Goal: Task Accomplishment & Management: Use online tool/utility

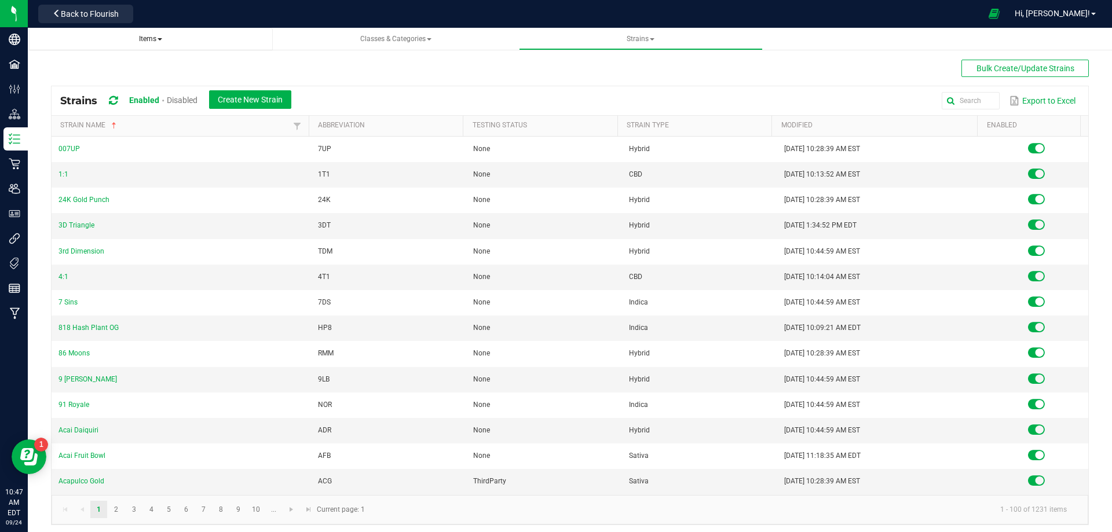
click at [150, 41] on span "Items" at bounding box center [150, 39] width 23 height 8
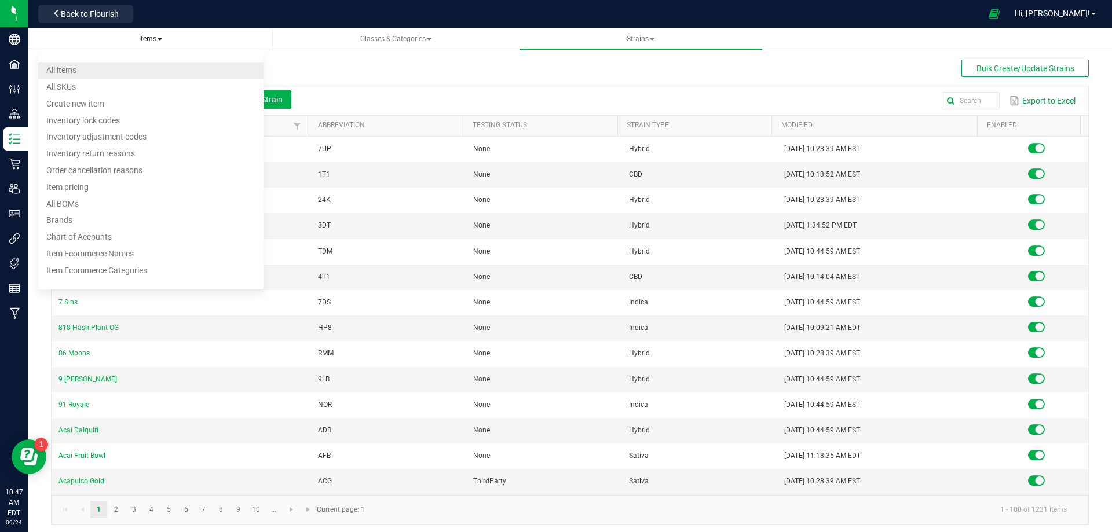
click at [126, 66] on li "All items" at bounding box center [150, 70] width 225 height 17
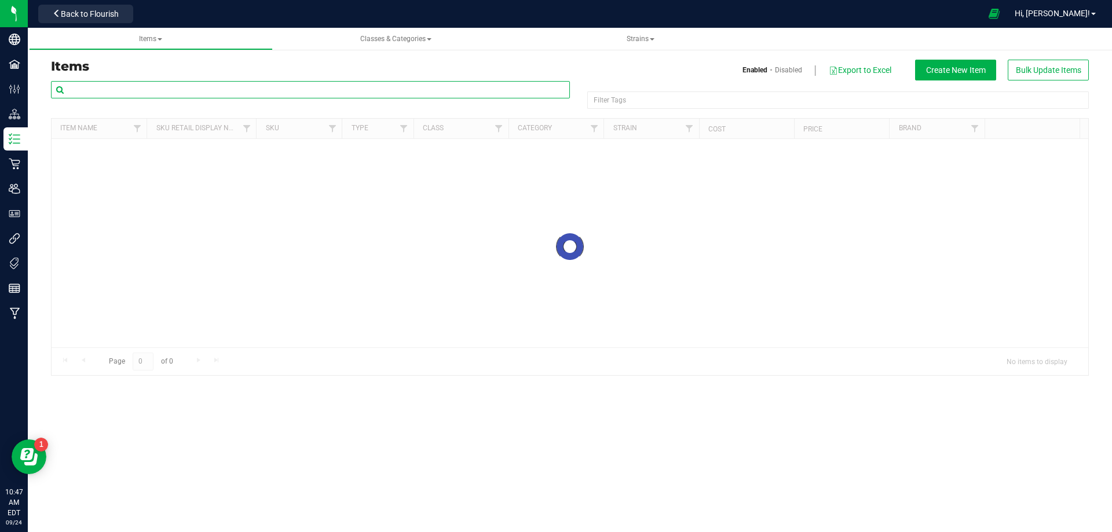
click at [134, 96] on input "text" at bounding box center [310, 89] width 519 height 17
paste input "HT 100mg Dark Chocolate Bar (THC)"
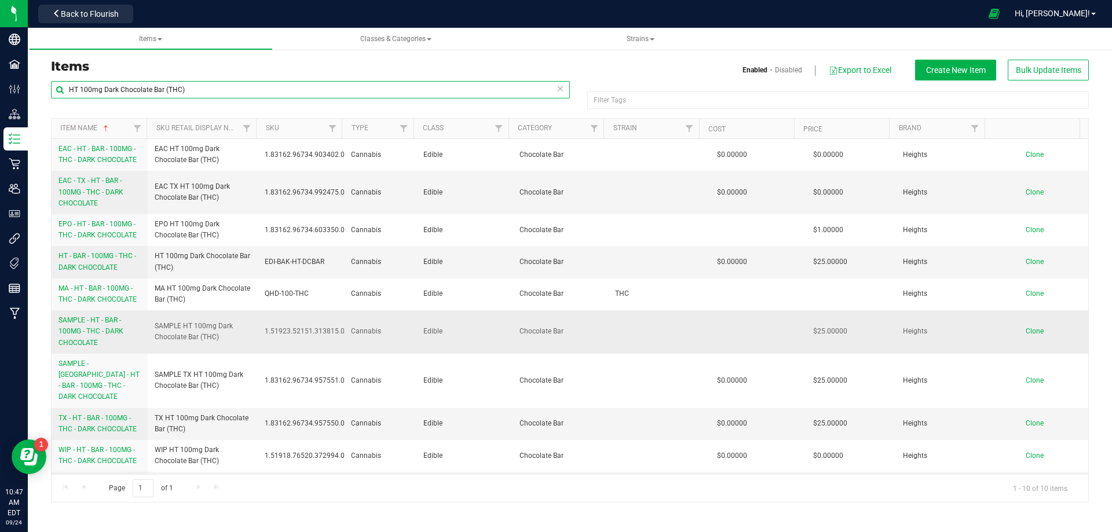
type input "HT 100mg Dark Chocolate Bar (THC)"
click at [109, 332] on span "SAMPLE - HT - BAR - 100MG - THC - DARK CHOCOLATE" at bounding box center [90, 331] width 65 height 30
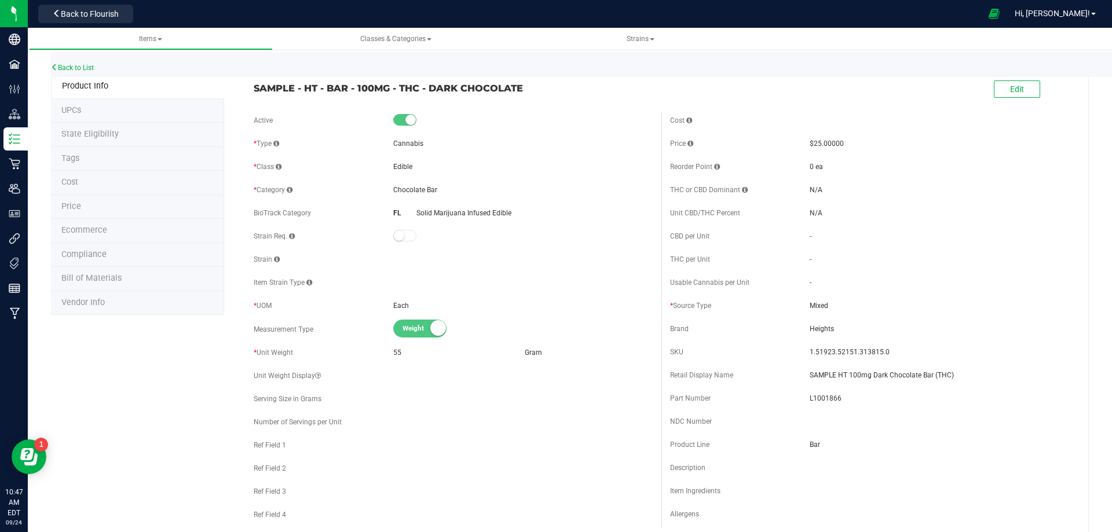
click at [536, 101] on div "SAMPLE - HT - BAR - 100MG - THC - DARK CHOCOLATE Edit" at bounding box center [661, 89] width 833 height 29
drag, startPoint x: 458, startPoint y: 93, endPoint x: 794, endPoint y: 244, distance: 368.5
click at [307, 89] on span "SAMPLE - HT - BAR - 100MG - THC - DARK CHOCOLATE" at bounding box center [453, 88] width 399 height 14
click at [965, 357] on span "1.51923.52151.313815.0" at bounding box center [938, 352] width 259 height 10
drag, startPoint x: 956, startPoint y: 375, endPoint x: 799, endPoint y: 377, distance: 156.9
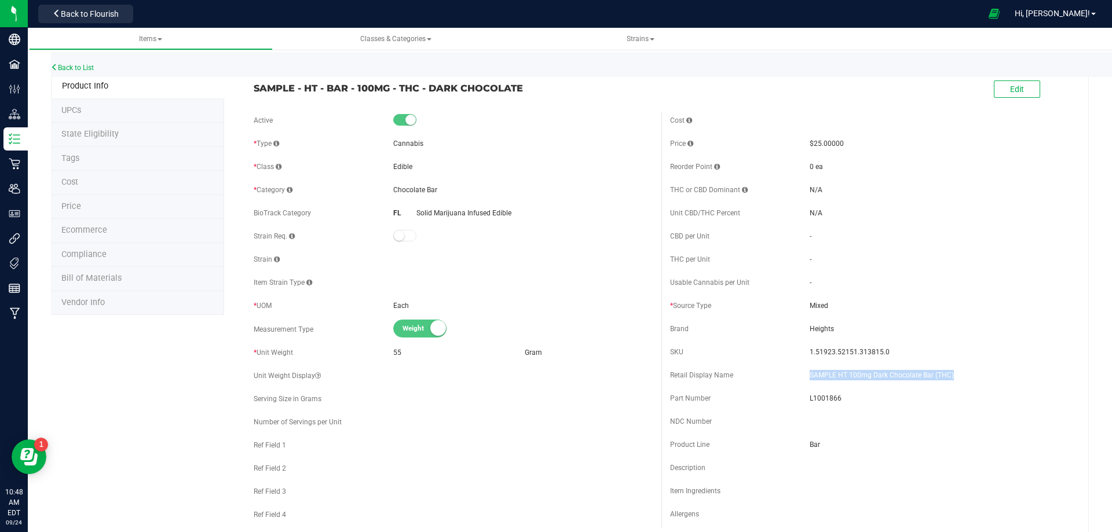
click at [799, 377] on div "Retail Display Name SAMPLE HT 100mg Dark Chocolate Bar (THC)" at bounding box center [869, 375] width 399 height 17
copy div "SAMPLE HT 100mg Dark Chocolate Bar (THC)"
click at [527, 100] on div "SAMPLE - HT - BAR - 100MG - THC - DARK CHOCOLATE Edit" at bounding box center [661, 89] width 833 height 29
drag, startPoint x: 523, startPoint y: 93, endPoint x: 250, endPoint y: 91, distance: 273.9
click at [250, 91] on div "SAMPLE - HT - BAR - 100MG - THC - DARK CHOCOLATE" at bounding box center [453, 85] width 416 height 20
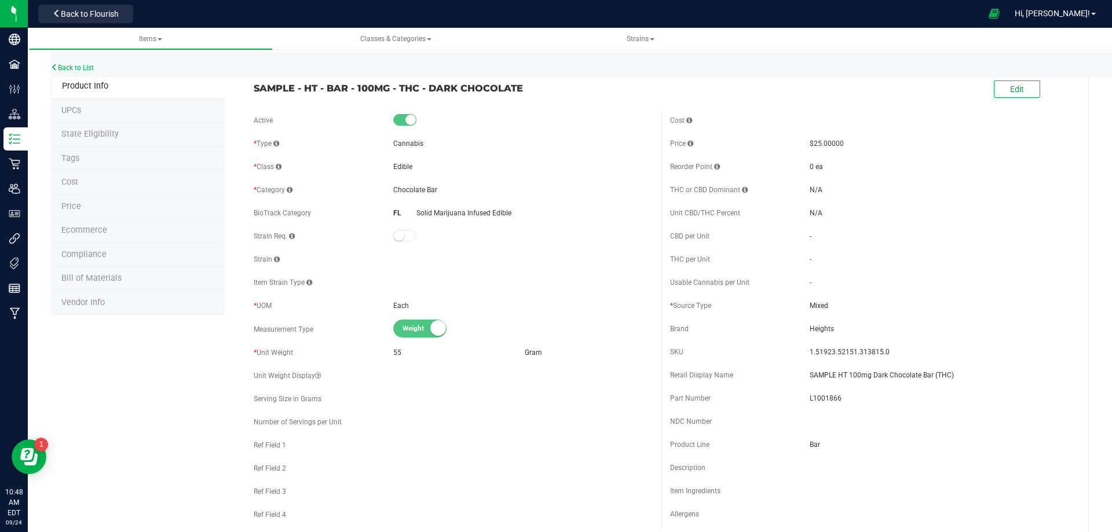
copy span "SAMPLE - HT - BAR - 100MG - THC - DARK CHOCOLATE"
drag, startPoint x: 884, startPoint y: 347, endPoint x: 788, endPoint y: 347, distance: 95.5
click at [788, 347] on div "SKU 1.51923.52151.313815.0" at bounding box center [869, 351] width 399 height 17
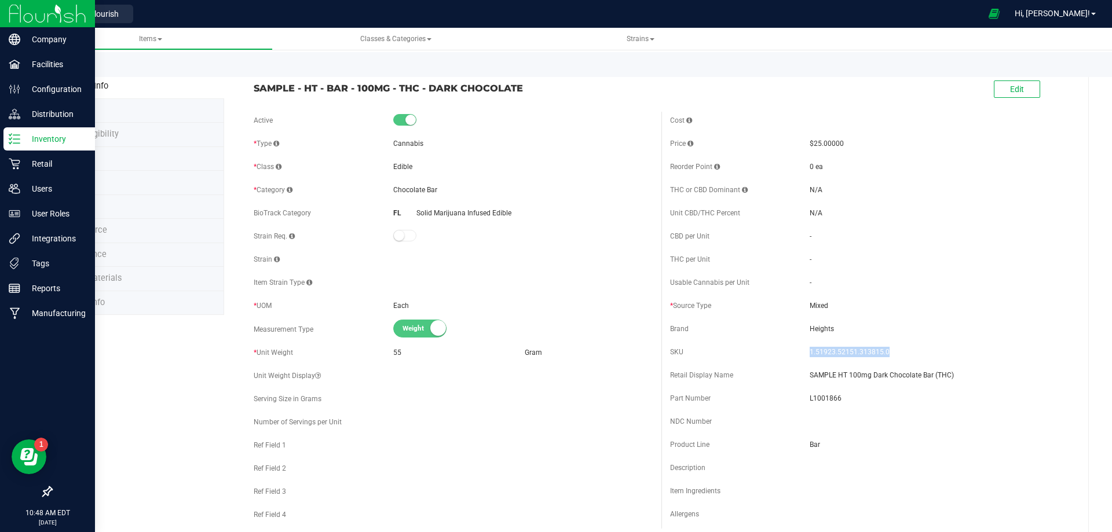
copy div "1.51923.52151.313815.0"
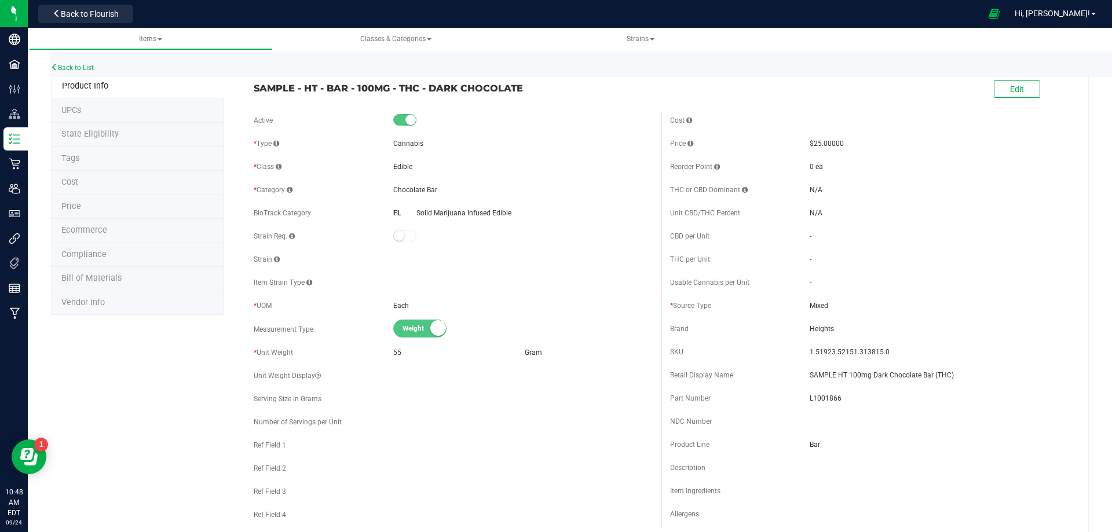
click at [823, 398] on span "L1001866" at bounding box center [938, 398] width 259 height 10
copy span "L1001866"
drag, startPoint x: 516, startPoint y: 101, endPoint x: 534, endPoint y: 112, distance: 20.9
click at [516, 101] on div "SAMPLE - HT - BAR - 100MG - THC - DARK CHOCOLATE Edit" at bounding box center [661, 89] width 833 height 29
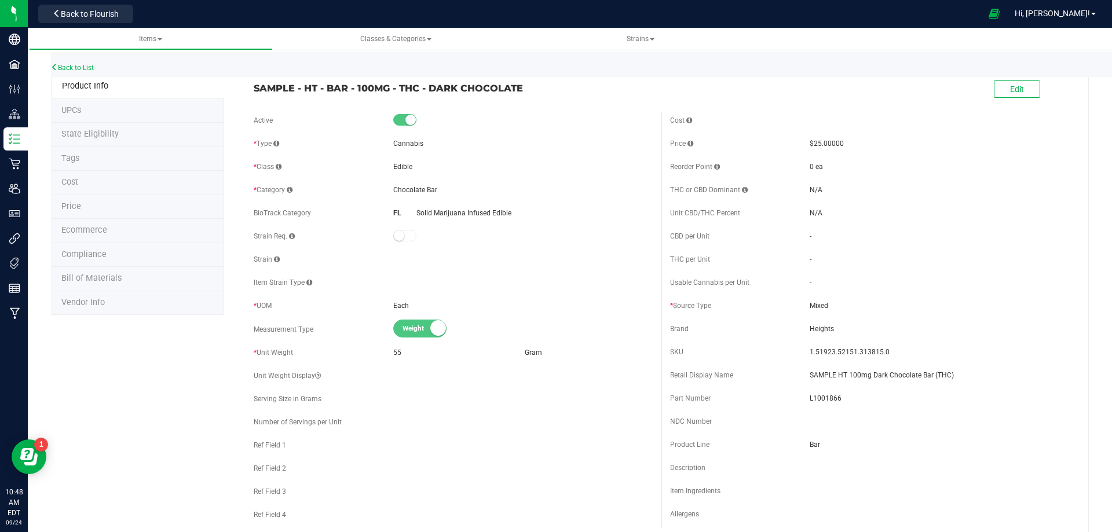
drag, startPoint x: 424, startPoint y: 80, endPoint x: 220, endPoint y: 87, distance: 203.9
click at [254, 84] on span "SAMPLE - HT - BAR - 100MG - THC - DARK CHOCOLATE" at bounding box center [453, 88] width 399 height 14
copy span "SAMPLE - HT - BAR - 100MG - THC - DARK CHOCOLATE"
click at [70, 66] on link "Back to List" at bounding box center [72, 68] width 43 height 8
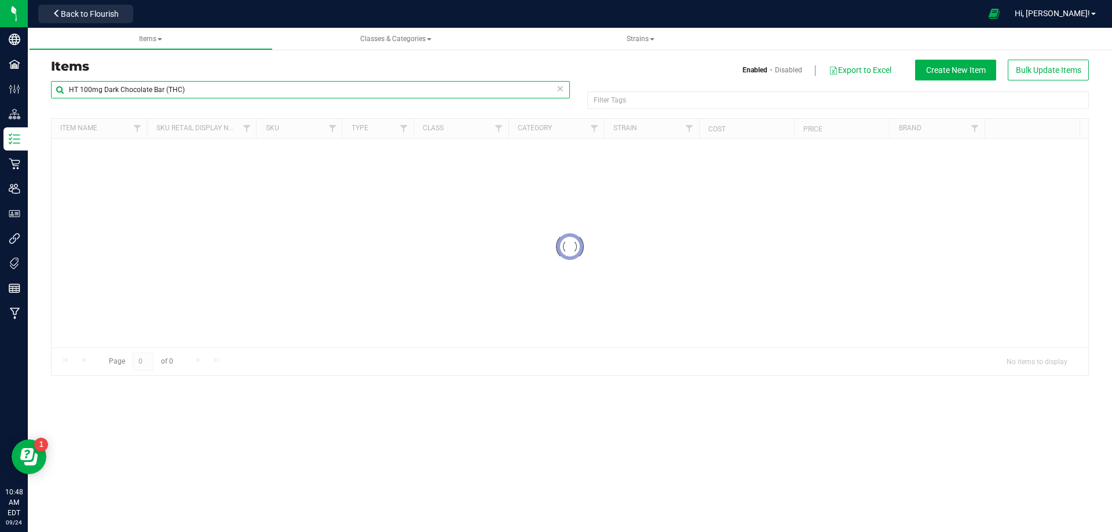
drag, startPoint x: 204, startPoint y: 83, endPoint x: -93, endPoint y: 85, distance: 297.6
click at [0, 85] on html "Company Facilities Configuration Distribution Inventory Retail Users User Roles…" at bounding box center [556, 266] width 1112 height 532
paste input "FT 3.5g Cannabis Flower Animal [PERSON_NAME] (Indica"
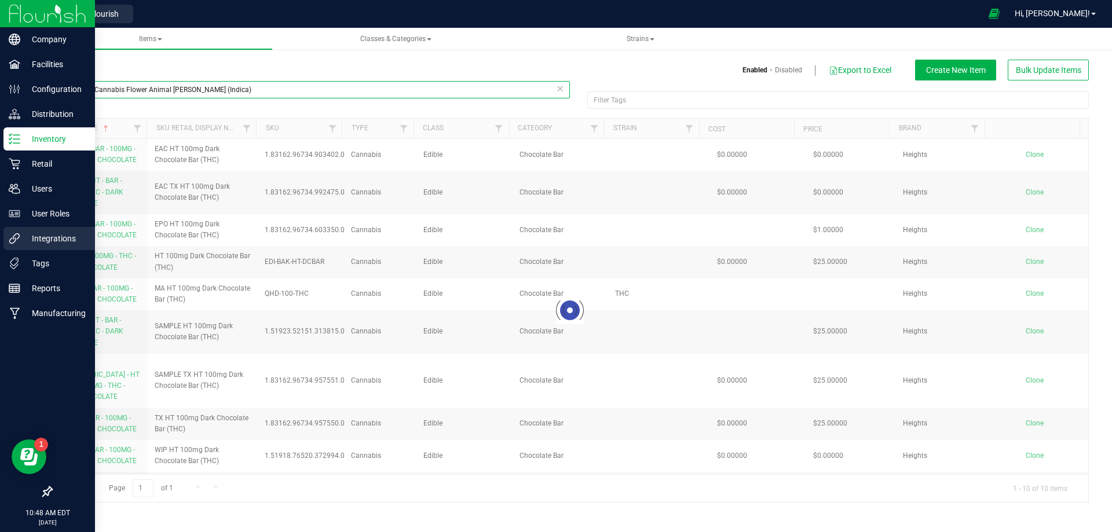
type input "FT 3.5g Cannabis Flower Animal [PERSON_NAME] (Indica)"
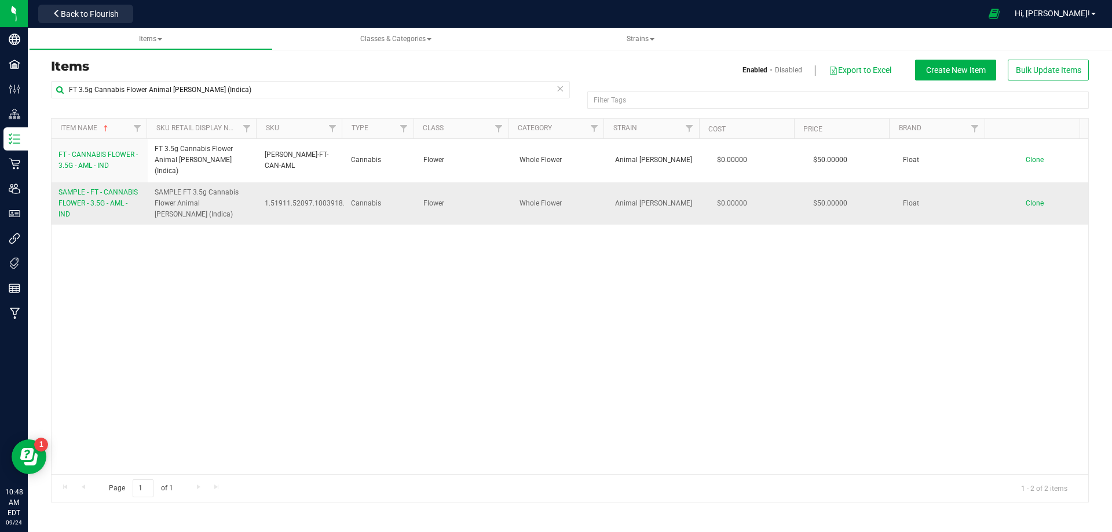
click at [105, 188] on span "SAMPLE - FT - CANNABIS FLOWER - 3.5G - AML - IND" at bounding box center [97, 203] width 79 height 30
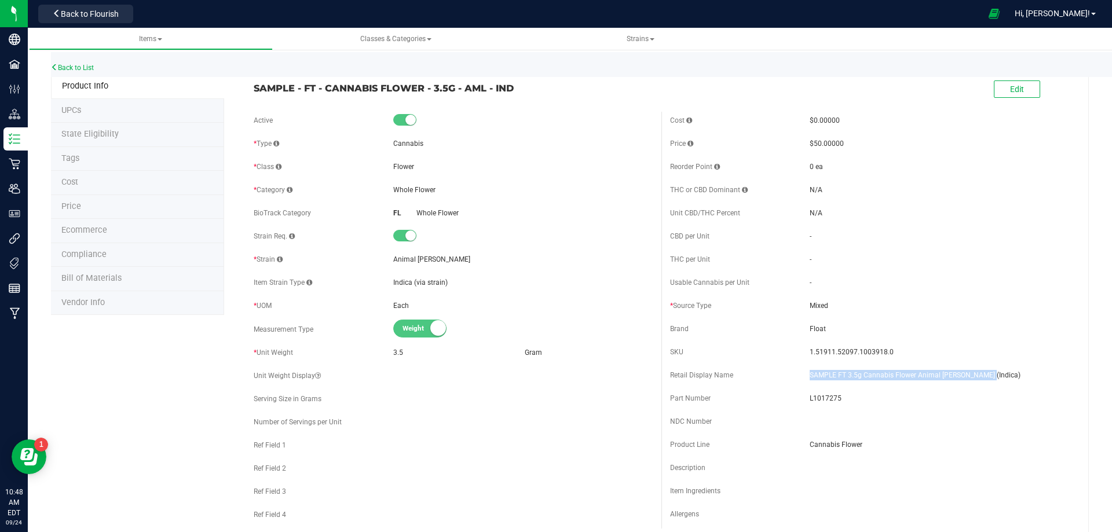
drag, startPoint x: 886, startPoint y: 387, endPoint x: 803, endPoint y: 375, distance: 84.9
click at [803, 375] on div "Retail Display Name SAMPLE FT 3.5g Cannabis Flower Animal [PERSON_NAME] (Indica)" at bounding box center [869, 375] width 399 height 17
copy div "SAMPLE FT 3.5g Cannabis Flower Animal [PERSON_NAME] (Indica)"
click at [823, 403] on span "L1017275" at bounding box center [938, 398] width 259 height 10
click at [823, 395] on span "L1017275" at bounding box center [938, 398] width 259 height 10
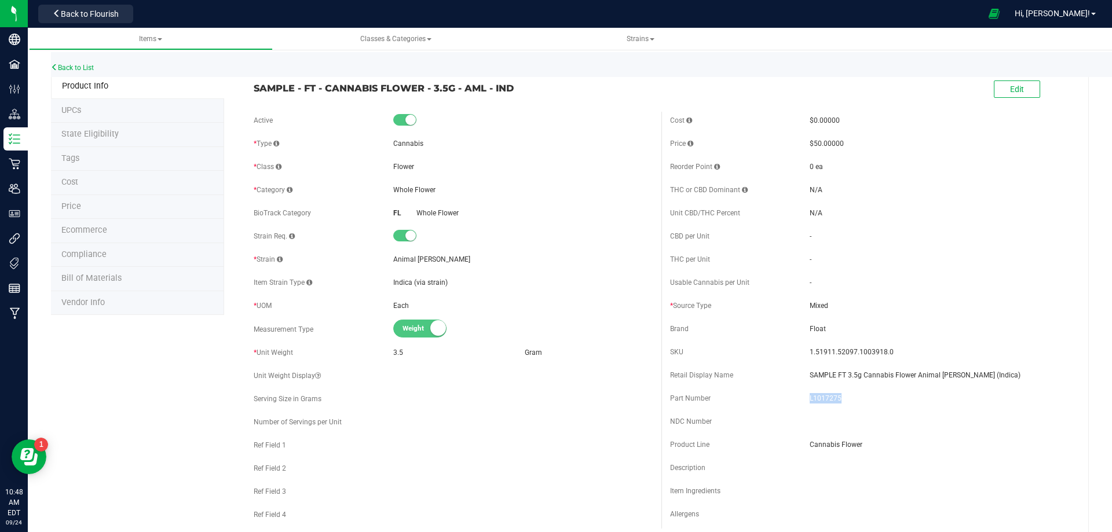
click at [823, 395] on span "L1017275" at bounding box center [938, 398] width 259 height 10
copy span "L1017275"
drag, startPoint x: 859, startPoint y: 354, endPoint x: 803, endPoint y: 347, distance: 56.6
click at [809, 347] on span "1.51911.52097.1003918.0" at bounding box center [938, 352] width 259 height 10
copy span "1.51911.52097.1003918.0"
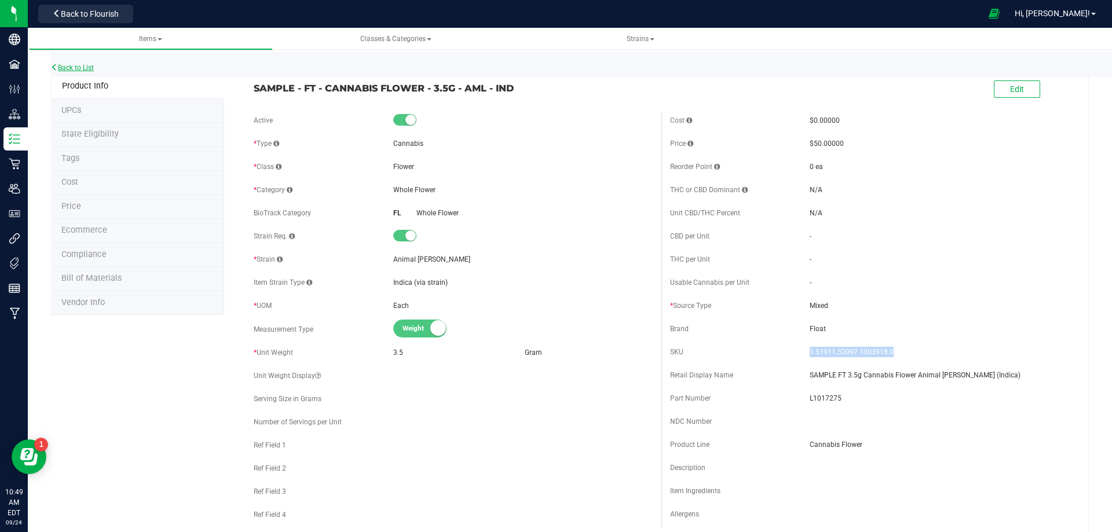
click at [74, 65] on link "Back to List" at bounding box center [72, 68] width 43 height 8
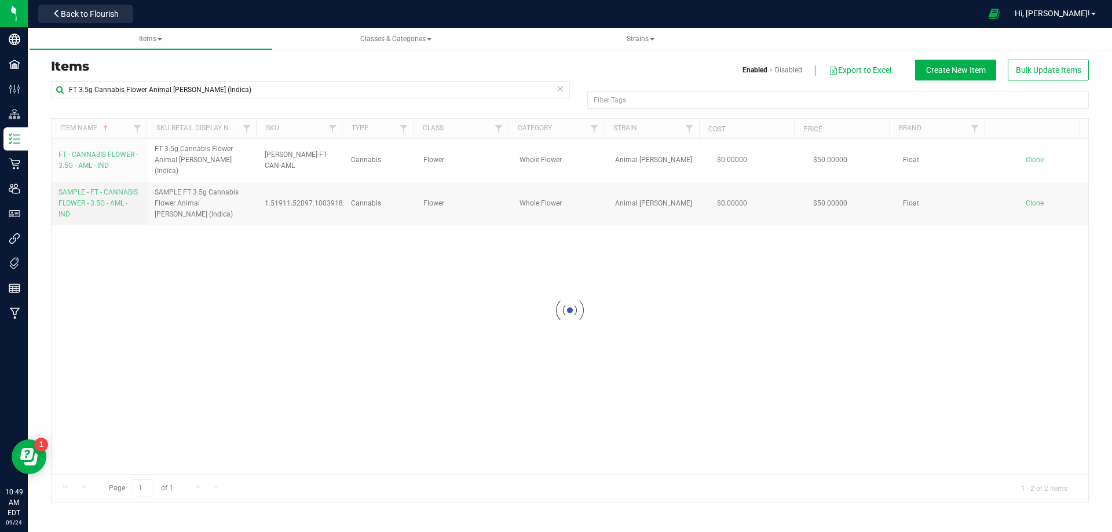
click at [90, 159] on div at bounding box center [570, 310] width 1036 height 383
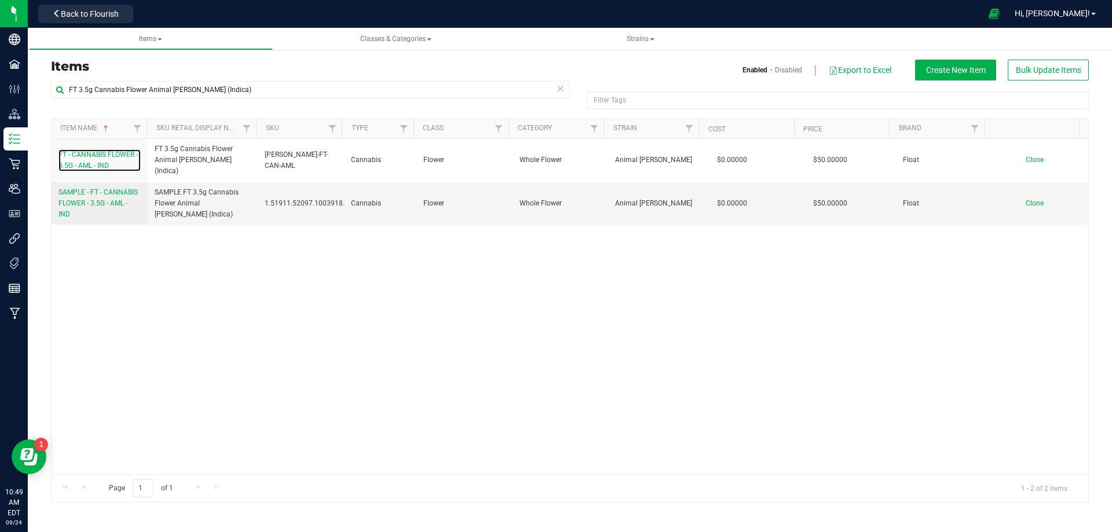
click at [88, 160] on span "FT - CANNABIS FLOWER - 3.5G - AML - IND" at bounding box center [97, 160] width 79 height 19
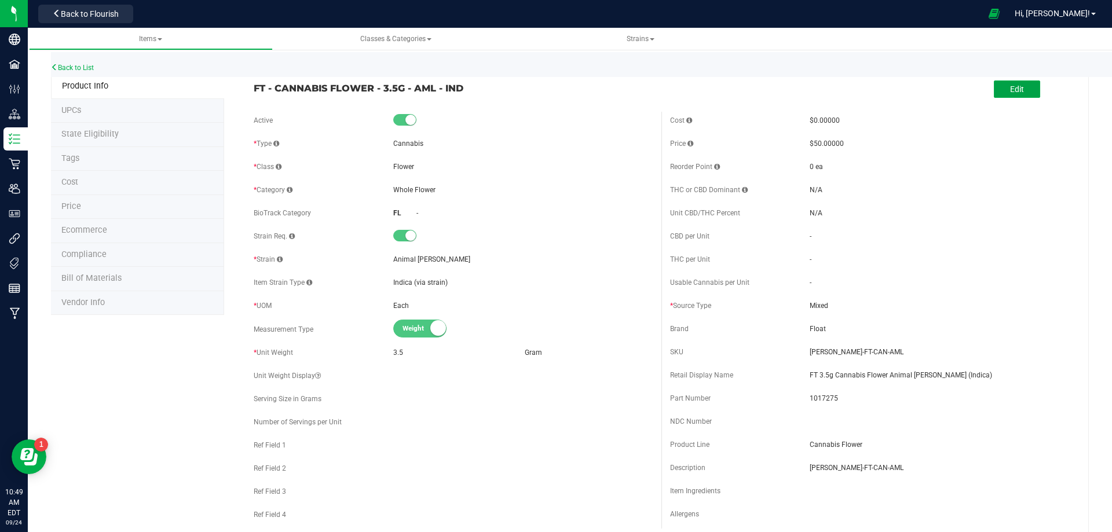
click at [1004, 96] on button "Edit" at bounding box center [1017, 88] width 46 height 17
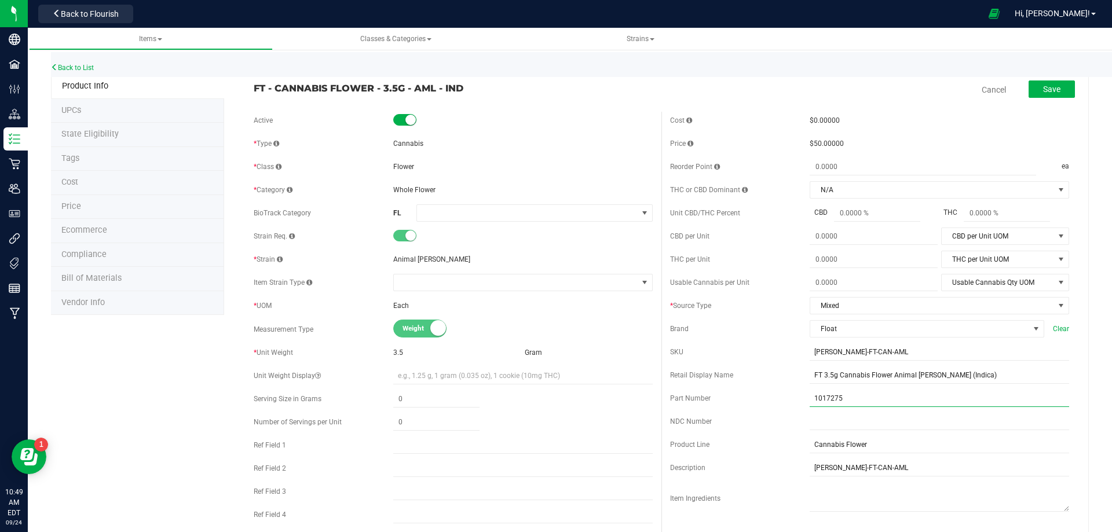
drag, startPoint x: 851, startPoint y: 400, endPoint x: 636, endPoint y: 408, distance: 215.0
click at [654, 410] on div "Active * Type Cannabis * Class Flower * Category" at bounding box center [661, 344] width 833 height 464
click at [93, 69] on link "Back to List" at bounding box center [72, 68] width 43 height 8
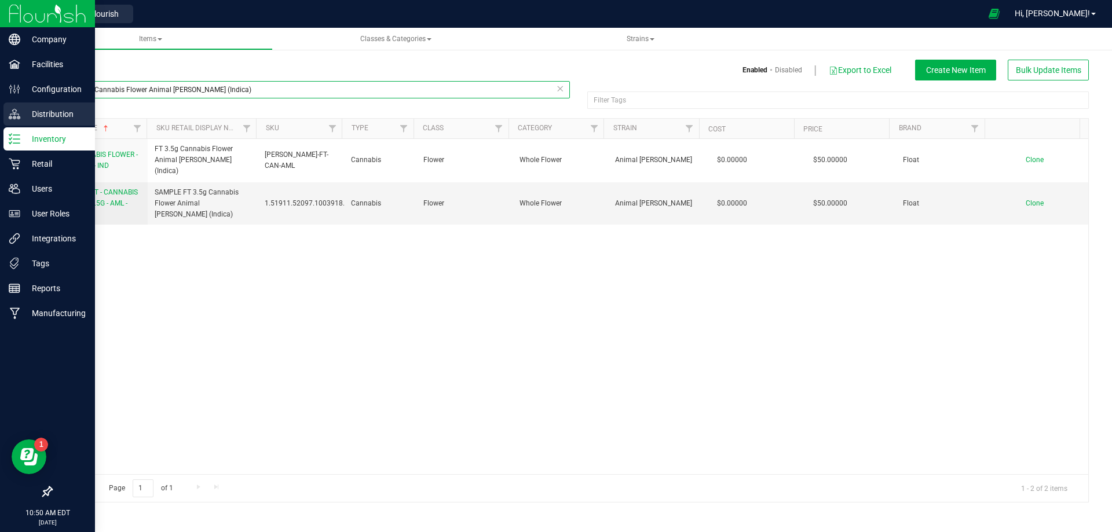
drag, startPoint x: 243, startPoint y: 89, endPoint x: 25, endPoint y: 110, distance: 218.8
click at [14, 82] on div "Company Facilities Configuration Distribution Inventory Retail Users User Roles…" at bounding box center [556, 266] width 1112 height 532
paste input "0.5g Pre-Roll Animal [PERSON_NAME] (Indica) 1ct"
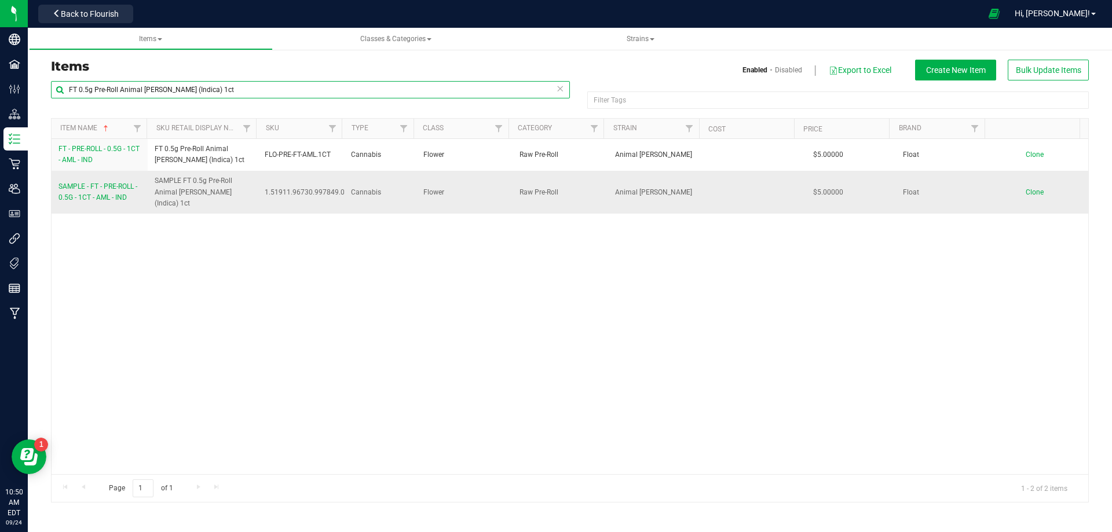
type input "FT 0.5g Pre-Roll Animal [PERSON_NAME] (Indica) 1ct"
click at [89, 185] on span "SAMPLE - FT - PRE-ROLL - 0.5G - 1CT - AML - IND" at bounding box center [97, 191] width 79 height 19
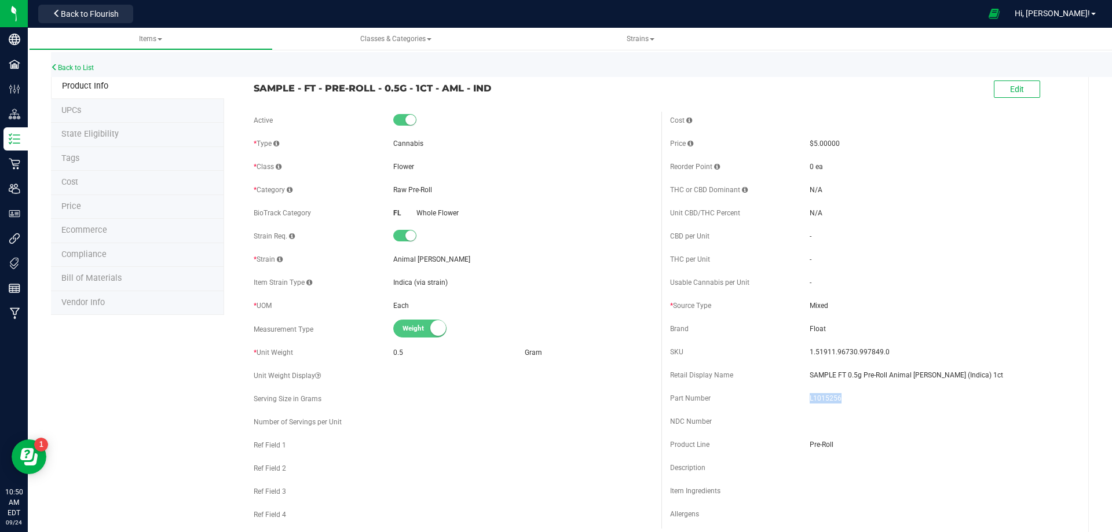
drag, startPoint x: 841, startPoint y: 396, endPoint x: 794, endPoint y: 400, distance: 46.5
click at [794, 400] on div "Part Number L1015256" at bounding box center [869, 398] width 399 height 17
copy div "L1015256"
drag, startPoint x: 860, startPoint y: 354, endPoint x: 797, endPoint y: 349, distance: 62.8
click at [801, 349] on div "SKU 1.51911.96730.997849.0" at bounding box center [869, 351] width 399 height 17
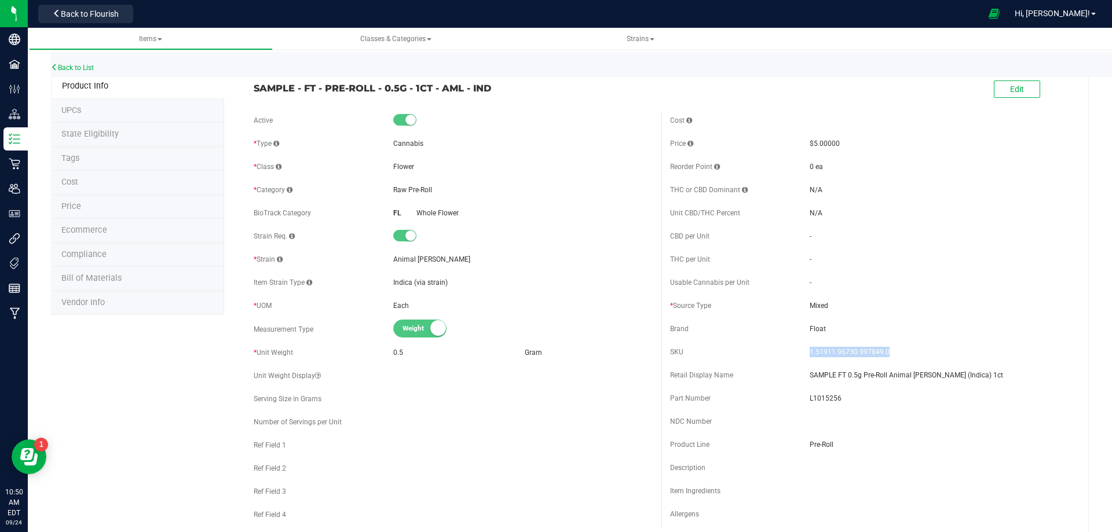
copy div "1.51911.96730.997849.0"
drag, startPoint x: 937, startPoint y: 375, endPoint x: 804, endPoint y: 380, distance: 133.8
click at [809, 380] on span "SAMPLE FT 0.5g Pre-Roll Animal [PERSON_NAME] (Indica) 1ct" at bounding box center [938, 375] width 259 height 10
click at [489, 86] on span "SAMPLE - FT - PRE-ROLL - 0.5G - 1CT - AML - IND" at bounding box center [453, 88] width 399 height 14
drag, startPoint x: 491, startPoint y: 86, endPoint x: 251, endPoint y: 87, distance: 240.3
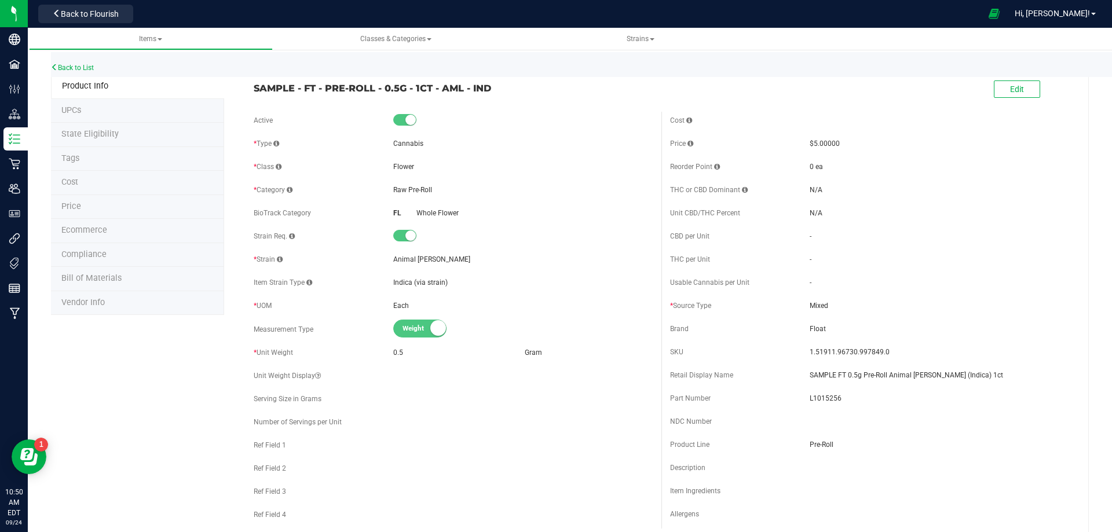
click at [251, 87] on div "SAMPLE - FT - PRE-ROLL - 0.5G - 1CT - AML - IND" at bounding box center [453, 85] width 416 height 20
click at [82, 61] on div "Back to List" at bounding box center [607, 64] width 1112 height 25
click at [83, 65] on link "Back to List" at bounding box center [72, 68] width 43 height 8
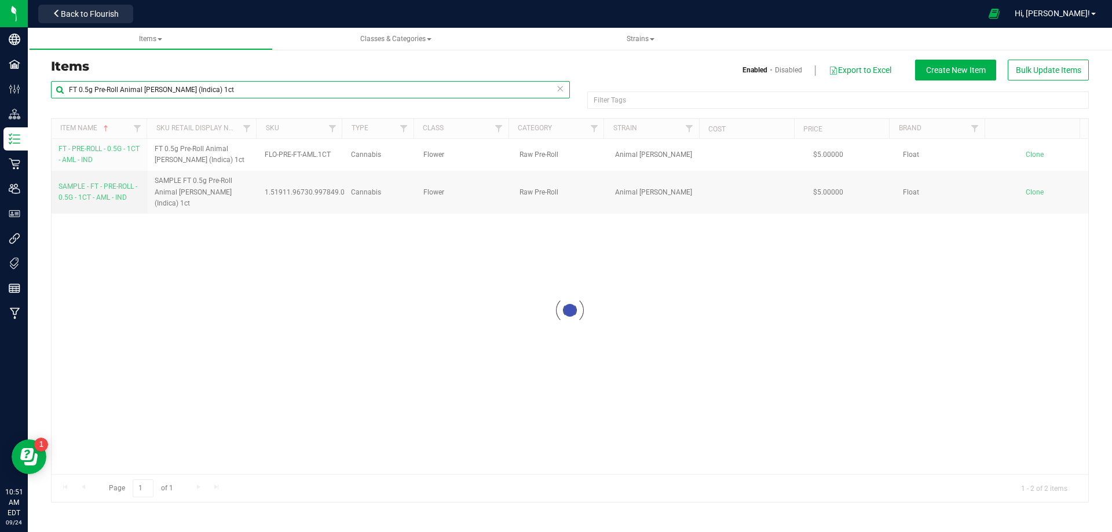
click at [204, 91] on input "FT 0.5g Pre-Roll Animal [PERSON_NAME] (Indica) 1ct" at bounding box center [310, 89] width 519 height 17
drag, startPoint x: 202, startPoint y: 91, endPoint x: 46, endPoint y: 107, distance: 156.0
click at [43, 102] on div "FT 0.5g Pre-Roll Animal Larry (Indica) 1ct Filter Tags Filter Tags Item Name Sk…" at bounding box center [569, 291] width 1055 height 422
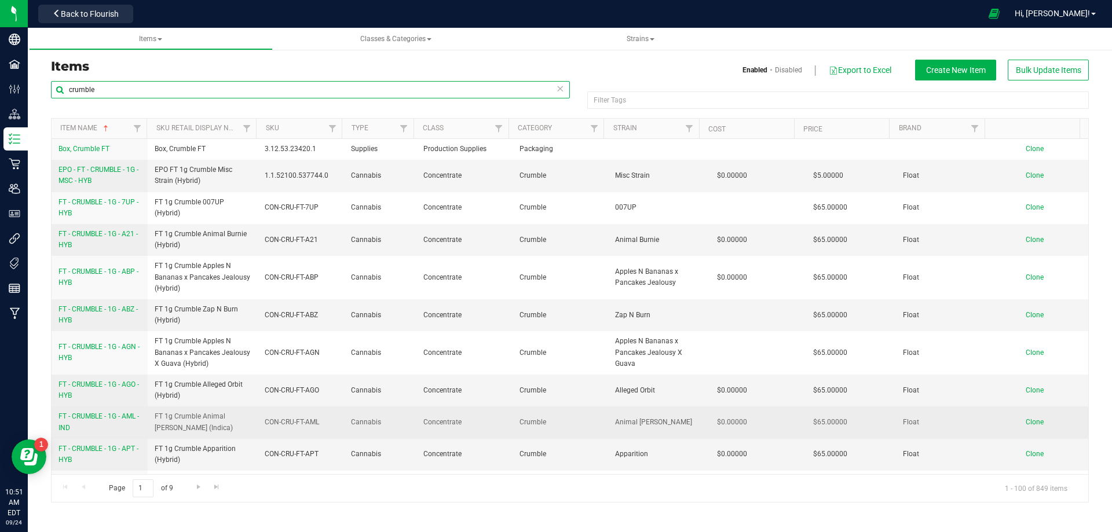
type input "crumble"
click at [90, 422] on link "FT - CRUMBLE - 1G - AML - IND" at bounding box center [99, 422] width 82 height 22
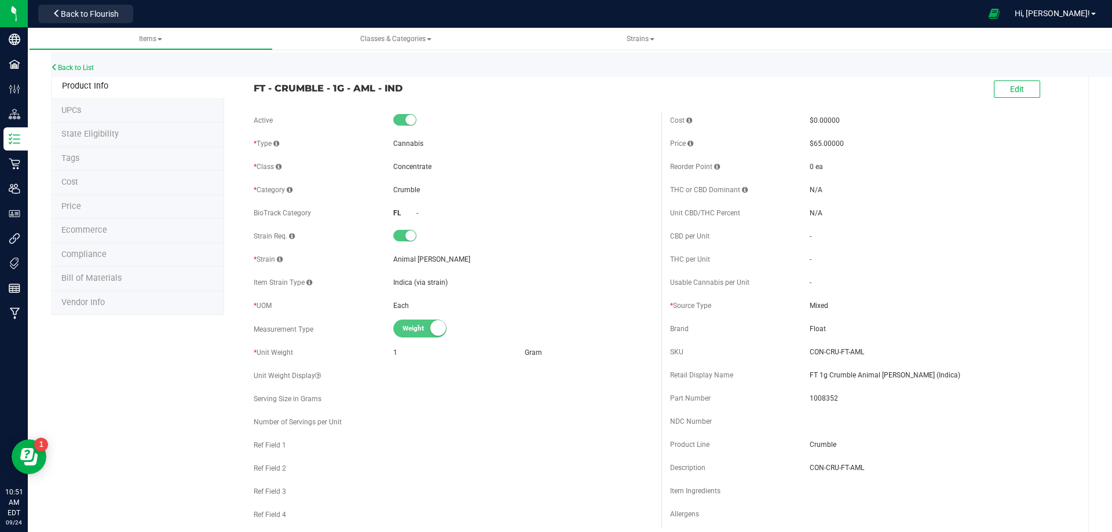
drag, startPoint x: 412, startPoint y: 91, endPoint x: 249, endPoint y: 91, distance: 163.3
click at [254, 88] on span "FT - CRUMBLE - 1G - AML - IND" at bounding box center [453, 88] width 399 height 14
click at [937, 403] on span "1008352" at bounding box center [938, 398] width 259 height 10
drag, startPoint x: 915, startPoint y: 373, endPoint x: 801, endPoint y: 373, distance: 114.1
click at [801, 373] on div "Retail Display Name FT 1g Crumble Animal Larry (Indica)" at bounding box center [869, 375] width 399 height 17
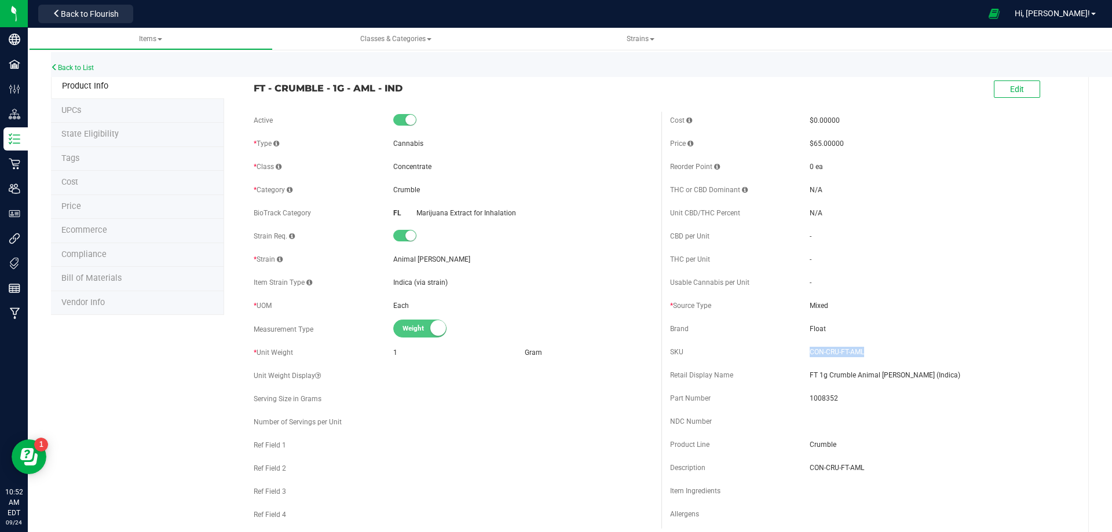
drag, startPoint x: 857, startPoint y: 353, endPoint x: 793, endPoint y: 350, distance: 63.7
click at [794, 350] on div "SKU CON-CRU-FT-AML" at bounding box center [869, 351] width 399 height 17
click at [817, 395] on span "1008352" at bounding box center [938, 398] width 259 height 10
drag, startPoint x: 958, startPoint y: 398, endPoint x: 445, endPoint y: 141, distance: 573.8
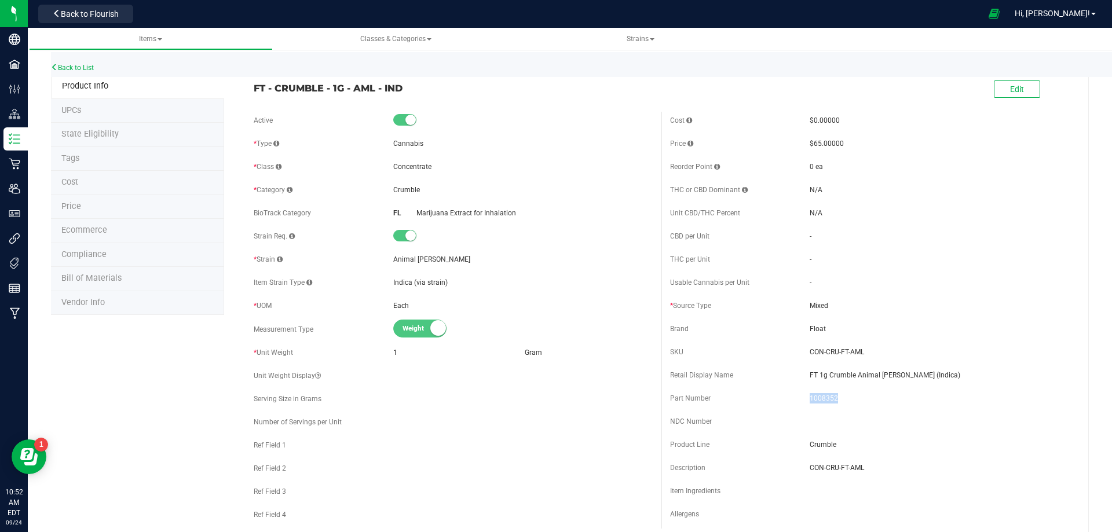
click at [957, 398] on span "1008352" at bounding box center [938, 398] width 259 height 10
drag, startPoint x: 399, startPoint y: 89, endPoint x: 69, endPoint y: 184, distance: 342.9
click at [250, 89] on div "FT - CRUMBLE - 1G - AML - IND" at bounding box center [453, 85] width 416 height 20
click at [63, 65] on link "Back to List" at bounding box center [72, 68] width 43 height 8
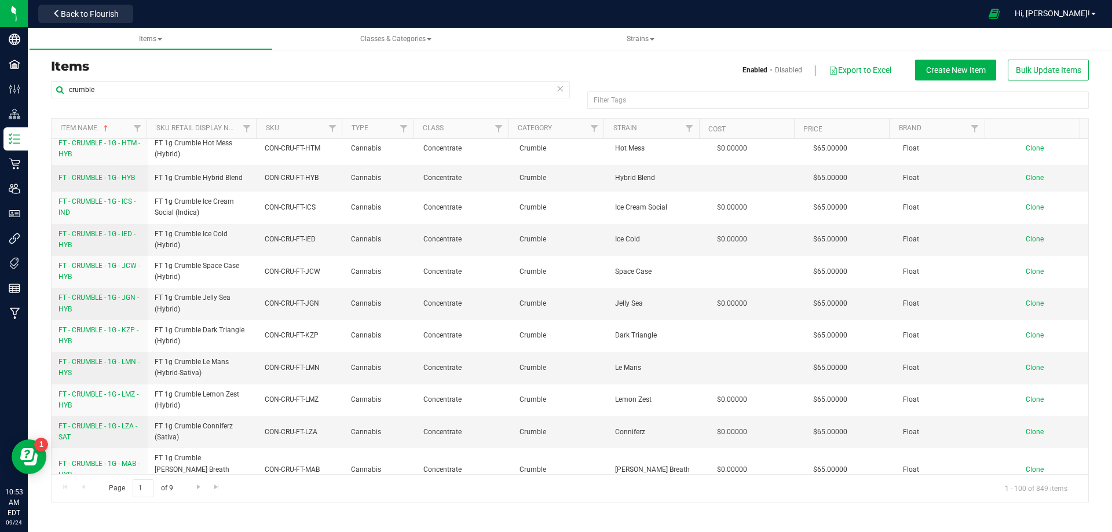
scroll to position [2922, 0]
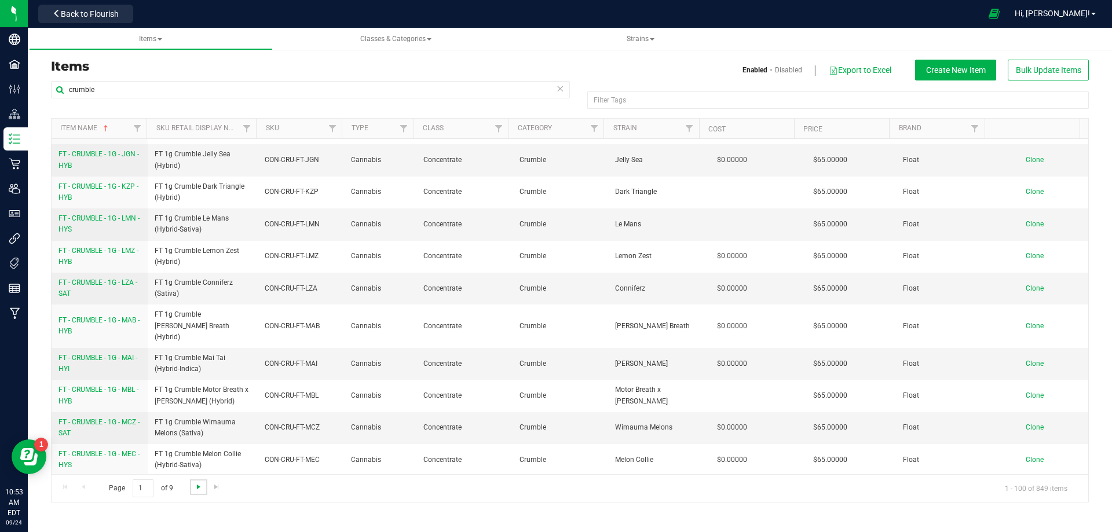
click at [195, 489] on span "Go to the next page" at bounding box center [198, 486] width 9 height 9
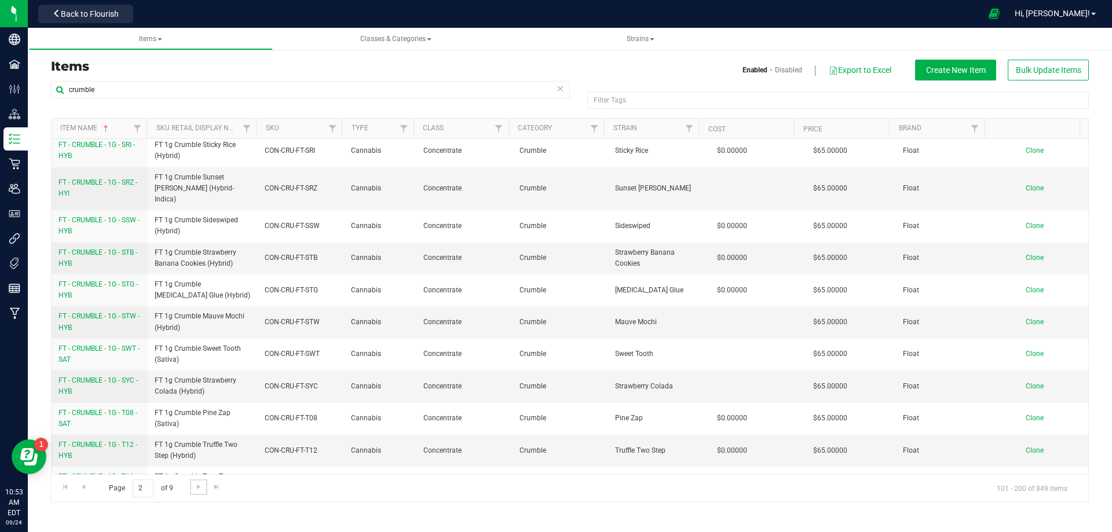
scroll to position [1969, 0]
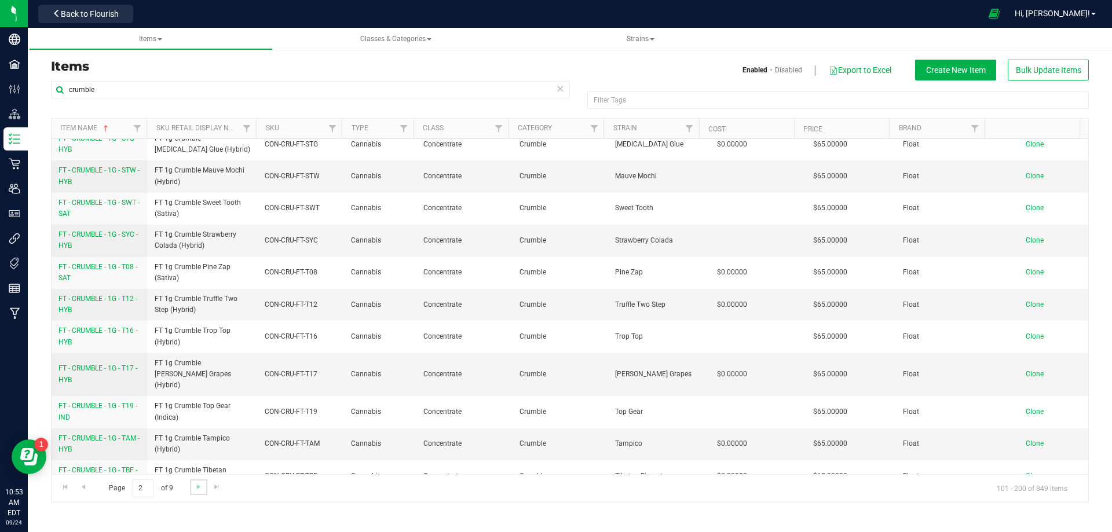
click at [197, 481] on link "Go to the next page" at bounding box center [198, 487] width 17 height 16
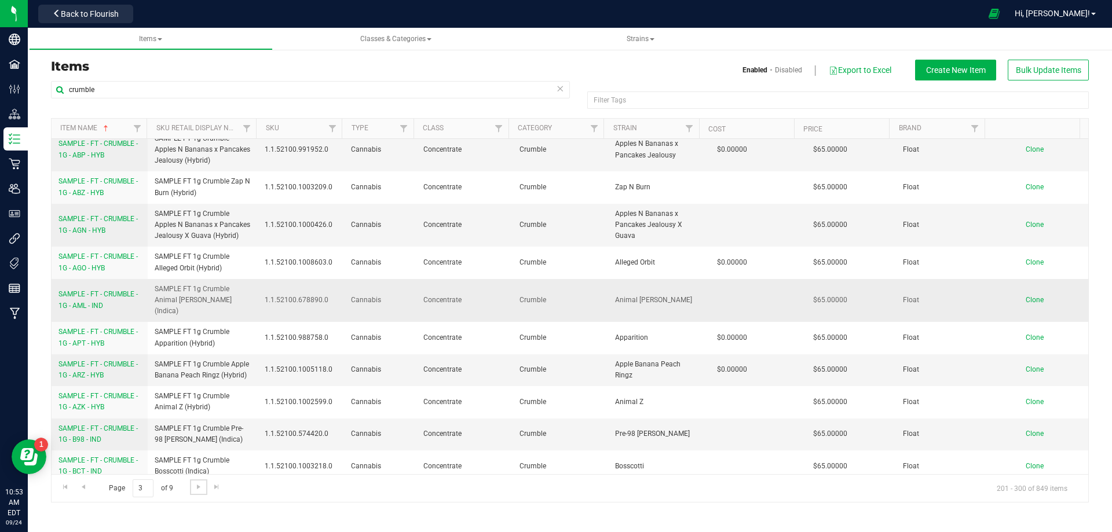
scroll to position [637, 0]
click at [92, 291] on span "SAMPLE - FT - CRUMBLE - 1G - AML - IND" at bounding box center [97, 300] width 79 height 19
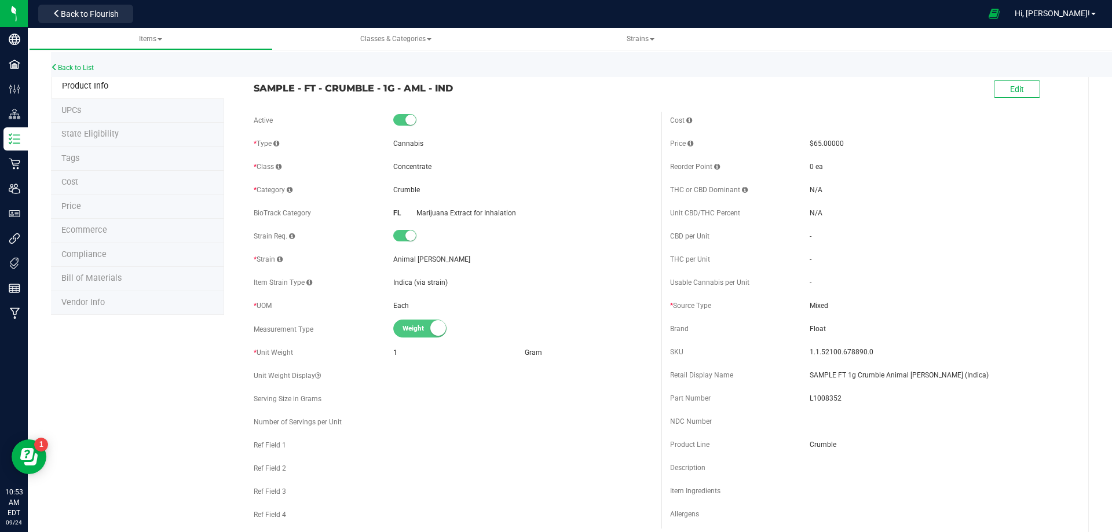
click at [569, 87] on span "SAMPLE - FT - CRUMBLE - 1G - AML - IND" at bounding box center [453, 88] width 399 height 14
drag, startPoint x: 957, startPoint y: 374, endPoint x: 802, endPoint y: 376, distance: 155.2
click at [802, 376] on div "Retail Display Name SAMPLE FT 1g Crumble Animal Larry (Indica)" at bounding box center [869, 375] width 399 height 17
drag, startPoint x: 858, startPoint y: 354, endPoint x: 803, endPoint y: 354, distance: 55.6
click at [803, 354] on div "SKU 1.1.52100.678890.0" at bounding box center [869, 351] width 399 height 17
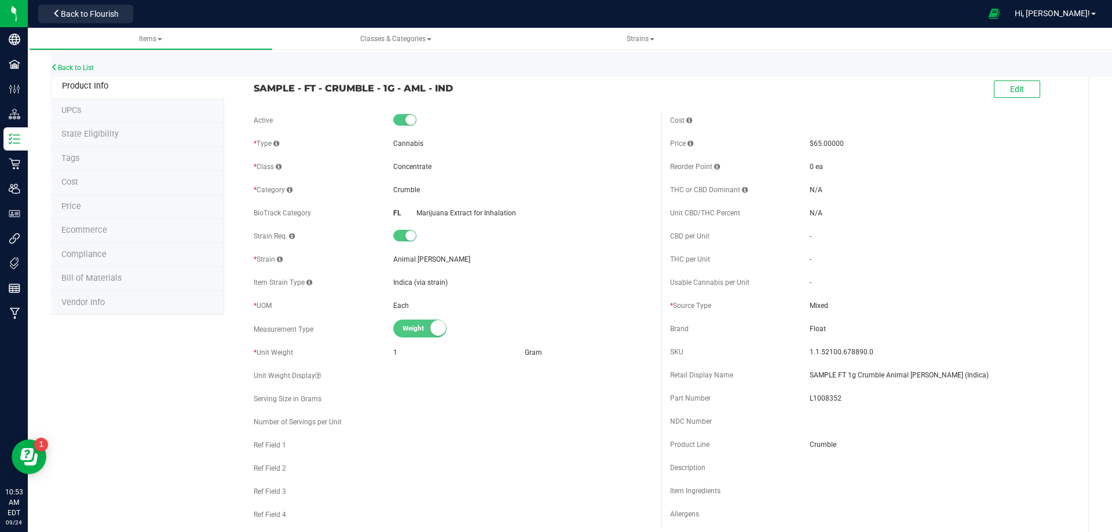
click at [824, 400] on span "L1008352" at bounding box center [938, 398] width 259 height 10
drag, startPoint x: 461, startPoint y: 87, endPoint x: 248, endPoint y: 82, distance: 213.1
click at [248, 82] on div "SAMPLE - FT - CRUMBLE - 1G - AML - IND" at bounding box center [453, 85] width 416 height 20
click at [123, 276] on li "Bill of Materials" at bounding box center [137, 279] width 173 height 24
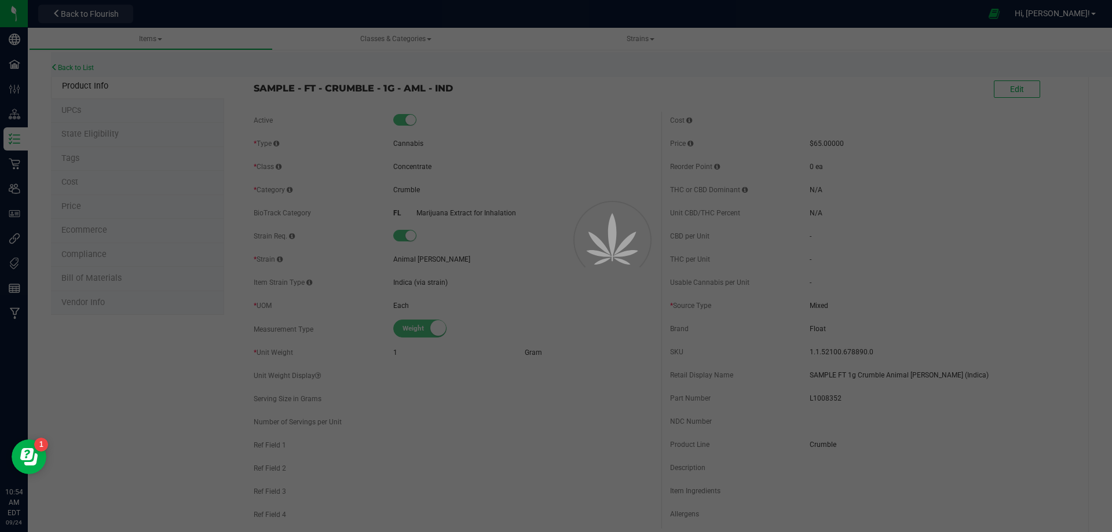
select select "3383"
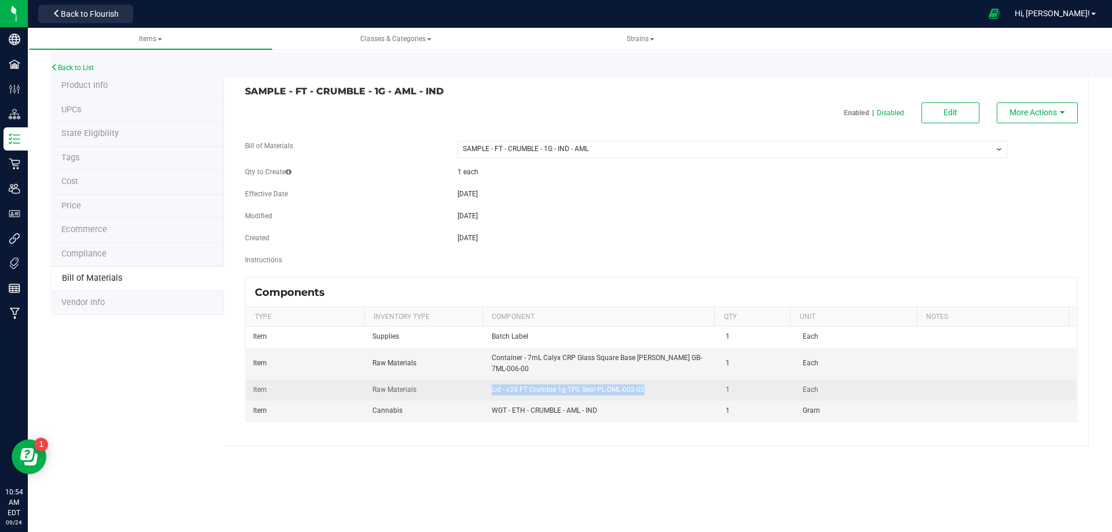
drag, startPoint x: 640, startPoint y: 389, endPoint x: 422, endPoint y: 397, distance: 218.4
click at [466, 390] on tr "Item Raw Materials Lid - v24 FT Crumble 1g TPE Seal PL-DML-002-02 1 Each" at bounding box center [661, 390] width 830 height 21
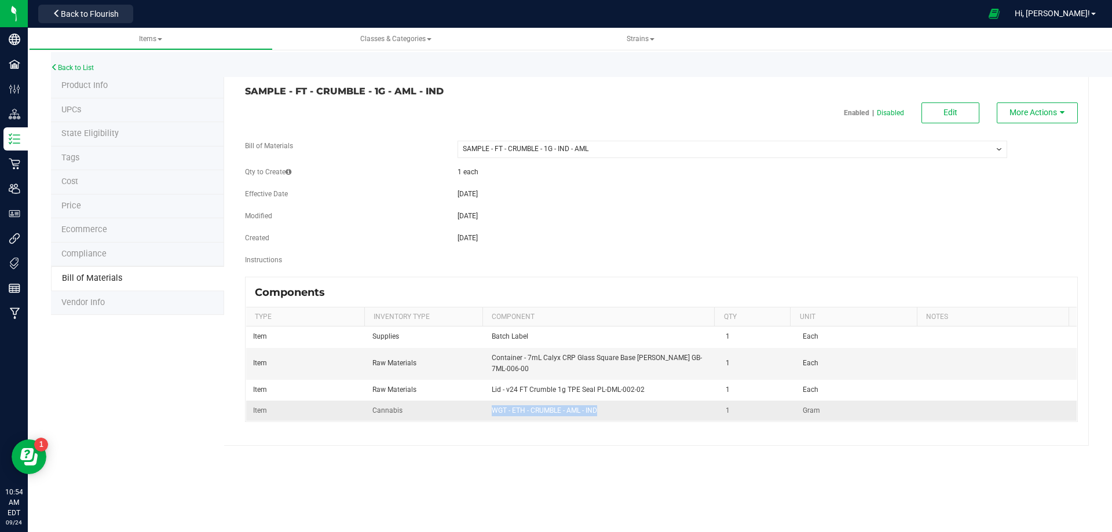
drag, startPoint x: 602, startPoint y: 411, endPoint x: 491, endPoint y: 417, distance: 110.8
click at [491, 417] on td "WGT - ETH - CRUMBLE - AML - IND" at bounding box center [602, 411] width 235 height 20
click at [92, 67] on link "Back to List" at bounding box center [72, 68] width 43 height 8
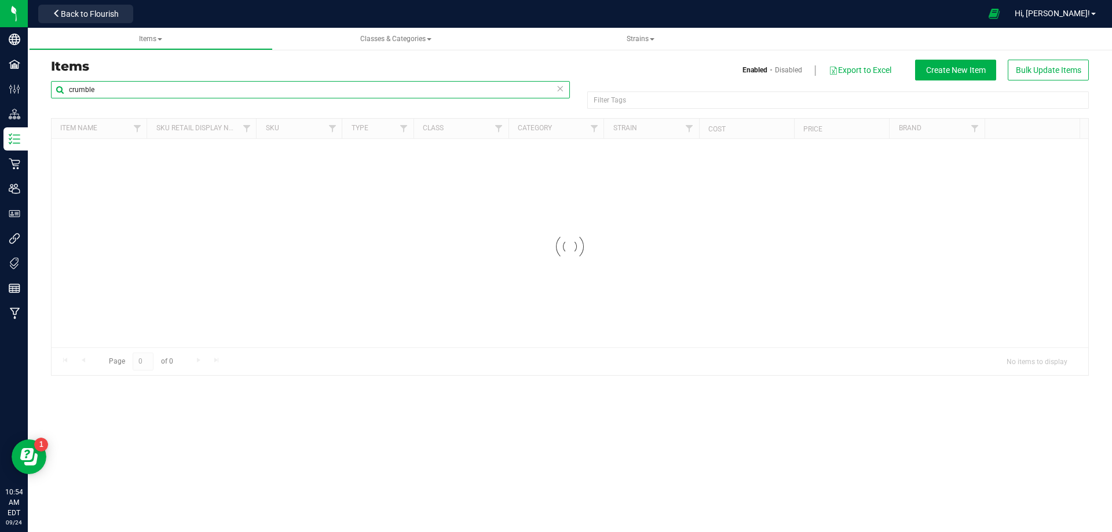
drag, startPoint x: 152, startPoint y: 86, endPoint x: 33, endPoint y: 96, distance: 119.7
click at [33, 96] on div "Items Enabled Disabled Export to Excel Create New Item Bulk Update Items crumbl…" at bounding box center [570, 211] width 1084 height 354
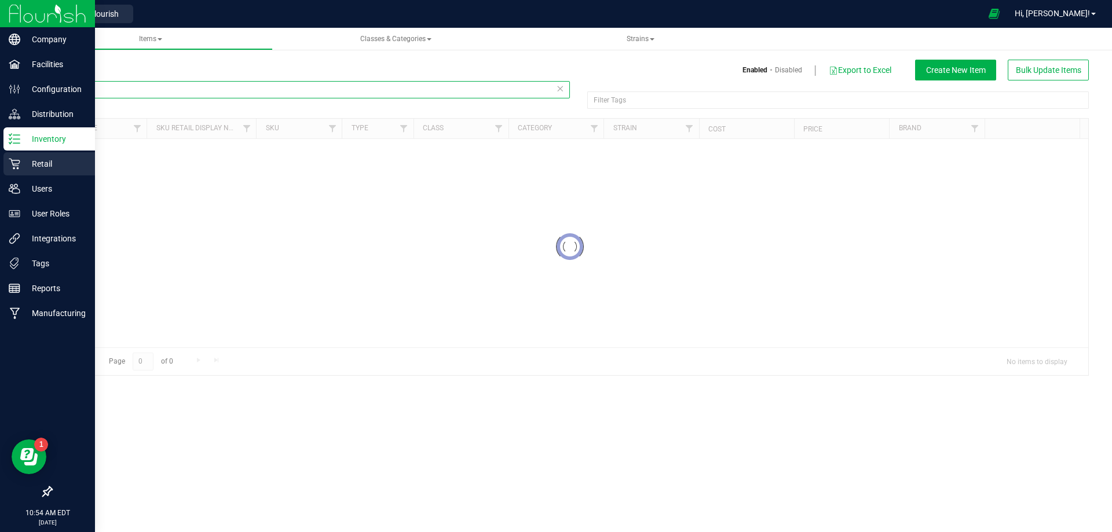
paste input "WGT - ETH - CRUMBLE - AML - IND"
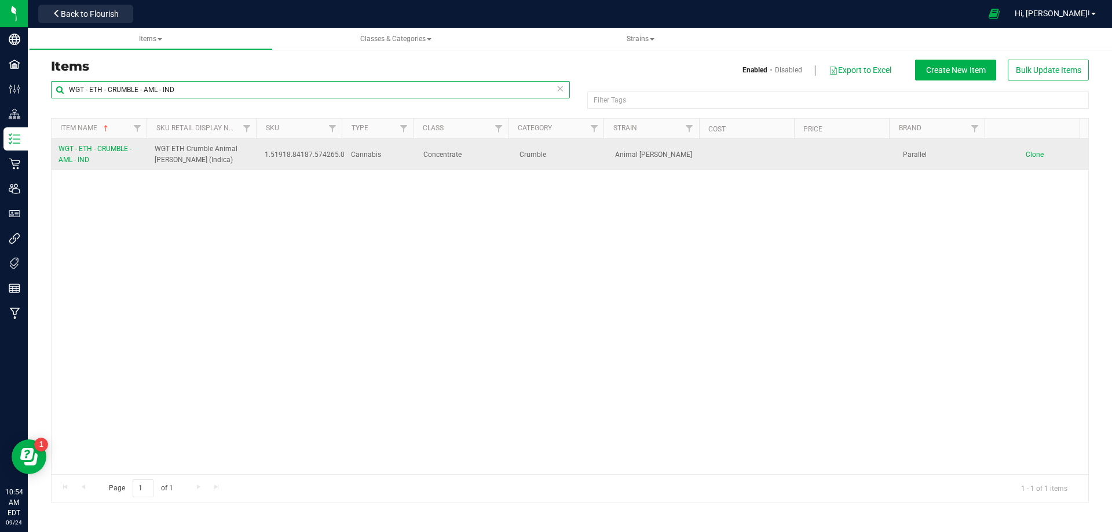
type input "WGT - ETH - CRUMBLE - AML - IND"
click at [96, 155] on link "WGT - ETH - CRUMBLE - AML - IND" at bounding box center [99, 155] width 82 height 22
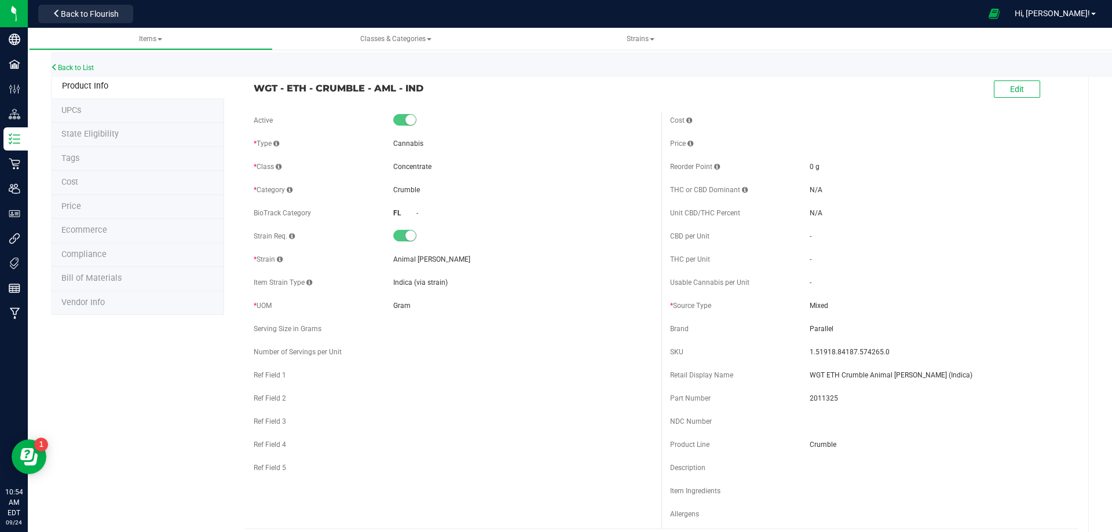
click at [110, 281] on span "Bill of Materials" at bounding box center [91, 278] width 60 height 10
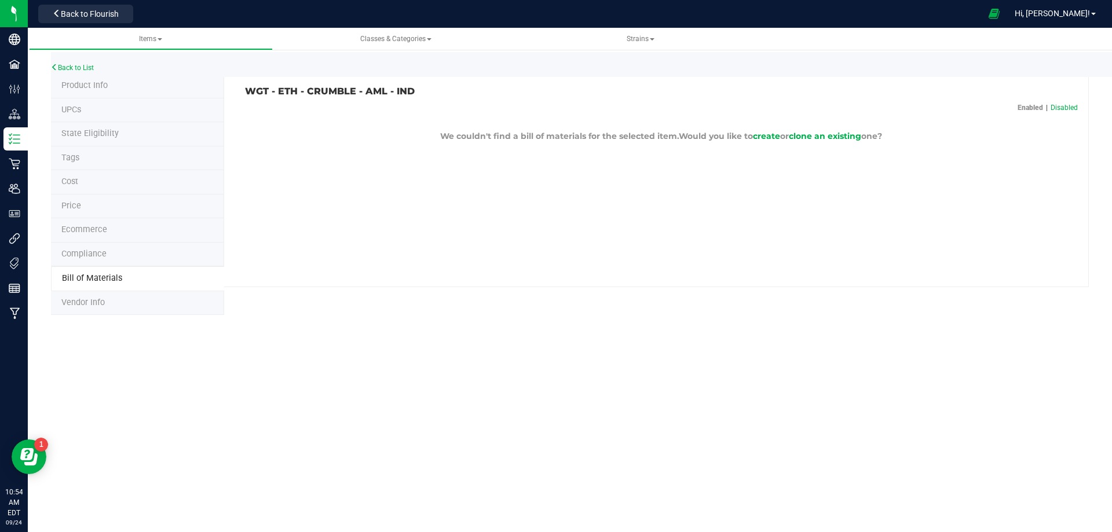
click at [111, 91] on li "Product Info" at bounding box center [137, 86] width 173 height 24
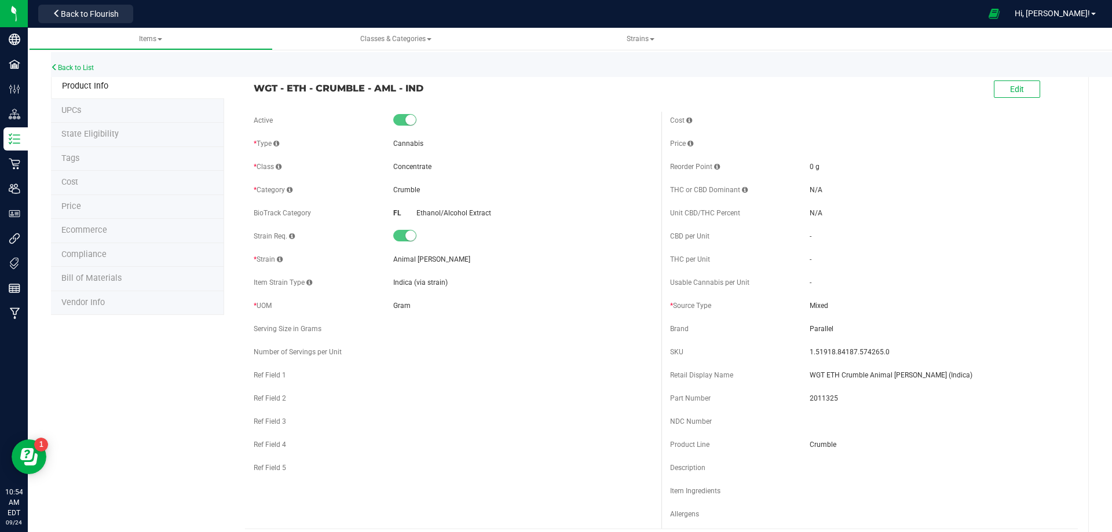
click at [981, 382] on div "Retail Display Name WGT ETH Crumble Animal Larry (Indica)" at bounding box center [869, 375] width 399 height 17
drag, startPoint x: 969, startPoint y: 380, endPoint x: 795, endPoint y: 376, distance: 173.8
click at [809, 374] on span "WGT ETH Crumble Animal [PERSON_NAME] (Indica)" at bounding box center [938, 375] width 259 height 10
drag, startPoint x: 444, startPoint y: 98, endPoint x: 430, endPoint y: 90, distance: 16.1
click at [439, 97] on div "WGT - ETH - CRUMBLE - AML - IND Edit" at bounding box center [661, 89] width 833 height 29
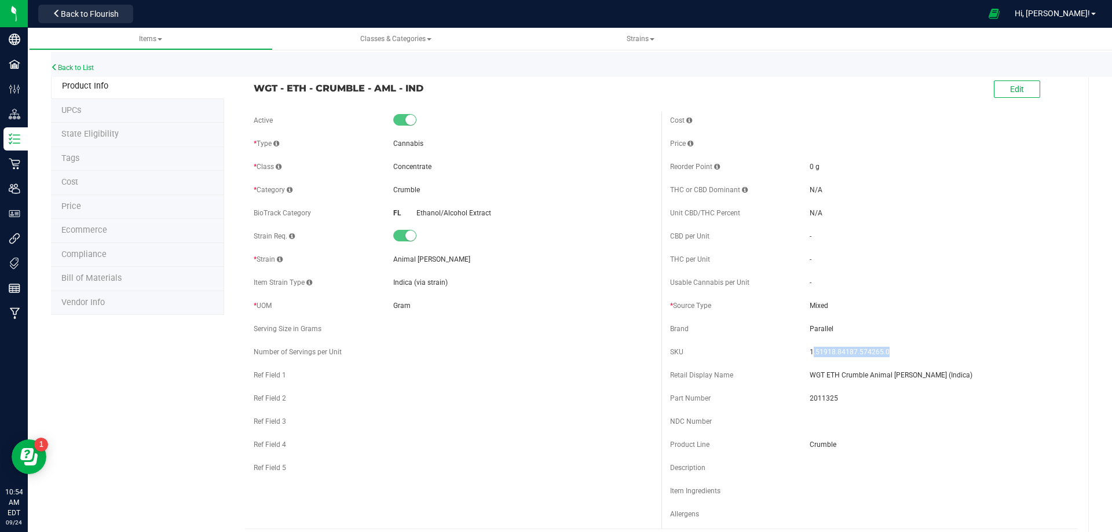
drag, startPoint x: 891, startPoint y: 349, endPoint x: 807, endPoint y: 356, distance: 84.8
click at [809, 356] on span "1.51918.84187.574265.0" at bounding box center [938, 352] width 259 height 10
click at [849, 357] on span "1.51918.84187.574265.0" at bounding box center [938, 352] width 259 height 10
drag, startPoint x: 890, startPoint y: 353, endPoint x: 802, endPoint y: 353, distance: 88.0
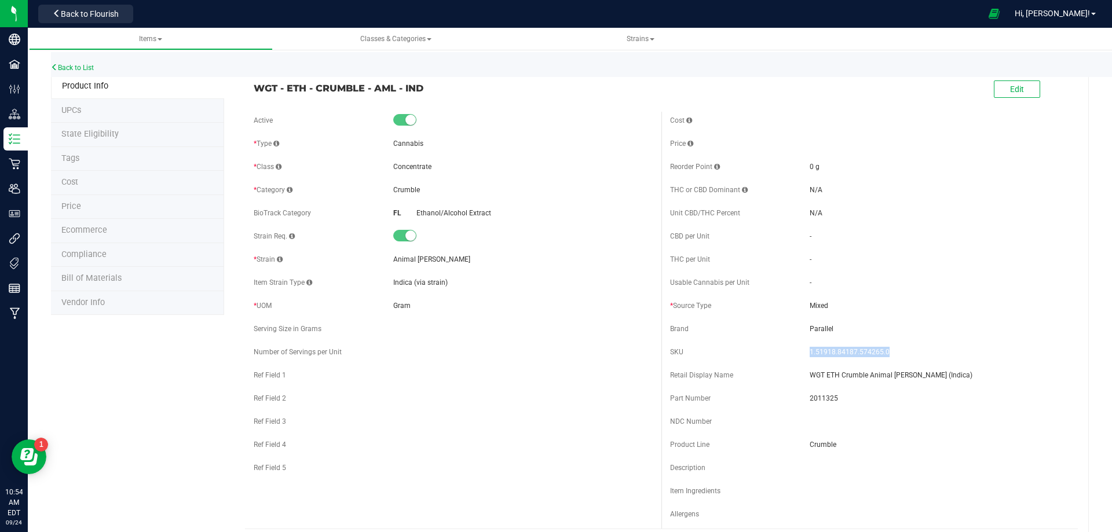
click at [802, 353] on div "SKU 1.51918.84187.574265.0" at bounding box center [869, 351] width 399 height 17
click at [809, 400] on span "2011325" at bounding box center [938, 398] width 259 height 10
drag, startPoint x: 400, startPoint y: 91, endPoint x: 235, endPoint y: 92, distance: 165.0
click at [251, 86] on div "WGT - ETH - CRUMBLE - AML - IND Edit" at bounding box center [661, 89] width 833 height 29
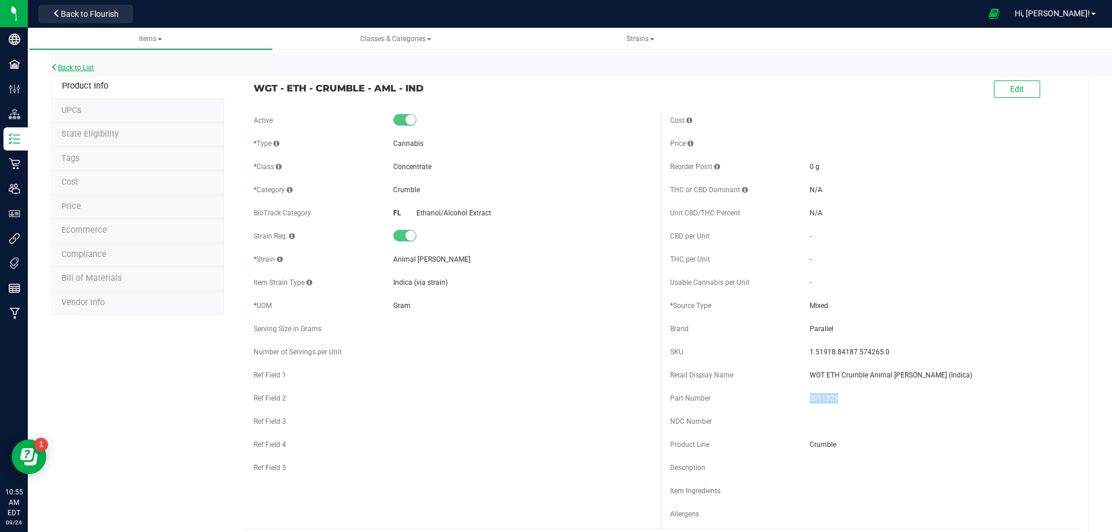
click at [92, 65] on link "Back to List" at bounding box center [72, 68] width 43 height 8
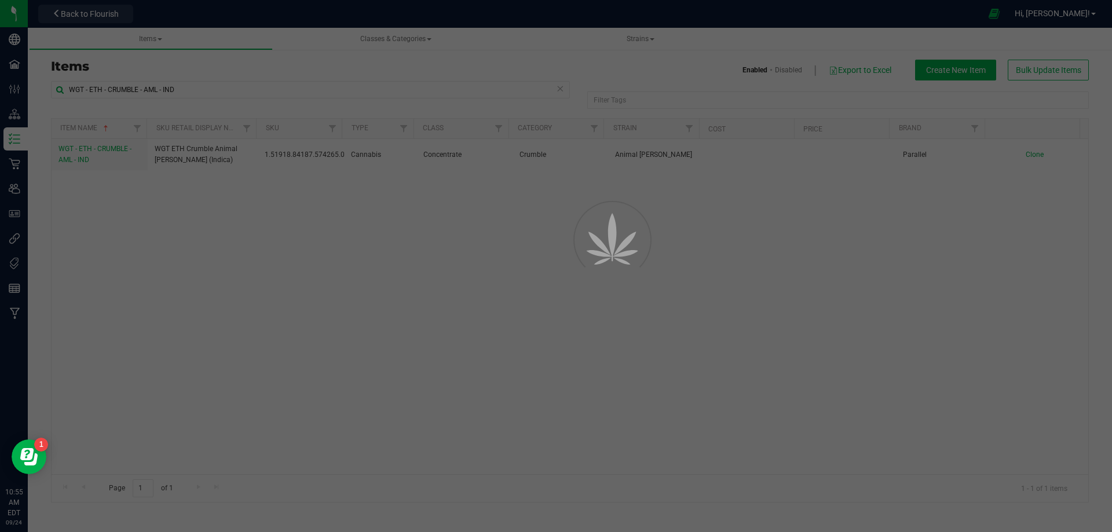
select select "3383"
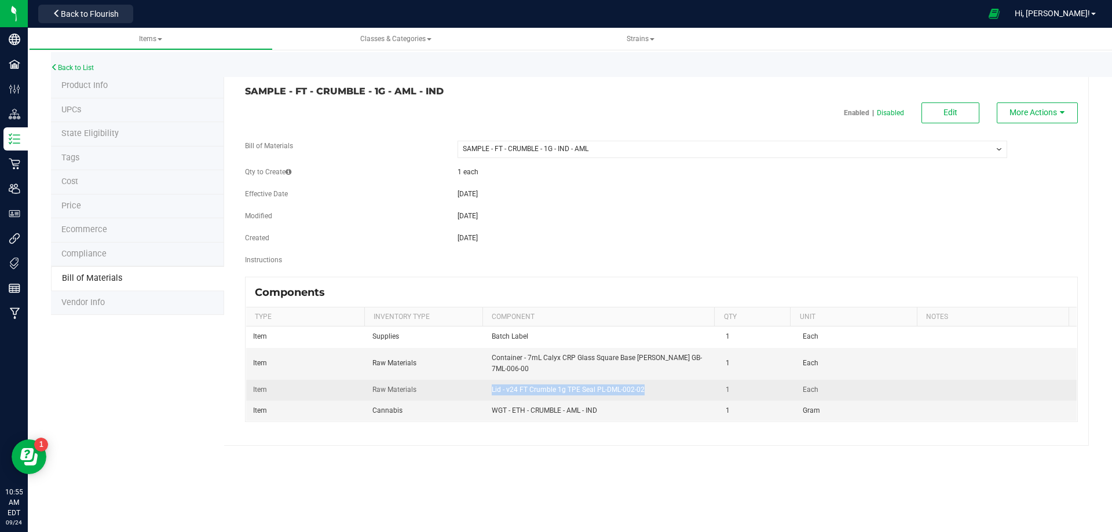
drag, startPoint x: 607, startPoint y: 384, endPoint x: 489, endPoint y: 383, distance: 117.5
click at [489, 383] on td "Lid - v24 FT Crumble 1g TPE Seal PL-DML-002-02" at bounding box center [602, 390] width 235 height 21
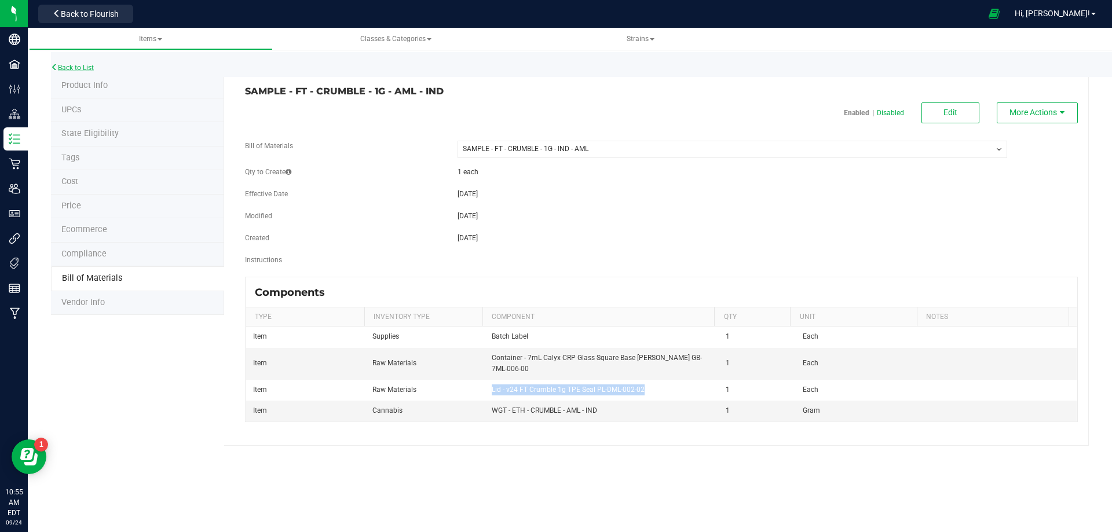
click at [91, 68] on link "Back to List" at bounding box center [72, 68] width 43 height 8
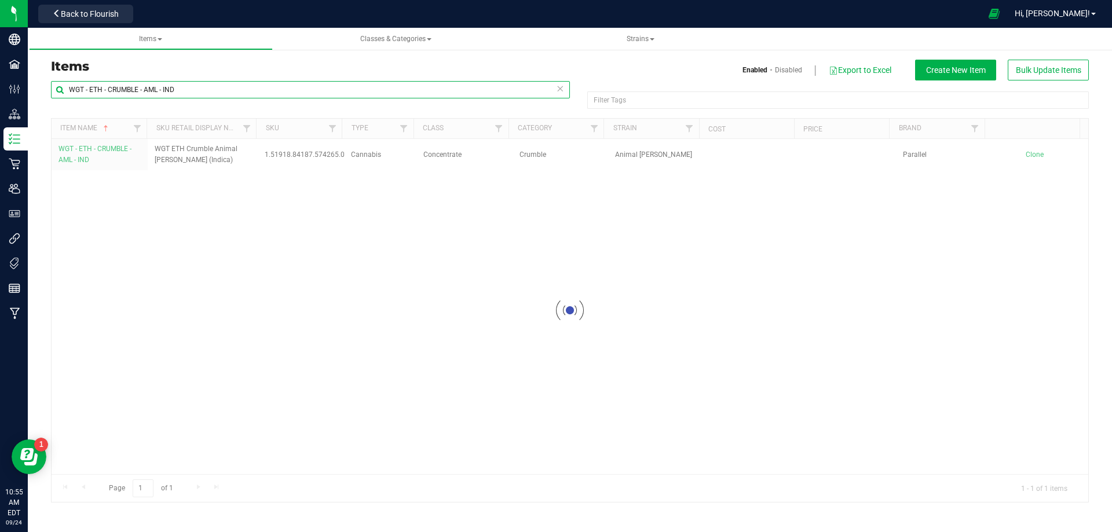
drag, startPoint x: 200, startPoint y: 89, endPoint x: -146, endPoint y: 118, distance: 348.0
click at [0, 118] on html "Company Facilities Configuration Distribution Inventory Retail Users User Roles…" at bounding box center [556, 266] width 1112 height 532
paste input "Lid - v24 FT Crumble 1g TPE Seal PL-DML-002-02"
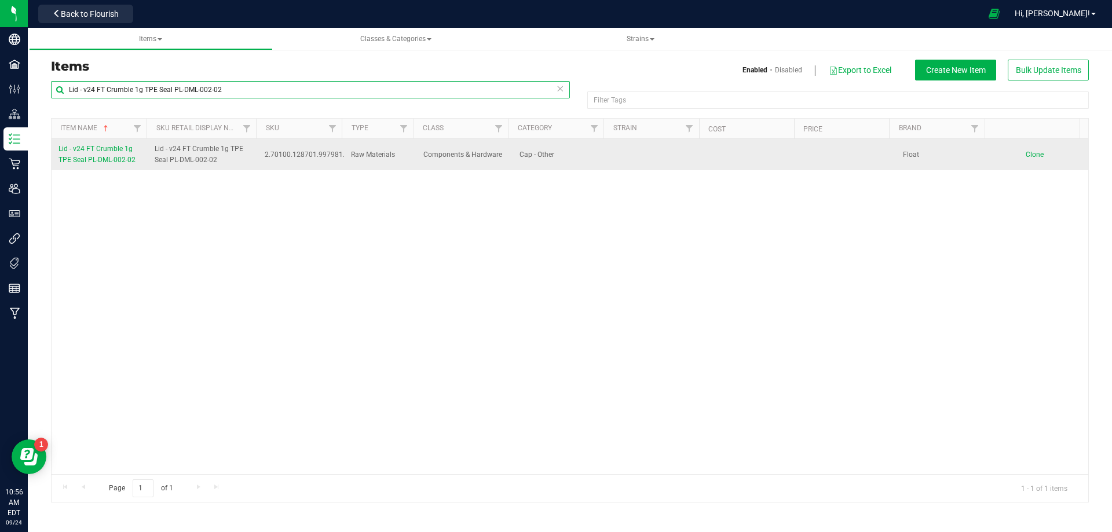
type input "Lid - v24 FT Crumble 1g TPE Seal PL-DML-002-02"
click at [97, 159] on span "Lid - v24 FT Crumble 1g TPE Seal PL-DML-002-02" at bounding box center [96, 154] width 77 height 19
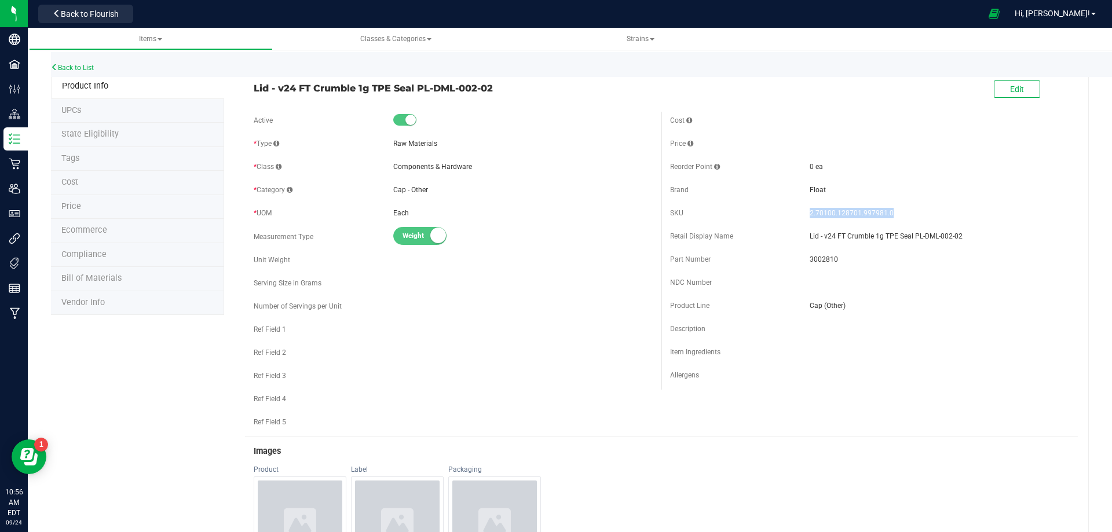
drag, startPoint x: 859, startPoint y: 215, endPoint x: 803, endPoint y: 215, distance: 56.2
click at [803, 215] on div "SKU 2.70100.128701.997981.0" at bounding box center [869, 212] width 399 height 17
click at [820, 261] on span "3002810" at bounding box center [938, 259] width 259 height 10
click at [544, 306] on div "Number of Servings per Unit" at bounding box center [453, 306] width 399 height 17
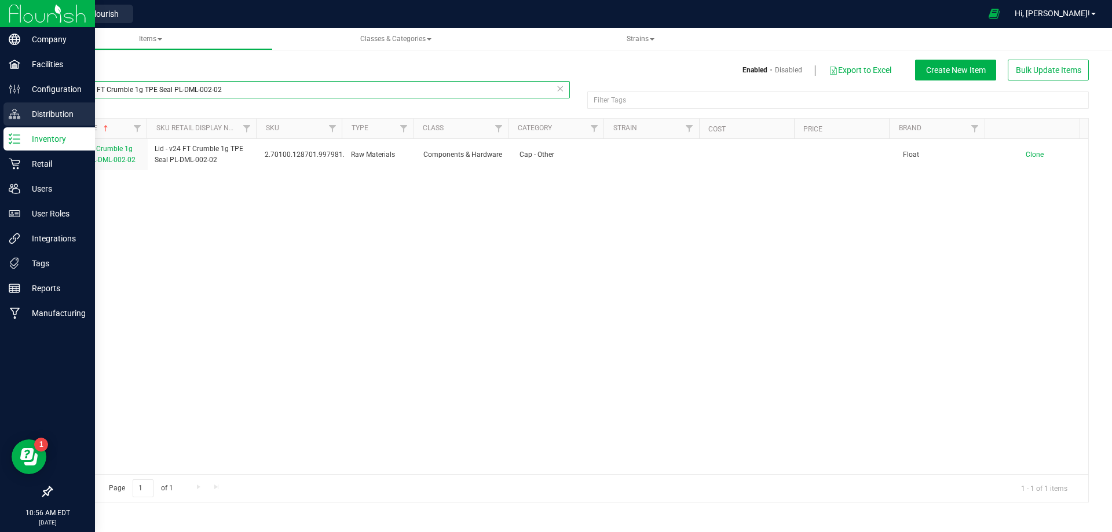
drag, startPoint x: 228, startPoint y: 92, endPoint x: 25, endPoint y: 112, distance: 203.6
click at [25, 112] on div "Company Facilities Configuration Distribution Inventory Retail Users User Roles…" at bounding box center [556, 266] width 1112 height 532
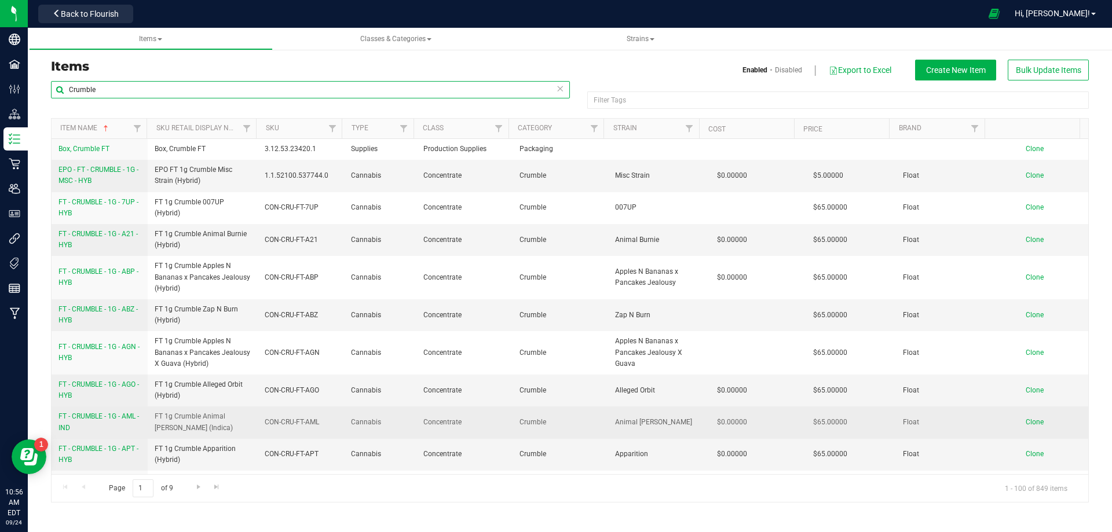
type input "Crumble"
click at [110, 416] on span "FT - CRUMBLE - 1G - AML - IND" at bounding box center [98, 421] width 80 height 19
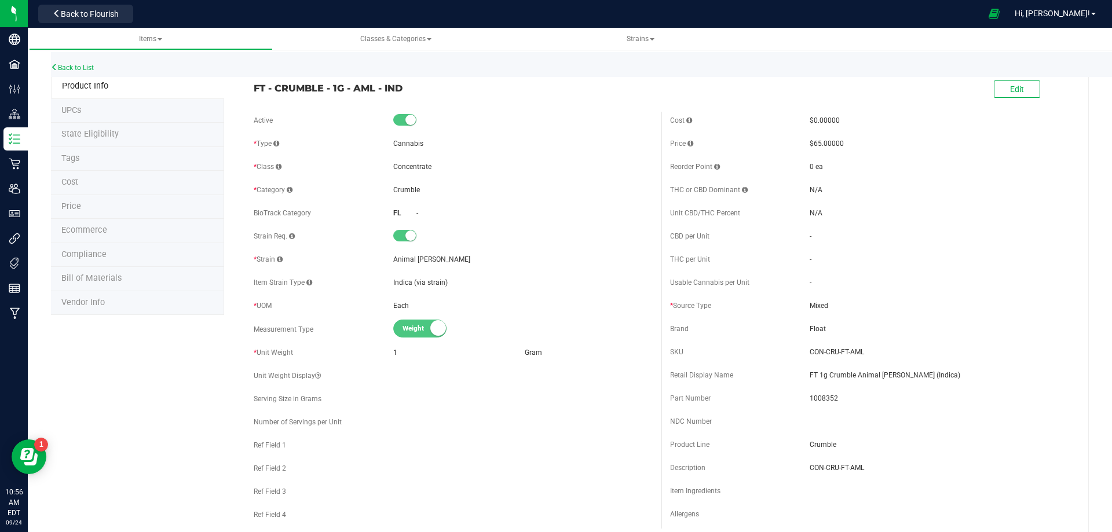
click at [106, 281] on span "Bill of Materials" at bounding box center [91, 278] width 60 height 10
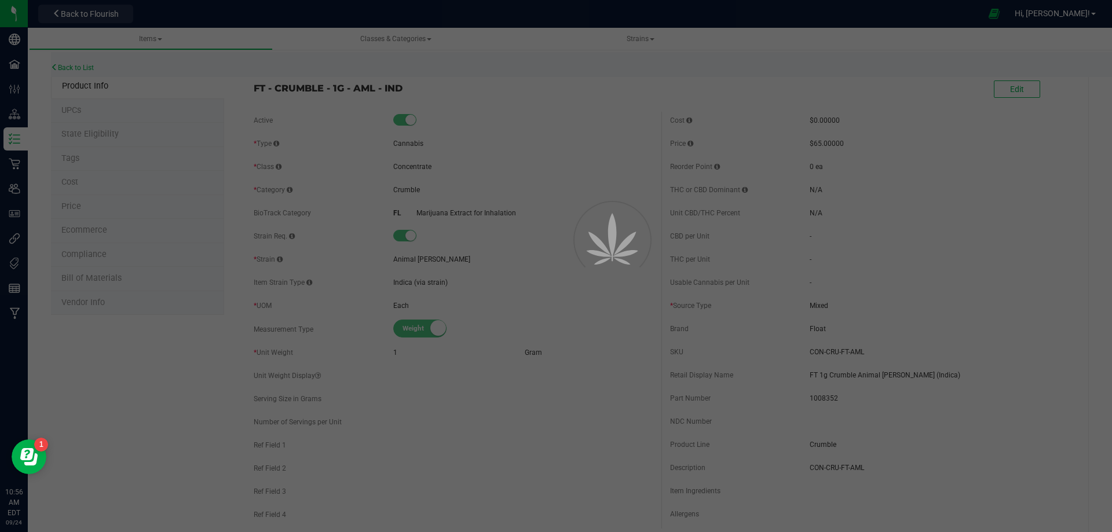
select select "3394"
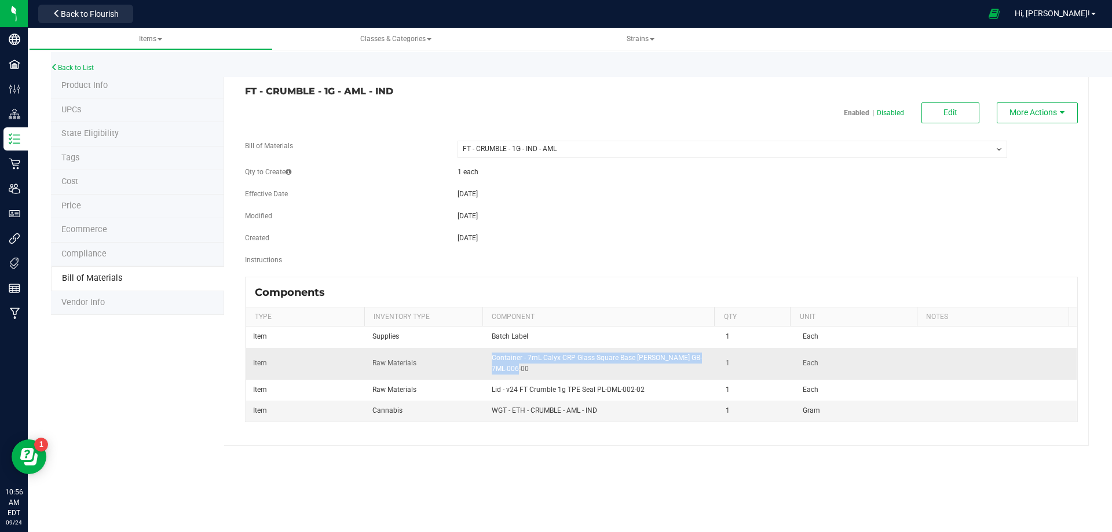
drag, startPoint x: 502, startPoint y: 367, endPoint x: 486, endPoint y: 353, distance: 20.5
click at [486, 353] on td "Container - 7mL Calyx CRP Glass Square Base [PERSON_NAME] GB-7ML-006-00" at bounding box center [602, 364] width 235 height 32
click at [79, 71] on link "Back to List" at bounding box center [72, 68] width 43 height 8
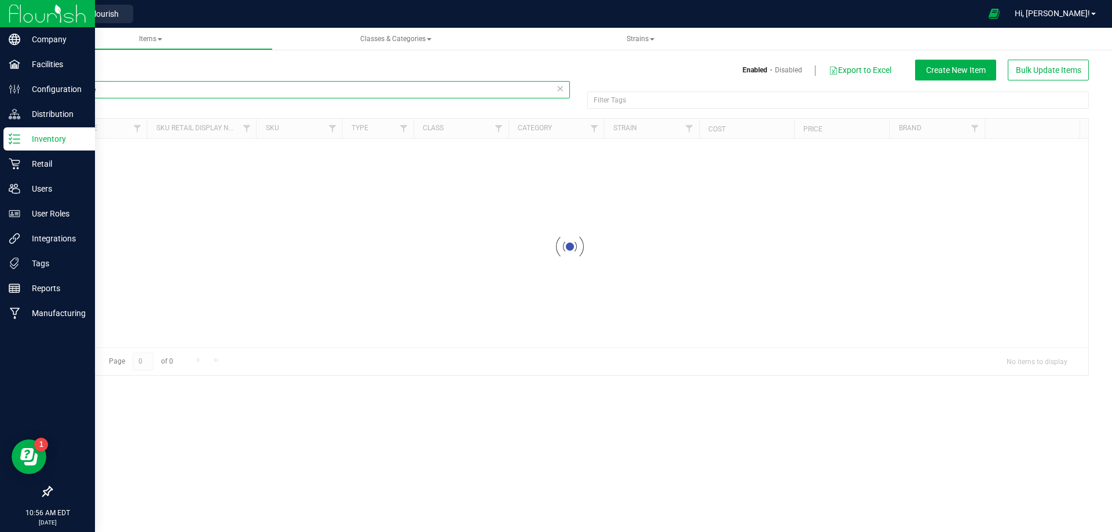
drag, startPoint x: 176, startPoint y: 93, endPoint x: 3, endPoint y: 141, distance: 179.1
click at [0, 127] on html "Company Facilities Configuration Distribution Inventory Retail Users User Roles…" at bounding box center [556, 266] width 1112 height 532
paste input "ontainer - 7mL Calyx CRP Glass Square Base Opal White GB-7ML-006-00"
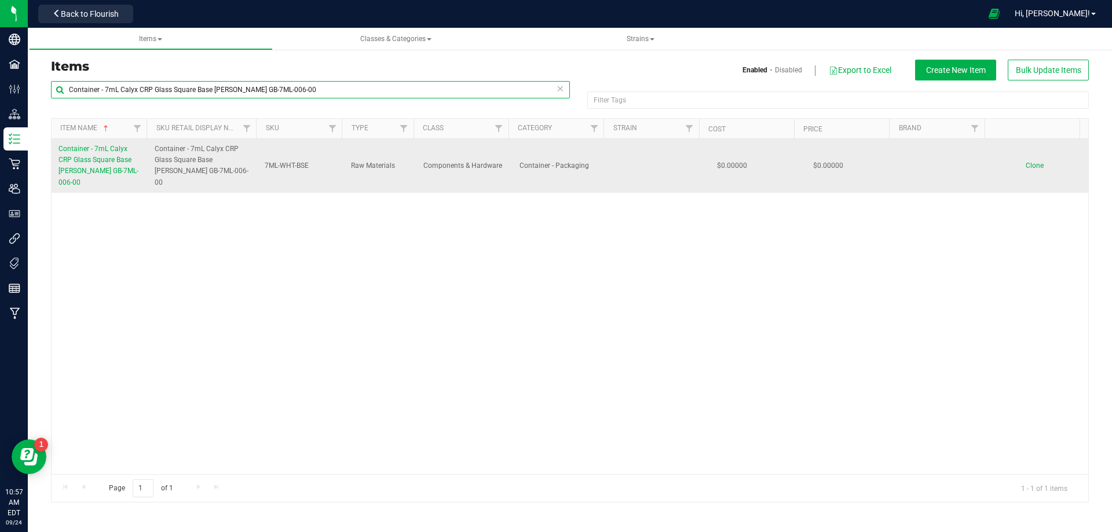
type input "Container - 7mL Calyx CRP Glass Square Base [PERSON_NAME] GB-7ML-006-00"
click at [87, 155] on link "Container - 7mL Calyx CRP Glass Square Base [PERSON_NAME] GB-7ML-006-00" at bounding box center [99, 166] width 82 height 45
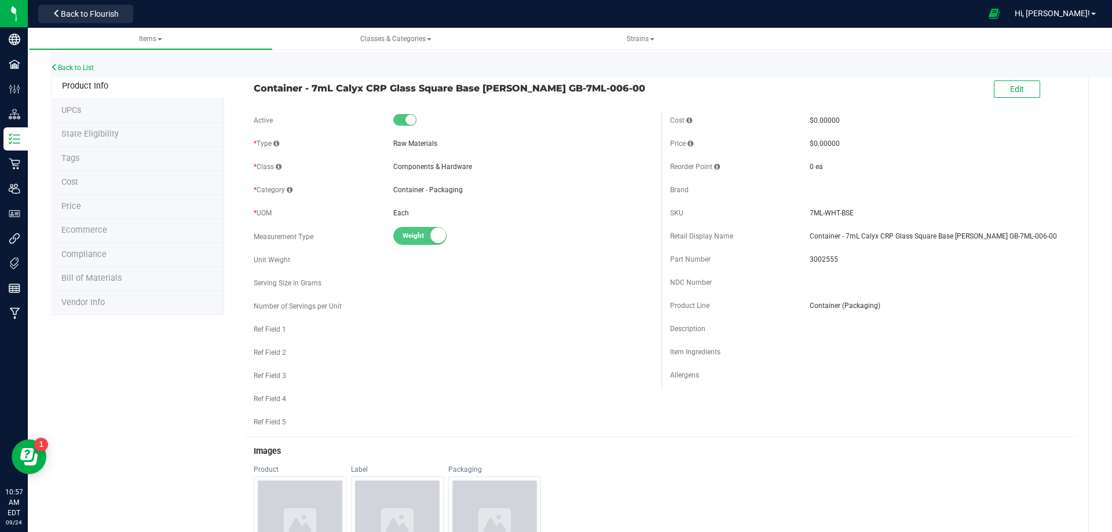
click at [822, 262] on span "3002555" at bounding box center [938, 259] width 259 height 10
drag, startPoint x: 838, startPoint y: 217, endPoint x: 804, endPoint y: 214, distance: 33.8
click at [809, 214] on span "7ML-WHT-BSE" at bounding box center [938, 213] width 259 height 10
click at [93, 69] on link "Back to List" at bounding box center [72, 68] width 43 height 8
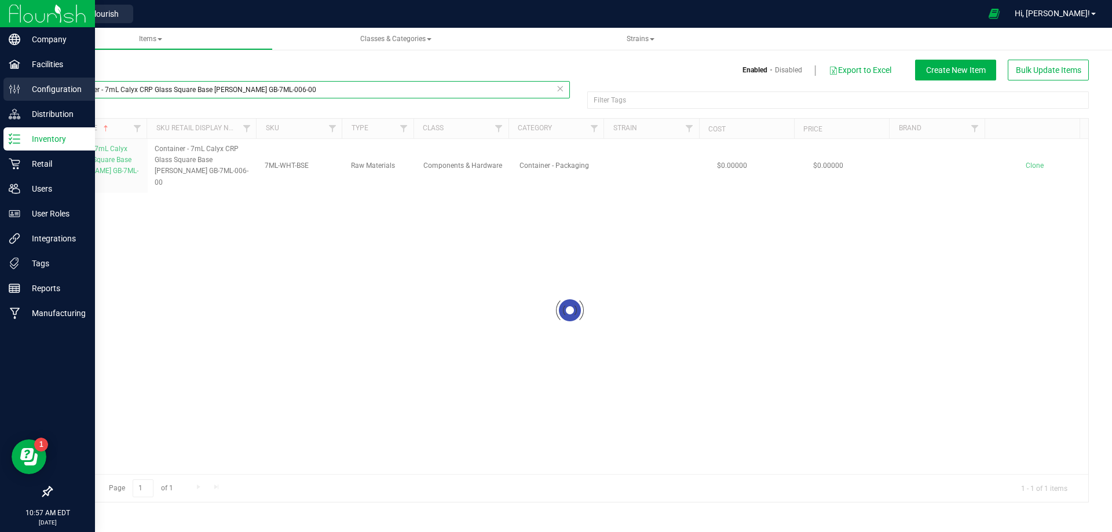
drag, startPoint x: 328, startPoint y: 91, endPoint x: 8, endPoint y: 97, distance: 319.7
click at [8, 97] on div "Company Facilities Configuration Distribution Inventory Retail Users User Roles…" at bounding box center [556, 266] width 1112 height 532
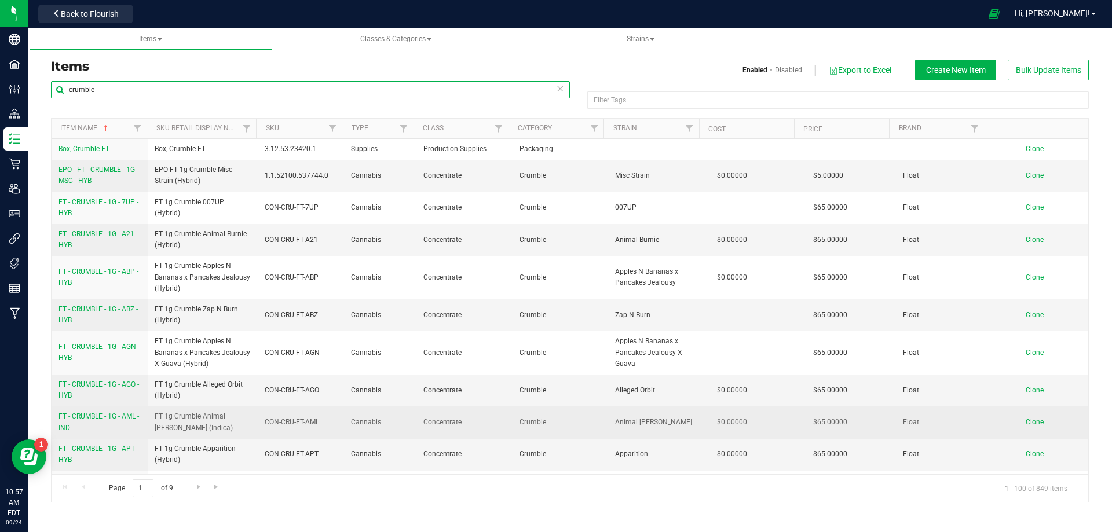
type input "crumble"
click at [96, 422] on link "FT - CRUMBLE - 1G - AML - IND" at bounding box center [99, 422] width 82 height 22
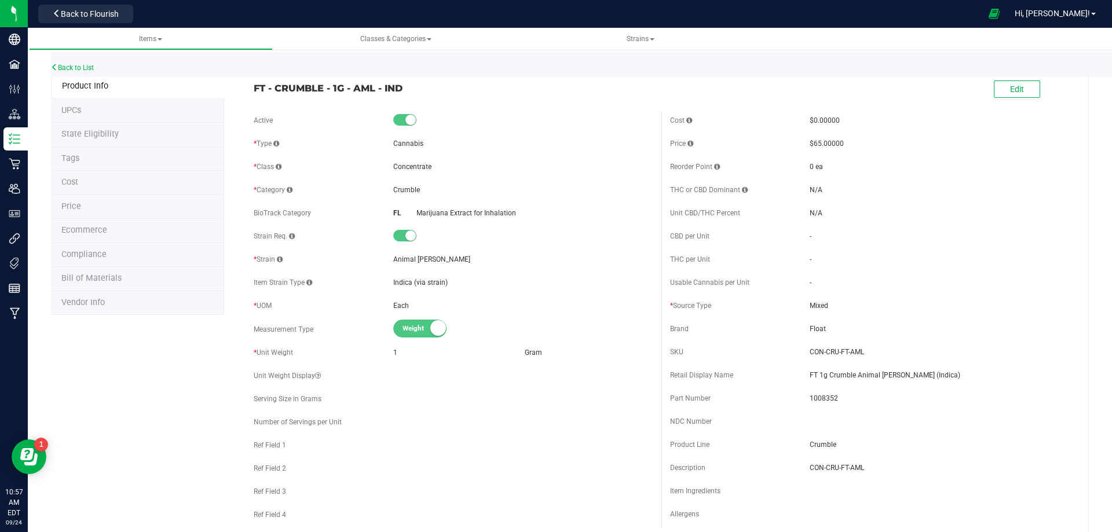
drag, startPoint x: 411, startPoint y: 89, endPoint x: 254, endPoint y: 89, distance: 156.9
click at [254, 89] on span "FT - CRUMBLE - 1G - AML - IND" at bounding box center [453, 88] width 399 height 14
drag, startPoint x: 926, startPoint y: 376, endPoint x: 803, endPoint y: 372, distance: 122.8
click at [809, 372] on span "FT 1g Crumble Animal [PERSON_NAME] (Indica)" at bounding box center [938, 375] width 259 height 10
drag, startPoint x: 380, startPoint y: 96, endPoint x: 253, endPoint y: 83, distance: 127.4
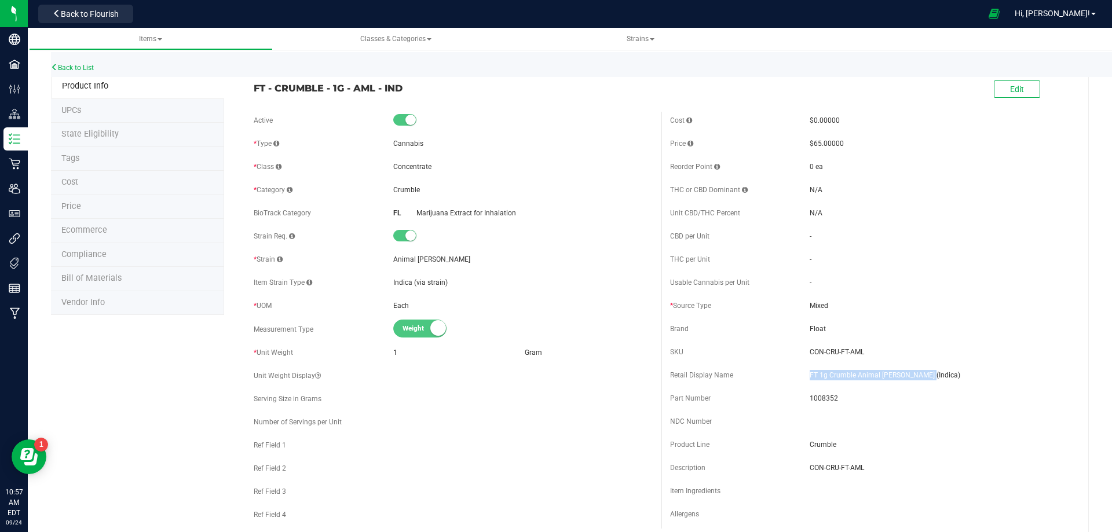
click at [254, 83] on span "FT - CRUMBLE - 1G - AML - IND" at bounding box center [453, 88] width 399 height 14
drag, startPoint x: 961, startPoint y: 380, endPoint x: 946, endPoint y: 377, distance: 16.0
click at [961, 380] on div "Retail Display Name FT 1g Crumble Animal Larry (Indica)" at bounding box center [869, 375] width 399 height 17
drag, startPoint x: 917, startPoint y: 380, endPoint x: 803, endPoint y: 372, distance: 113.8
click at [809, 372] on span "FT 1g Crumble Animal [PERSON_NAME] (Indica)" at bounding box center [938, 375] width 259 height 10
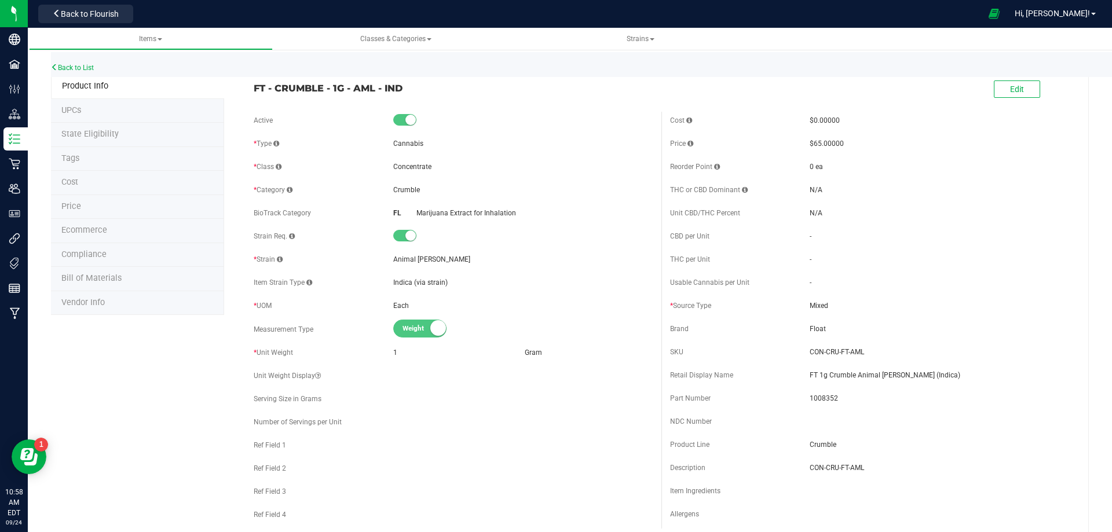
click at [109, 280] on span "Bill of Materials" at bounding box center [91, 278] width 60 height 10
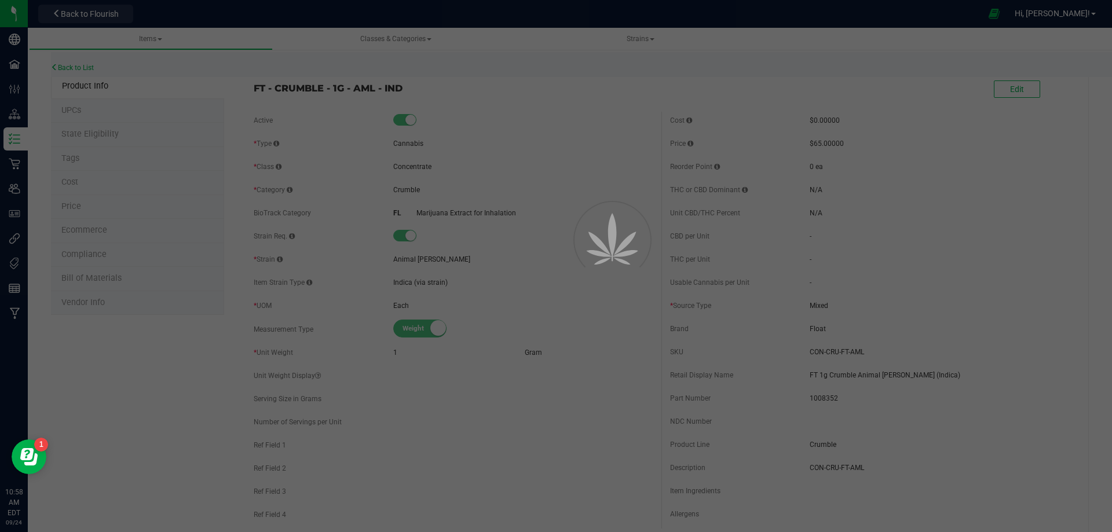
select select "3394"
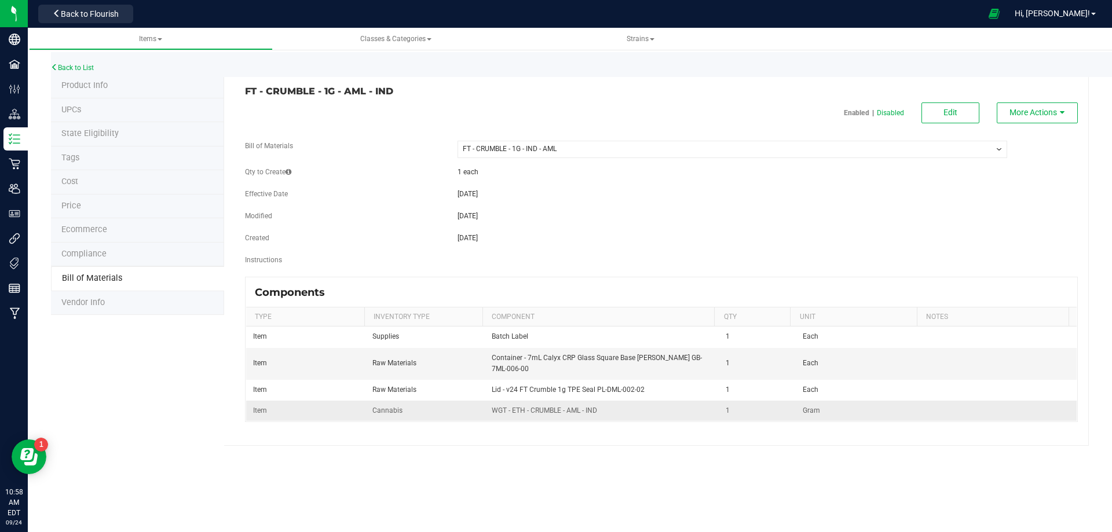
drag, startPoint x: 514, startPoint y: 446, endPoint x: 518, endPoint y: 406, distance: 40.2
click at [514, 445] on div "Back to List Product Info UPCs State Eligibility Tags Cost Price Ecommerce Comp…" at bounding box center [570, 246] width 1084 height 424
click at [65, 65] on link "Back to List" at bounding box center [72, 68] width 43 height 8
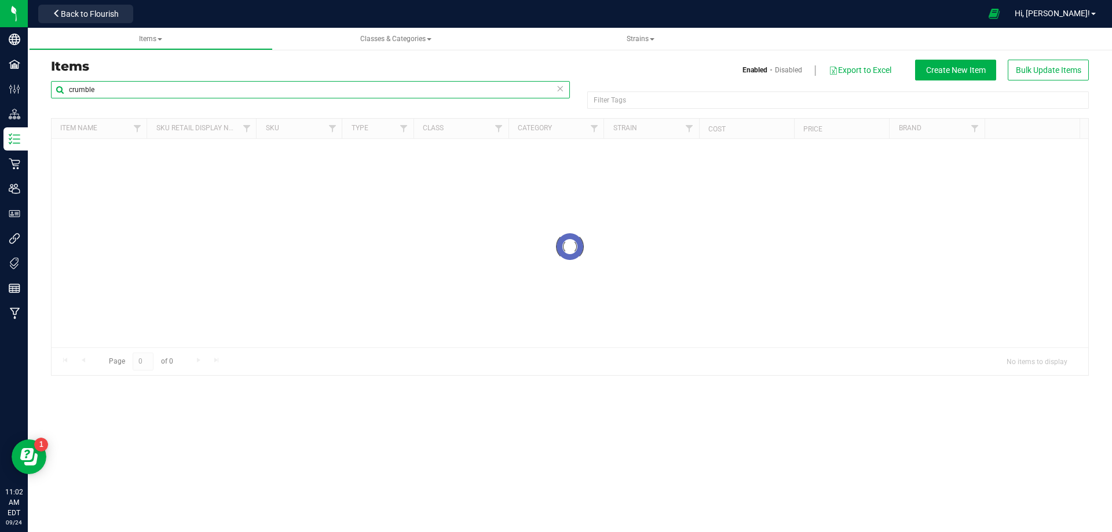
drag, startPoint x: 131, startPoint y: 93, endPoint x: -31, endPoint y: 122, distance: 164.8
click at [0, 122] on html "Company Facilities Configuration Distribution Inventory Retail Users User Roles…" at bounding box center [556, 266] width 1112 height 532
paste input "SAMPLE HT 5mg Grape Chews"
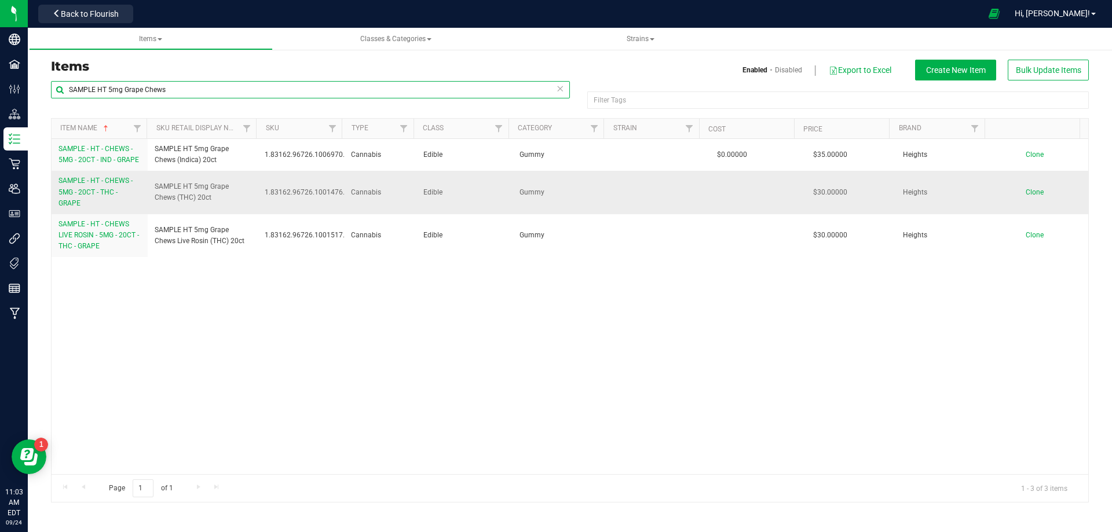
type input "SAMPLE HT 5mg Grape Chews"
click at [95, 190] on span "SAMPLE - HT - CHEWS - 5MG - 20CT - THC - GRAPE" at bounding box center [95, 192] width 74 height 30
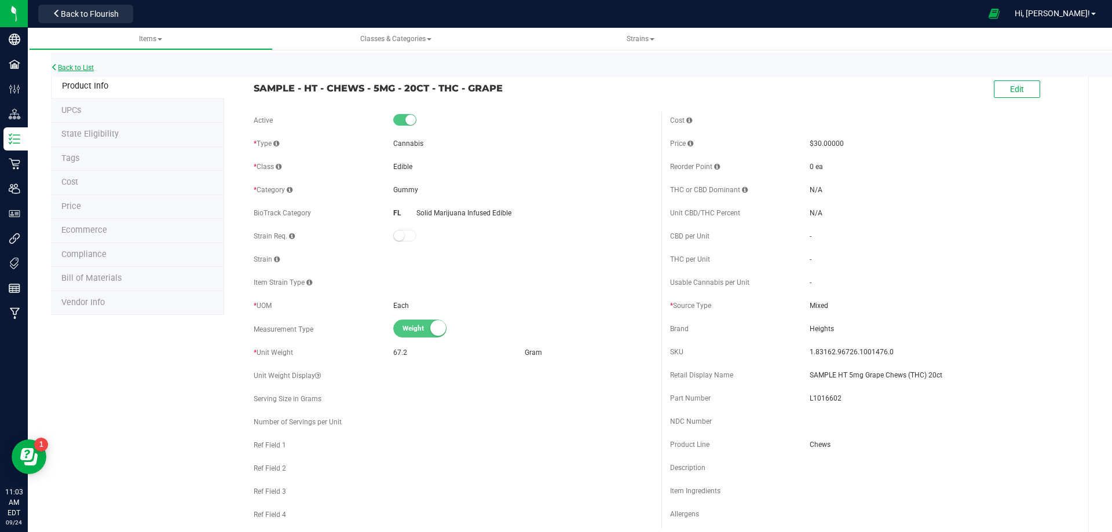
click at [85, 69] on link "Back to List" at bounding box center [72, 68] width 43 height 8
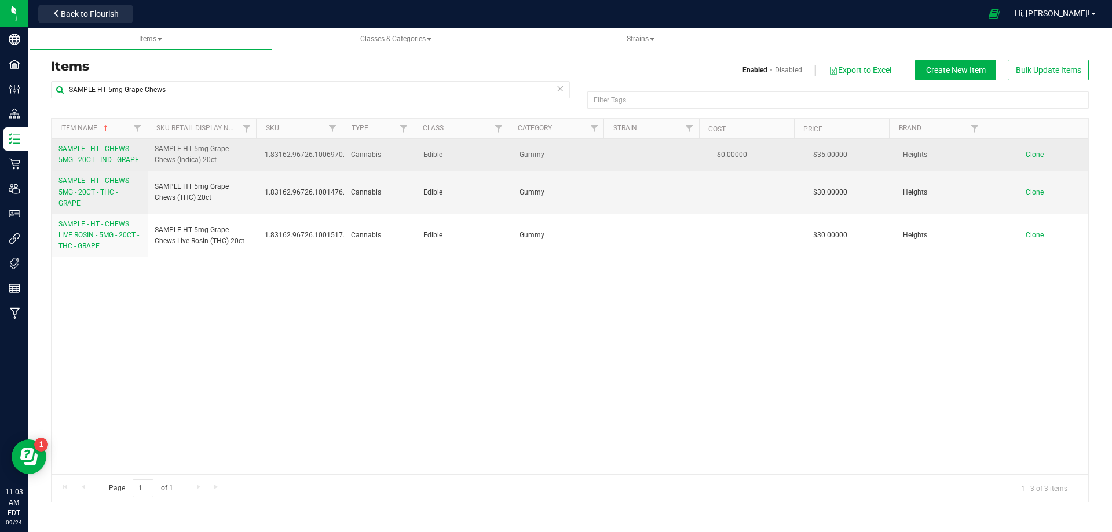
click at [83, 160] on span "SAMPLE - HT - CHEWS - 5MG - 20CT - IND - GRAPE" at bounding box center [98, 154] width 80 height 19
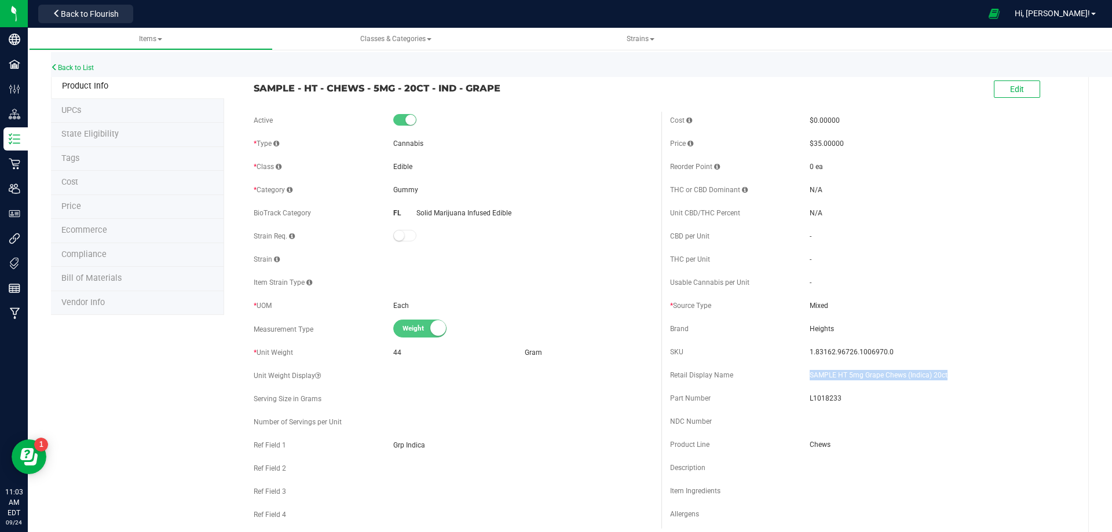
drag, startPoint x: 947, startPoint y: 376, endPoint x: 805, endPoint y: 374, distance: 142.5
click at [809, 374] on span "SAMPLE HT 5mg Grape Chews (Indica) 20ct" at bounding box center [938, 375] width 259 height 10
drag, startPoint x: 856, startPoint y: 354, endPoint x: 793, endPoint y: 353, distance: 62.6
click at [796, 352] on div "SKU 1.83162.96726.1006970.0" at bounding box center [869, 351] width 399 height 17
click at [829, 395] on span "L1018233" at bounding box center [938, 398] width 259 height 10
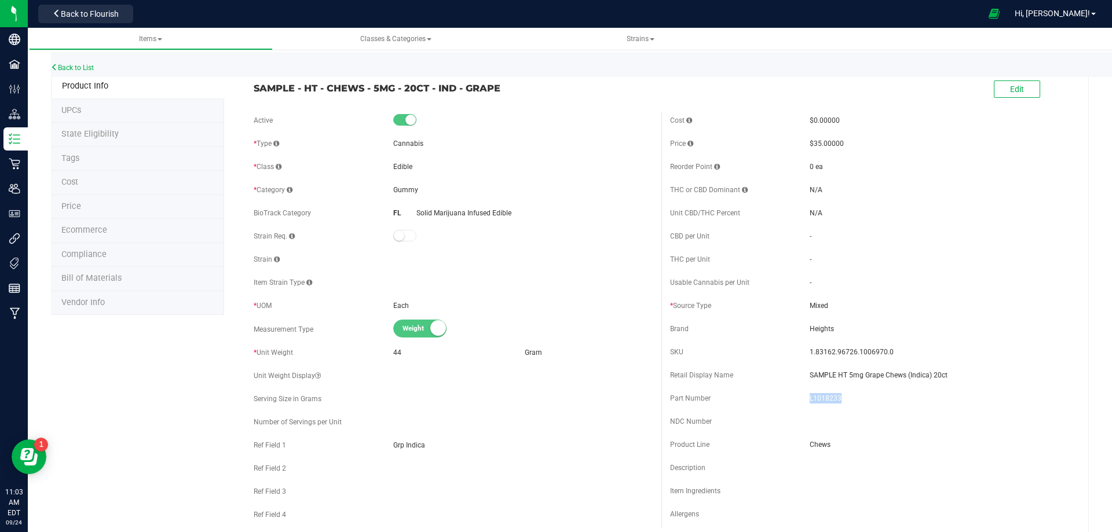
click at [829, 395] on span "L1018233" at bounding box center [938, 398] width 259 height 10
drag, startPoint x: 497, startPoint y: 88, endPoint x: 247, endPoint y: 90, distance: 250.1
click at [248, 88] on div "SAMPLE - HT - CHEWS - 5MG - 20CT - IND - GRAPE" at bounding box center [453, 85] width 416 height 20
click at [78, 67] on link "Back to List" at bounding box center [72, 68] width 43 height 8
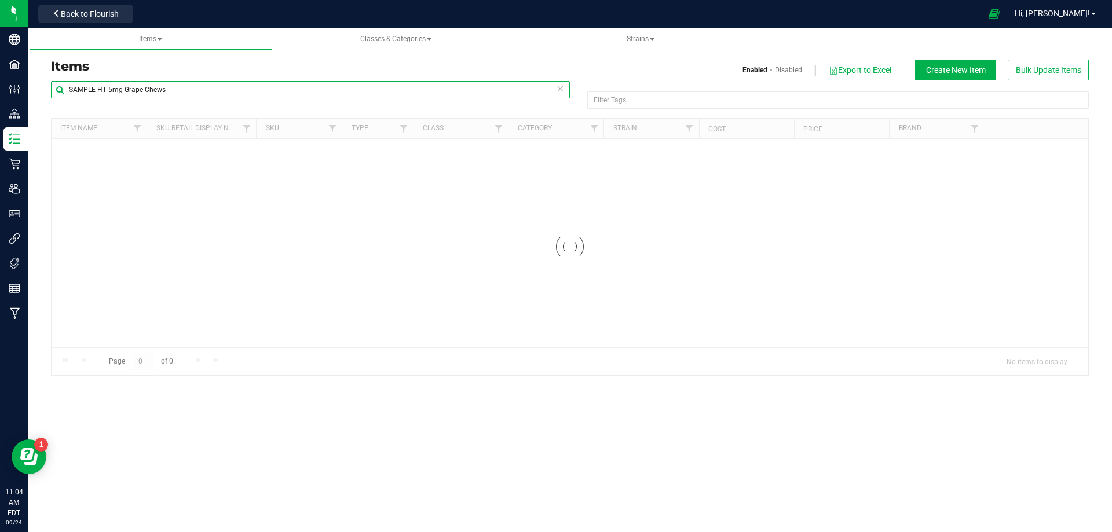
drag, startPoint x: 164, startPoint y: 91, endPoint x: 40, endPoint y: 97, distance: 124.7
click at [40, 97] on div "Items Enabled Disabled Export to Excel Create New Item Bulk Update Items SAMPLE…" at bounding box center [570, 211] width 1084 height 354
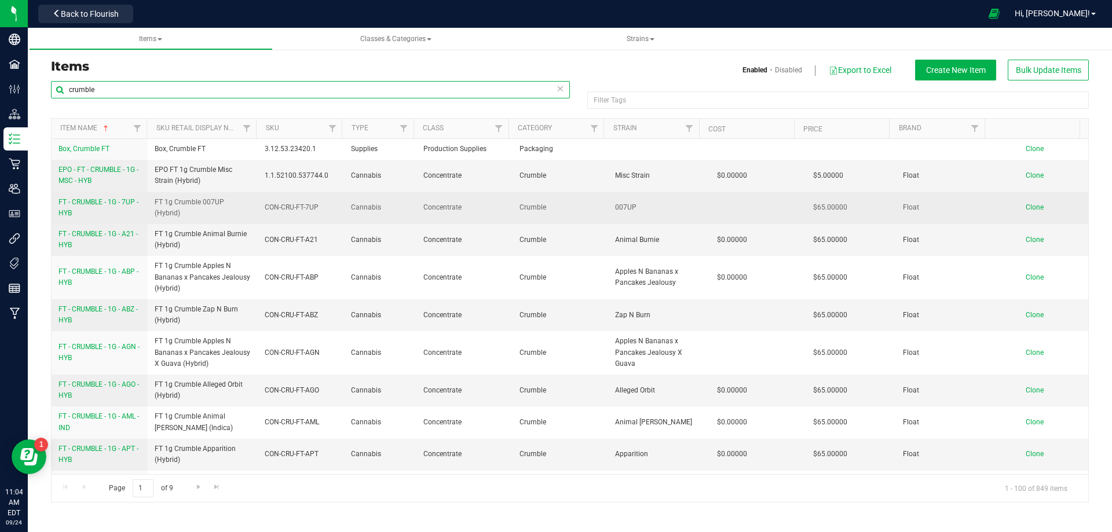
type input "crumble"
click at [98, 201] on span "FT - CRUMBLE - 1G - 7UP - HYB" at bounding box center [98, 207] width 80 height 19
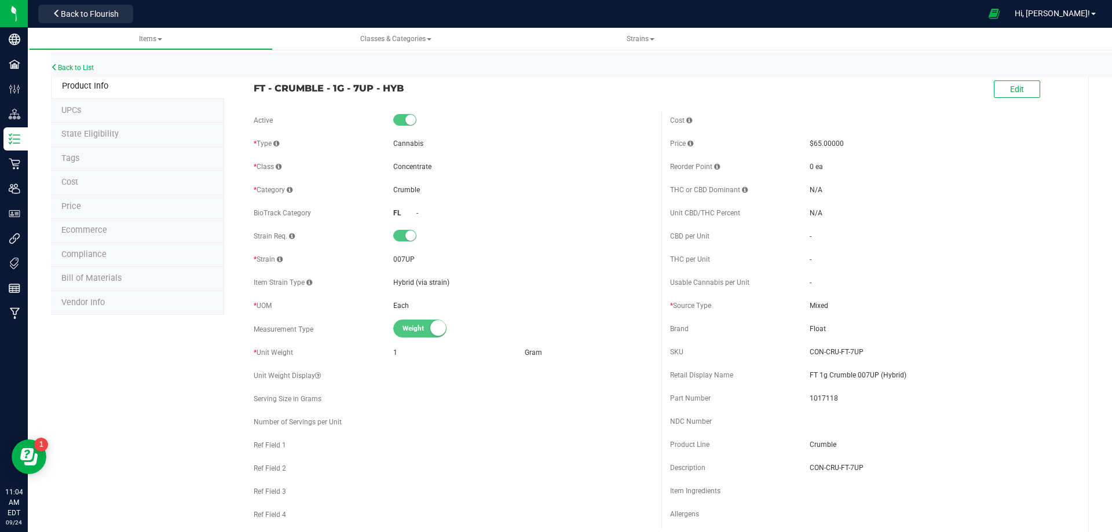
click at [102, 284] on li "Bill of Materials" at bounding box center [137, 279] width 173 height 24
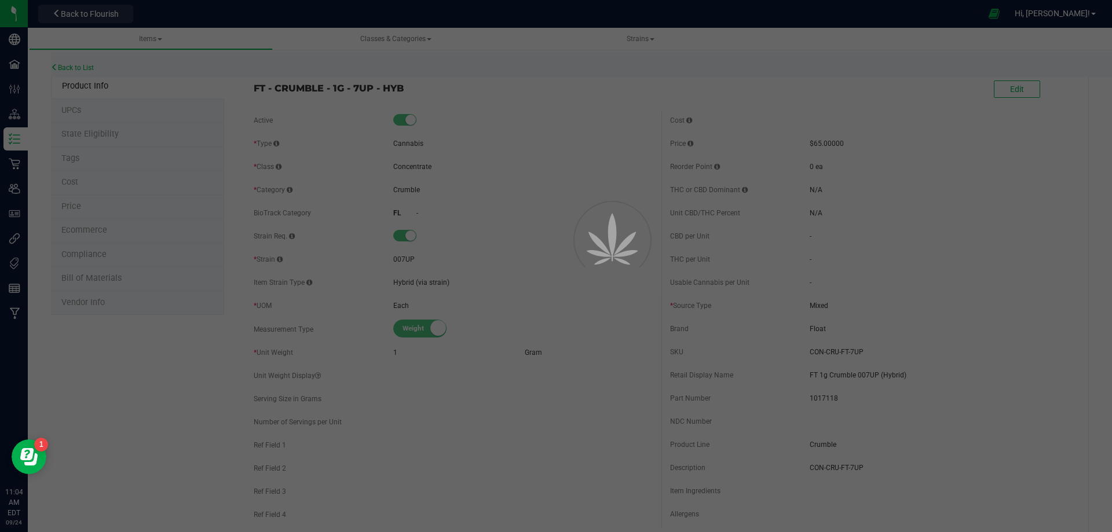
select select "10819"
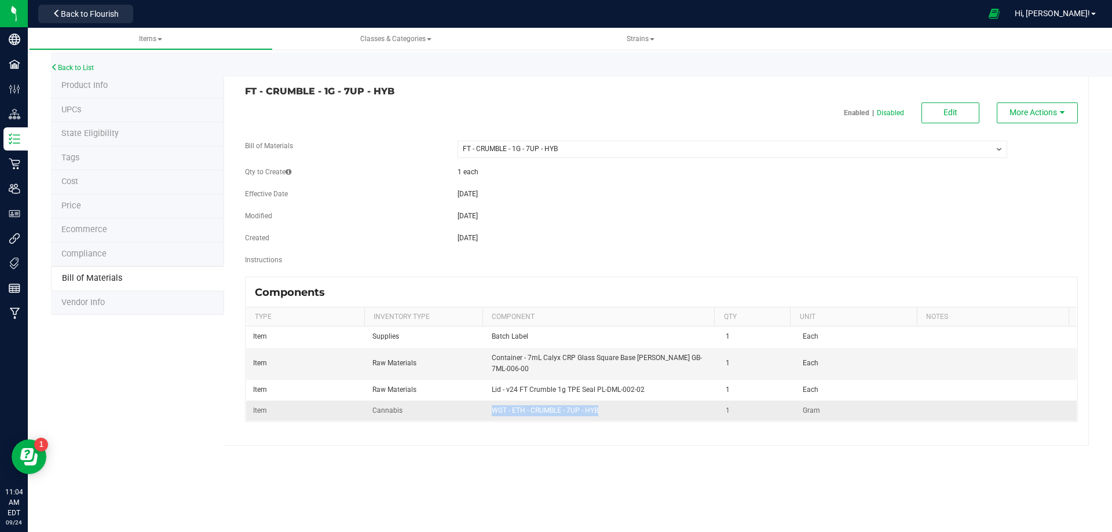
drag, startPoint x: 602, startPoint y: 417, endPoint x: 487, endPoint y: 411, distance: 115.4
click at [488, 411] on td "WGT - ETH - CRUMBLE - 7UP - HYB" at bounding box center [602, 411] width 235 height 20
click at [72, 67] on link "Back to List" at bounding box center [72, 68] width 43 height 8
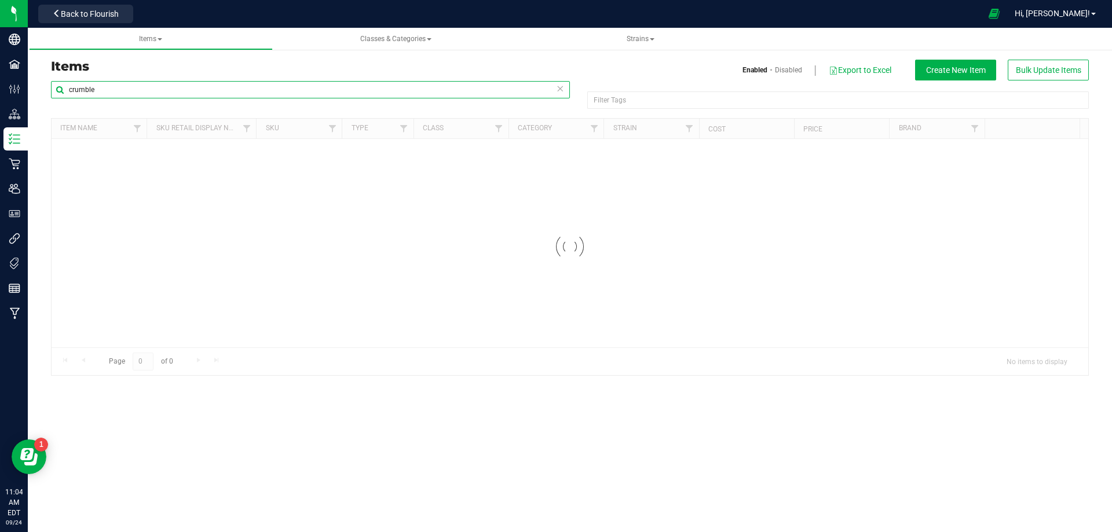
drag, startPoint x: 116, startPoint y: 85, endPoint x: 35, endPoint y: 95, distance: 82.2
click at [35, 95] on div "Items Enabled Disabled Export to Excel Create New Item Bulk Update Items crumbl…" at bounding box center [570, 211] width 1084 height 354
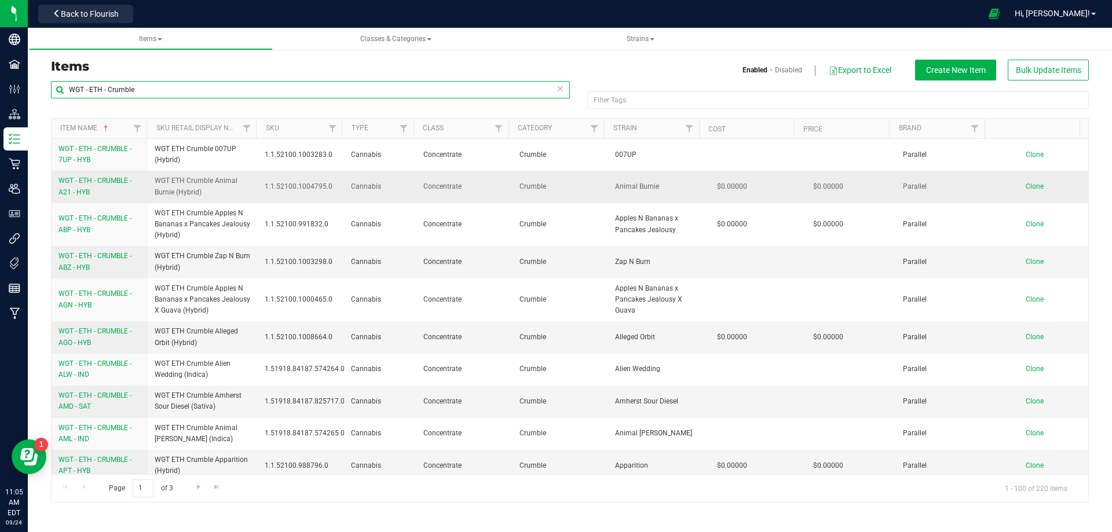
type input "WGT - ETH - Crumble"
click at [79, 194] on span "WGT - ETH - CRUMBLE - A21 - HYB" at bounding box center [94, 186] width 73 height 19
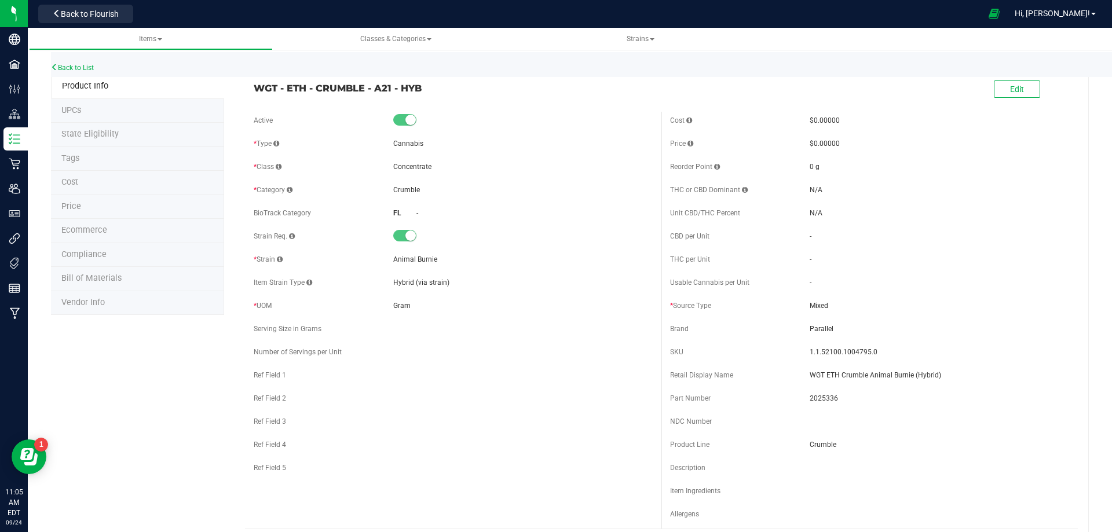
click at [89, 283] on span "Bill of Materials" at bounding box center [91, 278] width 60 height 10
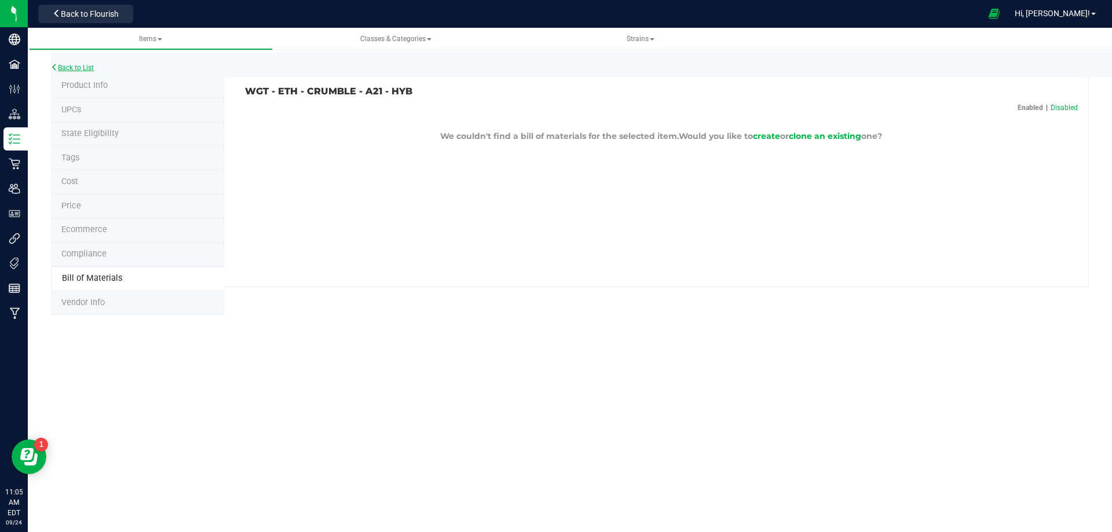
click at [90, 71] on link "Back to List" at bounding box center [72, 68] width 43 height 8
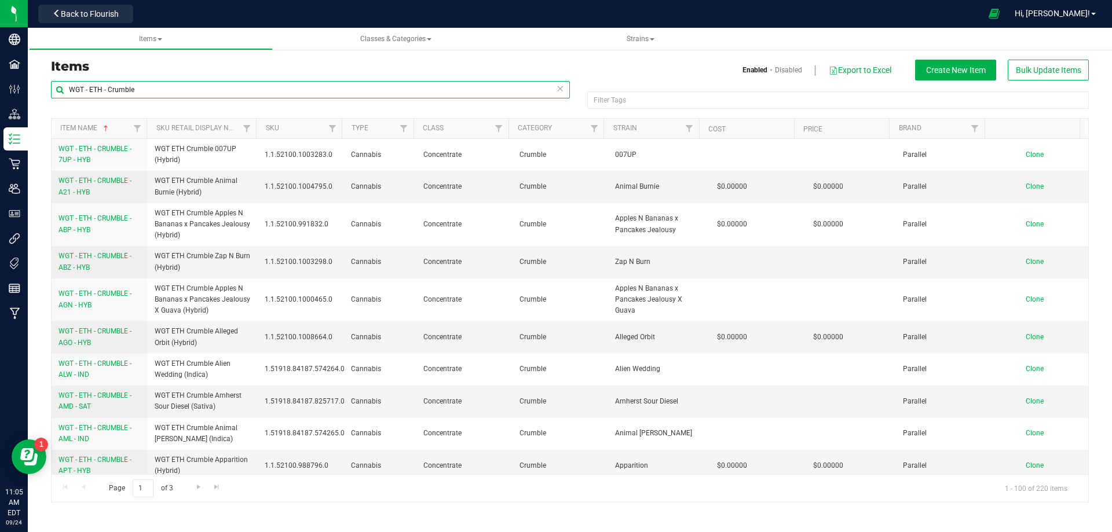
drag, startPoint x: 146, startPoint y: 87, endPoint x: 60, endPoint y: 96, distance: 86.7
click at [60, 96] on input "WGT - ETH - Crumble" at bounding box center [310, 89] width 519 height 17
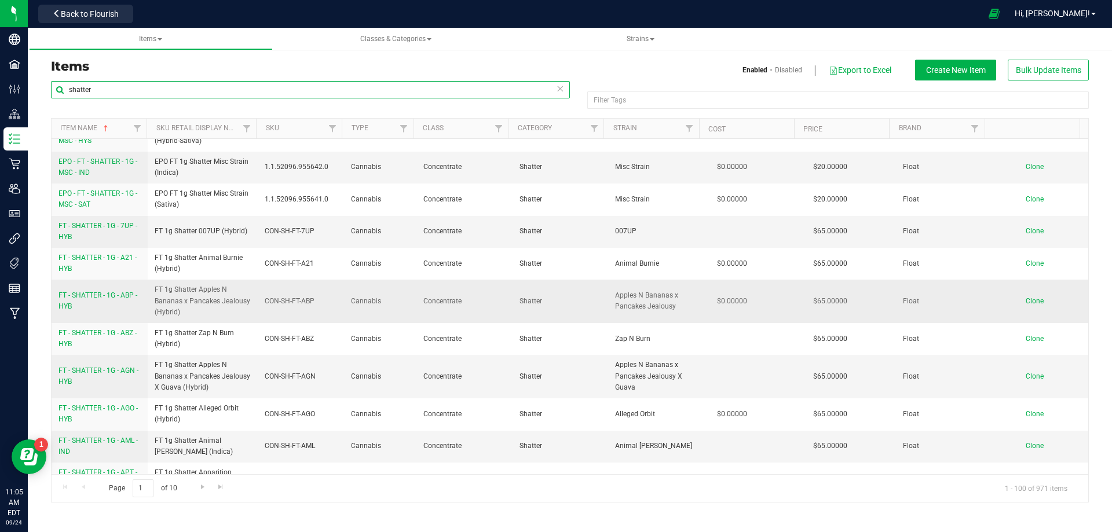
scroll to position [174, 0]
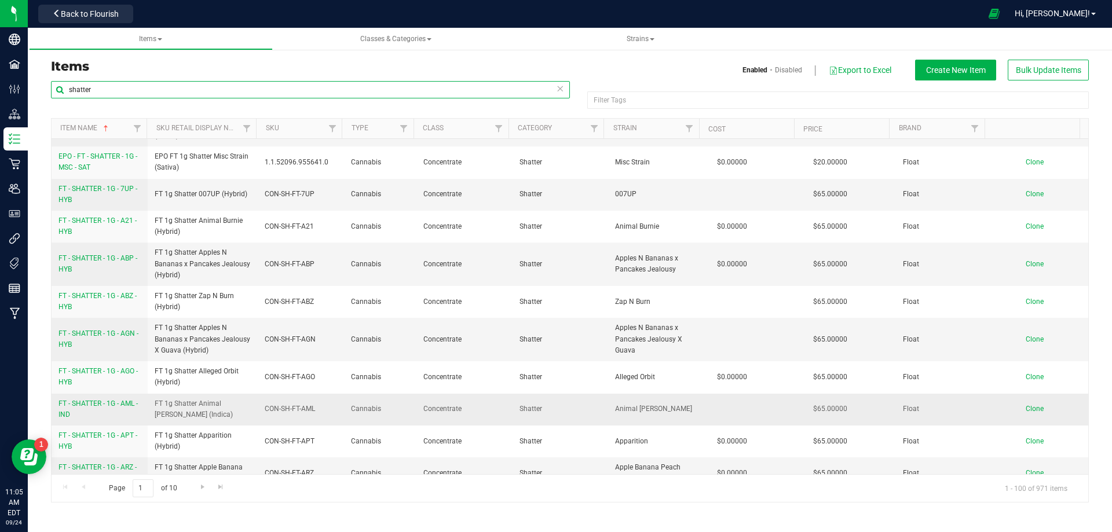
type input "shatter"
click at [103, 404] on span "FT - SHATTER - 1G - AML - IND" at bounding box center [97, 409] width 79 height 19
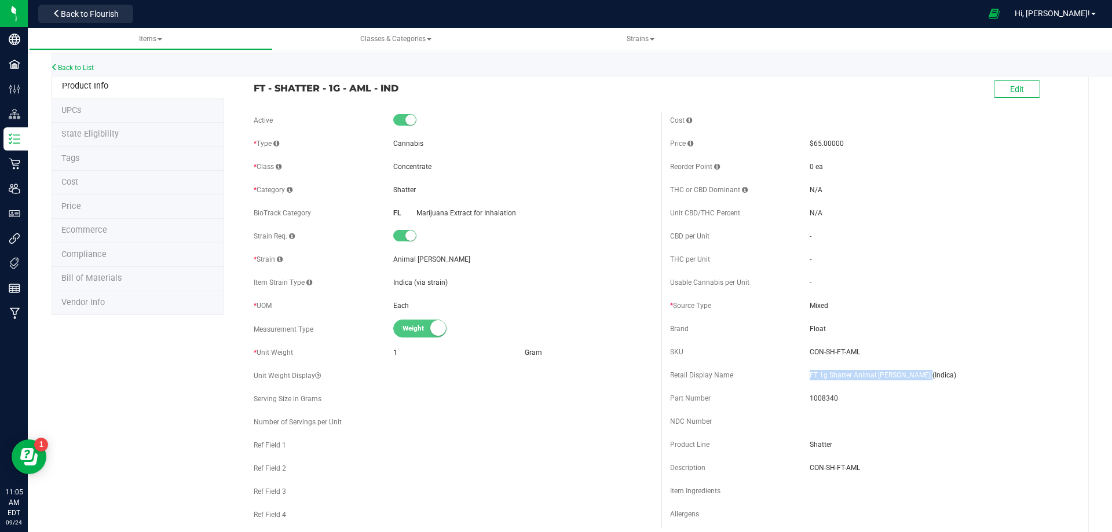
drag, startPoint x: 906, startPoint y: 380, endPoint x: 802, endPoint y: 373, distance: 104.5
click at [802, 373] on div "Retail Display Name FT 1g Shatter Animal Larry (Indica)" at bounding box center [869, 375] width 399 height 17
click at [815, 401] on span "1008340" at bounding box center [938, 398] width 259 height 10
drag, startPoint x: 815, startPoint y: 401, endPoint x: 204, endPoint y: 402, distance: 611.4
click at [814, 401] on span "1008340" at bounding box center [938, 398] width 259 height 10
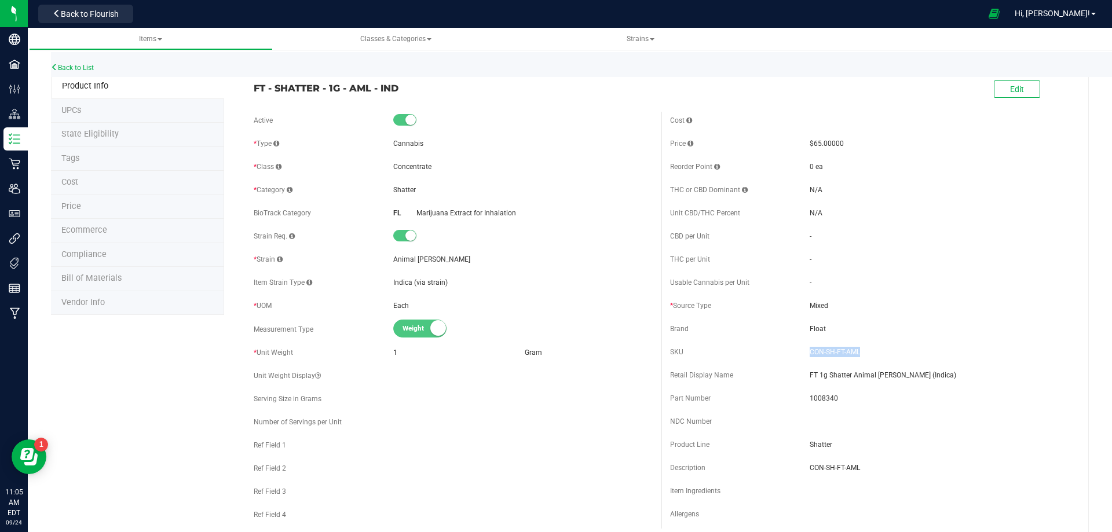
drag, startPoint x: 853, startPoint y: 350, endPoint x: 804, endPoint y: 349, distance: 49.2
click at [809, 349] on span "CON-SH-FT-AML" at bounding box center [938, 352] width 259 height 10
drag, startPoint x: 407, startPoint y: 90, endPoint x: 250, endPoint y: 81, distance: 157.2
click at [250, 81] on div "FT - SHATTER - 1G - AML - IND" at bounding box center [453, 85] width 416 height 20
click at [80, 68] on link "Back to List" at bounding box center [72, 68] width 43 height 8
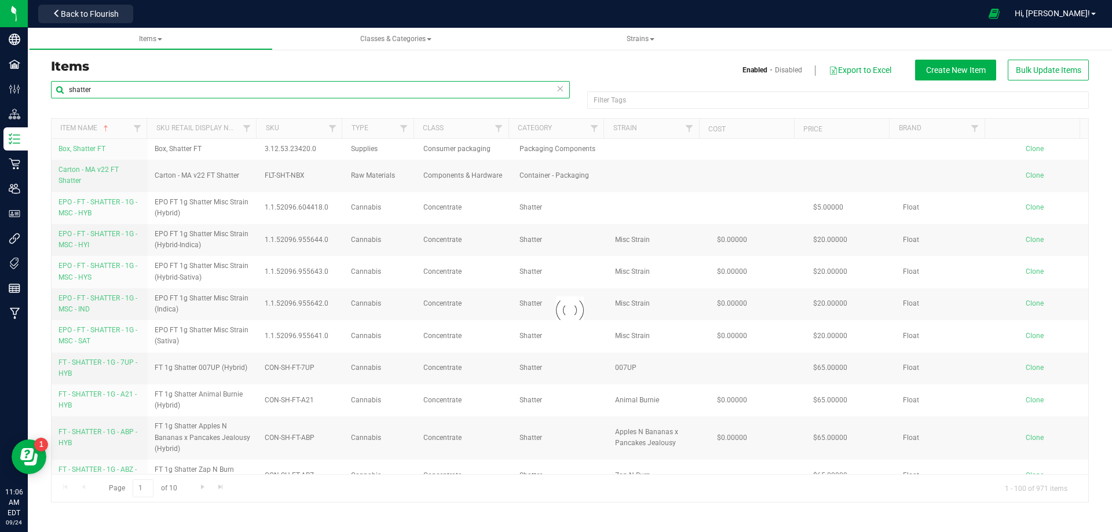
click at [67, 93] on input "shatter" at bounding box center [310, 89] width 519 height 17
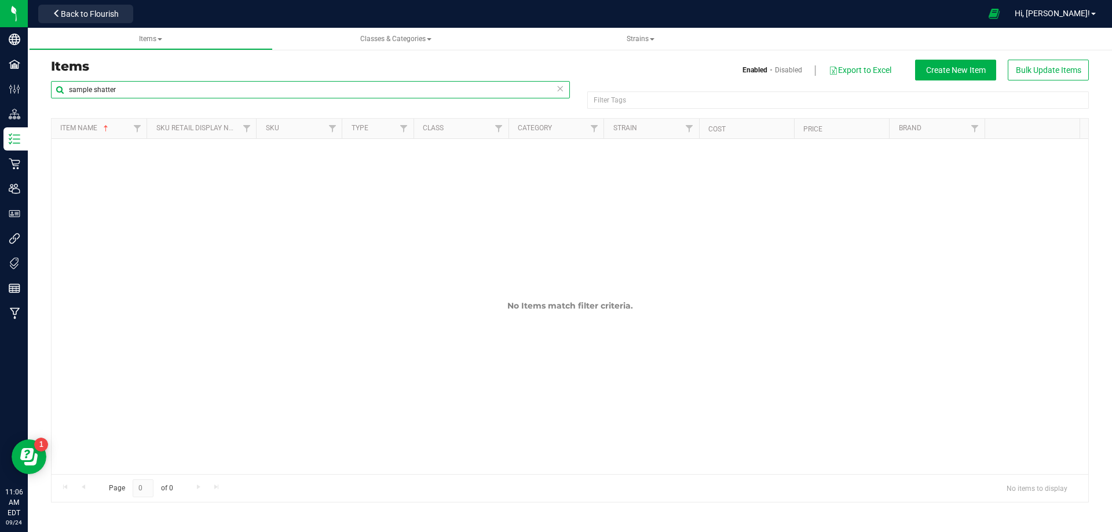
click at [128, 89] on input "sample shatter" at bounding box center [310, 89] width 519 height 17
click at [92, 89] on input "sample shatter" at bounding box center [310, 89] width 519 height 17
drag, startPoint x: 123, startPoint y: 90, endPoint x: 94, endPoint y: 90, distance: 28.4
click at [94, 90] on input "sample shatter" at bounding box center [310, 89] width 519 height 17
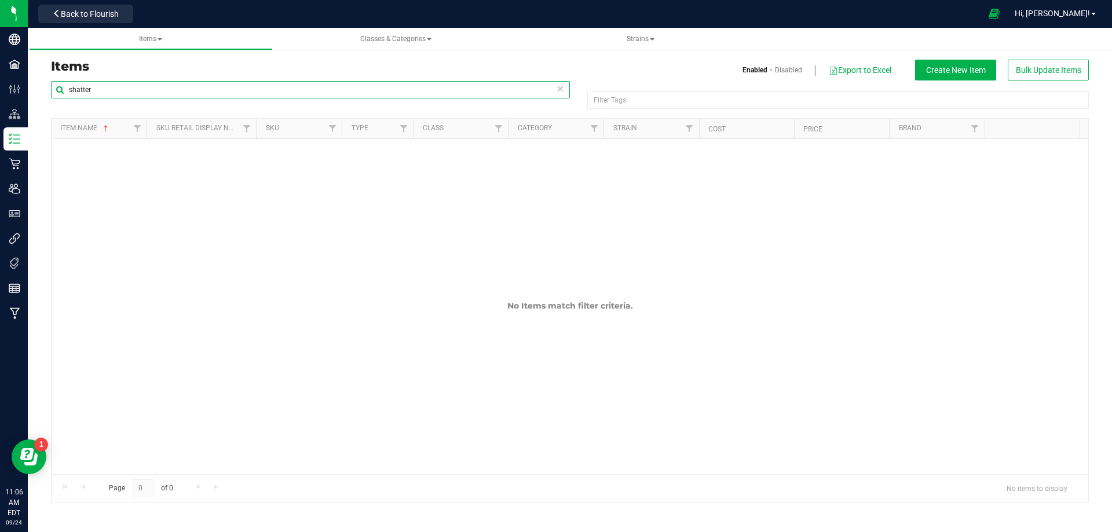
drag, startPoint x: 71, startPoint y: 89, endPoint x: 54, endPoint y: 101, distance: 21.2
click at [50, 91] on div "shatter Filter Tags Filter Tags Item Name Sku Retail Display Name SKU Type Clas…" at bounding box center [569, 291] width 1055 height 422
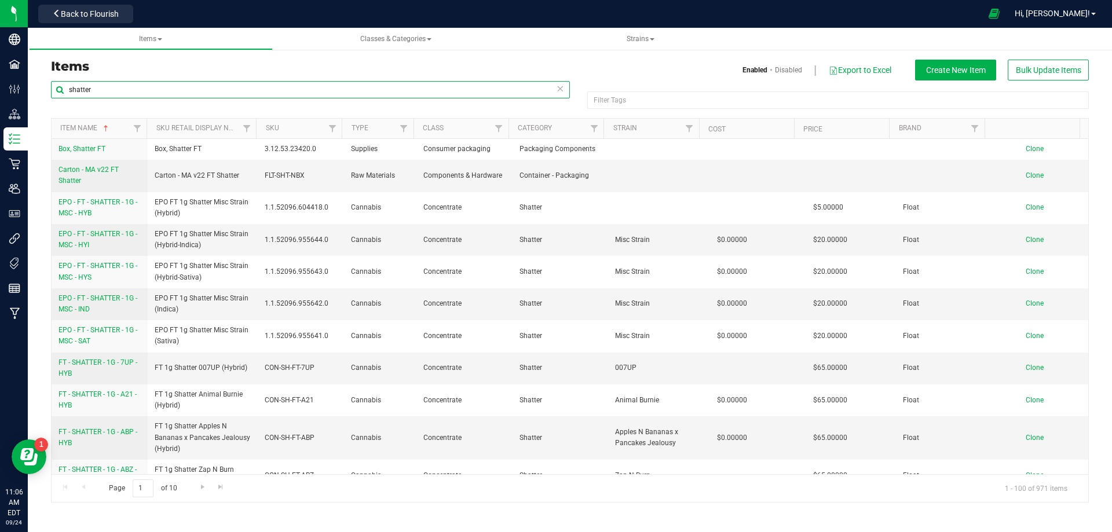
drag, startPoint x: 125, startPoint y: 80, endPoint x: -53, endPoint y: 95, distance: 178.3
click at [0, 95] on html "Company Facilities Configuration Distribution Inventory Retail Users User Roles…" at bounding box center [556, 266] width 1112 height 532
paste input "FT 1g Shatter Animal [PERSON_NAME] (Indica)"
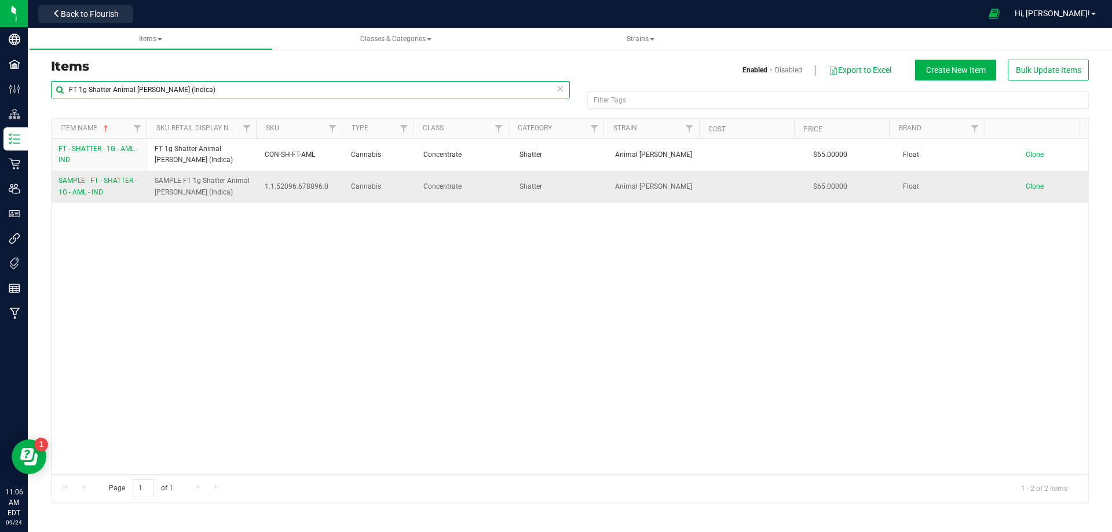
type input "FT 1g Shatter Animal [PERSON_NAME] (Indica)"
click at [99, 192] on span "SAMPLE - FT - SHATTER - 1G - AML - IND" at bounding box center [97, 186] width 78 height 19
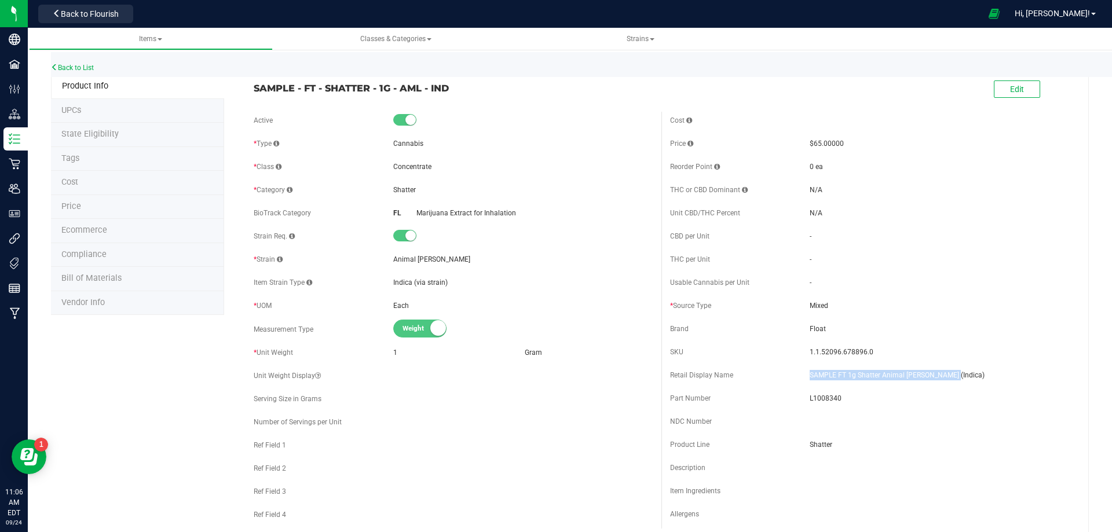
drag, startPoint x: 888, startPoint y: 371, endPoint x: 804, endPoint y: 375, distance: 84.1
click at [809, 375] on span "SAMPLE FT 1g Shatter Animal [PERSON_NAME] (Indica)" at bounding box center [938, 375] width 259 height 10
drag, startPoint x: 863, startPoint y: 348, endPoint x: 798, endPoint y: 350, distance: 65.5
click at [798, 350] on div "SKU 1.1.52096.678896.0" at bounding box center [869, 351] width 399 height 17
click at [821, 402] on span "L1008340" at bounding box center [938, 398] width 259 height 10
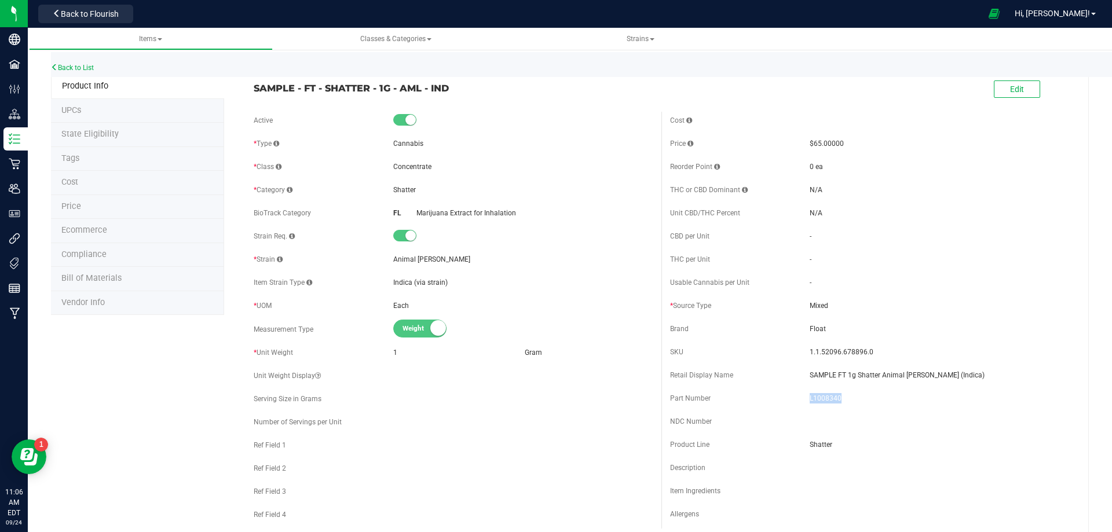
click at [821, 402] on span "L1008340" at bounding box center [938, 398] width 259 height 10
drag, startPoint x: 470, startPoint y: 102, endPoint x: 253, endPoint y: 89, distance: 217.0
click at [253, 89] on div "SAMPLE - FT - SHATTER - 1G - AML - IND Edit" at bounding box center [661, 89] width 833 height 29
click at [123, 283] on li "Bill of Materials" at bounding box center [137, 279] width 173 height 24
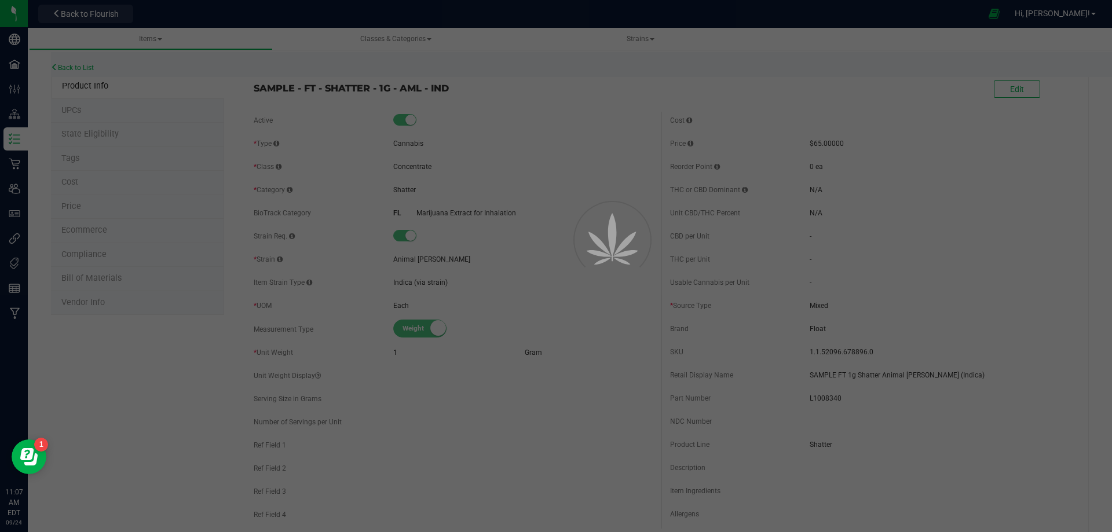
select select "3403"
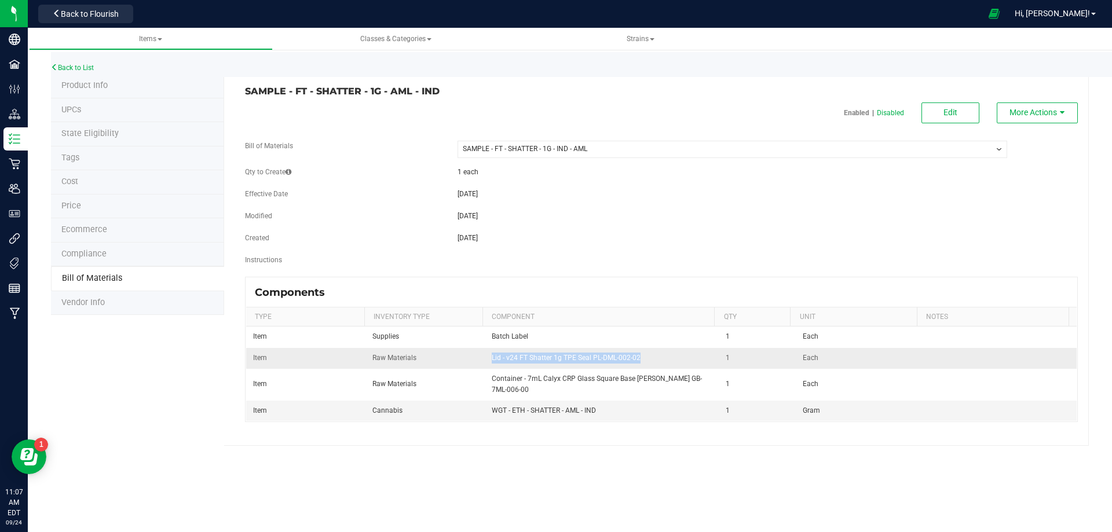
drag, startPoint x: 639, startPoint y: 357, endPoint x: 490, endPoint y: 357, distance: 148.8
click at [490, 358] on td "Lid - v24 FT Shatter 1g TPE Seal PL-DML-002-02" at bounding box center [602, 358] width 235 height 21
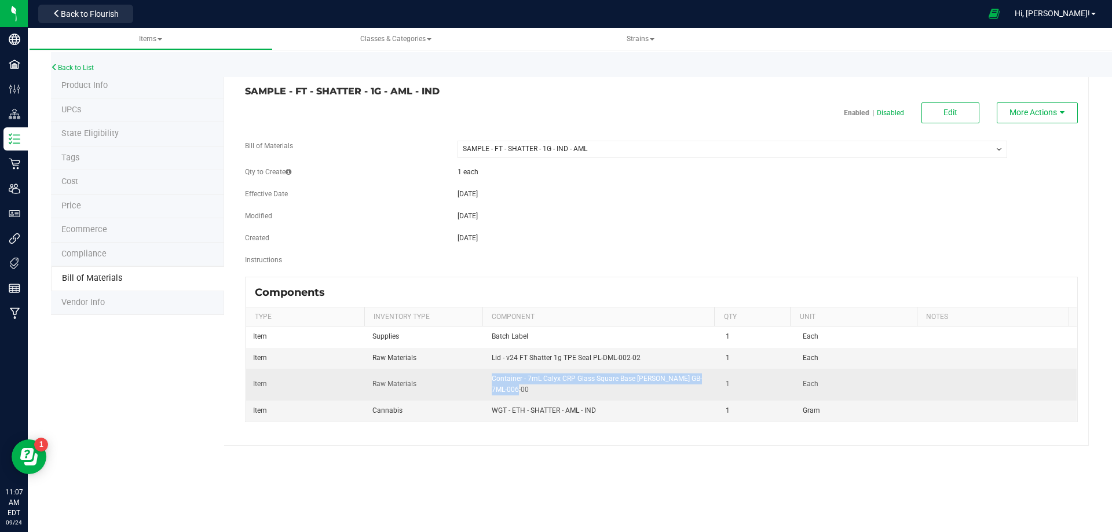
drag, startPoint x: 507, startPoint y: 391, endPoint x: 489, endPoint y: 380, distance: 21.4
click at [489, 380] on td "Container - 7mL Calyx CRP Glass Square Base [PERSON_NAME] GB-7ML-006-00" at bounding box center [602, 385] width 235 height 32
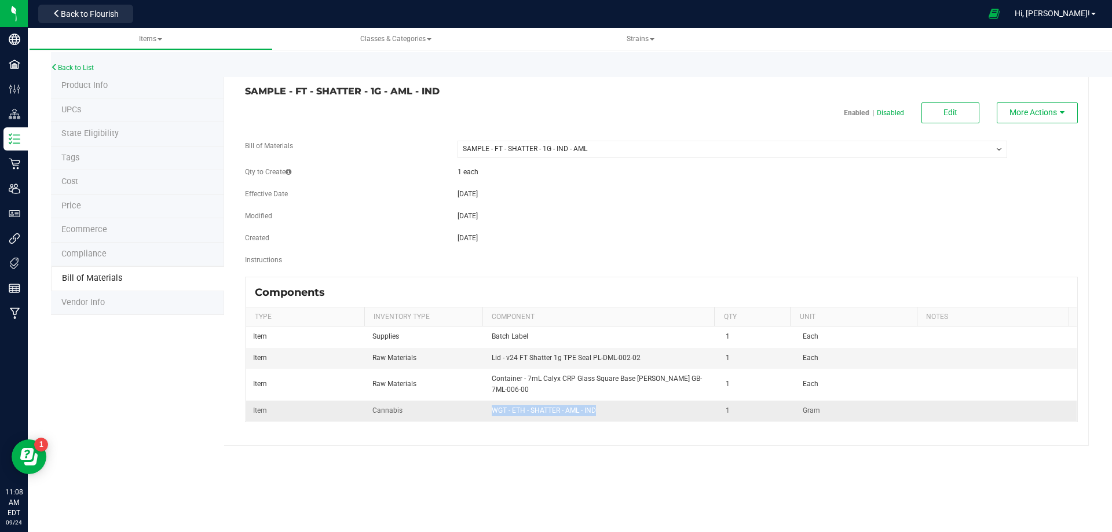
drag, startPoint x: 590, startPoint y: 410, endPoint x: 490, endPoint y: 415, distance: 99.7
click at [490, 415] on td "WGT - ETH - SHATTER - AML - IND" at bounding box center [602, 411] width 235 height 20
drag, startPoint x: 442, startPoint y: 96, endPoint x: 296, endPoint y: 91, distance: 146.0
click at [296, 91] on h3 "SAMPLE - FT - SHATTER - 1G - AML - IND" at bounding box center [449, 91] width 408 height 10
click at [77, 86] on span "Product Info" at bounding box center [84, 85] width 46 height 10
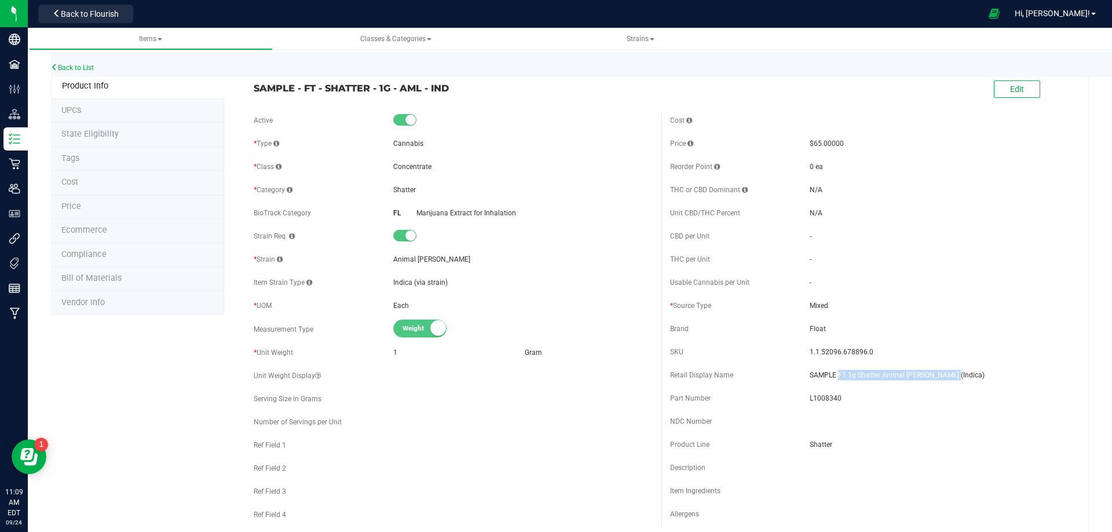
drag, startPoint x: 944, startPoint y: 375, endPoint x: 832, endPoint y: 378, distance: 111.8
click at [832, 378] on span "SAMPLE FT 1g Shatter Animal [PERSON_NAME] (Indica)" at bounding box center [938, 375] width 259 height 10
click at [113, 279] on span "Bill of Materials" at bounding box center [91, 278] width 60 height 10
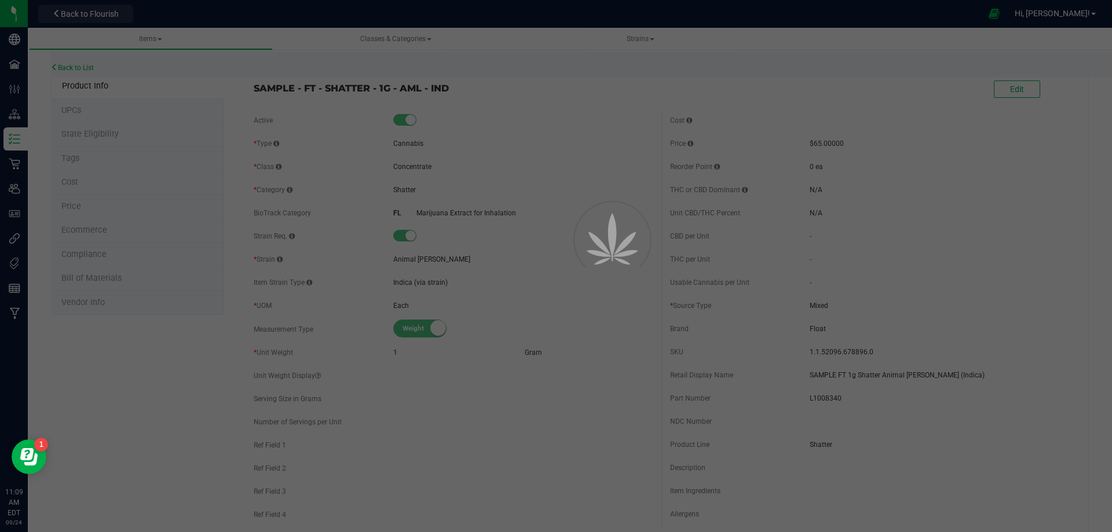
select select "3403"
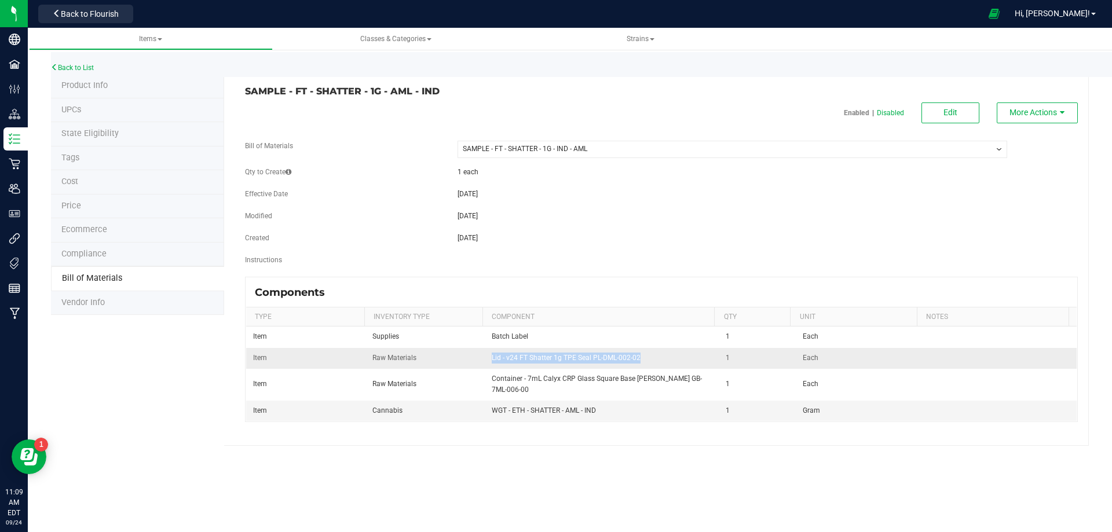
drag, startPoint x: 635, startPoint y: 358, endPoint x: 485, endPoint y: 351, distance: 150.1
click at [485, 351] on td "Lid - v24 FT Shatter 1g TPE Seal PL-DML-002-02" at bounding box center [602, 358] width 235 height 21
drag, startPoint x: 599, startPoint y: 414, endPoint x: 491, endPoint y: 410, distance: 107.8
click at [491, 410] on td "WGT - ETH - SHATTER - AML - IND" at bounding box center [602, 411] width 235 height 20
click at [576, 441] on div "SAMPLE - FT - SHATTER - 1G - AML - IND Enabled | Disabled Edit More Actions Bil…" at bounding box center [656, 260] width 864 height 372
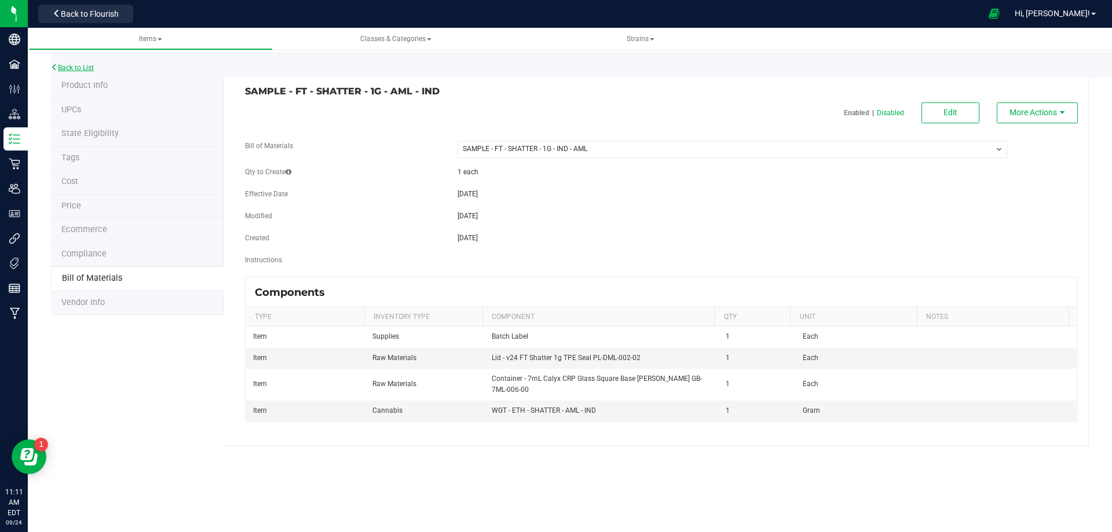
click at [86, 71] on link "Back to List" at bounding box center [72, 68] width 43 height 8
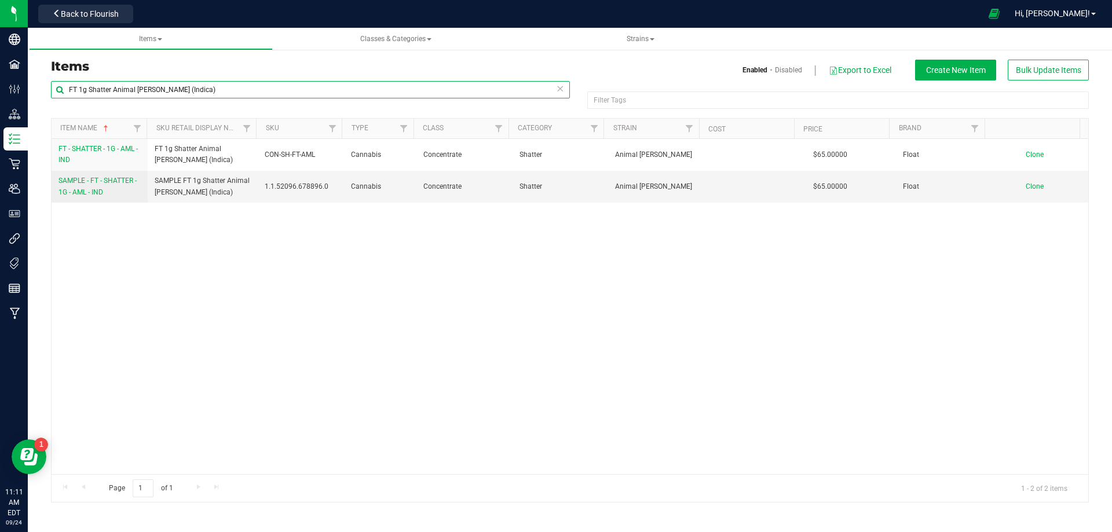
drag, startPoint x: 190, startPoint y: 89, endPoint x: 111, endPoint y: 82, distance: 79.0
click at [105, 81] on input "FT 1g Shatter Animal [PERSON_NAME] (Indica)" at bounding box center [310, 89] width 519 height 17
click at [111, 82] on input "FT 1g Shatter Animal [PERSON_NAME] (Indica)" at bounding box center [310, 89] width 519 height 17
drag, startPoint x: 109, startPoint y: 86, endPoint x: 88, endPoint y: 85, distance: 21.5
click at [88, 85] on input "FT 1g Shatter Animal [PERSON_NAME] (Indica)" at bounding box center [310, 89] width 519 height 17
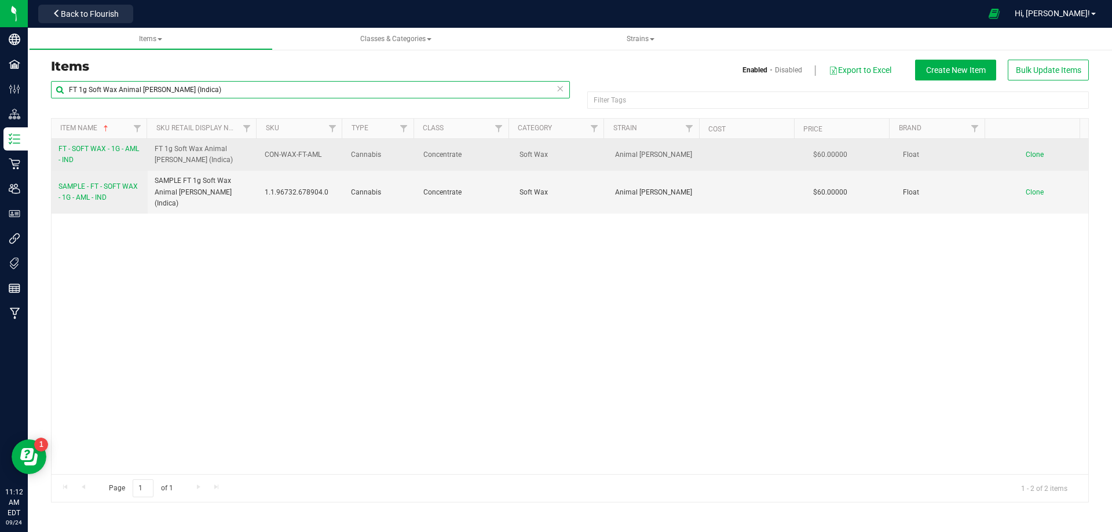
type input "FT 1g Soft Wax Animal [PERSON_NAME] (Indica)"
click at [96, 150] on span "FT - SOFT WAX - 1G - AML - IND" at bounding box center [98, 154] width 80 height 19
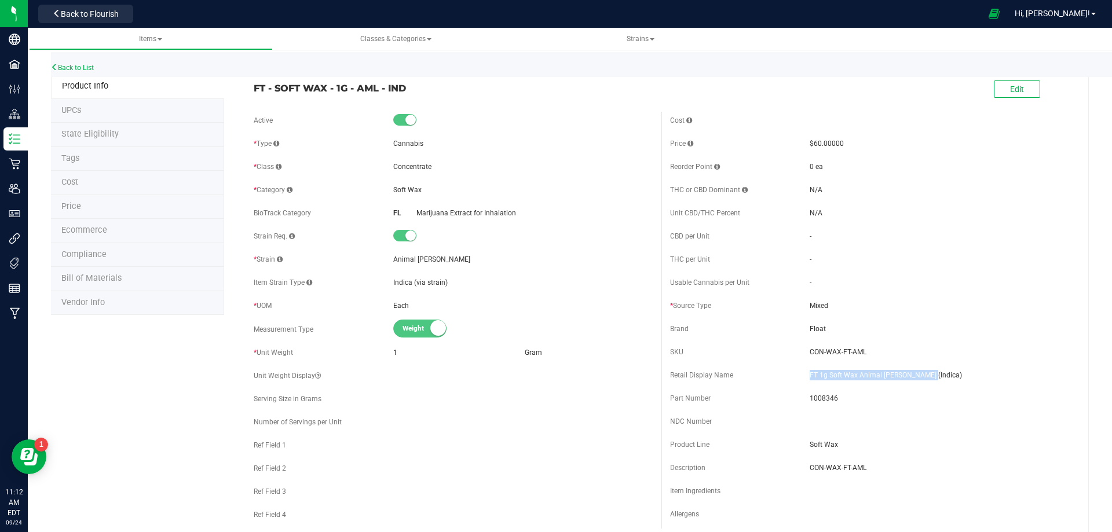
drag, startPoint x: 900, startPoint y: 375, endPoint x: 803, endPoint y: 361, distance: 97.7
click at [803, 361] on div "Cost Price $60.00000 Reorder Point 0 ea THC or CBD Dominant - -" at bounding box center [869, 320] width 416 height 417
click at [816, 394] on span "1008346" at bounding box center [938, 398] width 259 height 10
drag, startPoint x: 859, startPoint y: 353, endPoint x: 803, endPoint y: 350, distance: 55.7
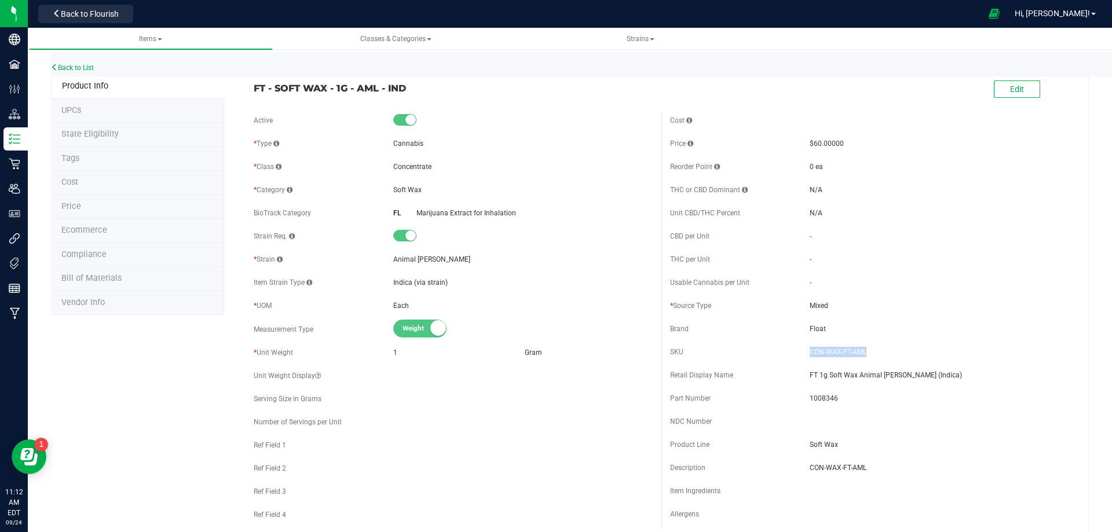
click at [809, 350] on span "CON-WAX-FT-AML" at bounding box center [938, 352] width 259 height 10
drag, startPoint x: 354, startPoint y: 87, endPoint x: 255, endPoint y: 80, distance: 99.2
click at [254, 79] on div "FT - SOFT WAX - 1G - AML - IND" at bounding box center [453, 85] width 416 height 20
click at [91, 69] on link "Back to List" at bounding box center [72, 68] width 43 height 8
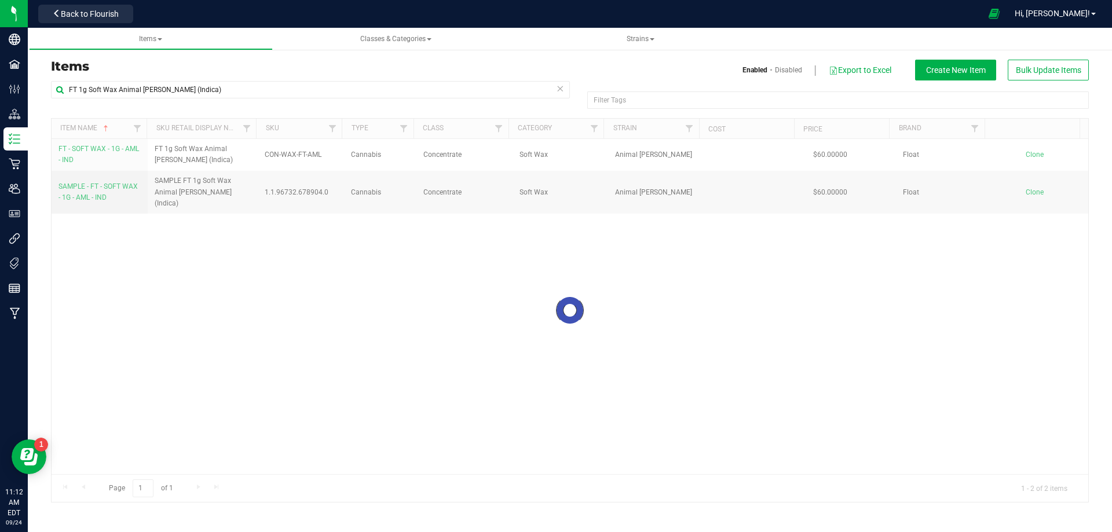
click at [98, 190] on div at bounding box center [570, 310] width 1036 height 383
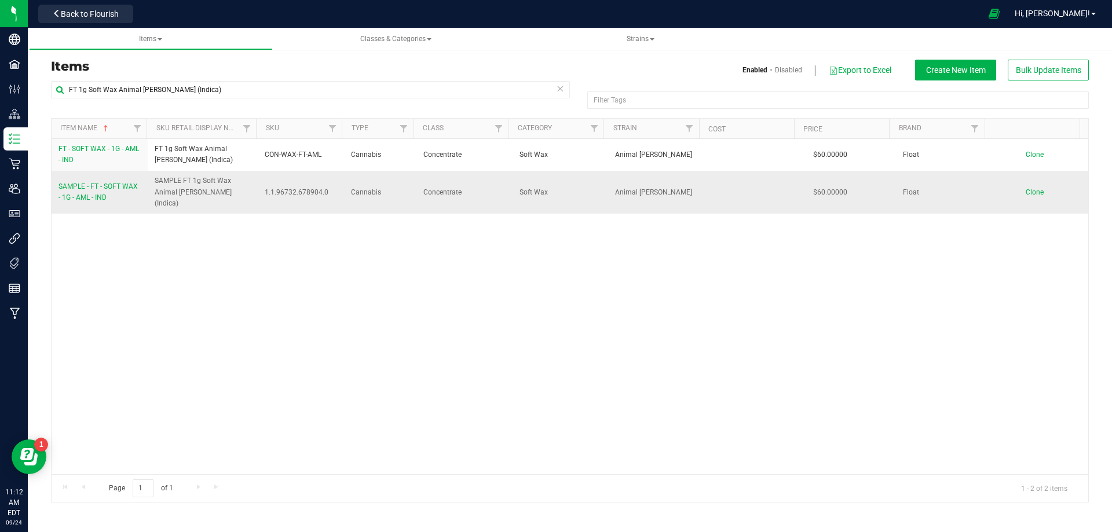
click at [94, 191] on span "SAMPLE - FT - SOFT WAX - 1G - AML - IND" at bounding box center [97, 191] width 79 height 19
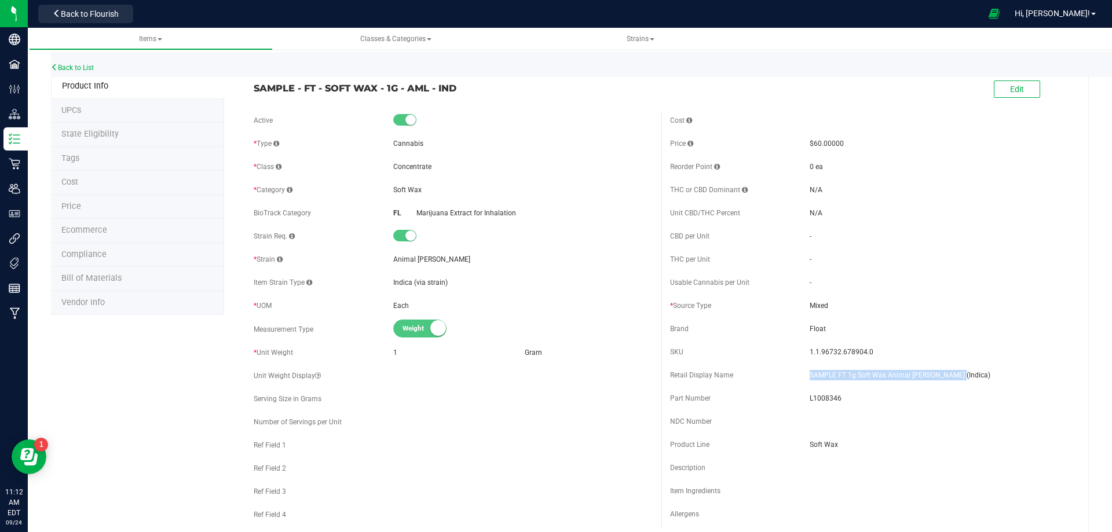
drag, startPoint x: 947, startPoint y: 374, endPoint x: 770, endPoint y: 366, distance: 177.4
click at [809, 379] on span "SAMPLE FT 1g Soft Wax Animal [PERSON_NAME] (Indica)" at bounding box center [938, 375] width 259 height 10
drag, startPoint x: 856, startPoint y: 354, endPoint x: 834, endPoint y: 353, distance: 22.0
click at [788, 351] on div "SKU 1.1.96732.678904.0" at bounding box center [869, 351] width 399 height 17
click at [869, 354] on span "1.1.96732.678904.0" at bounding box center [938, 352] width 259 height 10
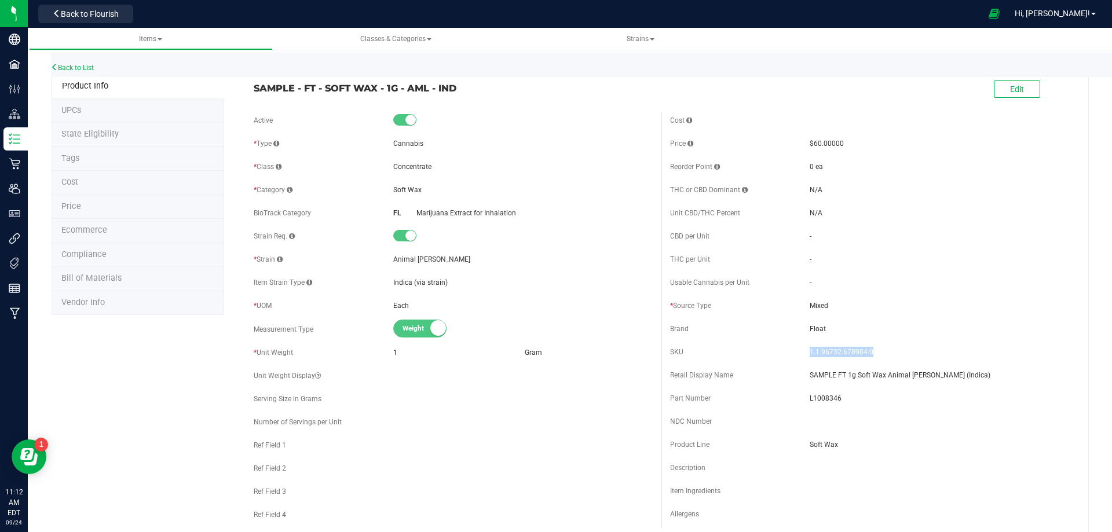
drag, startPoint x: 860, startPoint y: 352, endPoint x: 819, endPoint y: 353, distance: 41.1
click at [819, 353] on span "1.1.96732.678904.0" at bounding box center [938, 352] width 259 height 10
click at [813, 401] on span "L1008346" at bounding box center [938, 398] width 259 height 10
click at [813, 402] on span "L1008346" at bounding box center [938, 398] width 259 height 10
drag, startPoint x: 453, startPoint y: 86, endPoint x: 254, endPoint y: 91, distance: 199.3
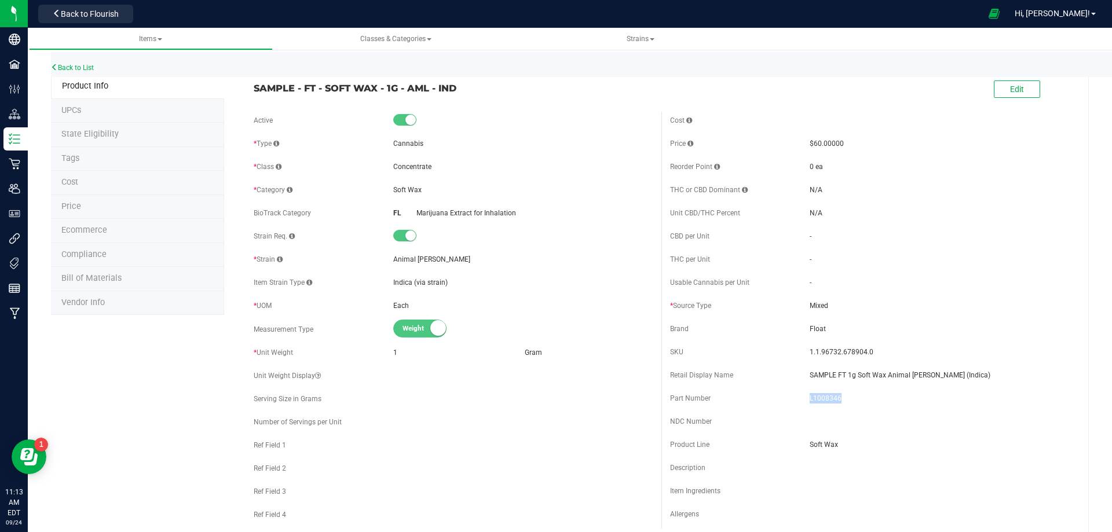
click at [254, 91] on span "SAMPLE - FT - SOFT WAX - 1G - AML - IND" at bounding box center [453, 88] width 399 height 14
click at [98, 279] on span "Bill of Materials" at bounding box center [91, 278] width 60 height 10
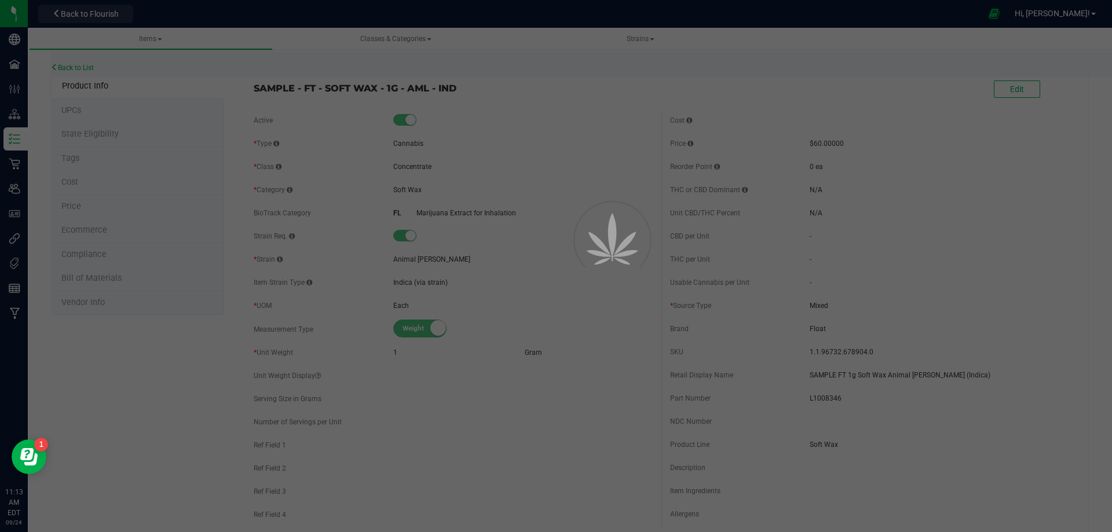
select select "3413"
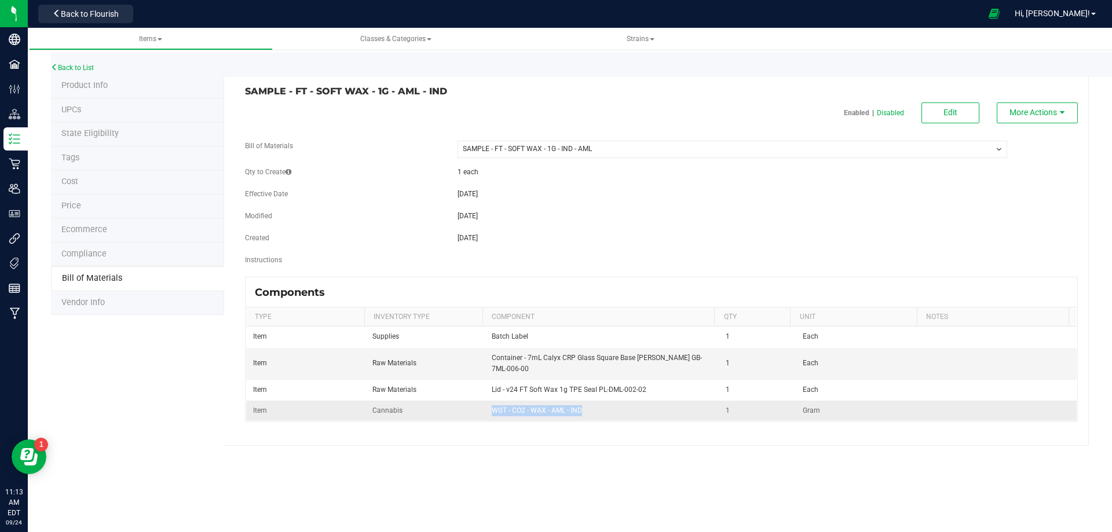
drag, startPoint x: 555, startPoint y: 416, endPoint x: 491, endPoint y: 415, distance: 63.7
click at [491, 415] on td "WGT - CO2 - WAX - AML - IND" at bounding box center [602, 411] width 235 height 20
click at [73, 66] on link "Back to List" at bounding box center [72, 68] width 43 height 8
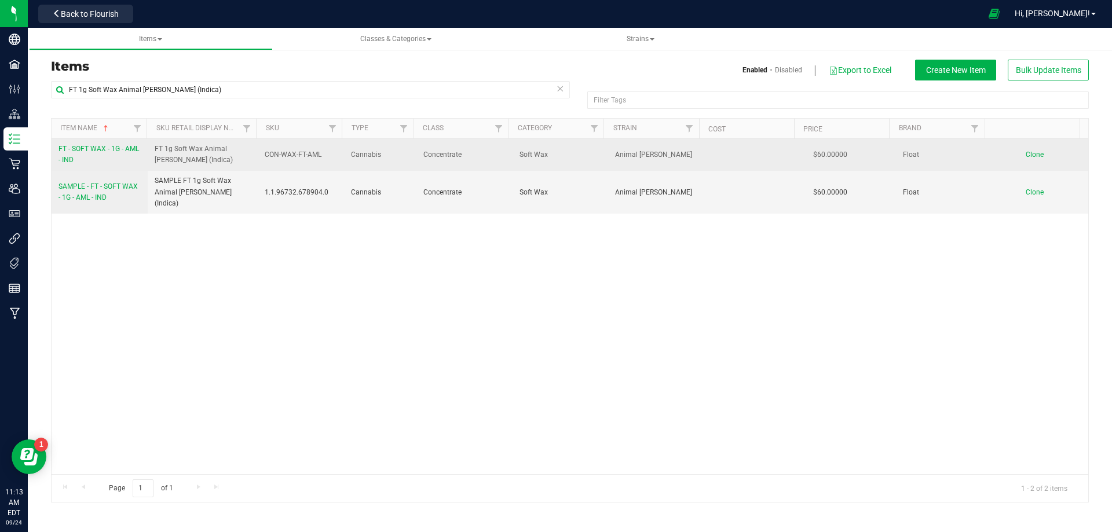
click at [96, 161] on link "FT - SOFT WAX - 1G - AML - IND" at bounding box center [99, 155] width 82 height 22
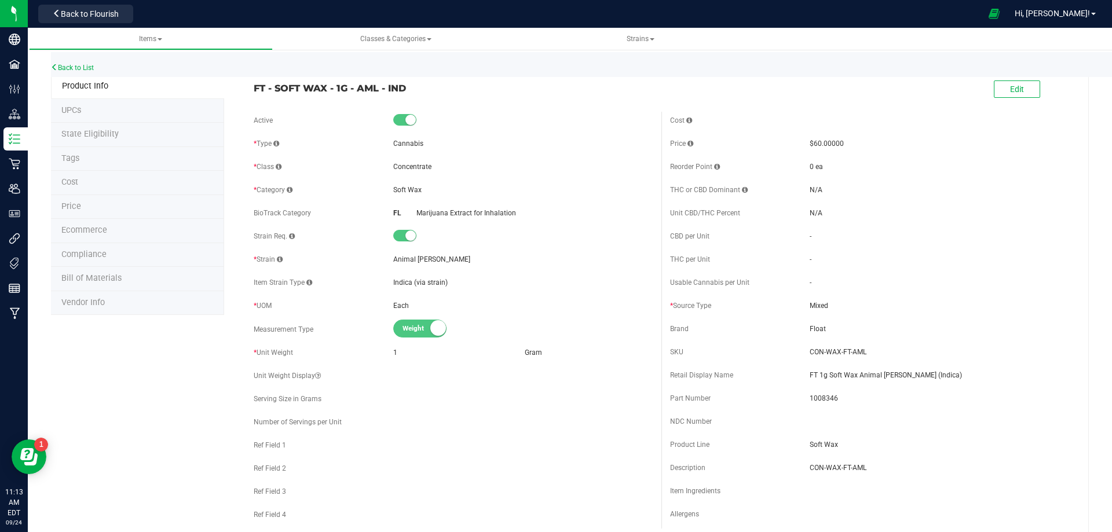
click at [118, 284] on li "Bill of Materials" at bounding box center [137, 279] width 173 height 24
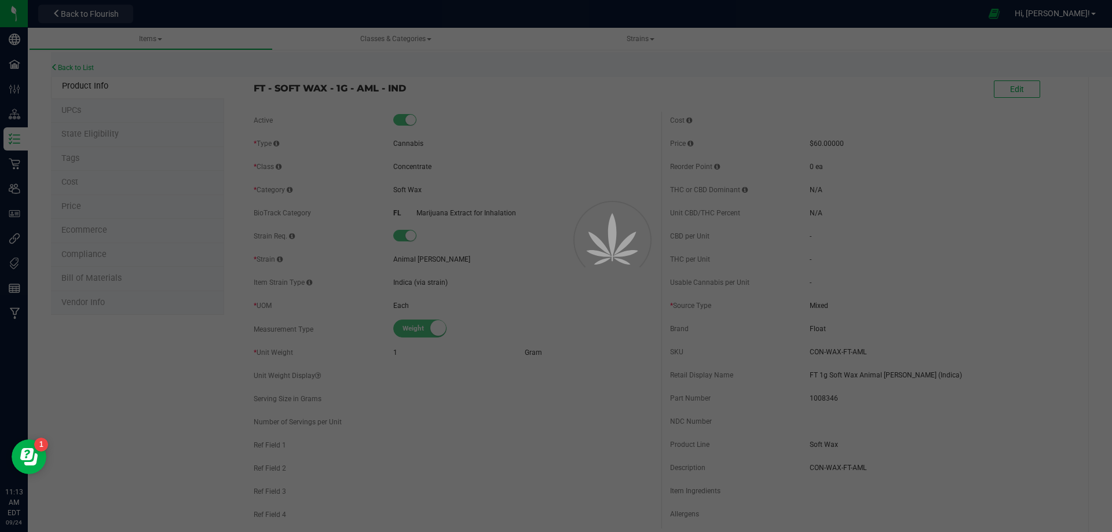
select select "3412"
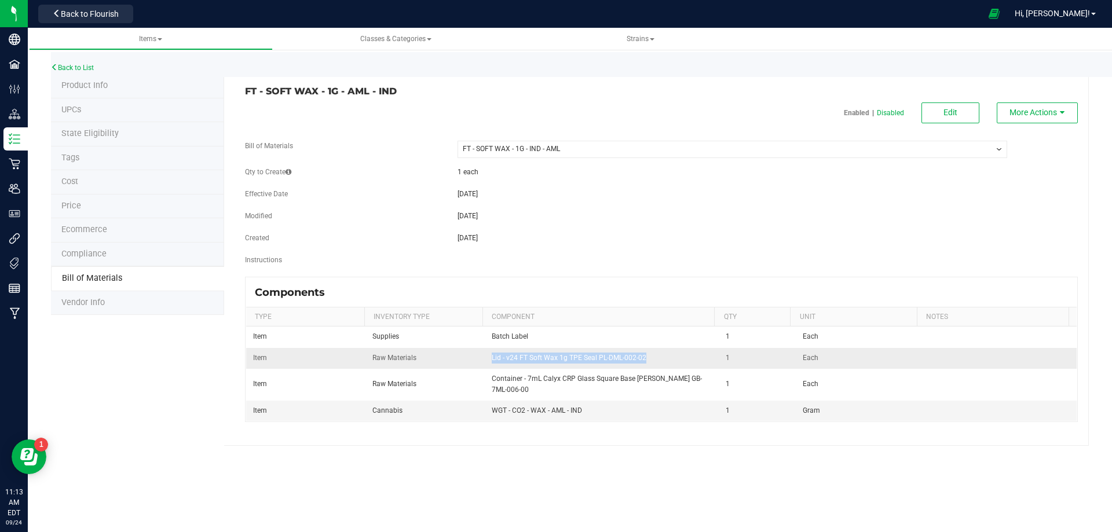
drag, startPoint x: 589, startPoint y: 360, endPoint x: 518, endPoint y: 360, distance: 71.2
click at [490, 358] on td "Lid - v24 FT Soft Wax 1g TPE Seal PL-DML-002-02" at bounding box center [602, 358] width 235 height 21
click at [101, 90] on span "Product Info" at bounding box center [84, 85] width 46 height 10
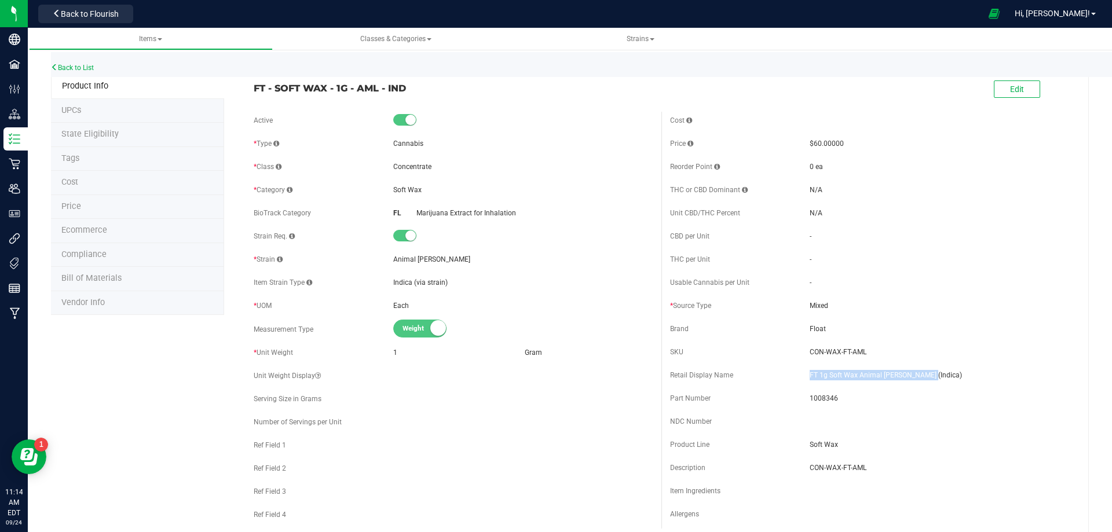
drag, startPoint x: 860, startPoint y: 373, endPoint x: 588, endPoint y: 371, distance: 271.6
click at [801, 378] on div "Retail Display Name FT 1g Soft Wax Animal Larry (Indica)" at bounding box center [869, 375] width 399 height 17
drag, startPoint x: 412, startPoint y: 93, endPoint x: 248, endPoint y: 89, distance: 163.3
click at [248, 89] on div "FT - SOFT WAX - 1G - AML - IND" at bounding box center [453, 85] width 416 height 20
click at [75, 67] on link "Back to List" at bounding box center [72, 68] width 43 height 8
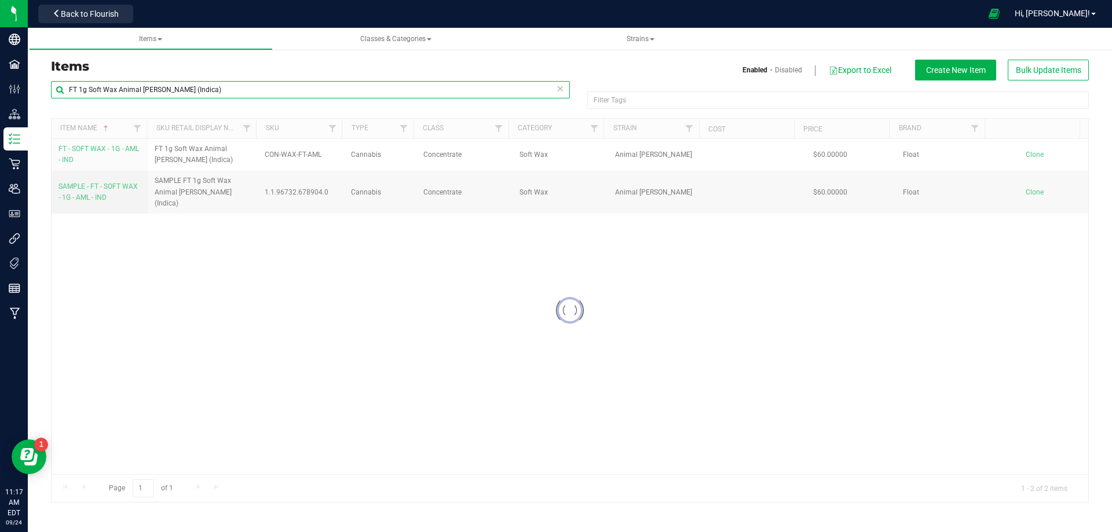
drag, startPoint x: 113, startPoint y: 97, endPoint x: 83, endPoint y: 101, distance: 31.0
click at [85, 101] on div "FT 1g Soft Wax Animal [PERSON_NAME] (Indica)" at bounding box center [310, 94] width 519 height 27
paste input "FT - VAPE ALL-IN-ONE DISTILLATE - 1G - SLH - SAT"
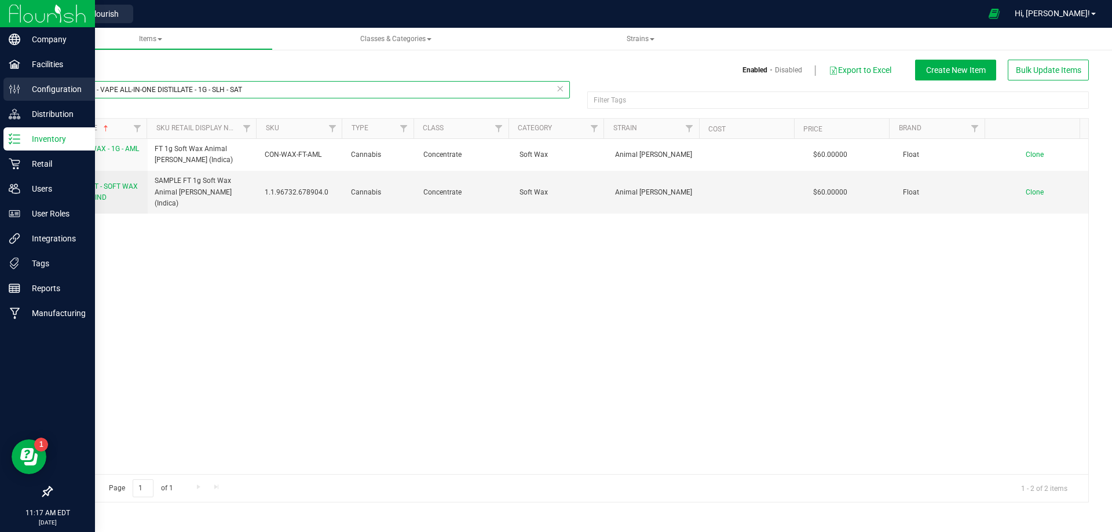
drag, startPoint x: 267, startPoint y: 87, endPoint x: 44, endPoint y: 95, distance: 223.1
click at [21, 88] on div "Company Facilities Configuration Distribution Inventory Retail Users User Roles…" at bounding box center [556, 266] width 1112 height 532
paste input "text"
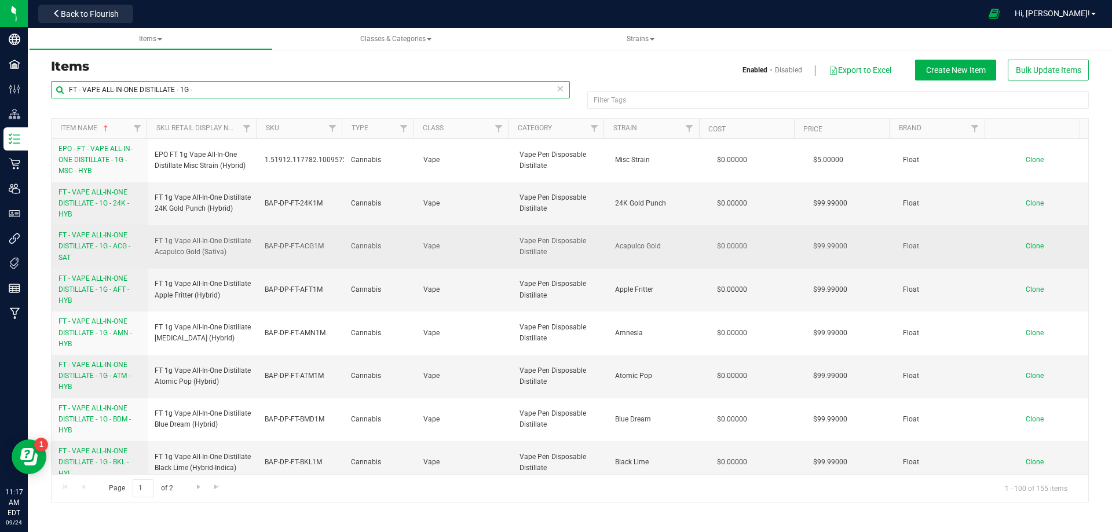
type input "FT - VAPE ALL-IN-ONE DISTILLATE - 1G -"
click at [1027, 248] on span "Clone" at bounding box center [1034, 246] width 18 height 8
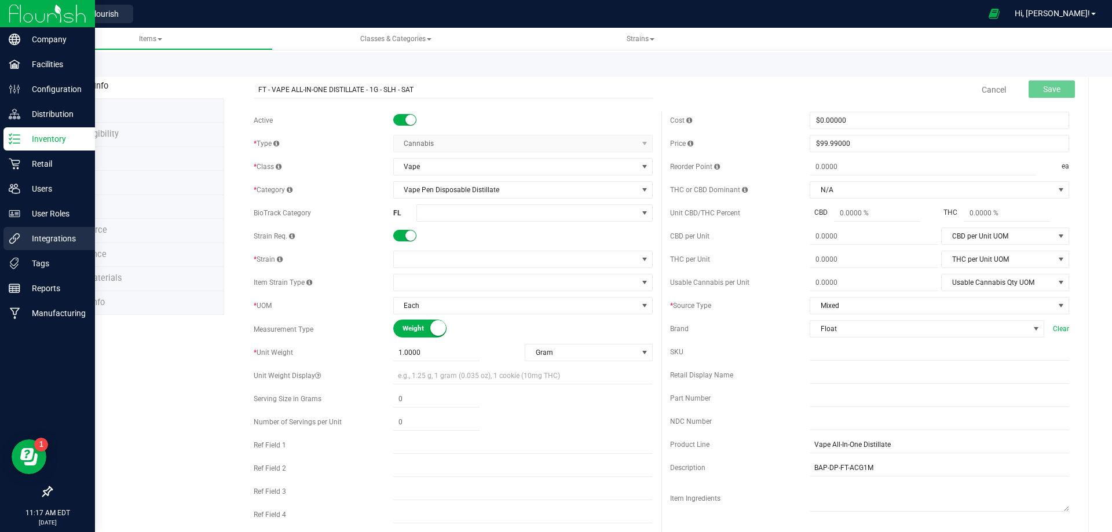
type input "FT - VAPE ALL-IN-ONE DISTILLATE - 1G - SLH - SAT"
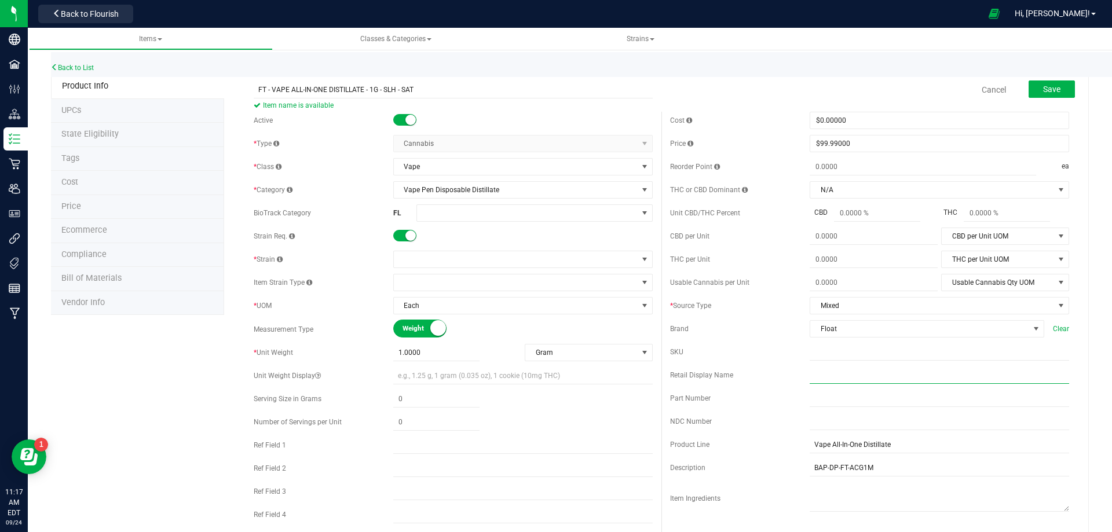
drag, startPoint x: 885, startPoint y: 369, endPoint x: 875, endPoint y: 372, distance: 10.4
click at [885, 369] on input "text" at bounding box center [938, 375] width 259 height 17
paste input "FT 1g Vape All-In-One Distillate Super Lemon Haze (Sativa)"
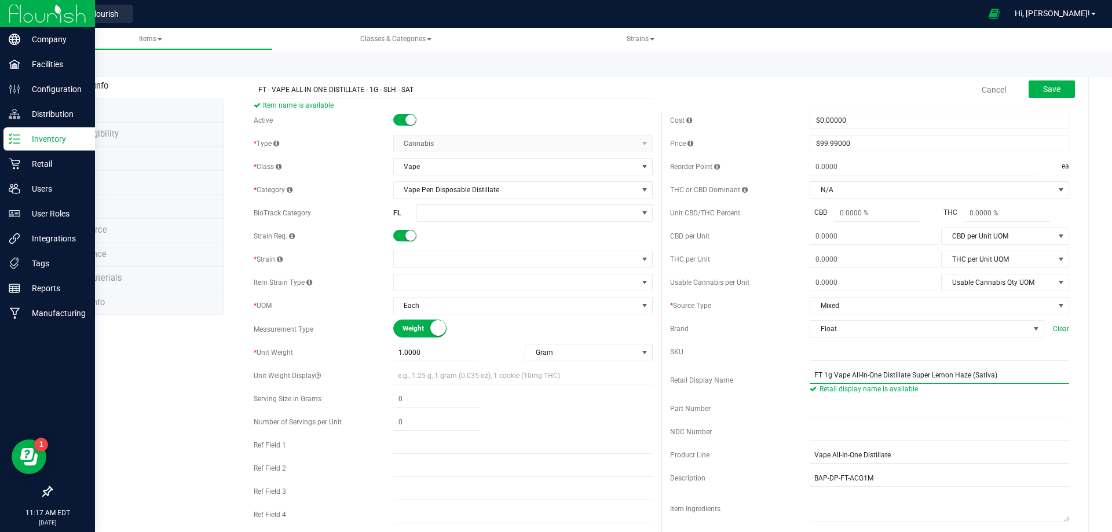
type input "FT 1g Vape All-In-One Distillate Super Lemon Haze (Sativa)"
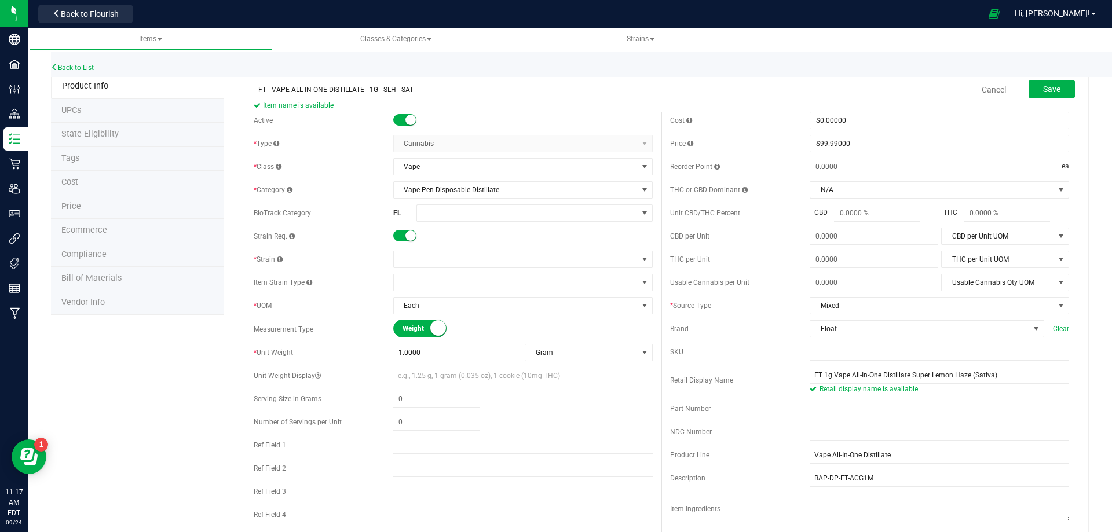
click at [836, 410] on input "text" at bounding box center [938, 408] width 259 height 17
paste input "BAP-DP-FT-SLH1M"
type input "BAP-DP-FT-SLH1M"
click at [824, 353] on input "text" at bounding box center [938, 351] width 259 height 17
paste input "BAP-DP-FT-SLH1M"
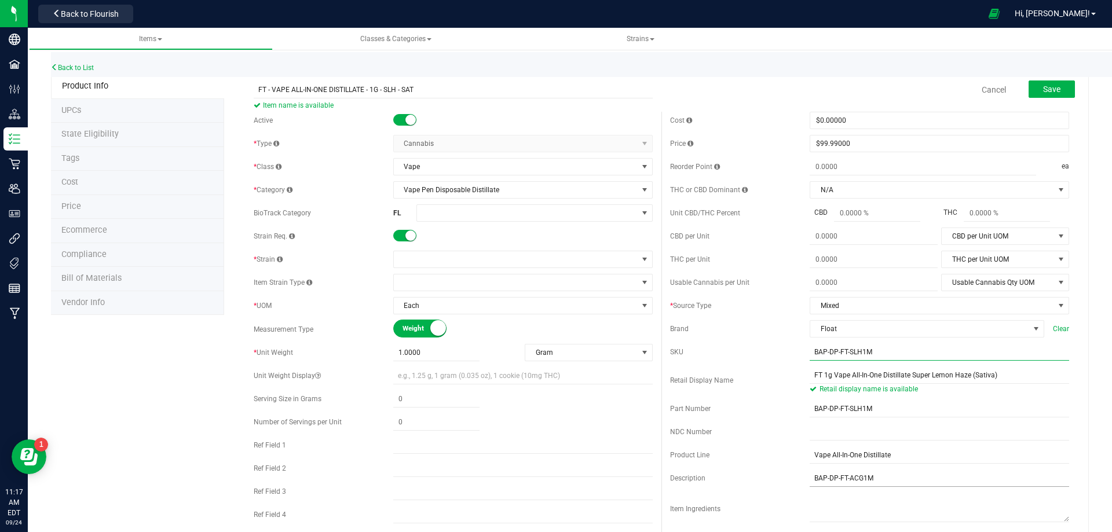
type input "BAP-DP-FT-SLH1M"
drag, startPoint x: 886, startPoint y: 482, endPoint x: 254, endPoint y: 459, distance: 632.7
click at [600, 467] on div "Active * Type Cannabis Select type Cannabis Merchandise Non-Inventory Raw Mater…" at bounding box center [661, 340] width 833 height 457
paste input "SLH"
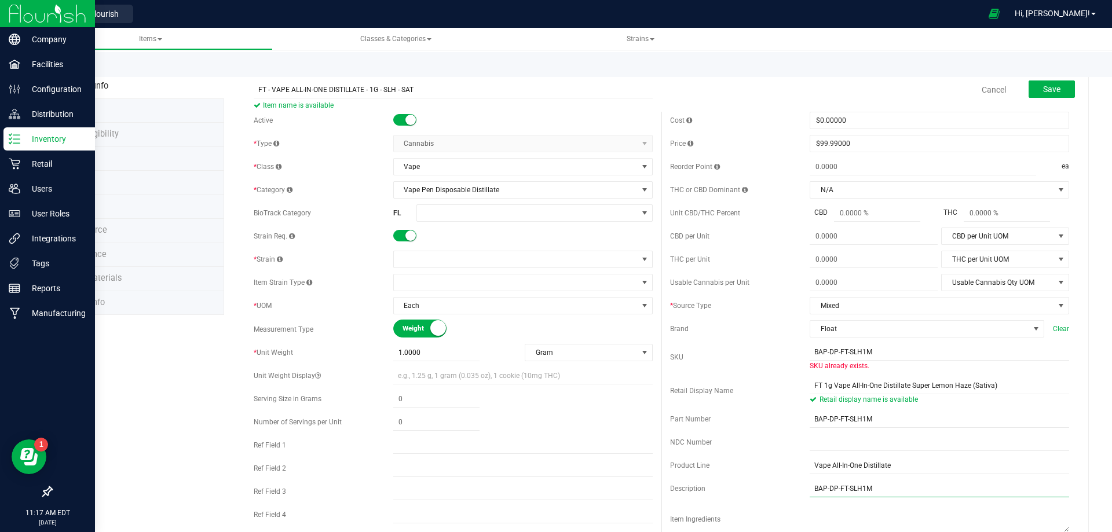
type input "BAP-DP-FT-SLH1M"
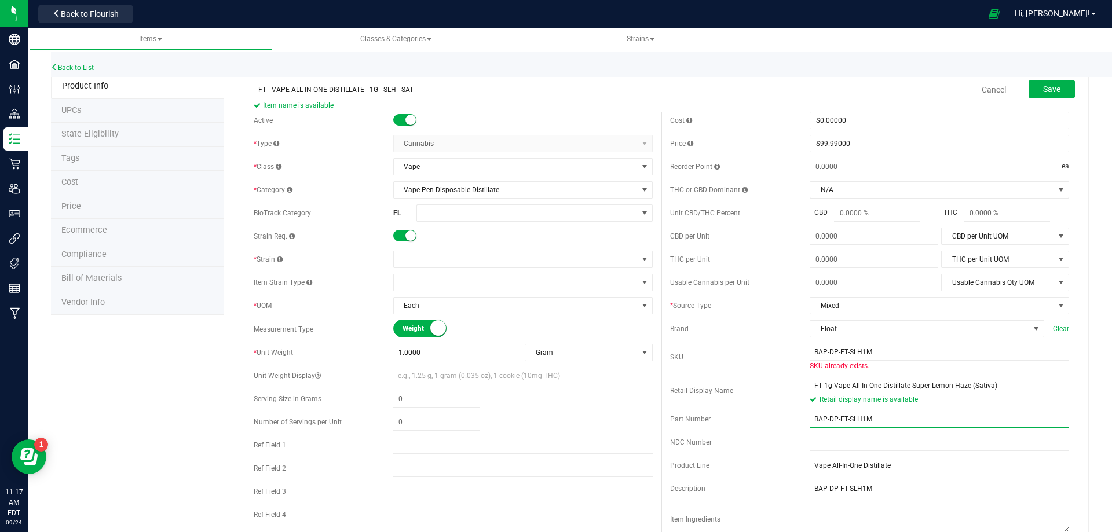
drag, startPoint x: 769, startPoint y: 422, endPoint x: 720, endPoint y: 418, distance: 48.8
click at [735, 421] on div "Part Number BAP-DP-FT-SLH1M" at bounding box center [869, 419] width 399 height 17
paste input "1019245"
type input "1019245"
click at [809, 350] on input "BAP-DP-FT-SLH1M" at bounding box center [938, 351] width 259 height 17
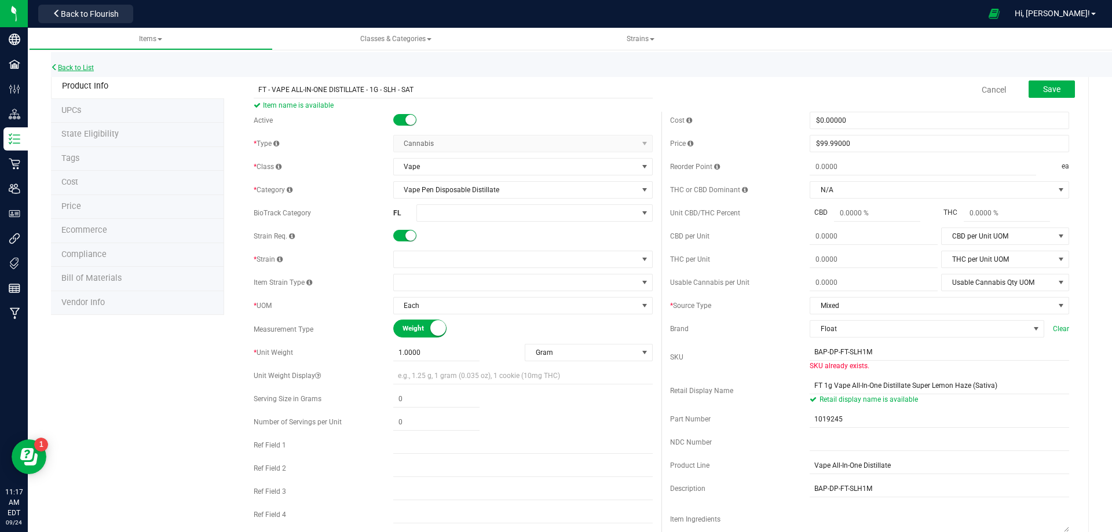
click at [69, 71] on link "Back to List" at bounding box center [72, 68] width 43 height 8
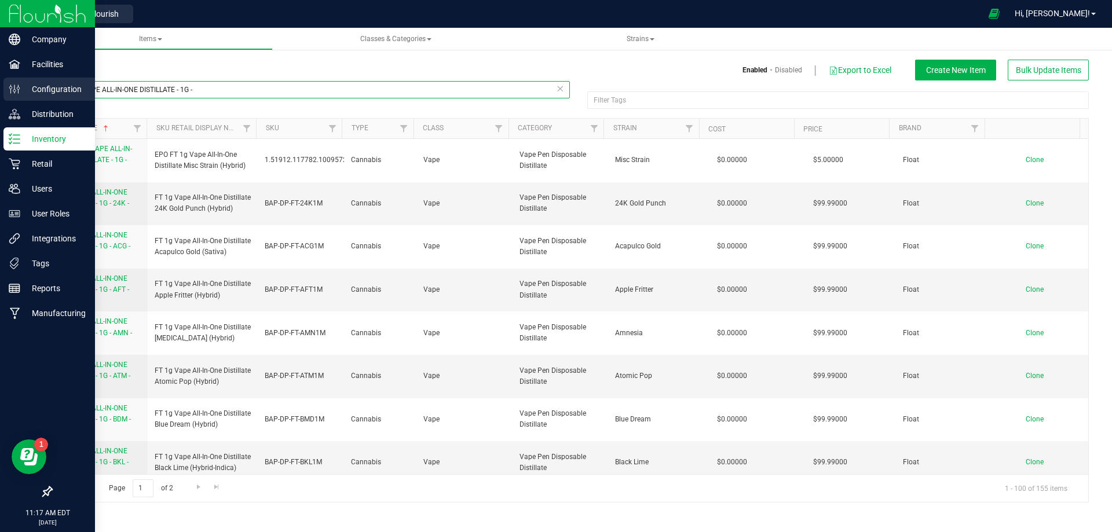
drag, startPoint x: 36, startPoint y: 82, endPoint x: 26, endPoint y: 83, distance: 9.9
click at [26, 83] on div "Company Facilities Configuration Distribution Inventory Retail Users User Roles…" at bounding box center [556, 266] width 1112 height 532
paste input "1019245"
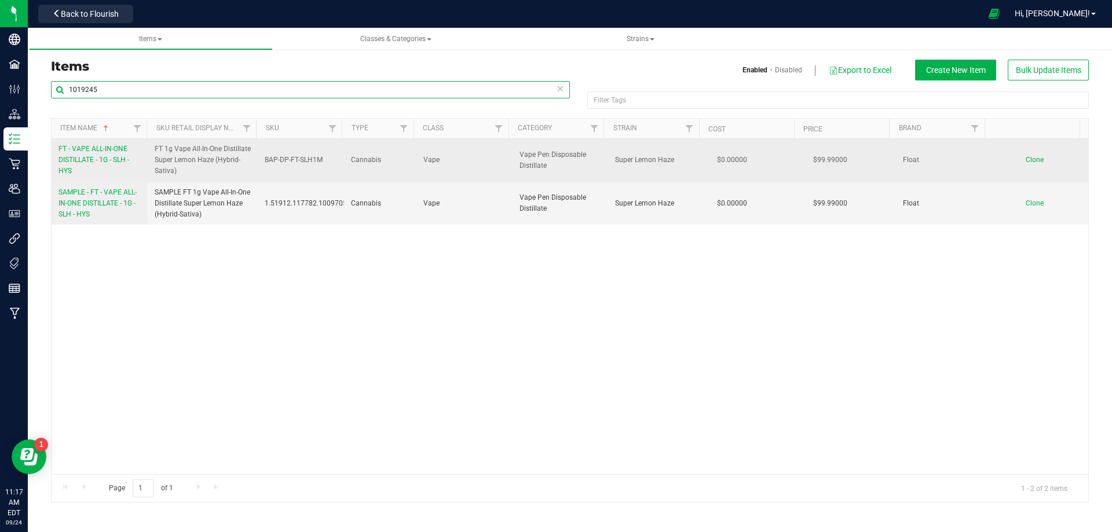
drag, startPoint x: 130, startPoint y: 80, endPoint x: 79, endPoint y: 149, distance: 85.2
click at [0, 97] on html "Company Facilities Configuration Distribution Inventory Retail Users User Roles…" at bounding box center [556, 266] width 1112 height 532
paste input "317"
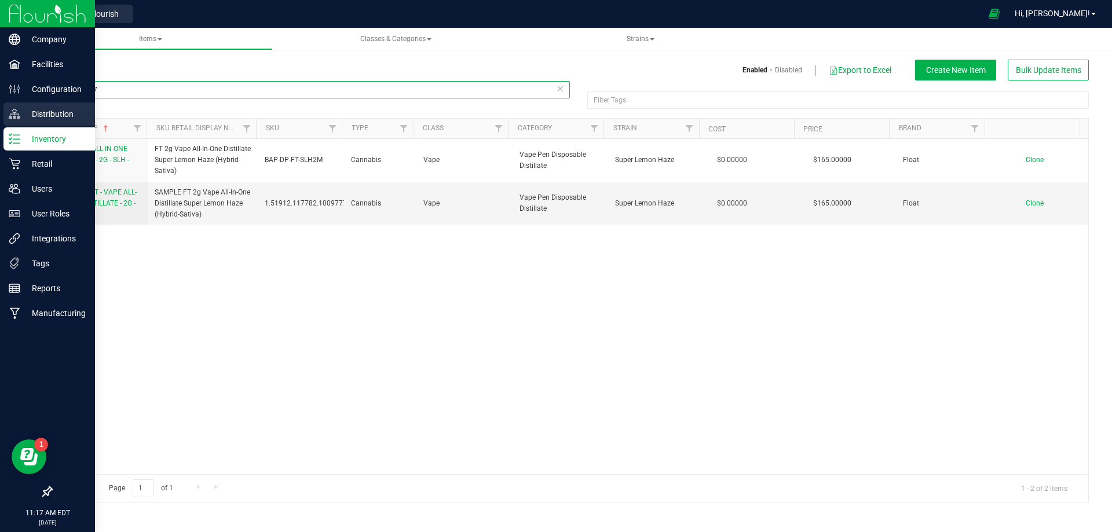
drag, startPoint x: 129, startPoint y: 90, endPoint x: 0, endPoint y: 113, distance: 131.3
click at [0, 93] on html "Company Facilities Configuration Distribution Inventory Retail Users User Roles…" at bounding box center [556, 266] width 1112 height 532
paste input "89"
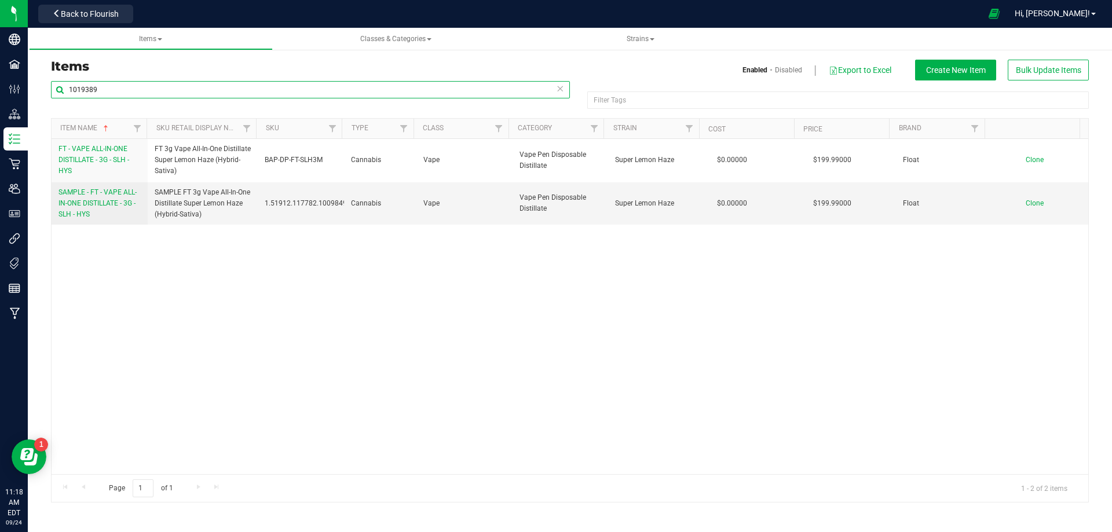
drag, startPoint x: 115, startPoint y: 87, endPoint x: -64, endPoint y: 100, distance: 179.3
click at [0, 100] on html "Company Facilities Configuration Distribution Inventory Retail Users User Roles…" at bounding box center [556, 266] width 1112 height 532
paste input "BAP-DP-FT-SLH"
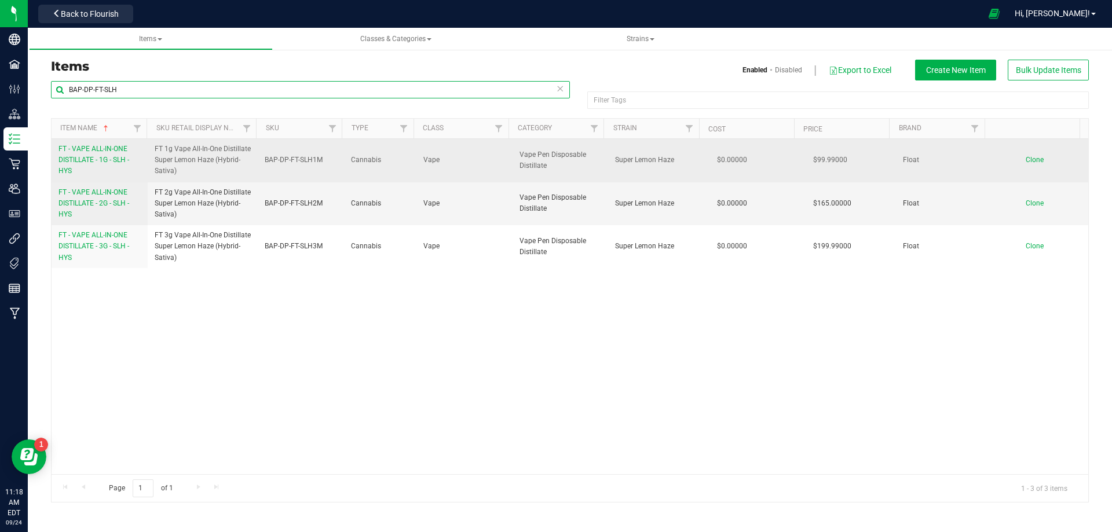
type input "BAP-DP-FT-SLH"
click at [107, 163] on span "FT - VAPE ALL-IN-ONE DISTILLATE - 1G - SLH - HYS" at bounding box center [93, 160] width 71 height 30
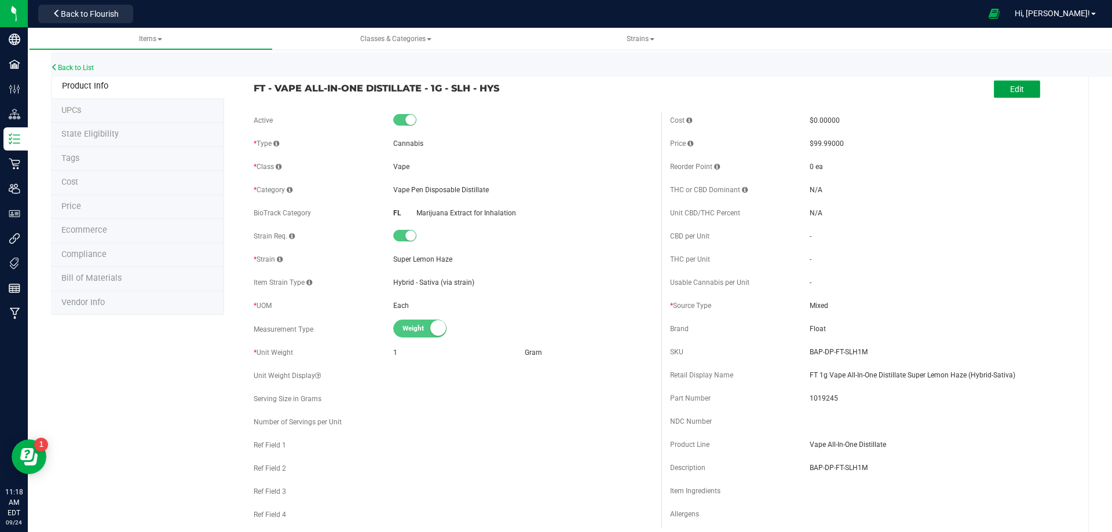
click at [1027, 87] on button "Edit" at bounding box center [1017, 88] width 46 height 17
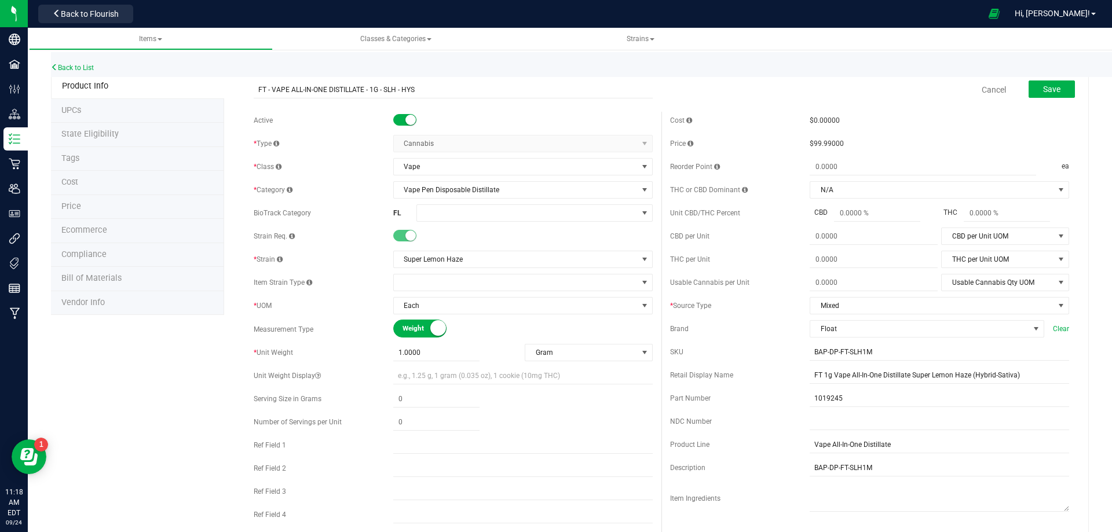
drag, startPoint x: 349, startPoint y: 94, endPoint x: 181, endPoint y: 97, distance: 168.0
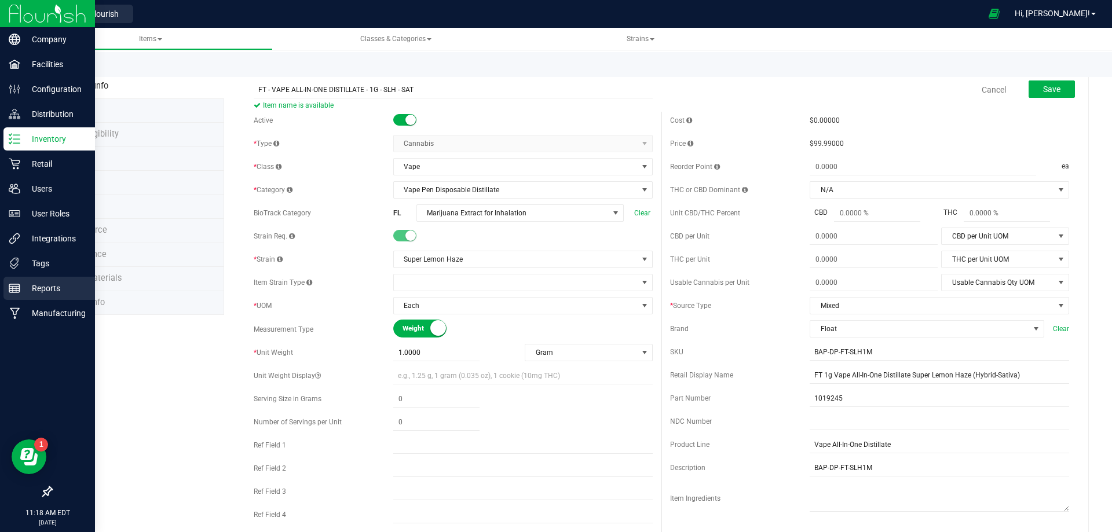
type input "FT - VAPE ALL-IN-ONE DISTILLATE - 1G - SLH - SAT"
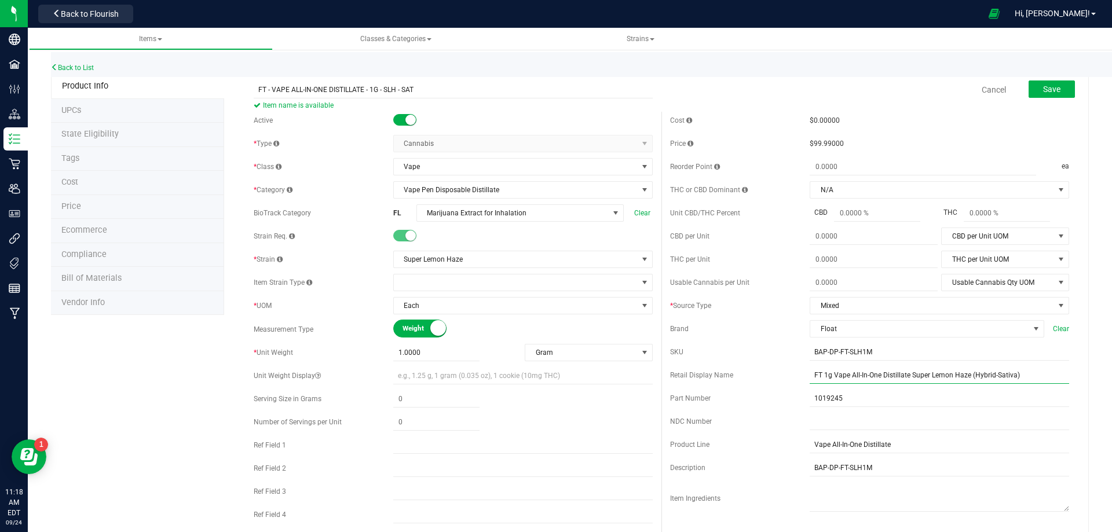
drag, startPoint x: 1016, startPoint y: 379, endPoint x: 740, endPoint y: 387, distance: 276.3
click at [740, 387] on div "Cost $0.00000 Price $99.99000 Reorder Point ea THC or CBD Dominant" at bounding box center [869, 335] width 416 height 447
paste input "text"
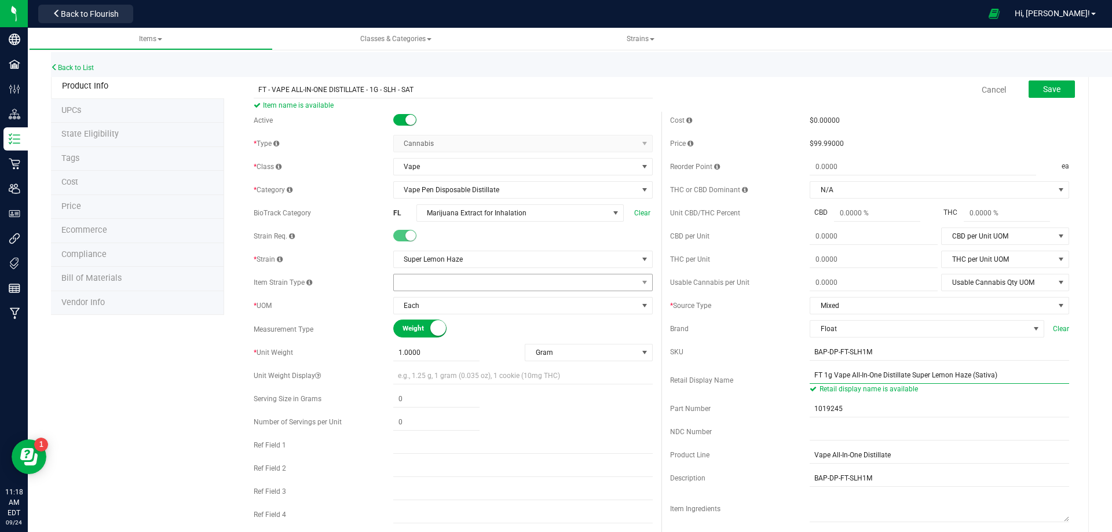
type input "FT 1g Vape All-In-One Distillate Super Lemon Haze (Sativa)"
click at [444, 285] on span at bounding box center [516, 282] width 244 height 16
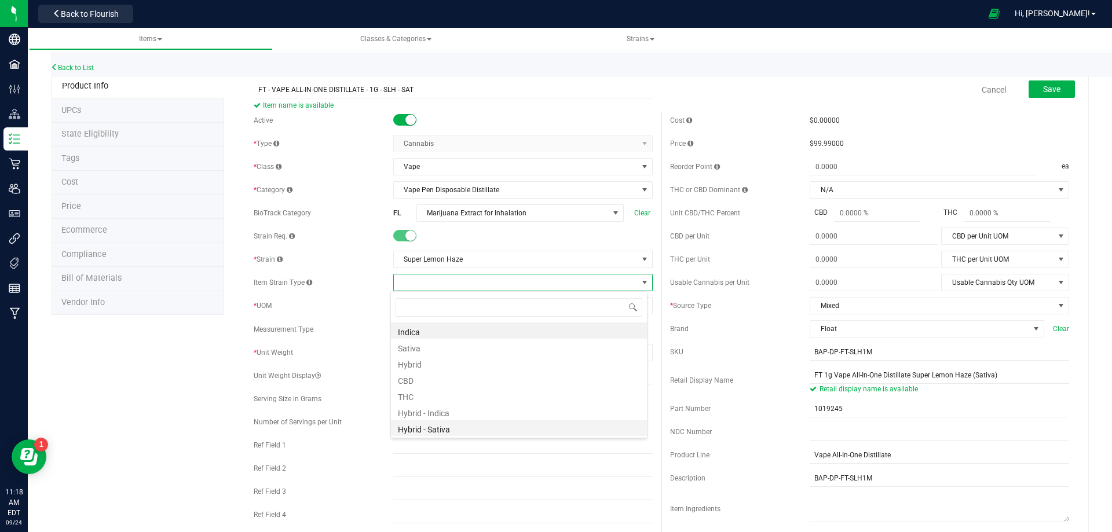
click at [449, 428] on li "Hybrid - Sativa" at bounding box center [519, 428] width 256 height 16
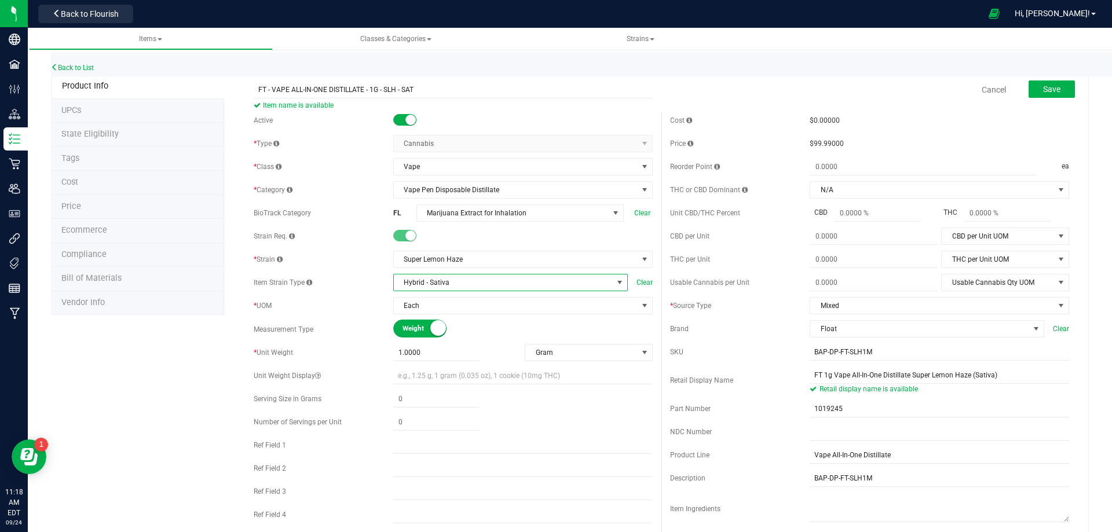
click at [1043, 93] on span "Save" at bounding box center [1051, 89] width 17 height 9
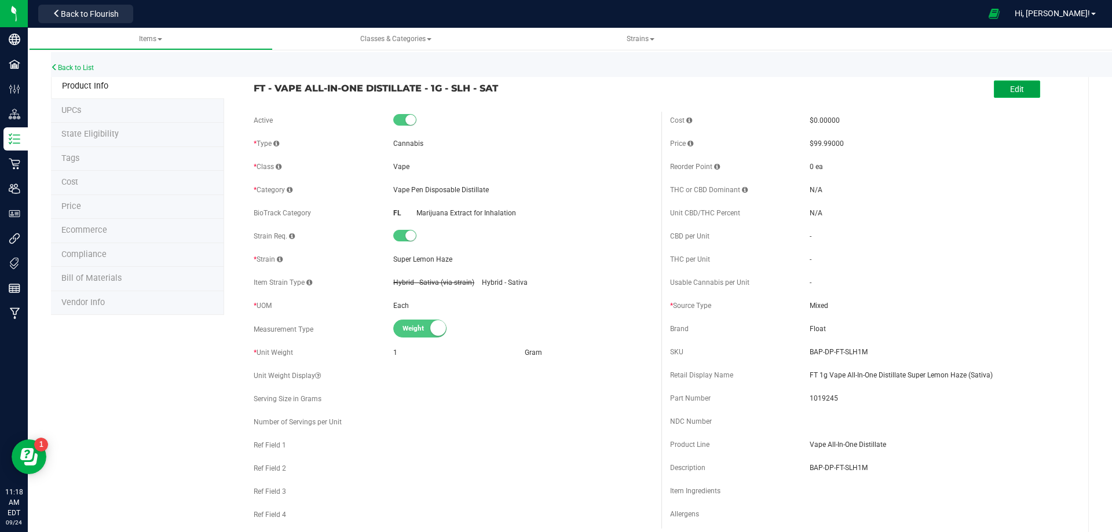
click at [994, 91] on button "Edit" at bounding box center [1017, 88] width 46 height 17
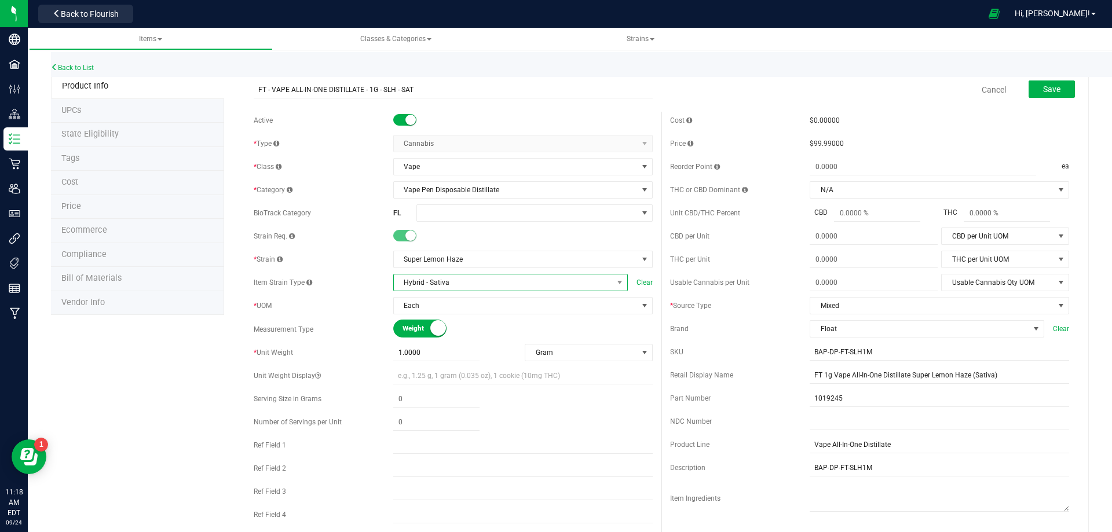
click at [481, 286] on span "Hybrid - Sativa" at bounding box center [503, 282] width 219 height 16
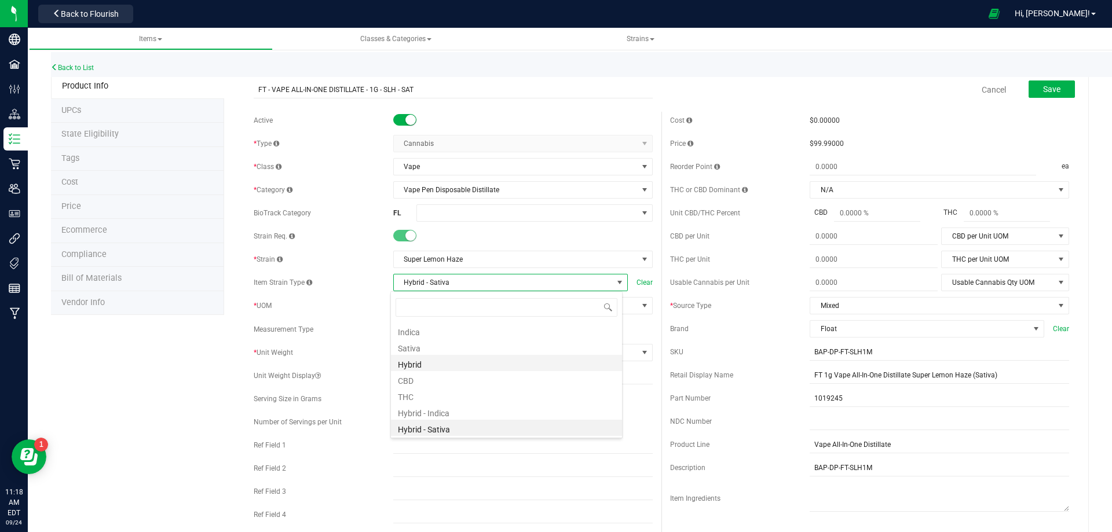
scroll to position [17, 232]
drag, startPoint x: 424, startPoint y: 351, endPoint x: 584, endPoint y: 270, distance: 179.2
click at [426, 351] on li "Sativa" at bounding box center [506, 347] width 231 height 16
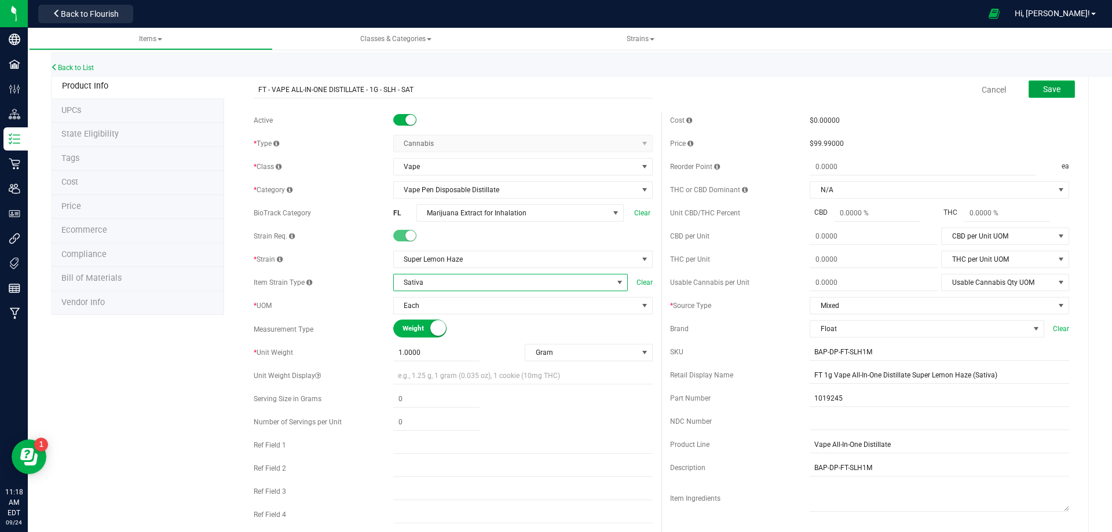
click at [1037, 95] on button "Save" at bounding box center [1051, 88] width 46 height 17
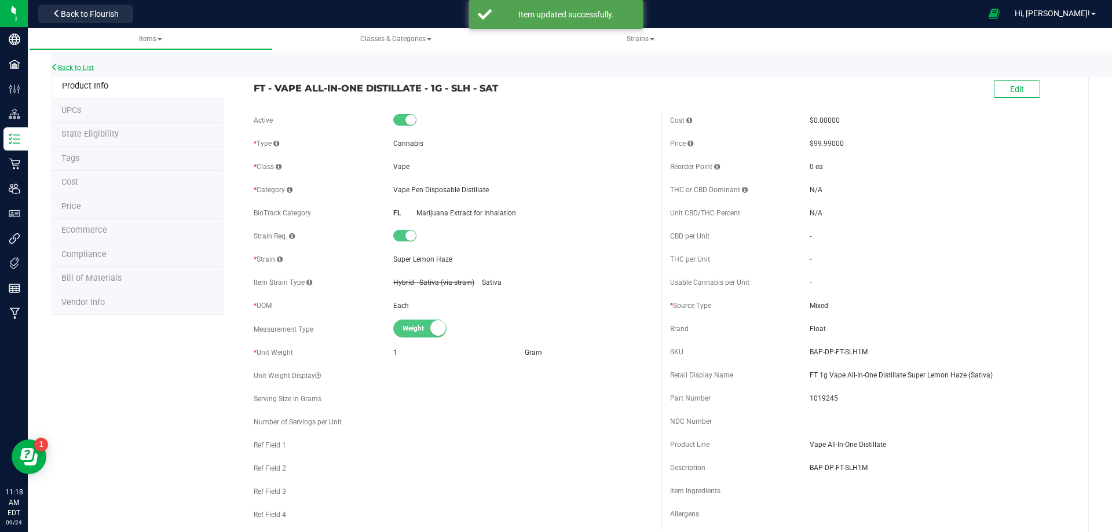
click at [77, 67] on link "Back to List" at bounding box center [72, 68] width 43 height 8
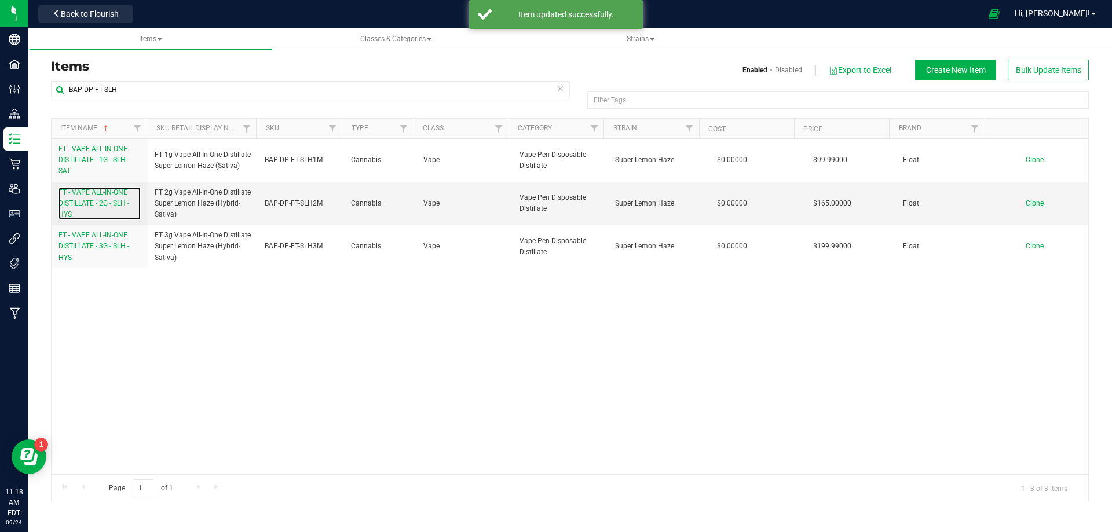
click at [94, 207] on span "FT - VAPE ALL-IN-ONE DISTILLATE - 2G - SLH - HYS" at bounding box center [93, 203] width 71 height 30
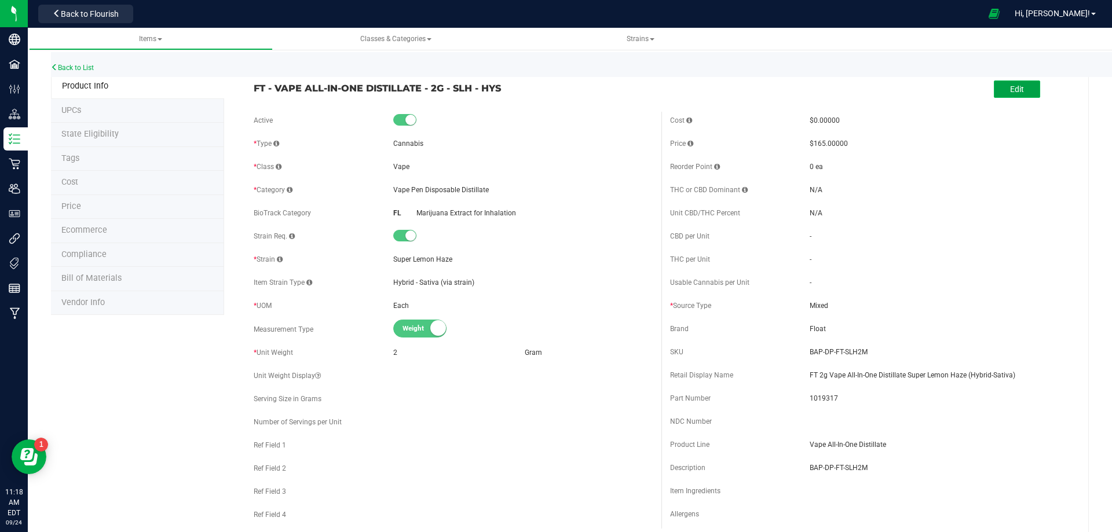
click at [1000, 97] on button "Edit" at bounding box center [1017, 88] width 46 height 17
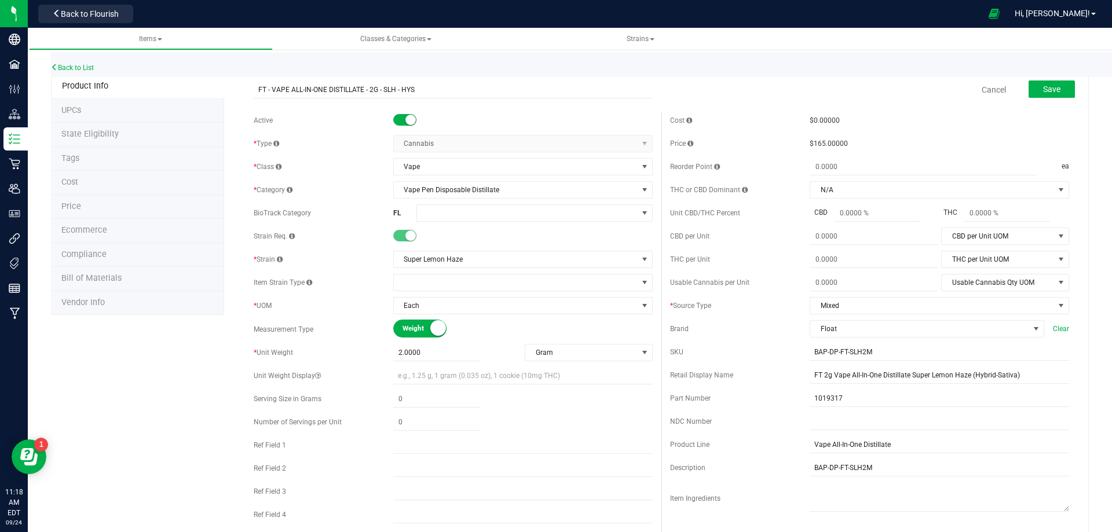
drag, startPoint x: 491, startPoint y: 92, endPoint x: 152, endPoint y: 94, distance: 338.7
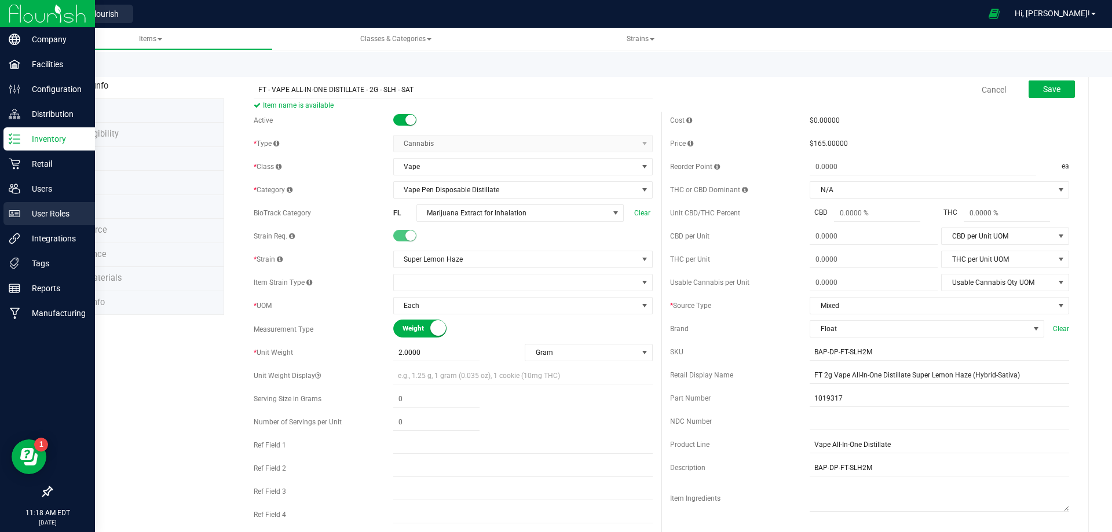
type input "FT - VAPE ALL-IN-ONE DISTILLATE - 2G - SLH - SAT"
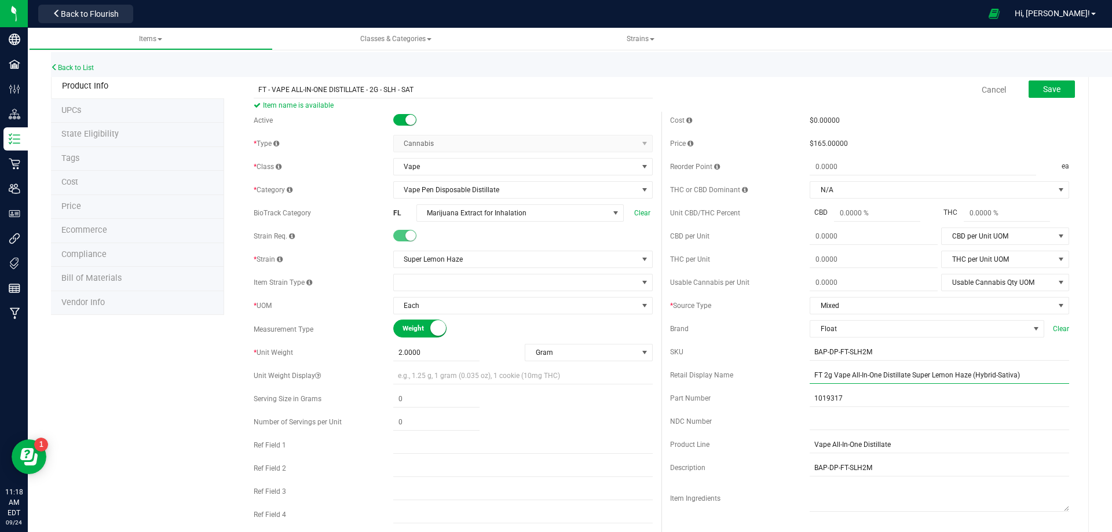
drag, startPoint x: 1014, startPoint y: 376, endPoint x: 687, endPoint y: 375, distance: 327.2
click at [698, 369] on div "Retail Display Name FT 2g Vape All-In-One Distillate Super Lemon Haze (Hybrid-S…" at bounding box center [869, 375] width 399 height 17
paste input "text"
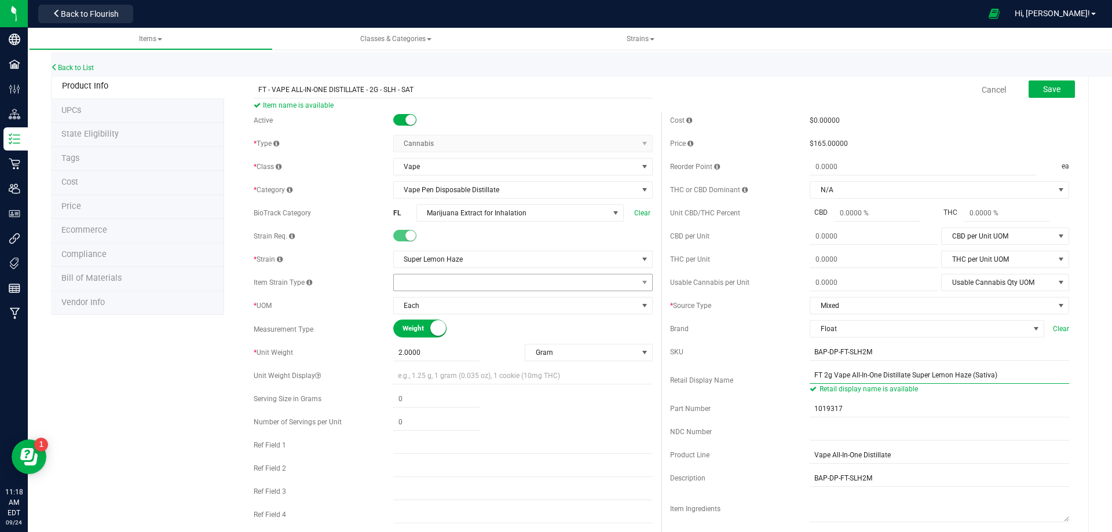
type input "FT 2g Vape All-In-One Distillate Super Lemon Haze (Sativa)"
click at [457, 279] on span at bounding box center [516, 282] width 244 height 16
click at [434, 355] on li "Hybrid" at bounding box center [519, 363] width 256 height 16
click at [450, 286] on span "Hybrid" at bounding box center [503, 282] width 219 height 16
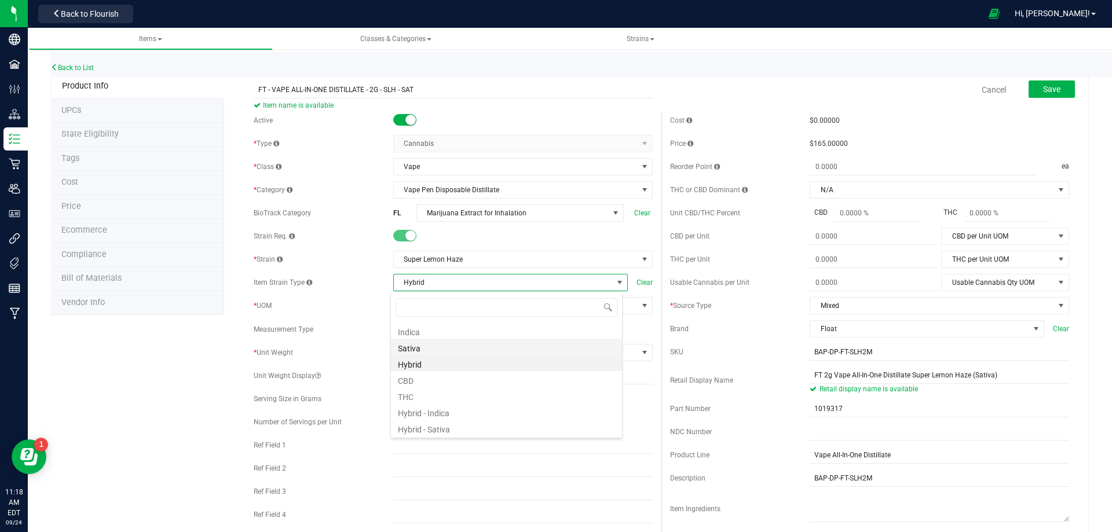
scroll to position [17, 232]
click at [429, 350] on li "Sativa" at bounding box center [506, 347] width 231 height 16
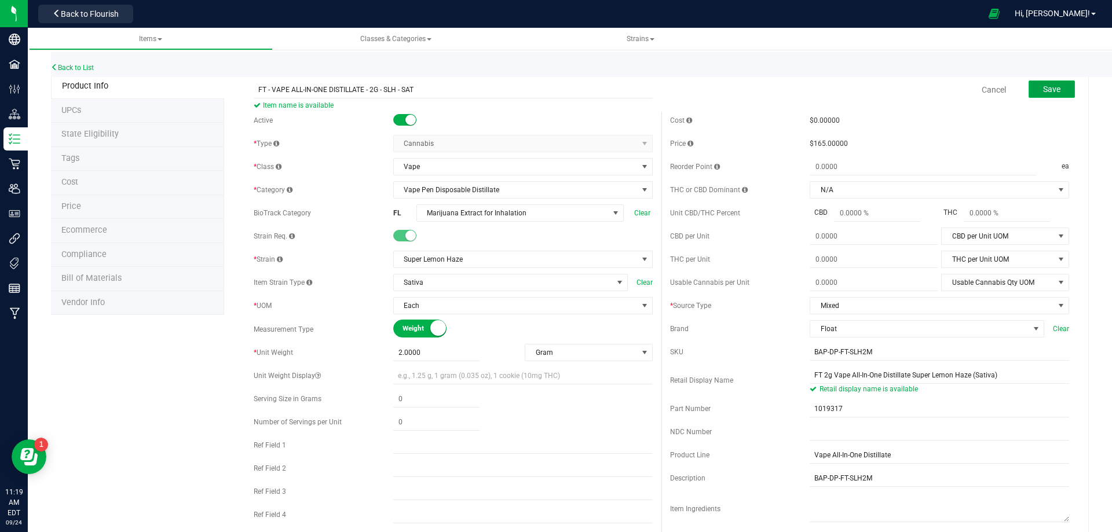
click at [1050, 87] on span "Save" at bounding box center [1051, 89] width 17 height 9
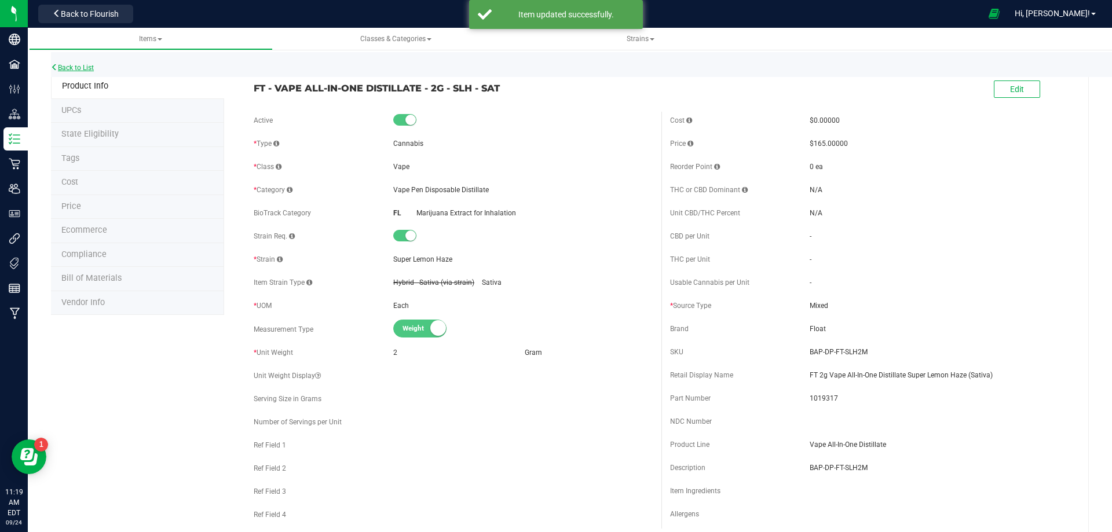
click at [87, 66] on link "Back to List" at bounding box center [72, 68] width 43 height 8
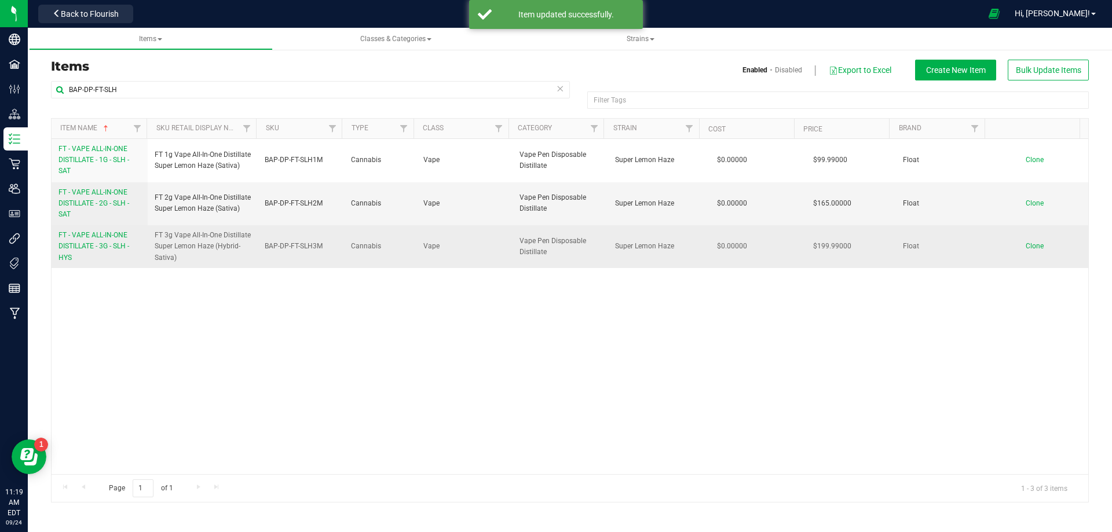
click at [94, 246] on span "FT - VAPE ALL-IN-ONE DISTILLATE - 3G - SLH - HYS" at bounding box center [93, 246] width 71 height 30
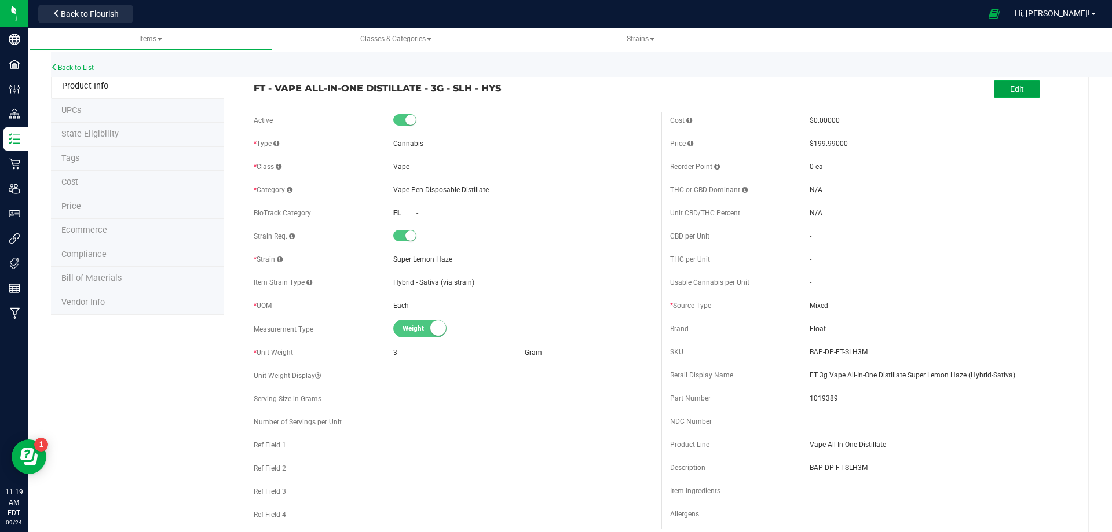
drag, startPoint x: 1004, startPoint y: 89, endPoint x: 901, endPoint y: 90, distance: 103.1
click at [1010, 90] on span "Edit" at bounding box center [1017, 89] width 14 height 9
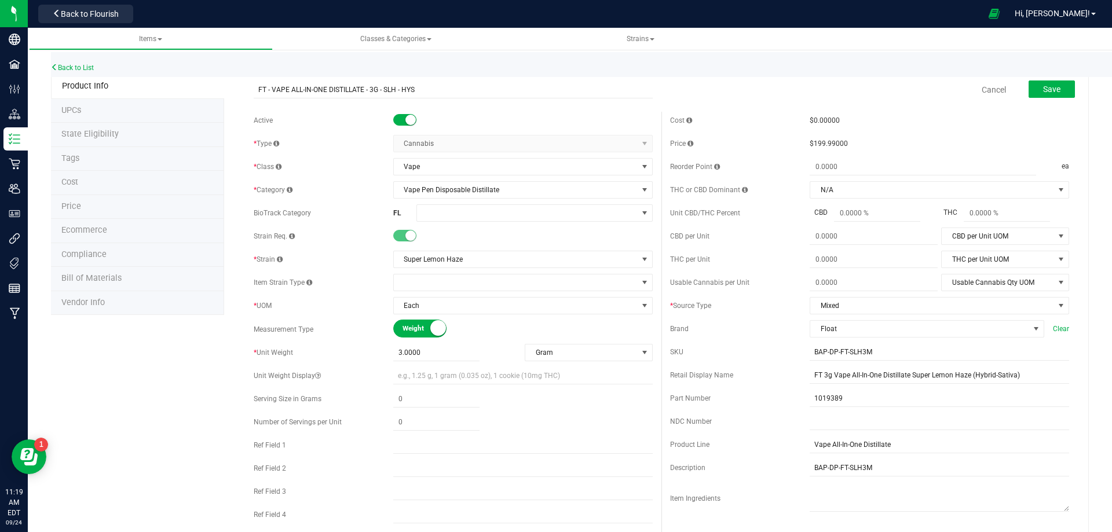
drag, startPoint x: 426, startPoint y: 94, endPoint x: 138, endPoint y: 77, distance: 288.3
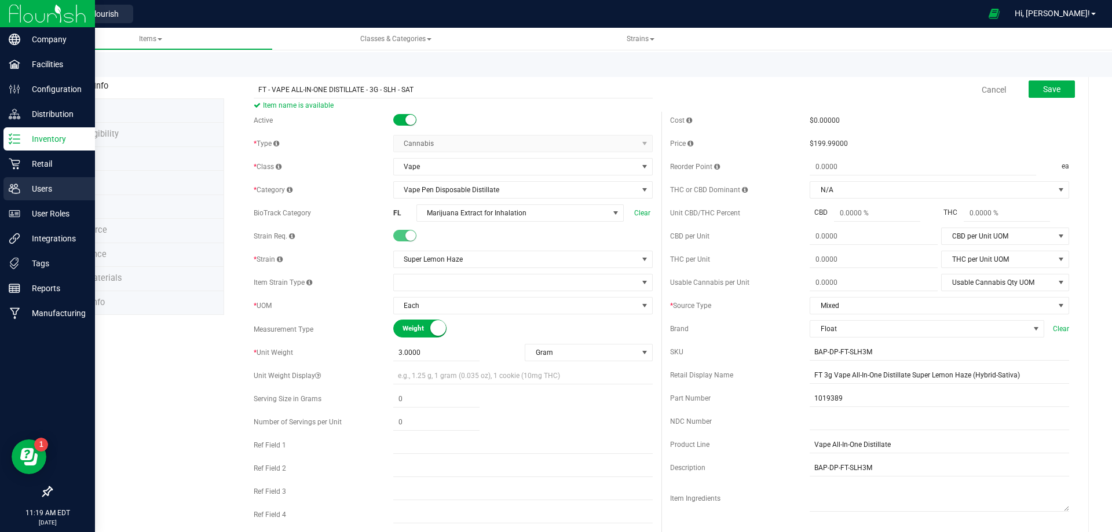
type input "FT - VAPE ALL-IN-ONE DISTILLATE - 3G - SLH - SAT"
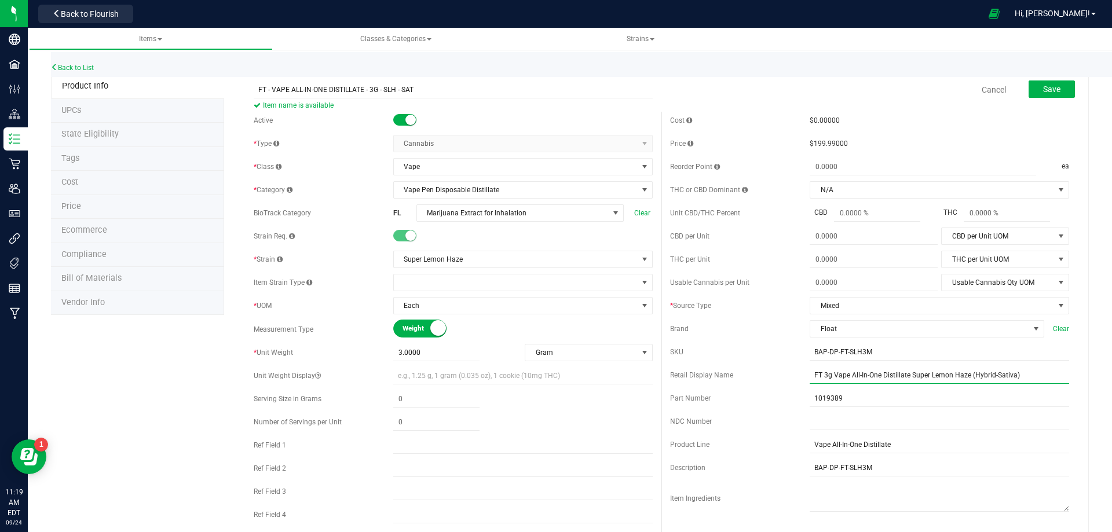
drag, startPoint x: 972, startPoint y: 378, endPoint x: 735, endPoint y: 393, distance: 237.3
click at [727, 387] on div "Cost $0.00000 Price $199.99000 Reorder Point ea THC or CBD Dominant" at bounding box center [869, 335] width 416 height 447
paste input "text"
type input "FT 3g Vape All-In-One Distillate Super Lemon Haze (Sativa)"
click at [441, 259] on span "Super Lemon Haze" at bounding box center [516, 259] width 244 height 16
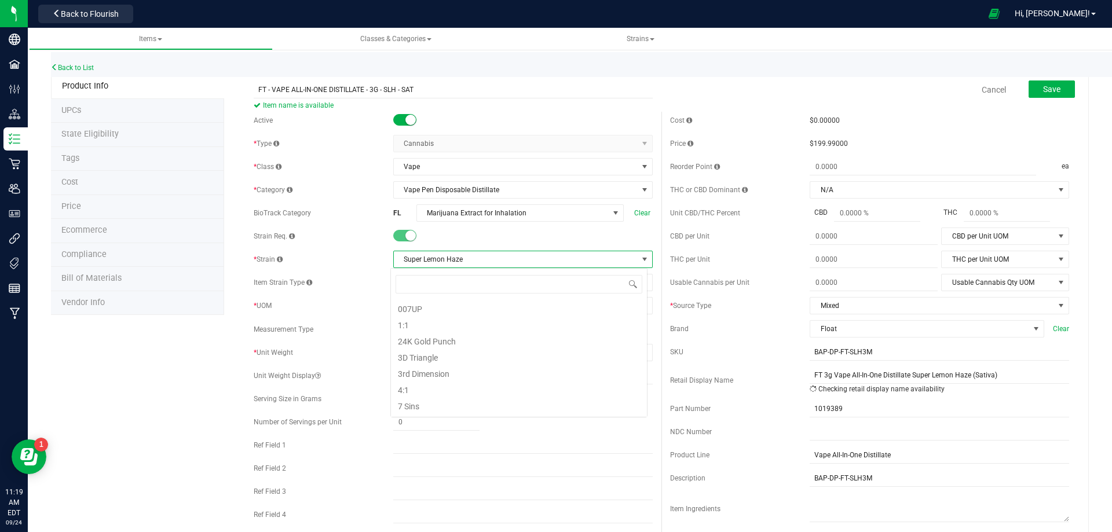
scroll to position [17151, 0]
drag, startPoint x: 372, startPoint y: 270, endPoint x: 411, endPoint y: 281, distance: 40.9
click at [373, 271] on div "Active * Type Cannabis Select type Cannabis Merchandise Non-Inventory Raw Mater…" at bounding box center [453, 332] width 416 height 441
drag, startPoint x: 423, startPoint y: 285, endPoint x: 426, endPoint y: 291, distance: 6.8
click at [424, 286] on span at bounding box center [516, 282] width 244 height 16
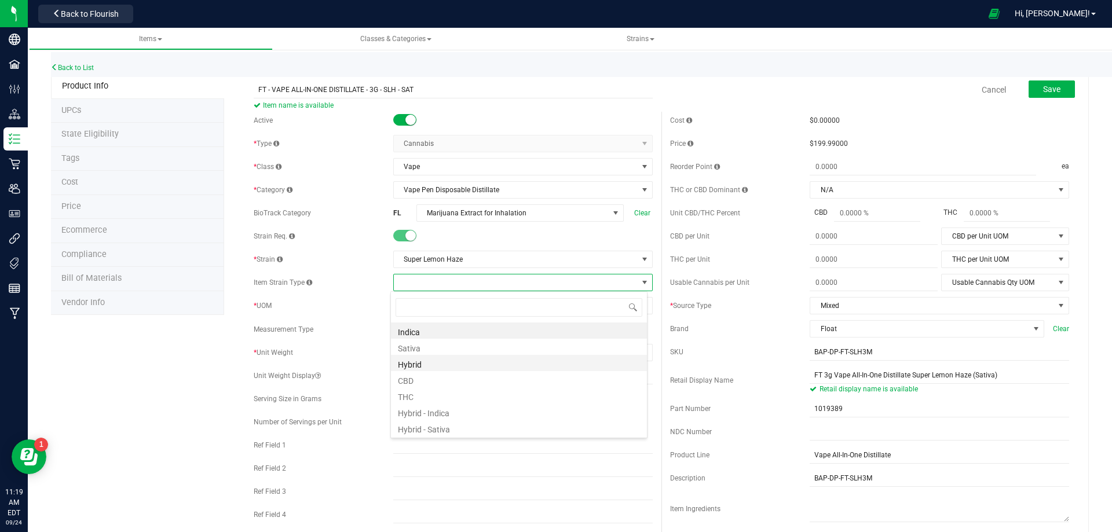
scroll to position [17, 257]
click at [425, 351] on li "Sativa" at bounding box center [519, 347] width 256 height 16
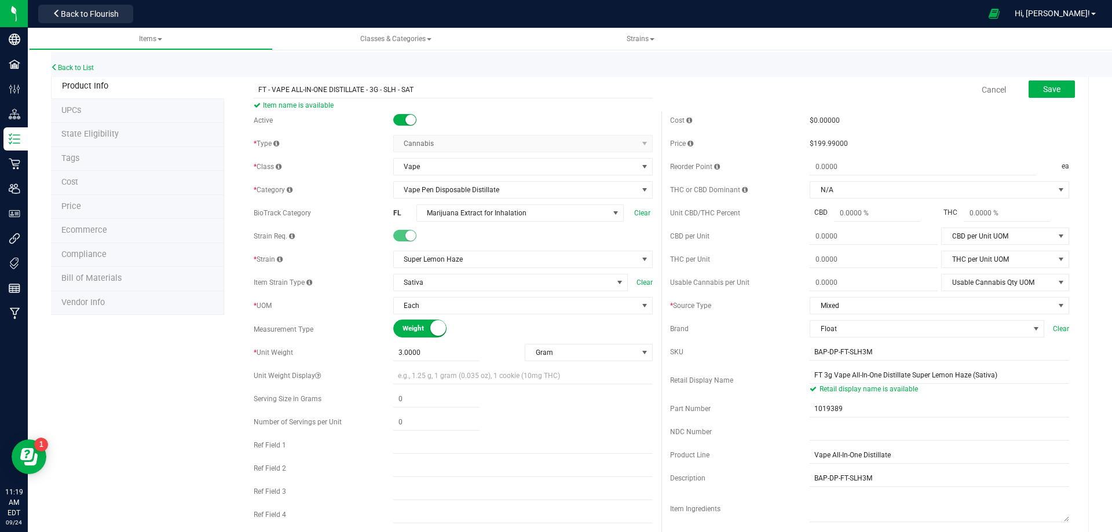
click at [1047, 83] on button "Save" at bounding box center [1051, 88] width 46 height 17
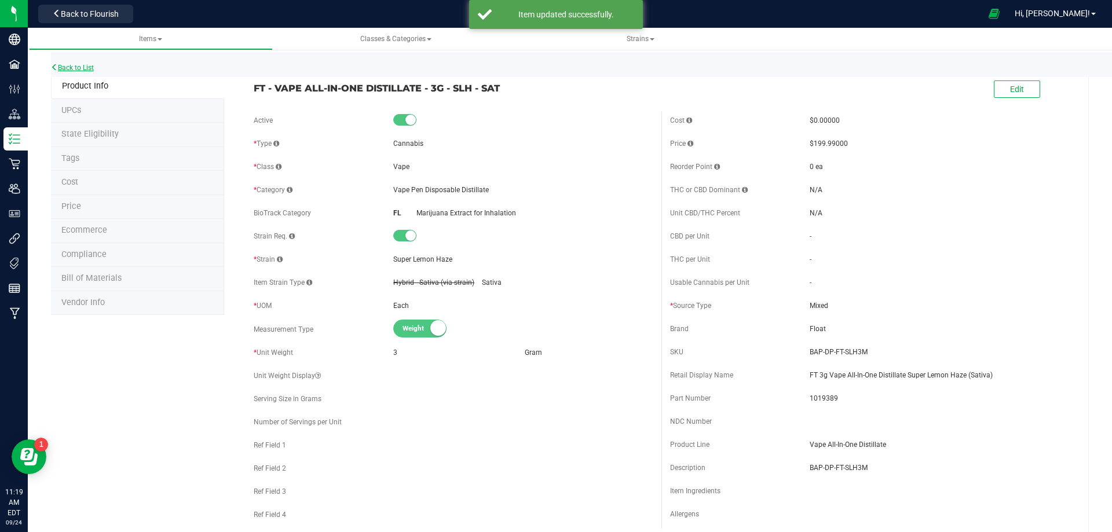
click at [76, 71] on link "Back to List" at bounding box center [72, 68] width 43 height 8
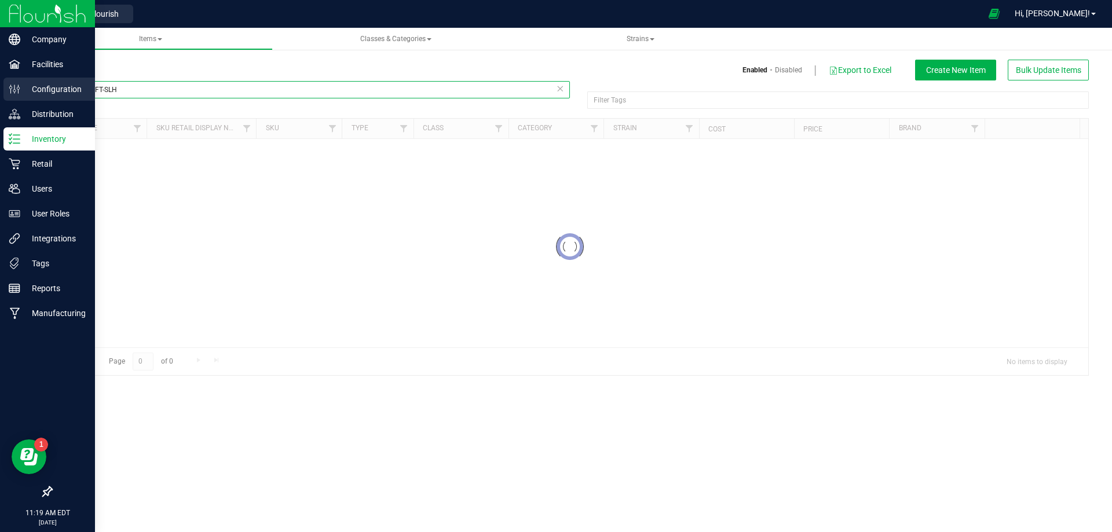
drag, startPoint x: 142, startPoint y: 86, endPoint x: 1, endPoint y: 96, distance: 142.2
click at [1, 96] on div "Company Facilities Configuration Distribution Inventory Retail Users User Roles…" at bounding box center [556, 266] width 1112 height 532
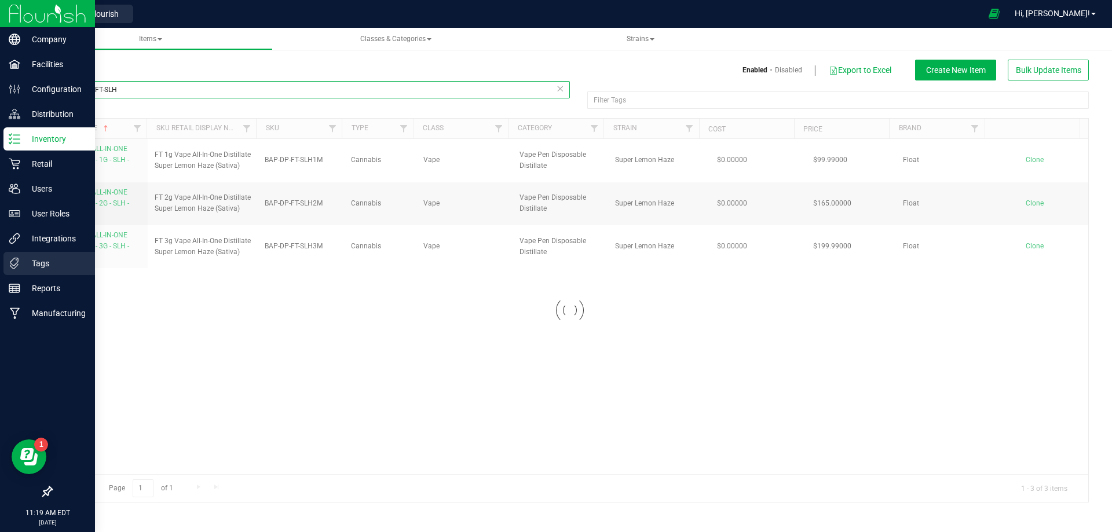
paste input "L1019245"
type input "L1019245"
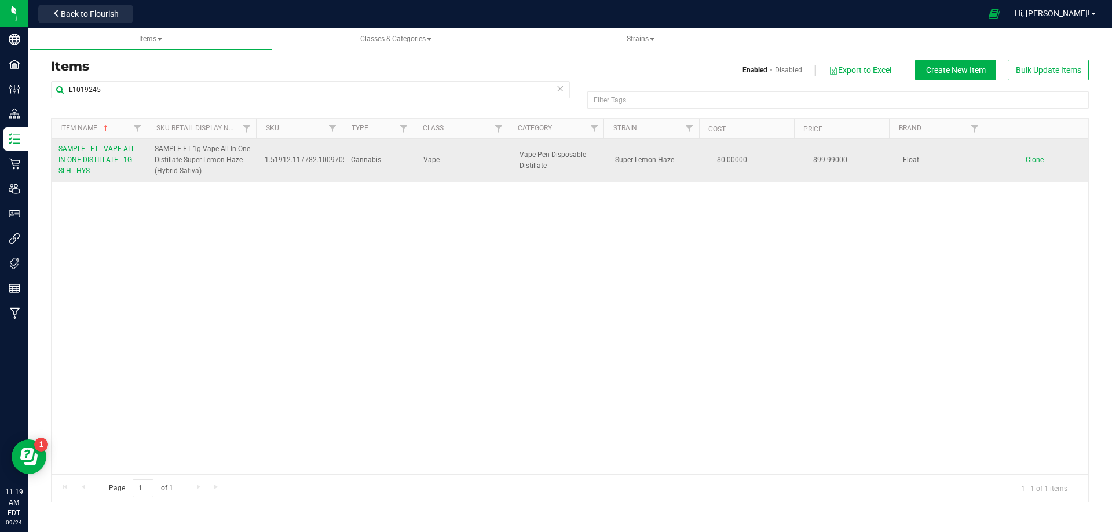
click at [107, 165] on link "SAMPLE - FT - VAPE ALL-IN-ONE DISTILLATE - 1G - SLH - HYS" at bounding box center [99, 161] width 82 height 34
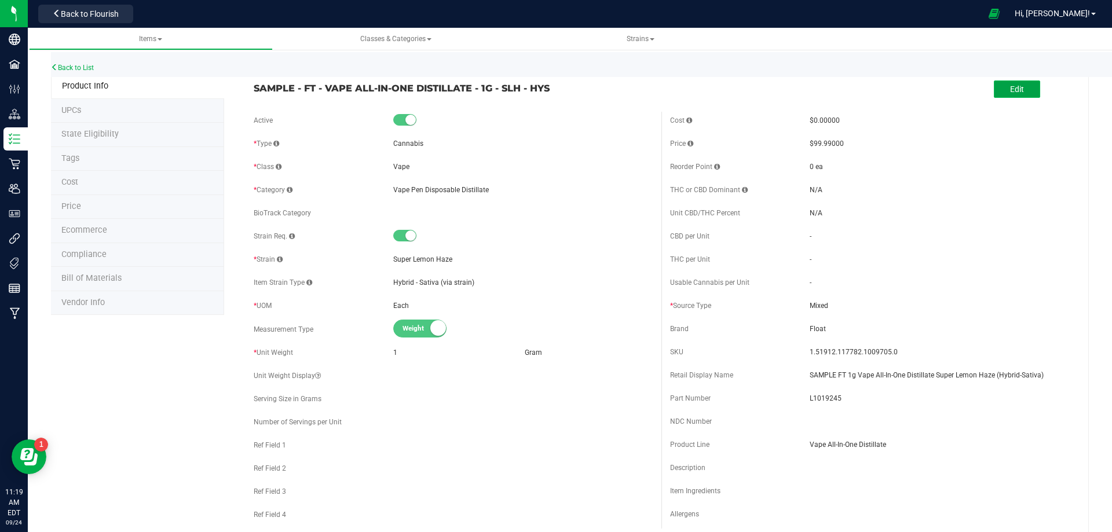
click at [999, 86] on button "Edit" at bounding box center [1017, 88] width 46 height 17
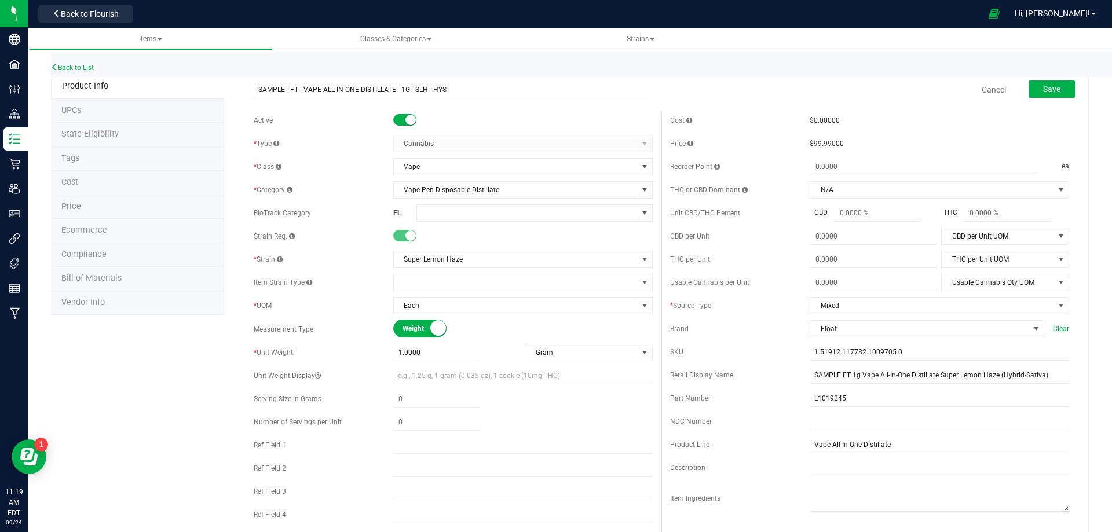
drag, startPoint x: 503, startPoint y: 87, endPoint x: 190, endPoint y: 127, distance: 315.3
click at [268, 89] on input "SAMPLE - FT - VAPE ALL-IN-ONE DISTILLATE - 1G - SLH - SAT" at bounding box center [453, 89] width 399 height 17
click at [265, 90] on input "SAMPLE - FT - VAPE ALL-IN-ONE DISTILLATE - 1G - SLH - SAT" at bounding box center [453, 89] width 399 height 17
type input "SAMPLE - FT - VAPE ALL-IN-ONE DISTILLATE - 1G - SLH - SAT"
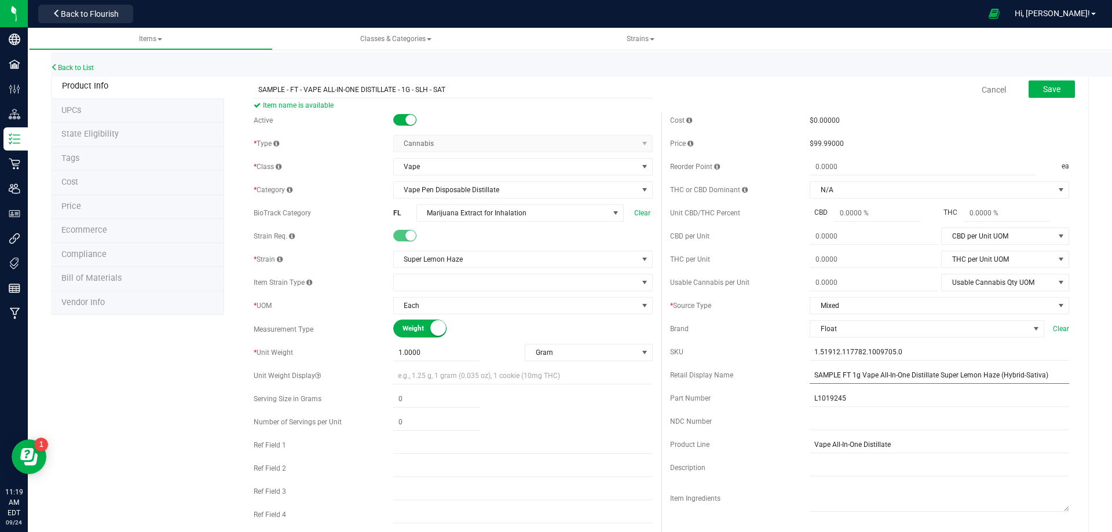
drag, startPoint x: 825, startPoint y: 359, endPoint x: 764, endPoint y: 360, distance: 61.4
click at [764, 359] on div "Cost $0.00000 Price $99.99000 Reorder Point ea THC or CBD Dominant" at bounding box center [869, 335] width 416 height 447
paste input "text"
type input "SAMPLE FT 1g Vape All-In-One Distillate Super Lemon Haze (Sativa)"
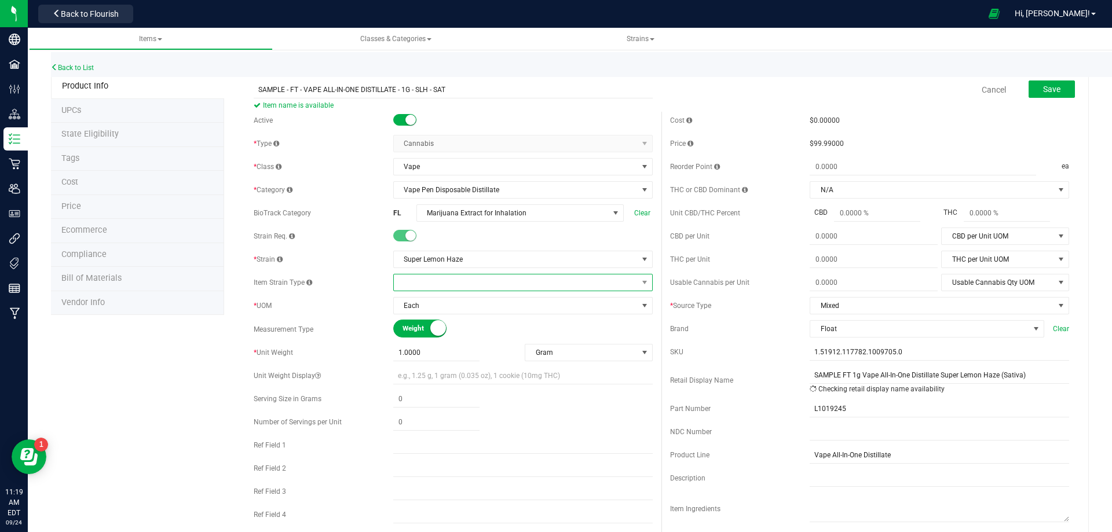
drag, startPoint x: 446, startPoint y: 277, endPoint x: 448, endPoint y: 288, distance: 11.8
click at [446, 277] on span at bounding box center [516, 282] width 244 height 16
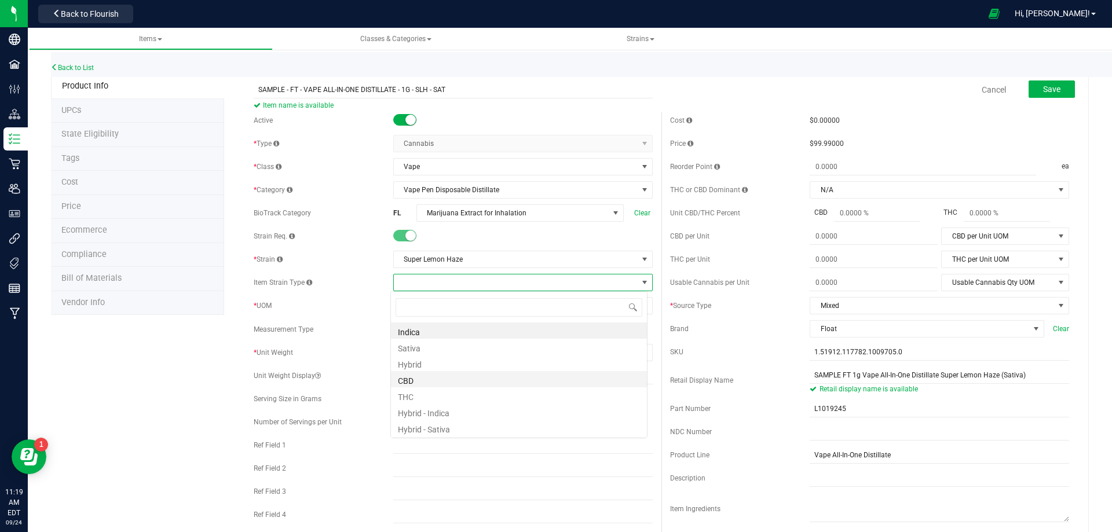
scroll to position [17, 257]
click at [414, 350] on li "Sativa" at bounding box center [519, 347] width 256 height 16
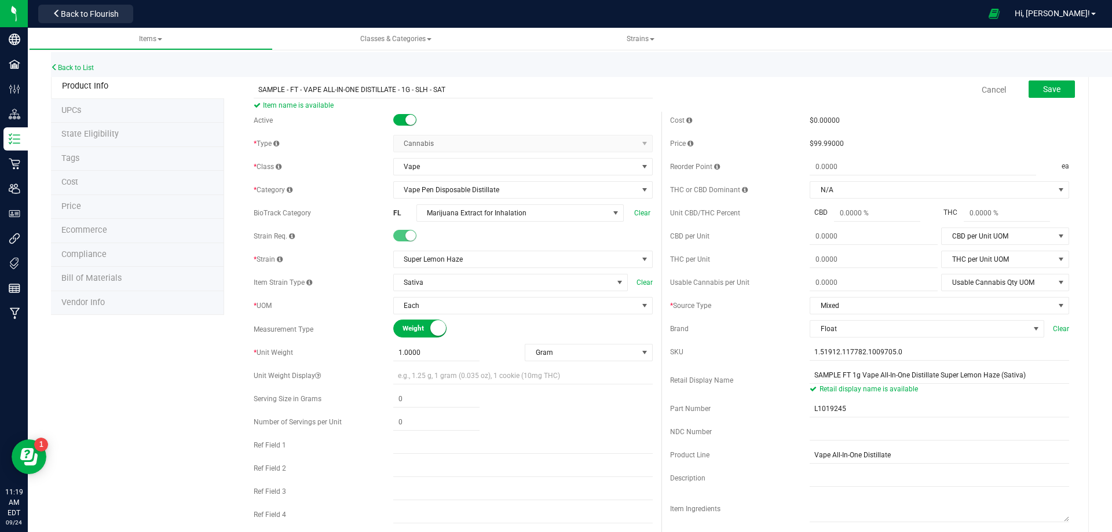
click at [1041, 97] on button "Save" at bounding box center [1051, 88] width 46 height 17
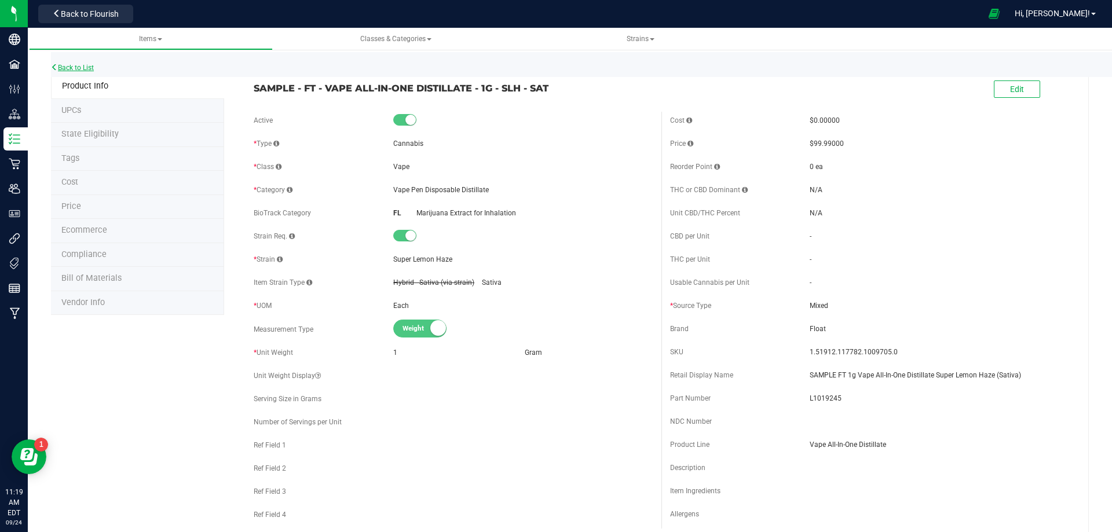
click at [79, 66] on link "Back to List" at bounding box center [72, 68] width 43 height 8
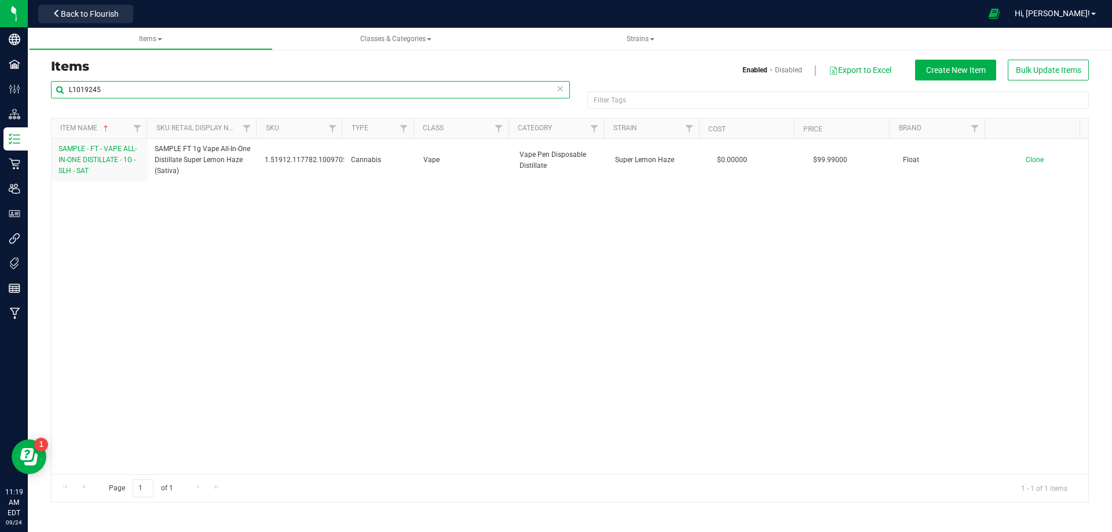
click at [110, 93] on input "L1019245" at bounding box center [310, 89] width 519 height 17
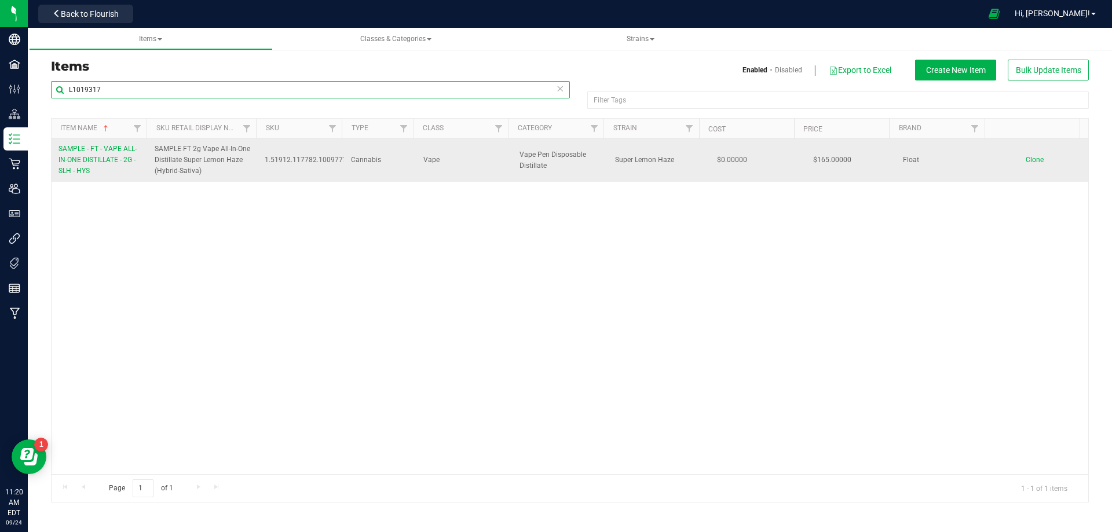
type input "L1019317"
click at [97, 162] on span "SAMPLE - FT - VAPE ALL-IN-ONE DISTILLATE - 2G - SLH - HYS" at bounding box center [97, 160] width 78 height 30
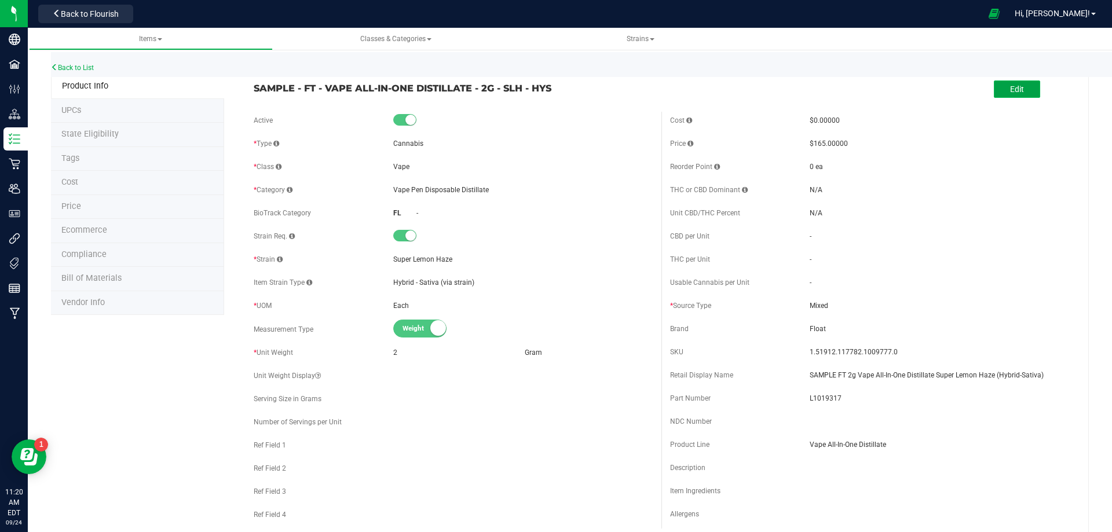
click at [1010, 90] on span "Edit" at bounding box center [1017, 89] width 14 height 9
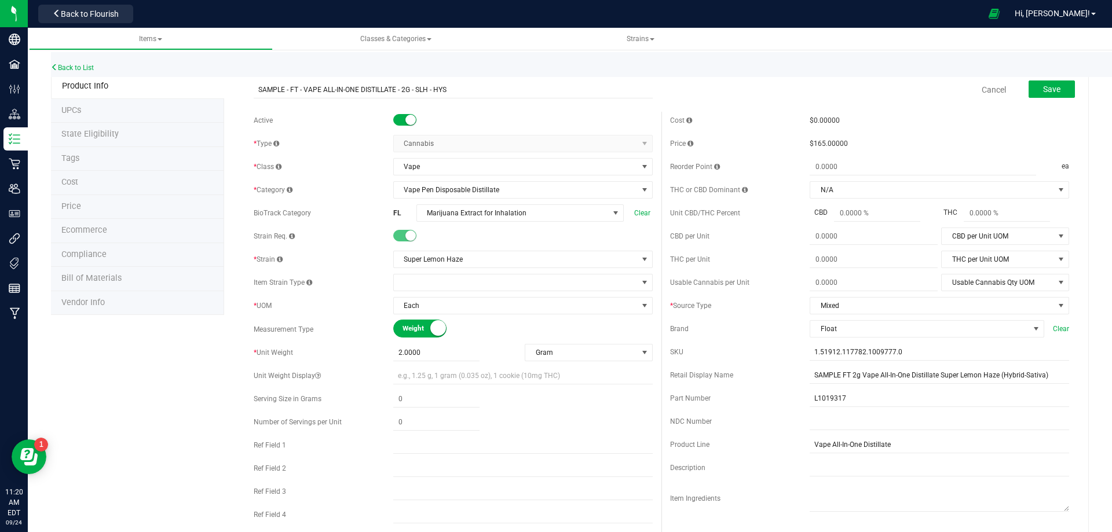
drag, startPoint x: 479, startPoint y: 90, endPoint x: 249, endPoint y: 109, distance: 230.7
click at [254, 108] on form "SAMPLE - FT - VAPE ALL-IN-ONE DISTILLATE - 2G - SLH - HYS Cancel Save Active * …" at bounding box center [661, 514] width 833 height 878
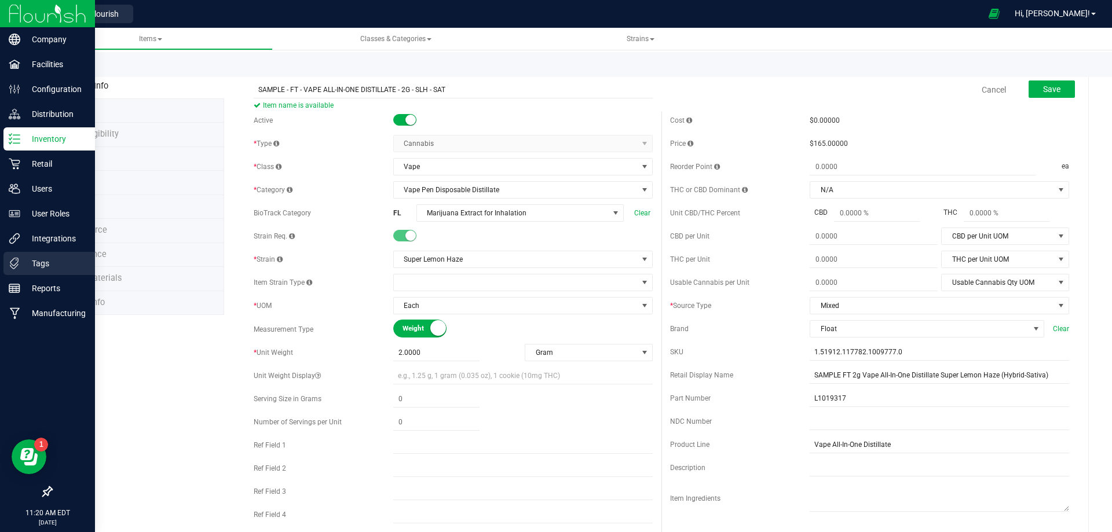
type input "SAMPLE - FT - VAPE ALL-IN-ONE DISTILLATE - 2G - SLH - SAT"
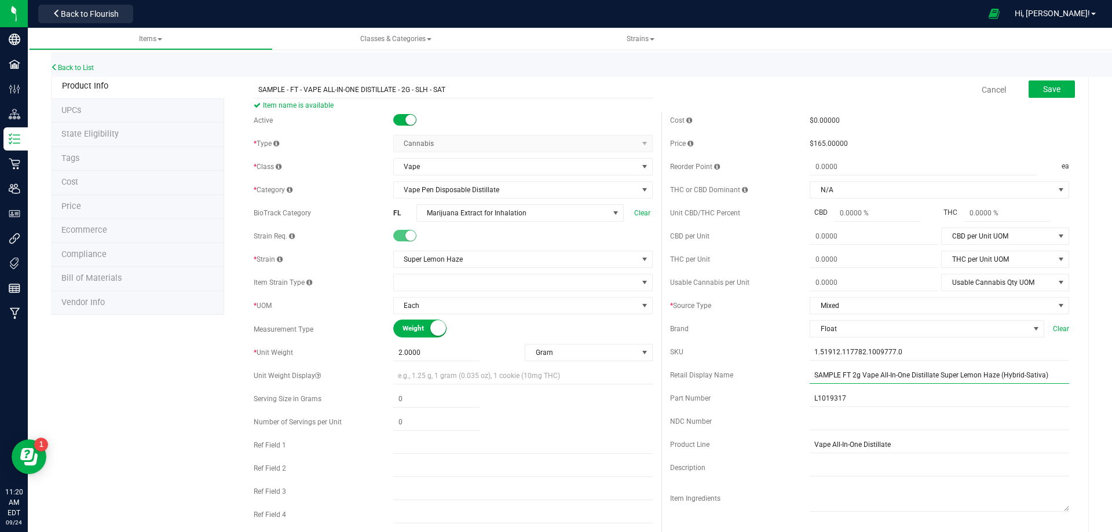
drag, startPoint x: 1018, startPoint y: 379, endPoint x: 779, endPoint y: 369, distance: 239.4
click at [790, 368] on div "Retail Display Name SAMPLE FT 2g Vape All-In-One Distillate Super Lemon Haze (H…" at bounding box center [869, 375] width 399 height 17
paste input "SAMPLE FT 2g Vape All-In-One Distillate Super Lemon Haze ("
click at [816, 372] on input "SAMPLE FT 2g Vape All-In-One Distillate Super Lemon Haze (Sativa)" at bounding box center [938, 375] width 259 height 17
type input "SAMPLE FT 2g Vape All-In-One Distillate Super Lemon Haze (Sativa)"
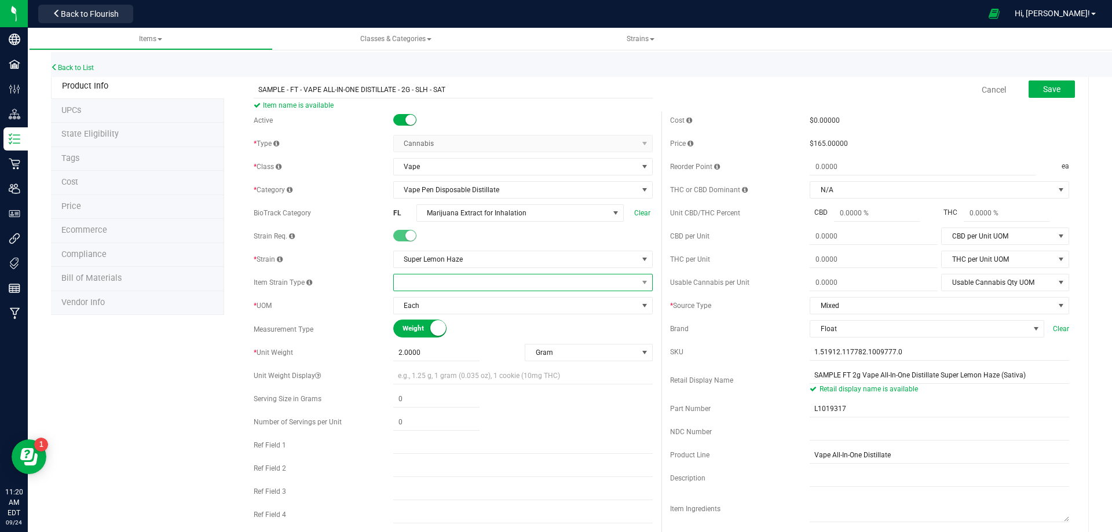
click at [455, 285] on span at bounding box center [516, 282] width 244 height 16
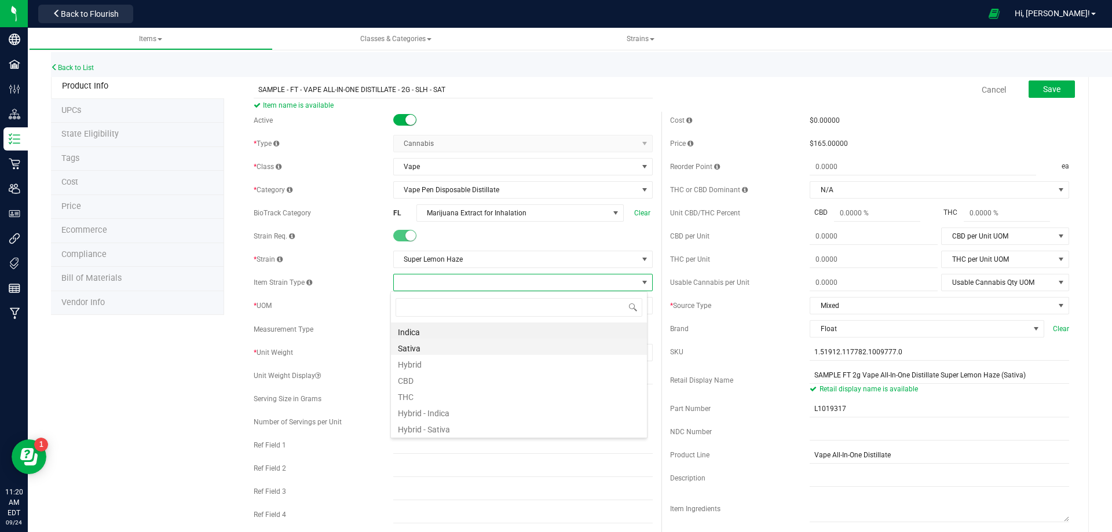
click at [444, 349] on li "Sativa" at bounding box center [519, 347] width 256 height 16
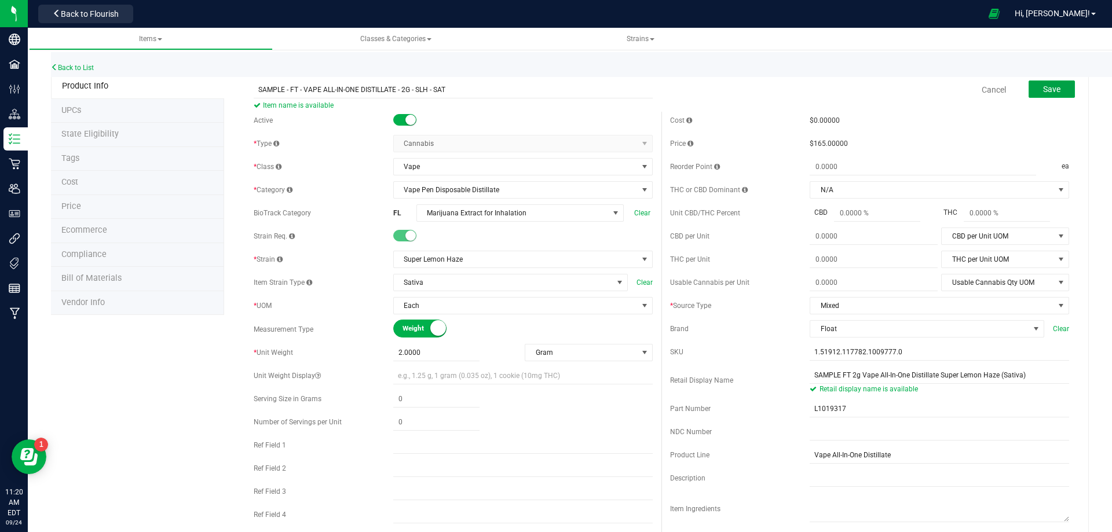
drag, startPoint x: 1042, startPoint y: 89, endPoint x: 836, endPoint y: 147, distance: 213.6
click at [1043, 89] on span "Save" at bounding box center [1051, 89] width 17 height 9
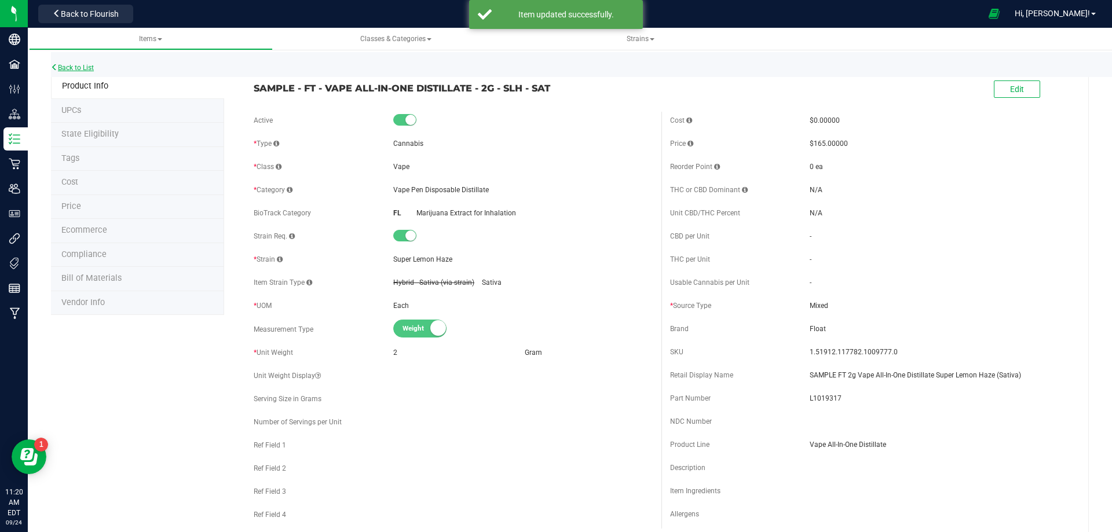
click at [78, 66] on link "Back to List" at bounding box center [72, 68] width 43 height 8
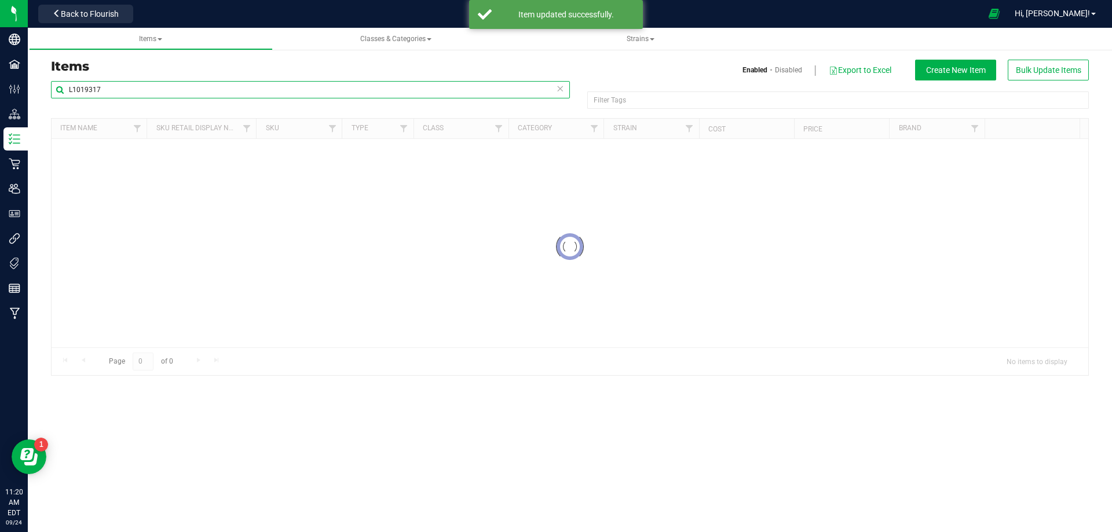
click at [141, 92] on input "L1019317" at bounding box center [310, 89] width 519 height 17
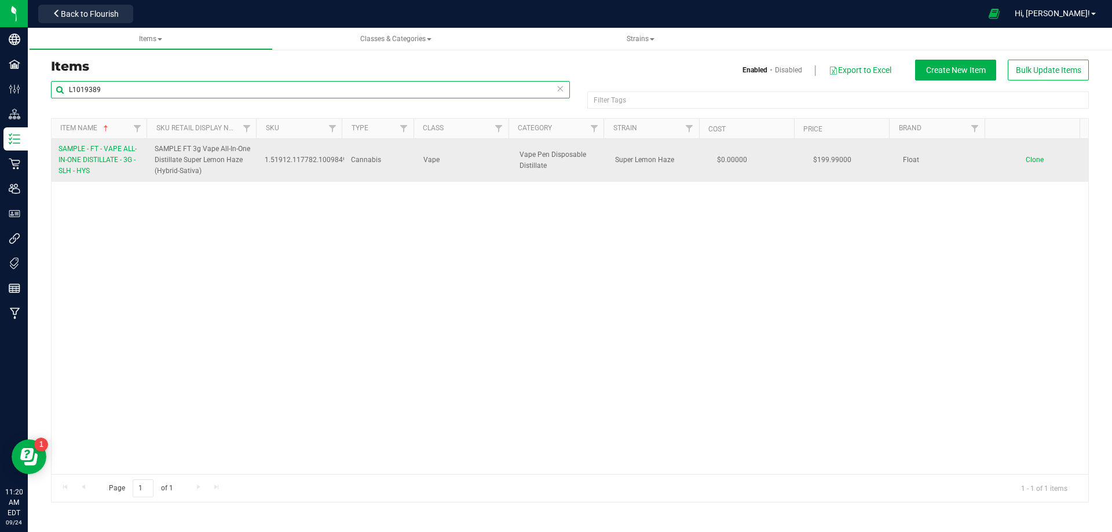
type input "L1019389"
click at [102, 164] on link "SAMPLE - FT - VAPE ALL-IN-ONE DISTILLATE - 3G - SLH - HYS" at bounding box center [99, 161] width 82 height 34
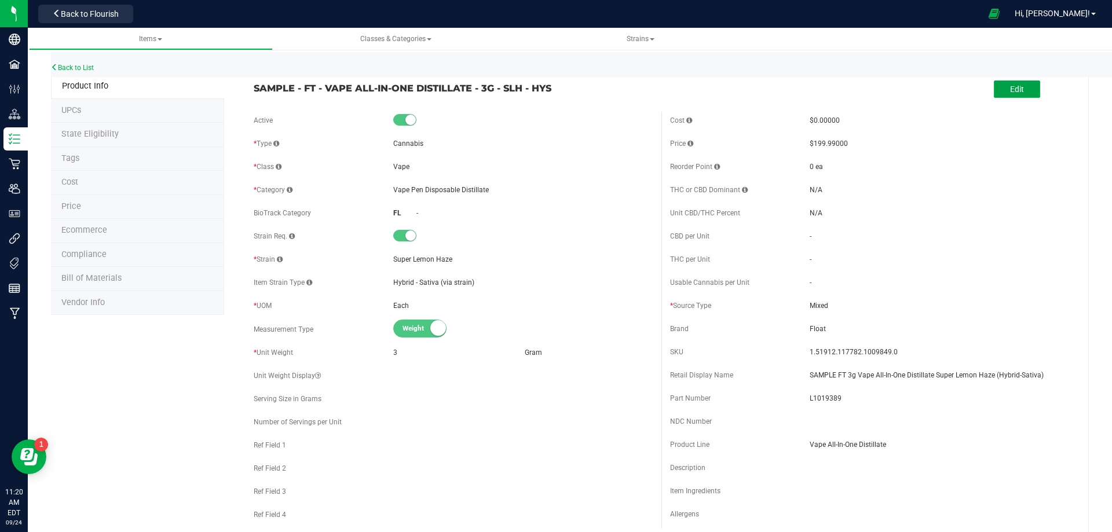
click at [1010, 90] on span "Edit" at bounding box center [1017, 89] width 14 height 9
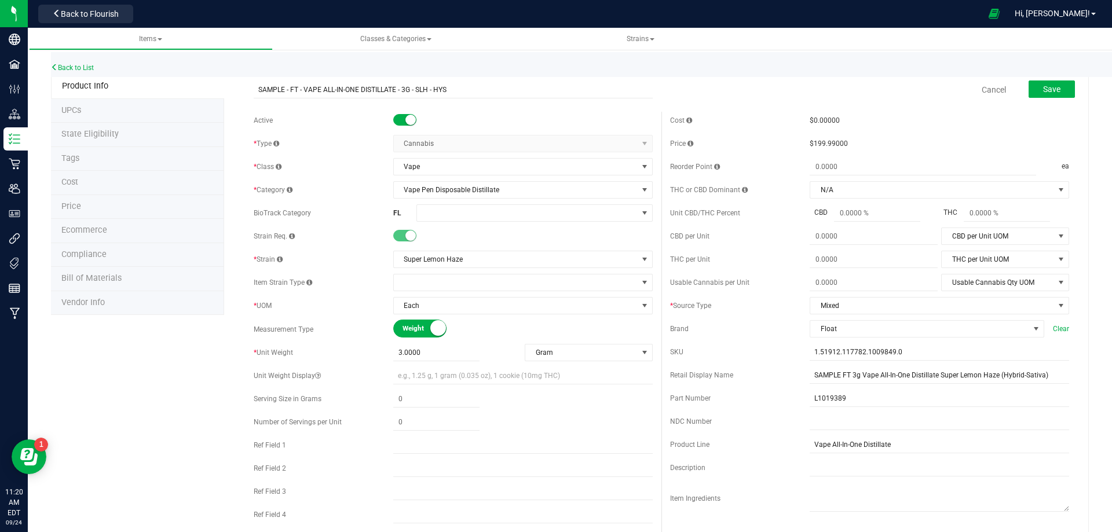
drag, startPoint x: 468, startPoint y: 90, endPoint x: 236, endPoint y: 107, distance: 233.4
click at [246, 104] on div "SAMPLE - FT - VAPE ALL-IN-ONE DISTILLATE - 3G - SLH - HYS Cancel Save" at bounding box center [661, 89] width 833 height 29
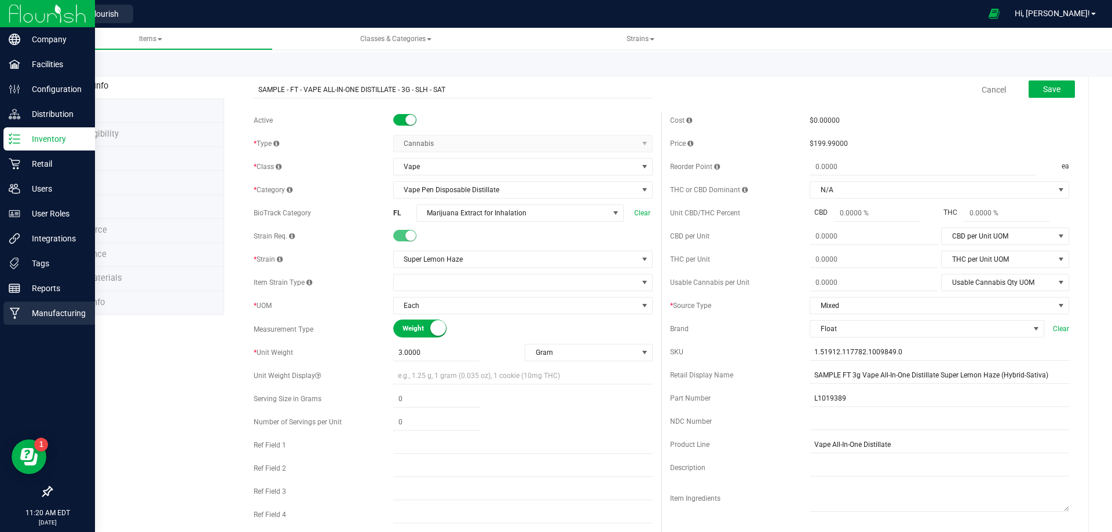
type input "SAMPLE - FT - VAPE ALL-IN-ONE DISTILLATE - 3G - SLH - SAT"
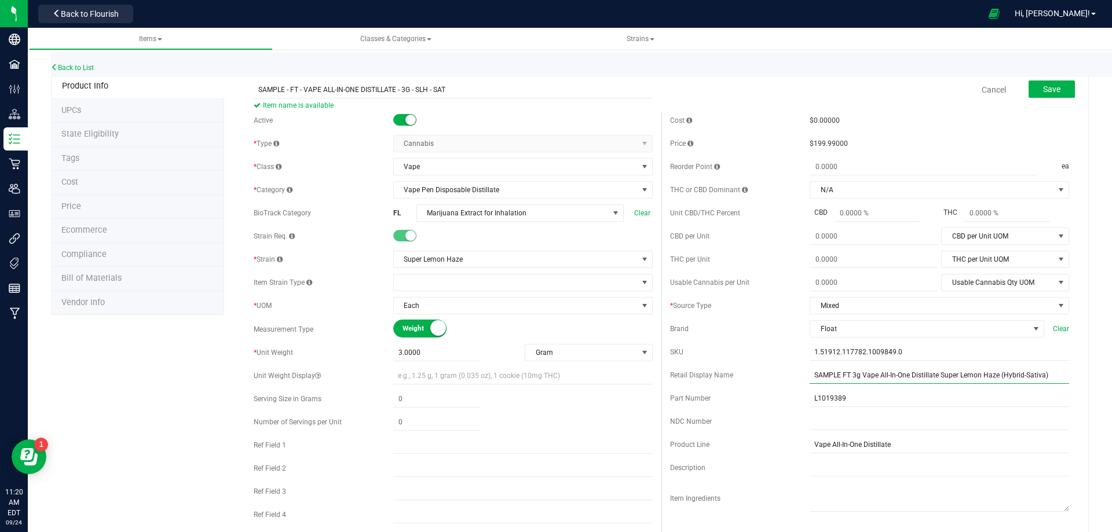
drag, startPoint x: 1044, startPoint y: 380, endPoint x: 656, endPoint y: 386, distance: 388.0
click at [661, 386] on div "Cost $0.00000 Price $199.99000 Reorder Point ea THC or CBD Dominant" at bounding box center [869, 335] width 416 height 447
paste input "text"
type input "SAMPLE FT 3g Vape All-In-One Distillate Super Lemon Haze (Sativa)"
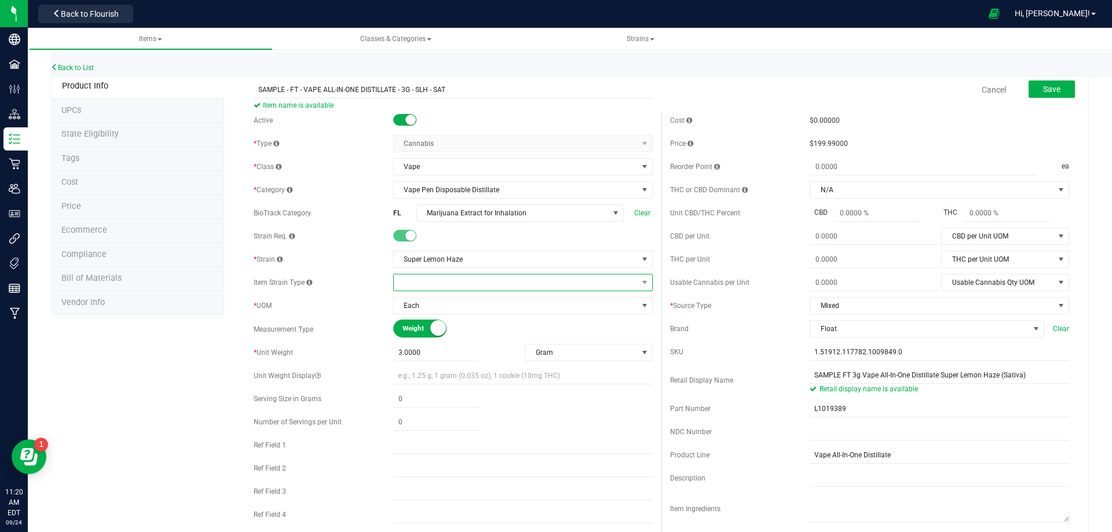
click at [441, 277] on span at bounding box center [516, 282] width 244 height 16
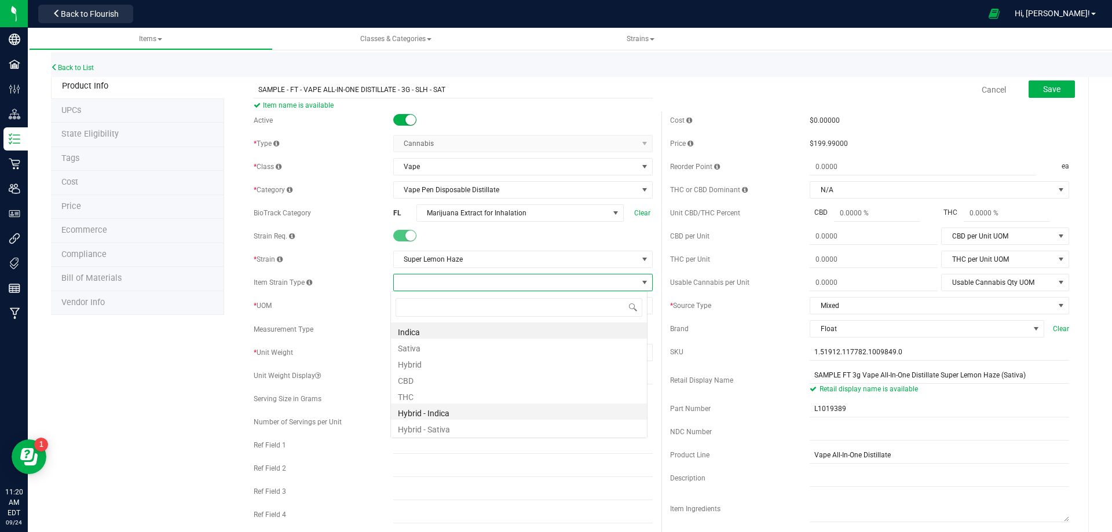
scroll to position [17, 257]
click at [425, 347] on li "Sativa" at bounding box center [519, 347] width 256 height 16
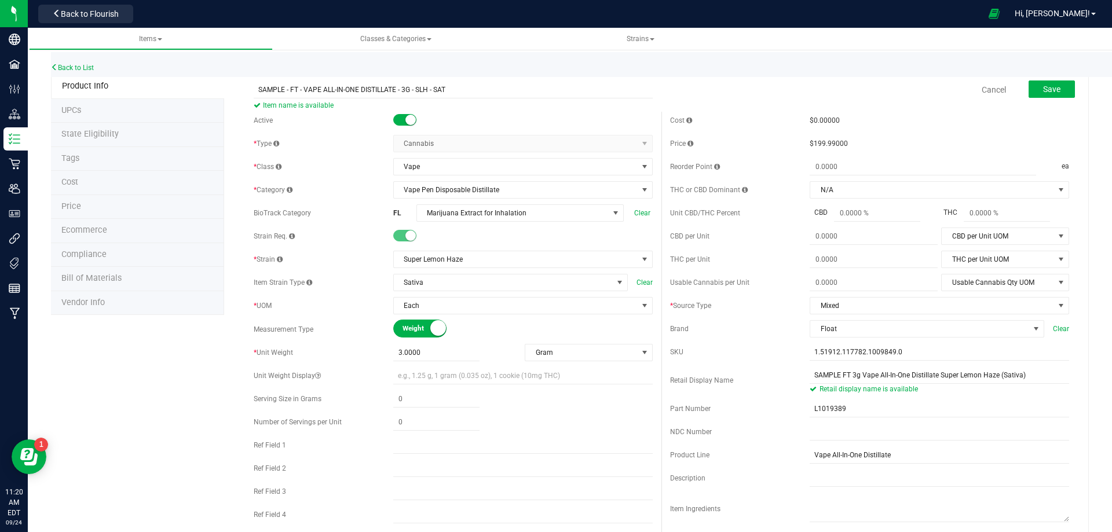
click at [1053, 93] on button "Save" at bounding box center [1051, 88] width 46 height 17
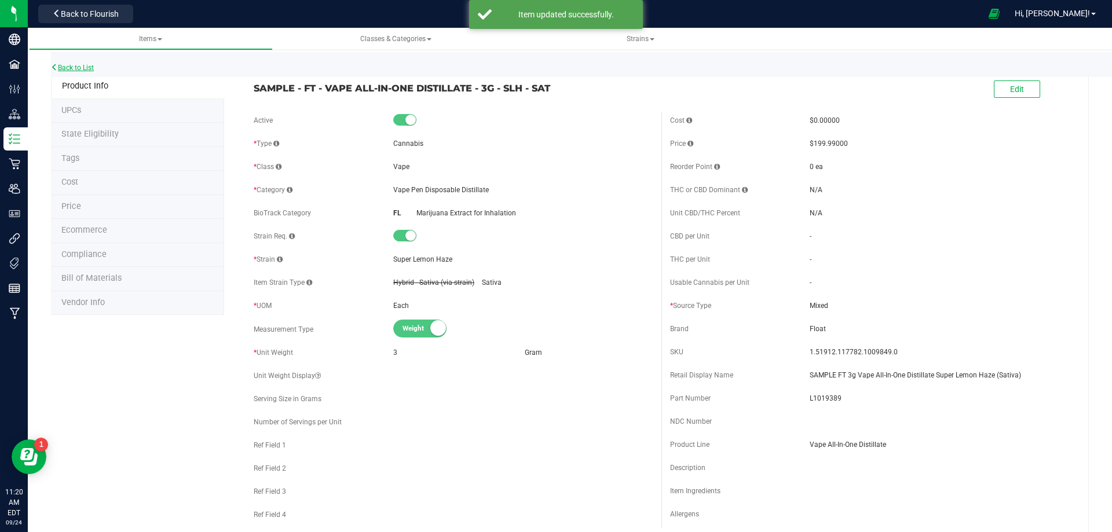
click at [87, 68] on link "Back to List" at bounding box center [72, 68] width 43 height 8
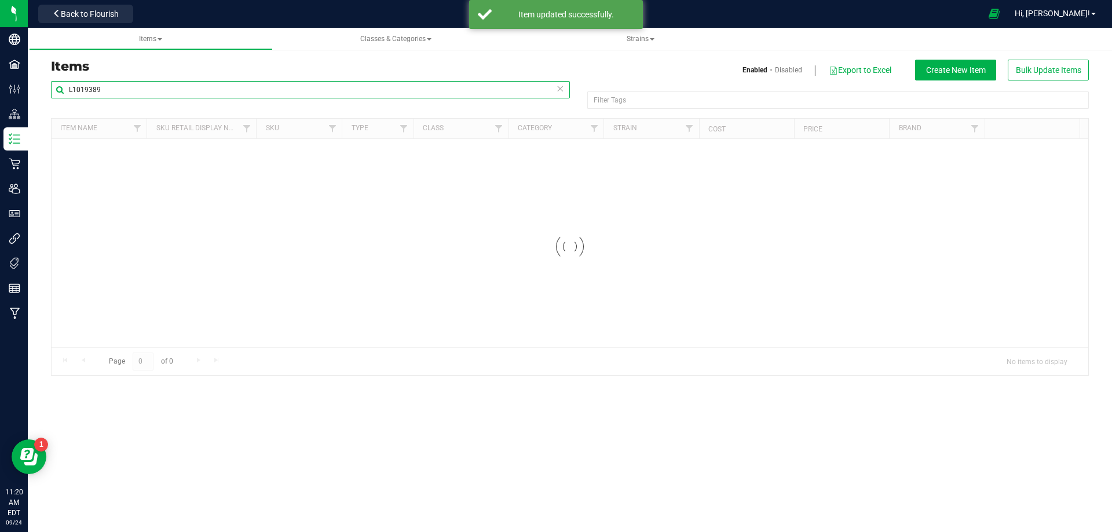
drag, startPoint x: 159, startPoint y: 94, endPoint x: -3, endPoint y: 101, distance: 162.8
click at [0, 101] on html "Company Facilities Configuration Distribution Inventory Retail Users User Roles…" at bounding box center [556, 266] width 1112 height 532
paste input "2027861"
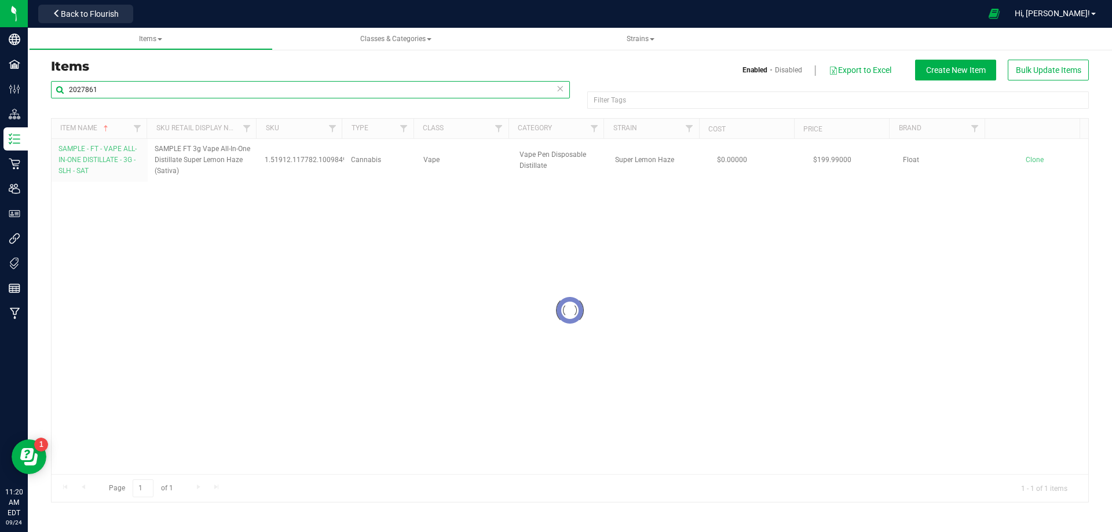
type input "2027861"
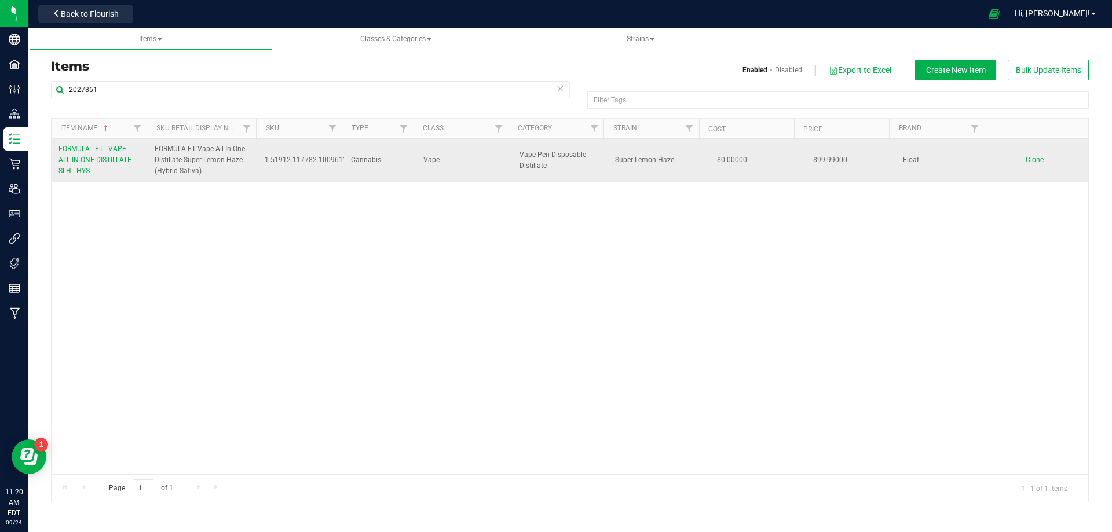
click at [93, 156] on span "FORMULA - FT - VAPE ALL-IN-ONE DISTILLATE - SLH - HYS" at bounding box center [96, 160] width 76 height 30
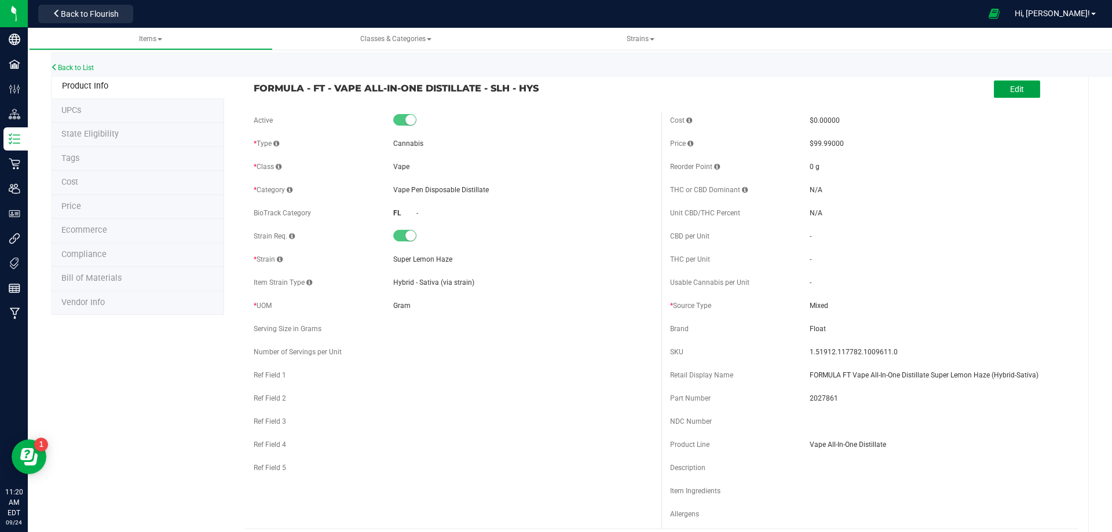
drag, startPoint x: 1006, startPoint y: 90, endPoint x: 614, endPoint y: 132, distance: 393.6
click at [1010, 91] on span "Edit" at bounding box center [1017, 89] width 14 height 9
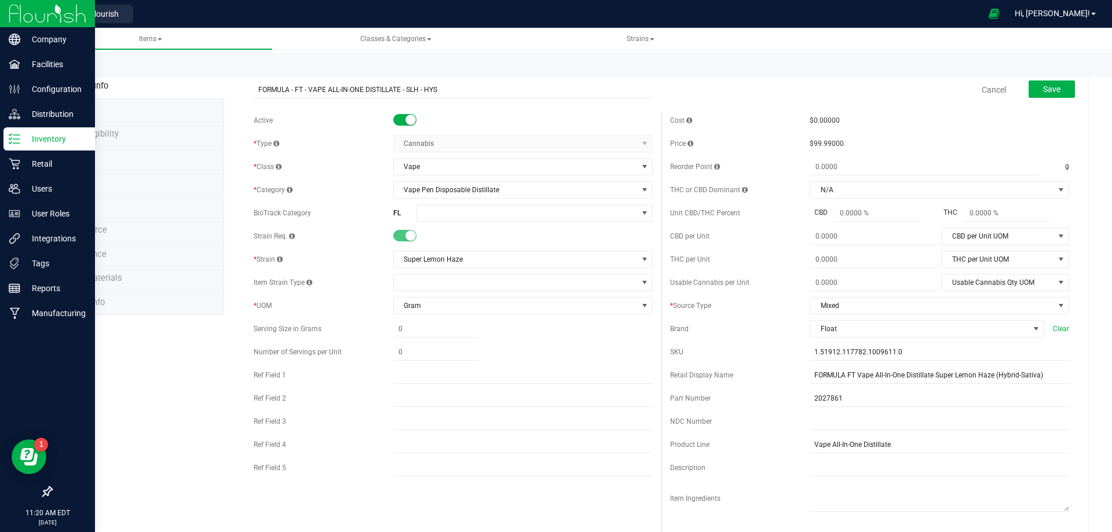
drag, startPoint x: 479, startPoint y: 90, endPoint x: 22, endPoint y: 134, distance: 459.5
type input "FORMULA - FT - VAPE ALL-IN-ONE DISTILLATE - SLH - SAT"
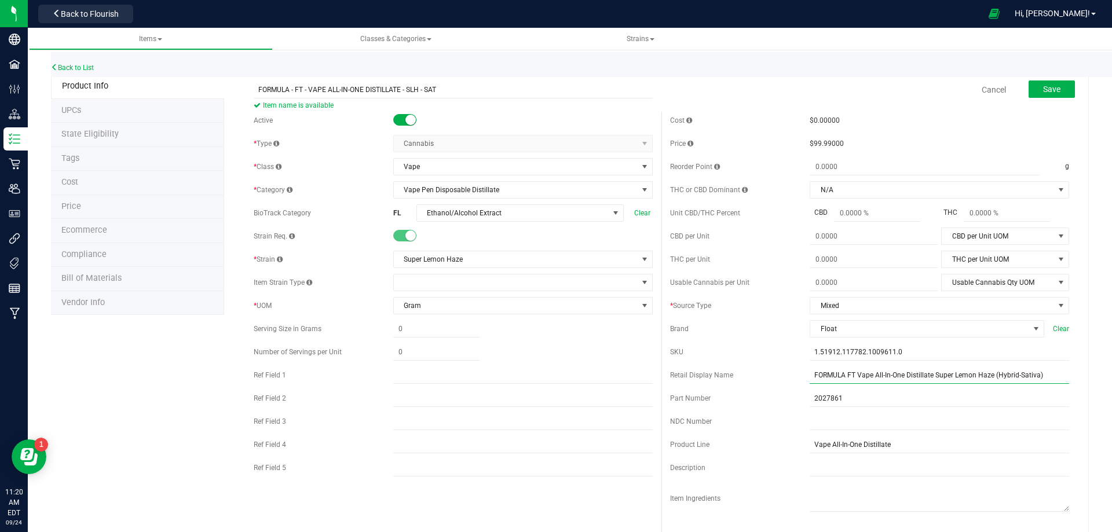
drag, startPoint x: 1036, startPoint y: 375, endPoint x: 655, endPoint y: 384, distance: 381.1
click at [650, 383] on div "Active * Type Cannabis Select type Cannabis Merchandise Non-Inventory Raw Mater…" at bounding box center [661, 335] width 833 height 447
paste input "ORMULA FT Vape All-In-One Distillate Super Lemon Haze ("
click at [809, 372] on input "ORMULA FT Vape All-In-One Distillate Super Lemon Haze (Sativa)" at bounding box center [938, 375] width 259 height 17
type input "FORMULA FT Vape All-In-One Distillate Super Lemon Haze (Sativa)"
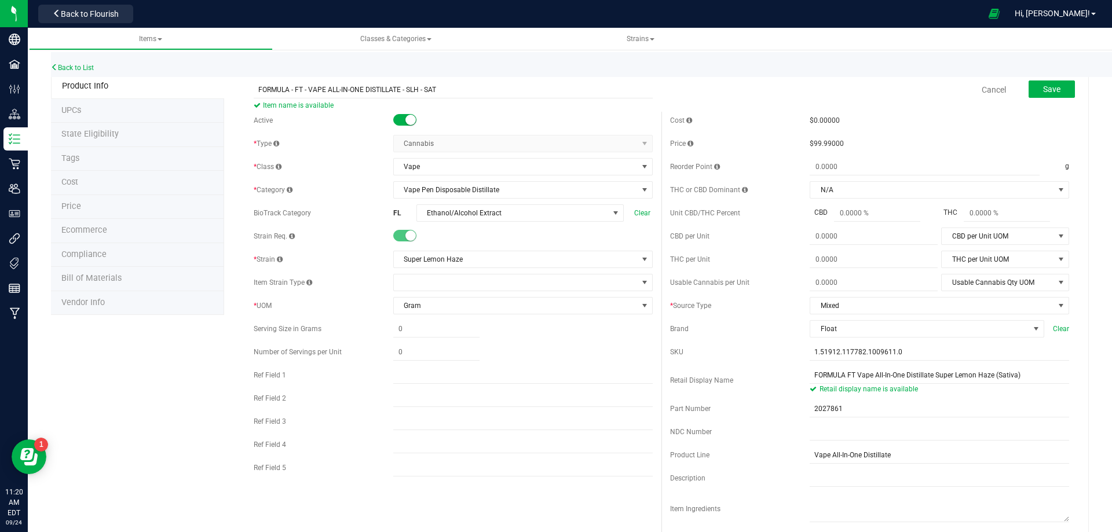
click at [742, 396] on div "Cost $0.00000 Price $99.99000 Reorder Point g THC or CBD Dominant" at bounding box center [869, 340] width 416 height 457
click at [467, 288] on span at bounding box center [516, 282] width 244 height 16
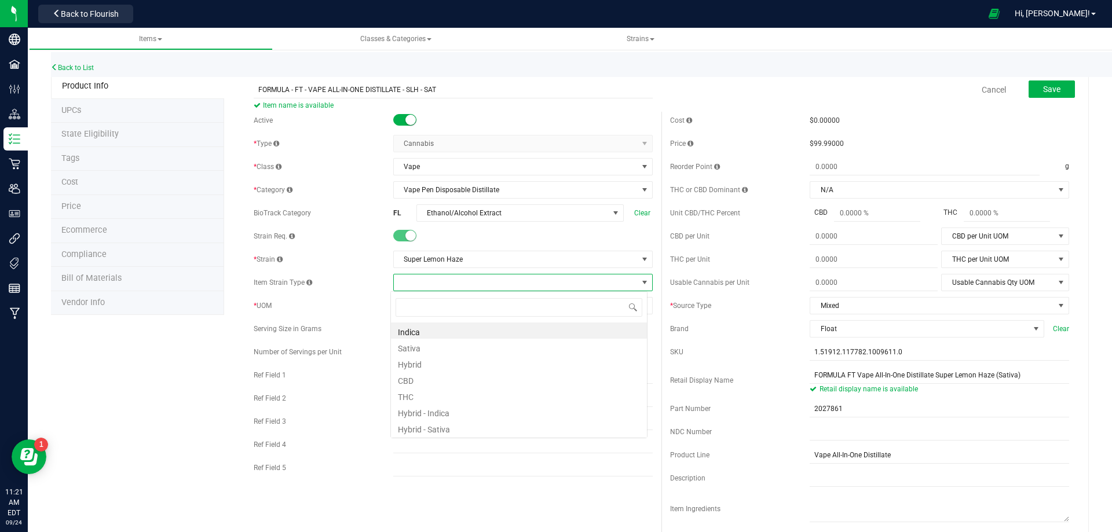
scroll to position [17, 257]
click at [432, 353] on li "Sativa" at bounding box center [519, 347] width 256 height 16
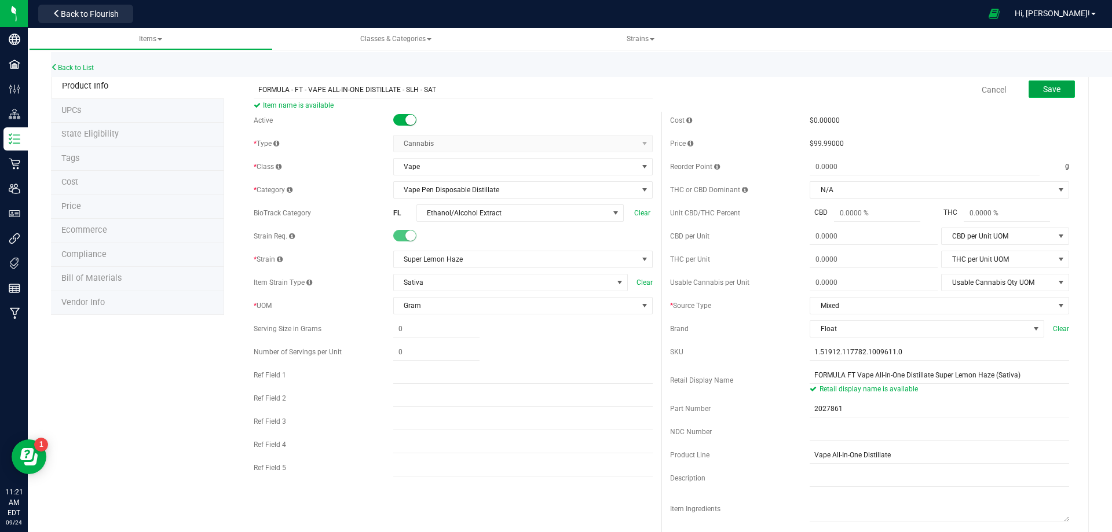
click at [1045, 94] on button "Save" at bounding box center [1051, 88] width 46 height 17
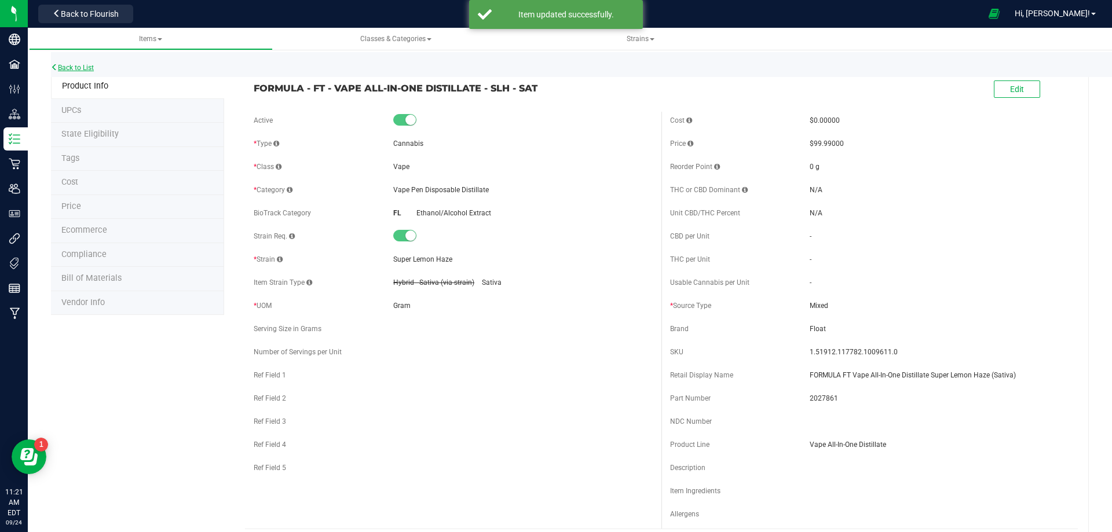
click at [78, 67] on link "Back to List" at bounding box center [72, 68] width 43 height 8
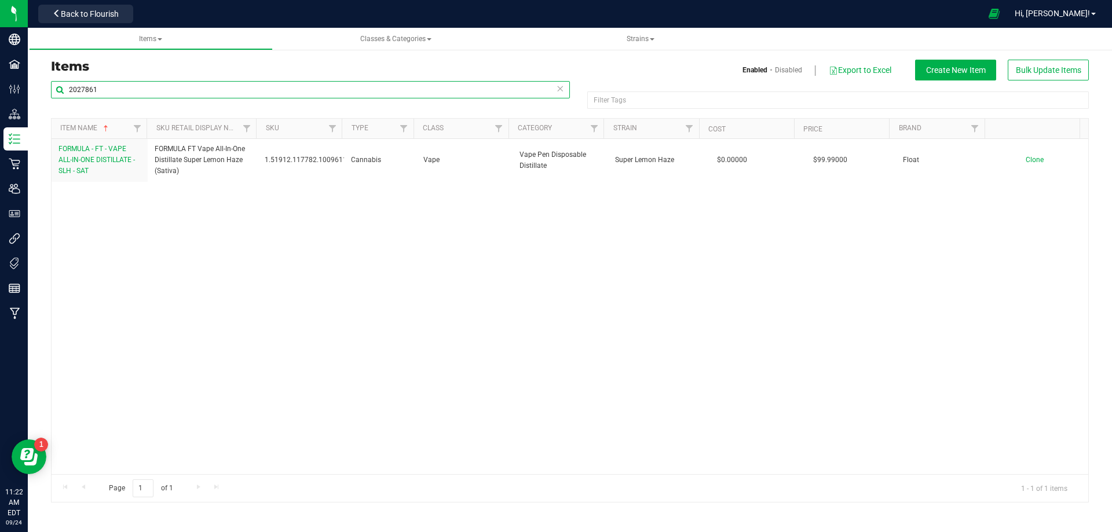
click at [120, 83] on input "2027861" at bounding box center [310, 89] width 519 height 17
drag, startPoint x: 120, startPoint y: 83, endPoint x: 35, endPoint y: 116, distance: 91.5
click at [39, 100] on div "Items Enabled Disabled Export to Excel Create New Item Bulk Update Items 202786…" at bounding box center [570, 274] width 1084 height 481
paste input "3004515"
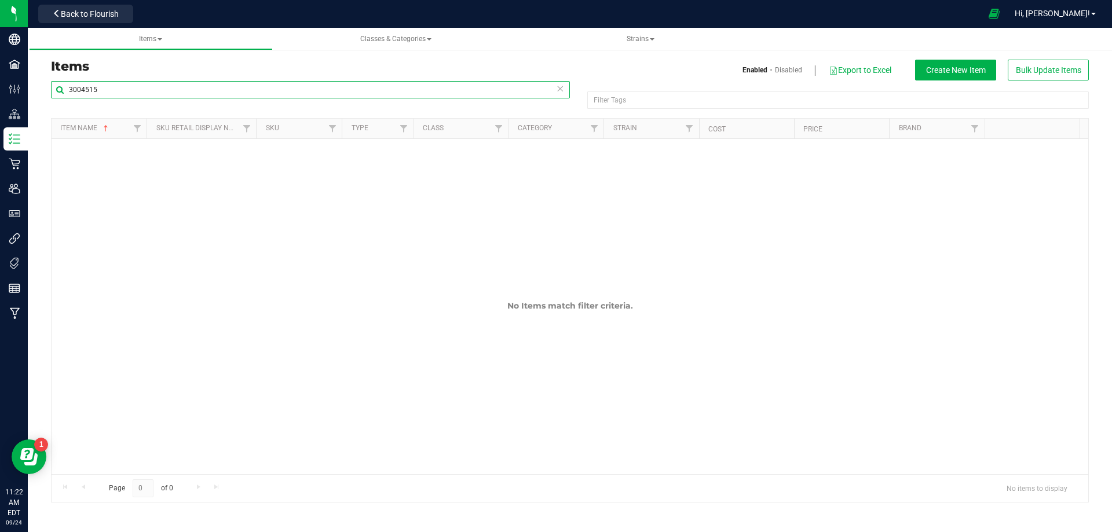
drag, startPoint x: 151, startPoint y: 93, endPoint x: 41, endPoint y: 97, distance: 110.1
click at [41, 96] on div "Items Enabled Disabled Export to Excel Create New Item Bulk Update Items 300451…" at bounding box center [570, 274] width 1084 height 481
paste input "Flavoring - Abstrax Tech Gellies Natural Poppin' Cherry Bomb ABXED0012"
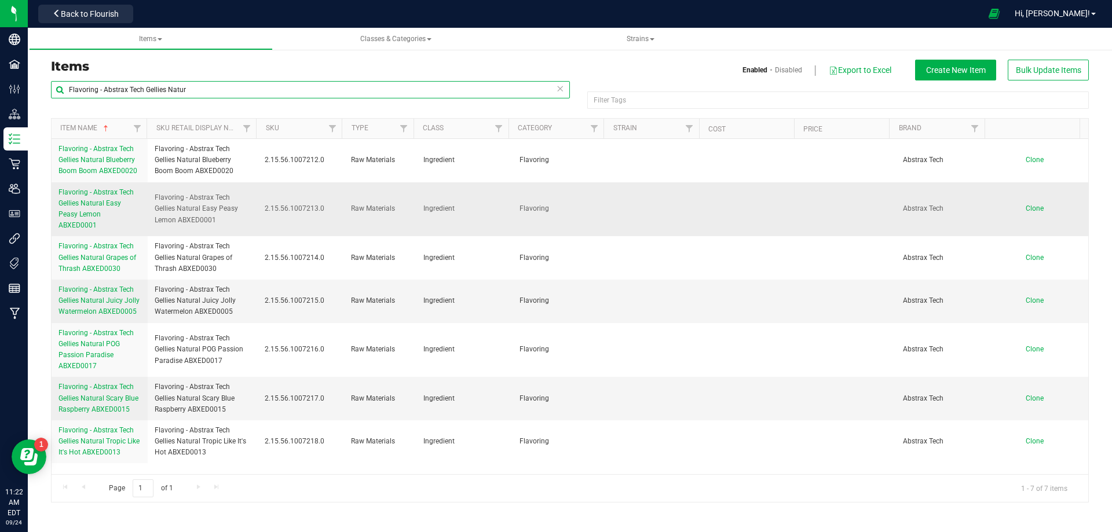
type input "Flavoring - Abstrax Tech Gellies Natur"
click at [1025, 207] on td "Clone" at bounding box center [1040, 209] width 96 height 54
click at [1025, 204] on span "Clone" at bounding box center [1034, 208] width 18 height 8
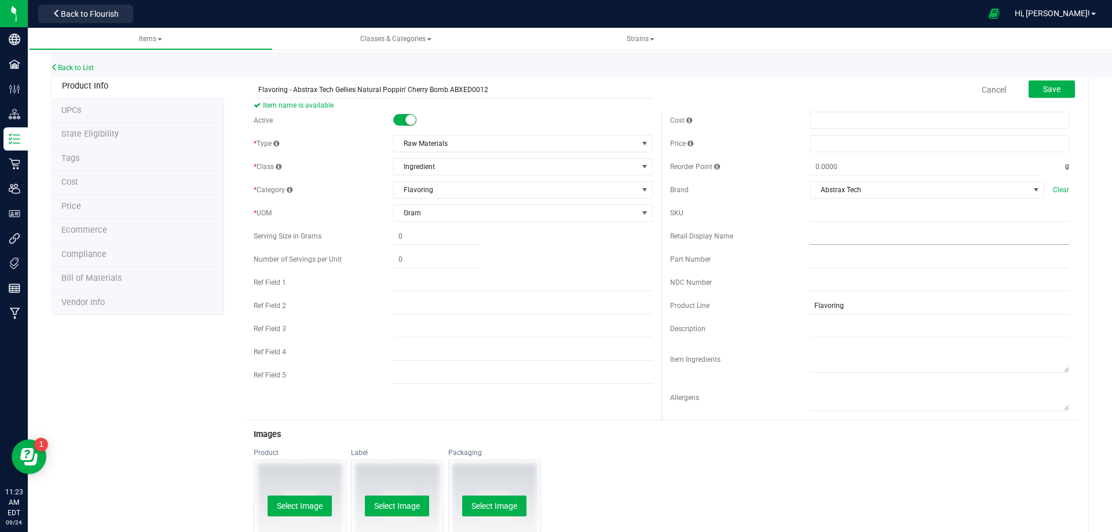
type input "Flavoring - Abstrax Tech Gellies Natural Poppin' Cherry Bomb ABXED0012"
click at [842, 237] on input "text" at bounding box center [938, 236] width 259 height 17
paste input "Flavoring - Abstrax Tech Gellies Natural Poppin' Cherry Bomb ABXED0012"
type input "Flavoring - Abstrax Tech Gellies Natural Poppin' Cherry Bomb ABXED0012"
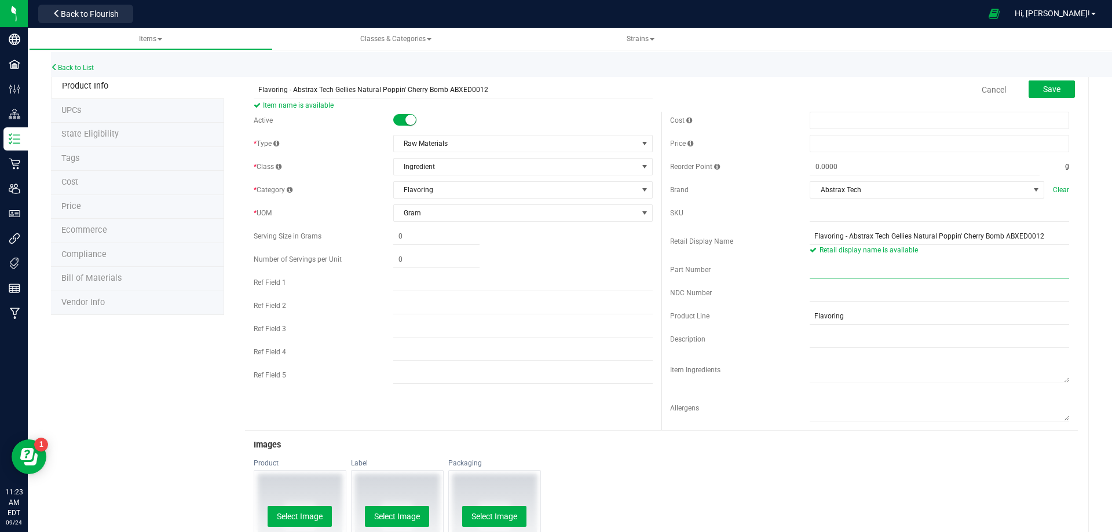
click at [837, 272] on input "text" at bounding box center [938, 269] width 259 height 17
paste input "3004515"
type input "3004515"
click at [1043, 86] on span "Save" at bounding box center [1051, 89] width 17 height 9
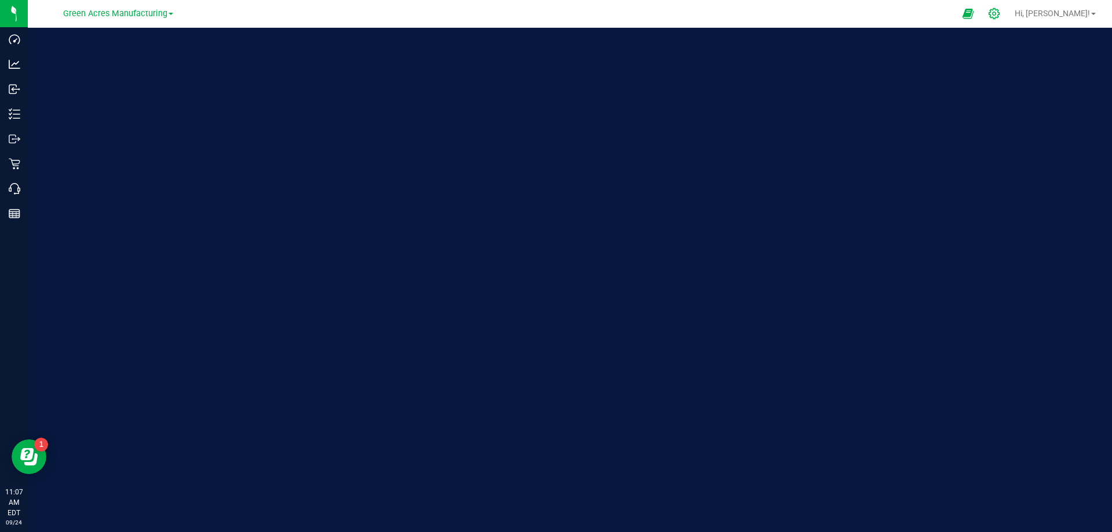
click at [1000, 14] on icon at bounding box center [994, 14] width 12 height 12
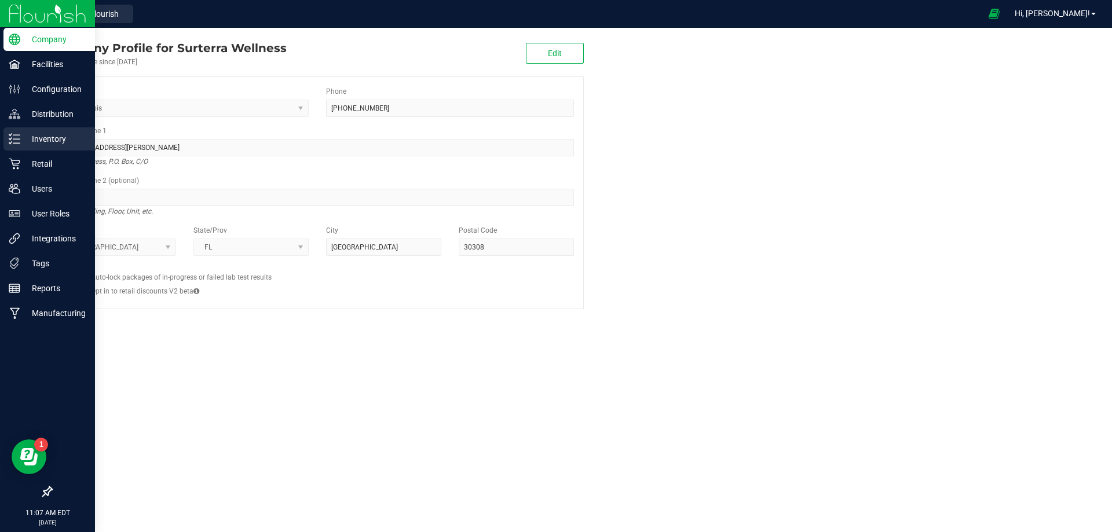
click at [27, 143] on p "Inventory" at bounding box center [54, 139] width 69 height 14
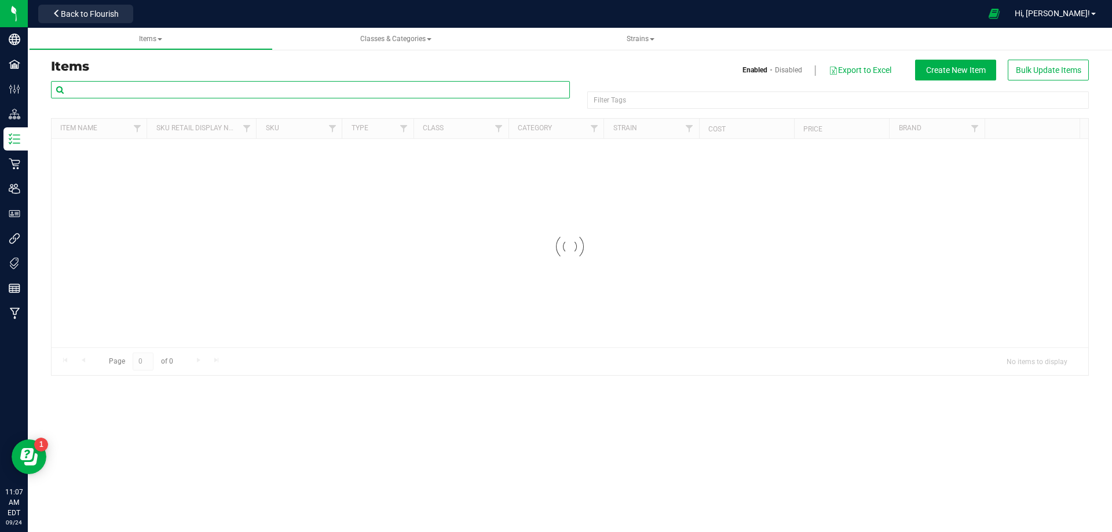
click at [151, 89] on input "text" at bounding box center [310, 89] width 519 height 17
paste input "Lid - v24 FT Shatter 1g TPE Seal PL-DML-002-02"
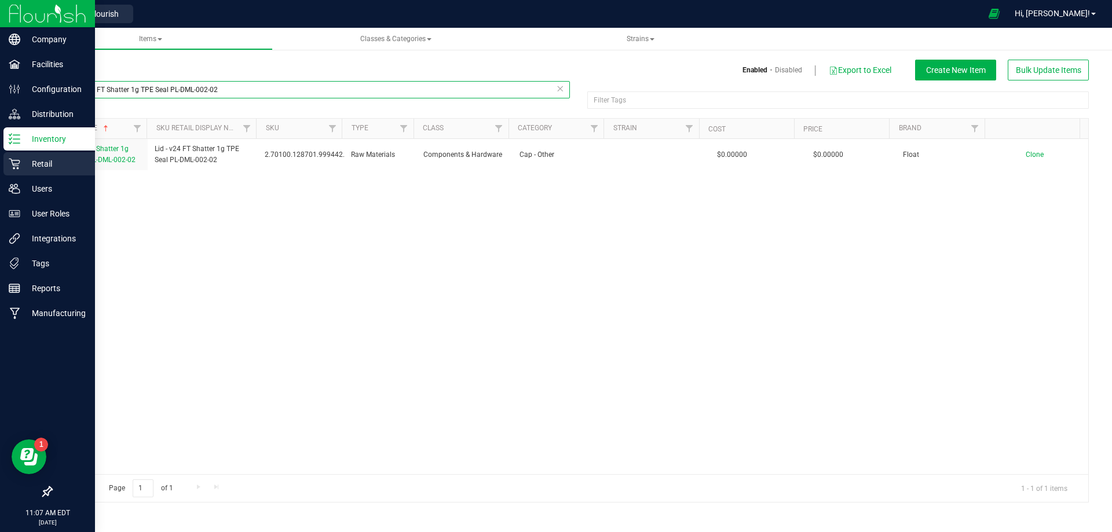
type input "Lid - v24 FT Shatter 1g TPE Seal PL-DML-002-02"
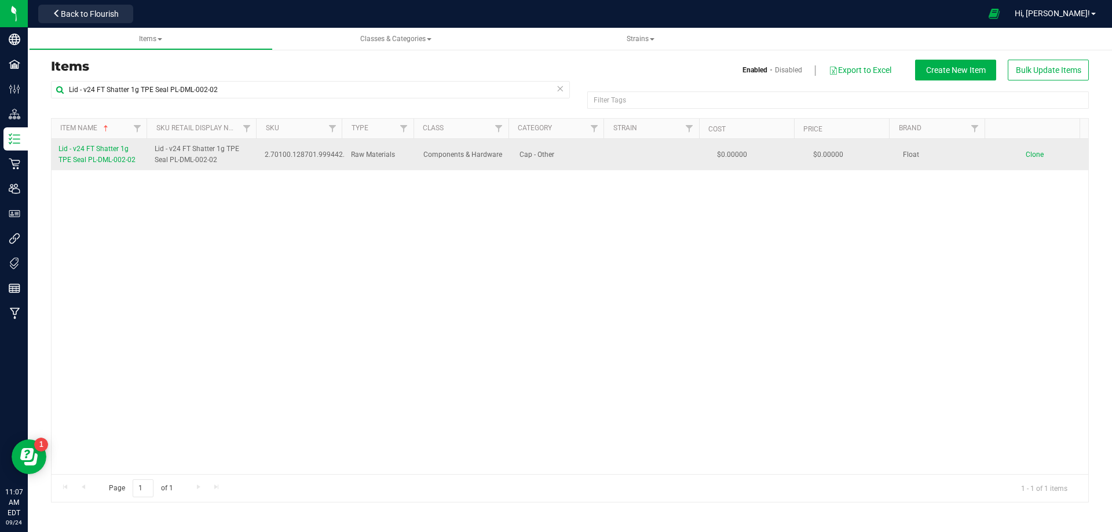
click at [115, 159] on span "Lid - v24 FT Shatter 1g TPE Seal PL-DML-002-02" at bounding box center [96, 154] width 77 height 19
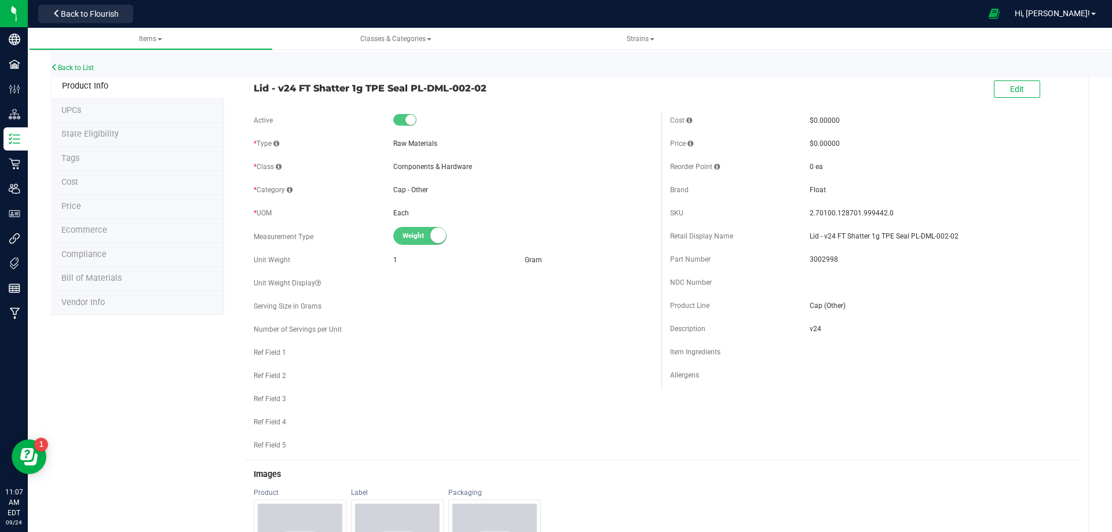
click at [811, 262] on span "3002998" at bounding box center [938, 259] width 259 height 10
copy span "3002998"
drag, startPoint x: 877, startPoint y: 214, endPoint x: 804, endPoint y: 206, distance: 73.4
click at [804, 206] on div "SKU 2.70100.128701.999442.0" at bounding box center [869, 212] width 399 height 17
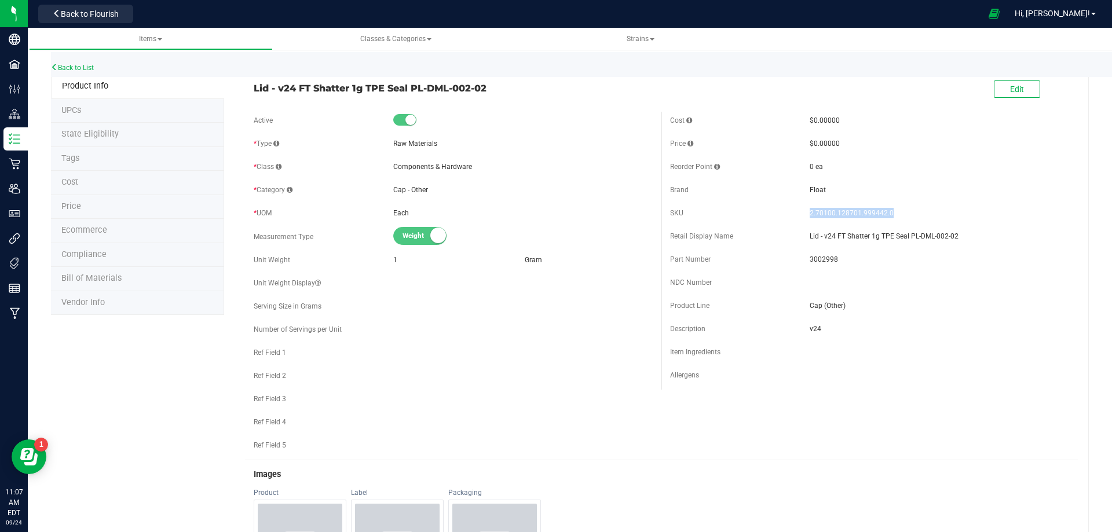
copy span "2.70100.128701.999442.0"
click at [76, 70] on link "Back to List" at bounding box center [72, 68] width 43 height 8
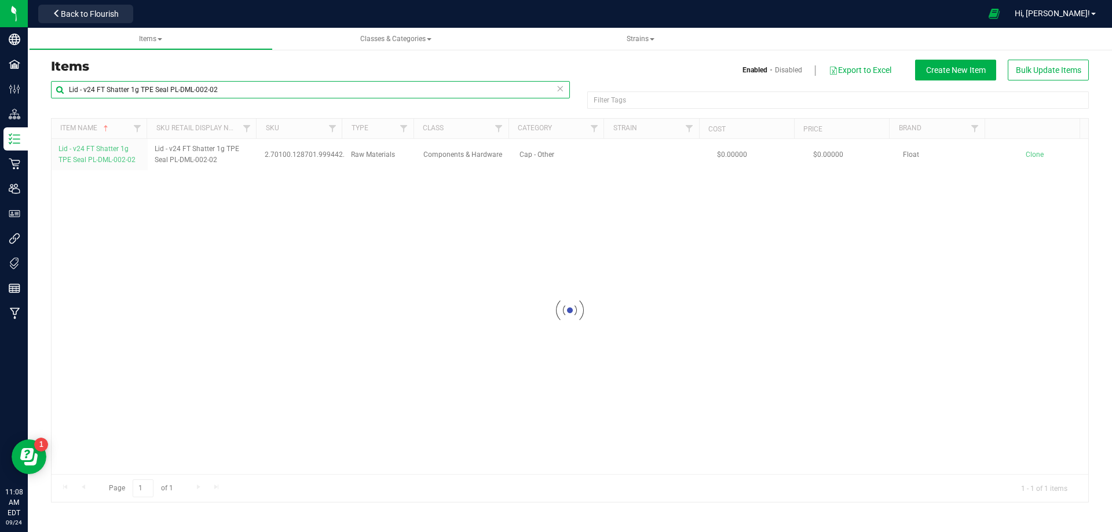
drag, startPoint x: 252, startPoint y: 88, endPoint x: -82, endPoint y: 86, distance: 333.5
click at [0, 86] on html "Company Facilities Configuration Distribution Inventory Retail Users User Roles…" at bounding box center [556, 266] width 1112 height 532
paste input "WGT - ETH - SHATTER - AML - IND"
type input "WGT - ETH - SHATTER - AML - IND"
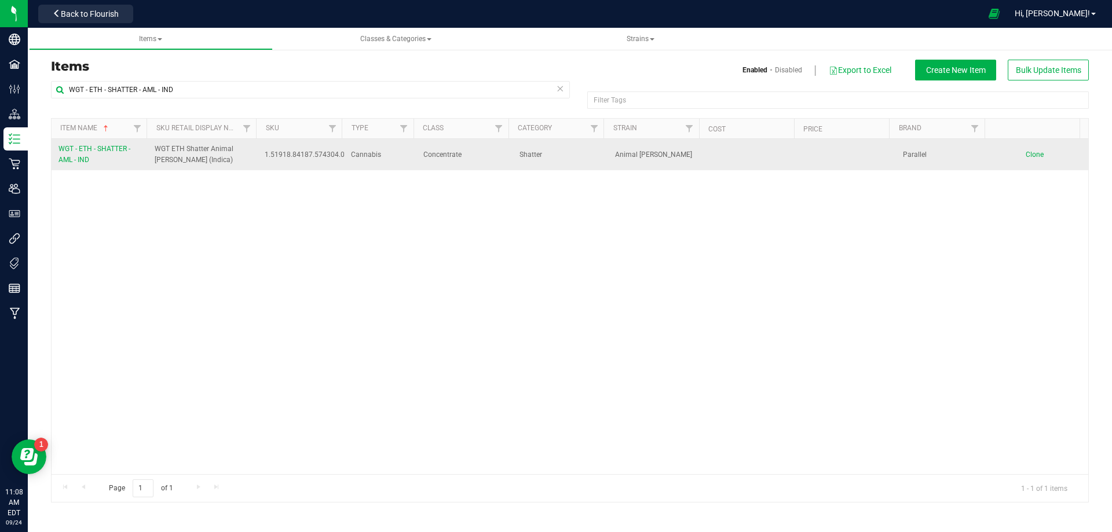
click at [90, 148] on span "WGT - ETH - SHATTER - AML - IND" at bounding box center [94, 154] width 72 height 19
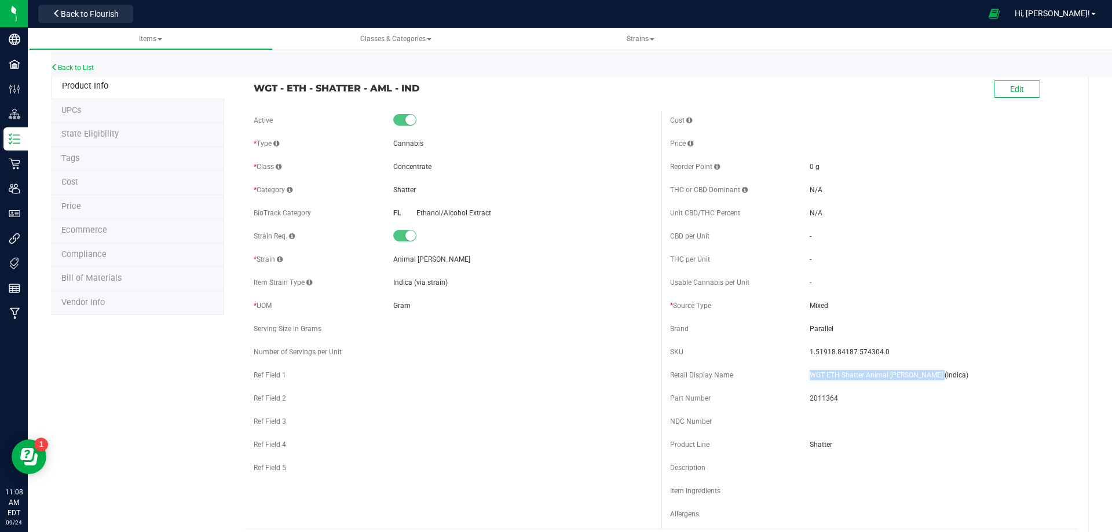
drag, startPoint x: 926, startPoint y: 373, endPoint x: 805, endPoint y: 369, distance: 121.1
click at [805, 369] on div "Retail Display Name WGT ETH Shatter Animal Larry (Indica)" at bounding box center [869, 375] width 399 height 17
copy span "WGT ETH Shatter Animal Larry (Indica)"
click at [814, 398] on span "2011364" at bounding box center [938, 398] width 259 height 10
drag, startPoint x: 814, startPoint y: 398, endPoint x: 312, endPoint y: 331, distance: 506.4
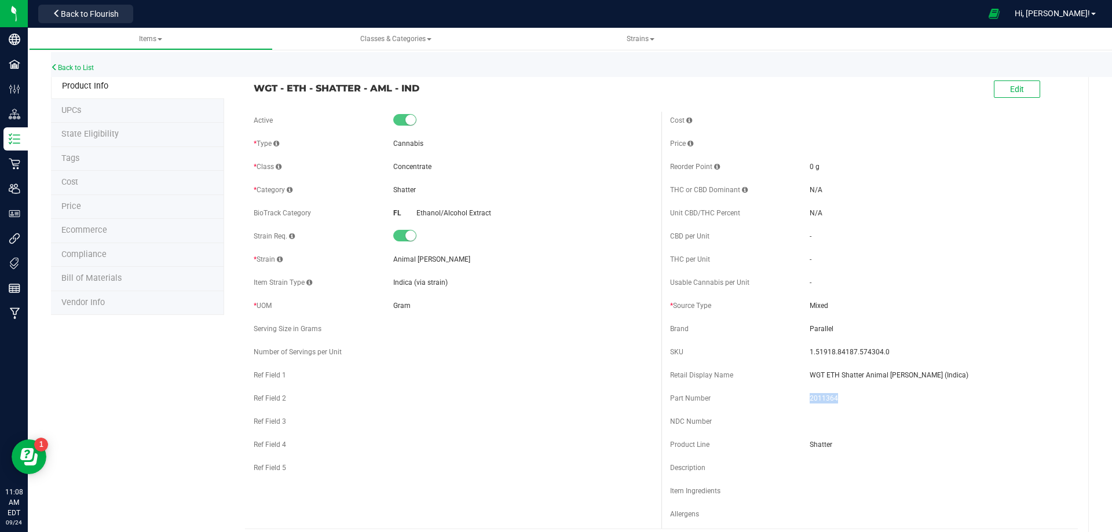
click at [814, 398] on span "2011364" at bounding box center [938, 398] width 259 height 10
copy span "2011364"
drag, startPoint x: 876, startPoint y: 356, endPoint x: 804, endPoint y: 345, distance: 72.6
click at [804, 345] on div "SKU 1.51918.84187.574304.0" at bounding box center [869, 351] width 399 height 17
copy span "1.51918.84187.574304.0"
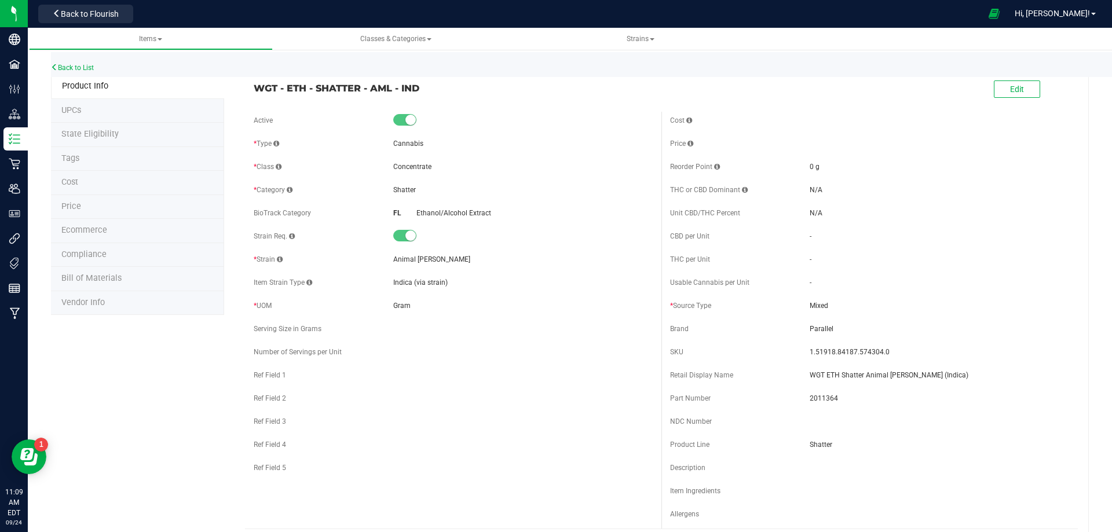
click at [103, 280] on span "Bill of Materials" at bounding box center [91, 278] width 60 height 10
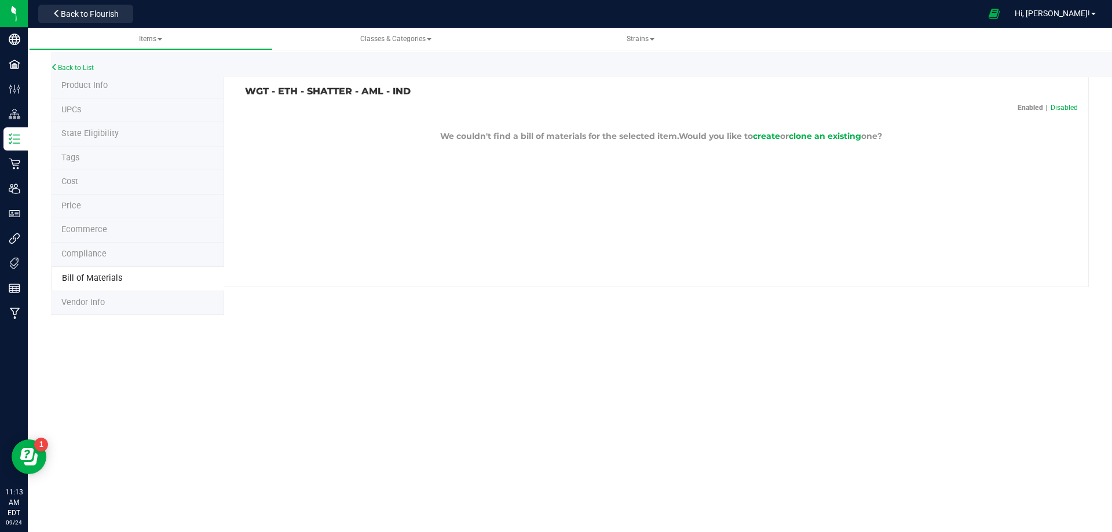
click at [86, 72] on div "Back to List" at bounding box center [607, 64] width 1112 height 25
click at [76, 61] on div "Back to List" at bounding box center [607, 64] width 1112 height 25
click at [76, 64] on link "Back to List" at bounding box center [72, 68] width 43 height 8
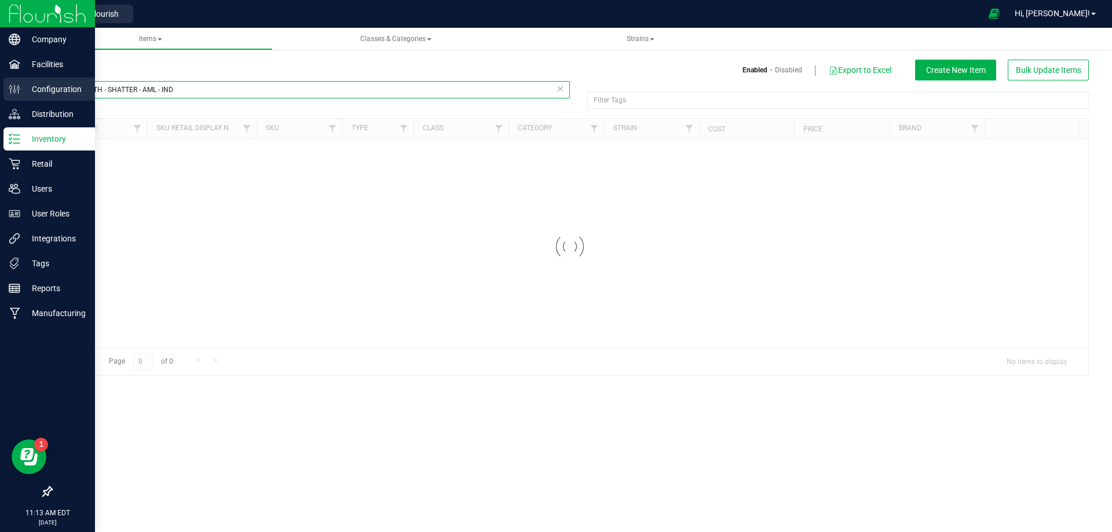
drag, startPoint x: 193, startPoint y: 90, endPoint x: 6, endPoint y: 92, distance: 187.0
click at [7, 91] on div "Company Facilities Configuration Distribution Inventory Retail Users User Roles…" at bounding box center [556, 266] width 1112 height 532
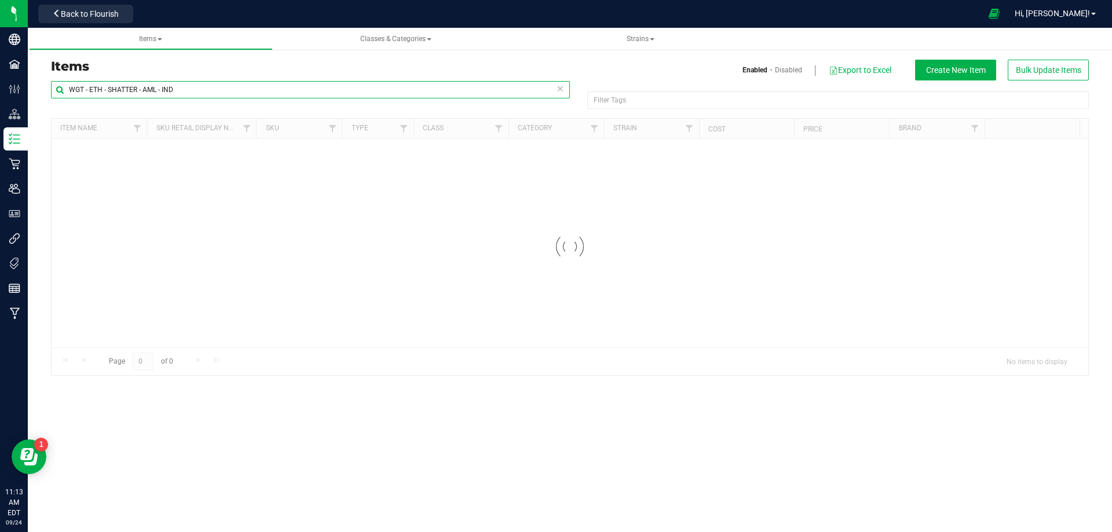
paste input "CO2 - WAX"
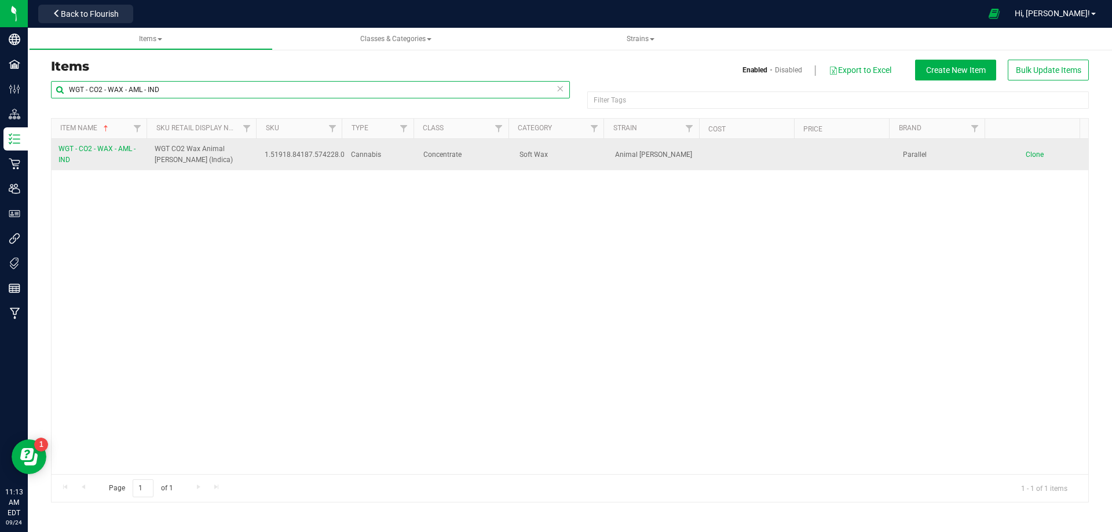
type input "WGT - CO2 - WAX - AML - IND"
click at [91, 156] on link "WGT - CO2 - WAX - AML - IND" at bounding box center [99, 155] width 82 height 22
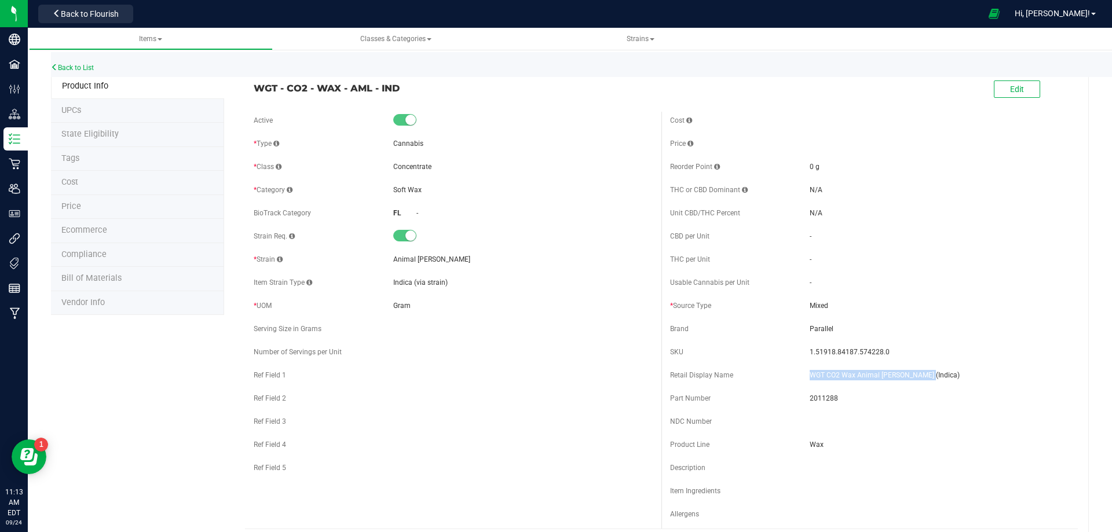
drag, startPoint x: 925, startPoint y: 379, endPoint x: 804, endPoint y: 380, distance: 121.6
click at [809, 380] on span "WGT CO2 Wax Animal Larry (Indica)" at bounding box center [938, 375] width 259 height 10
copy span "WGT CO2 Wax Animal Larry (Indica)"
drag, startPoint x: 881, startPoint y: 352, endPoint x: 794, endPoint y: 343, distance: 86.7
click at [794, 343] on div "SKU 1.51918.84187.574228.0" at bounding box center [869, 351] width 399 height 17
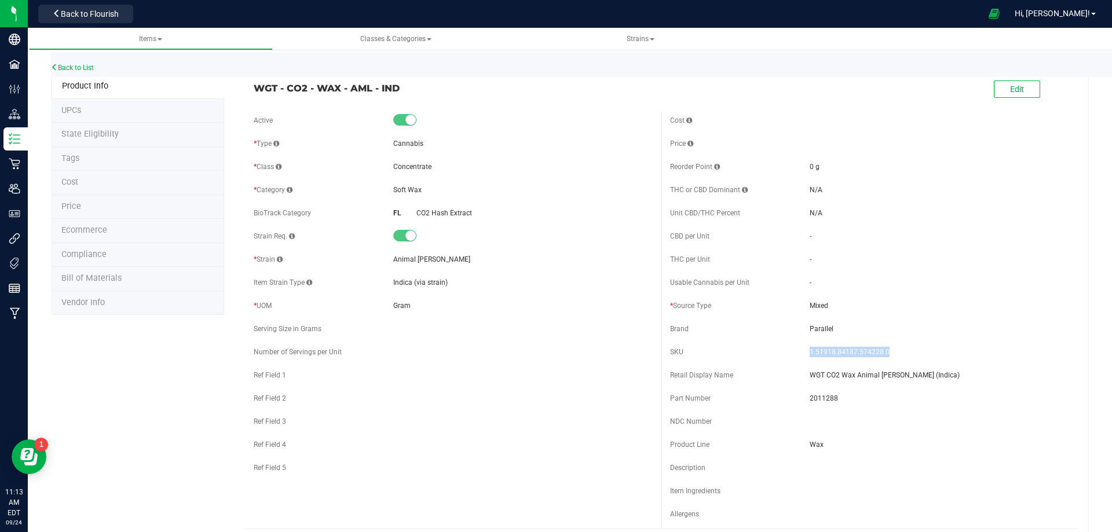
copy div "1.51918.84187.574228.0"
click at [814, 395] on span "2011288" at bounding box center [938, 398] width 259 height 10
copy span "2011288"
drag, startPoint x: 398, startPoint y: 90, endPoint x: 248, endPoint y: 87, distance: 150.6
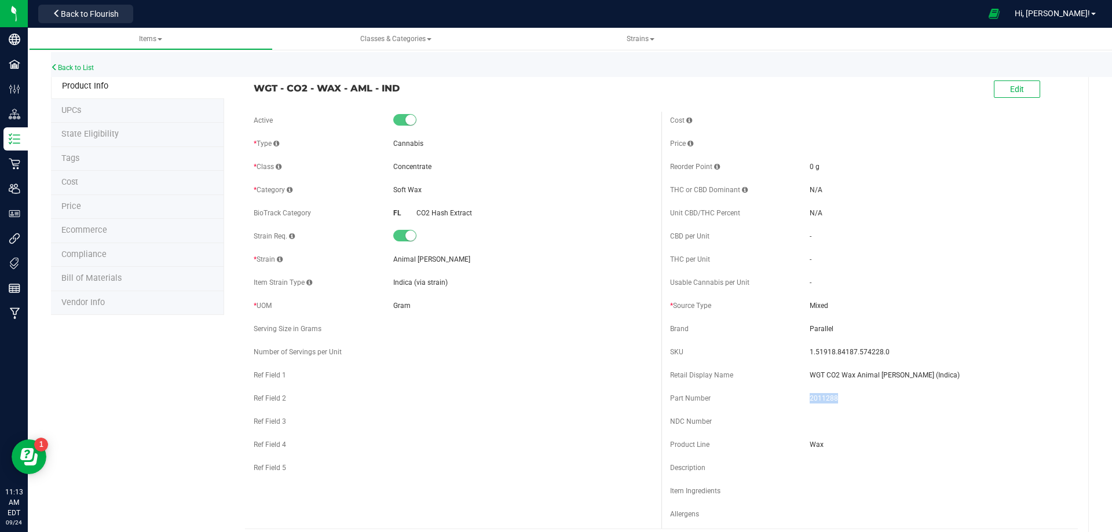
click at [250, 86] on div "WGT - CO2 - WAX - AML - IND" at bounding box center [453, 85] width 416 height 20
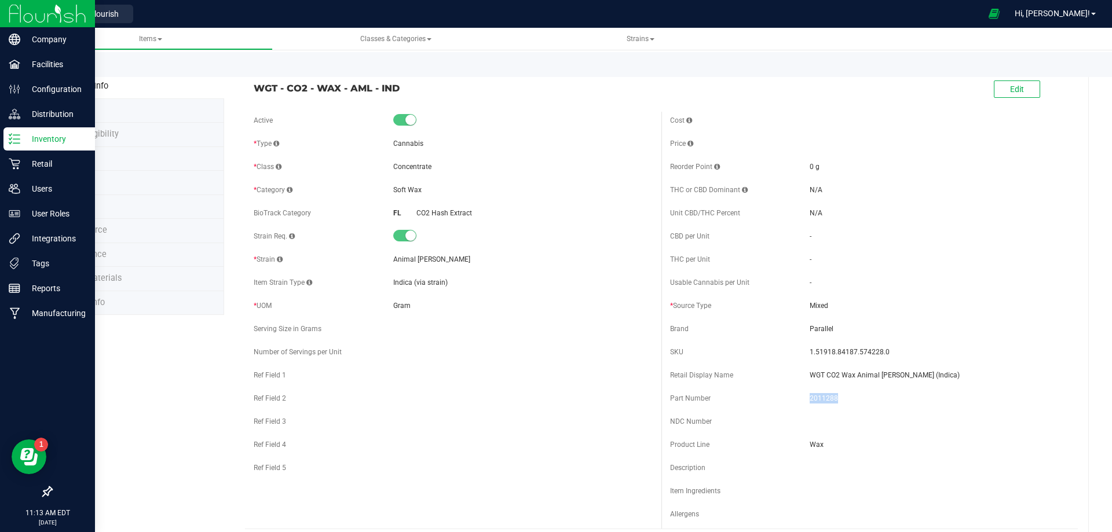
copy span "WGT - CO2 - WAX - AML - IND"
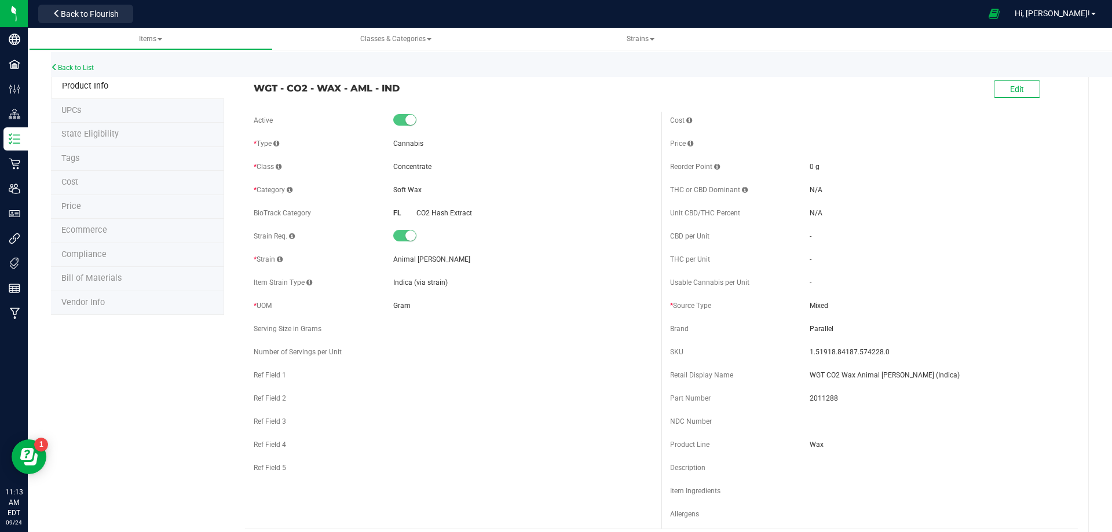
click at [68, 62] on div "Back to List" at bounding box center [607, 64] width 1112 height 25
click at [70, 67] on link "Back to List" at bounding box center [72, 68] width 43 height 8
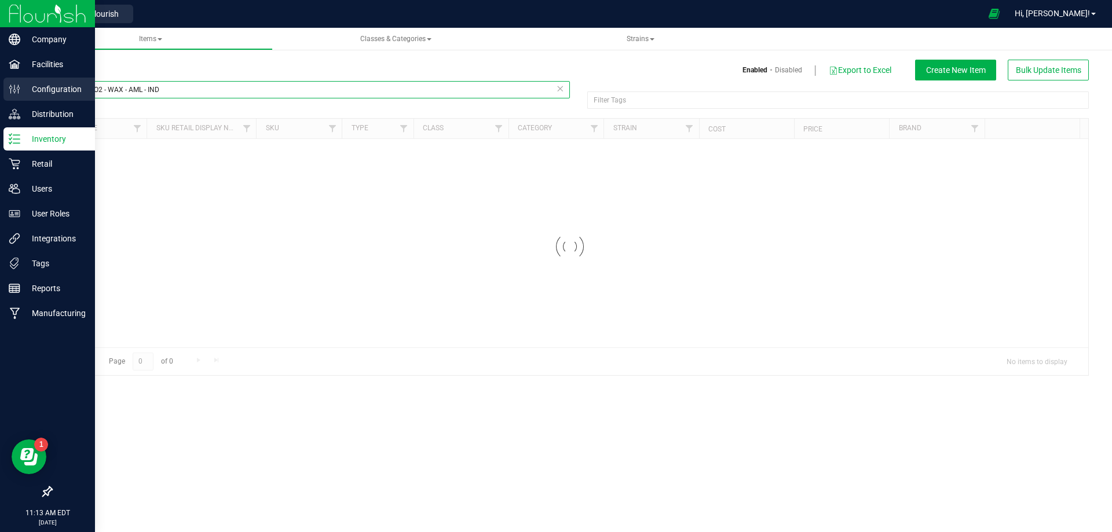
drag, startPoint x: 194, startPoint y: 91, endPoint x: 23, endPoint y: 98, distance: 171.5
click at [20, 92] on div "Company Facilities Configuration Distribution Inventory Retail Users User Roles…" at bounding box center [556, 266] width 1112 height 532
paste input "Lid - v24 FT Soft Wax 1g TPE Seal PL-DML-002-02"
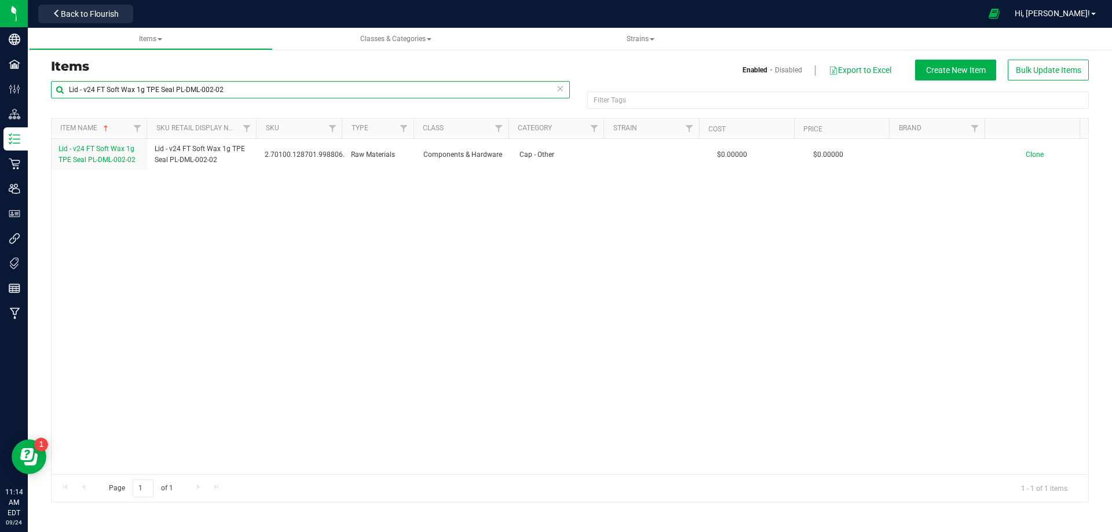
type input "Lid - v24 FT Soft Wax 1g TPE Seal PL-DML-002-02"
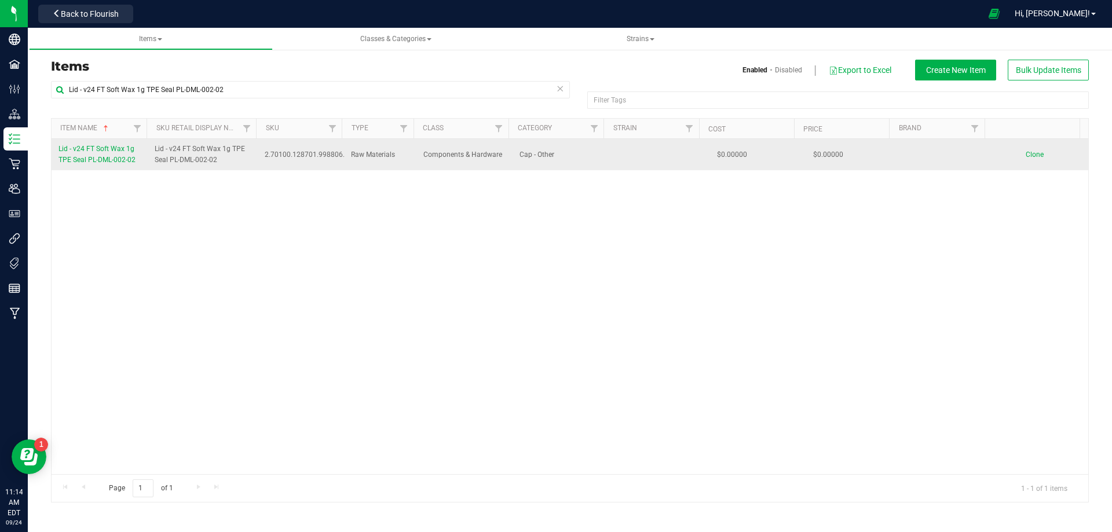
click at [86, 157] on span "Lid - v24 FT Soft Wax 1g TPE Seal PL-DML-002-02" at bounding box center [96, 154] width 77 height 19
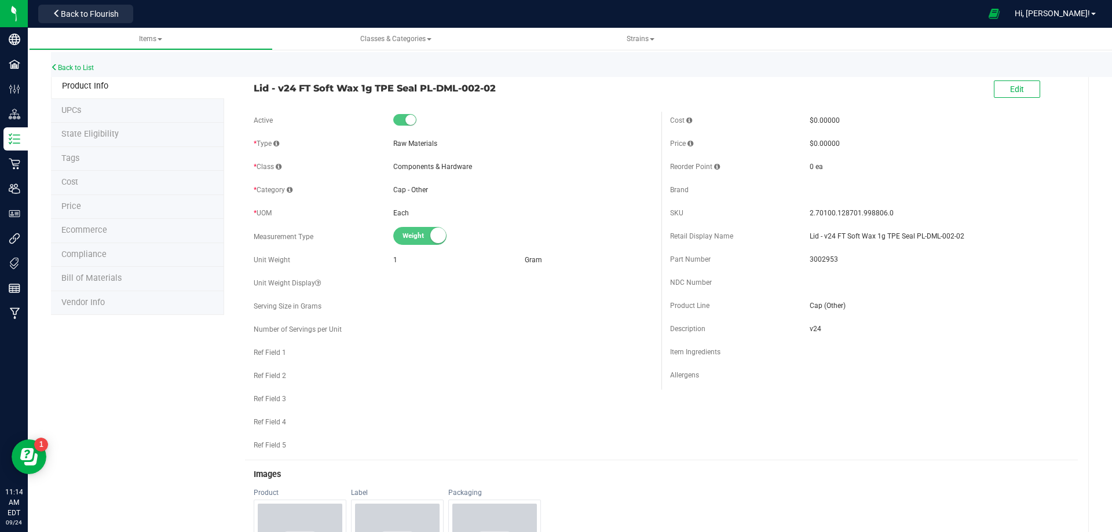
click at [813, 261] on span "3002953" at bounding box center [938, 259] width 259 height 10
copy span "3002953"
drag, startPoint x: 854, startPoint y: 219, endPoint x: 801, endPoint y: 217, distance: 52.7
click at [801, 217] on div "SKU 2.70100.128701.998806.0" at bounding box center [869, 212] width 399 height 17
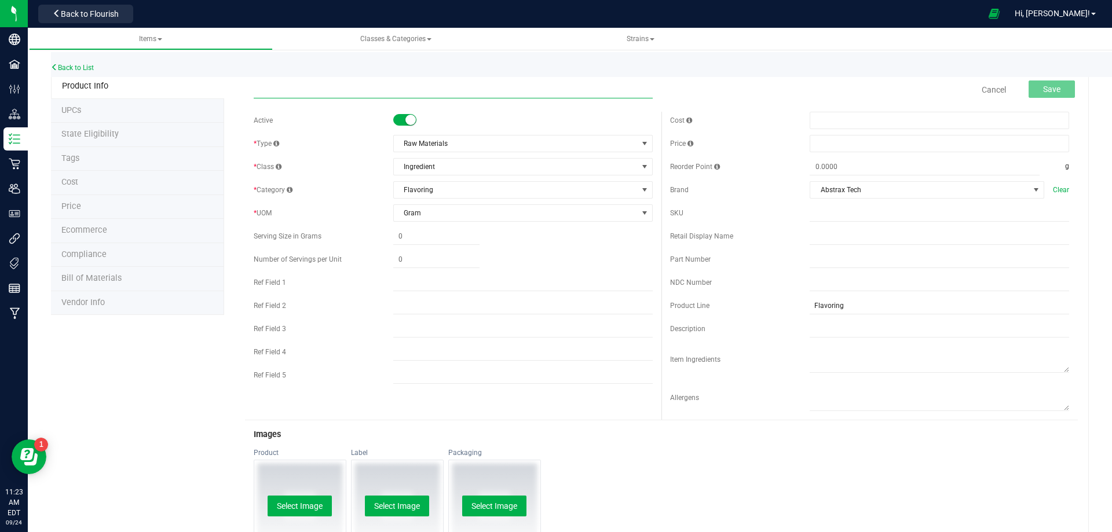
click at [354, 87] on input "text" at bounding box center [453, 89] width 399 height 17
paste input "Flavoring - Abstrax Tech Gellies Natural Snappy Green Apple ABXED0003"
type input "Flavoring - Abstrax Tech Gellies Natural Snappy Green Apple ABXED0003"
click at [842, 236] on input "text" at bounding box center [938, 236] width 259 height 17
paste input "Flavoring - Abstrax Tech Gellies Natural Snappy Green Apple ABXED0003"
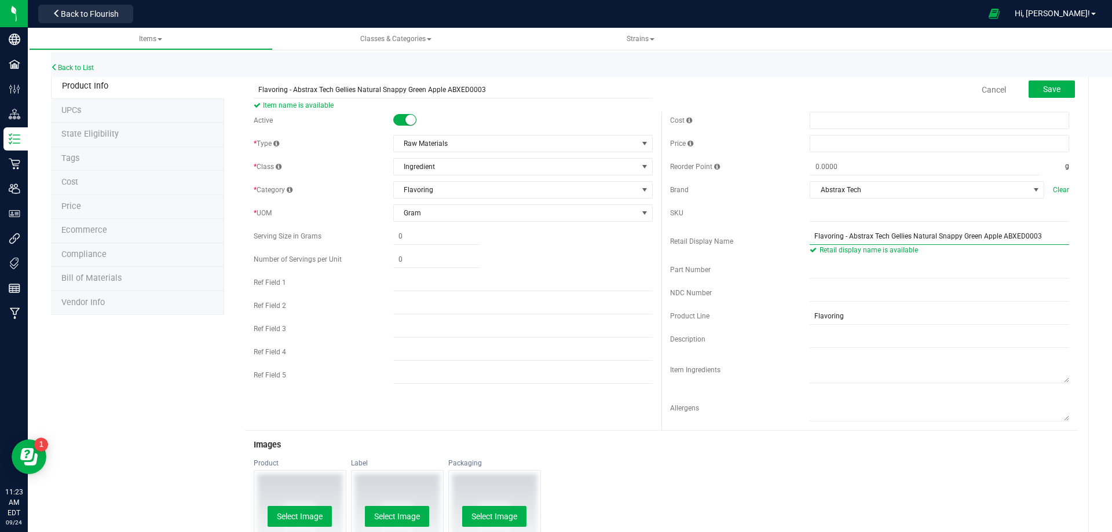
type input "Flavoring - Abstrax Tech Gellies Natural Snappy Green Apple ABXED0003"
click at [842, 268] on input "text" at bounding box center [938, 269] width 259 height 17
paste input "3004516"
type input "3004516"
click at [1047, 89] on span "Save" at bounding box center [1051, 89] width 17 height 9
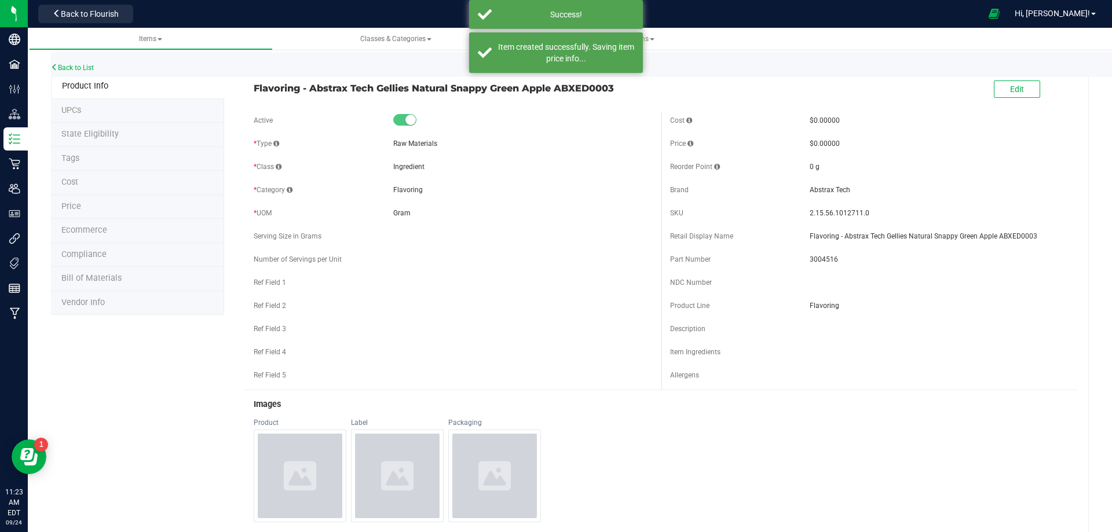
click at [76, 171] on li "Cost" at bounding box center [137, 183] width 173 height 24
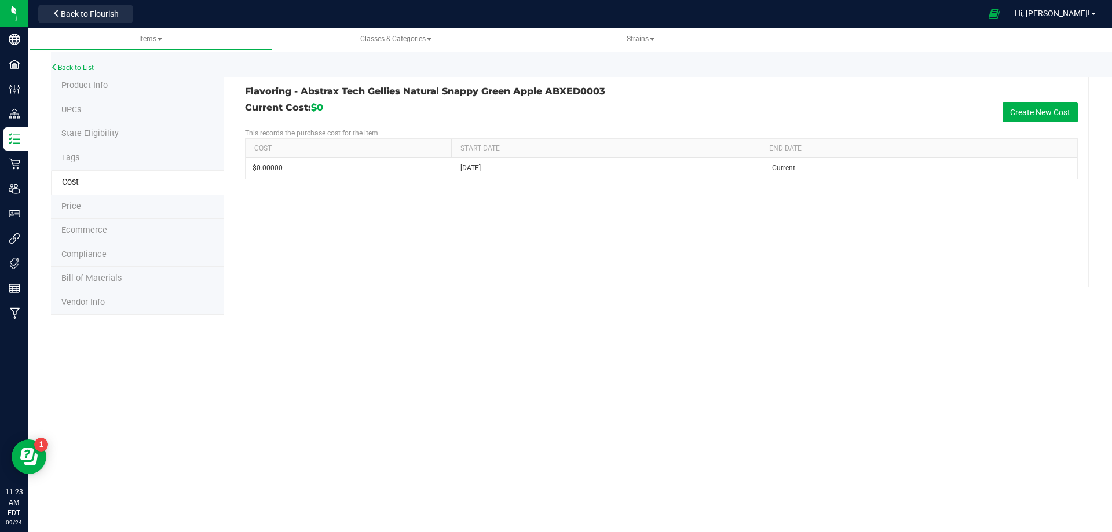
click at [98, 157] on li "Tags" at bounding box center [137, 158] width 173 height 24
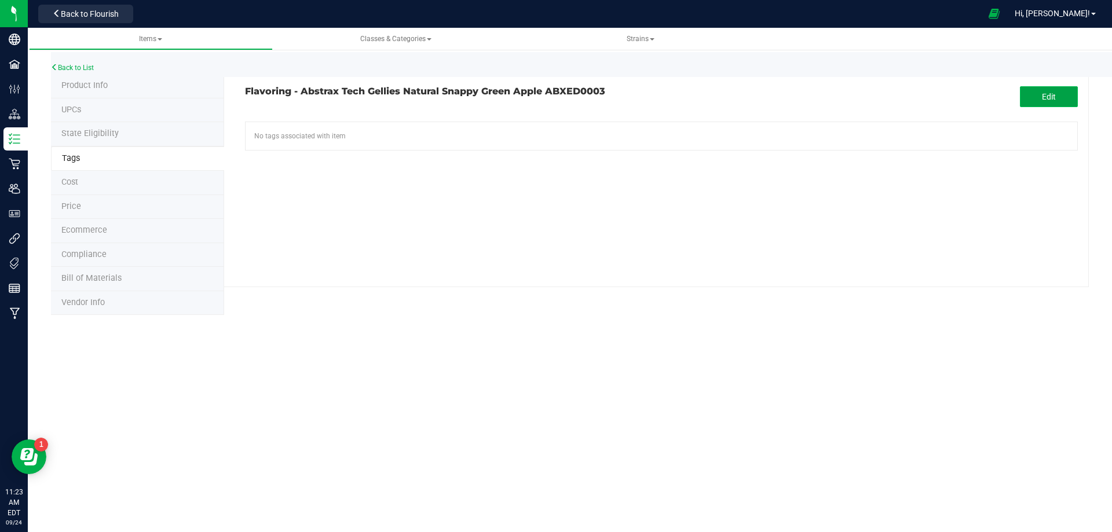
drag, startPoint x: 1024, startPoint y: 87, endPoint x: 471, endPoint y: 115, distance: 553.7
click at [1020, 87] on button "Edit" at bounding box center [1049, 96] width 58 height 21
click at [305, 132] on input "text" at bounding box center [529, 130] width 567 height 16
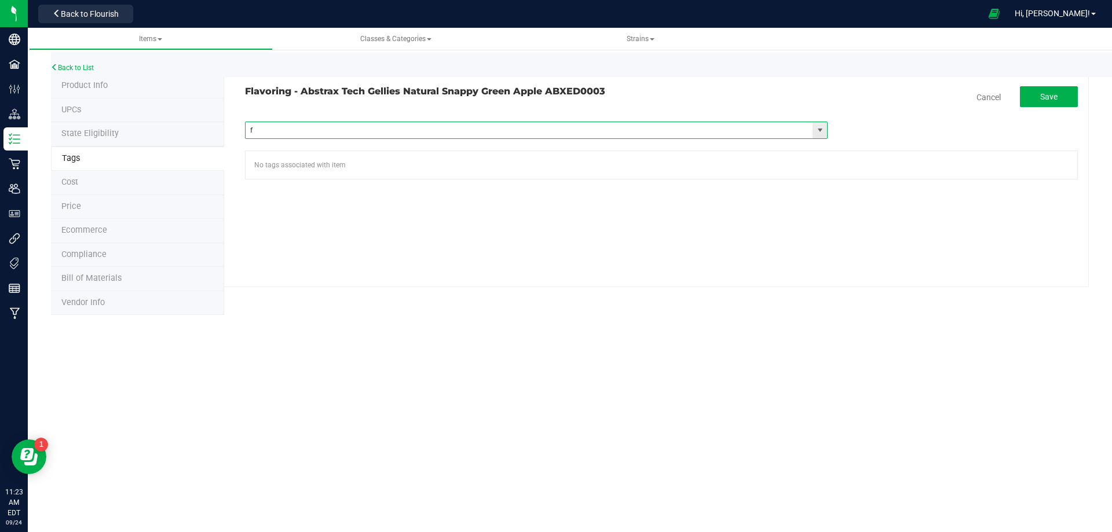
type input "fl"
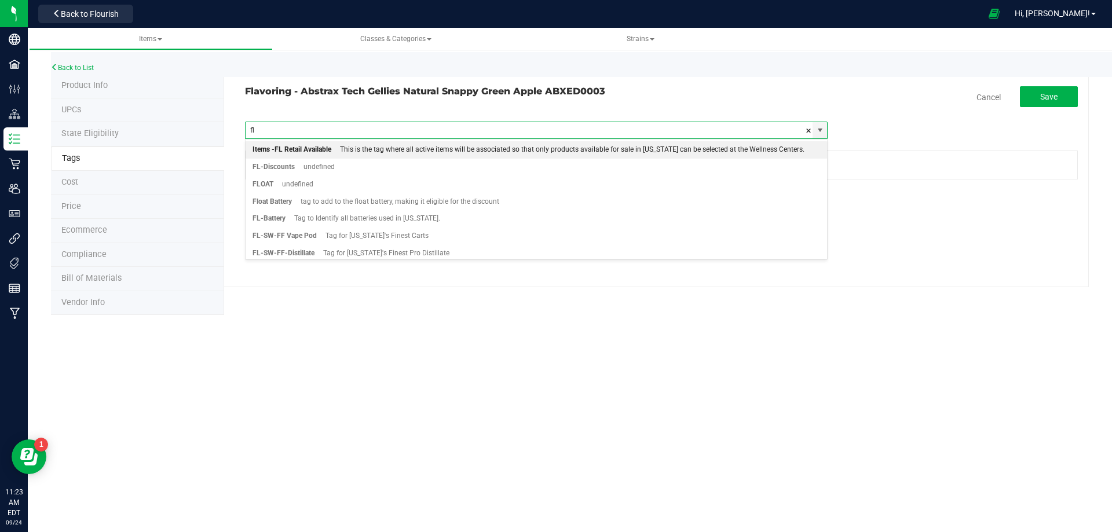
click at [295, 152] on div "Items -FL Retail Available" at bounding box center [291, 149] width 79 height 15
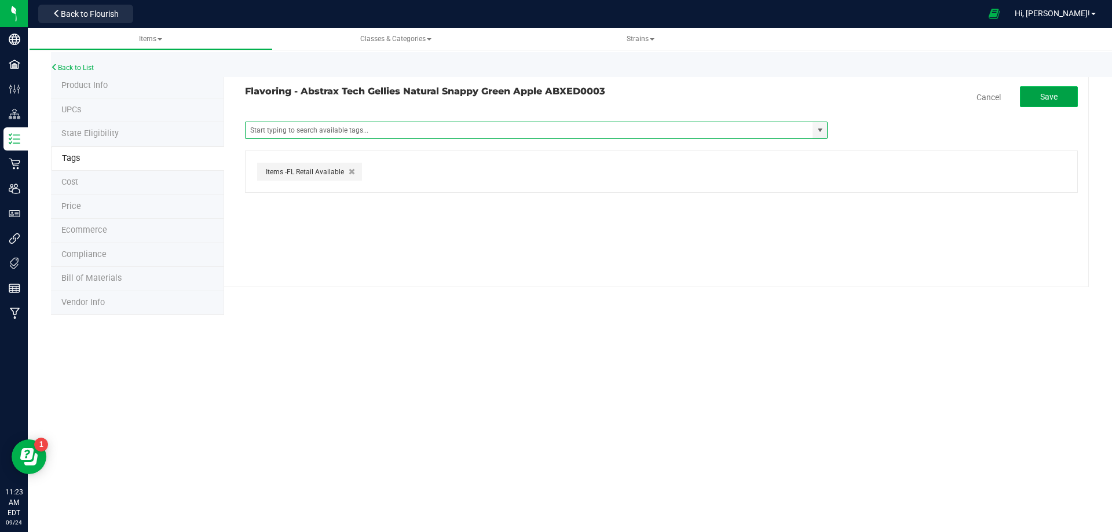
click at [1058, 100] on button "Save" at bounding box center [1049, 96] width 58 height 21
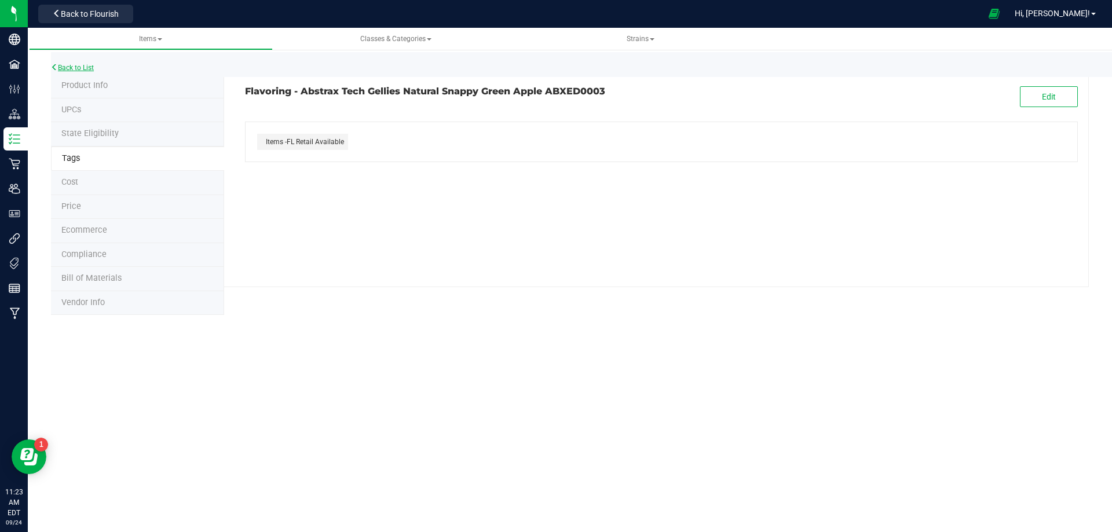
click at [87, 67] on link "Back to List" at bounding box center [72, 68] width 43 height 8
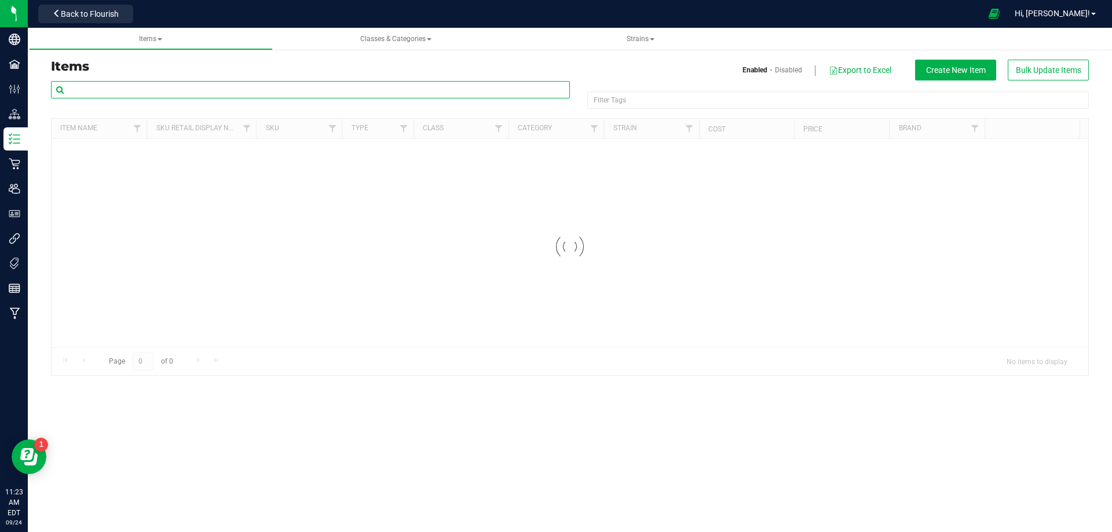
click at [104, 88] on input "text" at bounding box center [310, 89] width 519 height 17
paste input "3004515"
type input "3004515"
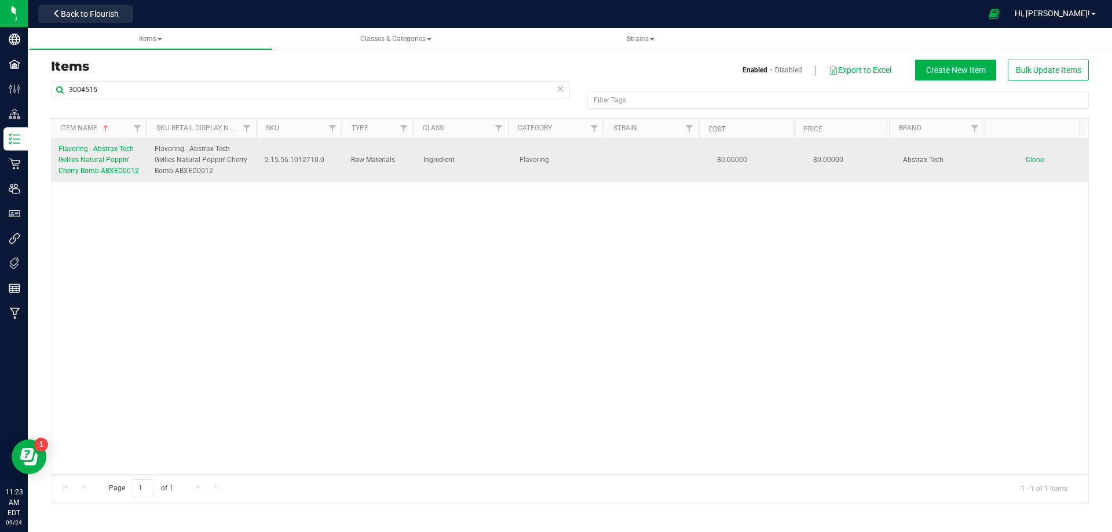
click at [78, 161] on span "Flavoring - Abstrax Tech Gellies Natural Poppin' Cherry Bomb ABXED0012" at bounding box center [98, 160] width 80 height 30
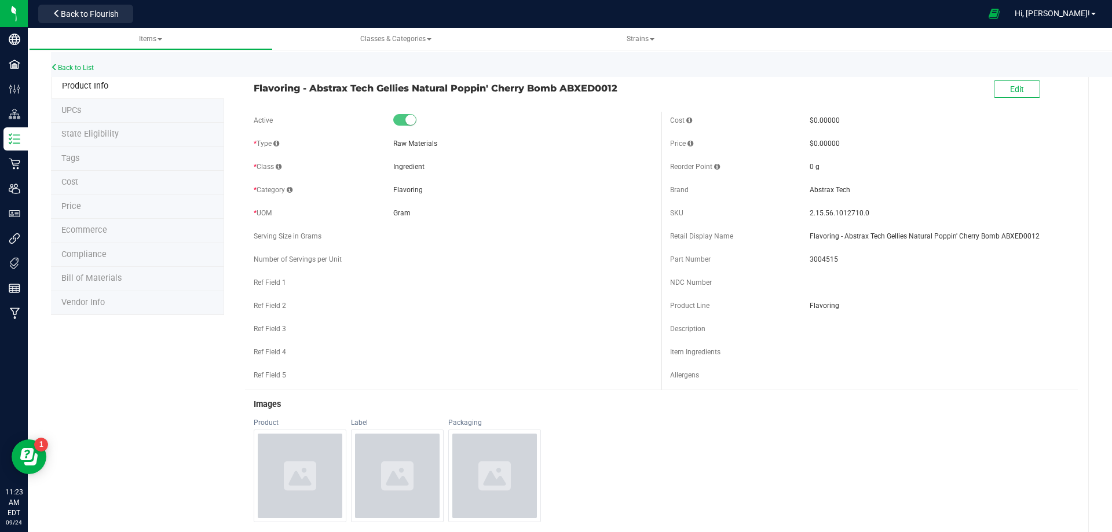
click at [70, 155] on span "Tags" at bounding box center [70, 158] width 18 height 10
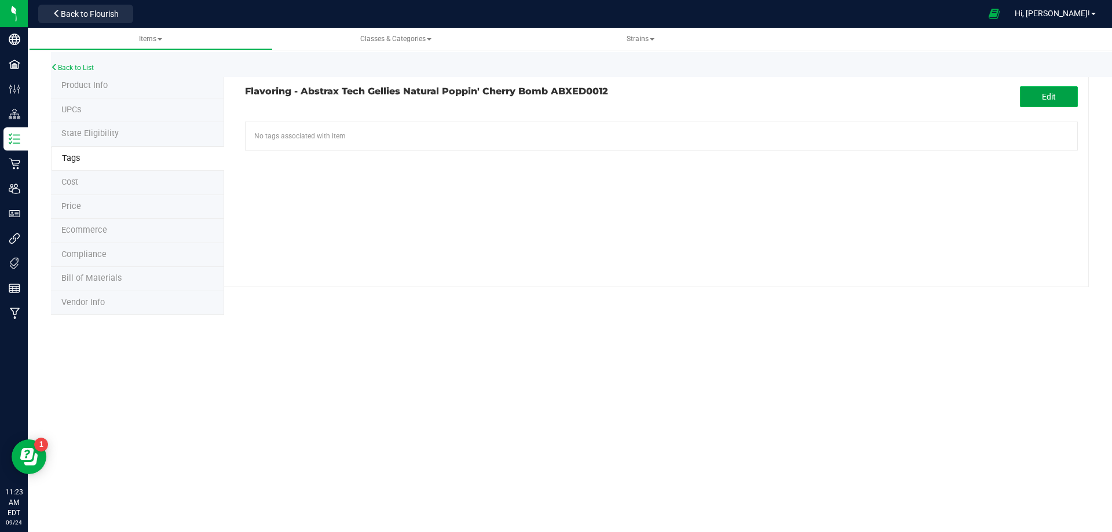
click at [1041, 89] on button "Edit" at bounding box center [1049, 96] width 58 height 21
click at [402, 127] on input "text" at bounding box center [529, 130] width 567 height 16
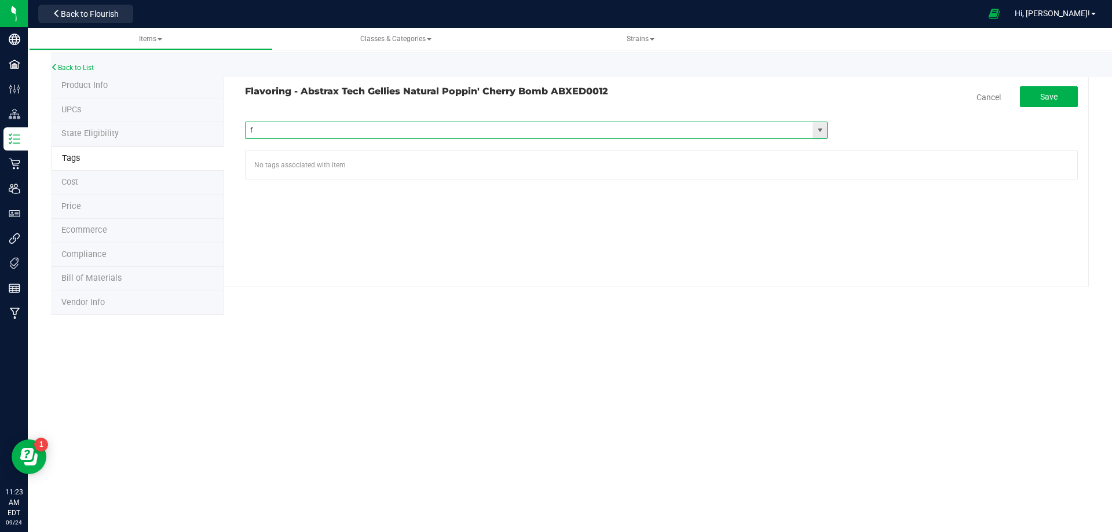
type input "fl"
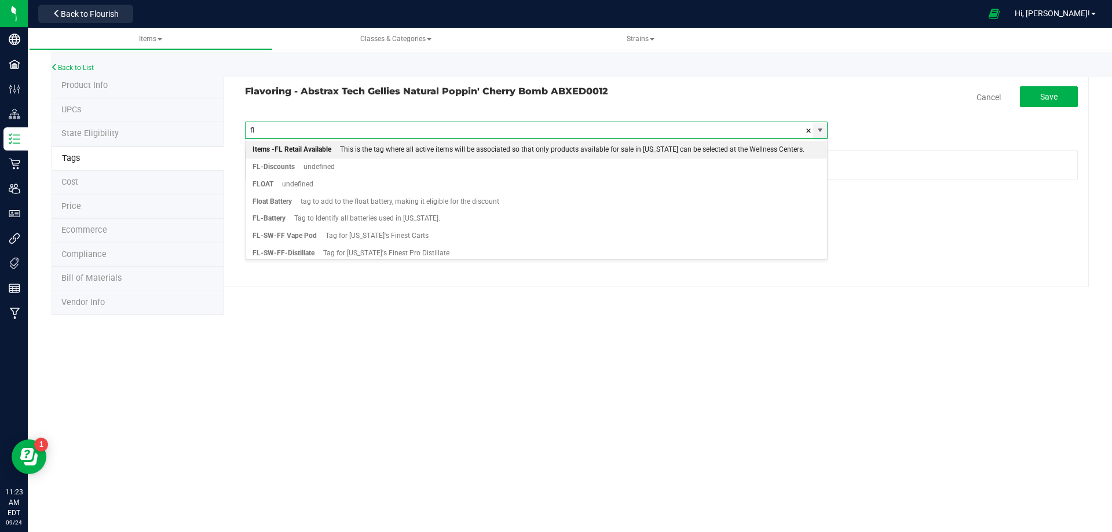
click at [353, 153] on div "This is the tag where all active items will be associated so that only products…" at bounding box center [567, 149] width 473 height 15
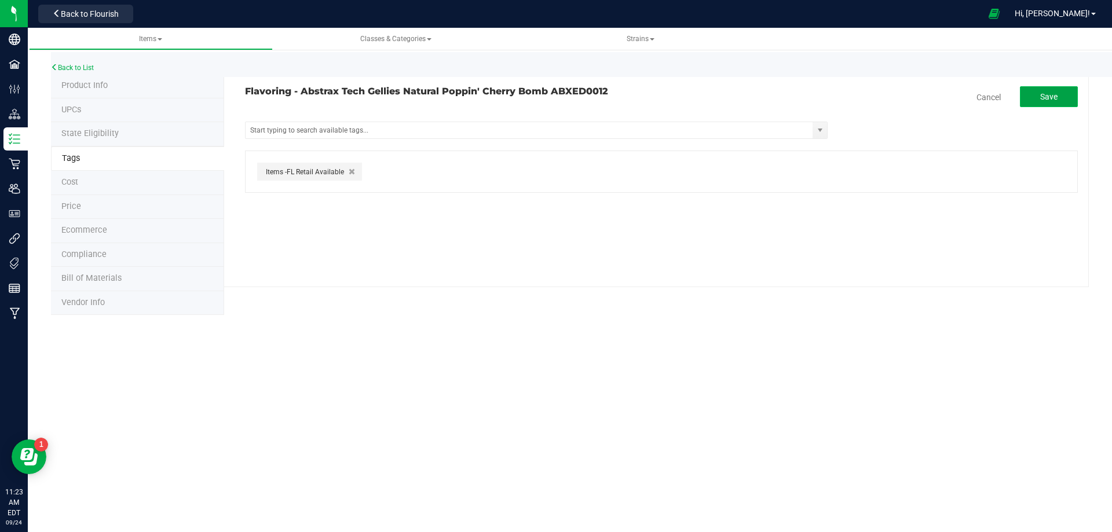
click at [1055, 90] on button "Save" at bounding box center [1049, 96] width 58 height 21
click at [90, 65] on link "Back to List" at bounding box center [72, 68] width 43 height 8
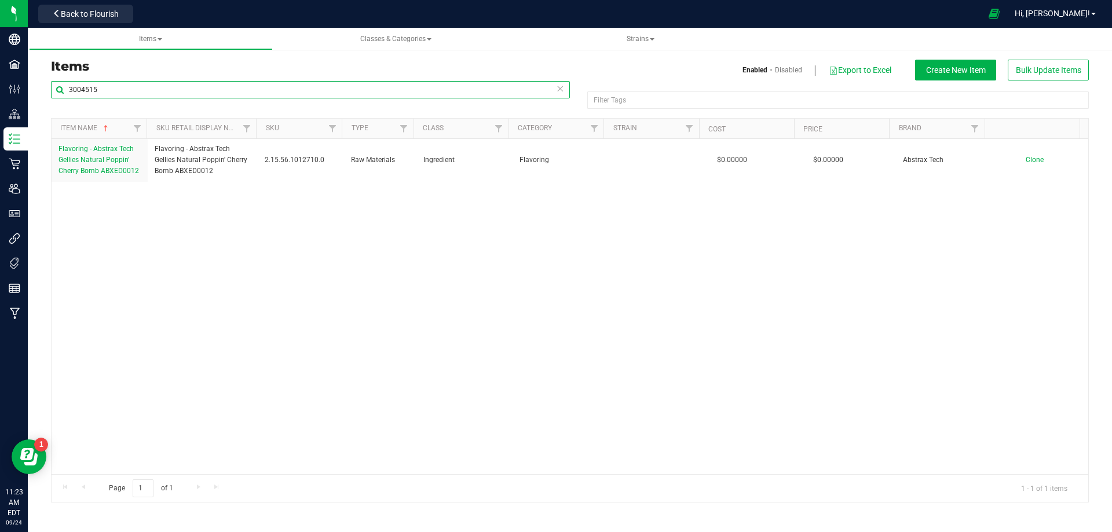
drag, startPoint x: 127, startPoint y: 92, endPoint x: -19, endPoint y: 80, distance: 146.4
click at [0, 80] on html "Company Facilities Configuration Distribution Inventory Retail Users User Roles…" at bounding box center [556, 266] width 1112 height 532
paste input "erpene - Abstrax Tech Native Series Candyland ABXTB0471"
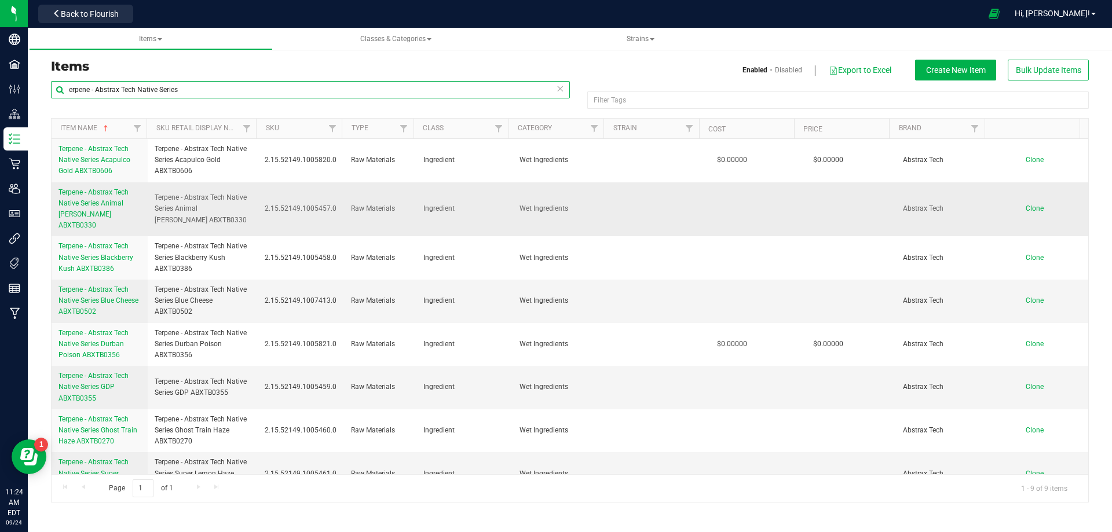
type input "erpene - Abstrax Tech Native Series"
click at [1027, 206] on span "Clone" at bounding box center [1034, 208] width 18 height 8
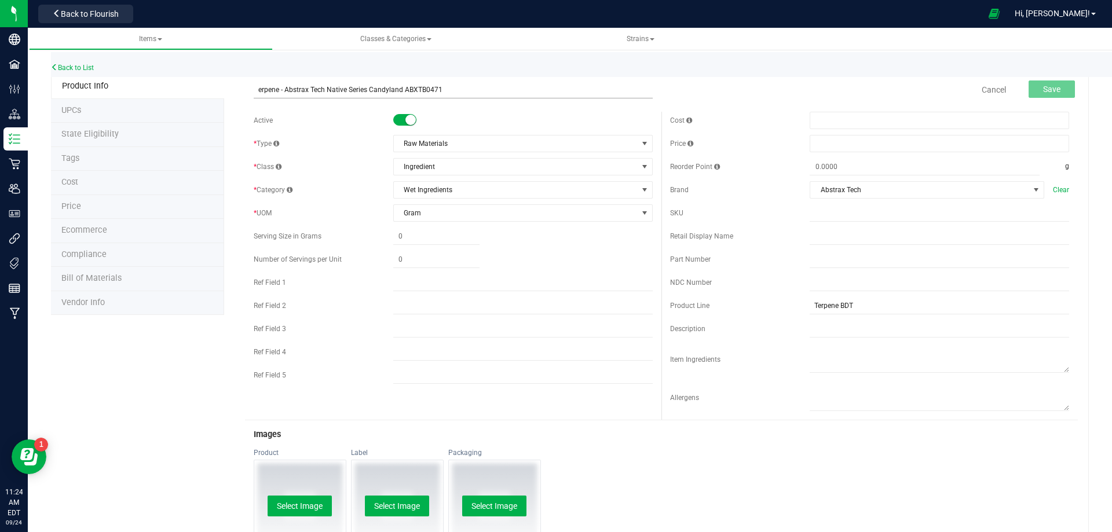
click at [254, 90] on input "erpene - Abstrax Tech Native Series Candyland ABXTB0471" at bounding box center [453, 89] width 399 height 17
drag, startPoint x: 456, startPoint y: 90, endPoint x: 160, endPoint y: 85, distance: 295.3
click at [162, 85] on div "Product Info UPCs State Eligibility Tags Cost Price Ecommerce Compliance Bill o…" at bounding box center [570, 446] width 1038 height 744
type input "Terpene - Abstrax Tech Native Series Candyland ABXTB0471"
click at [851, 237] on input "text" at bounding box center [938, 236] width 259 height 17
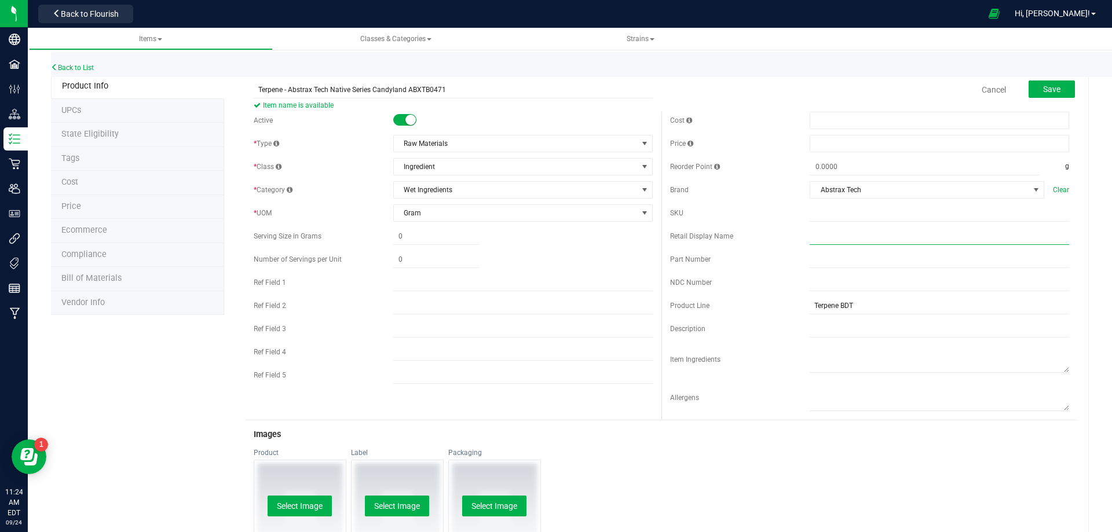
paste input "Terpene - Abstrax Tech Native Series Candyland ABXTB0471"
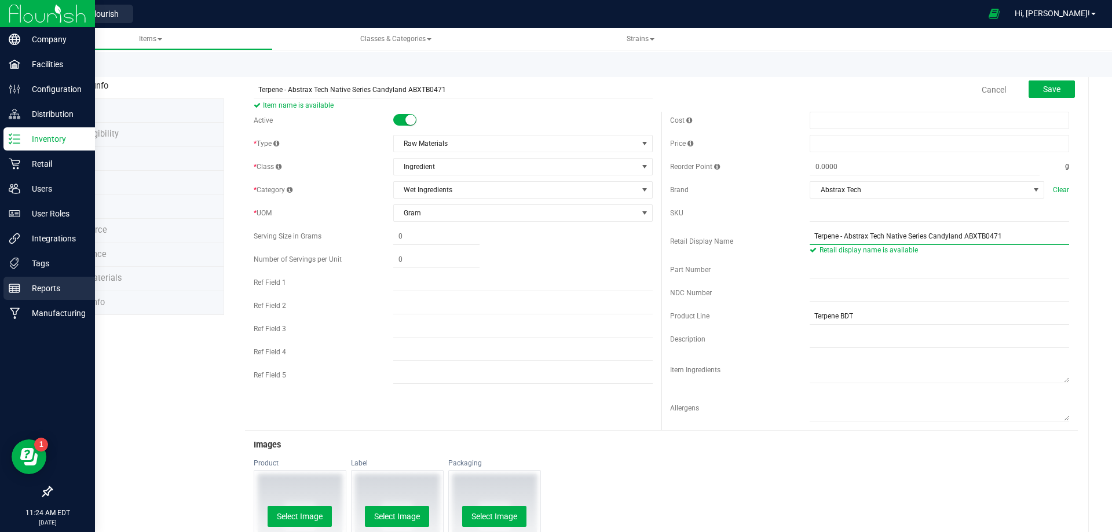
type input "Terpene - Abstrax Tech Native Series Candyland ABXTB0471"
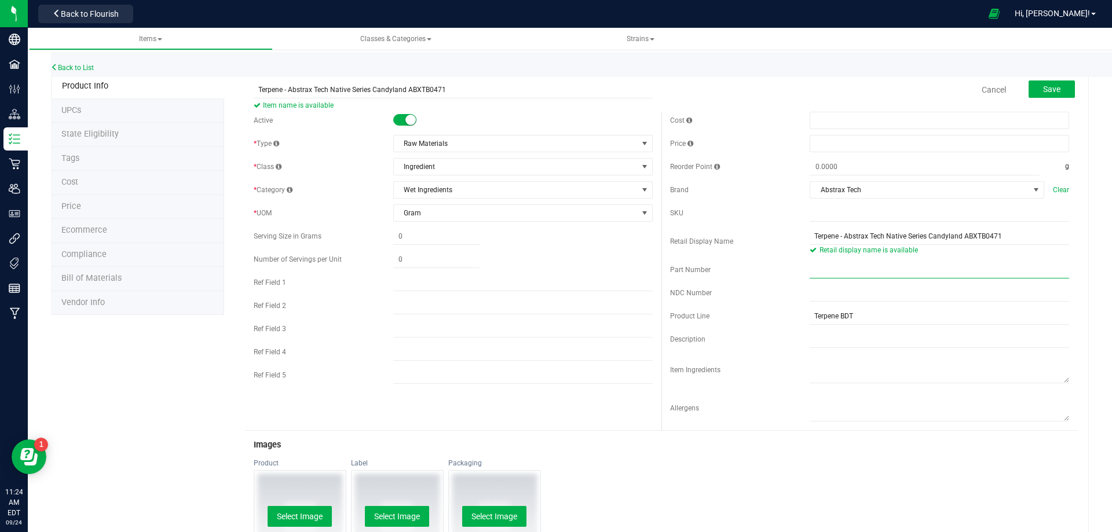
click at [869, 276] on input "text" at bounding box center [938, 269] width 259 height 17
paste input "3004518"
type input "3004518"
click at [1046, 88] on span "Save" at bounding box center [1051, 89] width 17 height 9
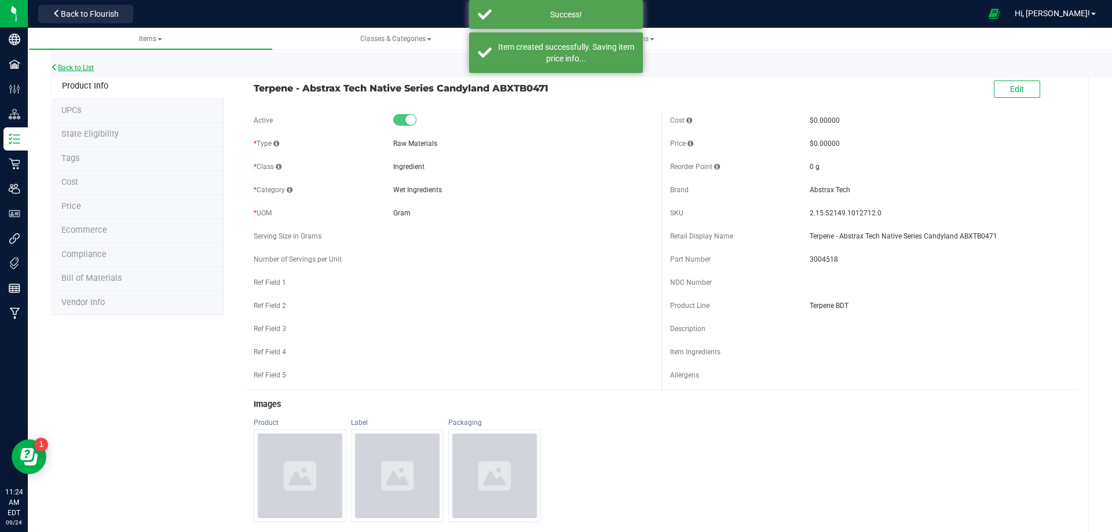
click at [79, 69] on link "Back to List" at bounding box center [72, 68] width 43 height 8
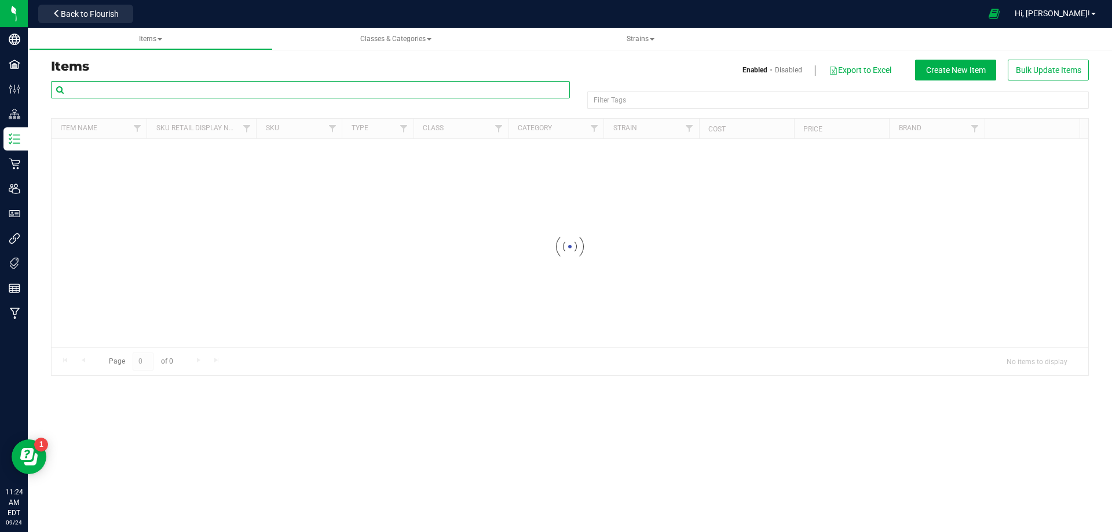
click at [97, 87] on input "text" at bounding box center [310, 89] width 519 height 17
paste input "Terpene - Abstrax Tech Premium Strain Natural Blue Dream ABXTB0017"
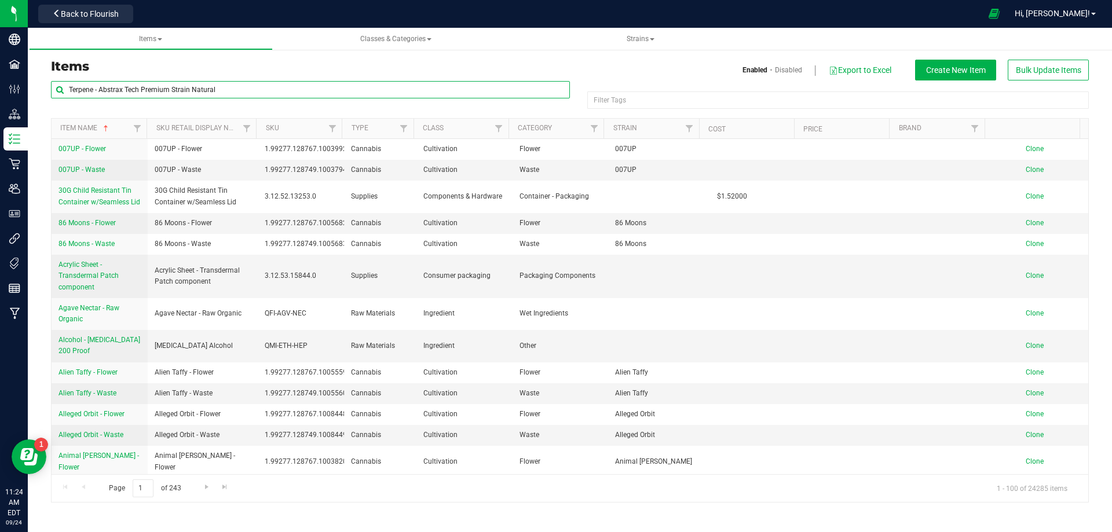
drag, startPoint x: 292, startPoint y: 91, endPoint x: 492, endPoint y: 86, distance: 199.8
click at [476, 79] on div "Items Enabled Disabled Export to Excel Create New Item Bulk Update Items Terpen…" at bounding box center [569, 281] width 1055 height 443
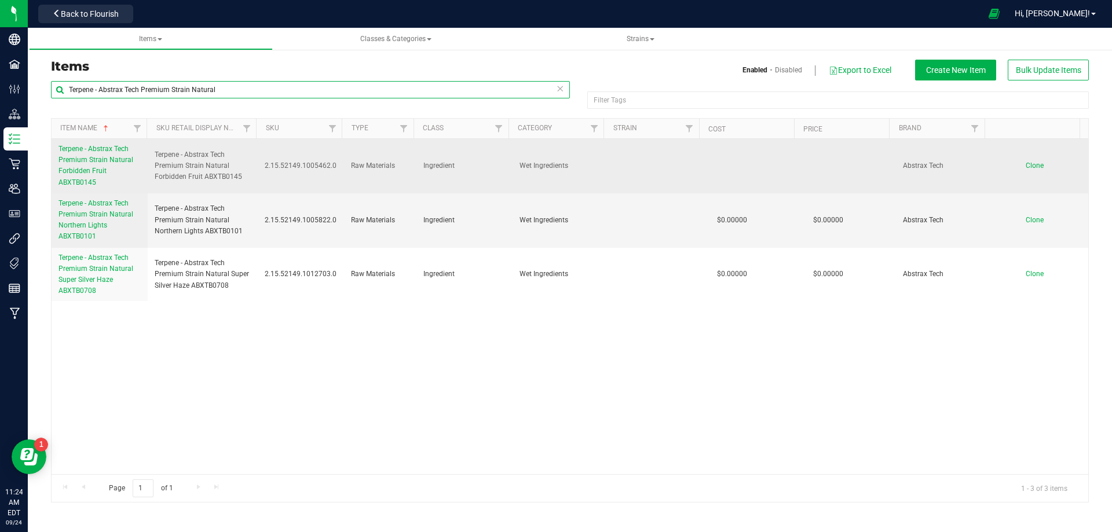
type input "Terpene - Abstrax Tech Premium Strain Natural"
click at [1025, 163] on span "Clone" at bounding box center [1034, 166] width 18 height 8
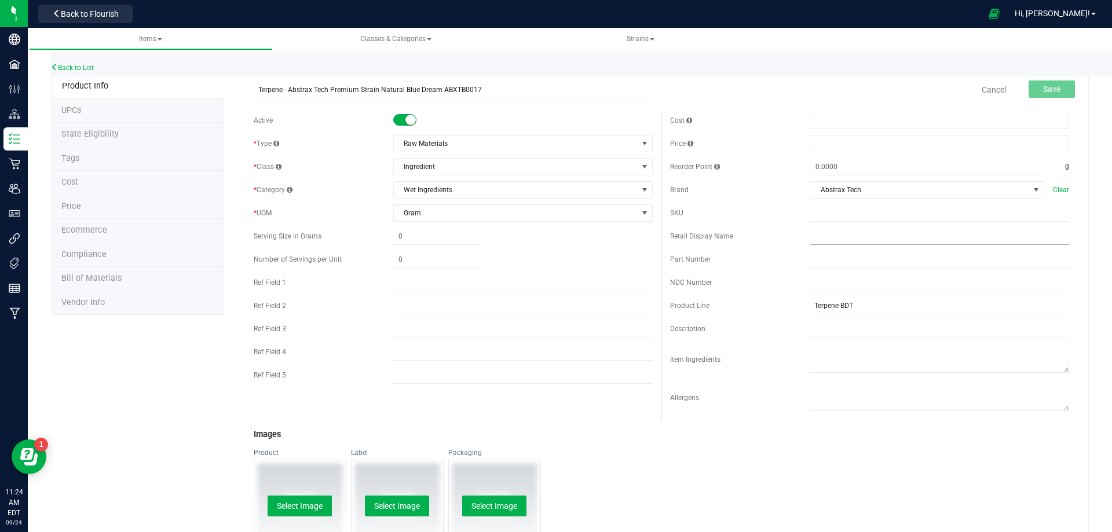
type input "Terpene - Abstrax Tech Premium Strain Natural Blue Dream ABXTB0017"
click at [838, 240] on input "text" at bounding box center [938, 236] width 259 height 17
paste input "Terpene - Abstrax Tech Premium Strain Natural Blue Dream ABXTB0017"
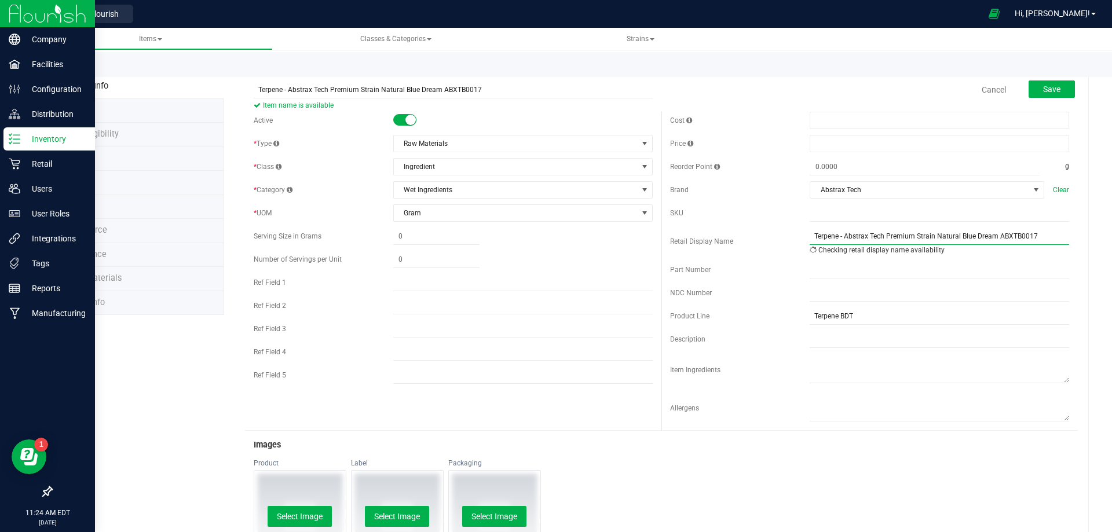
type input "Terpene - Abstrax Tech Premium Strain Natural Blue Dream ABXTB0017"
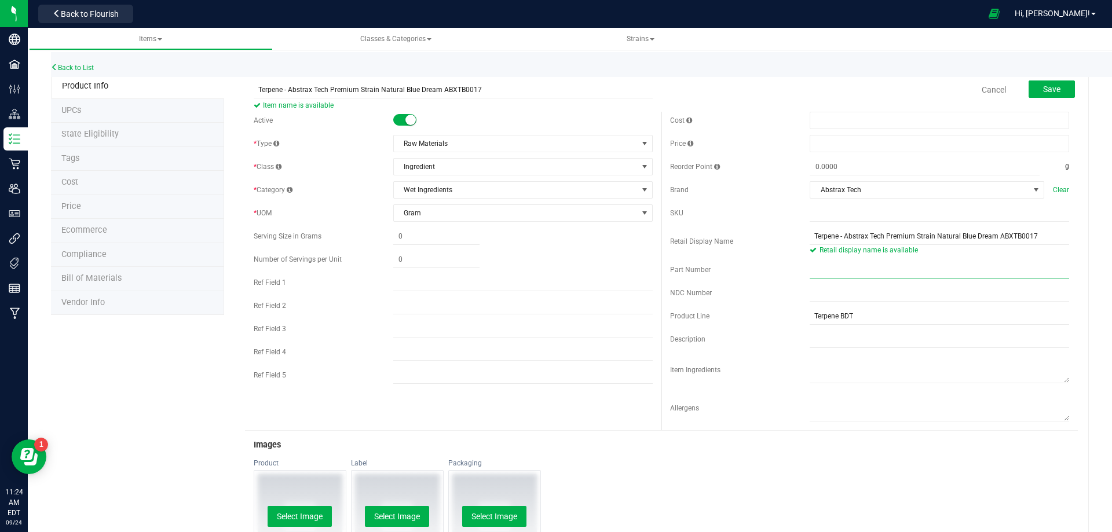
click at [856, 269] on input "text" at bounding box center [938, 269] width 259 height 17
paste input "3004517"
type input "3004517"
drag, startPoint x: 1043, startPoint y: 84, endPoint x: 999, endPoint y: 112, distance: 51.6
click at [1043, 85] on span "Save" at bounding box center [1051, 89] width 17 height 9
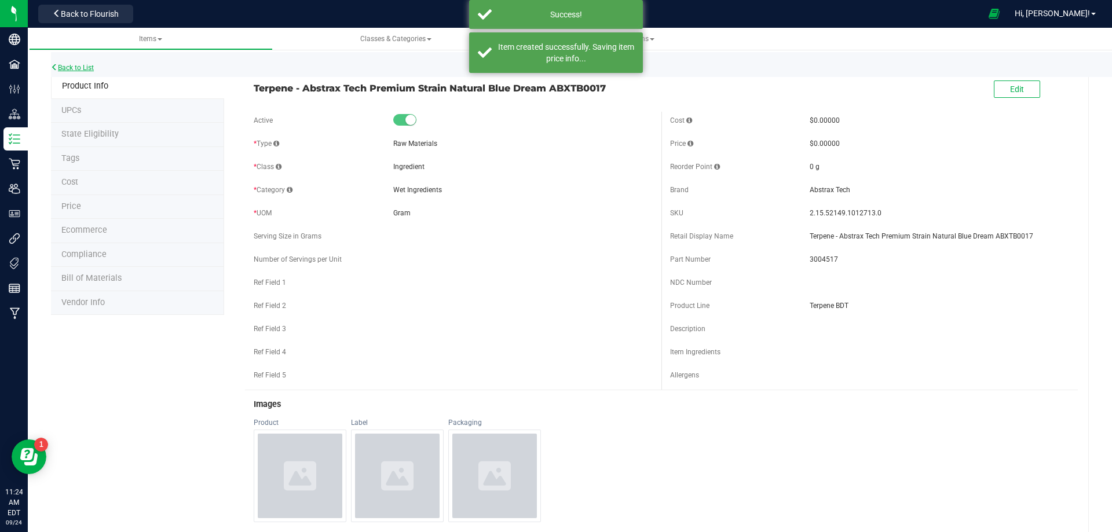
click at [78, 69] on link "Back to List" at bounding box center [72, 68] width 43 height 8
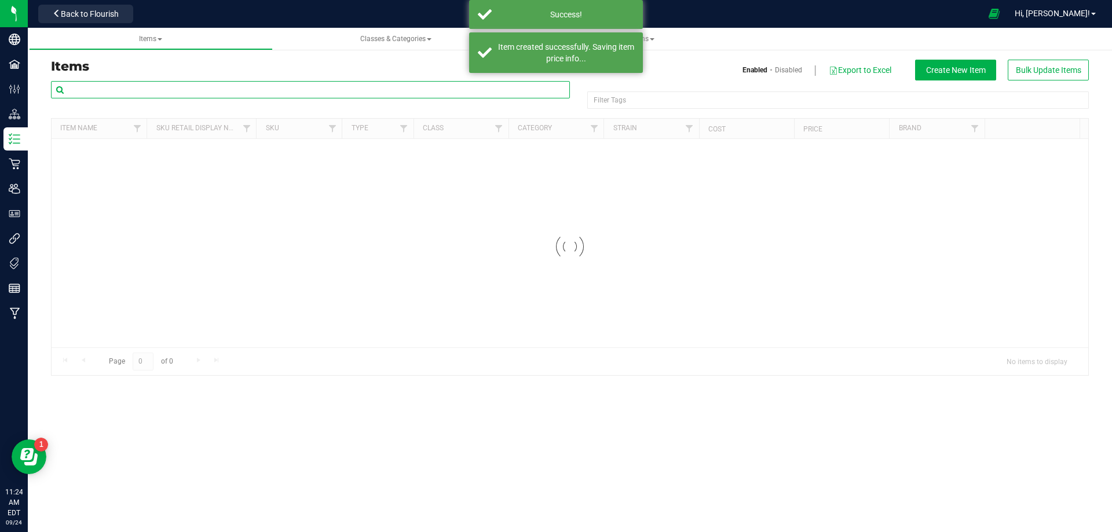
click at [105, 88] on input "text" at bounding box center [310, 89] width 519 height 17
paste input "Terpene - Abstrax Tech Signature Series Natural Jack Herer ABXTB0460"
click at [423, 93] on input "Terpene - Abstrax Tech Signature Series Natural Jack Herer ABXTB0460" at bounding box center [310, 89] width 519 height 17
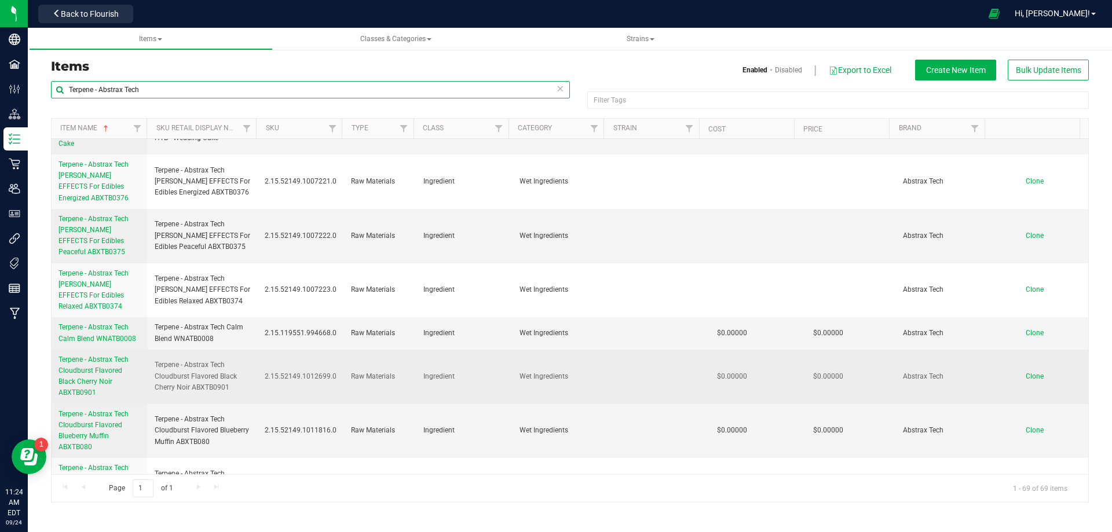
scroll to position [753, 0]
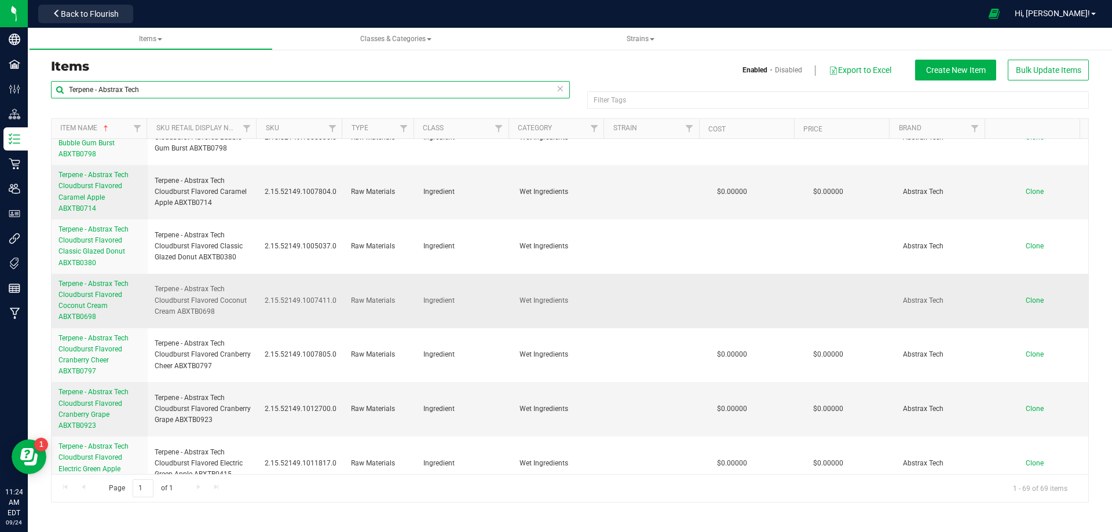
type input "Terpene - Abstrax Tech"
click at [1027, 296] on span "Clone" at bounding box center [1034, 300] width 18 height 8
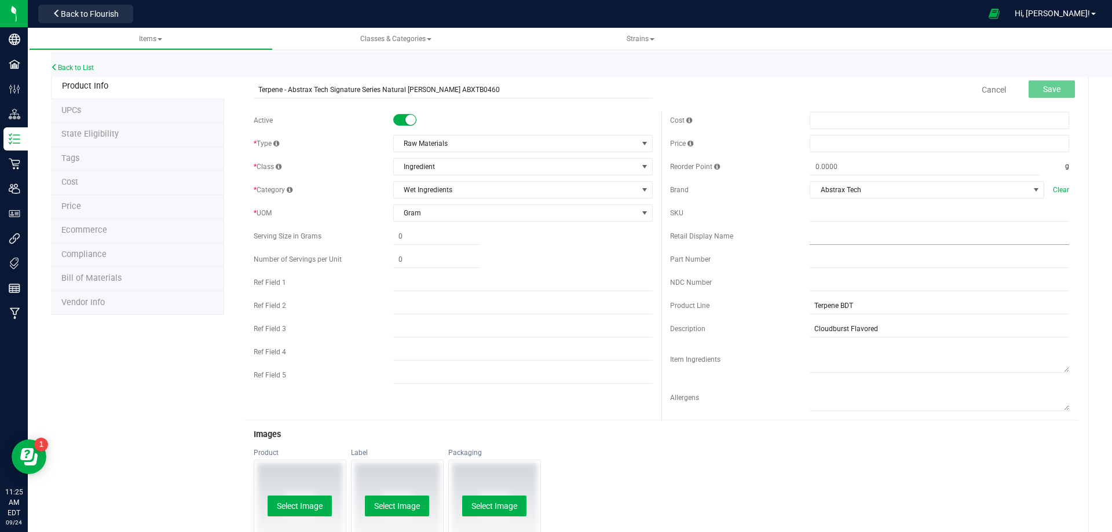
type input "Terpene - Abstrax Tech Signature Series Natural Jack Herer ABXTB0460"
drag, startPoint x: 855, startPoint y: 240, endPoint x: 809, endPoint y: 251, distance: 47.2
click at [855, 240] on input "text" at bounding box center [938, 236] width 259 height 17
paste input "Terpene - Abstrax Tech Signature Series Natural Jack Herer ABXTB0460"
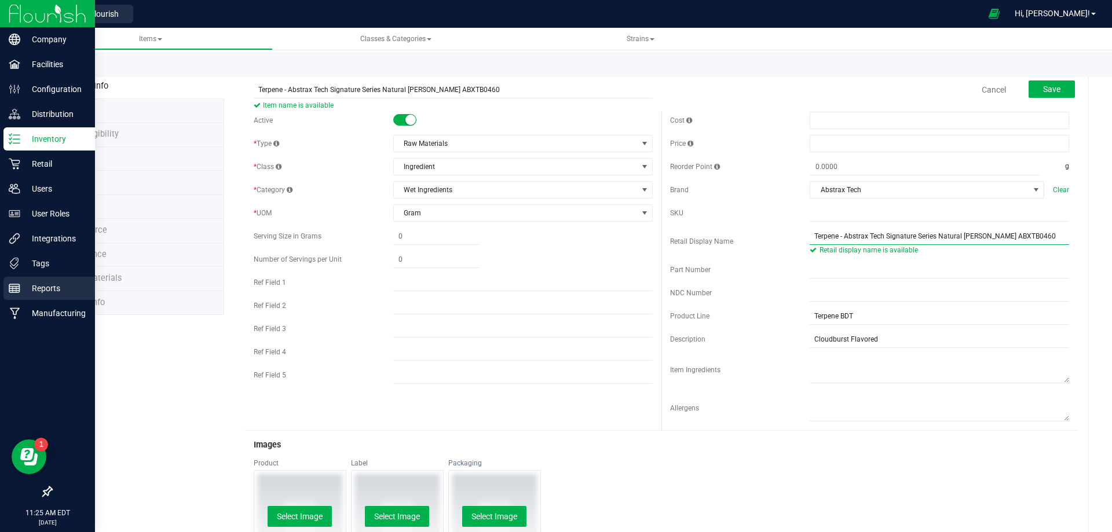
type input "Terpene - Abstrax Tech Signature Series Natural Jack Herer ABXTB0460"
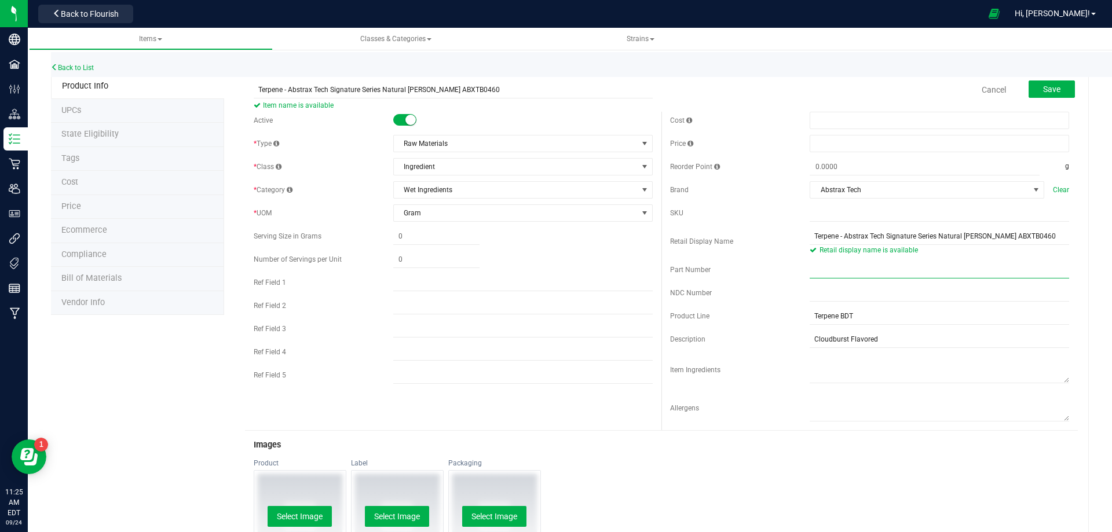
click at [832, 272] on input "text" at bounding box center [938, 269] width 259 height 17
paste input "3004519"
type input "3004519"
drag, startPoint x: 890, startPoint y: 334, endPoint x: 649, endPoint y: 330, distance: 241.5
click at [683, 334] on div "Description Cloudburst Flavored" at bounding box center [869, 339] width 399 height 17
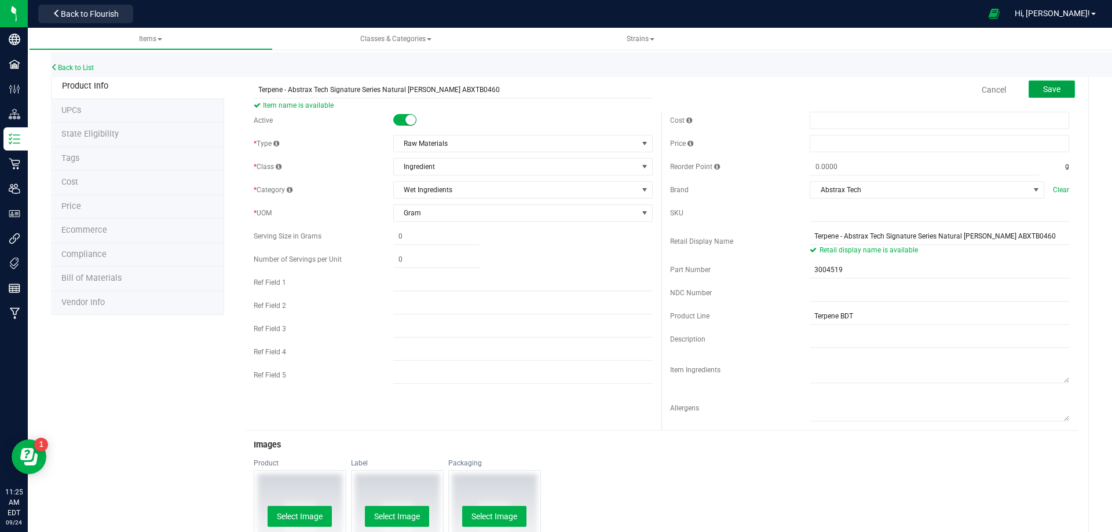
click at [1052, 90] on span "Save" at bounding box center [1051, 89] width 17 height 9
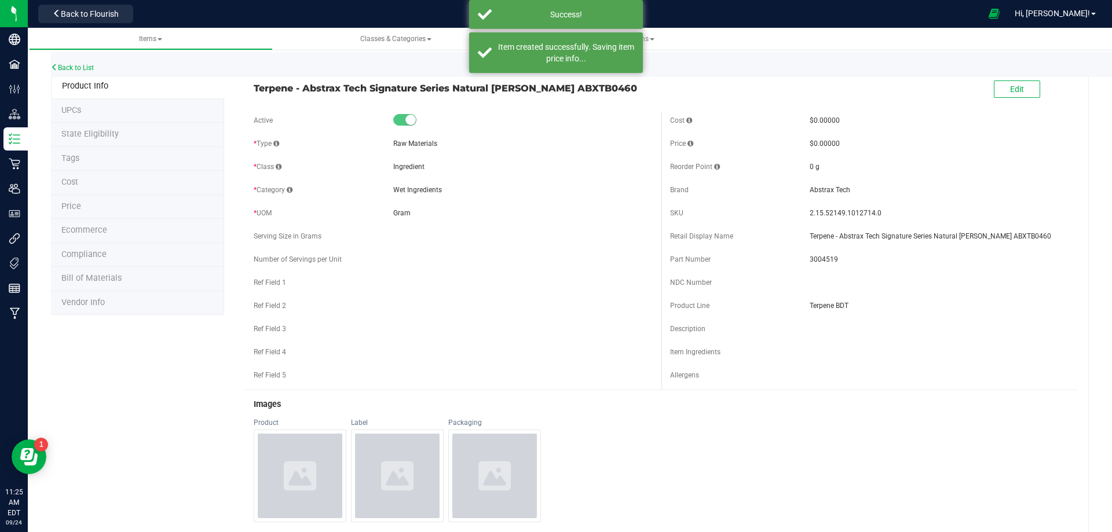
click at [87, 157] on li "Tags" at bounding box center [137, 159] width 173 height 24
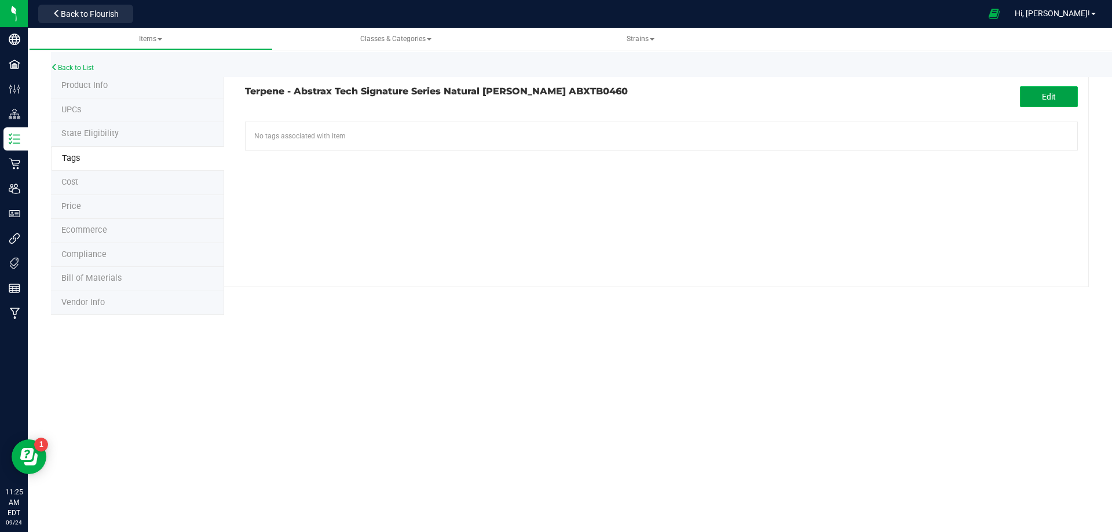
click at [1039, 89] on button "Edit" at bounding box center [1049, 96] width 58 height 21
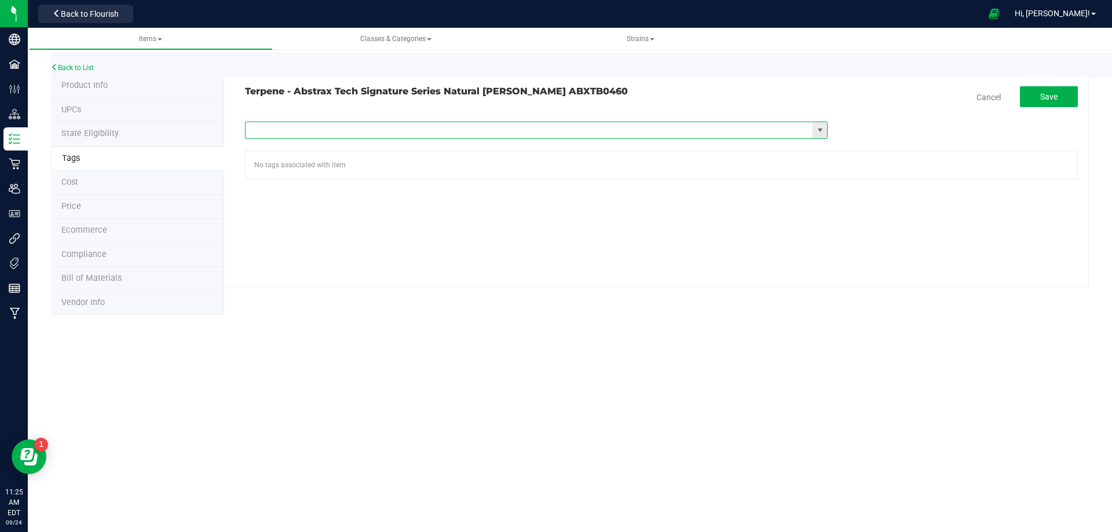
click at [360, 133] on input "text" at bounding box center [529, 130] width 567 height 16
type input "fl"
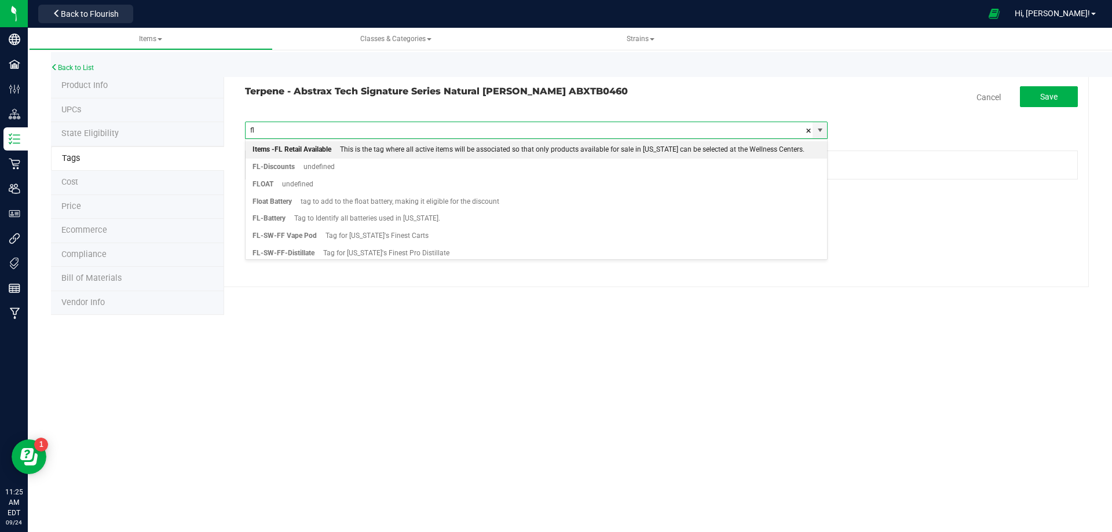
click at [299, 151] on div "Items -FL Retail Available" at bounding box center [291, 149] width 79 height 15
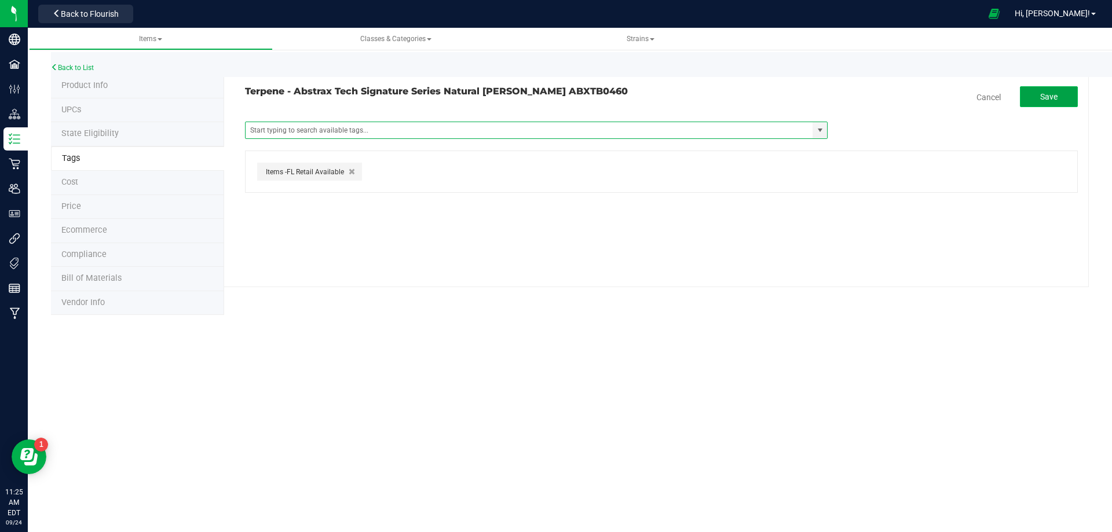
click at [1063, 98] on button "Save" at bounding box center [1049, 96] width 58 height 21
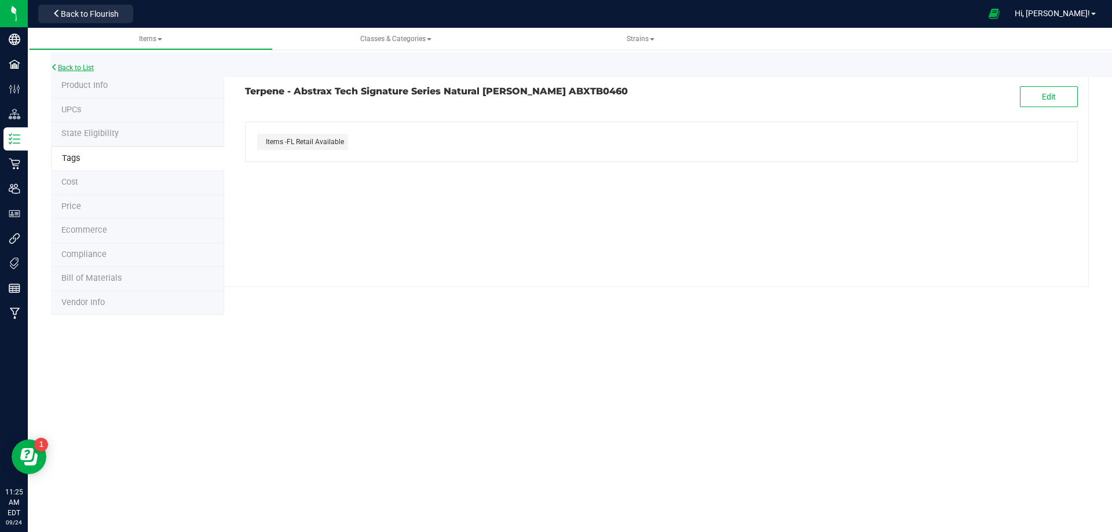
click at [80, 69] on link "Back to List" at bounding box center [72, 68] width 43 height 8
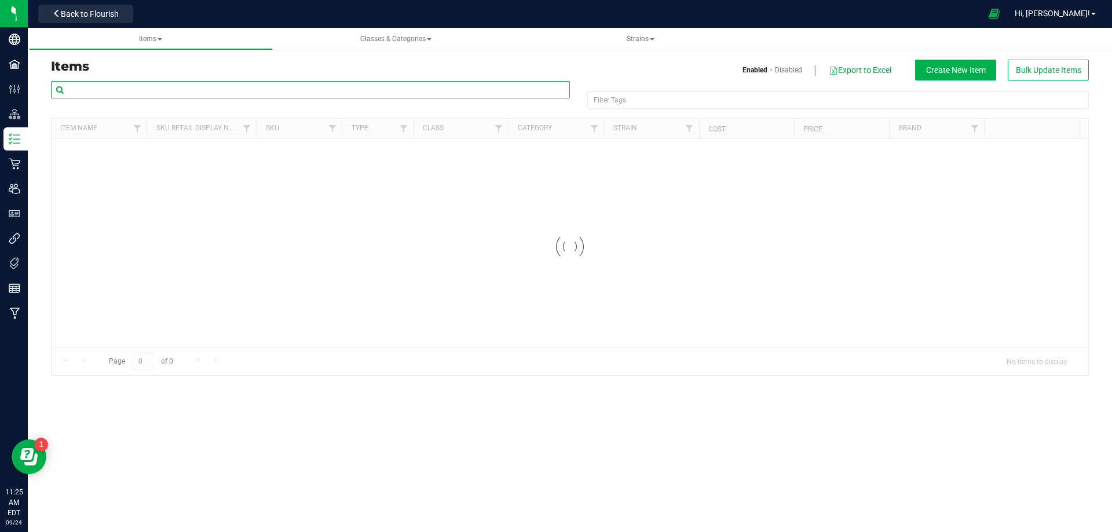
click at [208, 94] on input "text" at bounding box center [310, 89] width 519 height 17
paste input "3004517"
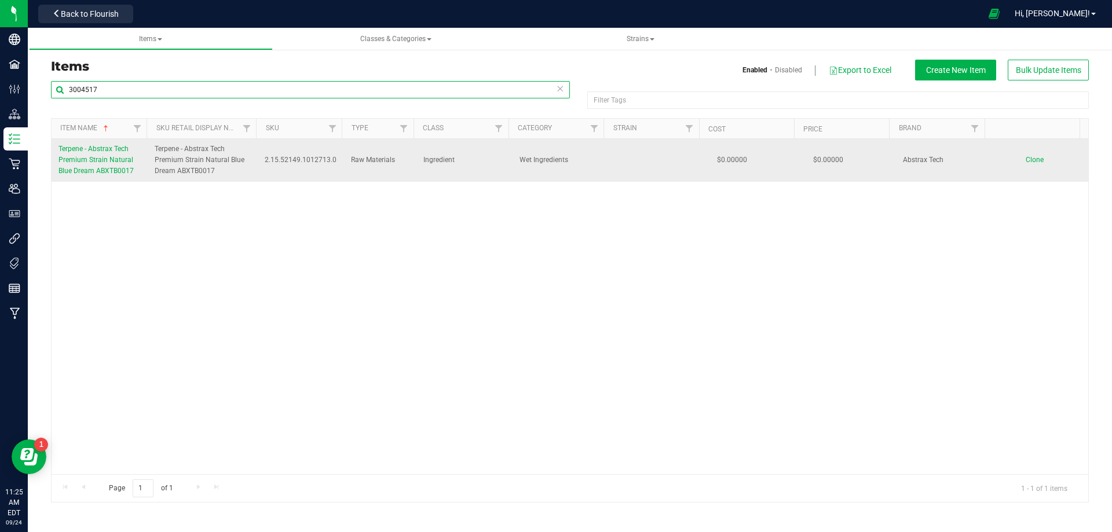
type input "3004517"
click at [83, 171] on span "Terpene - Abstrax Tech Premium Strain Natural Blue Dream ABXTB0017" at bounding box center [95, 160] width 75 height 30
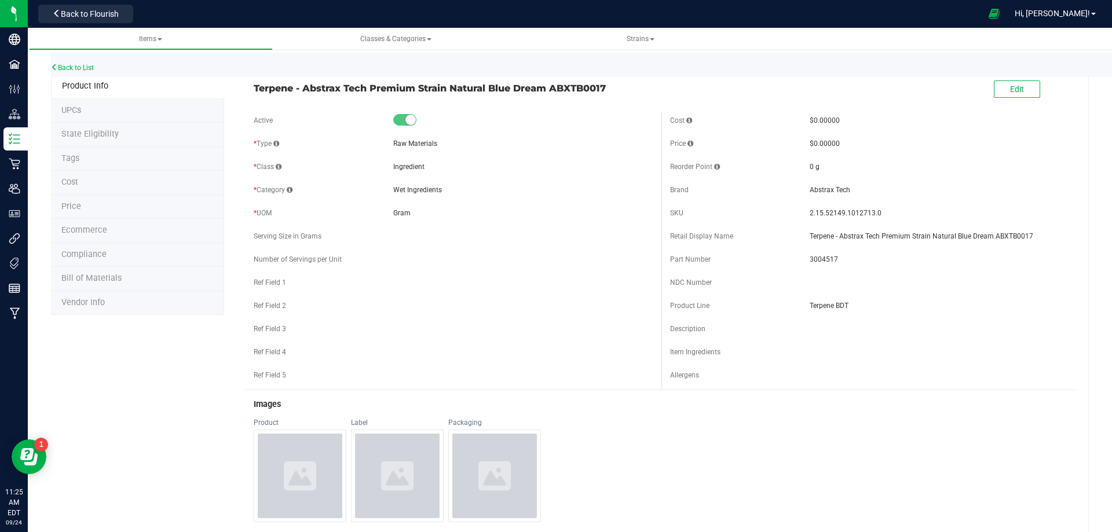
click at [92, 164] on li "Tags" at bounding box center [137, 159] width 173 height 24
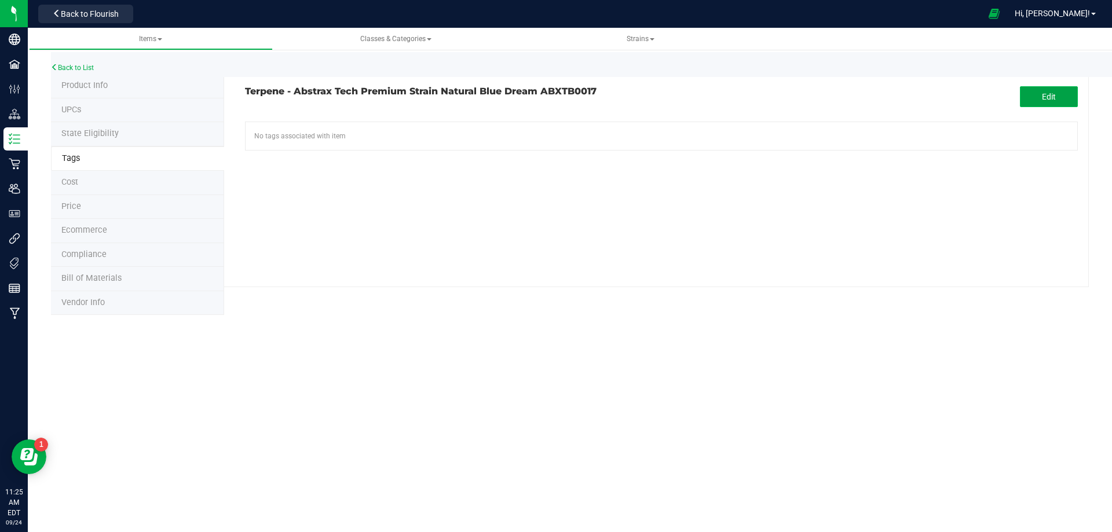
click at [1032, 91] on button "Edit" at bounding box center [1049, 96] width 58 height 21
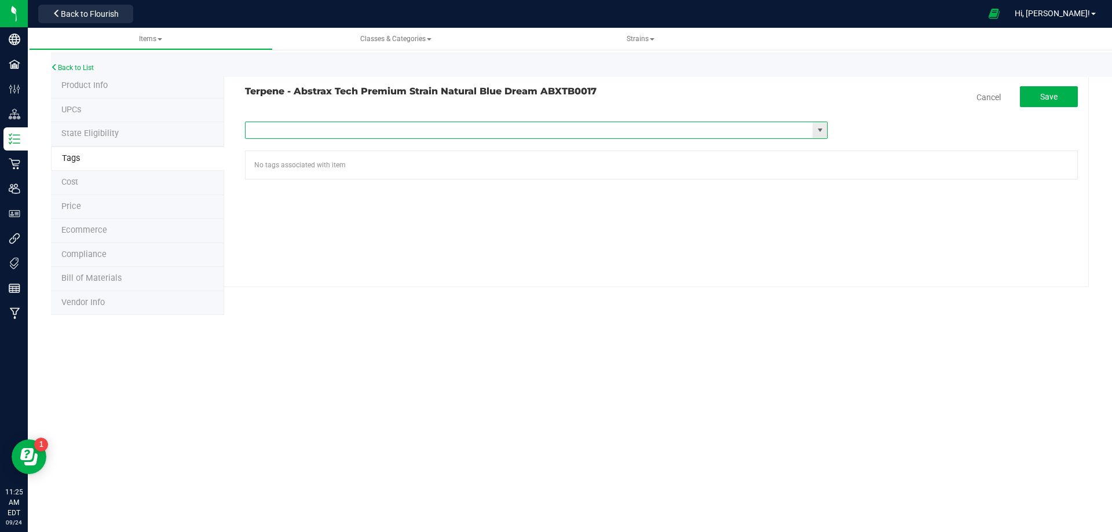
click at [416, 123] on input "text" at bounding box center [529, 130] width 567 height 16
type input "fl"
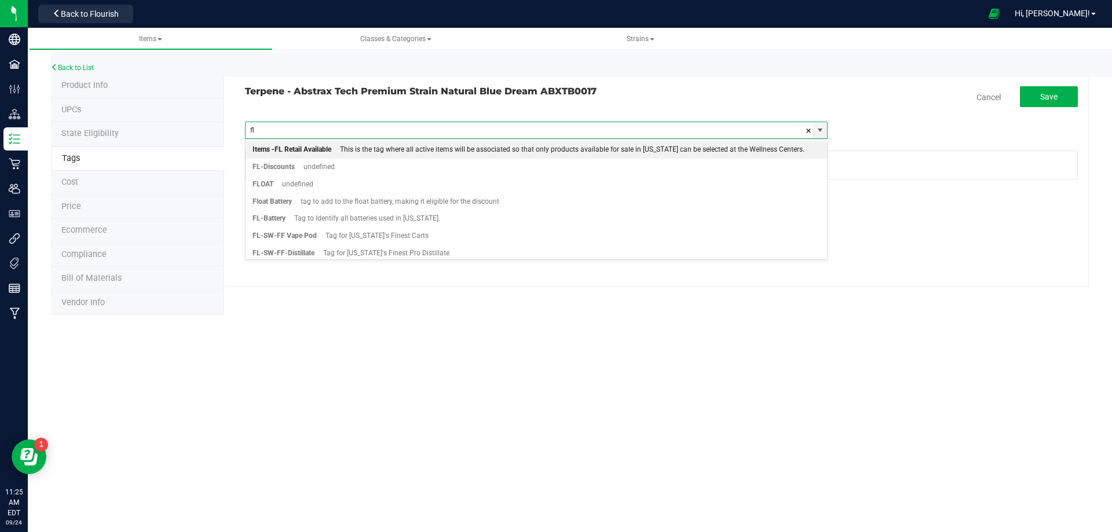
click at [391, 150] on div "This is the tag where all active items will be associated so that only products…" at bounding box center [567, 149] width 473 height 15
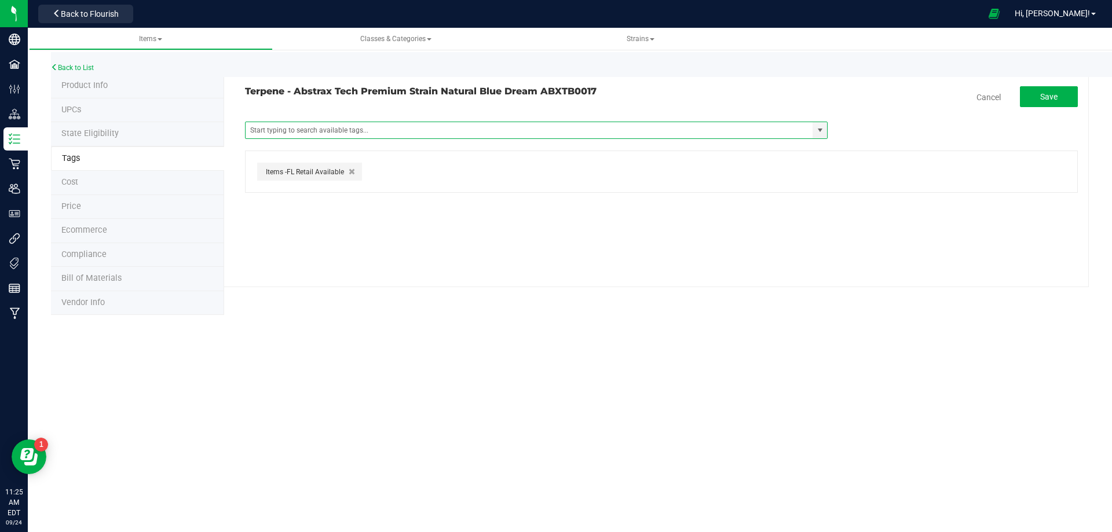
click at [1040, 109] on tag-association "Terpene - Abstrax Tech Premium Strain Natural Blue Dream ABXTB0017 Cancel Save …" at bounding box center [661, 139] width 833 height 107
click at [1047, 97] on span "Save" at bounding box center [1048, 96] width 17 height 9
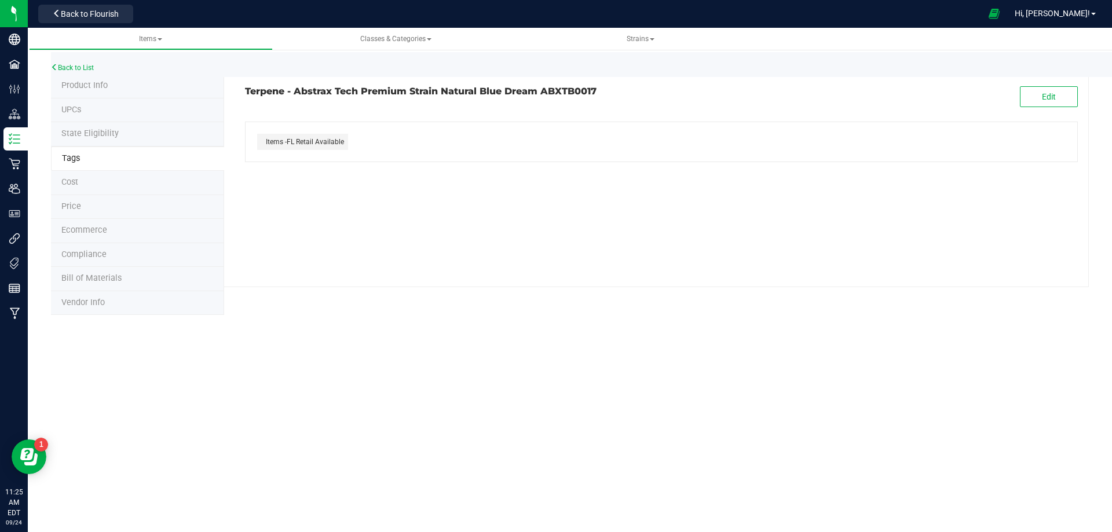
click at [71, 72] on div "Back to List" at bounding box center [607, 64] width 1112 height 25
click at [74, 64] on link "Back to List" at bounding box center [72, 68] width 43 height 8
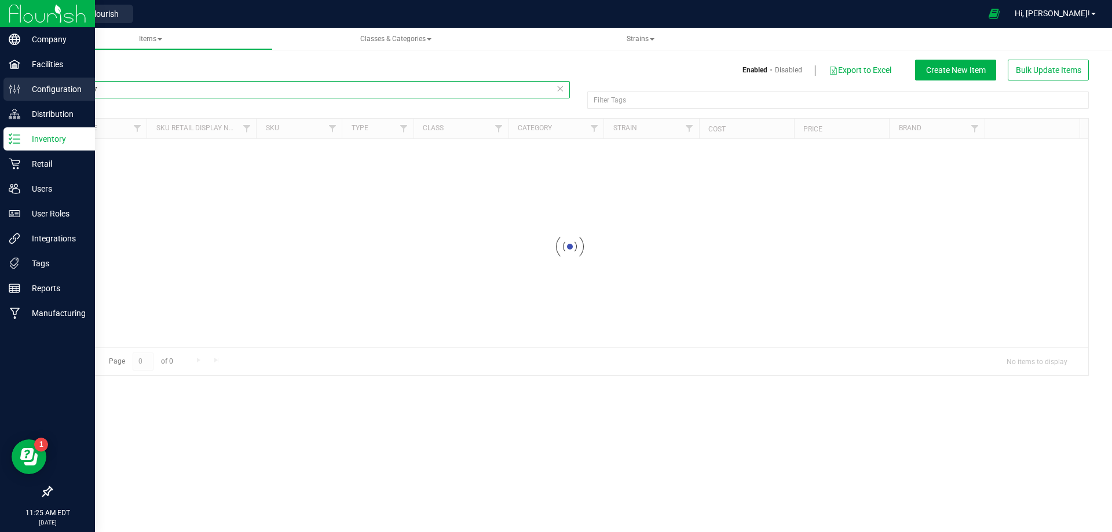
drag, startPoint x: 53, startPoint y: 88, endPoint x: 1, endPoint y: 91, distance: 52.8
click at [0, 90] on div "Company Facilities Configuration Distribution Inventory Retail Users User Roles…" at bounding box center [556, 266] width 1112 height 532
paste input "8"
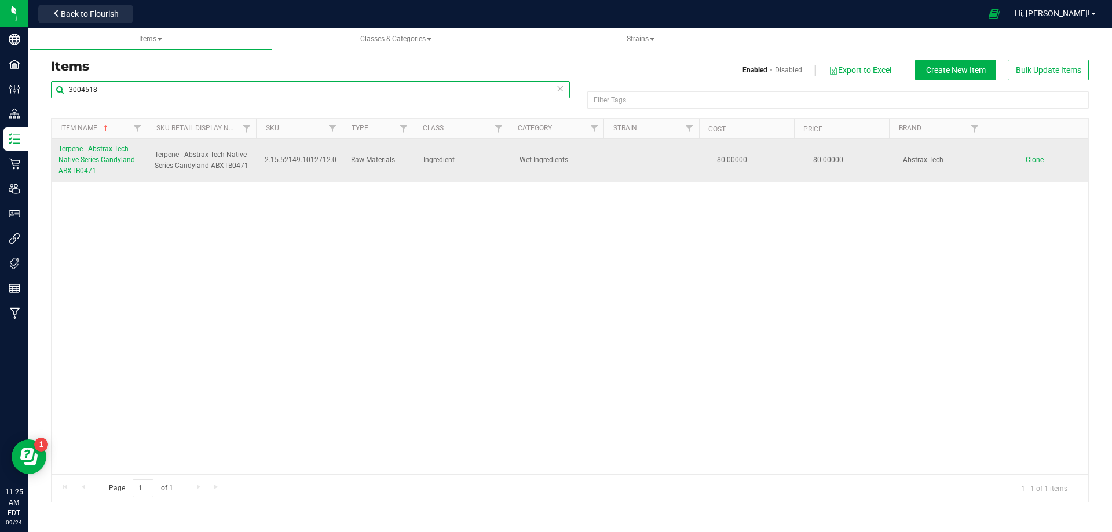
type input "3004518"
click at [103, 153] on link "Terpene - Abstrax Tech Native Series Candyland ABXTB0471" at bounding box center [99, 161] width 82 height 34
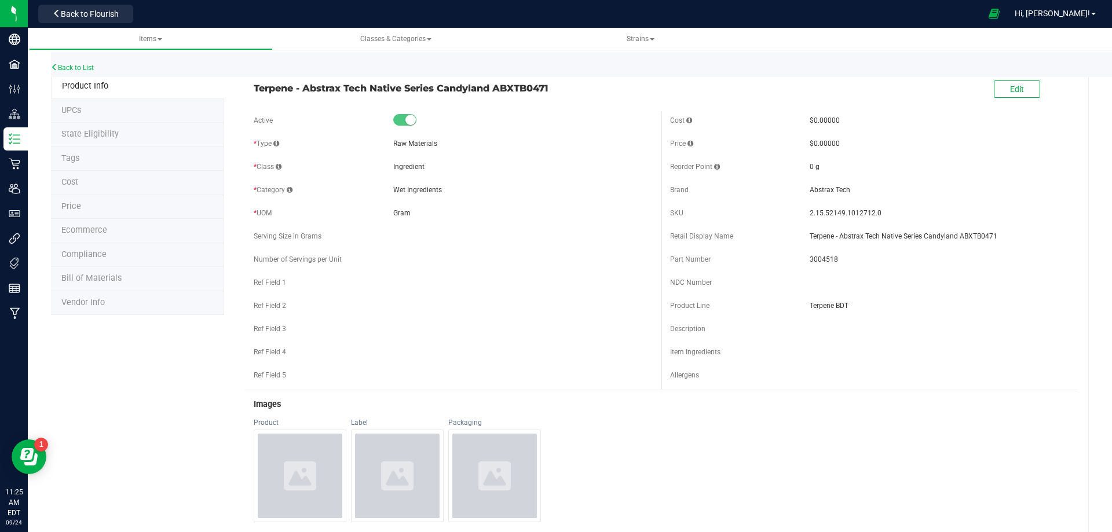
click at [89, 160] on li "Tags" at bounding box center [137, 159] width 173 height 24
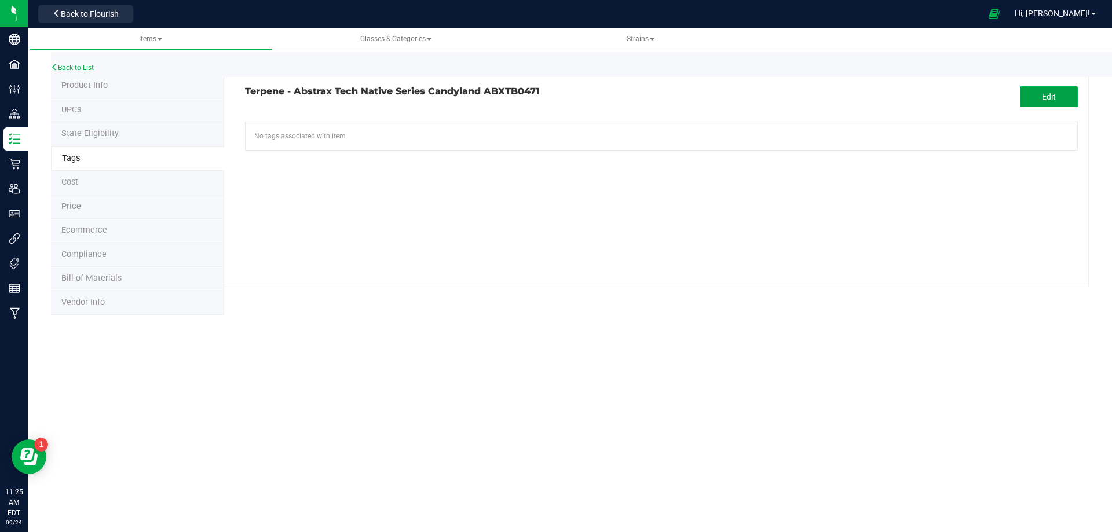
click at [1031, 101] on button "Edit" at bounding box center [1049, 96] width 58 height 21
click at [357, 130] on input "text" at bounding box center [529, 130] width 567 height 16
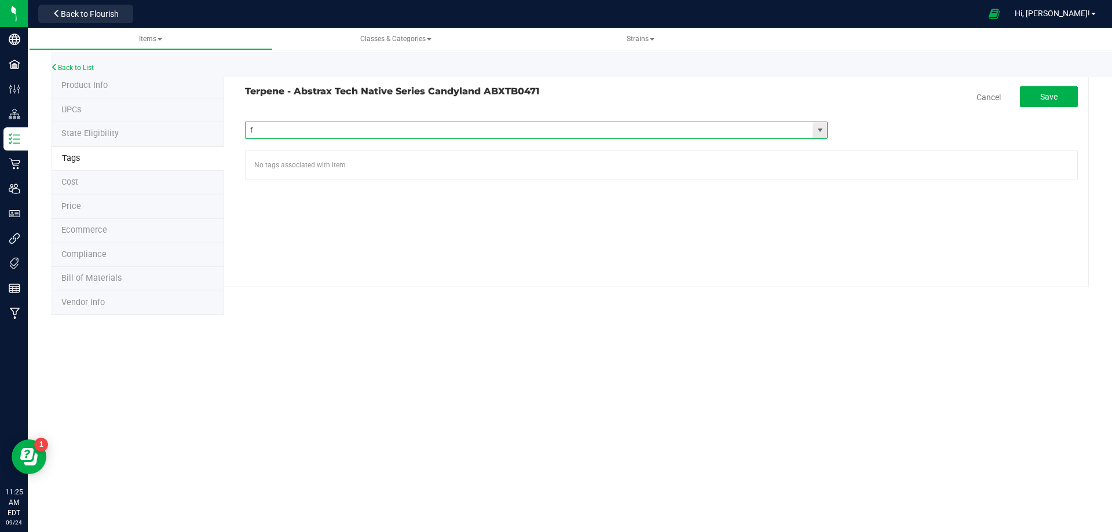
type input "fl"
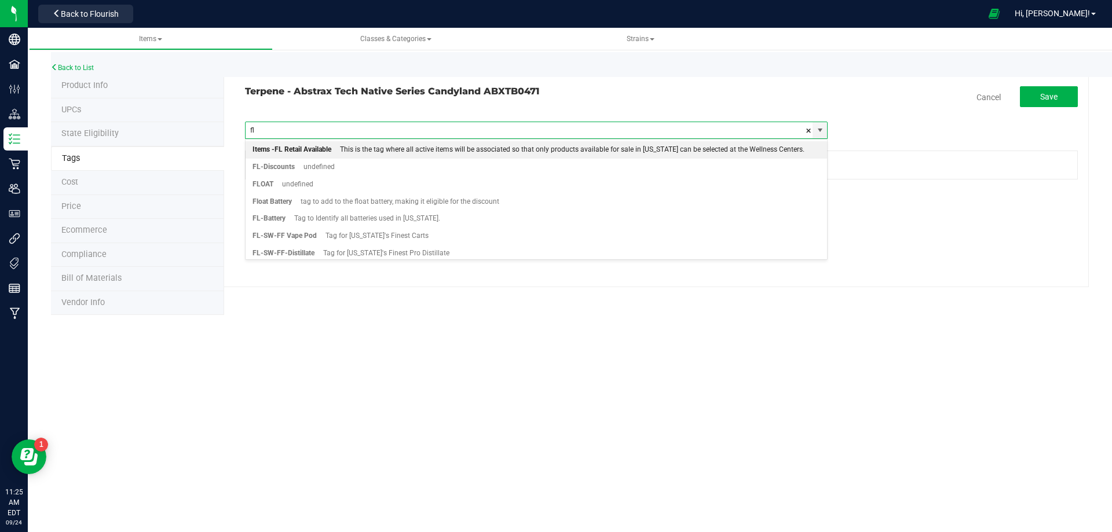
click at [332, 152] on div "This is the tag where all active items will be associated so that only products…" at bounding box center [567, 149] width 473 height 15
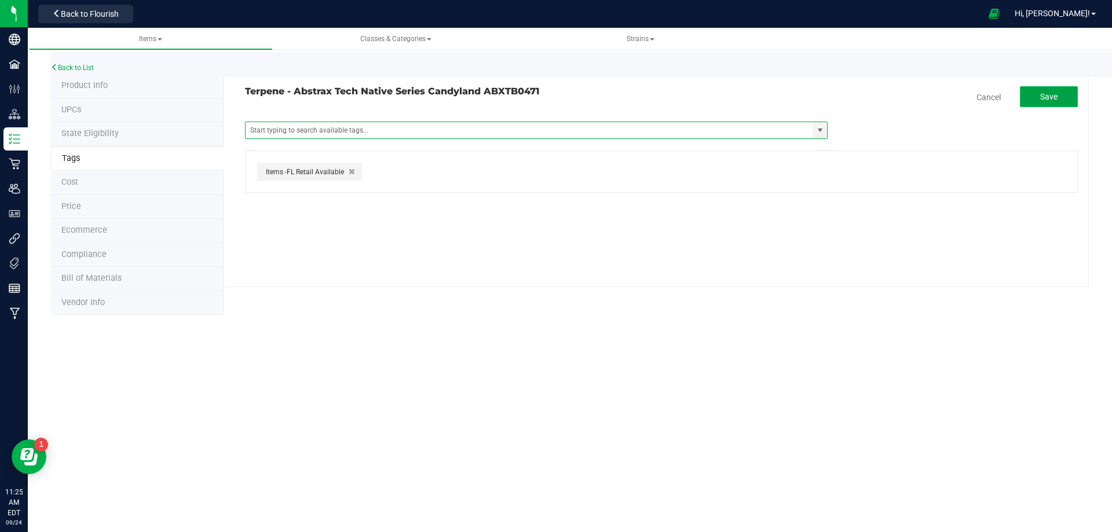
click at [1046, 95] on span "Save" at bounding box center [1048, 96] width 17 height 9
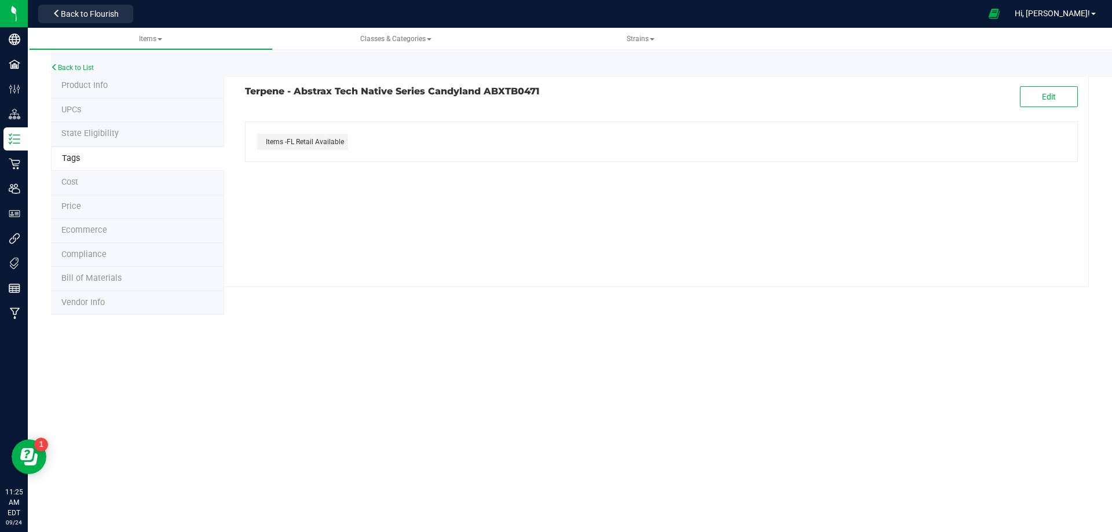
click at [117, 87] on li "Product Info" at bounding box center [137, 86] width 173 height 24
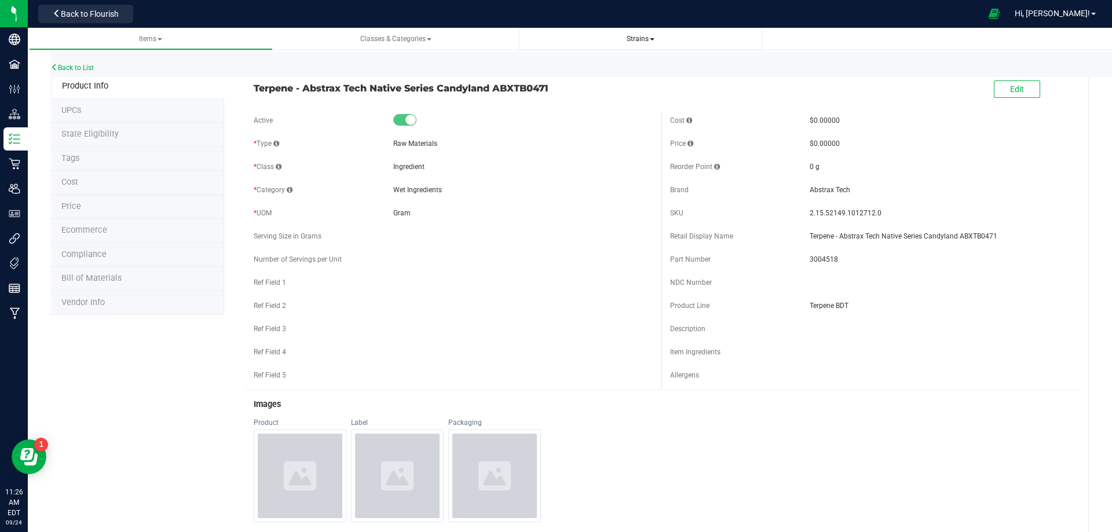
click at [641, 38] on span "Strains" at bounding box center [641, 39] width 28 height 8
click at [629, 66] on li "All strains" at bounding box center [640, 70] width 225 height 17
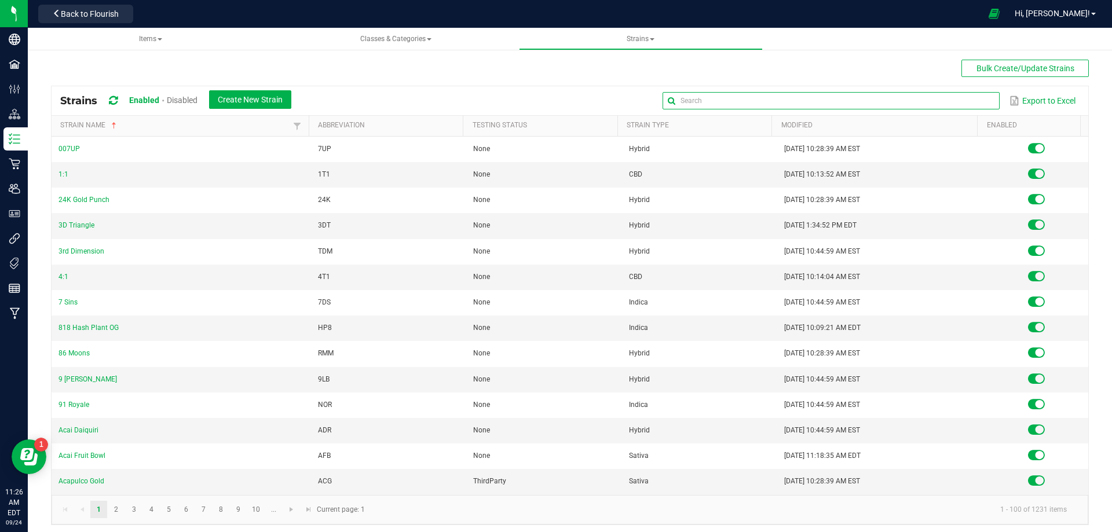
click at [966, 96] on input "text" at bounding box center [830, 100] width 336 height 17
paste input "Space Gello x Zuchi 2 x Pineapple Moonbow"
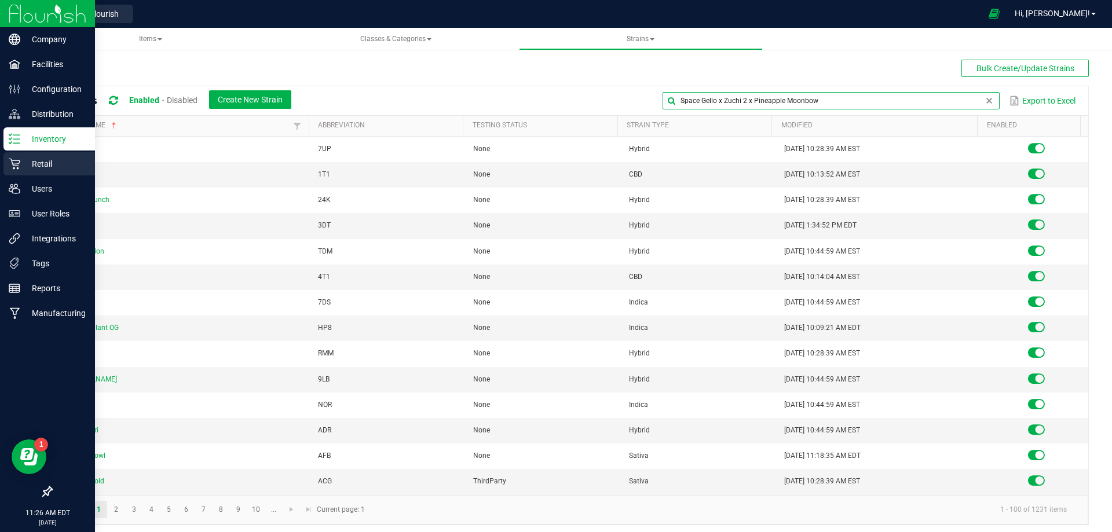
type input "Space Gello x Zuchi 2 x Pineapple Moonbow"
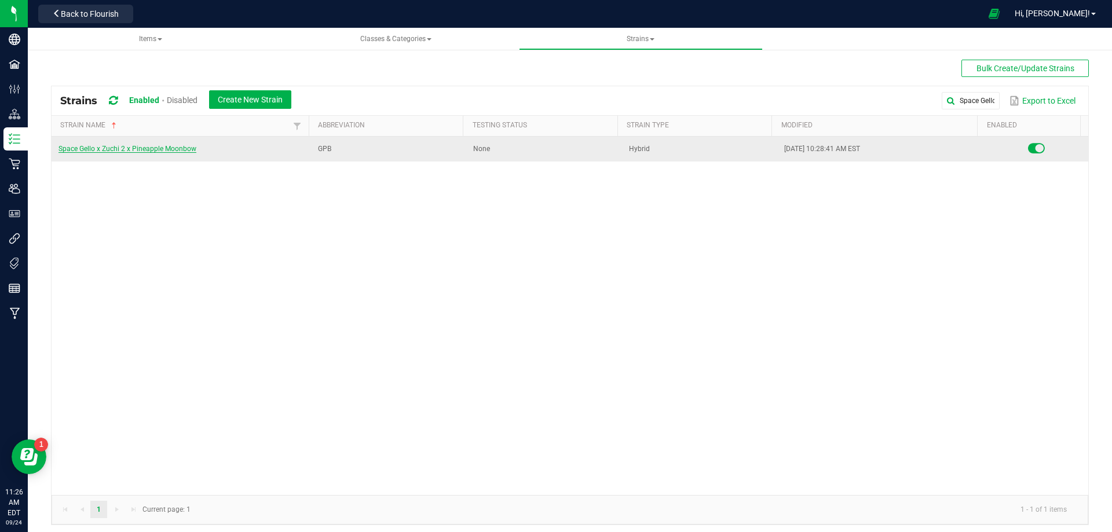
click at [126, 150] on link "Space Gello x Zuchi 2 x Pineapple Moonbow" at bounding box center [127, 149] width 138 height 8
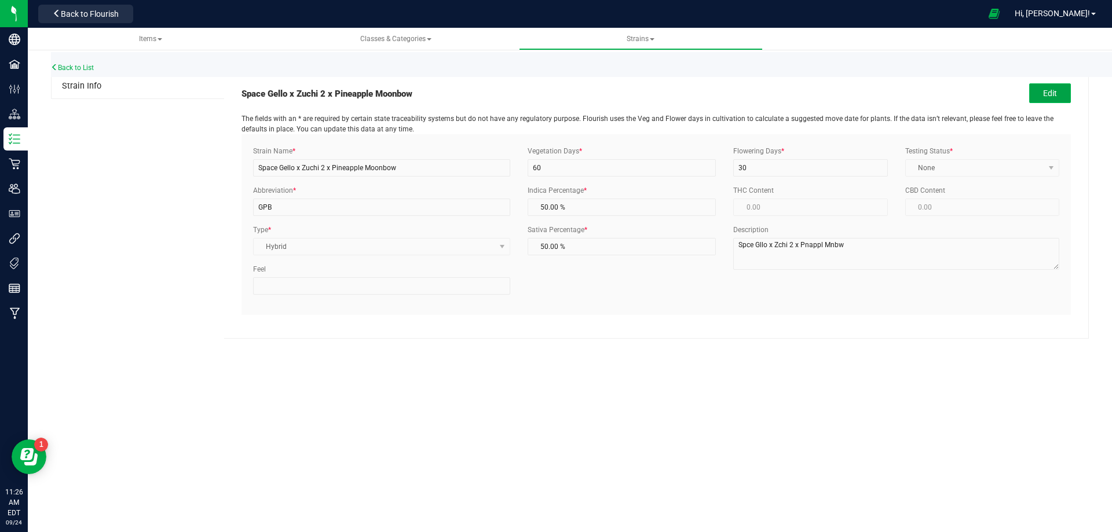
click at [1049, 90] on button "Edit" at bounding box center [1050, 93] width 42 height 20
drag, startPoint x: 414, startPoint y: 174, endPoint x: 128, endPoint y: 151, distance: 287.0
click at [128, 151] on div "Strain Info Space Gello x Zuchi 2 x Pineapple Moonbow Cancel Disable Save The f…" at bounding box center [570, 206] width 1038 height 265
paste input "Grape Sunday"
type input "Grape Sunday"
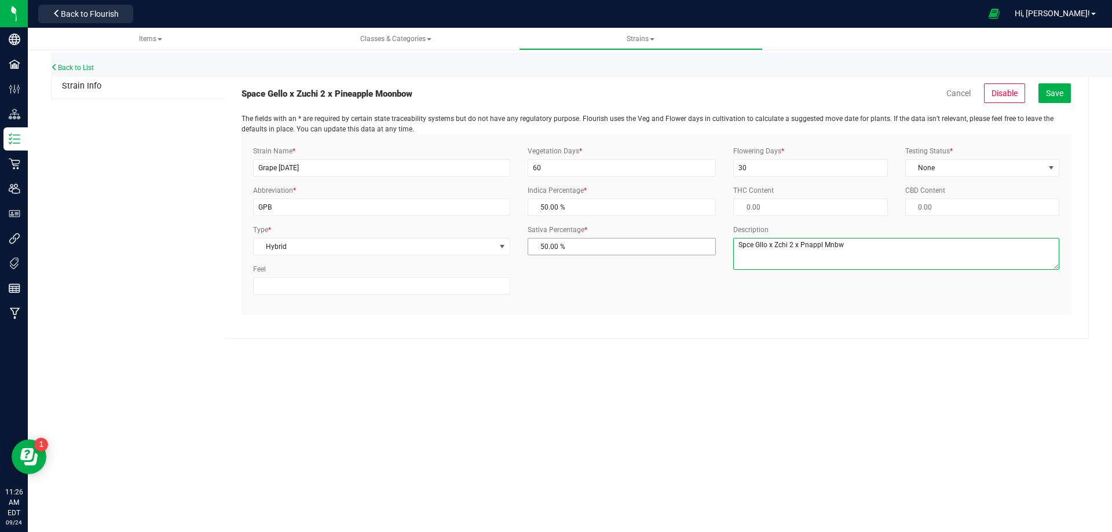
drag, startPoint x: 843, startPoint y: 248, endPoint x: 523, endPoint y: 244, distance: 319.7
click at [523, 243] on div "Strain Name * Grape Sunday Abbreviation * GPB Type * Hybrid Select Indica Sativ…" at bounding box center [655, 224] width 823 height 157
paste textarea "Grape Sunday"
drag, startPoint x: 748, startPoint y: 245, endPoint x: 768, endPoint y: 254, distance: 22.6
click at [750, 246] on textarea "Grape Sunday" at bounding box center [896, 254] width 326 height 32
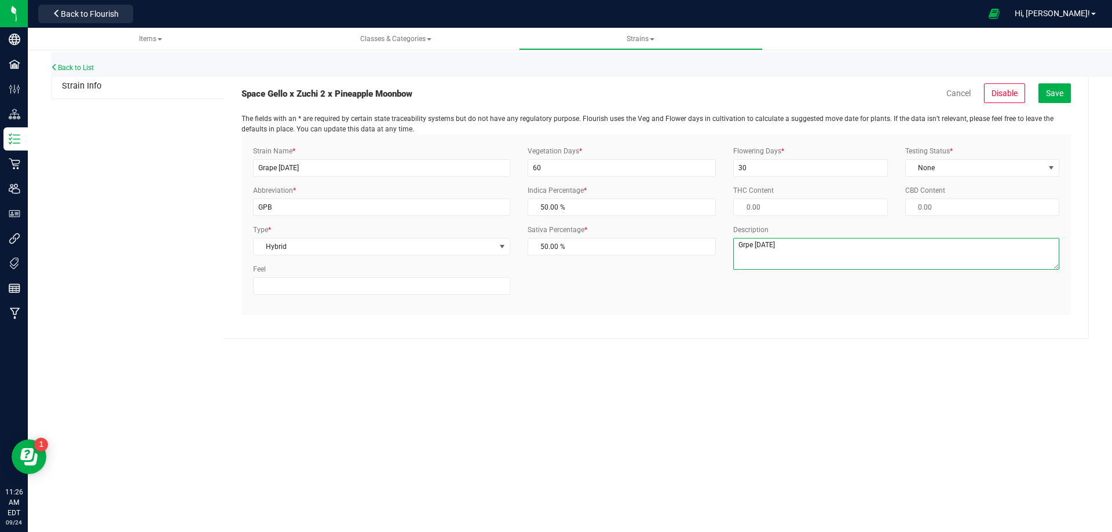
click at [752, 245] on textarea "Grpe Sunday" at bounding box center [896, 254] width 326 height 32
drag, startPoint x: 760, startPoint y: 245, endPoint x: 778, endPoint y: 261, distance: 24.2
click at [761, 245] on textarea "Grp Sunday" at bounding box center [896, 254] width 326 height 32
click at [766, 245] on textarea "Grp Snday" at bounding box center [896, 254] width 326 height 32
type textarea "Grp Sndy"
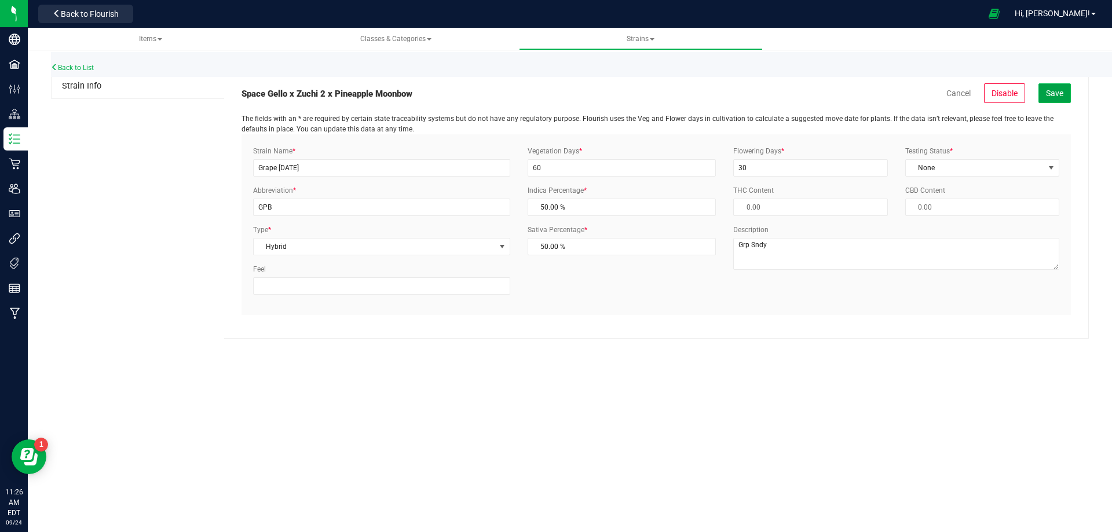
click at [1055, 91] on span "Save" at bounding box center [1054, 93] width 17 height 9
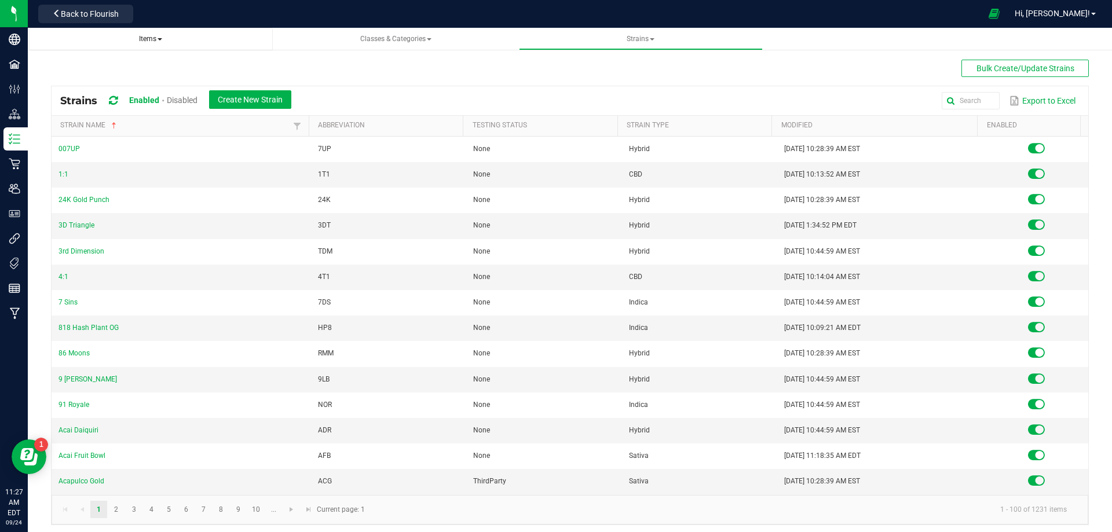
click at [149, 35] on span "Items" at bounding box center [150, 39] width 23 height 8
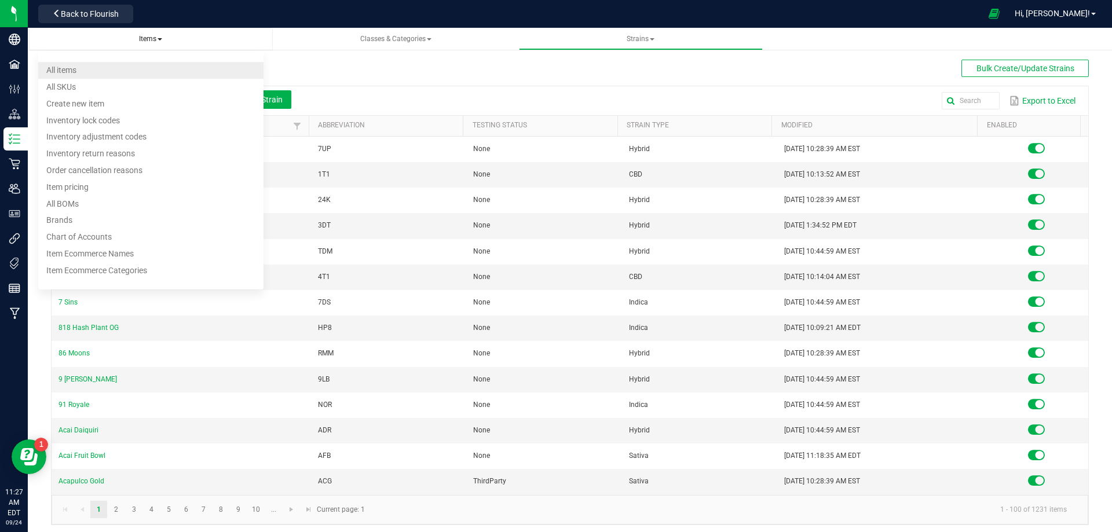
click at [138, 67] on li "All items" at bounding box center [150, 70] width 225 height 17
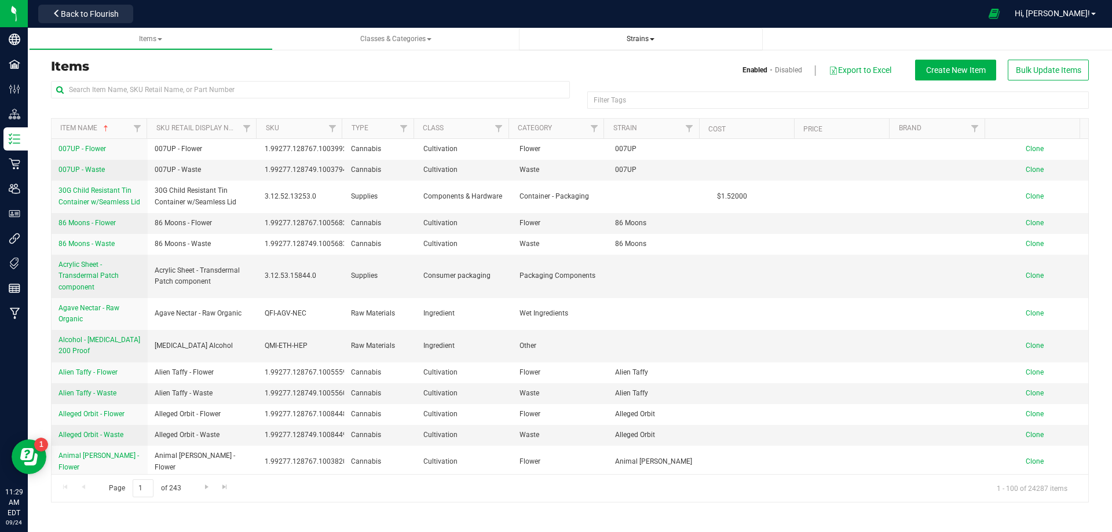
click at [634, 38] on span "Strains" at bounding box center [641, 39] width 28 height 8
click at [620, 67] on li "All strains" at bounding box center [640, 70] width 225 height 17
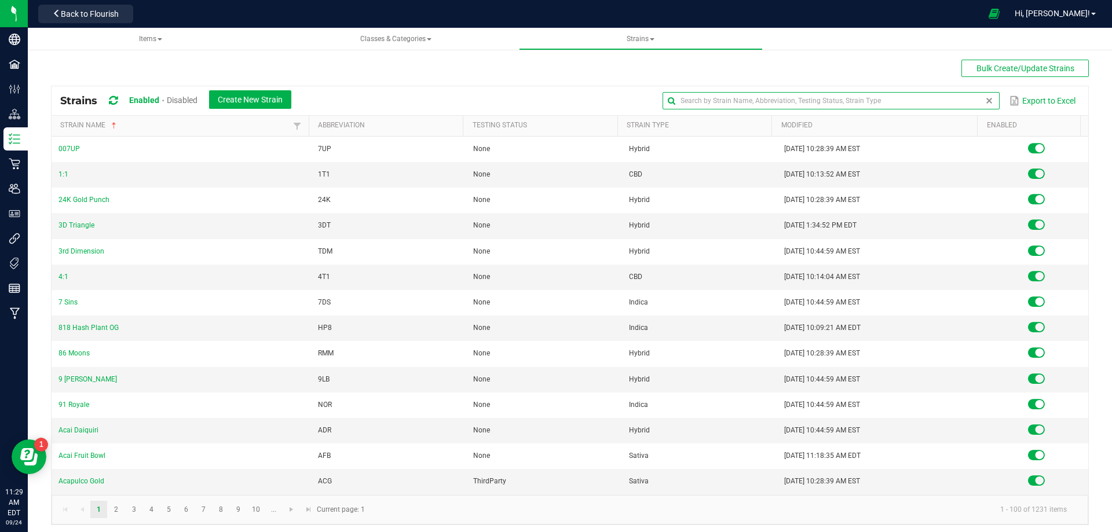
click at [979, 96] on input "text" at bounding box center [830, 100] width 336 height 17
paste input "BKU"
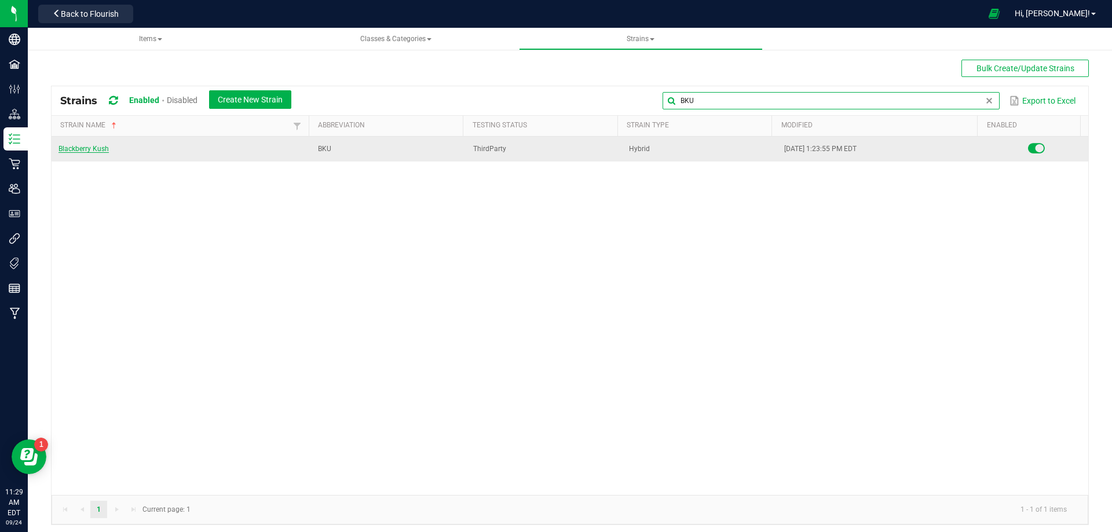
type input "BKU"
click at [100, 148] on link "Blackberry Kush" at bounding box center [83, 149] width 50 height 8
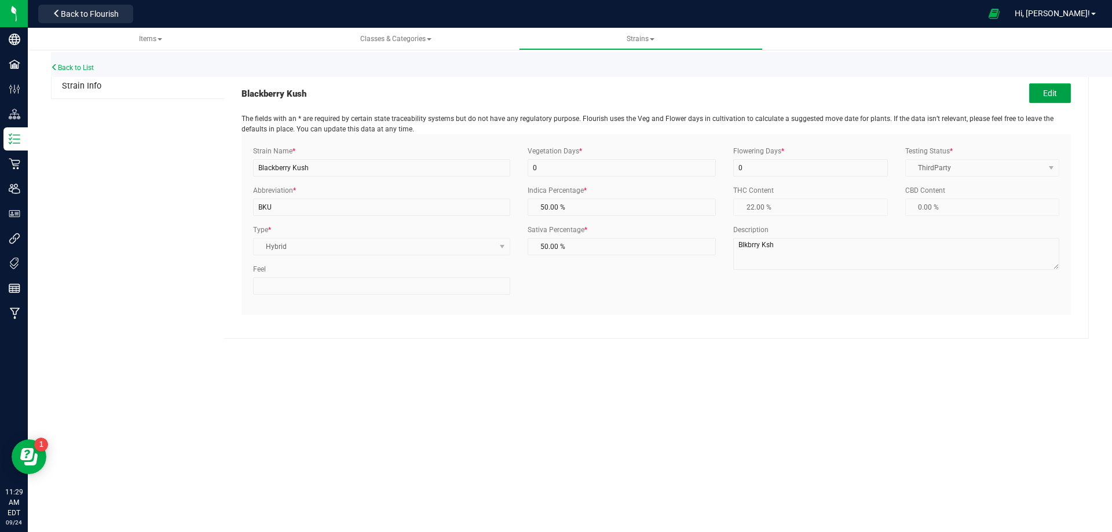
click at [1052, 91] on button "Edit" at bounding box center [1050, 93] width 42 height 20
click at [742, 246] on textarea "Blkbrry Ksh" at bounding box center [896, 254] width 326 height 32
click at [743, 245] on textarea "Blkbrry Ksh" at bounding box center [896, 254] width 326 height 32
type textarea "Blckbrry Ksh"
drag, startPoint x: 1047, startPoint y: 91, endPoint x: 891, endPoint y: 120, distance: 159.0
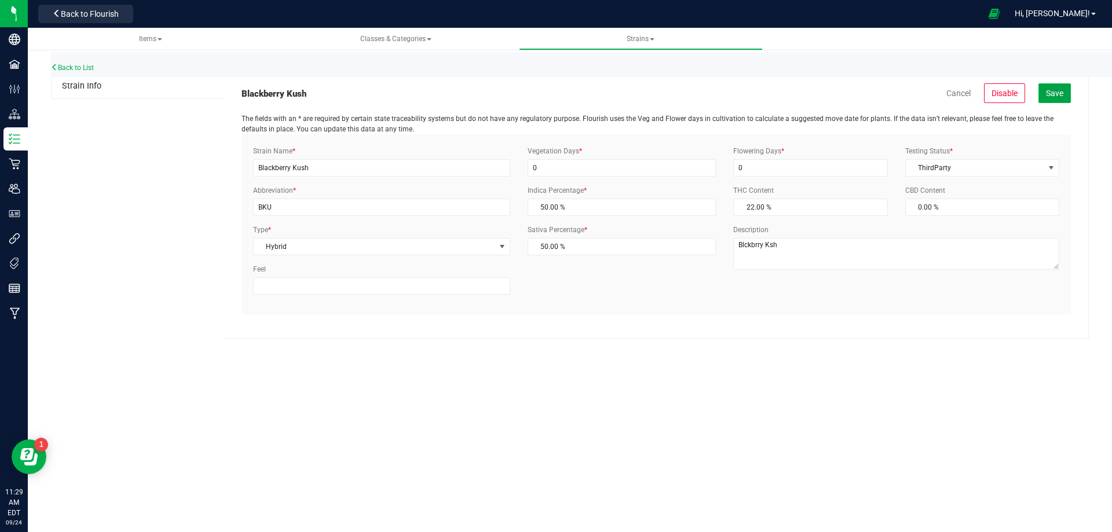
click at [1047, 91] on span "Save" at bounding box center [1054, 93] width 17 height 9
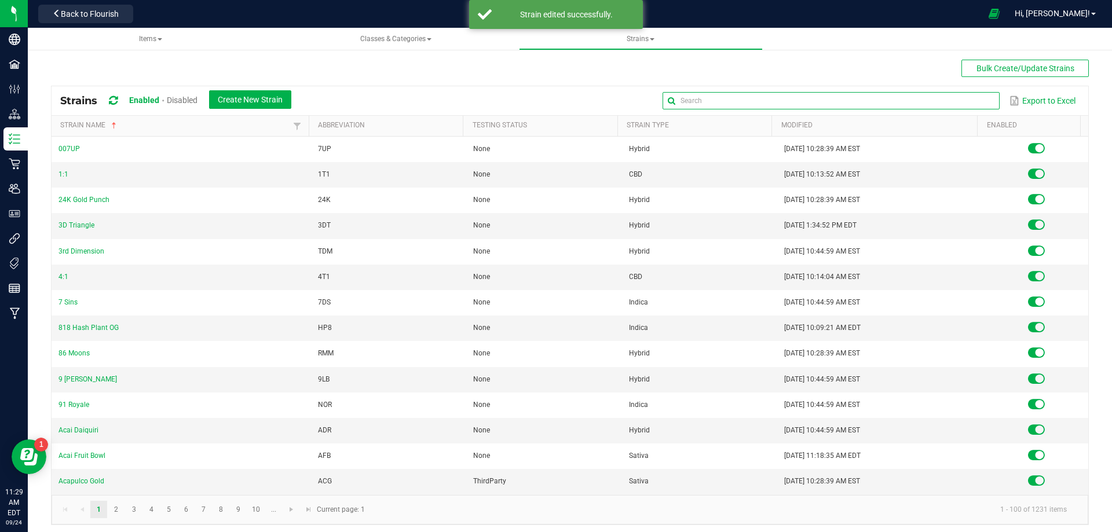
click at [952, 96] on input "text" at bounding box center [830, 100] width 336 height 17
paste input "BDM"
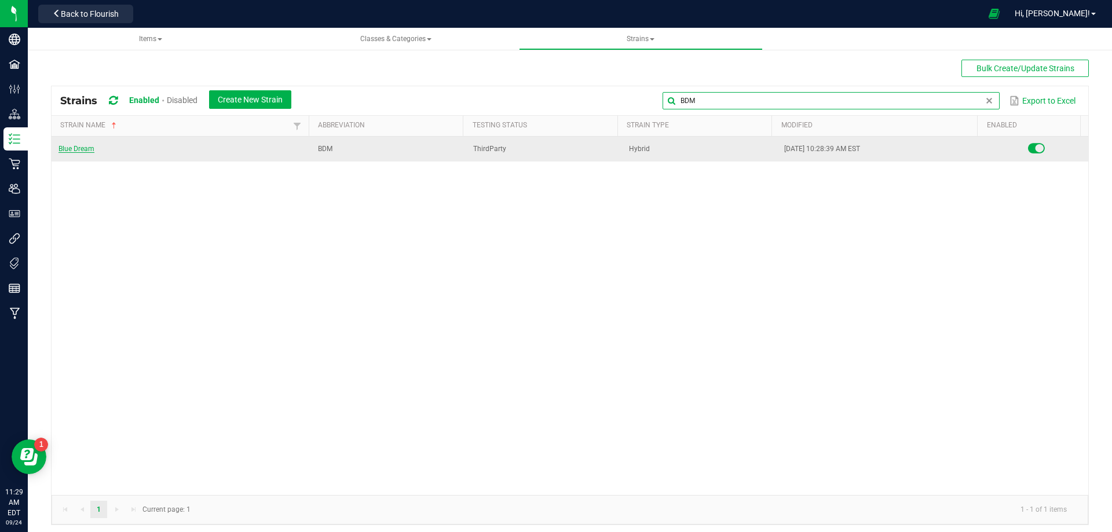
type input "BDM"
click at [83, 149] on link "Blue Dream" at bounding box center [76, 149] width 36 height 8
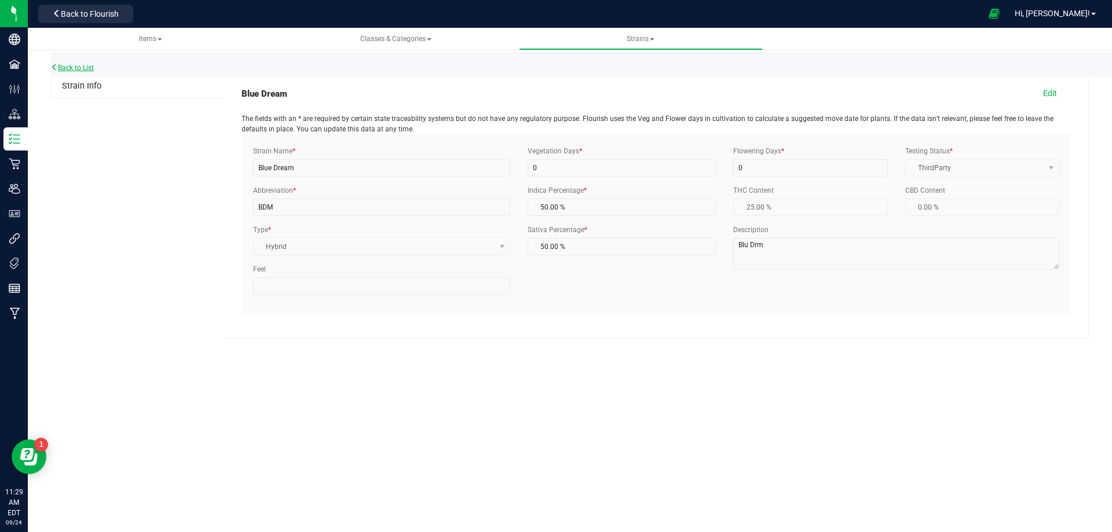
click at [83, 69] on link "Back to List" at bounding box center [72, 68] width 43 height 8
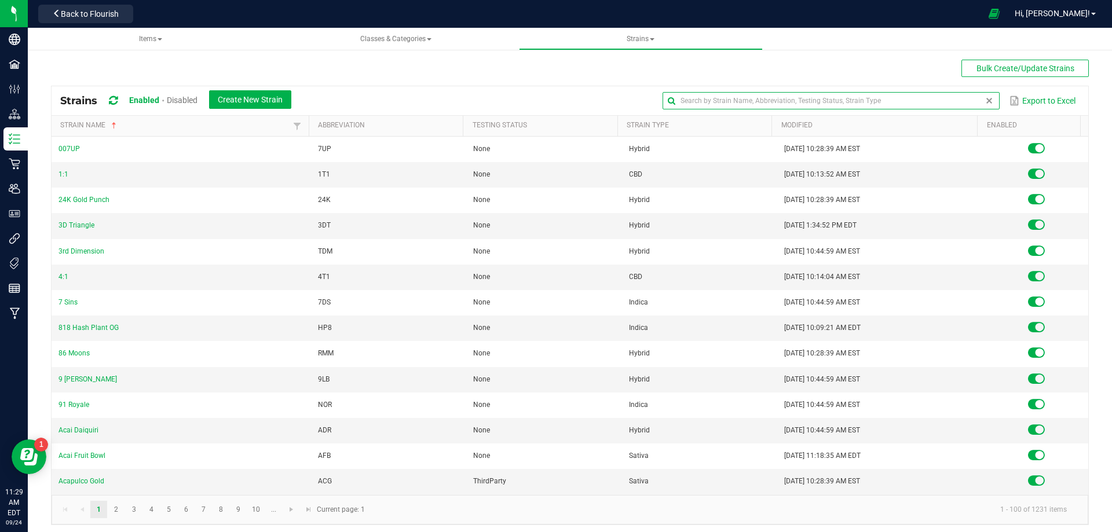
click at [954, 103] on input "text" at bounding box center [830, 100] width 336 height 17
paste input "GDP"
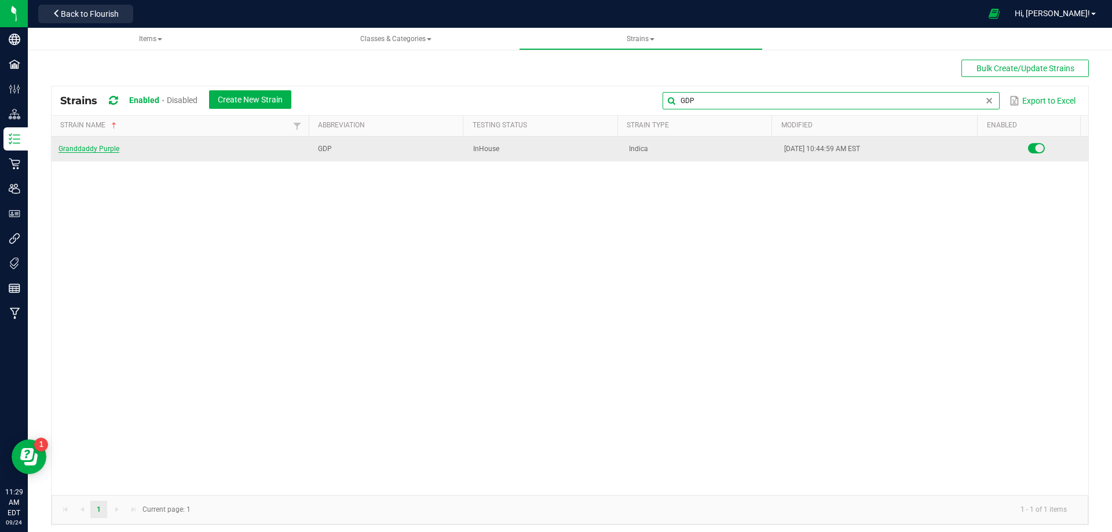
type input "GDP"
click at [91, 151] on link "Granddaddy Purple" at bounding box center [88, 149] width 61 height 8
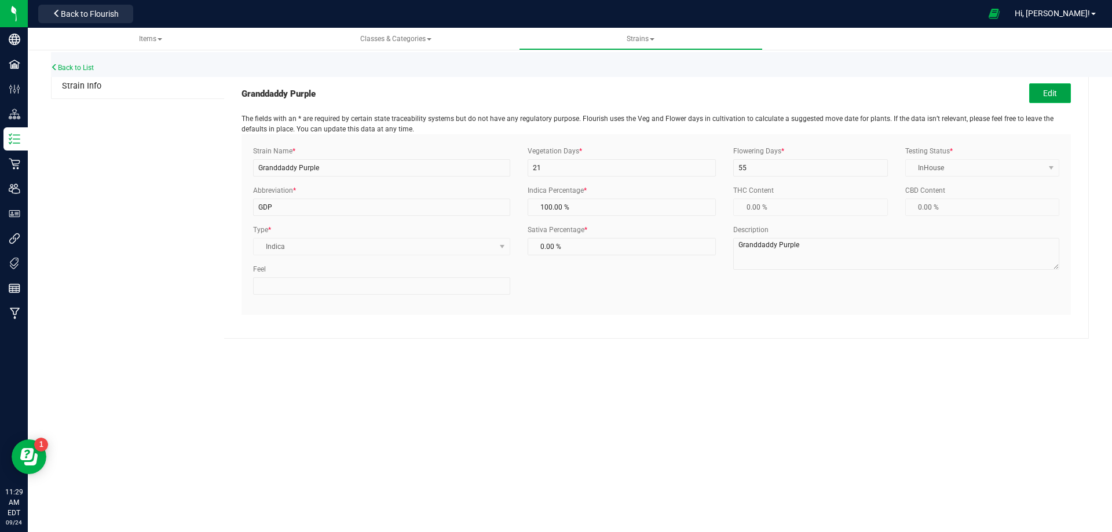
click at [1060, 94] on button "Edit" at bounding box center [1050, 93] width 42 height 20
click at [765, 248] on textarea "Granddaddy Purple" at bounding box center [896, 254] width 326 height 32
click at [748, 247] on textarea "Granddddy Purple" at bounding box center [896, 254] width 326 height 32
click at [778, 246] on textarea "Grnddddy Purple" at bounding box center [896, 254] width 326 height 32
click at [791, 247] on textarea "Grnddddy Prple" at bounding box center [896, 254] width 326 height 32
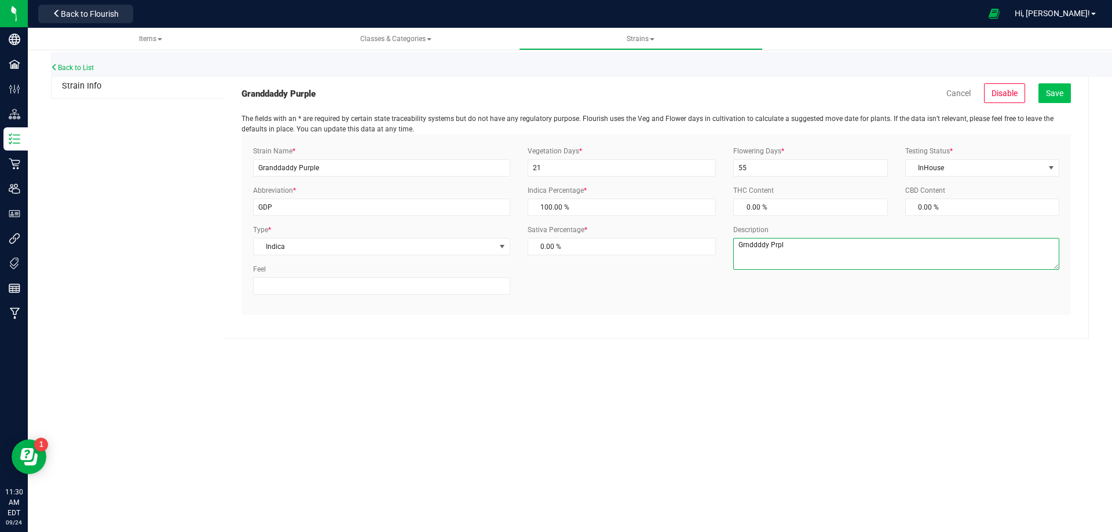
type textarea "Grnddddy Prpl"
click at [1051, 93] on span "Save" at bounding box center [1054, 93] width 17 height 9
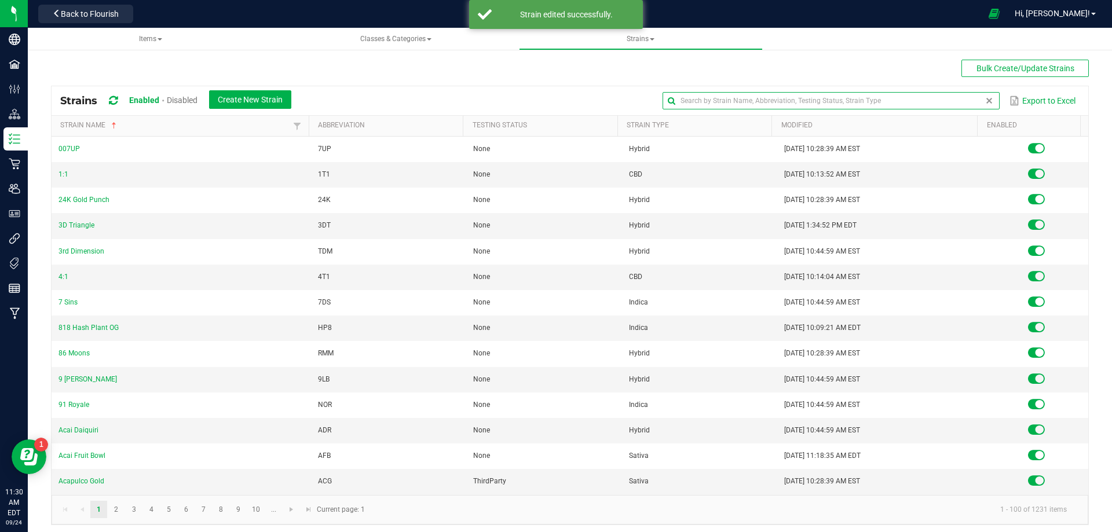
click at [959, 105] on input "text" at bounding box center [830, 100] width 336 height 17
paste input "JKH"
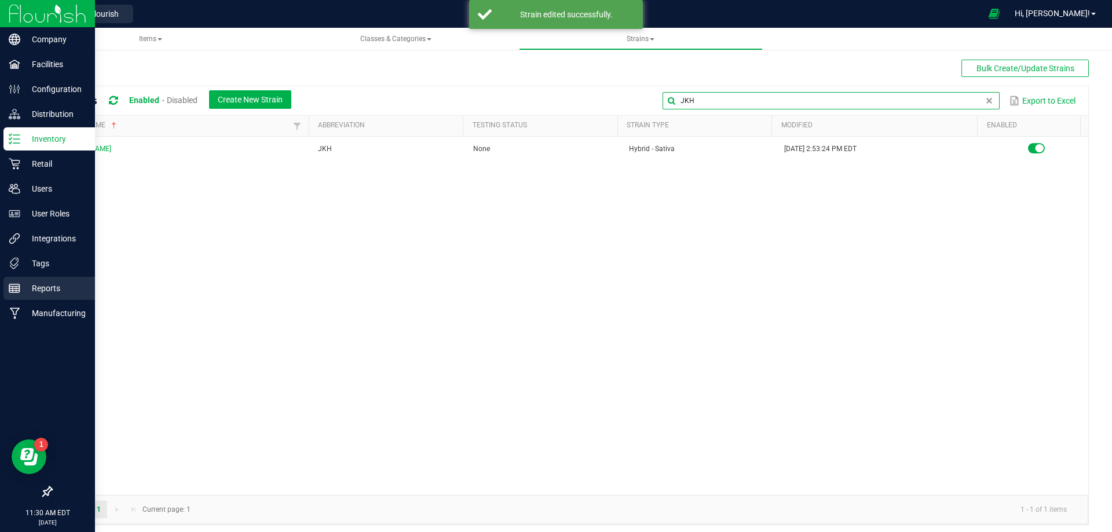
type input "JKH"
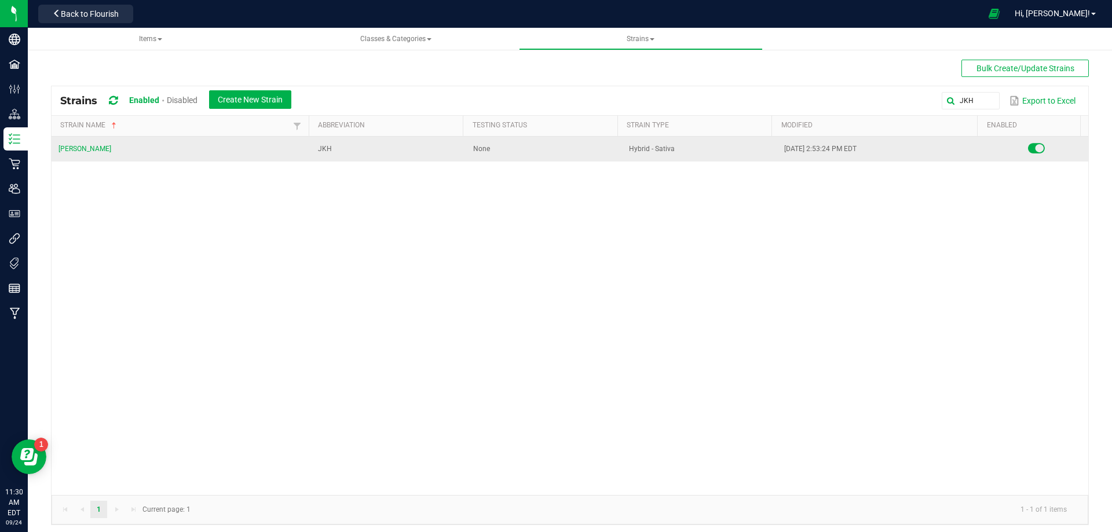
click at [78, 154] on td "Jack Herer" at bounding box center [181, 149] width 259 height 25
click at [75, 147] on link "Jack Herer" at bounding box center [84, 149] width 53 height 8
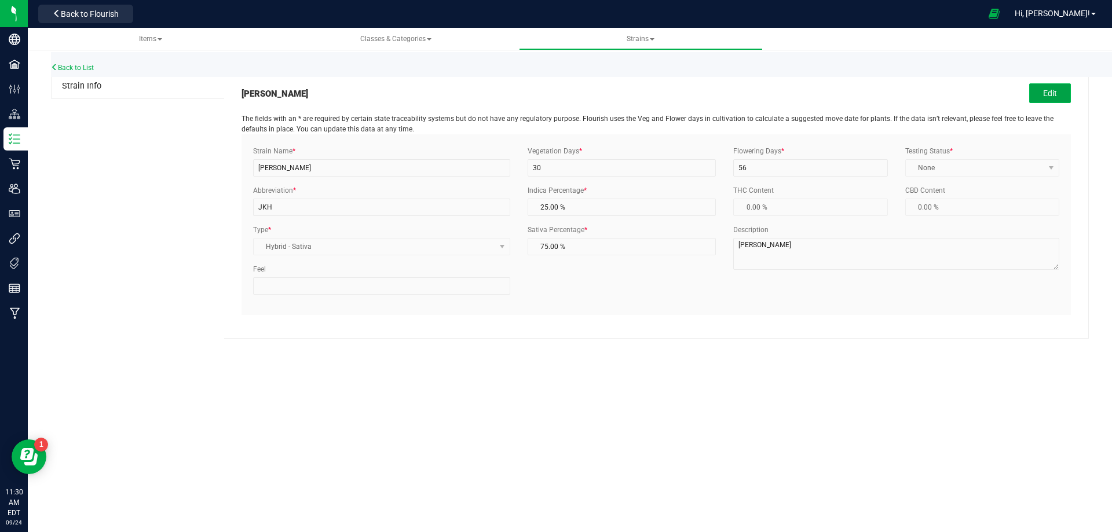
click at [1058, 91] on button "Edit" at bounding box center [1050, 93] width 42 height 20
click at [745, 245] on textarea "Jack Herer" at bounding box center [896, 254] width 326 height 32
click at [759, 247] on textarea "Jck Herer" at bounding box center [896, 254] width 326 height 32
click at [760, 245] on textarea "Jck Hrer" at bounding box center [896, 254] width 326 height 32
type textarea "Jck Hrr"
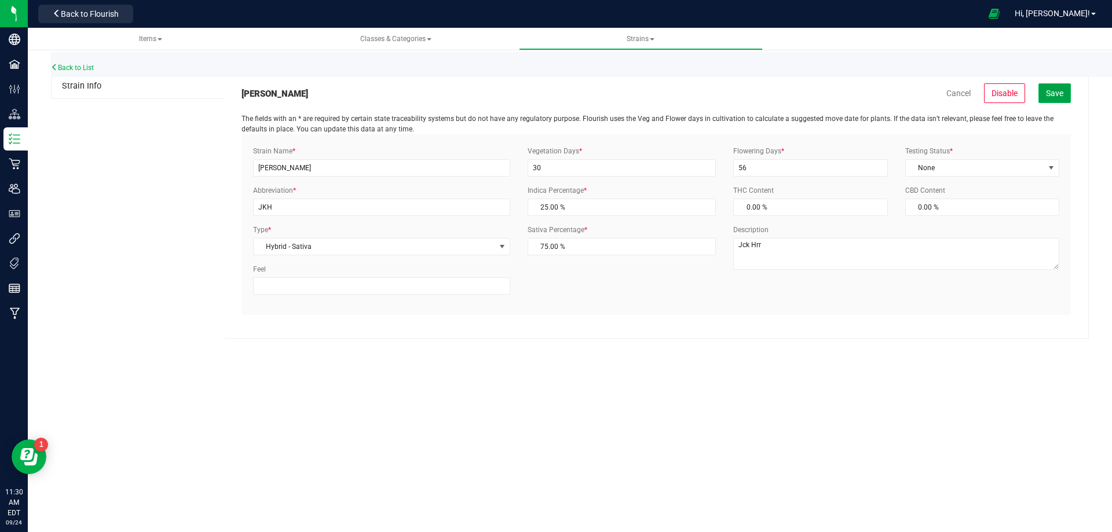
click at [1047, 98] on button "Save" at bounding box center [1054, 93] width 32 height 20
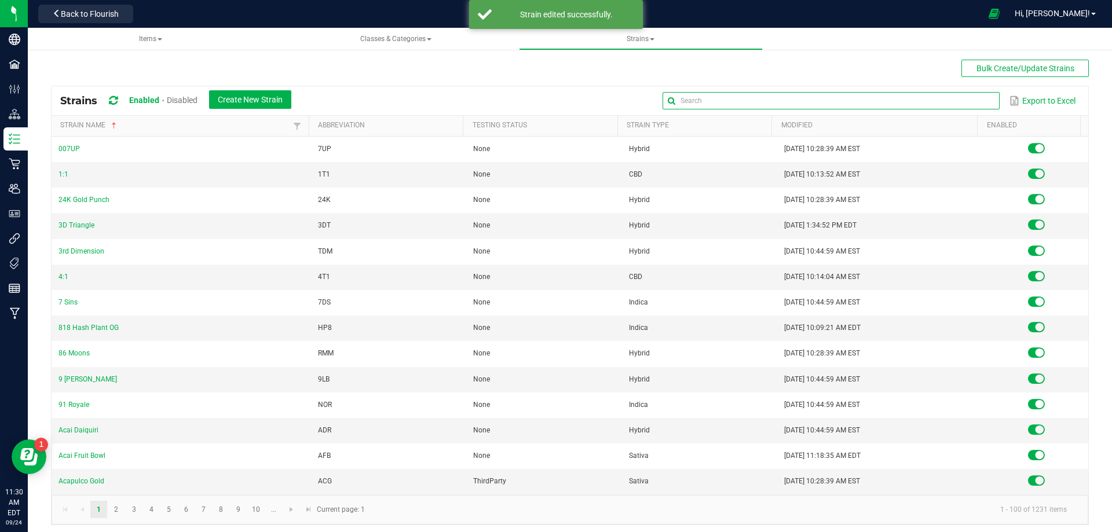
click at [972, 100] on input "text" at bounding box center [830, 100] width 336 height 17
drag, startPoint x: 972, startPoint y: 101, endPoint x: 949, endPoint y: 107, distance: 23.2
click at [972, 101] on input "text" at bounding box center [830, 100] width 336 height 17
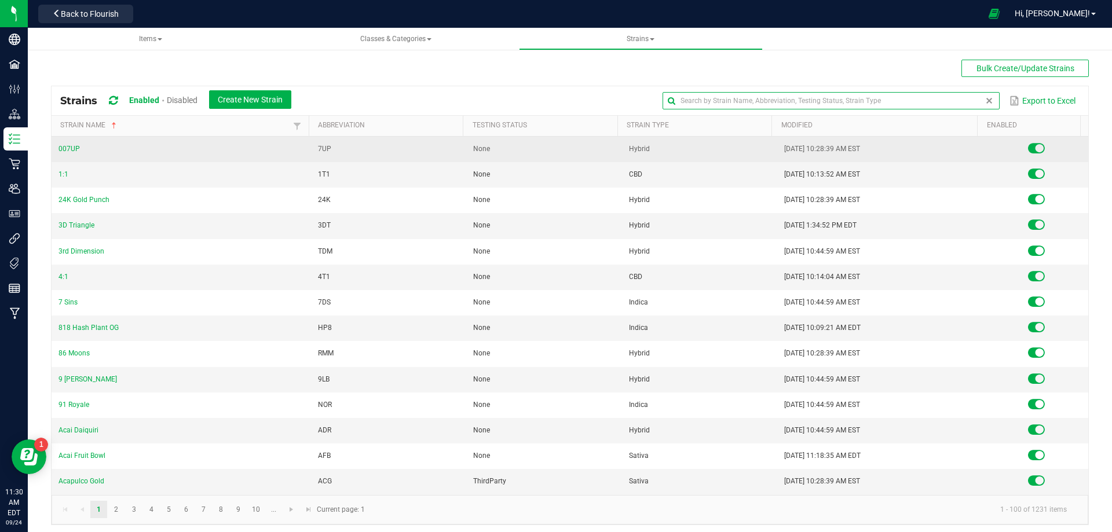
paste input "SLH"
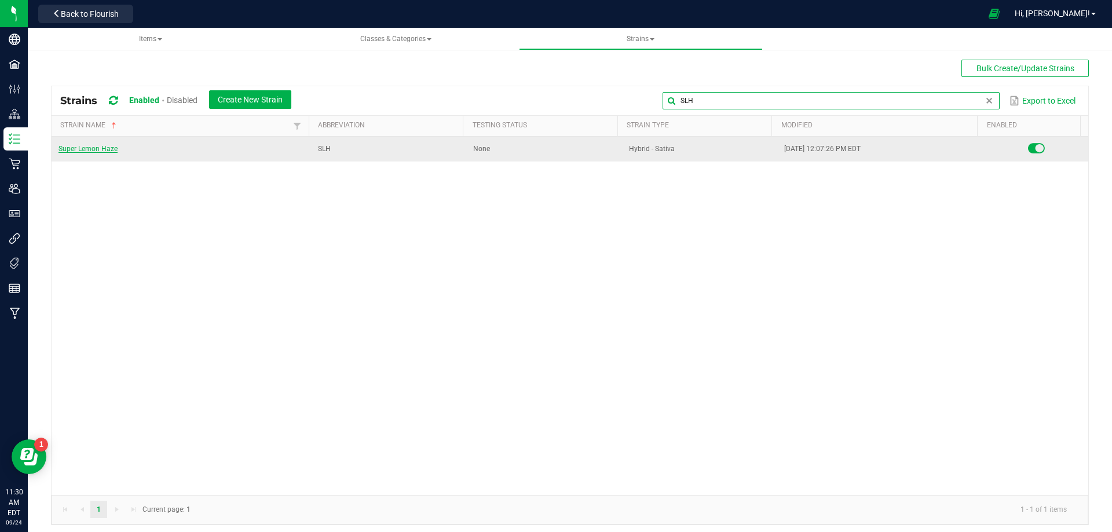
type input "SLH"
click at [85, 152] on link "Super Lemon Haze" at bounding box center [87, 149] width 59 height 8
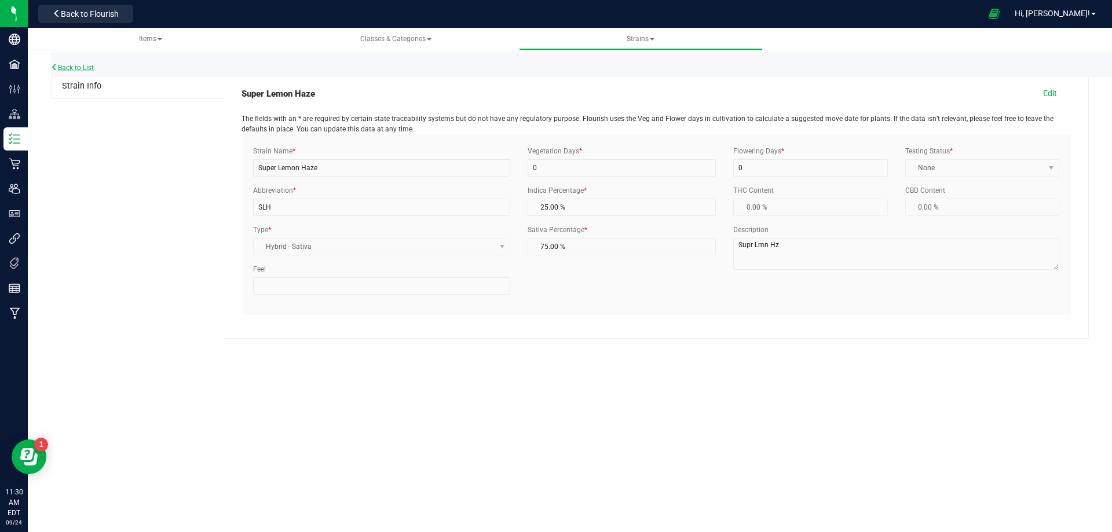
click at [89, 69] on link "Back to List" at bounding box center [72, 68] width 43 height 8
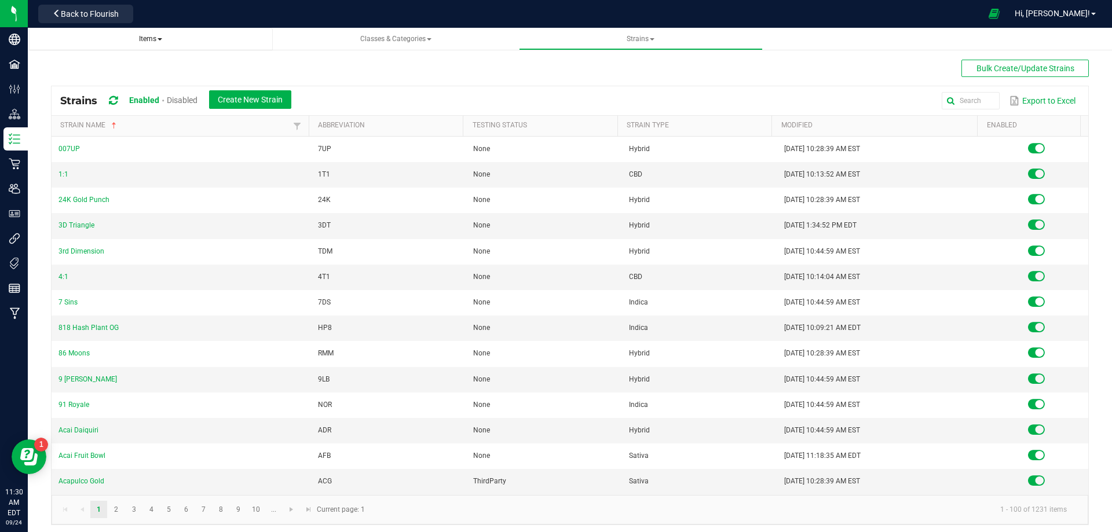
click at [157, 41] on span "Items" at bounding box center [150, 39] width 23 height 8
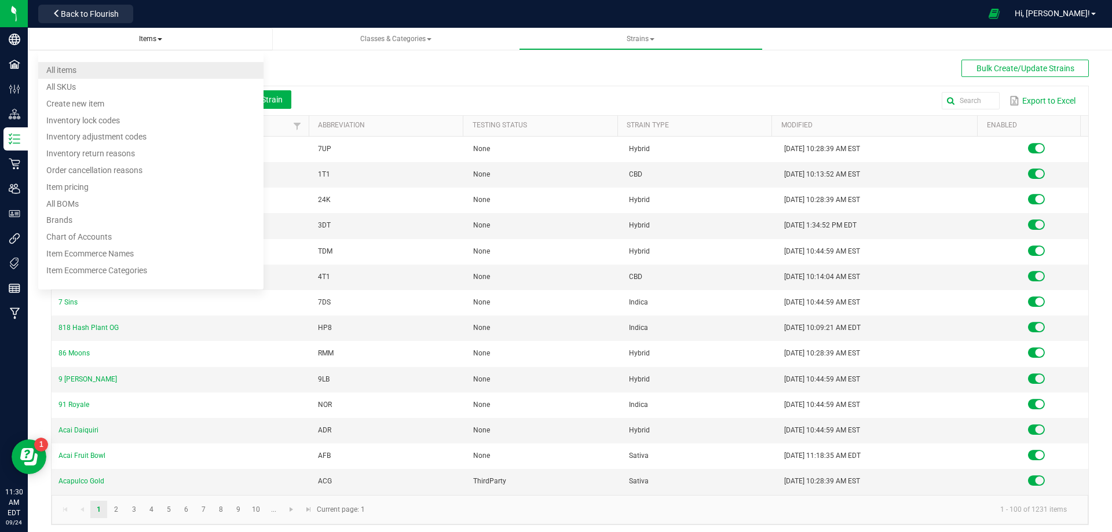
click at [141, 67] on li "All items" at bounding box center [150, 70] width 225 height 17
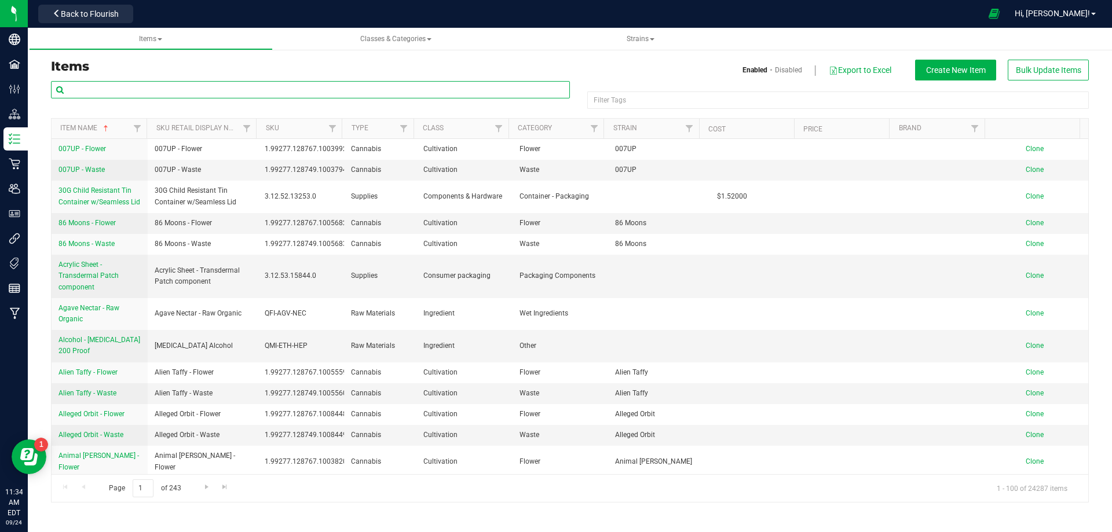
click at [111, 97] on input "text" at bounding box center [310, 89] width 519 height 17
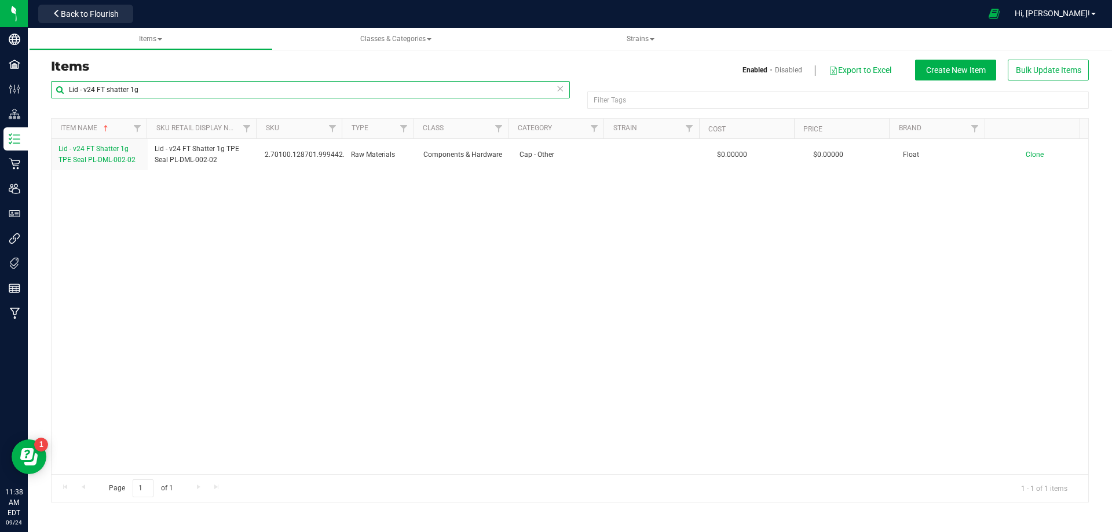
drag, startPoint x: -10, startPoint y: 74, endPoint x: -89, endPoint y: 76, distance: 79.4
click at [0, 76] on html "Company Facilities Configuration Distribution Inventory Retail Users User Roles…" at bounding box center [556, 266] width 1112 height 532
paste input "SAMPLE FT 3.5g Cannabis Flower Animal [PERSON_NAME] (Indica)"
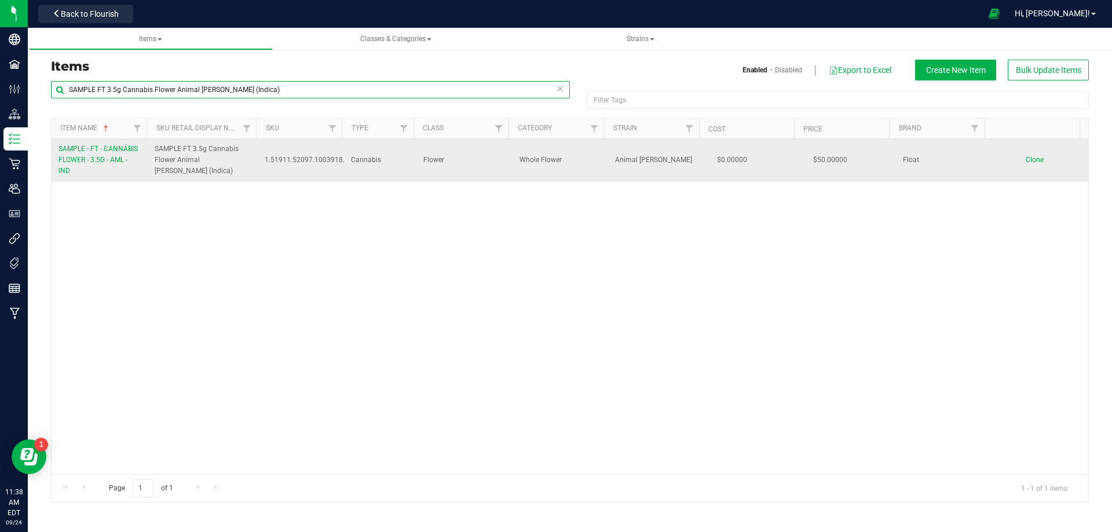
type input "SAMPLE FT 3.5g Cannabis Flower Animal [PERSON_NAME] (Indica)"
click at [98, 160] on span "SAMPLE - FT - CANNABIS FLOWER - 3.5G - AML - IND" at bounding box center [97, 160] width 79 height 30
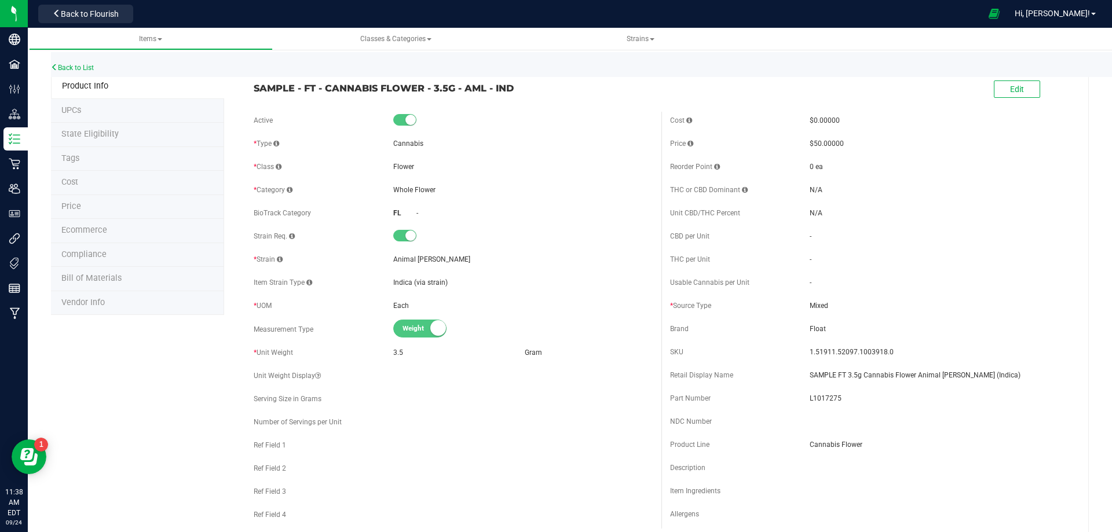
drag, startPoint x: 537, startPoint y: 80, endPoint x: 239, endPoint y: 90, distance: 298.9
copy span "SAMPLE - FT - CANNABIS FLOWER - 3.5G - AML - IND"
click at [83, 69] on link "Back to List" at bounding box center [72, 68] width 43 height 8
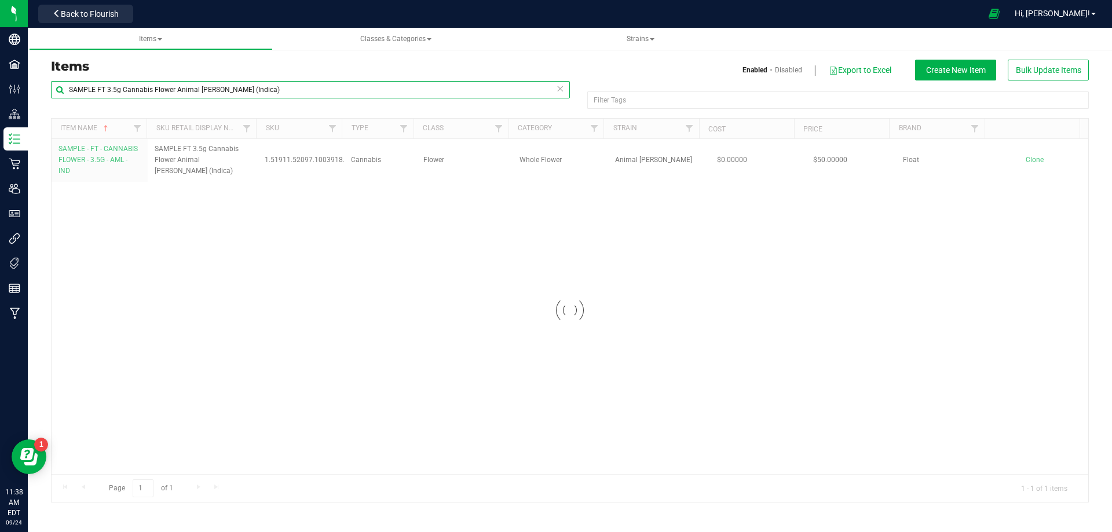
drag, startPoint x: 216, startPoint y: 89, endPoint x: -21, endPoint y: 80, distance: 237.5
click at [0, 80] on html "Company Facilities Configuration Distribution Inventory Retail Users User Roles…" at bounding box center [556, 266] width 1112 height 532
paste input "1015256"
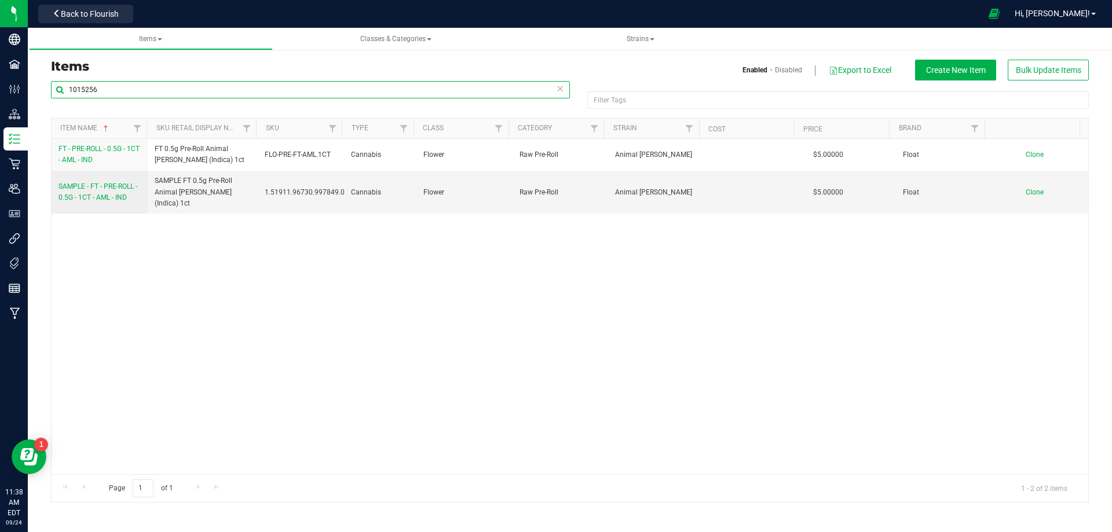
type input "1015256"
click at [108, 190] on span "SAMPLE - FT - PRE-ROLL - 0.5G - 1CT - AML - IND" at bounding box center [97, 191] width 79 height 19
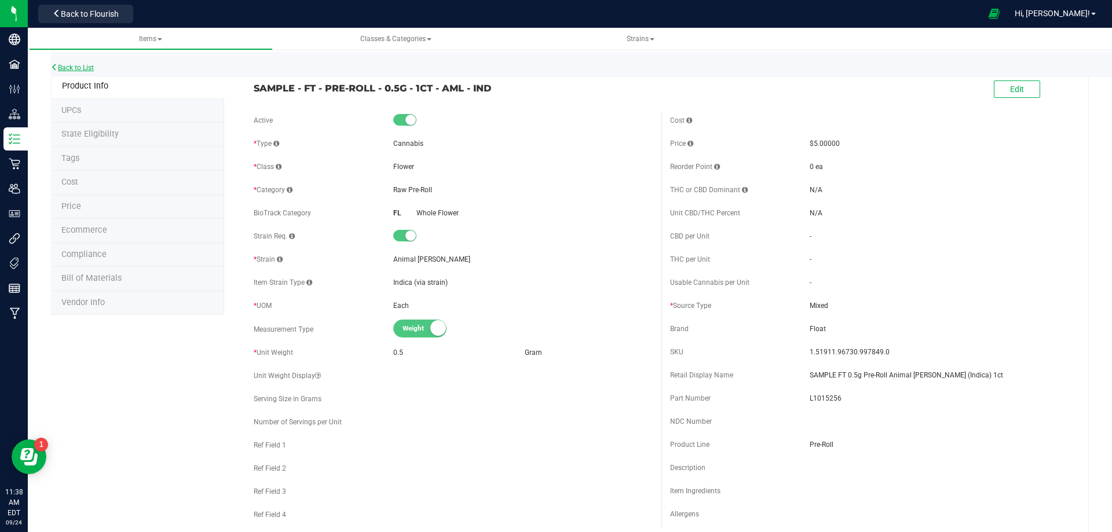
click at [76, 66] on link "Back to List" at bounding box center [72, 68] width 43 height 8
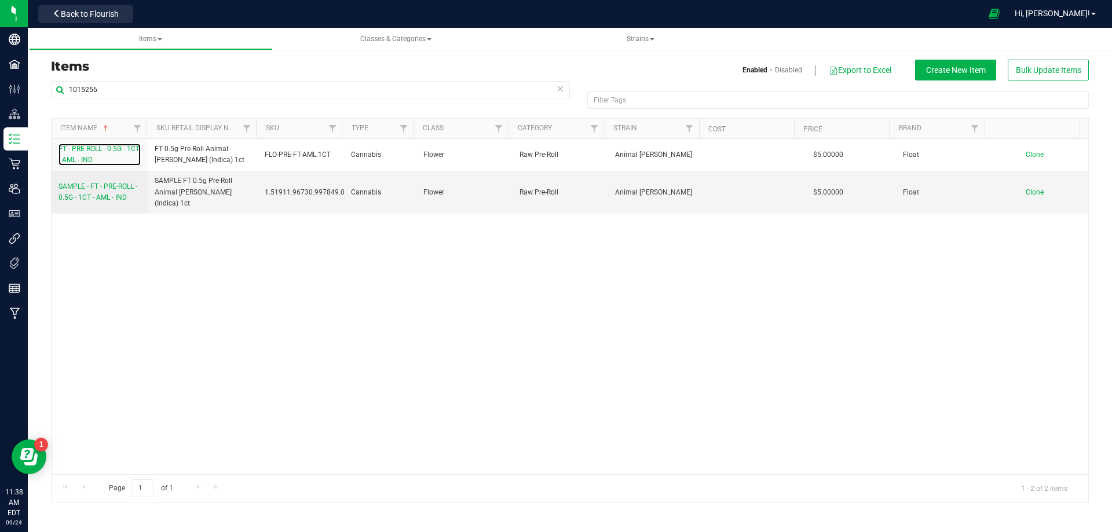
click at [90, 160] on span "FT - PRE-ROLL - 0.5G - 1CT - AML - IND" at bounding box center [98, 154] width 81 height 19
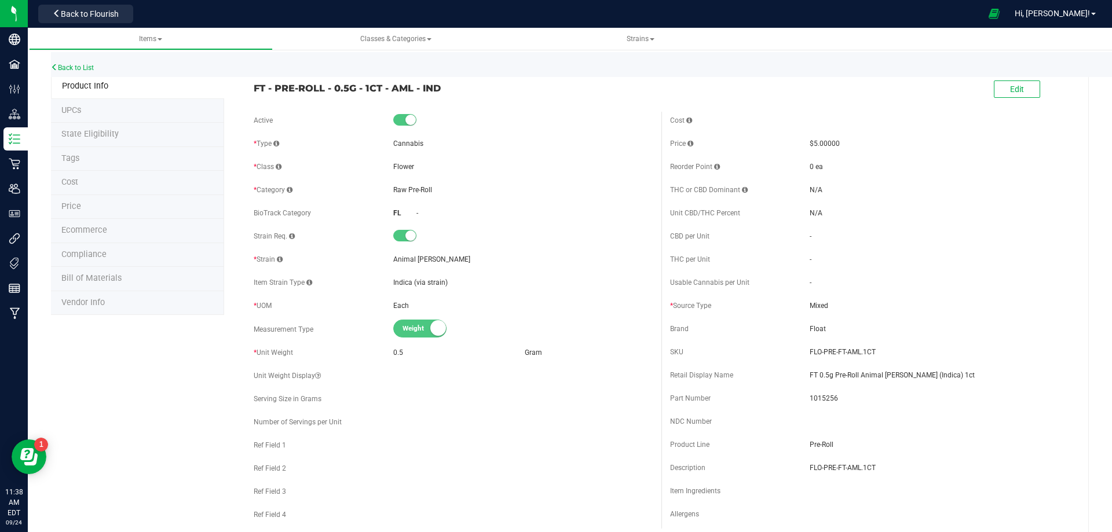
drag, startPoint x: 441, startPoint y: 91, endPoint x: 241, endPoint y: 96, distance: 199.8
copy span "FT - PRE-ROLL - 0.5G - 1CT - AML - IND"
click at [90, 69] on link "Back to List" at bounding box center [72, 68] width 43 height 8
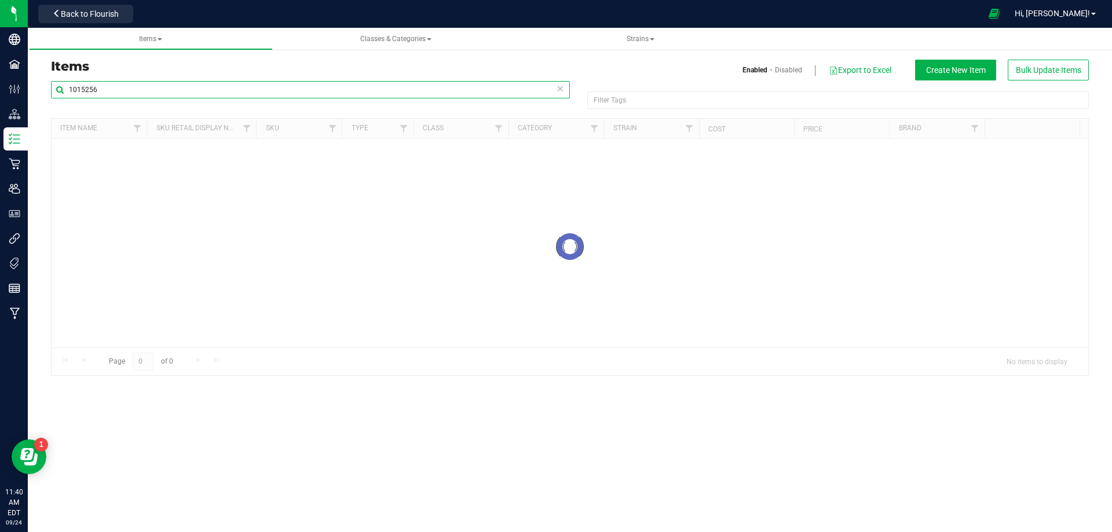
drag, startPoint x: 72, startPoint y: 97, endPoint x: -9, endPoint y: 94, distance: 81.7
click at [0, 94] on html "Company Facilities Configuration Distribution Inventory Retail Users User Roles…" at bounding box center [556, 266] width 1112 height 532
paste input "2001938"
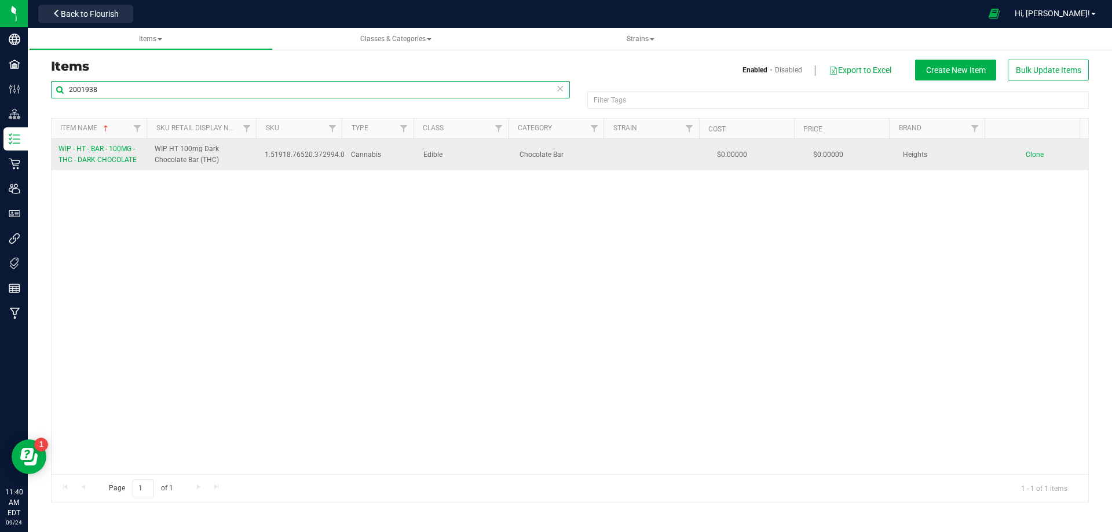
type input "2001938"
click at [86, 161] on span "WIP - HT - BAR - 100MG - THC - DARK CHOCOLATE" at bounding box center [97, 154] width 78 height 19
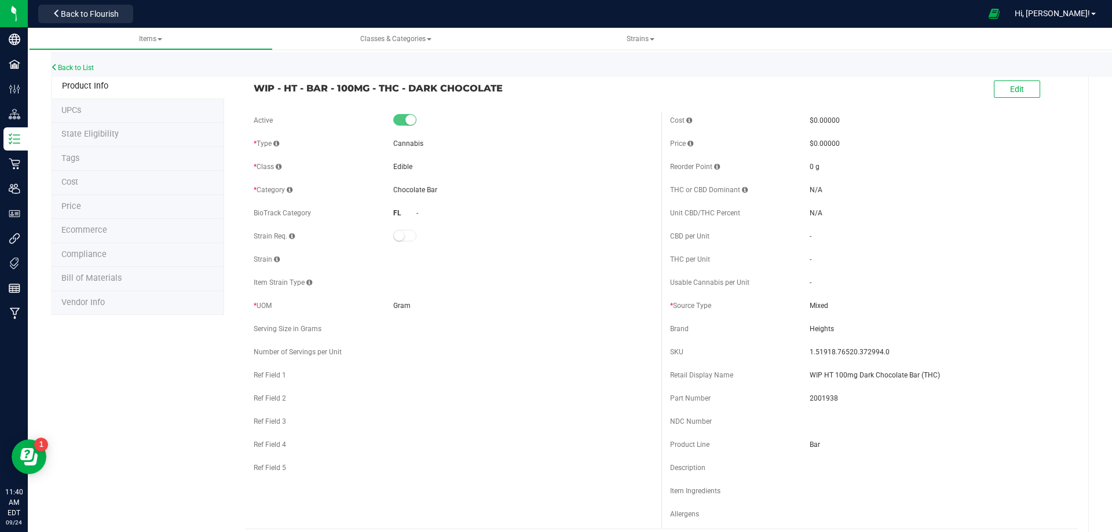
click at [109, 255] on li "Compliance" at bounding box center [137, 255] width 173 height 24
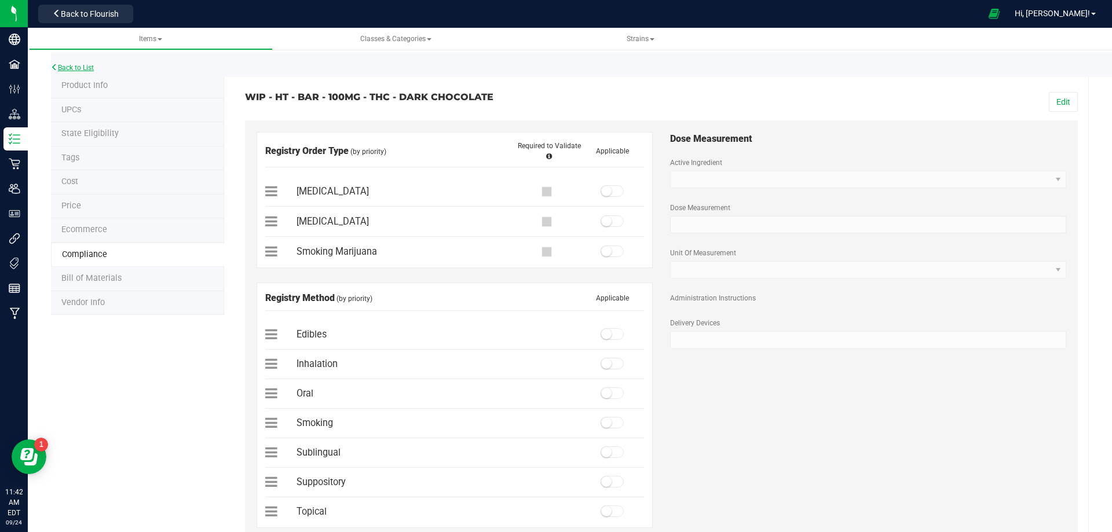
click at [74, 67] on link "Back to List" at bounding box center [72, 68] width 43 height 8
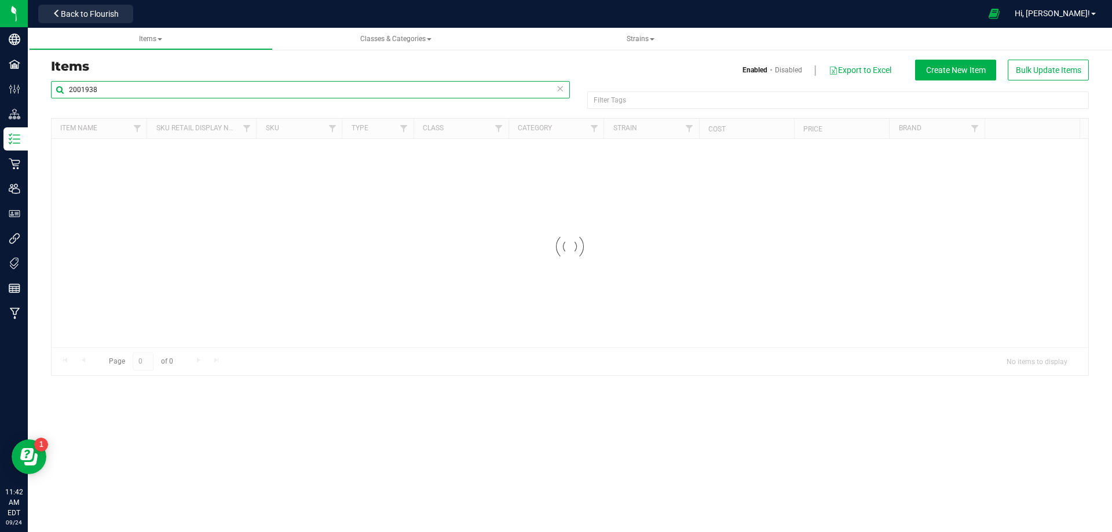
click at [113, 92] on input "2001938" at bounding box center [310, 89] width 519 height 17
drag, startPoint x: 113, startPoint y: 92, endPoint x: 56, endPoint y: 102, distance: 58.7
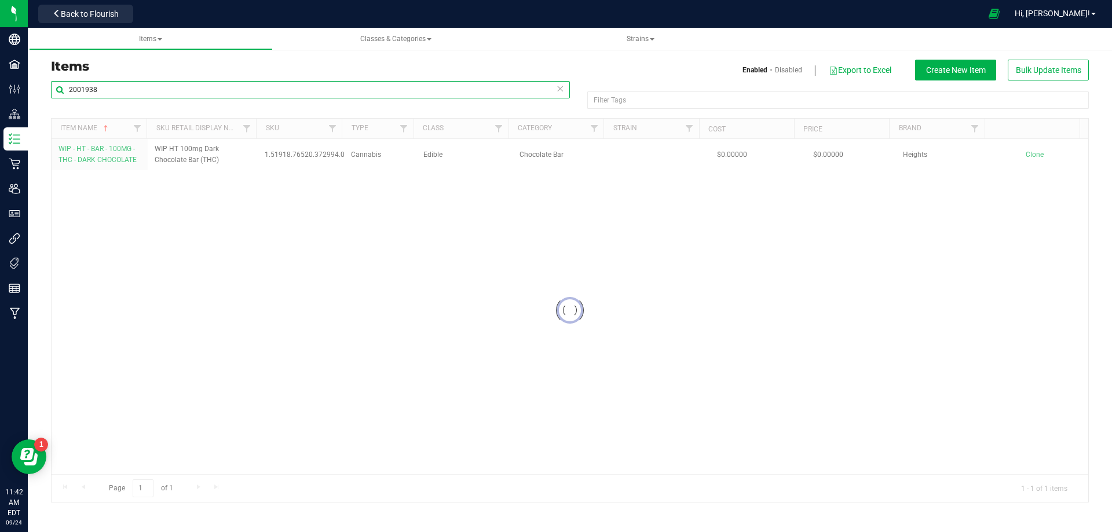
click at [56, 102] on div "2001938" at bounding box center [310, 94] width 519 height 27
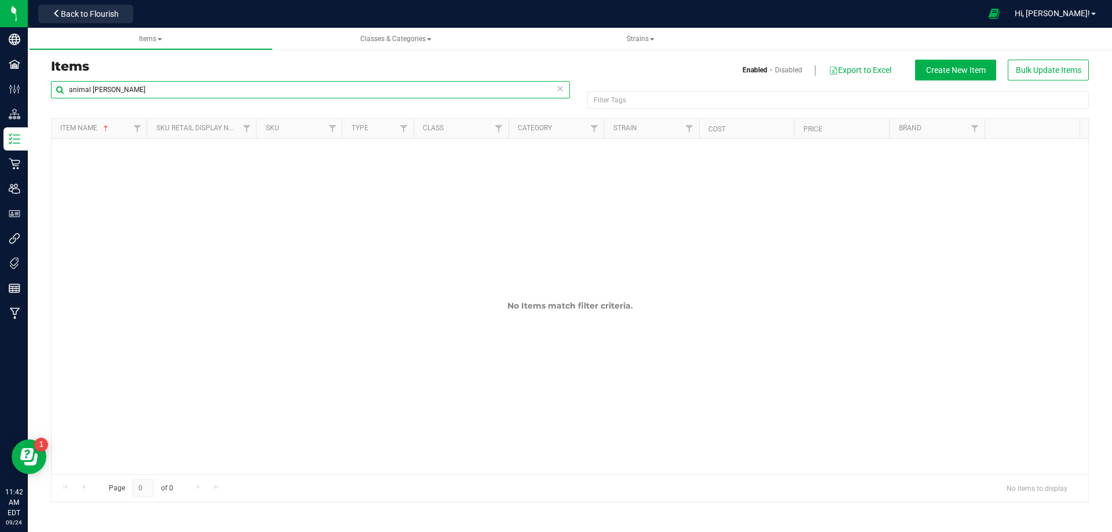
click at [98, 91] on input "animal lary" at bounding box center [310, 89] width 519 height 17
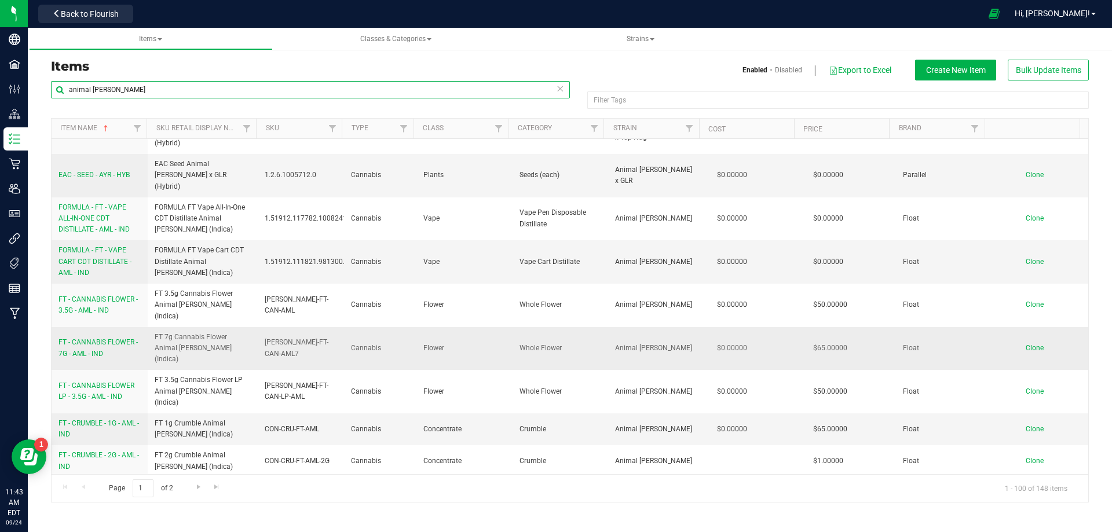
scroll to position [290, 0]
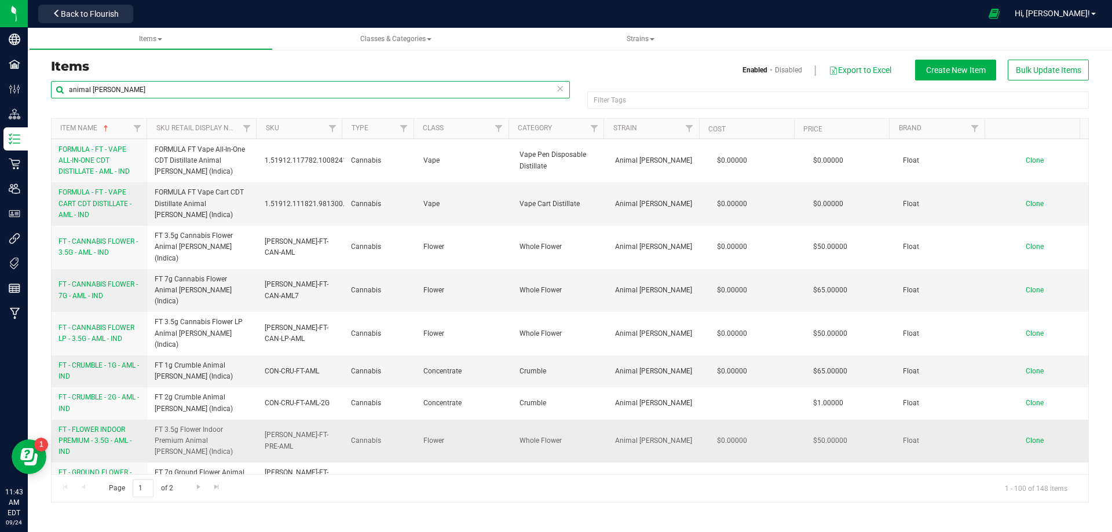
type input "animal [PERSON_NAME]"
click at [111, 426] on span "FT - FLOWER INDOOR PREMIUM - 3.5G - AML - IND" at bounding box center [94, 441] width 73 height 30
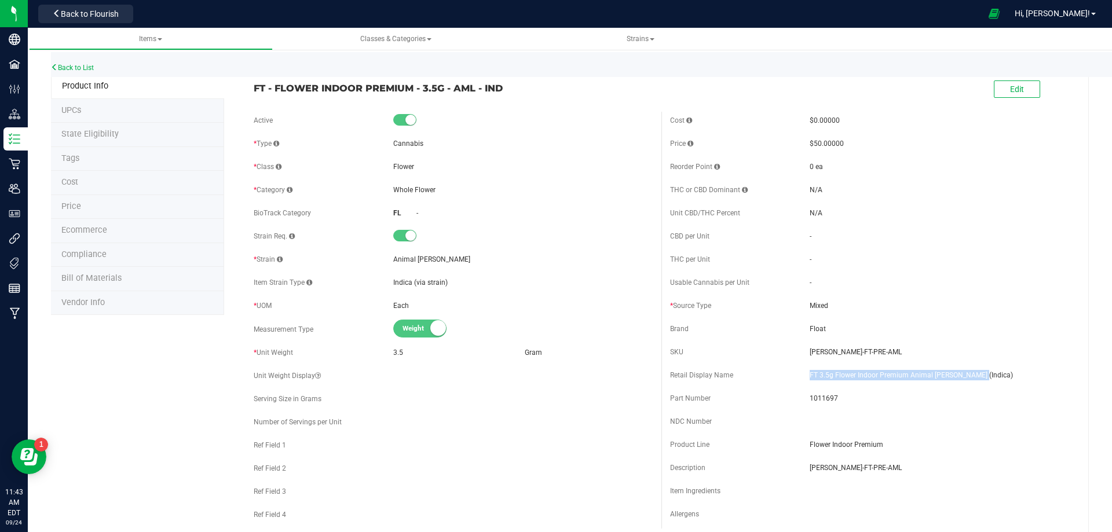
drag, startPoint x: 927, startPoint y: 375, endPoint x: 793, endPoint y: 375, distance: 133.8
click at [800, 375] on div "Retail Display Name FT 3.5g Flower Indoor Premium Animal Larry (Indica)" at bounding box center [869, 375] width 399 height 17
copy div "FT 3.5g Flower Indoor Premium Animal [PERSON_NAME] (Indica)"
click at [820, 401] on span "1011697" at bounding box center [938, 398] width 259 height 10
click at [820, 402] on span "1011697" at bounding box center [938, 398] width 259 height 10
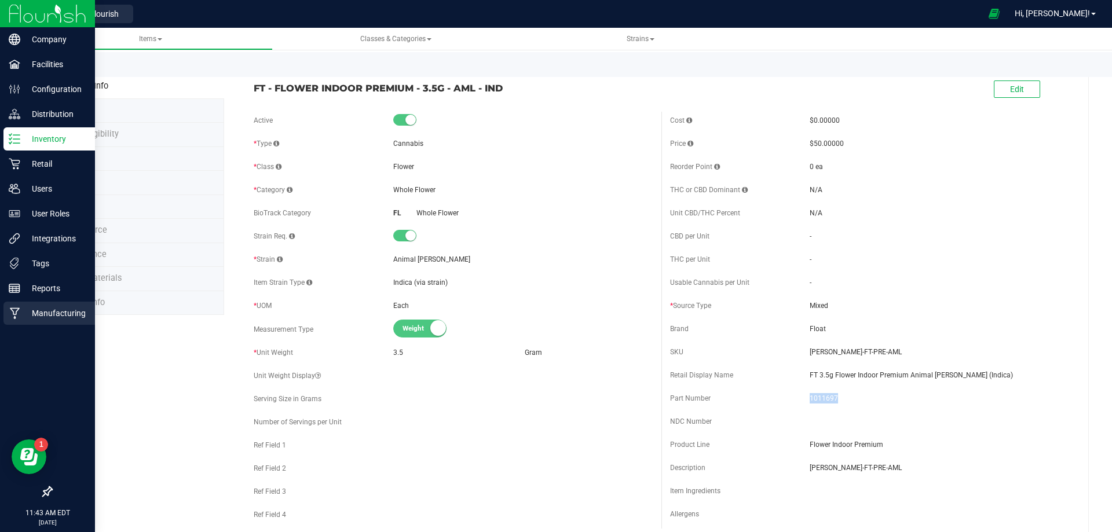
copy span "1011697"
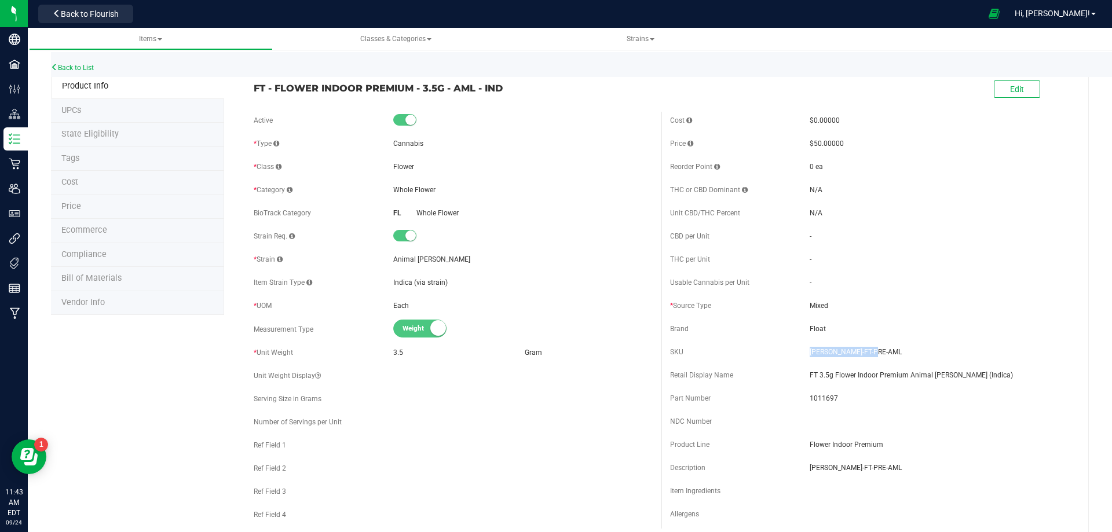
drag, startPoint x: 867, startPoint y: 354, endPoint x: 802, endPoint y: 342, distance: 66.4
click at [803, 342] on div "Cost $0.00000 Price $50.00000 Reorder Point 0 ea THC or CBD Dominant - - -" at bounding box center [869, 320] width 416 height 417
copy div "[PERSON_NAME]-FT-PRE-AML"
drag, startPoint x: 340, startPoint y: 90, endPoint x: 250, endPoint y: 89, distance: 90.9
click at [250, 89] on div "FT - FLOWER INDOOR PREMIUM - 3.5G - AML - IND" at bounding box center [453, 85] width 416 height 20
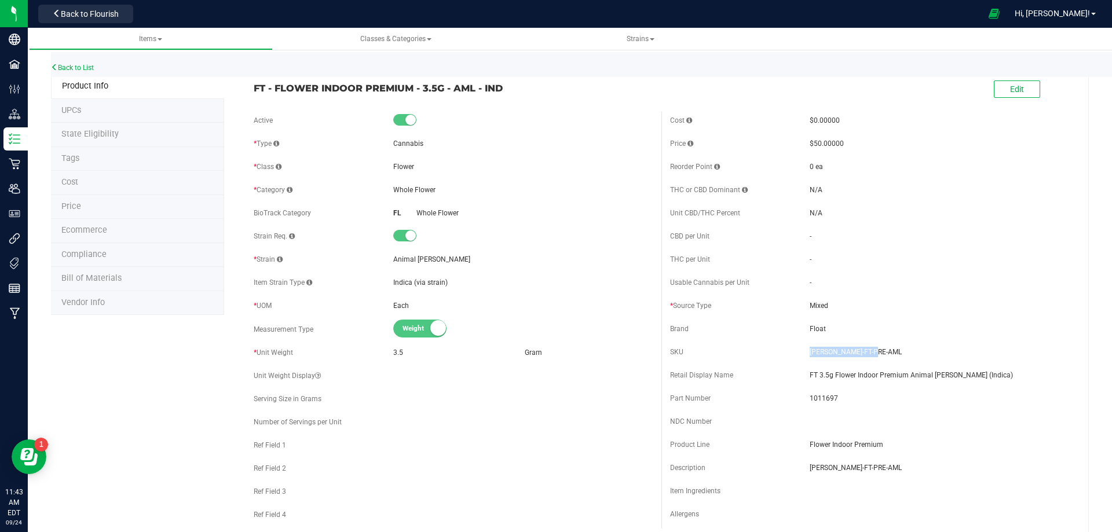
copy span "FT - FLOWER INDOOR PREMIUM - 3.5G - AML - IND"
click at [85, 69] on link "Back to List" at bounding box center [72, 68] width 43 height 8
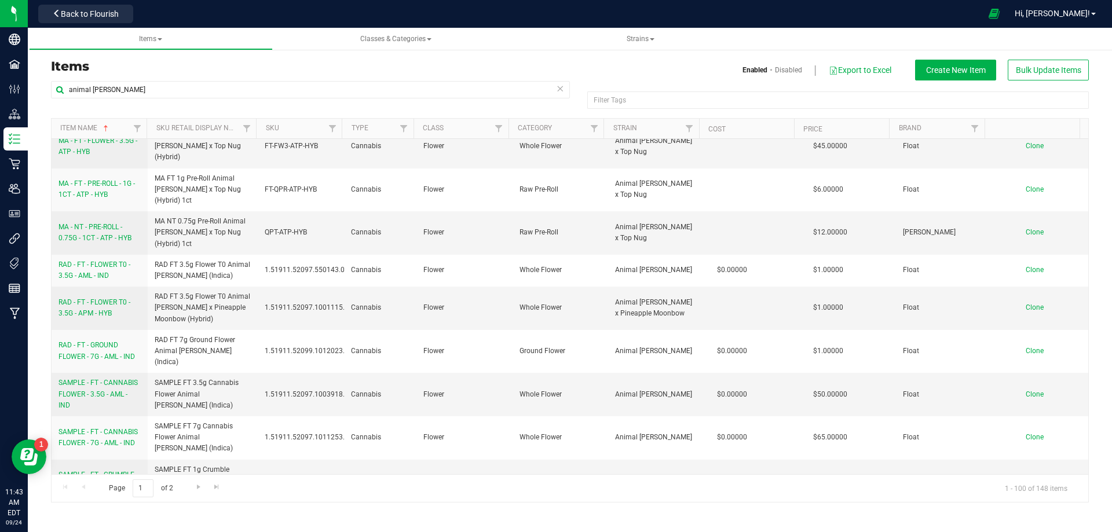
scroll to position [1795, 0]
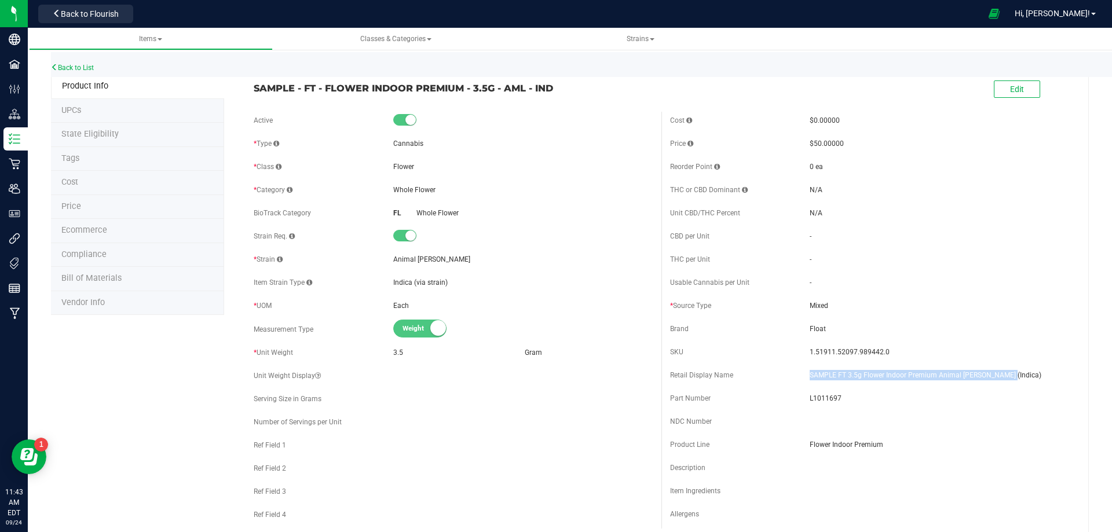
drag, startPoint x: 906, startPoint y: 376, endPoint x: 802, endPoint y: 378, distance: 103.7
click at [802, 378] on div "Retail Display Name SAMPLE FT 3.5g Flower Indoor Premium Animal Larry (Indica)" at bounding box center [869, 375] width 399 height 17
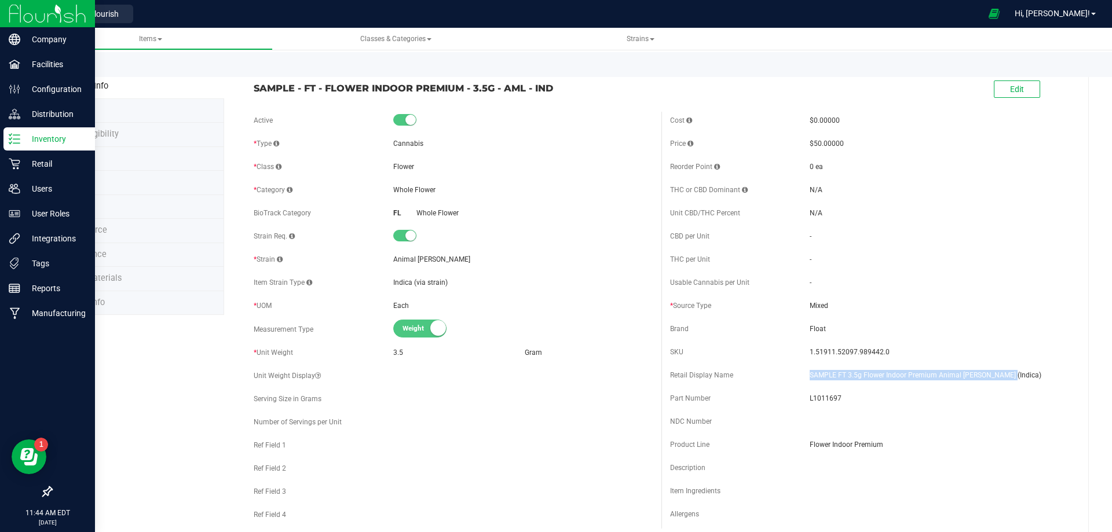
copy div "SAMPLE FT 3.5g Flower Indoor Premium Animal [PERSON_NAME] (Indica)"
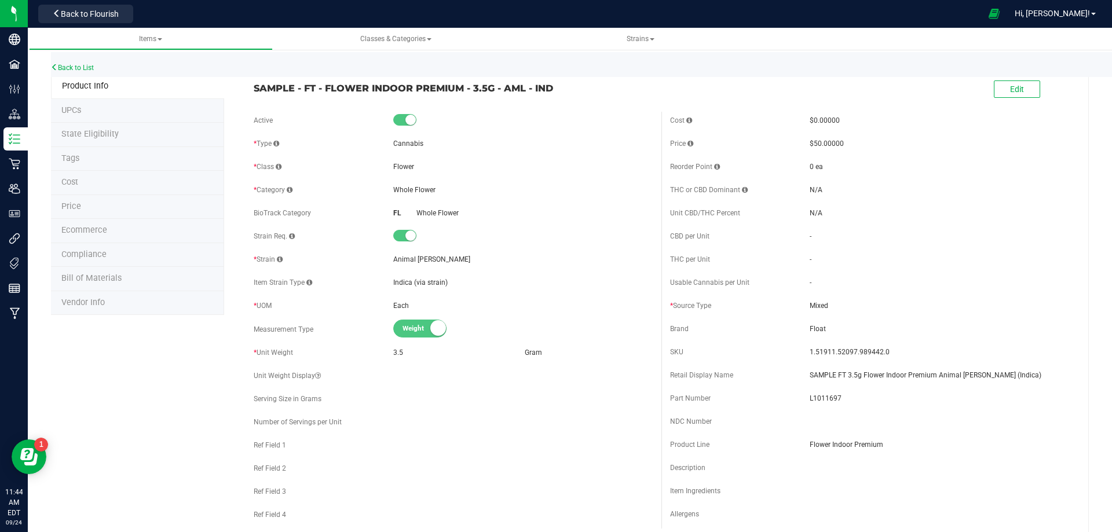
click at [833, 401] on span "L1011697" at bounding box center [938, 398] width 259 height 10
click at [832, 401] on span "L1011697" at bounding box center [938, 398] width 259 height 10
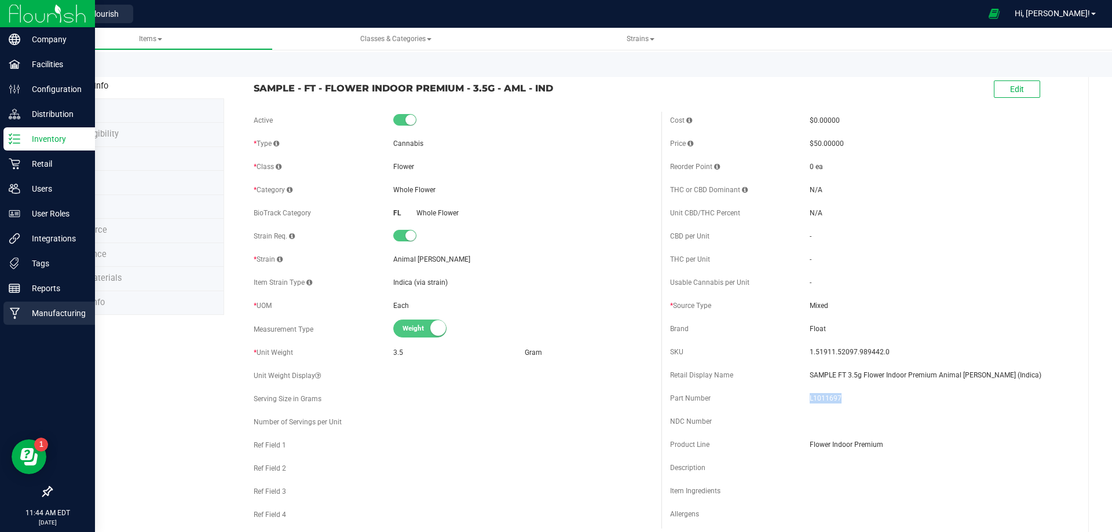
copy span "L1011697"
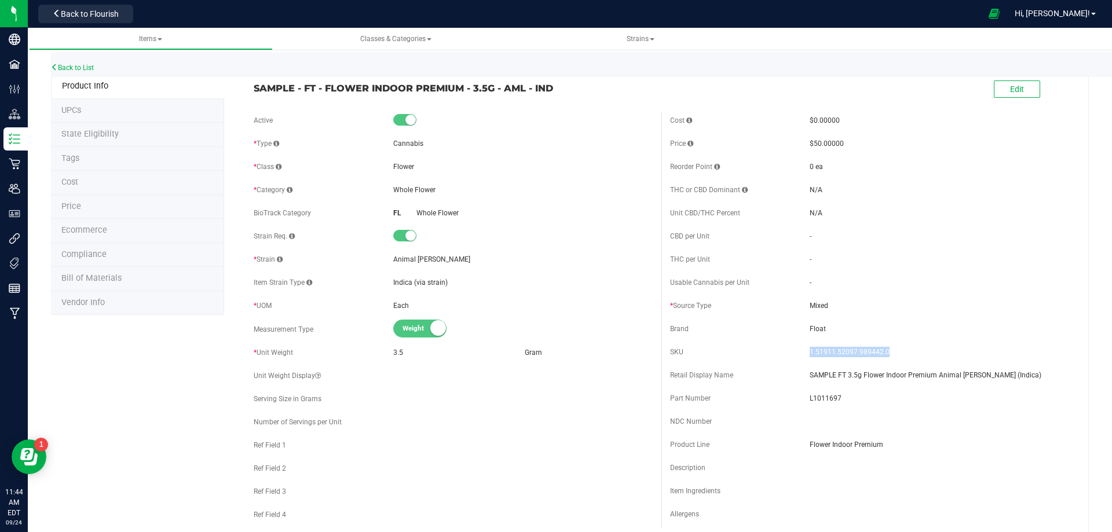
drag, startPoint x: 880, startPoint y: 354, endPoint x: 697, endPoint y: 363, distance: 183.8
click at [796, 350] on div "SKU 1.51911.52097.989442.0" at bounding box center [869, 351] width 399 height 17
copy div "1.51911.52097.989442.0"
drag, startPoint x: 397, startPoint y: 84, endPoint x: 226, endPoint y: 96, distance: 171.2
click at [248, 83] on div "SAMPLE - FT - FLOWER INDOOR PREMIUM - 3.5G - AML - IND" at bounding box center [453, 85] width 416 height 20
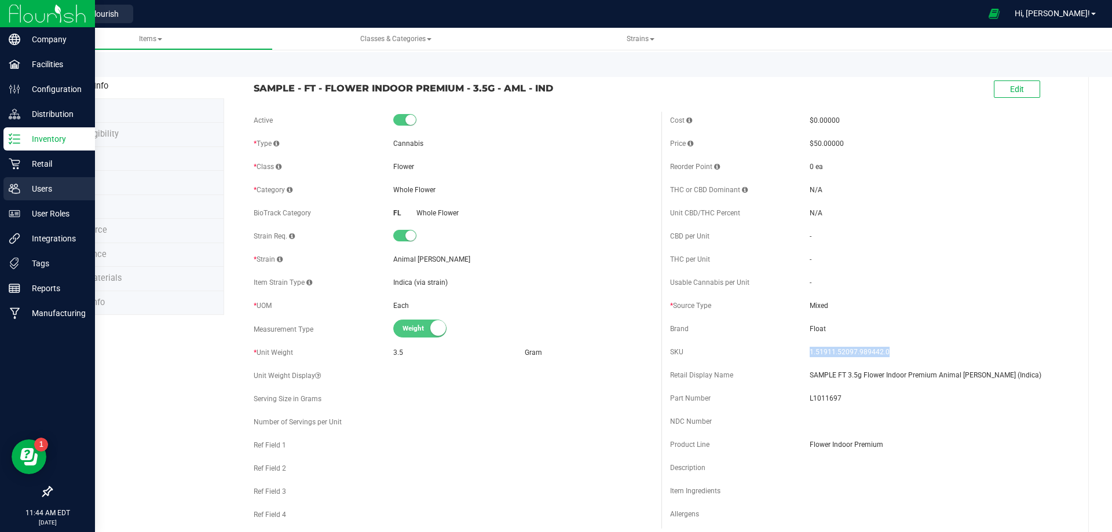
copy span "SAMPLE - FT - FLOWER INDOOR PREMIUM - 3.5G - AML - IND"
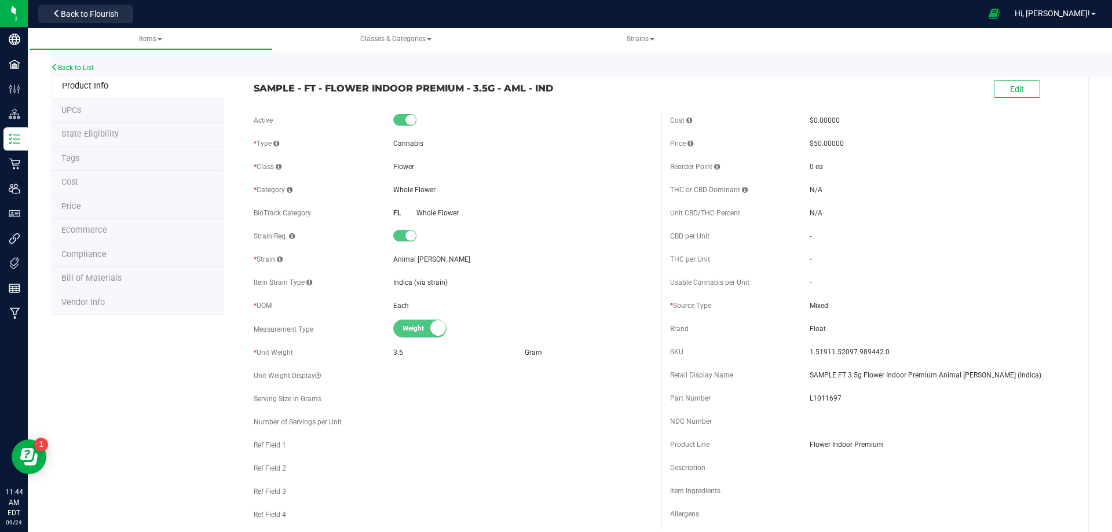
click at [123, 284] on li "Bill of Materials" at bounding box center [137, 279] width 173 height 24
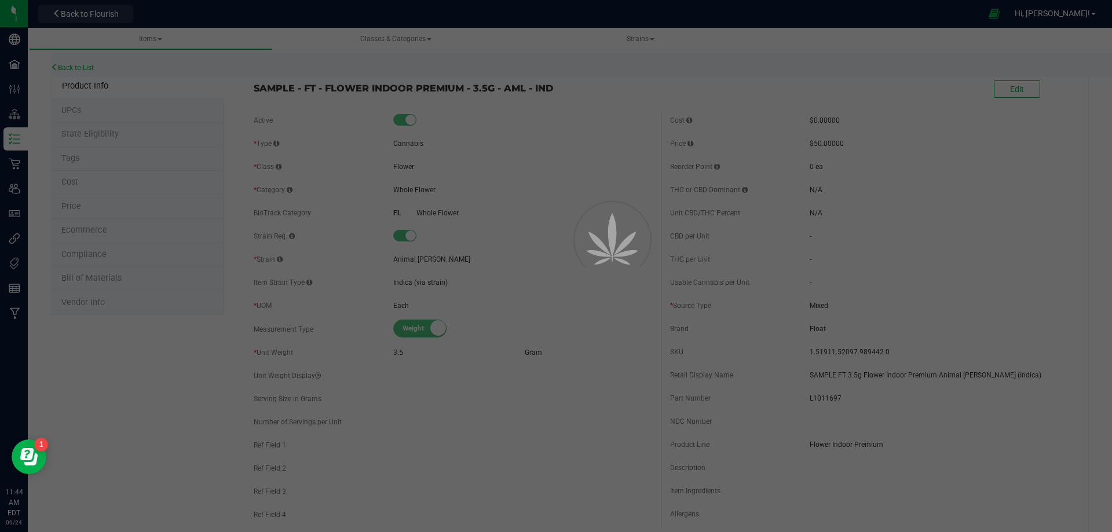
select select "5230"
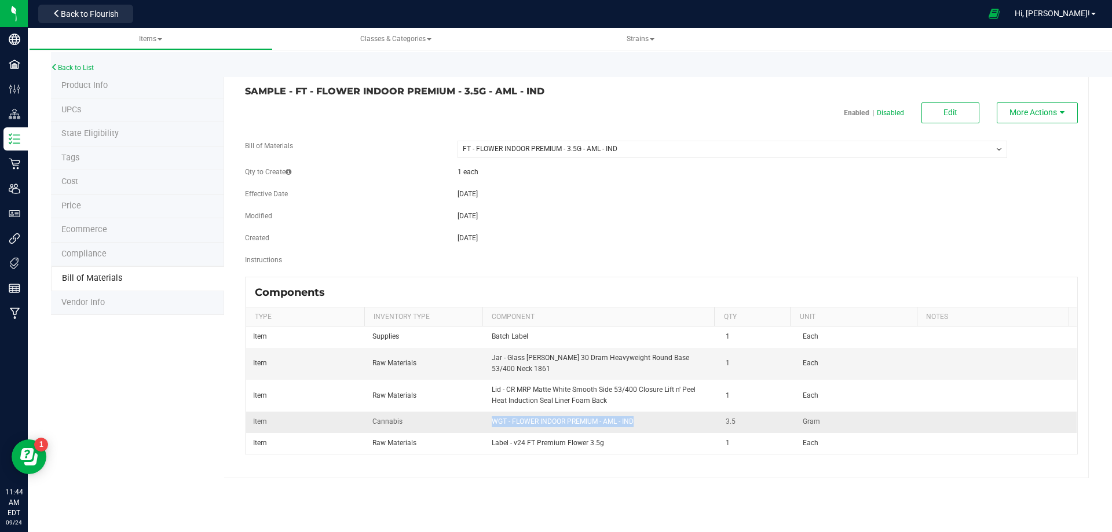
drag, startPoint x: 637, startPoint y: 425, endPoint x: 490, endPoint y: 422, distance: 146.5
click at [490, 422] on td "WGT - FLOWER INDOOR PREMIUM - AML - IND" at bounding box center [602, 422] width 235 height 21
drag, startPoint x: 610, startPoint y: 444, endPoint x: 301, endPoint y: 461, distance: 309.7
click at [475, 439] on tr "Item Raw Materials Label - v24 FT Premium Flower 3.5g 1 Each" at bounding box center [661, 443] width 830 height 20
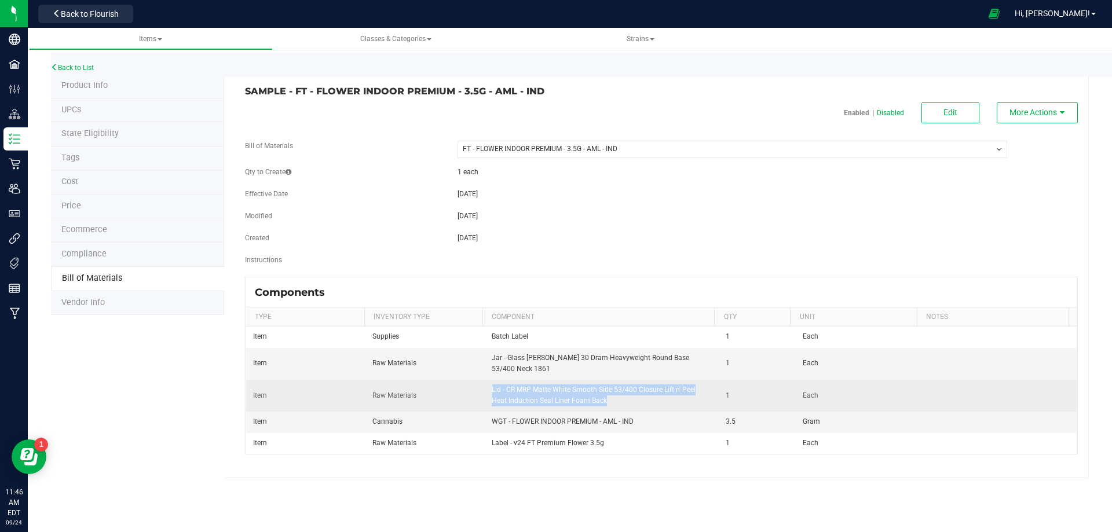
drag, startPoint x: 606, startPoint y: 404, endPoint x: 490, endPoint y: 387, distance: 116.9
click at [490, 387] on td "Lid - CR MRP Matte White Smooth Side 53/400 Closure Lift n' Peel Heat Induction…" at bounding box center [602, 396] width 235 height 32
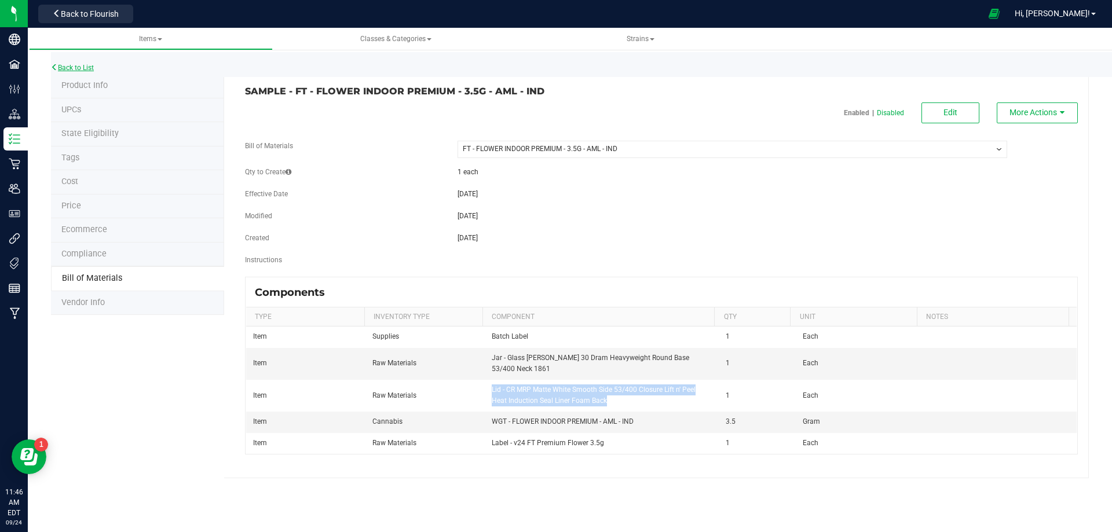
click at [78, 67] on link "Back to List" at bounding box center [72, 68] width 43 height 8
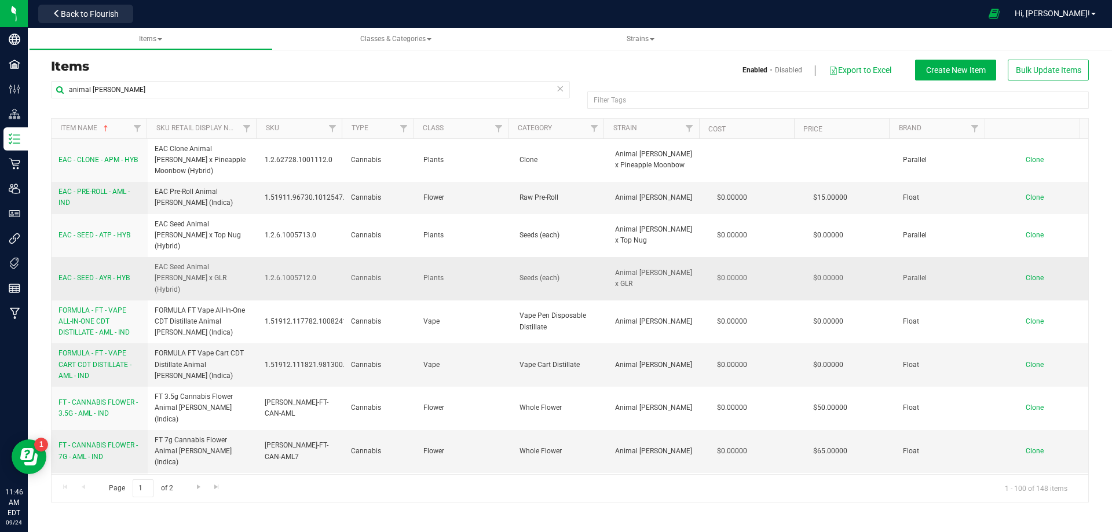
scroll to position [290, 0]
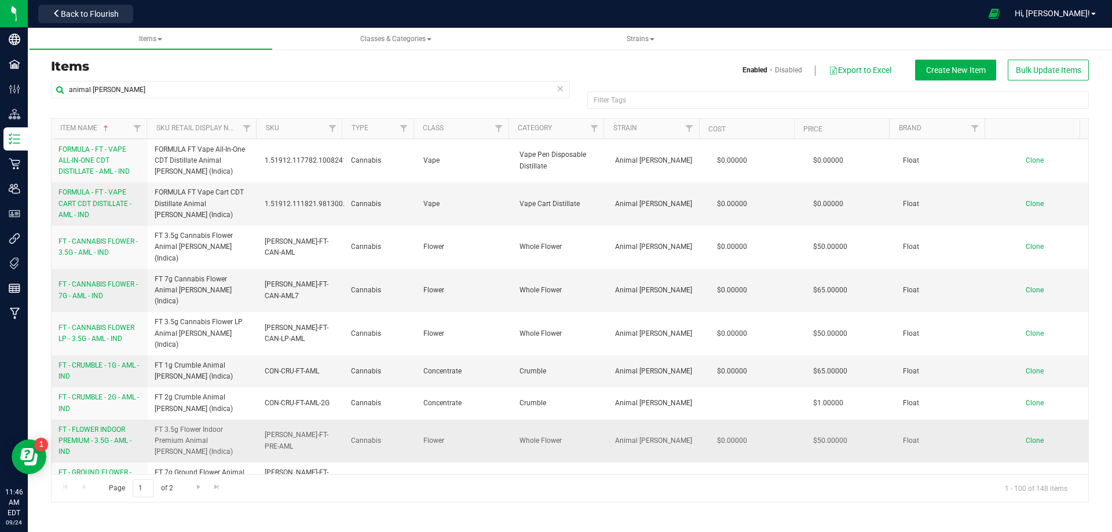
click at [102, 426] on span "FT - FLOWER INDOOR PREMIUM - 3.5G - AML - IND" at bounding box center [94, 441] width 73 height 30
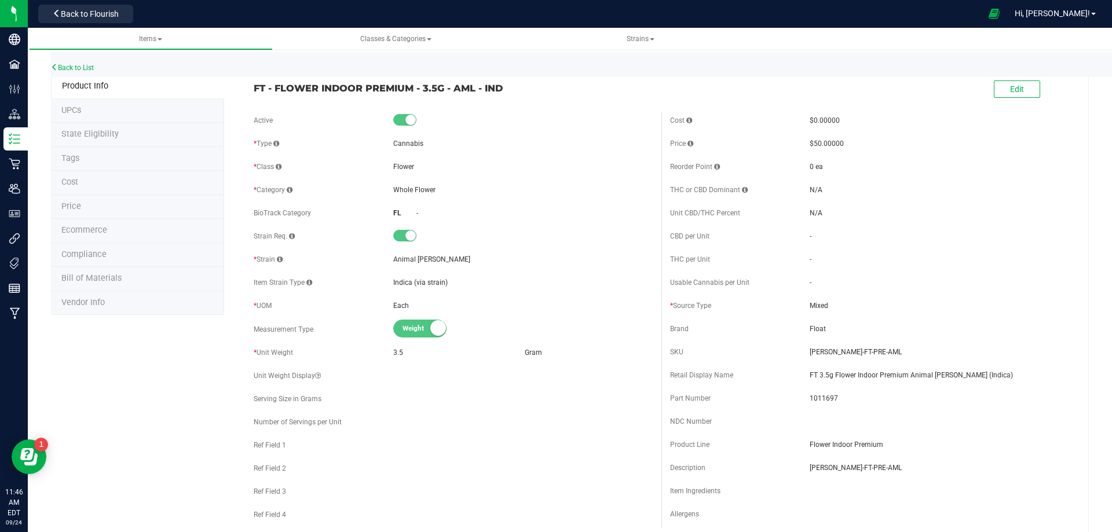
click at [116, 279] on span "Bill of Materials" at bounding box center [91, 278] width 60 height 10
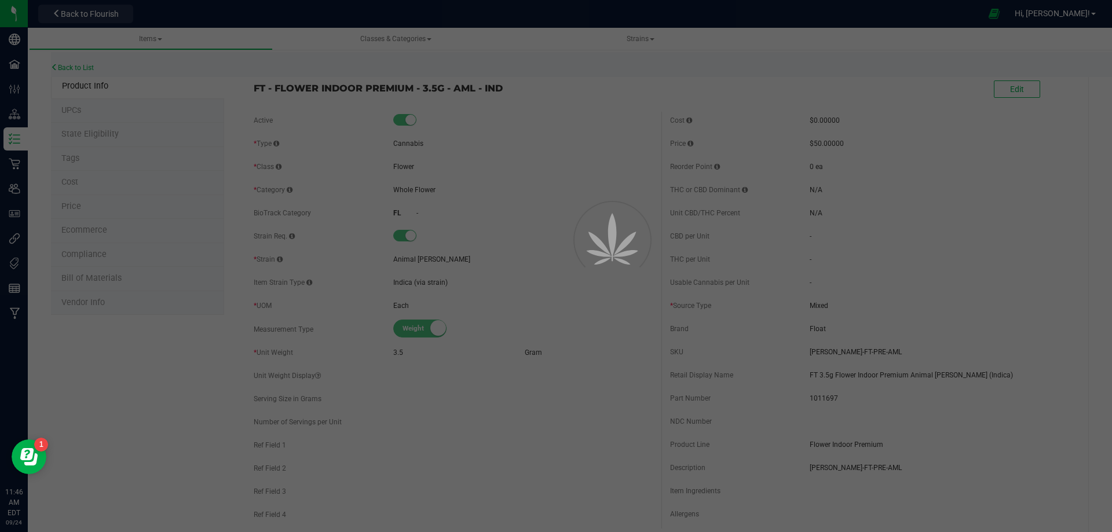
select select "5229"
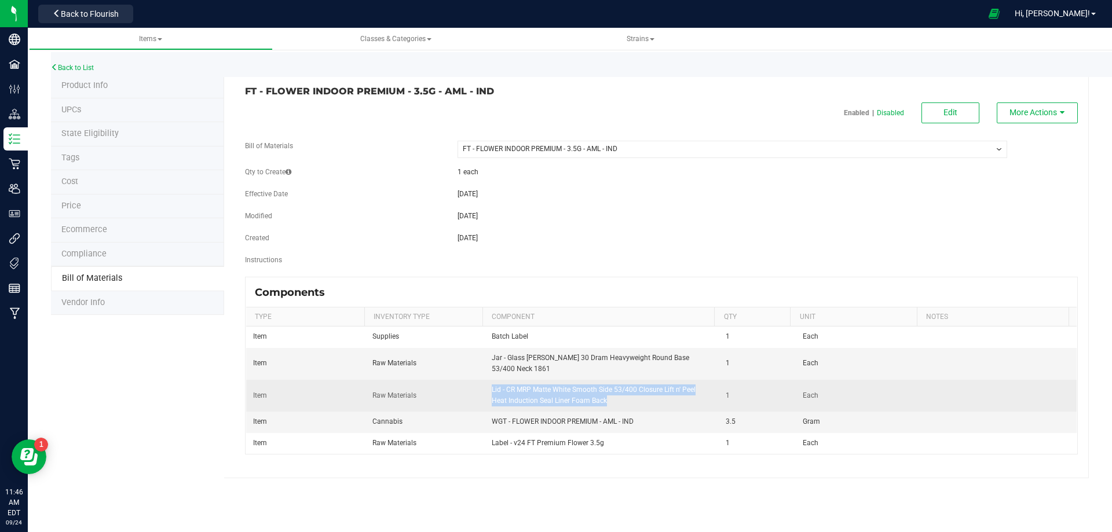
drag, startPoint x: 592, startPoint y: 403, endPoint x: 489, endPoint y: 388, distance: 104.2
click at [489, 388] on td "Lid - CR MRP Matte White Smooth Side 53/400 Closure Lift n' Peel Heat Induction…" at bounding box center [602, 396] width 235 height 32
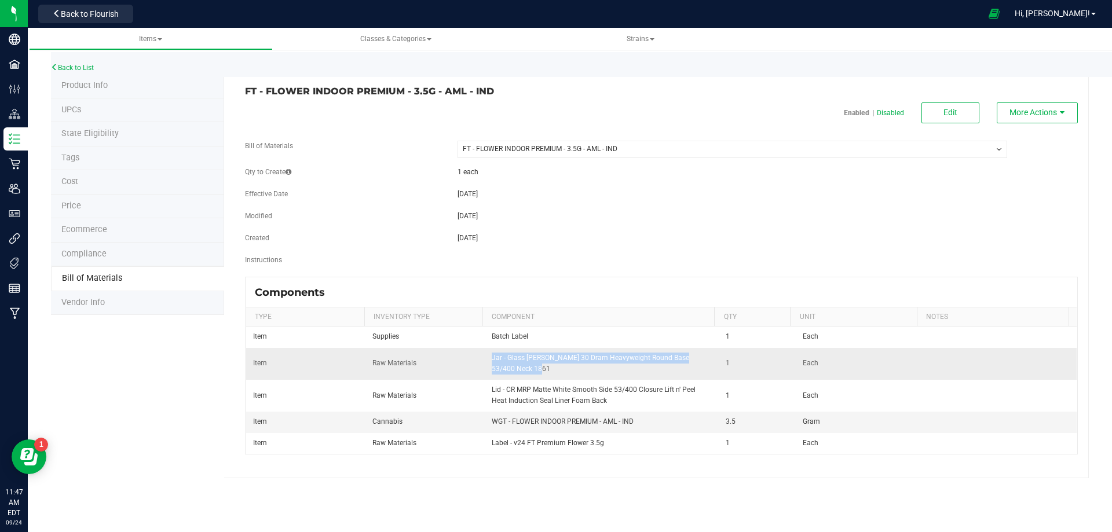
drag, startPoint x: 522, startPoint y: 370, endPoint x: 489, endPoint y: 355, distance: 36.3
click at [492, 355] on span "Jar - Glass Matte White 30 Dram Heavyweight Round Base 53/400 Neck 1861" at bounding box center [590, 363] width 197 height 19
drag, startPoint x: 516, startPoint y: 85, endPoint x: 336, endPoint y: 112, distance: 182.0
click at [316, 101] on div "FT - FLOWER INDOOR PREMIUM - 3.5G - AML - IND Enabled | Disabled Edit More Acti…" at bounding box center [656, 276] width 864 height 404
click at [85, 87] on span "Product Info" at bounding box center [84, 85] width 46 height 10
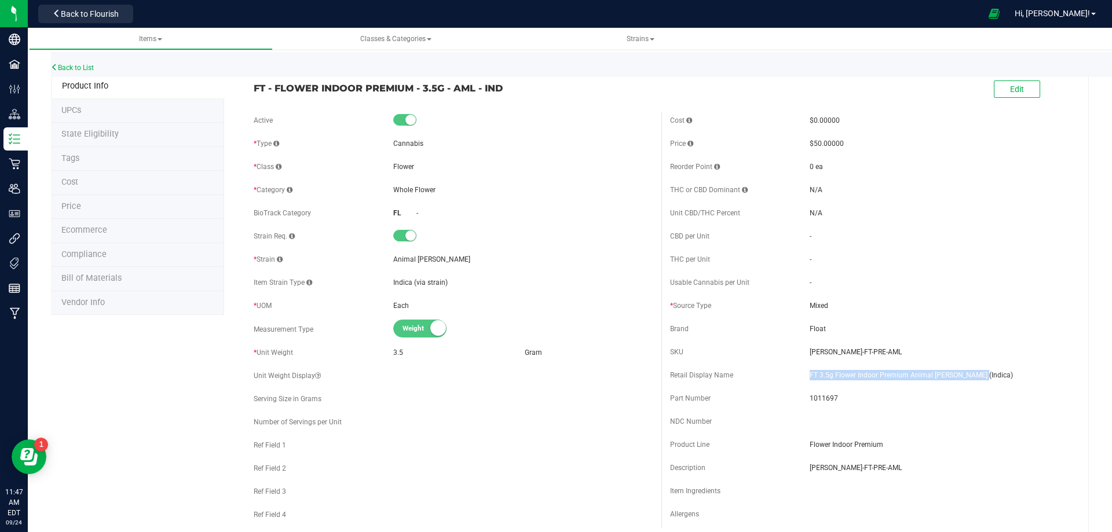
drag, startPoint x: 962, startPoint y: 382, endPoint x: 804, endPoint y: 378, distance: 158.1
click at [809, 378] on span "FT 3.5g Flower Indoor Premium Animal [PERSON_NAME] (Indica)" at bounding box center [938, 375] width 259 height 10
drag, startPoint x: 353, startPoint y: 93, endPoint x: 248, endPoint y: 90, distance: 104.9
click at [249, 90] on div "FT - FLOWER INDOOR PREMIUM - 3.5G - AML - IND" at bounding box center [453, 85] width 416 height 20
click at [1002, 397] on span "1011697" at bounding box center [938, 398] width 259 height 10
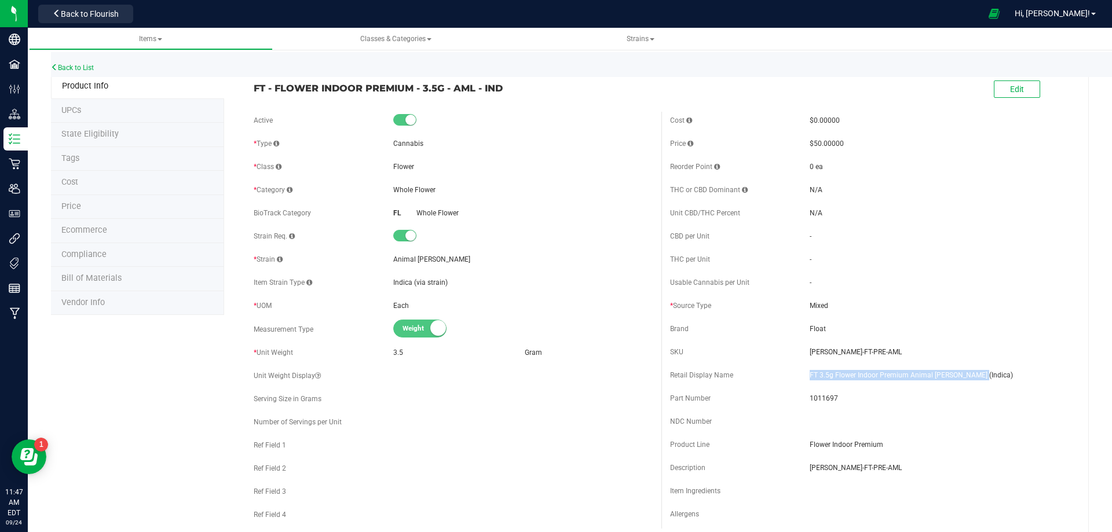
drag, startPoint x: 976, startPoint y: 376, endPoint x: 436, endPoint y: 406, distance: 540.5
click at [797, 373] on div "Retail Display Name FT 3.5g Flower Indoor Premium Animal Larry (Indica)" at bounding box center [869, 375] width 399 height 17
click at [105, 280] on span "Bill of Materials" at bounding box center [91, 278] width 60 height 10
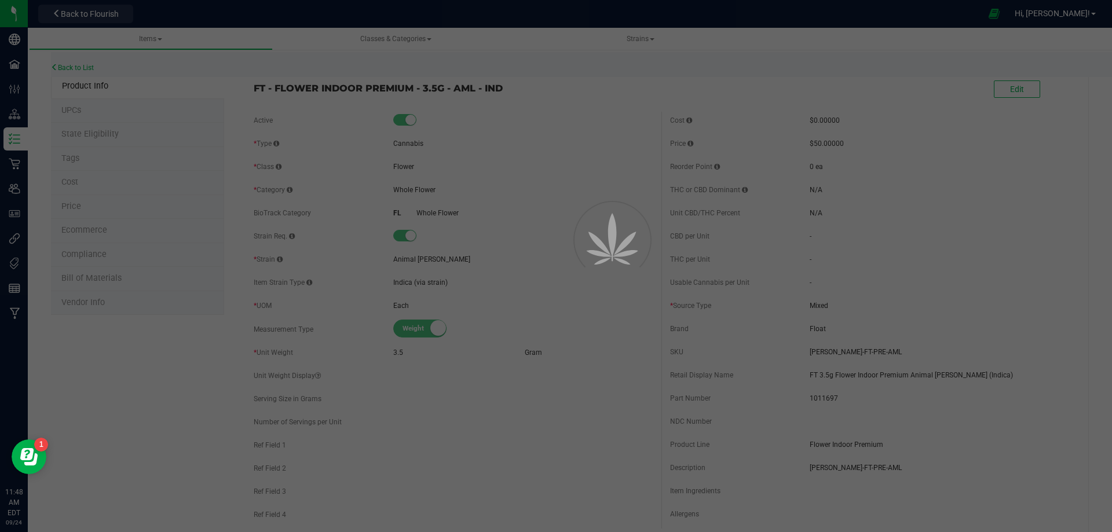
select select "5229"
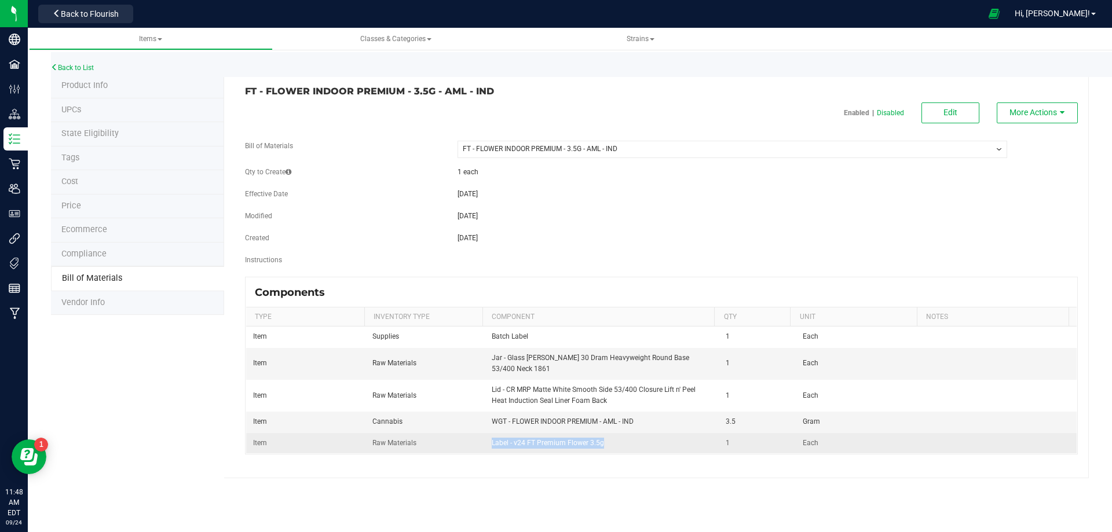
drag, startPoint x: 605, startPoint y: 444, endPoint x: 489, endPoint y: 448, distance: 115.9
click at [490, 448] on td "Label - v24 FT Premium Flower 3.5g" at bounding box center [602, 443] width 235 height 20
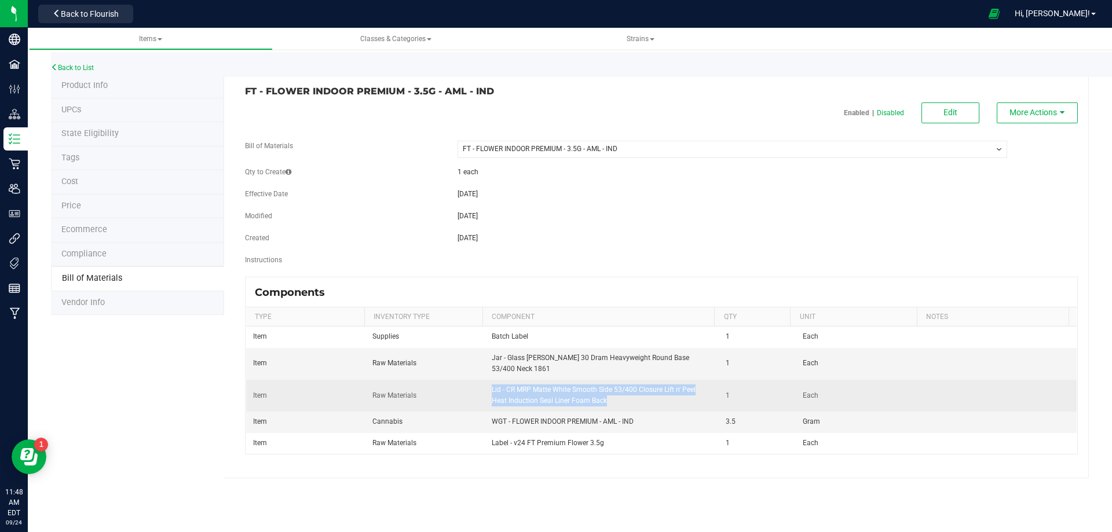
drag, startPoint x: 604, startPoint y: 401, endPoint x: 488, endPoint y: 387, distance: 117.2
click at [488, 387] on td "Lid - CR MRP Matte White Smooth Side 53/400 Closure Lift n' Peel Heat Induction…" at bounding box center [602, 396] width 235 height 32
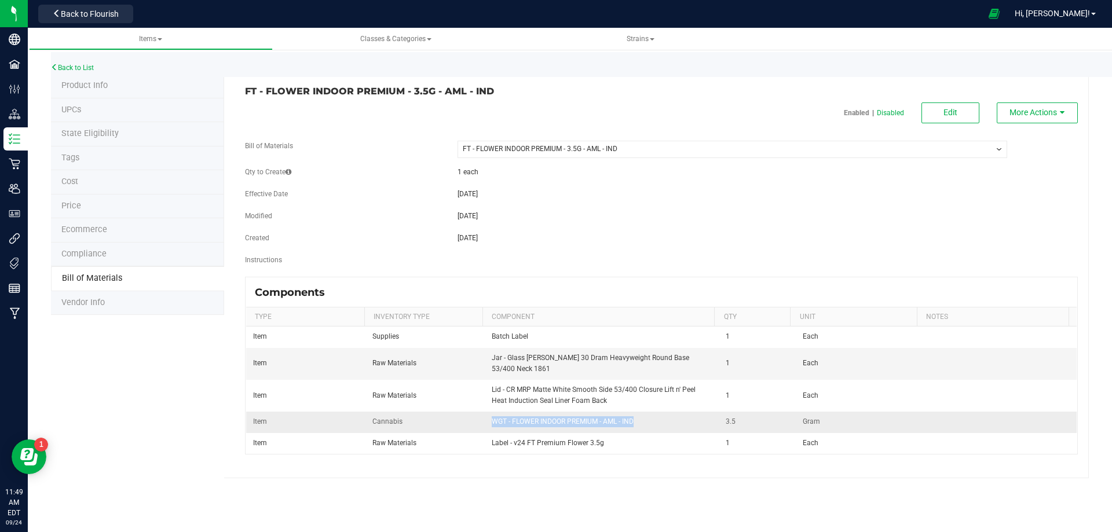
drag, startPoint x: 633, startPoint y: 422, endPoint x: 484, endPoint y: 422, distance: 148.8
click at [486, 421] on td "WGT - FLOWER INDOOR PREMIUM - AML - IND" at bounding box center [602, 422] width 235 height 21
click at [93, 69] on link "Back to List" at bounding box center [72, 68] width 43 height 8
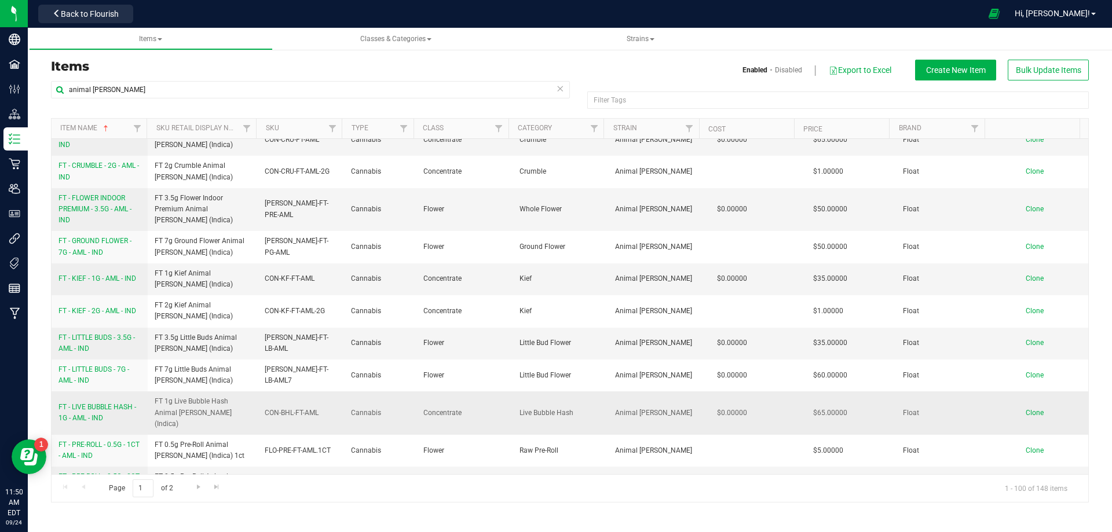
scroll to position [579, 0]
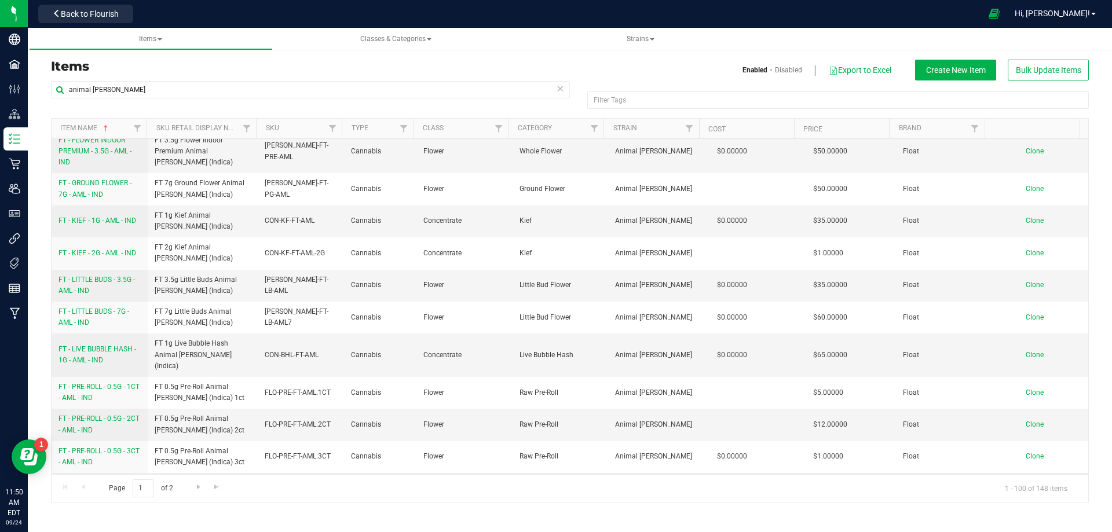
click at [93, 479] on span "FT - PRE-ROLL - 0.5G - 5CT - AML - IND" at bounding box center [98, 488] width 81 height 19
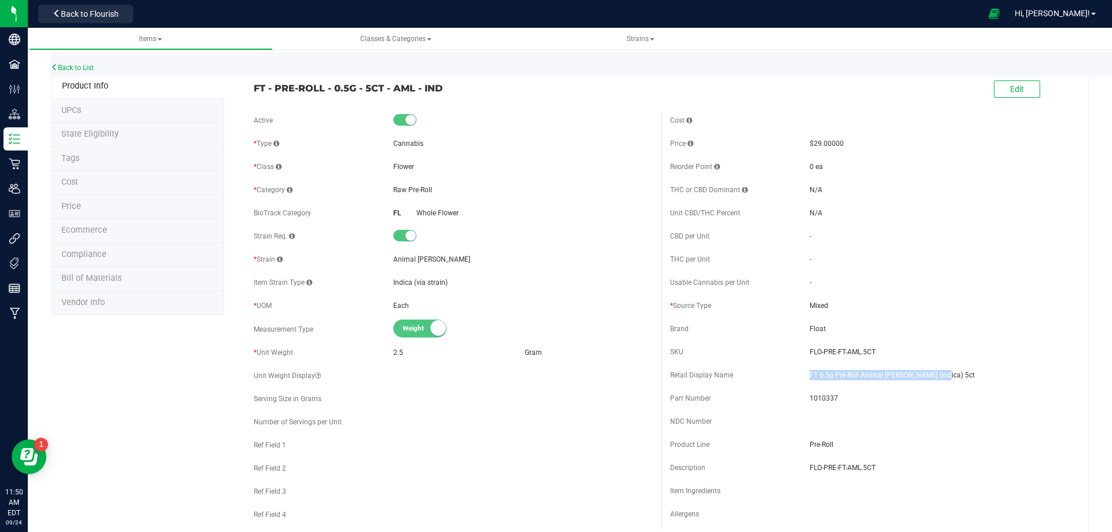
drag, startPoint x: 928, startPoint y: 376, endPoint x: 805, endPoint y: 374, distance: 123.3
click at [809, 374] on span "FT 0.5g Pre-Roll Animal [PERSON_NAME] (Indica) 5ct" at bounding box center [938, 375] width 259 height 10
drag, startPoint x: 370, startPoint y: 96, endPoint x: 222, endPoint y: 103, distance: 148.4
click at [247, 96] on div "FT - PRE-ROLL - 0.5G - 5CT - AML - IND Edit" at bounding box center [661, 89] width 833 height 29
drag, startPoint x: 872, startPoint y: 348, endPoint x: 804, endPoint y: 354, distance: 68.6
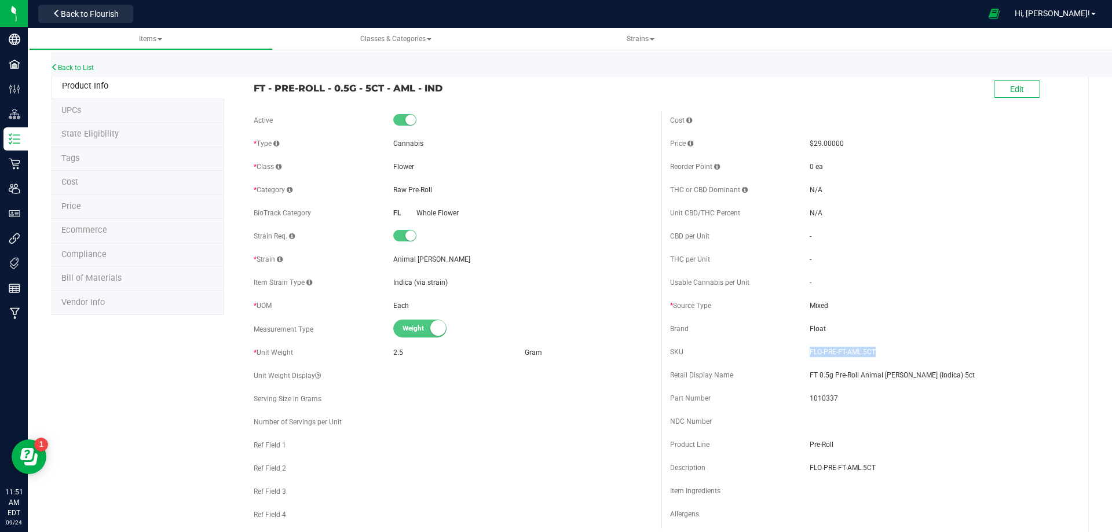
click at [809, 354] on span "FLO-PRE-FT-AML.5CT" at bounding box center [938, 352] width 259 height 10
click at [824, 394] on span "1010337" at bounding box center [938, 398] width 259 height 10
click at [82, 69] on link "Back to List" at bounding box center [72, 68] width 43 height 8
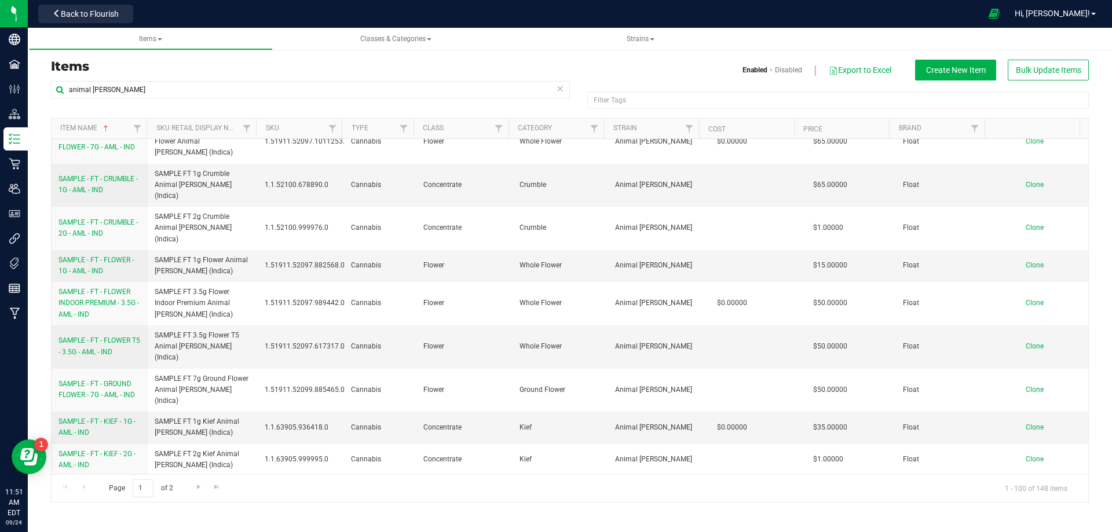
scroll to position [2142, 0]
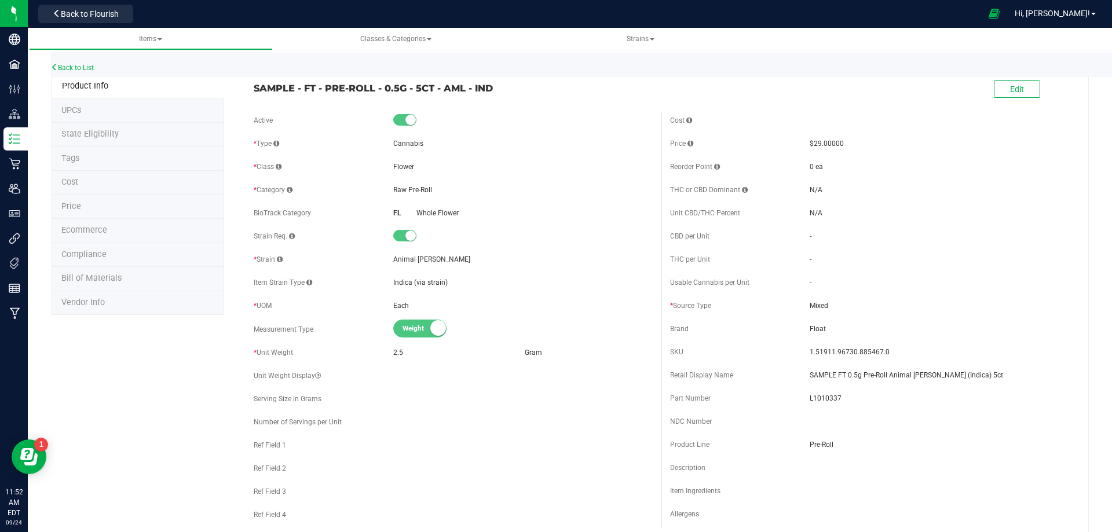
drag, startPoint x: 454, startPoint y: 86, endPoint x: 464, endPoint y: 148, distance: 62.7
click at [303, 88] on span "SAMPLE - FT - PRE-ROLL - 0.5G - 5CT - AML - IND" at bounding box center [453, 88] width 399 height 14
drag, startPoint x: 960, startPoint y: 376, endPoint x: 803, endPoint y: 376, distance: 156.9
click at [809, 376] on span "SAMPLE FT 0.5g Pre-Roll Animal [PERSON_NAME] (Indica) 5ct" at bounding box center [938, 375] width 259 height 10
drag, startPoint x: 884, startPoint y: 354, endPoint x: 804, endPoint y: 352, distance: 79.3
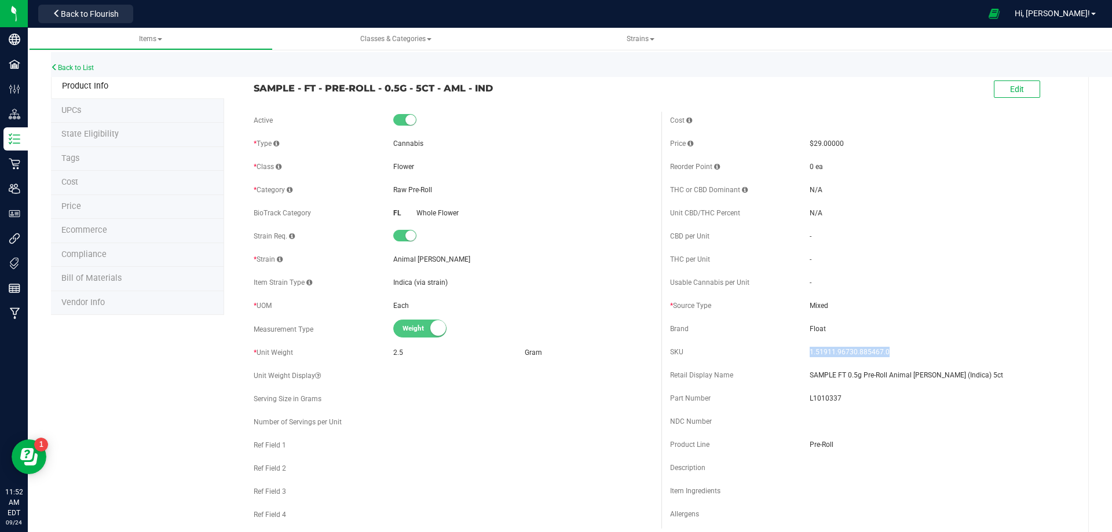
click at [809, 352] on span "1.51911.96730.885467.0" at bounding box center [938, 352] width 259 height 10
click at [826, 395] on span "L1010337" at bounding box center [938, 398] width 259 height 10
drag, startPoint x: 445, startPoint y: 97, endPoint x: 229, endPoint y: 93, distance: 215.4
click at [250, 85] on div "SAMPLE - FT - PRE-ROLL - 0.5G - 5CT - AML - IND Edit" at bounding box center [661, 89] width 833 height 29
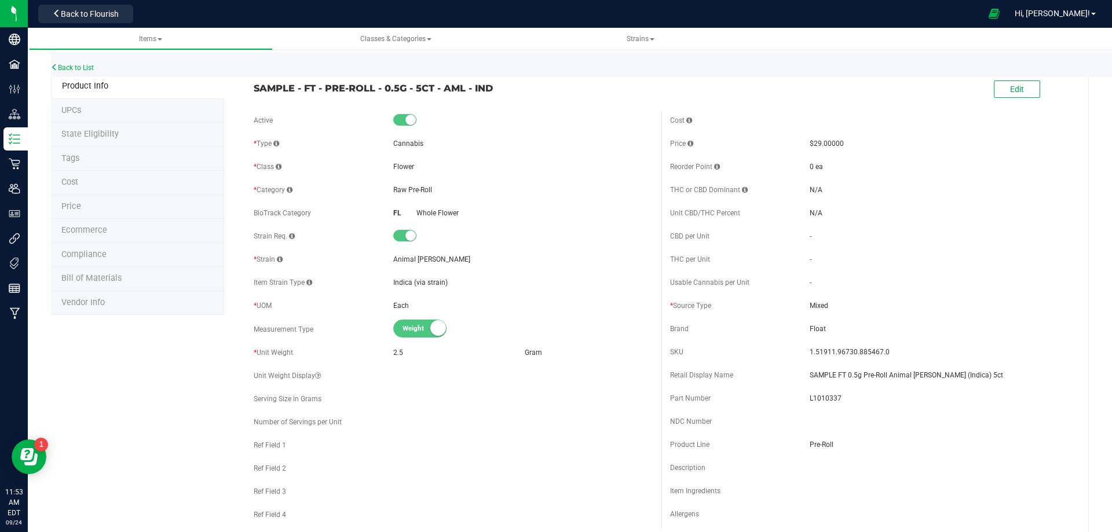
click at [102, 277] on span "Bill of Materials" at bounding box center [91, 278] width 60 height 10
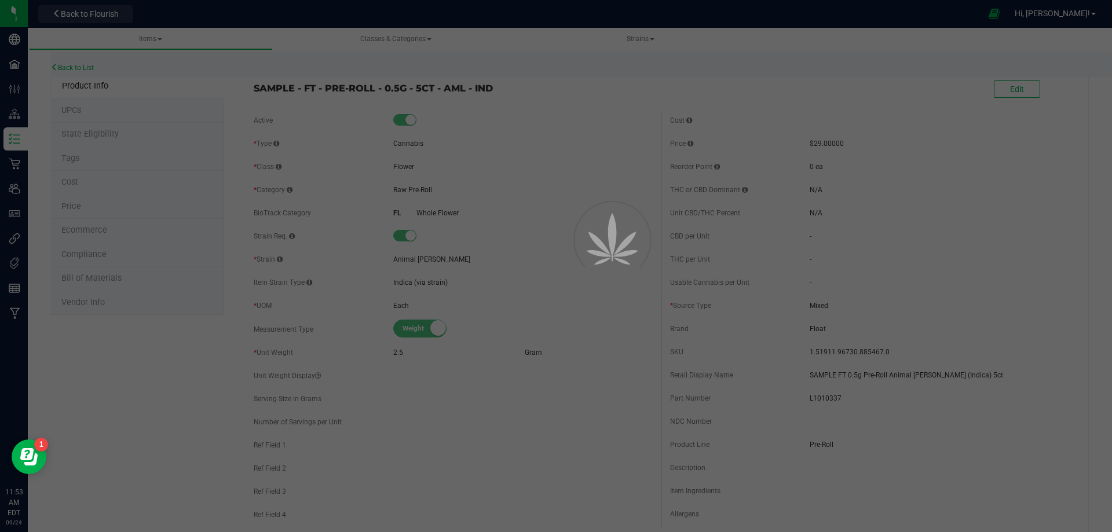
select select "4099"
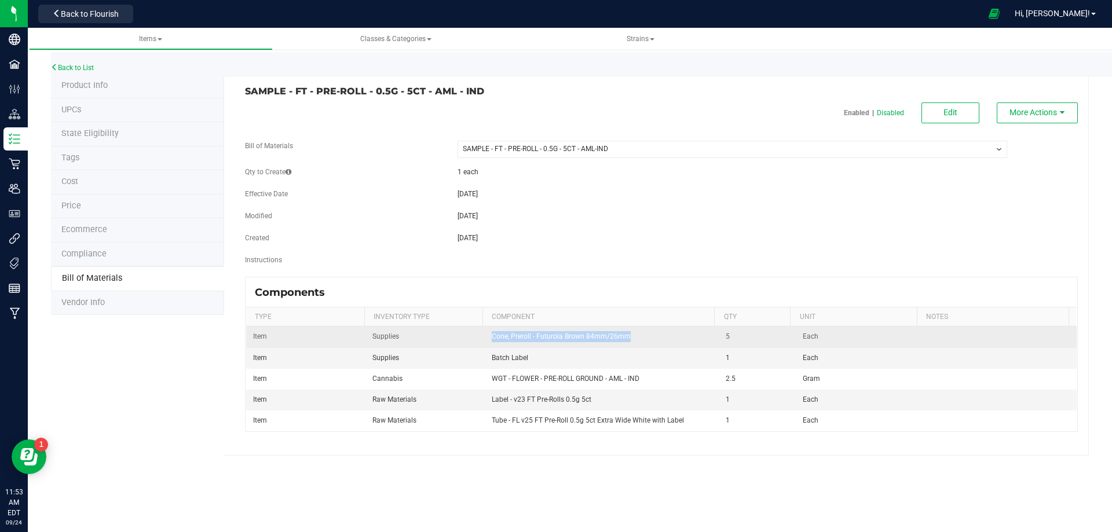
drag, startPoint x: 582, startPoint y: 334, endPoint x: 486, endPoint y: 328, distance: 96.3
click at [486, 328] on td "Cone, Preroll - Futurola Brown 84mm/26mm" at bounding box center [602, 337] width 235 height 21
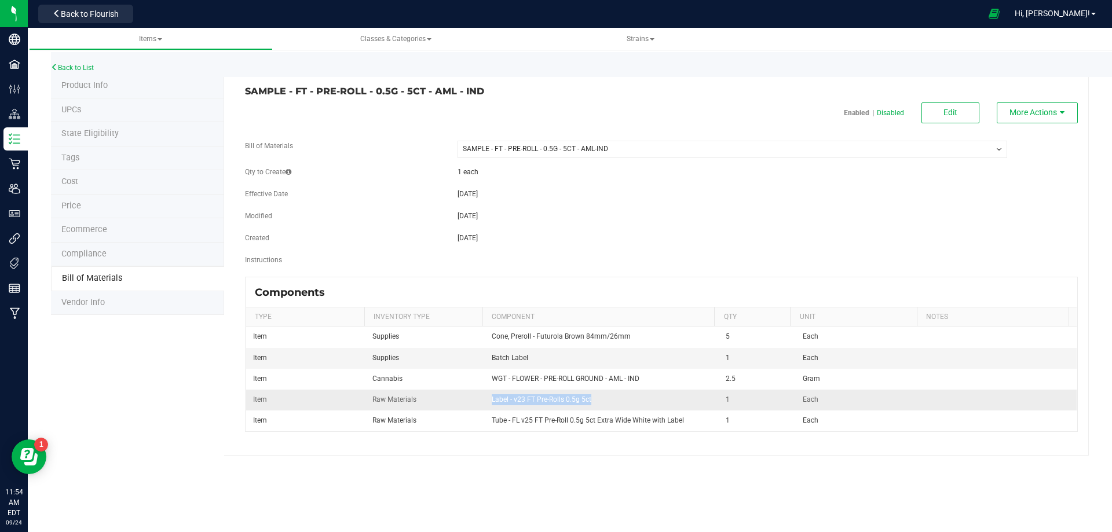
drag, startPoint x: 577, startPoint y: 405, endPoint x: 487, endPoint y: 401, distance: 89.8
click at [487, 401] on td "Label - v23 FT Pre-Rolls 0.5g 5ct" at bounding box center [602, 400] width 235 height 21
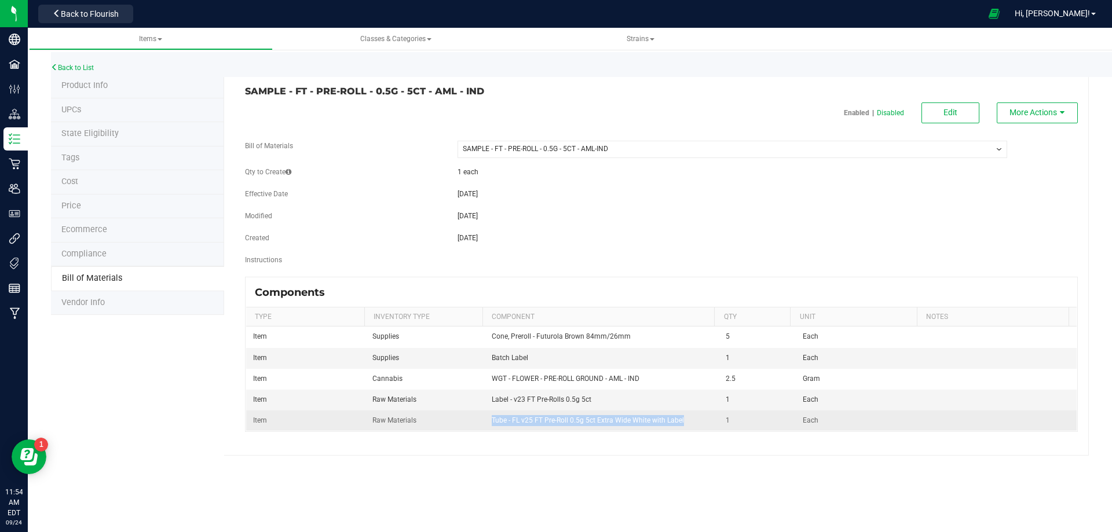
drag, startPoint x: 653, startPoint y: 416, endPoint x: 489, endPoint y: 413, distance: 164.5
click at [489, 413] on td "Tube - FL v25 FT Pre-Roll 0.5g 5ct Extra Wide White with Label" at bounding box center [602, 421] width 235 height 20
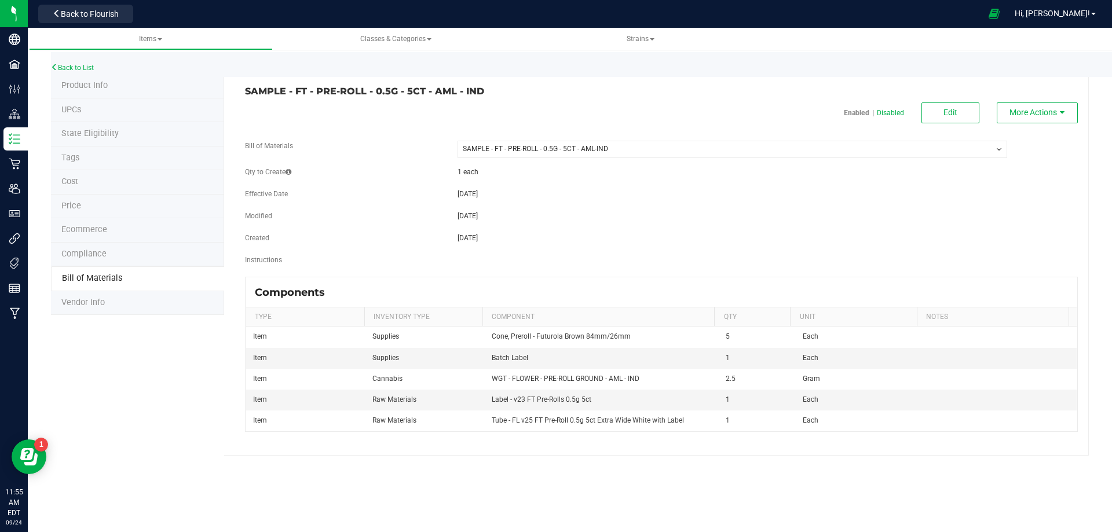
click at [105, 92] on li "Product Info" at bounding box center [137, 86] width 173 height 24
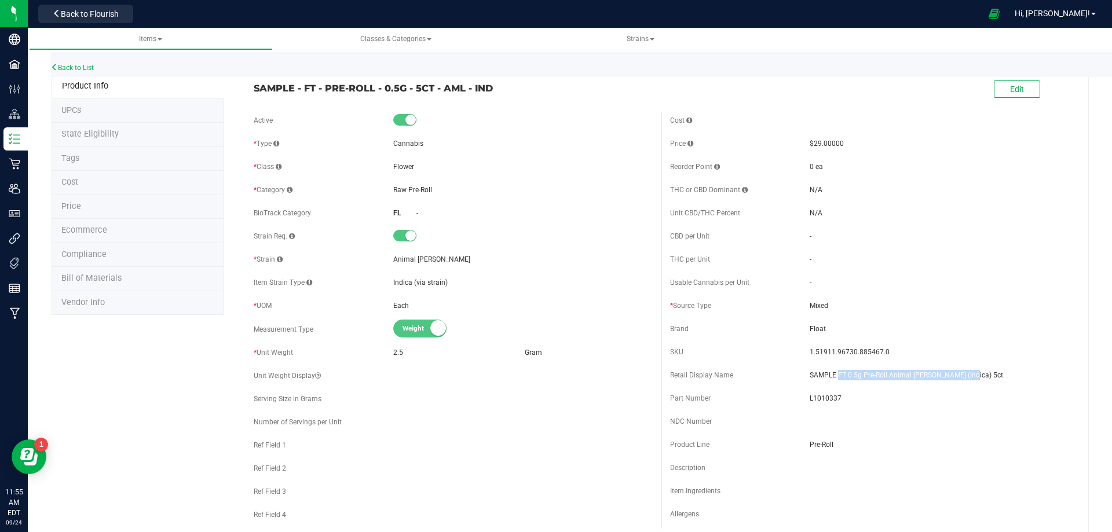
drag, startPoint x: 901, startPoint y: 376, endPoint x: 851, endPoint y: 378, distance: 50.4
click at [834, 373] on span "SAMPLE FT 0.5g Pre-Roll Animal [PERSON_NAME] (Indica) 5ct" at bounding box center [938, 375] width 259 height 10
drag, startPoint x: 847, startPoint y: 402, endPoint x: 910, endPoint y: 400, distance: 63.7
click at [850, 402] on span "L1010337" at bounding box center [938, 398] width 259 height 10
drag, startPoint x: 973, startPoint y: 379, endPoint x: 831, endPoint y: 366, distance: 141.9
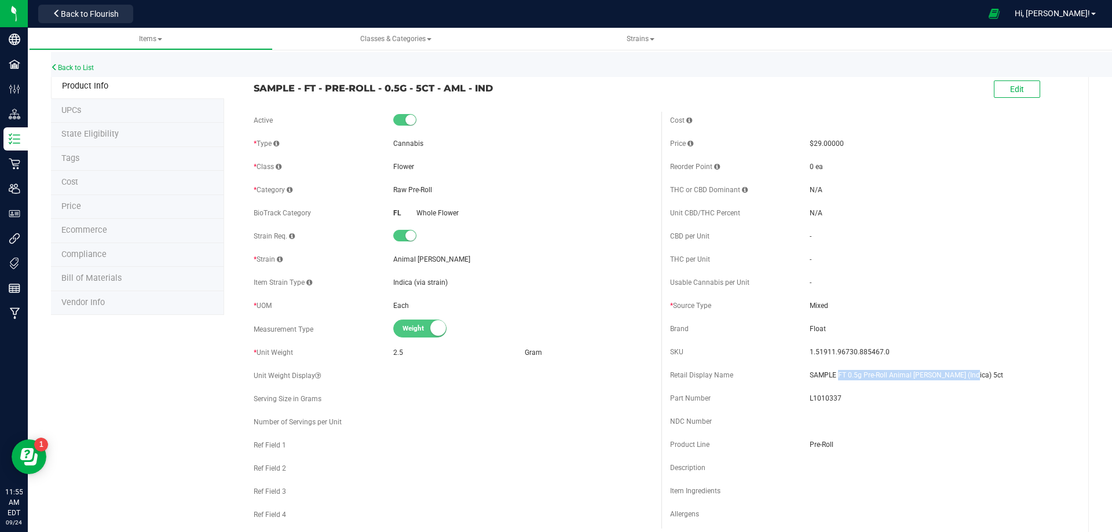
click at [831, 366] on div "Cost Price $29.00000 Reorder Point 0 ea THC or CBD Dominant - -" at bounding box center [869, 320] width 416 height 417
drag, startPoint x: 493, startPoint y: 89, endPoint x: 305, endPoint y: 90, distance: 188.2
click at [305, 90] on span "SAMPLE - FT - PRE-ROLL - 0.5G - 5CT - AML - IND" at bounding box center [453, 88] width 399 height 14
drag, startPoint x: 946, startPoint y: 373, endPoint x: 833, endPoint y: 370, distance: 112.9
click at [833, 370] on span "SAMPLE FT 0.5g Pre-Roll Animal [PERSON_NAME] (Indica) 5ct" at bounding box center [938, 375] width 259 height 10
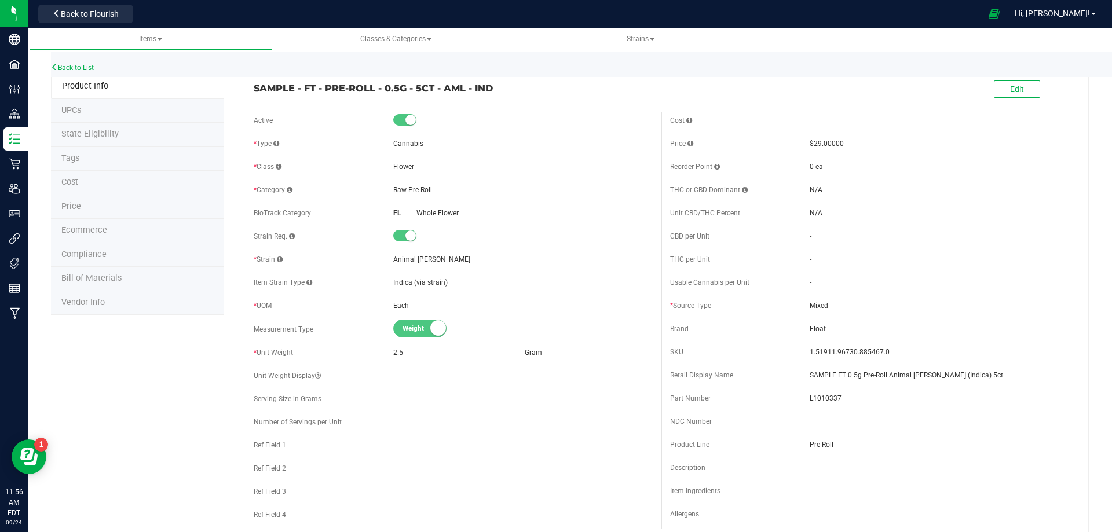
click at [112, 276] on span "Bill of Materials" at bounding box center [91, 278] width 60 height 10
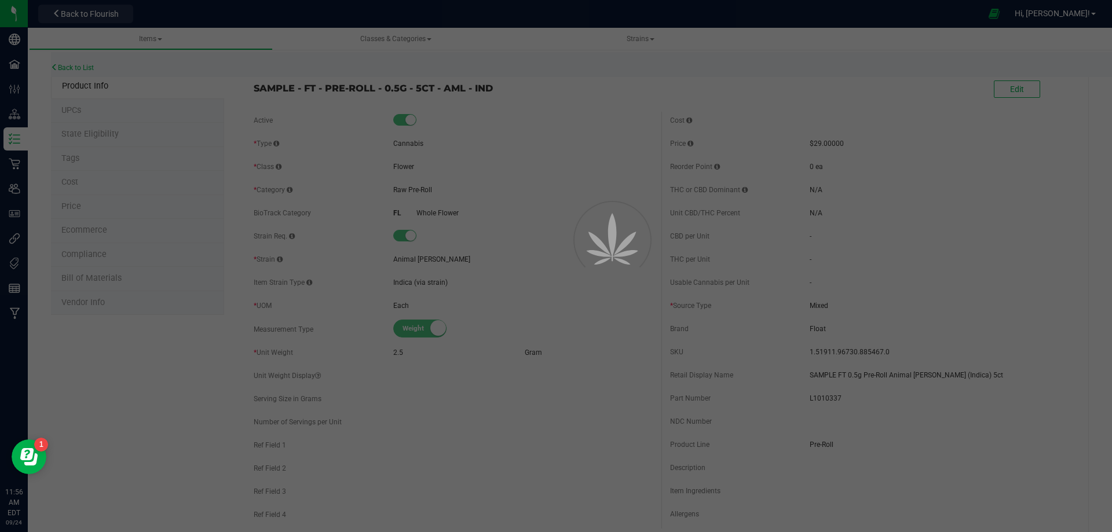
select select "4099"
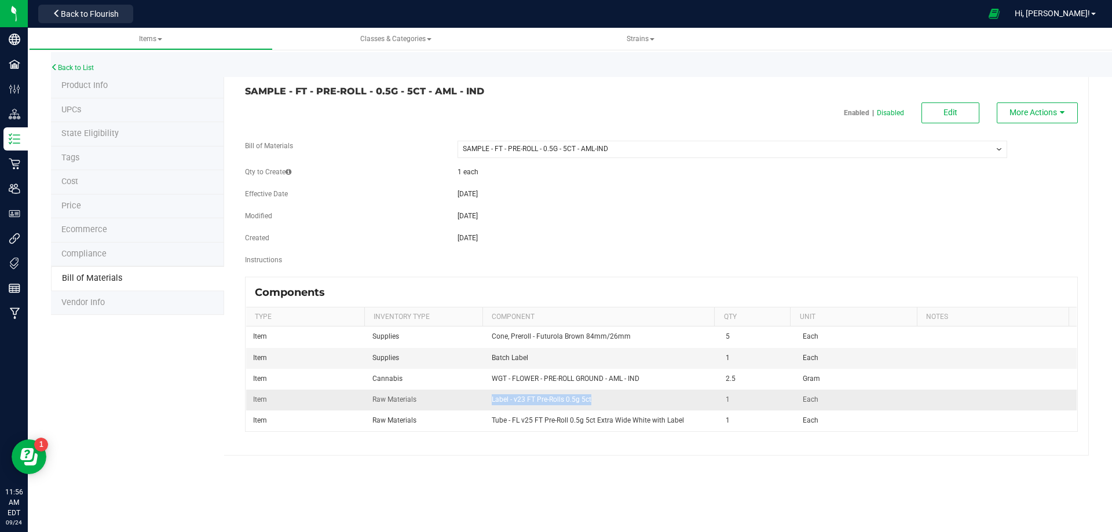
drag, startPoint x: 589, startPoint y: 400, endPoint x: 489, endPoint y: 403, distance: 99.7
click at [489, 403] on td "Label - v23 FT Pre-Rolls 0.5g 5ct" at bounding box center [602, 400] width 235 height 21
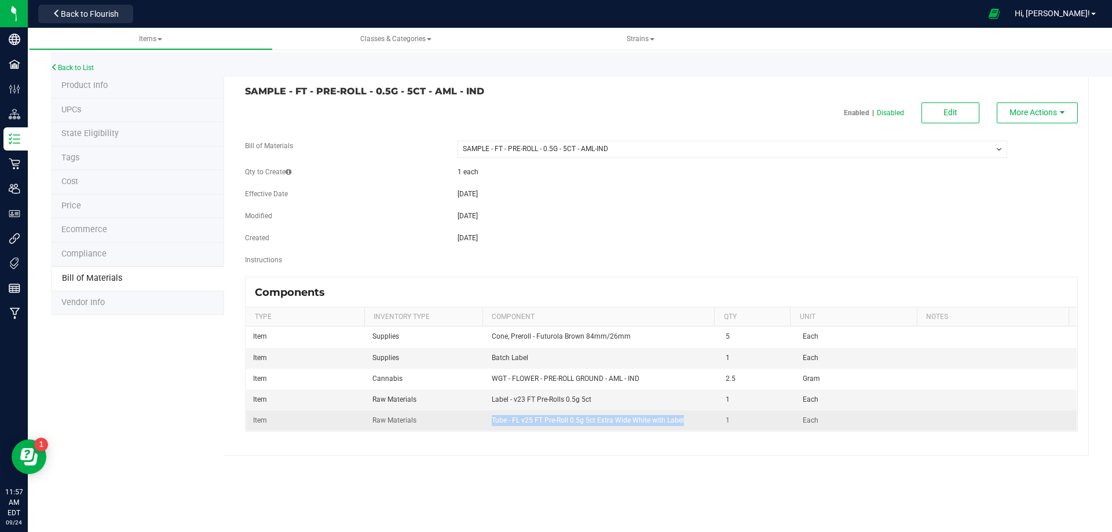
drag, startPoint x: 684, startPoint y: 426, endPoint x: 524, endPoint y: 409, distance: 160.8
click at [491, 411] on td "Tube - FL v25 FT Pre-Roll 0.5g 5ct Extra Wide White with Label" at bounding box center [602, 421] width 235 height 20
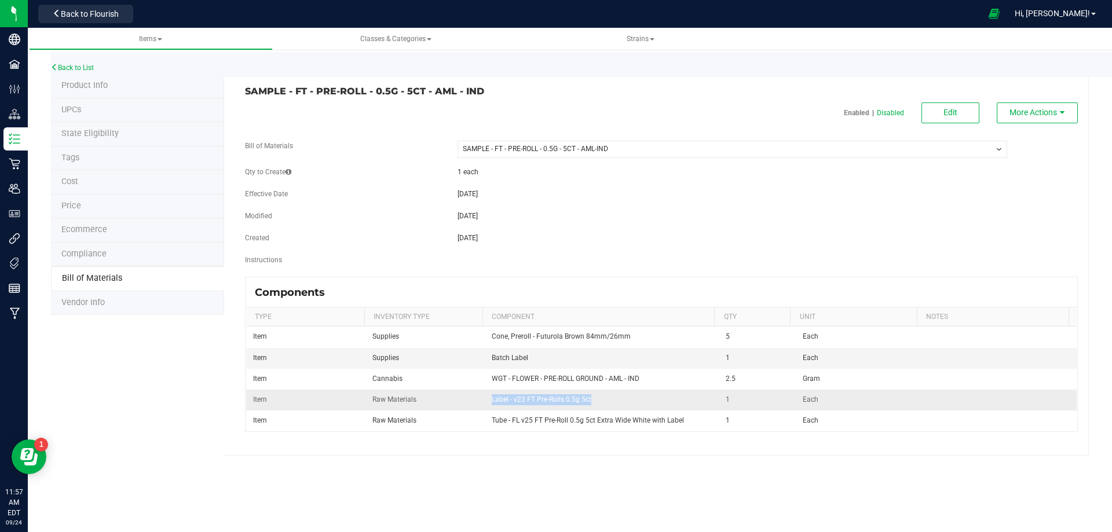
drag, startPoint x: 589, startPoint y: 398, endPoint x: 485, endPoint y: 390, distance: 104.5
click at [485, 390] on td "Label - v23 FT Pre-Rolls 0.5g 5ct" at bounding box center [602, 400] width 235 height 21
click at [80, 67] on link "Back to List" at bounding box center [72, 68] width 43 height 8
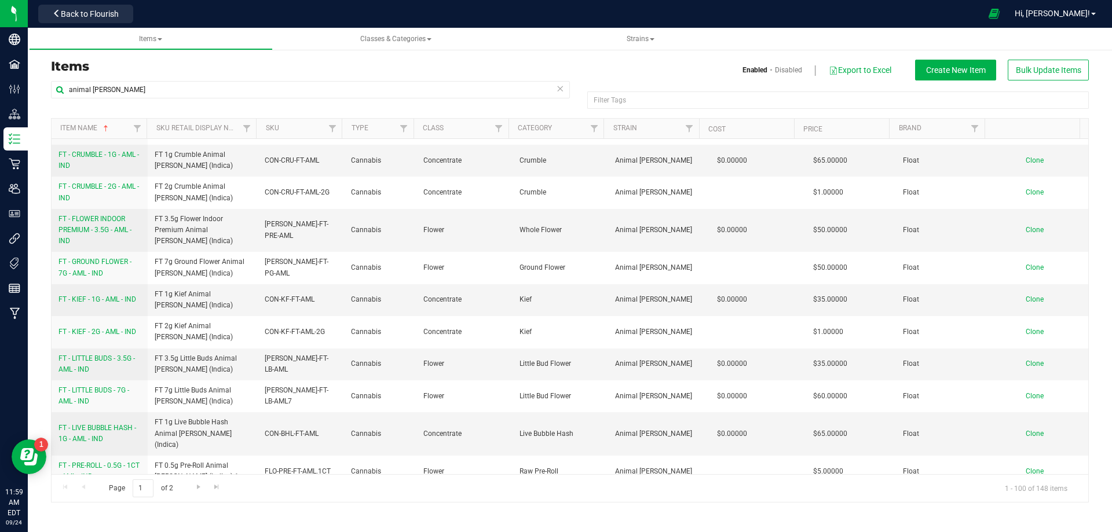
scroll to position [521, 0]
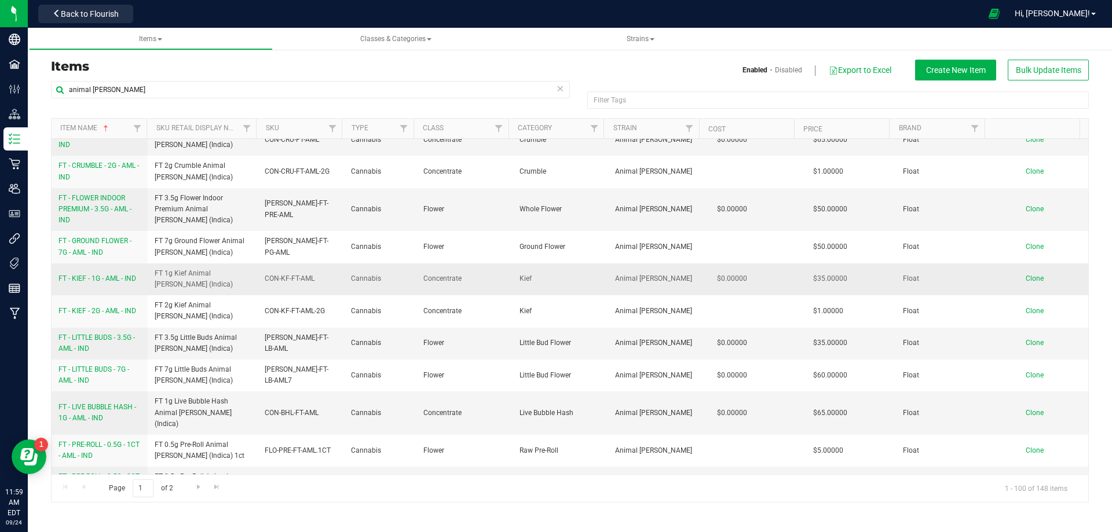
click at [103, 274] on span "FT - KIEF - 1G - AML - IND" at bounding box center [97, 278] width 78 height 8
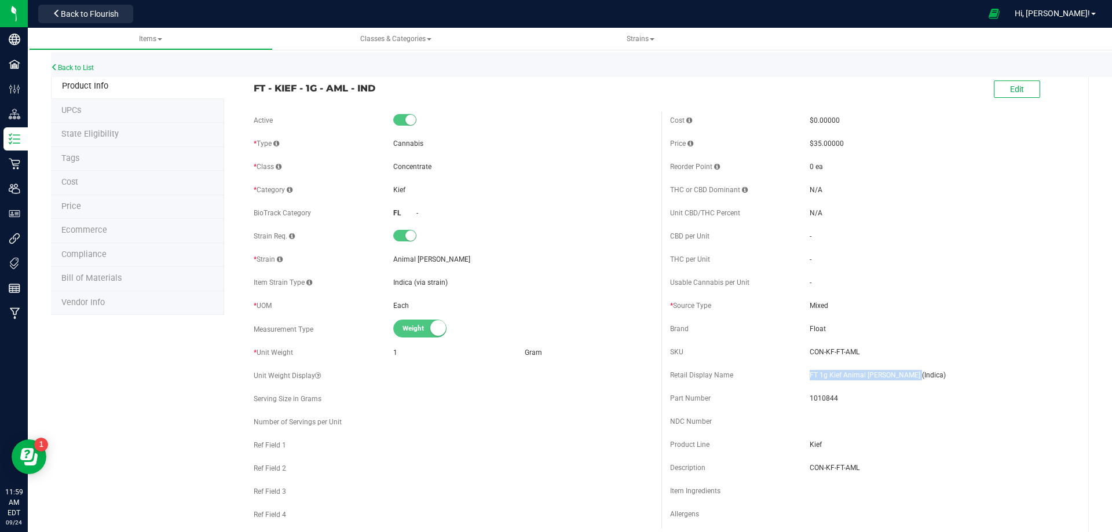
drag, startPoint x: 835, startPoint y: 371, endPoint x: 796, endPoint y: 379, distance: 39.6
click at [796, 379] on div "Retail Display Name FT 1g Kief Animal Larry (Indica)" at bounding box center [869, 375] width 399 height 17
drag, startPoint x: 856, startPoint y: 355, endPoint x: 804, endPoint y: 357, distance: 52.1
click at [809, 357] on span "CON-KF-FT-AML" at bounding box center [938, 352] width 259 height 10
click at [824, 399] on span "1010844" at bounding box center [938, 398] width 259 height 10
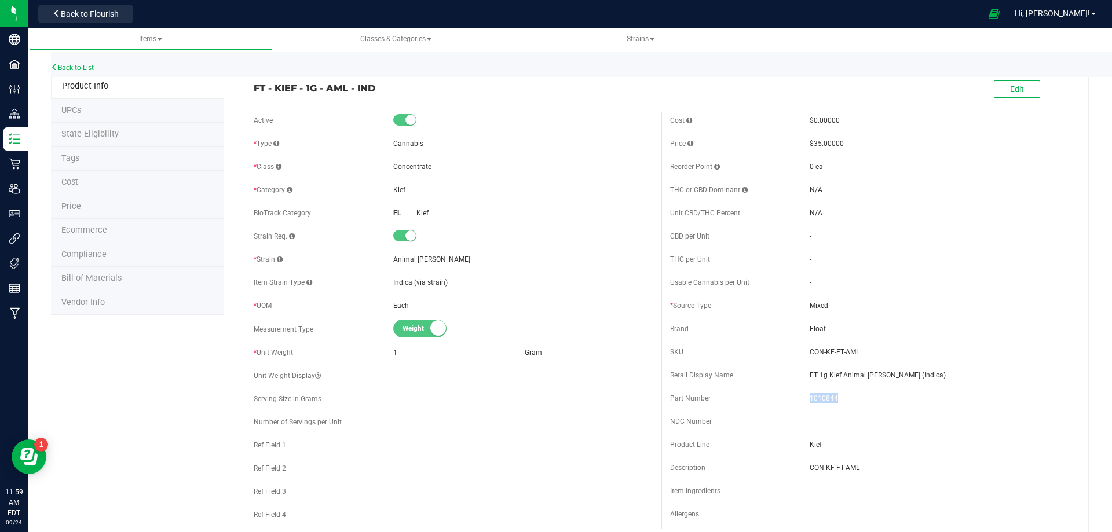
click at [824, 399] on span "1010844" at bounding box center [938, 398] width 259 height 10
drag, startPoint x: 378, startPoint y: 87, endPoint x: 254, endPoint y: 85, distance: 123.4
click at [254, 83] on span "FT - KIEF - 1G - AML - IND" at bounding box center [453, 88] width 399 height 14
click at [64, 68] on link "Back to List" at bounding box center [72, 68] width 43 height 8
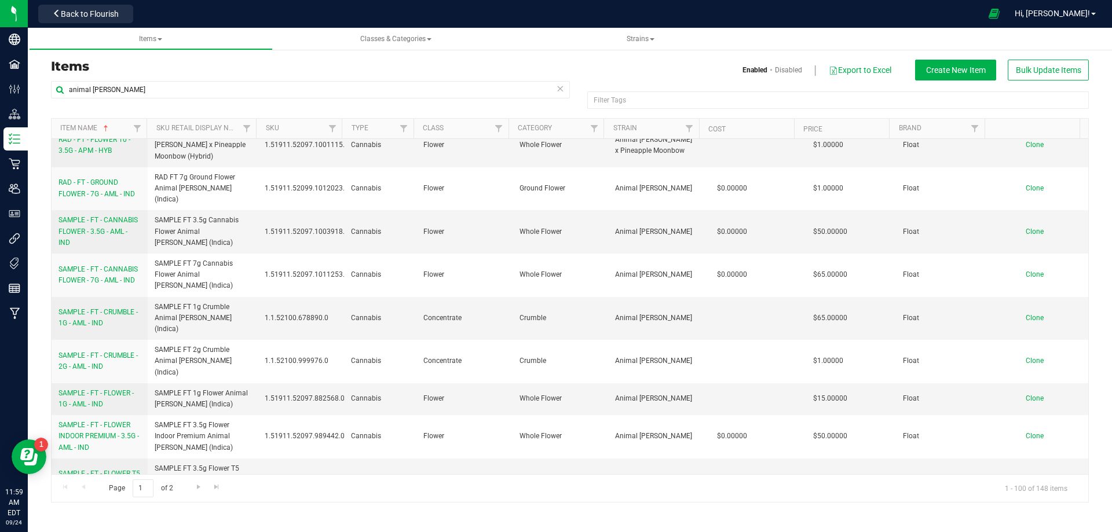
scroll to position [1969, 0]
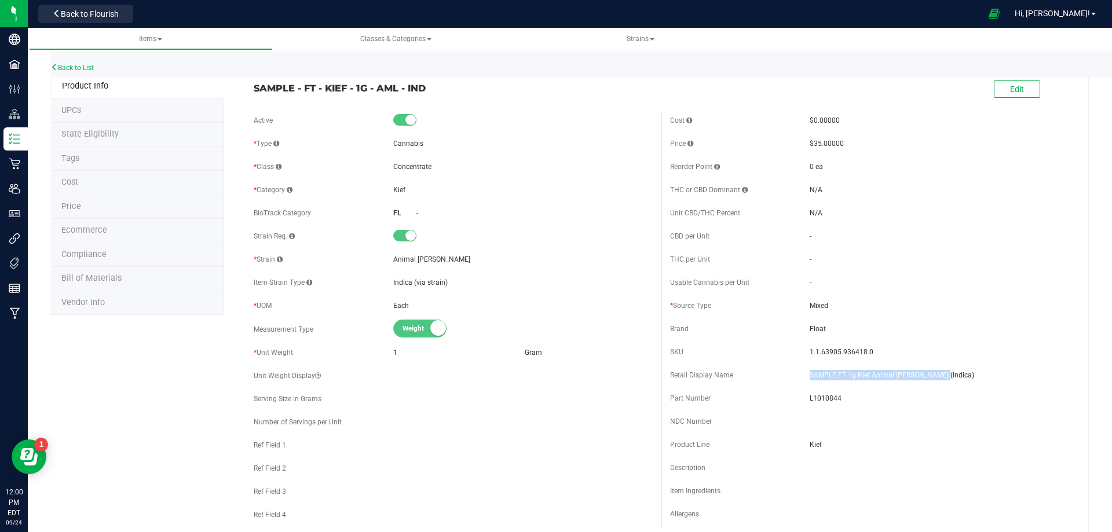
drag, startPoint x: 878, startPoint y: 369, endPoint x: 805, endPoint y: 367, distance: 73.0
click at [805, 367] on div "Retail Display Name SAMPLE FT 1g Kief Animal Larry (Indica)" at bounding box center [869, 375] width 399 height 17
click at [826, 398] on span "L1010844" at bounding box center [938, 398] width 259 height 10
drag, startPoint x: 834, startPoint y: 357, endPoint x: 640, endPoint y: 356, distance: 194.0
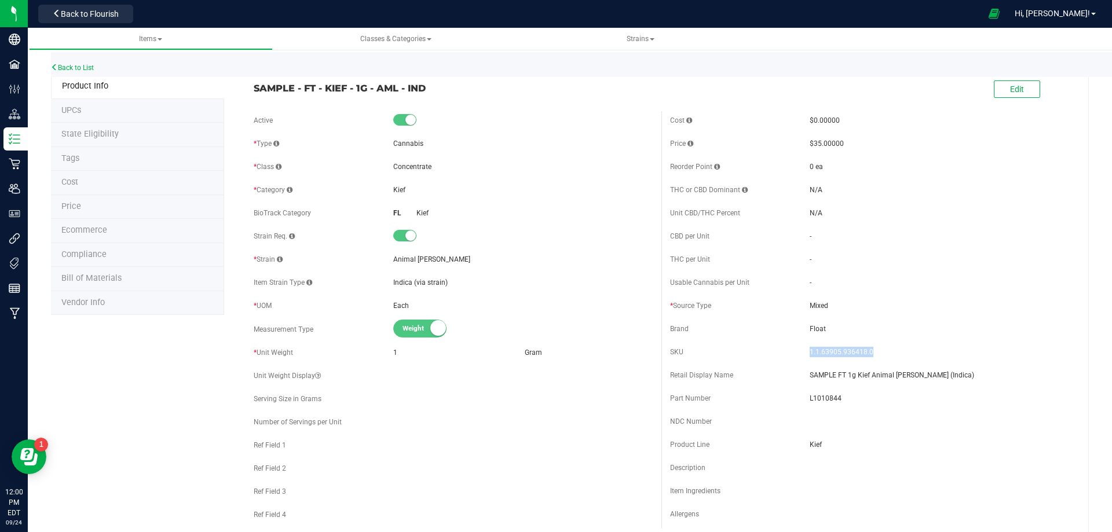
click at [804, 360] on div "SKU 1.1.63905.936418.0" at bounding box center [869, 351] width 399 height 17
drag, startPoint x: 448, startPoint y: 93, endPoint x: 250, endPoint y: 89, distance: 197.5
click at [250, 89] on div "SAMPLE - FT - KIEF - 1G - AML - IND" at bounding box center [453, 85] width 416 height 20
click at [120, 275] on li "Bill of Materials" at bounding box center [137, 279] width 173 height 24
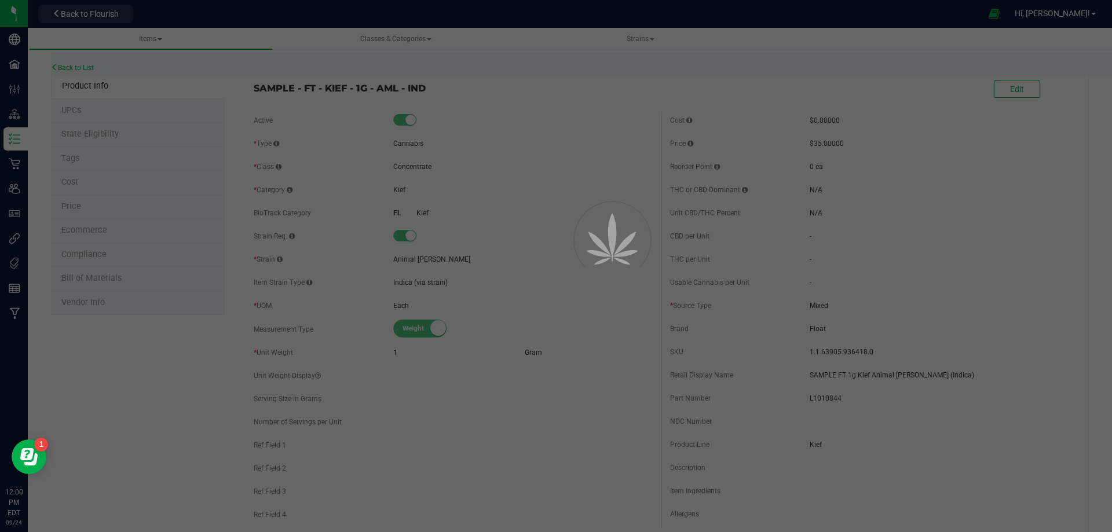
select select "4465"
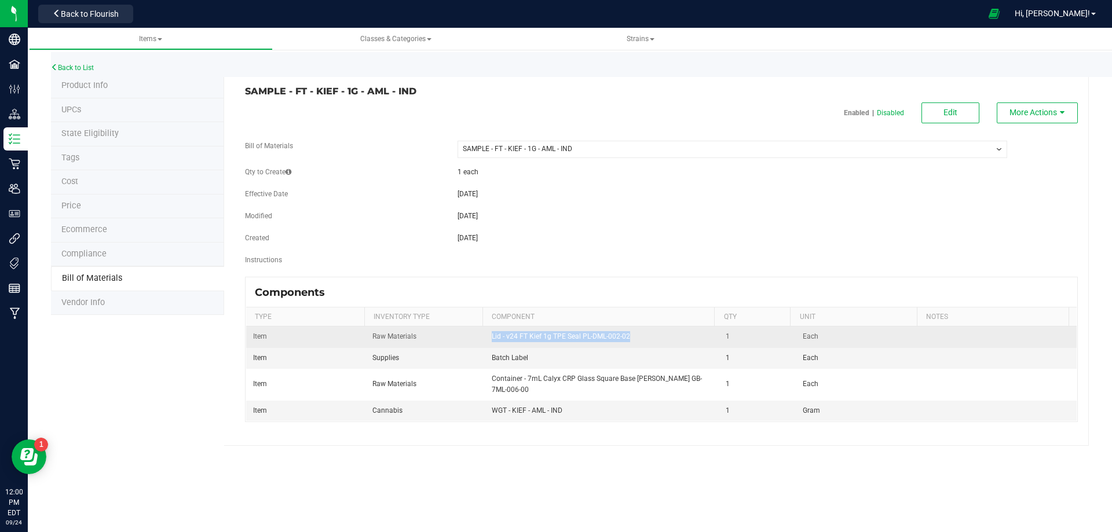
drag, startPoint x: 594, startPoint y: 335, endPoint x: 489, endPoint y: 337, distance: 105.4
click at [489, 337] on td "Lid - v24 FT Kief 1g TPE Seal PL-DML-002-02" at bounding box center [602, 337] width 235 height 21
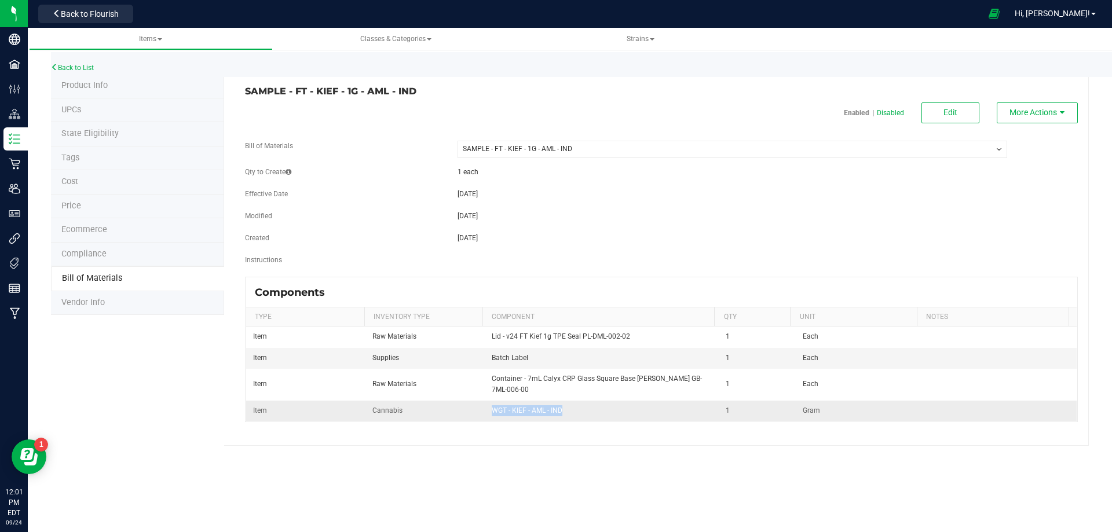
drag, startPoint x: 522, startPoint y: 410, endPoint x: 492, endPoint y: 411, distance: 30.1
click at [492, 411] on td "WGT - KIEF - AML - IND" at bounding box center [602, 411] width 235 height 20
click at [77, 70] on link "Back to List" at bounding box center [72, 68] width 43 height 8
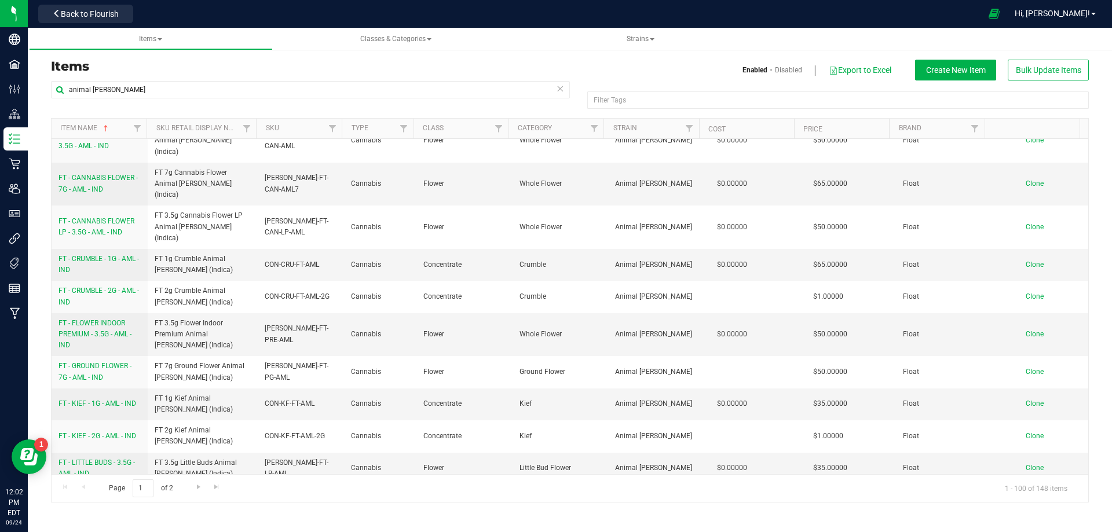
scroll to position [463, 0]
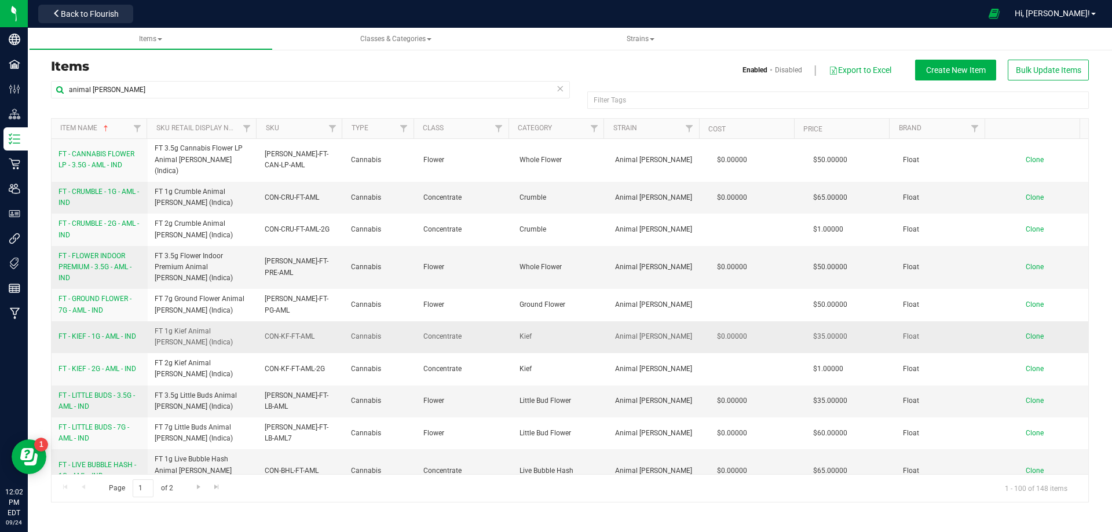
click at [113, 332] on span "FT - KIEF - 1G - AML - IND" at bounding box center [97, 336] width 78 height 8
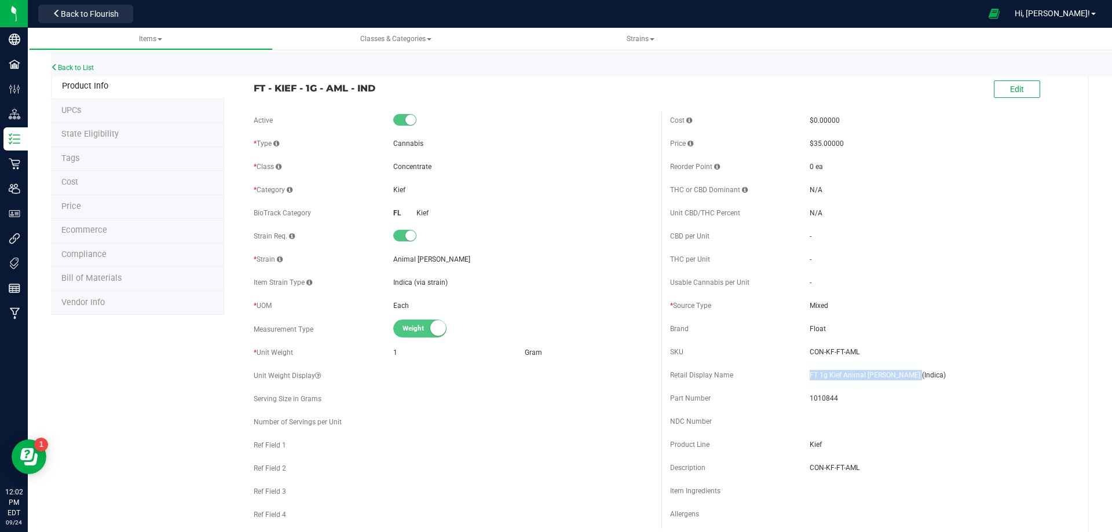
drag, startPoint x: 844, startPoint y: 371, endPoint x: 725, endPoint y: 376, distance: 118.8
click at [802, 371] on div "Retail Display Name FT 1g Kief Animal Larry (Indica)" at bounding box center [869, 375] width 399 height 17
drag, startPoint x: 334, startPoint y: 86, endPoint x: 226, endPoint y: 101, distance: 109.4
click at [396, 94] on span "FT - KIEF - 1G - AML - IND" at bounding box center [453, 88] width 399 height 14
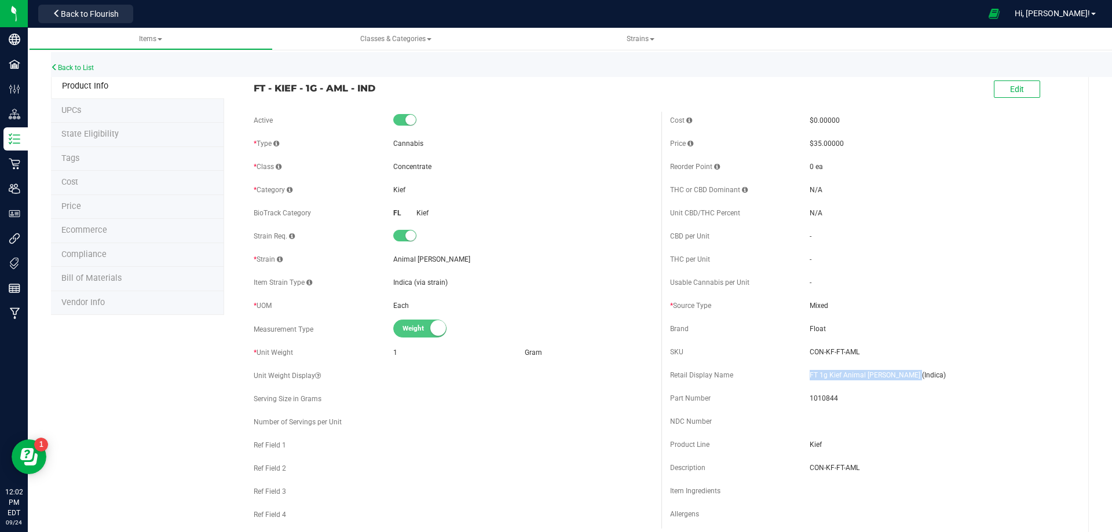
click at [375, 85] on span "FT - KIEF - 1G - AML - IND" at bounding box center [453, 88] width 399 height 14
drag, startPoint x: 369, startPoint y: 94, endPoint x: 376, endPoint y: 86, distance: 10.7
click at [371, 93] on span "FT - KIEF - 1G - AML - IND" at bounding box center [453, 88] width 399 height 14
click at [285, 96] on div "FT - KIEF - 1G - AML - IND Edit" at bounding box center [661, 89] width 833 height 29
drag, startPoint x: 337, startPoint y: 89, endPoint x: 249, endPoint y: 85, distance: 88.1
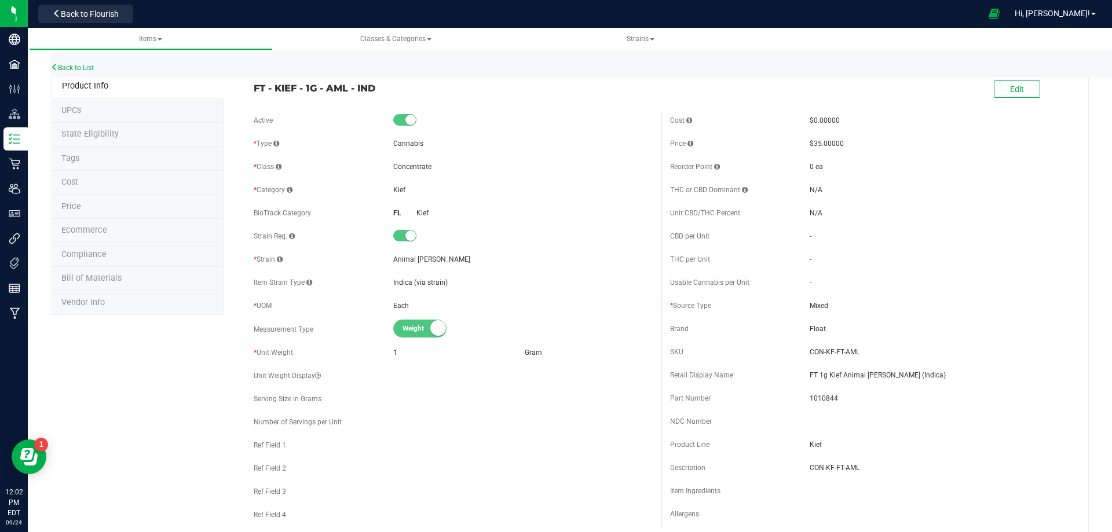
click at [250, 84] on div "FT - KIEF - 1G - AML - IND" at bounding box center [453, 85] width 416 height 20
drag, startPoint x: 970, startPoint y: 401, endPoint x: 936, endPoint y: 387, distance: 37.6
click at [955, 393] on div "Part Number 1010844" at bounding box center [869, 398] width 399 height 17
drag, startPoint x: 876, startPoint y: 375, endPoint x: 799, endPoint y: 379, distance: 77.1
click at [801, 379] on div "Retail Display Name FT 1g Kief Animal Larry (Indica)" at bounding box center [869, 375] width 399 height 17
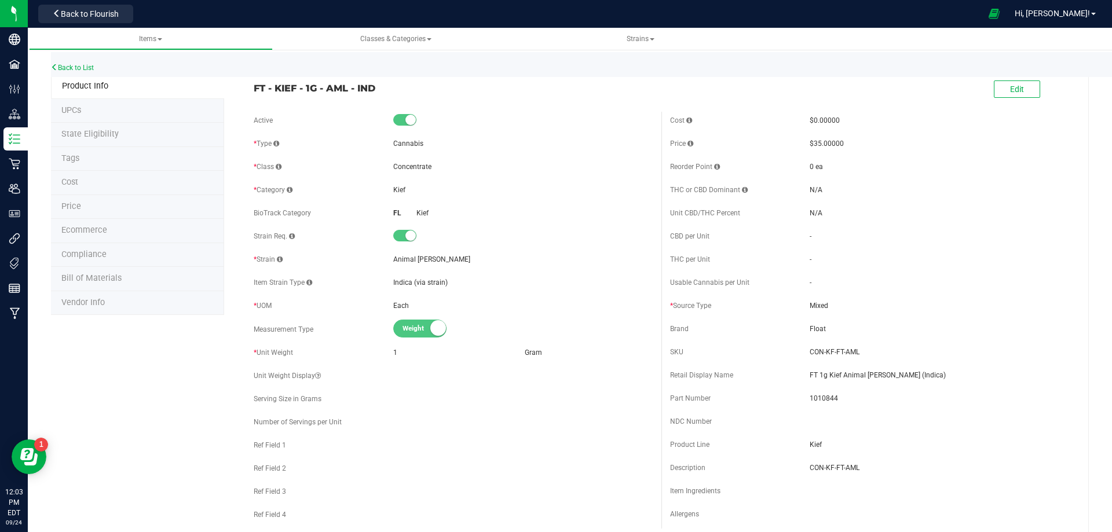
click at [109, 280] on span "Bill of Materials" at bounding box center [91, 278] width 60 height 10
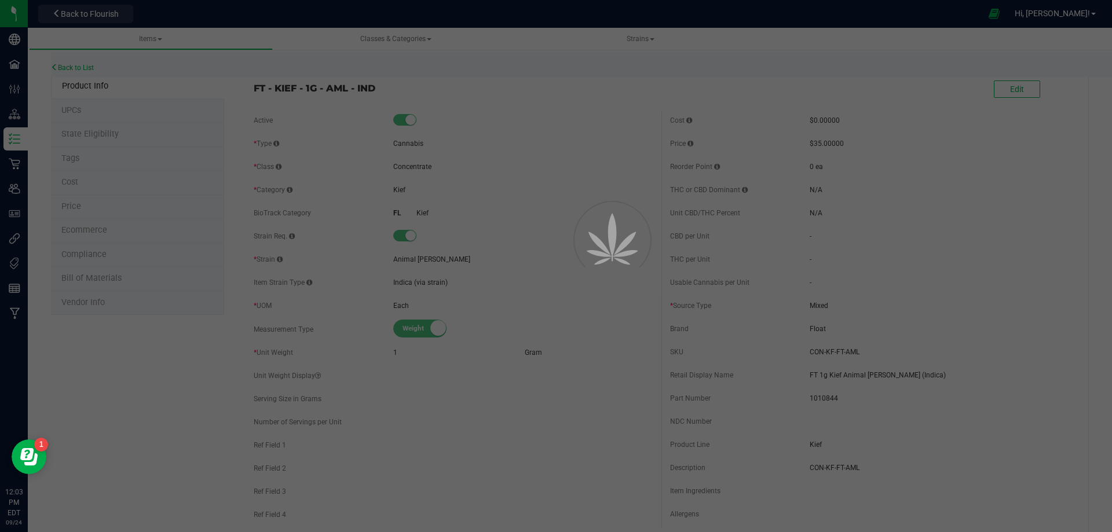
select select "4464"
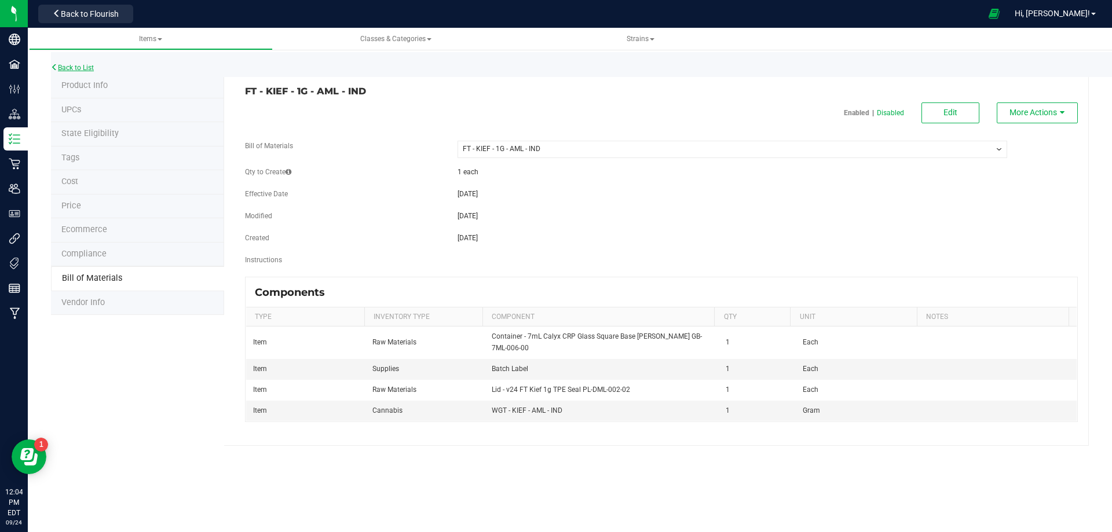
click at [86, 68] on link "Back to List" at bounding box center [72, 68] width 43 height 8
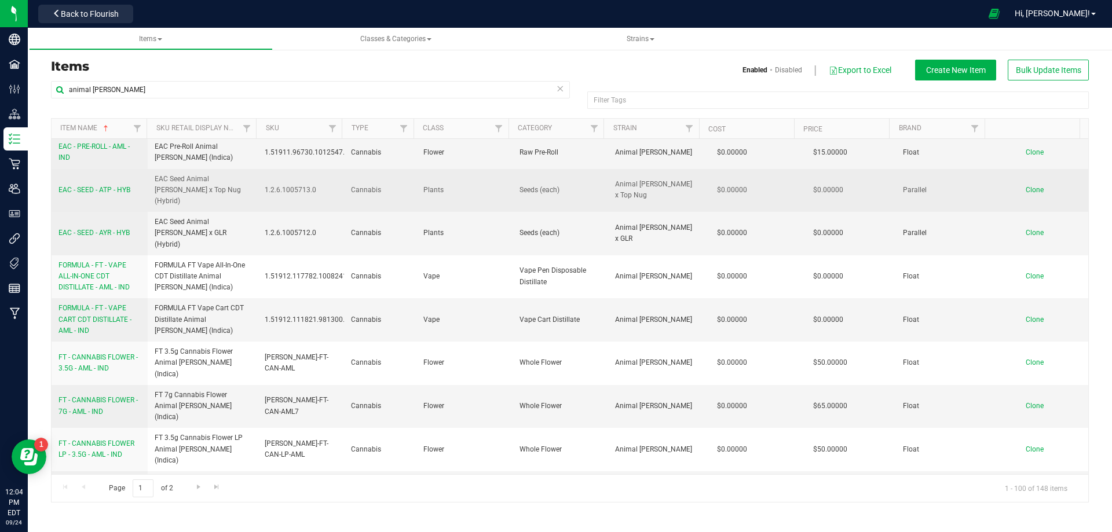
scroll to position [232, 0]
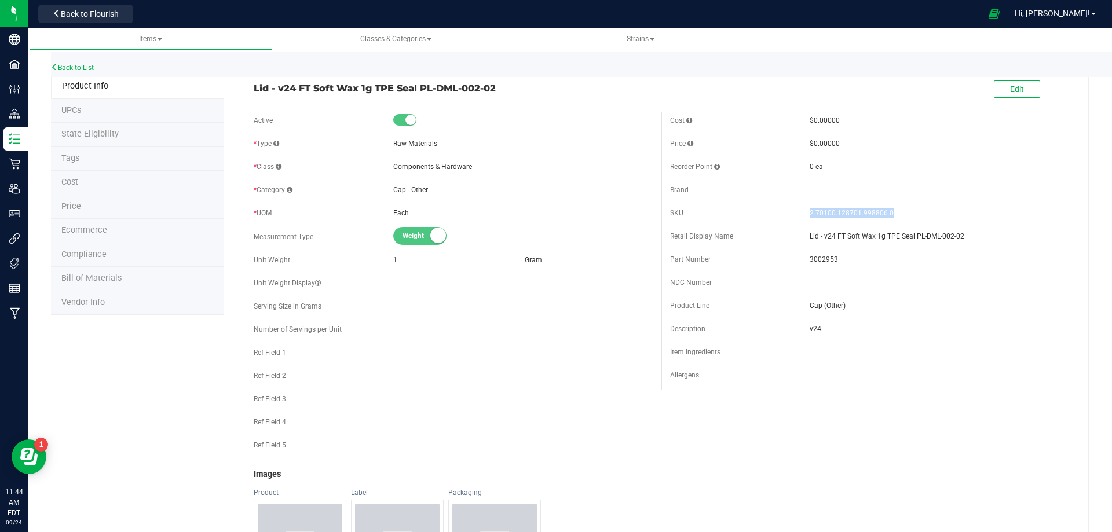
click at [89, 66] on link "Back to List" at bounding box center [72, 68] width 43 height 8
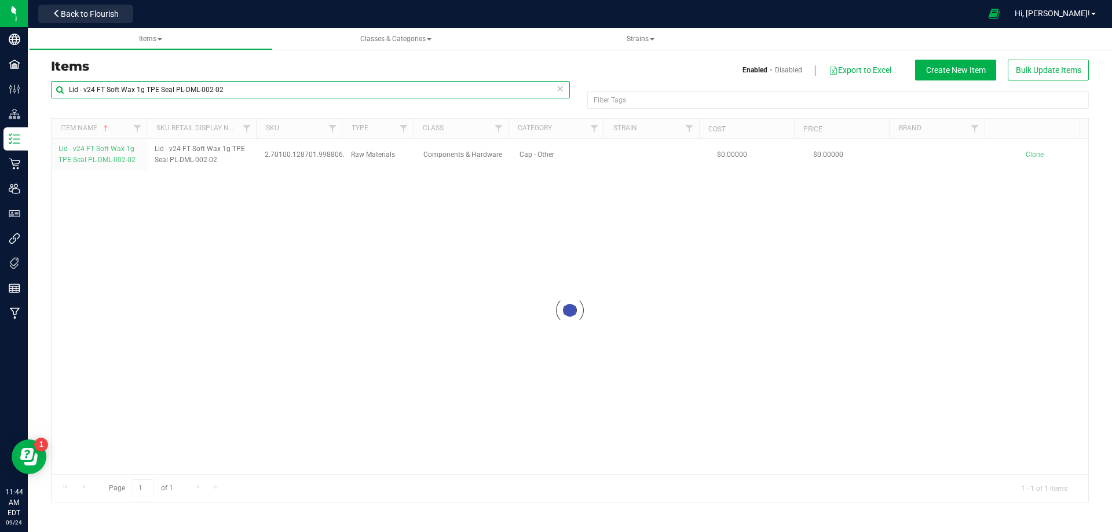
drag, startPoint x: 243, startPoint y: 85, endPoint x: -2, endPoint y: 96, distance: 244.6
click at [0, 96] on html "Company Facilities Configuration Distribution Inventory Retail Users User Roles…" at bounding box center [556, 266] width 1112 height 532
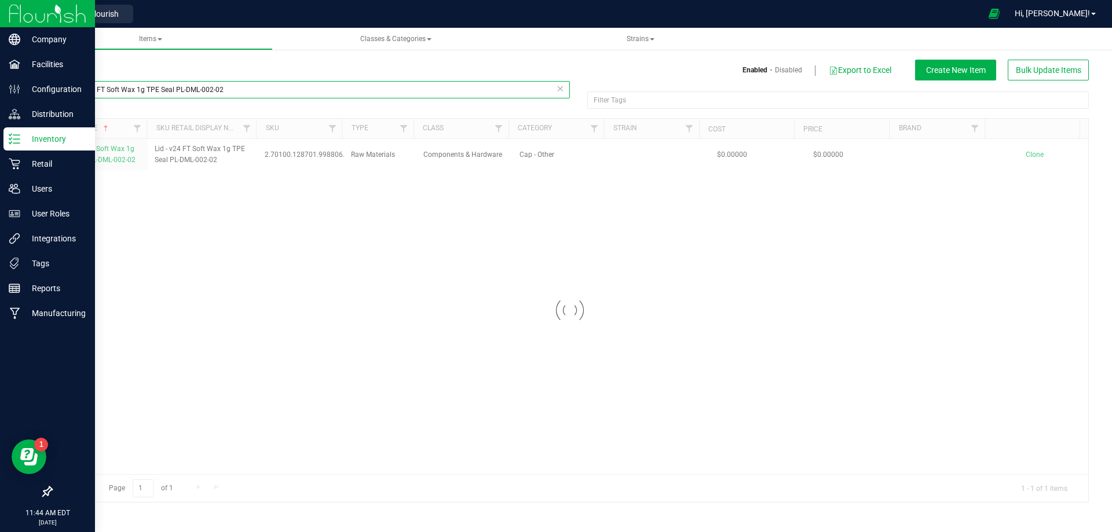
paste input "WGT - FLOWER INDOOR PREMIUM - AML - IND"
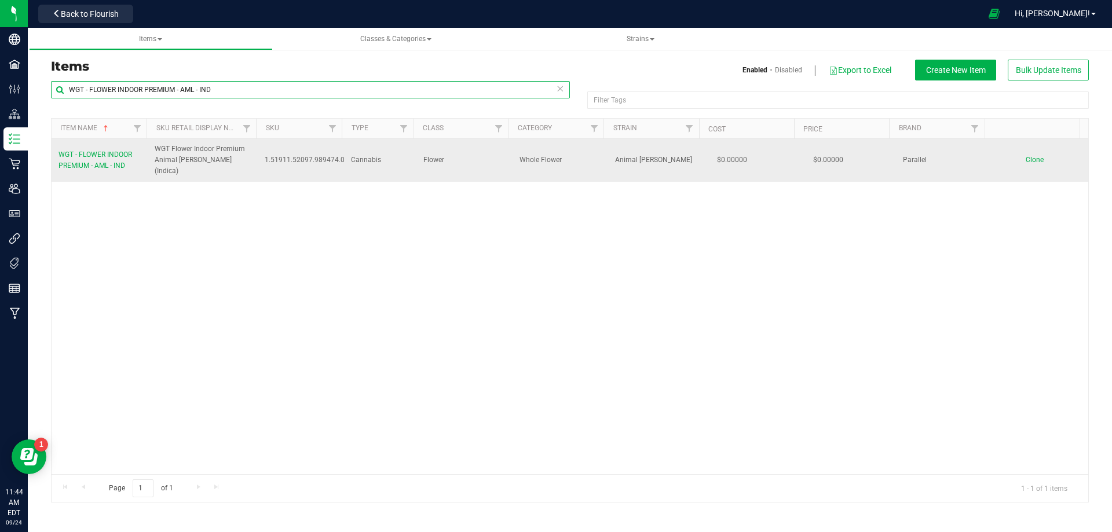
type input "WGT - FLOWER INDOOR PREMIUM - AML - IND"
click at [112, 159] on span "WGT - FLOWER INDOOR PREMIUM - AML - IND" at bounding box center [95, 160] width 74 height 19
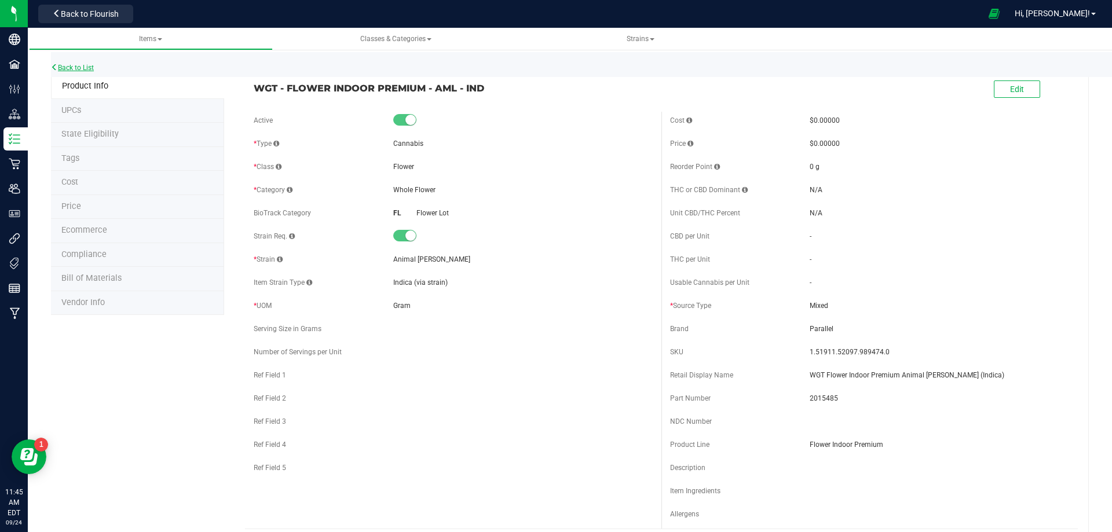
click at [78, 65] on link "Back to List" at bounding box center [72, 68] width 43 height 8
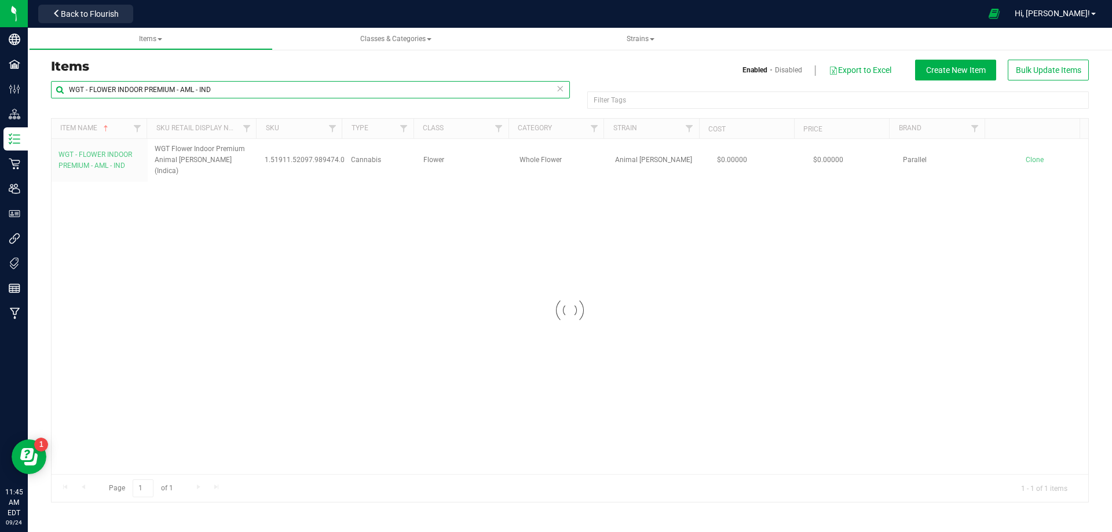
drag, startPoint x: 203, startPoint y: 89, endPoint x: -1, endPoint y: 90, distance: 204.4
click at [0, 90] on html "Company Facilities Configuration Distribution Inventory Retail Users User Roles…" at bounding box center [556, 266] width 1112 height 532
paste input "Label - v24 FT Premium Flower 3.5g"
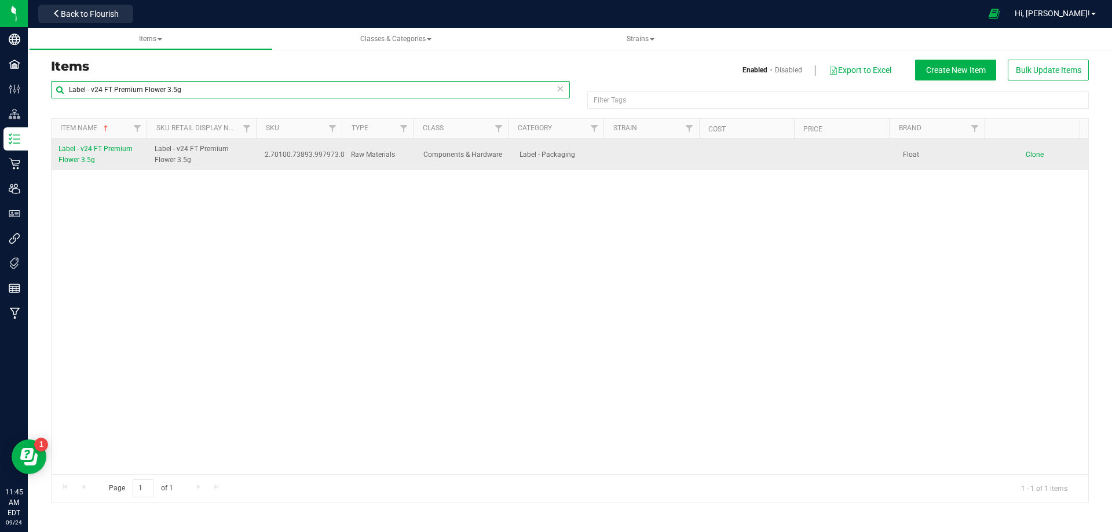
type input "Label - v24 FT Premium Flower 3.5g"
click at [92, 159] on span "Label - v24 FT Premium Flower 3.5g" at bounding box center [95, 154] width 74 height 19
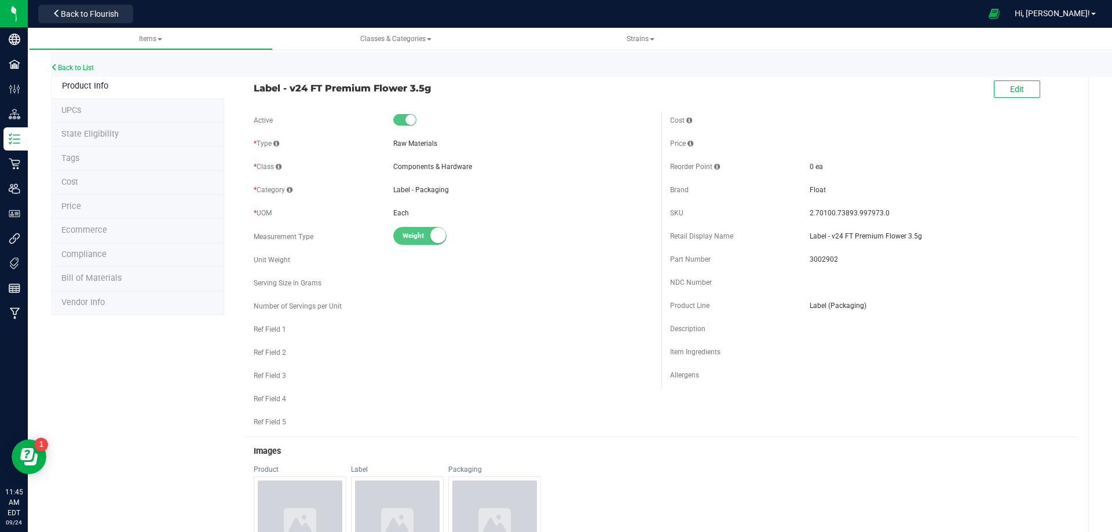
click at [816, 261] on span "3002902" at bounding box center [938, 259] width 259 height 10
copy span "3002902"
drag, startPoint x: 897, startPoint y: 211, endPoint x: 803, endPoint y: 208, distance: 95.0
click at [803, 208] on div "SKU 2.70100.73893.997973.0" at bounding box center [869, 212] width 399 height 17
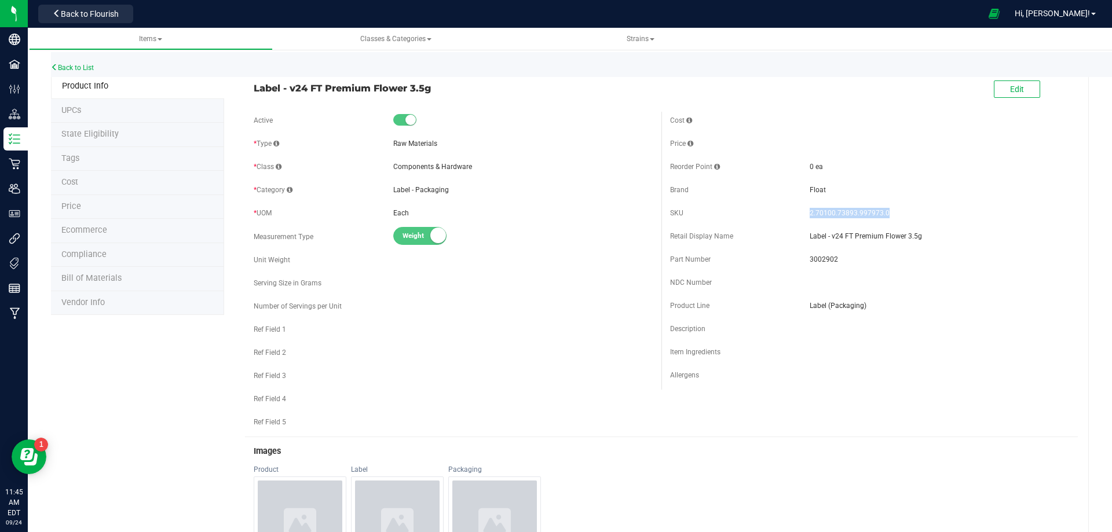
copy div "2.70100.73893.997973.0"
click at [89, 67] on link "Back to List" at bounding box center [72, 68] width 43 height 8
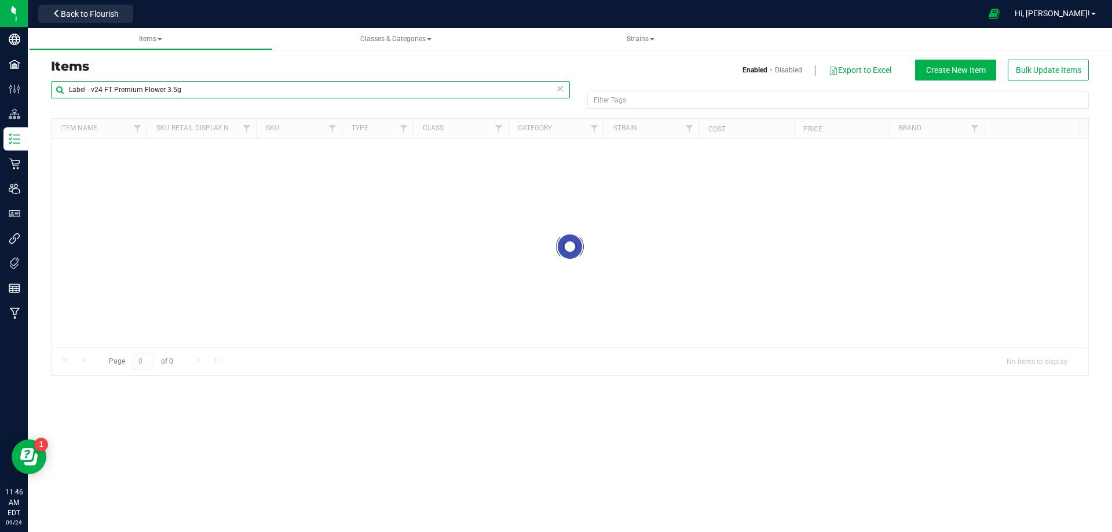
drag, startPoint x: 193, startPoint y: 88, endPoint x: -1, endPoint y: 111, distance: 195.3
click at [0, 111] on html "Company Facilities Configuration Distribution Inventory Retail Users User Roles…" at bounding box center [556, 266] width 1112 height 532
paste input "id - CR MRP Matte White Smooth Side 53/400 Closure Lift n' Peel Heat Induction …"
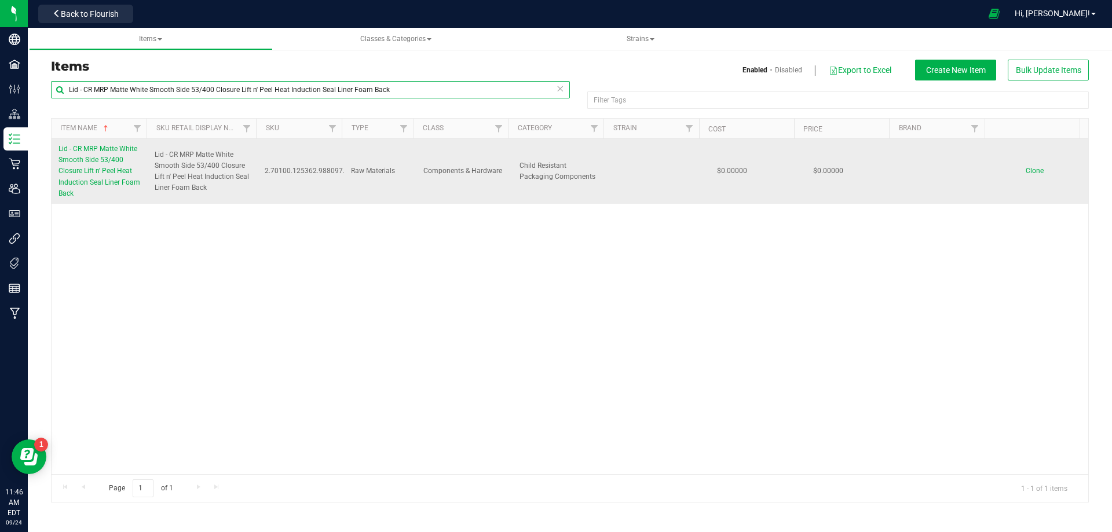
type input "Lid - CR MRP Matte White Smooth Side 53/400 Closure Lift n' Peel Heat Induction…"
click at [91, 153] on link "Lid - CR MRP Matte White Smooth Side 53/400 Closure Lift n' Peel Heat Induction…" at bounding box center [99, 172] width 82 height 56
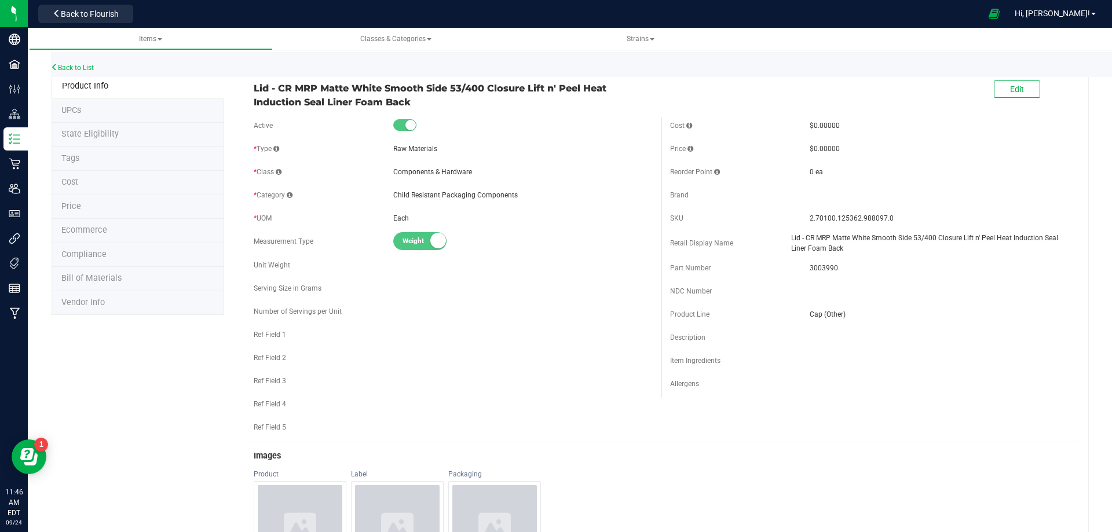
click at [816, 266] on span "3003990" at bounding box center [938, 268] width 259 height 10
copy span "3003990"
drag, startPoint x: 814, startPoint y: 210, endPoint x: 800, endPoint y: 211, distance: 14.5
click at [800, 211] on div "SKU 2.70100.125362.988097.0" at bounding box center [869, 218] width 399 height 17
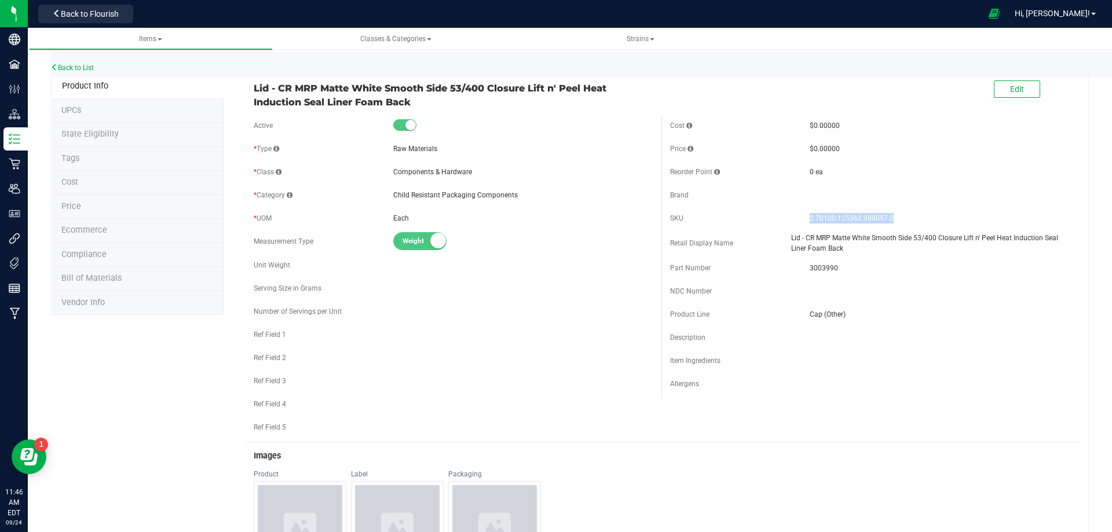
copy div "2.70100.125362.988097.0"
click at [94, 68] on link "Back to List" at bounding box center [72, 68] width 43 height 8
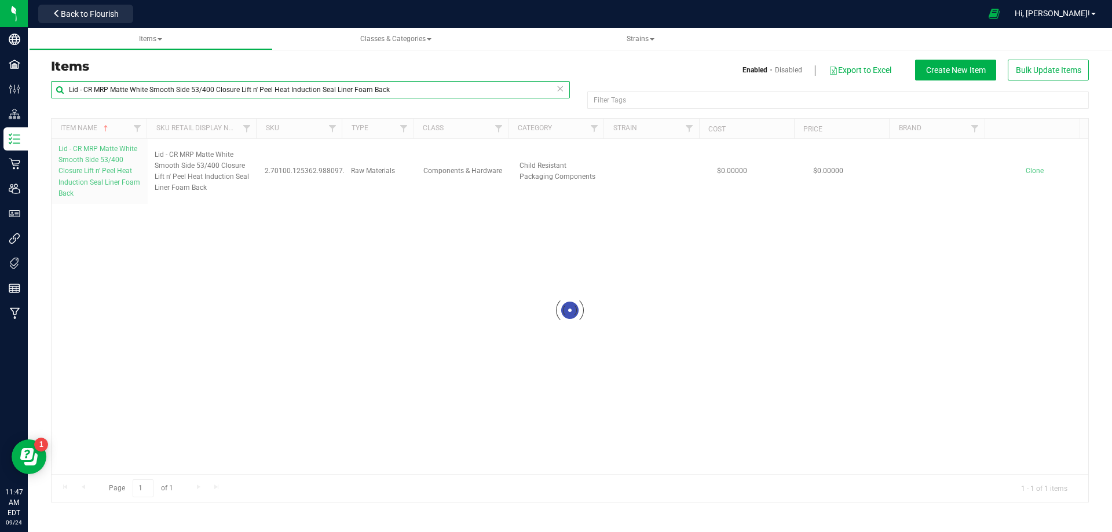
drag, startPoint x: 291, startPoint y: 100, endPoint x: -61, endPoint y: 73, distance: 353.1
click at [0, 73] on html "Company Facilities Configuration Distribution Inventory Retail Users User Roles…" at bounding box center [556, 266] width 1112 height 532
paste input "Jar - Glass Matte White 30 Dram Heavyweight Round Base 53/400 Neck 1861"
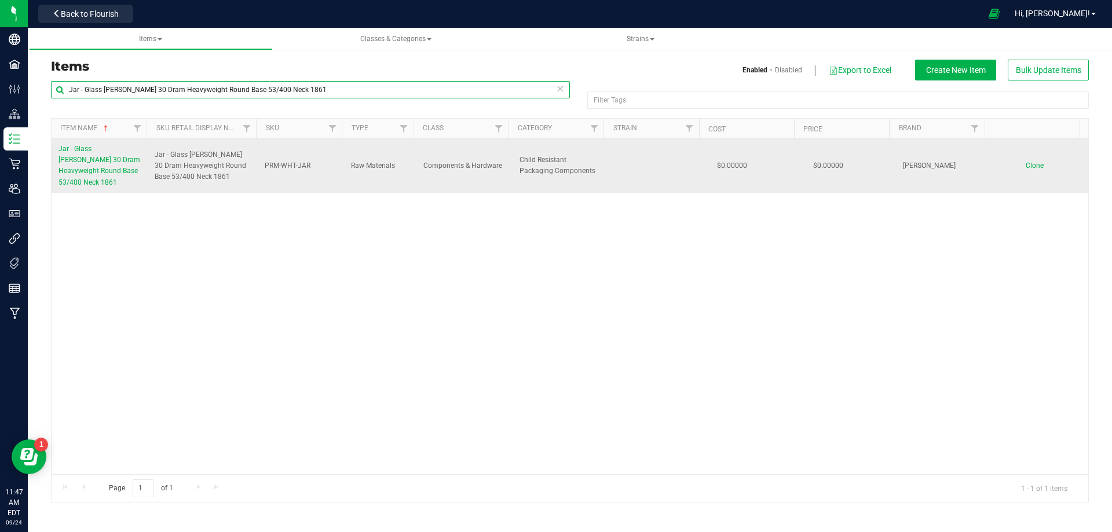
type input "Jar - Glass Matte White 30 Dram Heavyweight Round Base 53/400 Neck 1861"
click at [124, 166] on link "Jar - Glass Matte White 30 Dram Heavyweight Round Base 53/400 Neck 1861" at bounding box center [99, 166] width 82 height 45
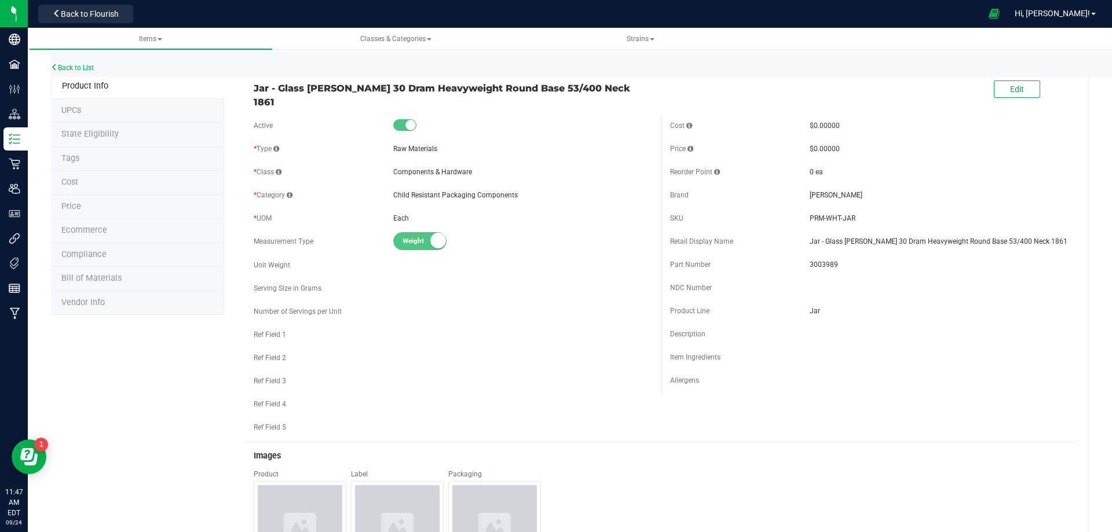
click at [812, 260] on span "3003989" at bounding box center [938, 264] width 259 height 10
copy span "3003989"
drag, startPoint x: 847, startPoint y: 212, endPoint x: 804, endPoint y: 215, distance: 43.0
click at [809, 215] on span "PRM-WHT-JAR" at bounding box center [938, 218] width 259 height 10
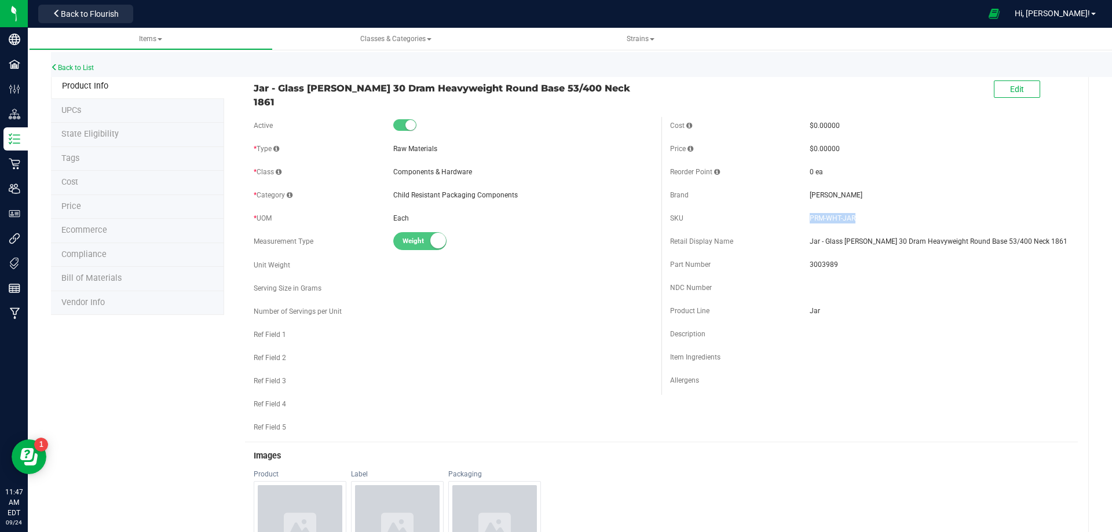
copy span "PRM-WHT-JAR"
click at [86, 69] on link "Back to List" at bounding box center [72, 68] width 43 height 8
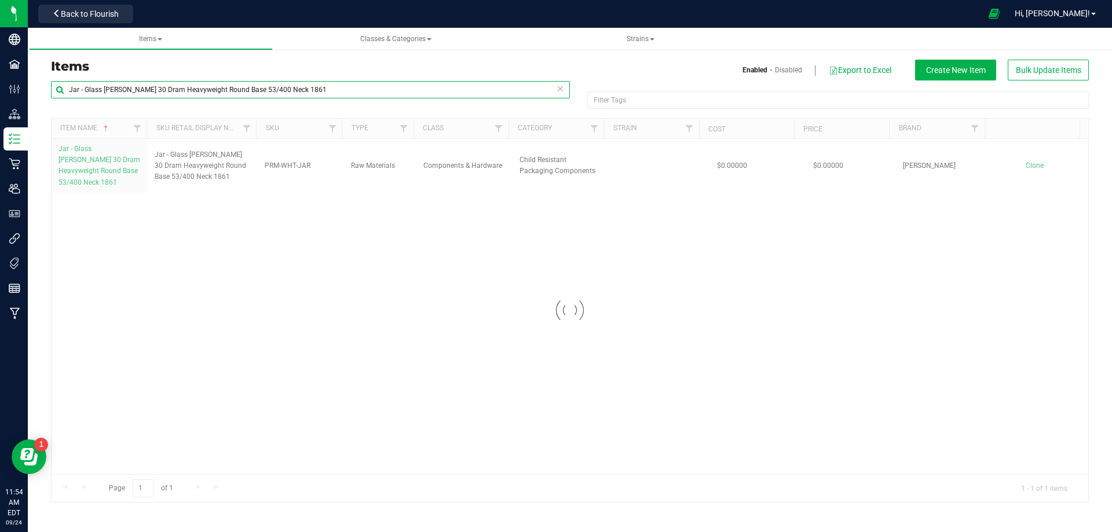
drag, startPoint x: 361, startPoint y: 90, endPoint x: -30, endPoint y: 113, distance: 391.5
click at [0, 113] on html "Company Facilities Configuration Distribution Inventory Retail Users User Roles…" at bounding box center [556, 266] width 1112 height 532
paste input "Label - v23 FT Pre-Rolls 0.5g 5ct"
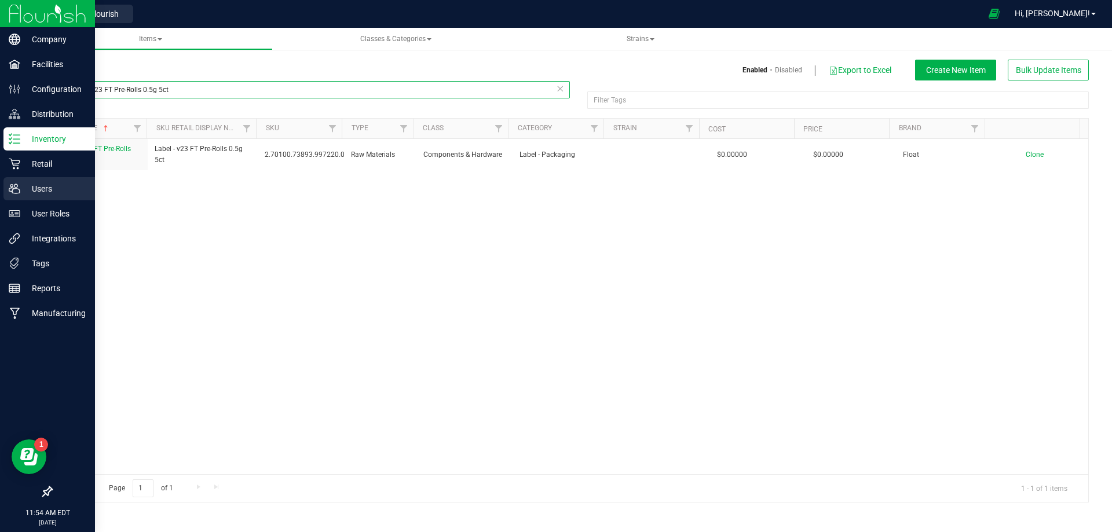
type input "Label - v23 FT Pre-Rolls 0.5g 5ct"
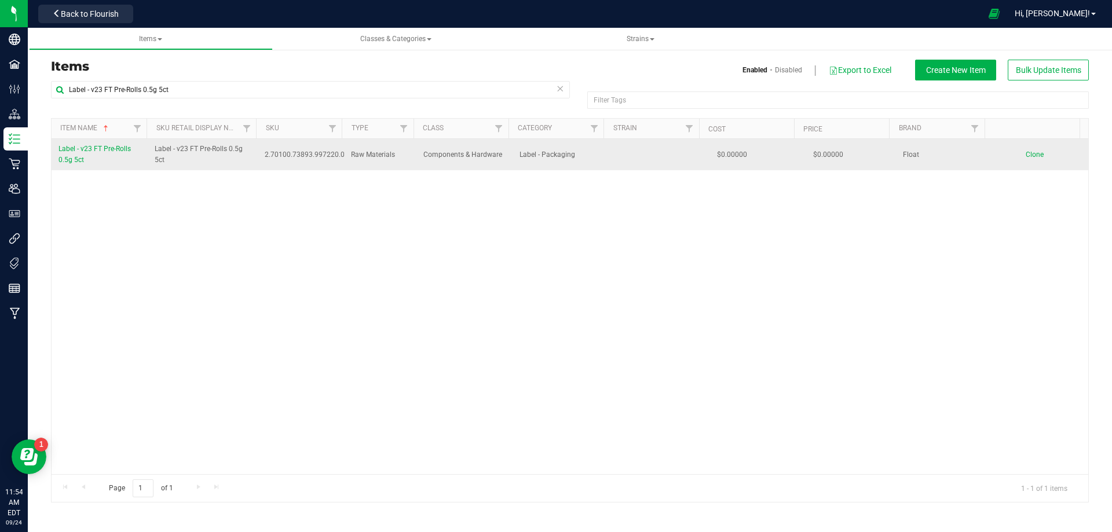
click at [84, 162] on link "Label - v23 FT Pre-Rolls 0.5g 5ct" at bounding box center [99, 155] width 82 height 22
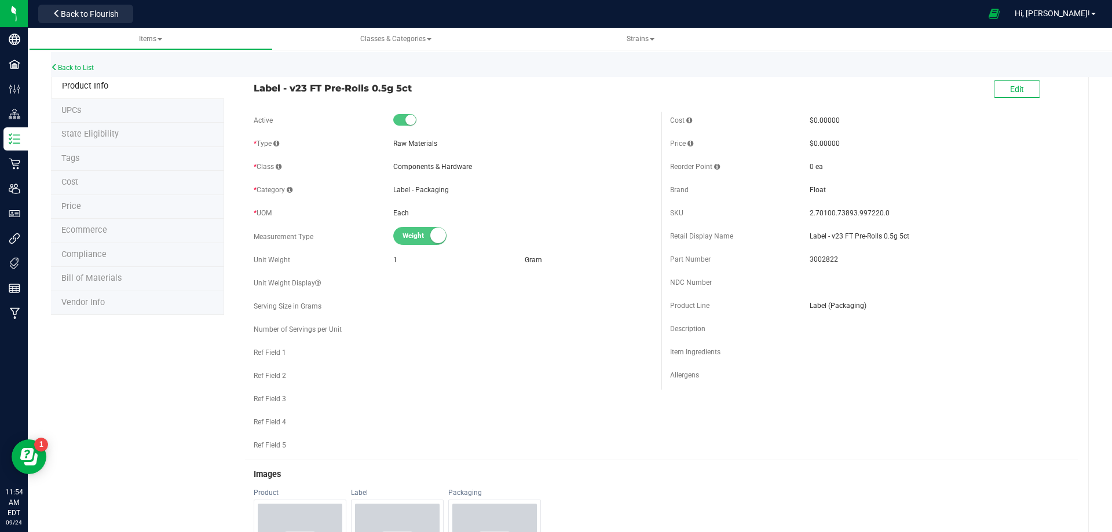
click at [822, 251] on div "Part Number 3002822" at bounding box center [869, 259] width 399 height 17
click at [820, 258] on span "3002822" at bounding box center [938, 259] width 259 height 10
copy span "3002822"
drag, startPoint x: 850, startPoint y: 210, endPoint x: 803, endPoint y: 206, distance: 47.1
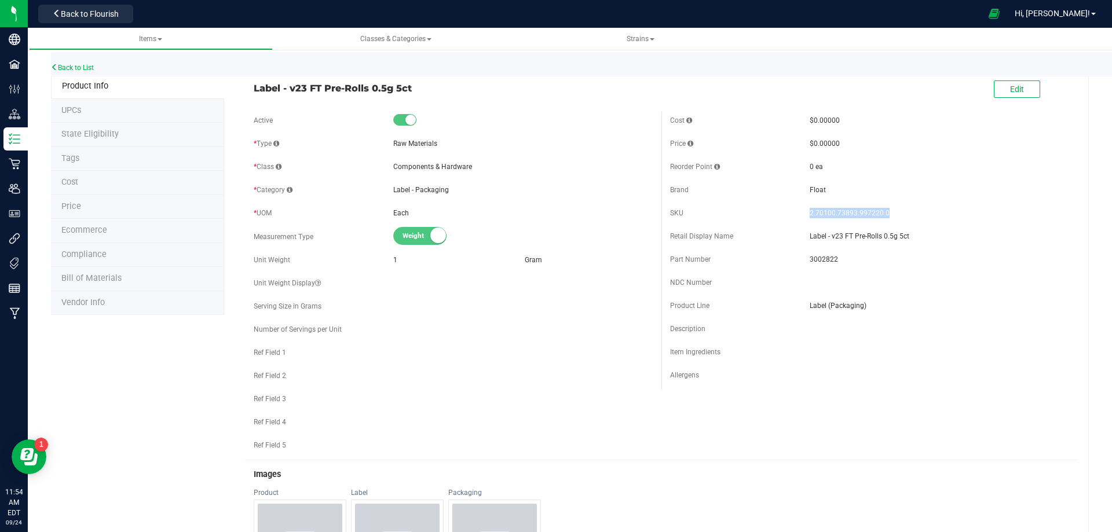
click at [803, 206] on div "SKU 2.70100.73893.997220.0" at bounding box center [869, 212] width 399 height 17
copy span "2.70100.73893.997220.0"
click at [81, 65] on link "Back to List" at bounding box center [72, 68] width 43 height 8
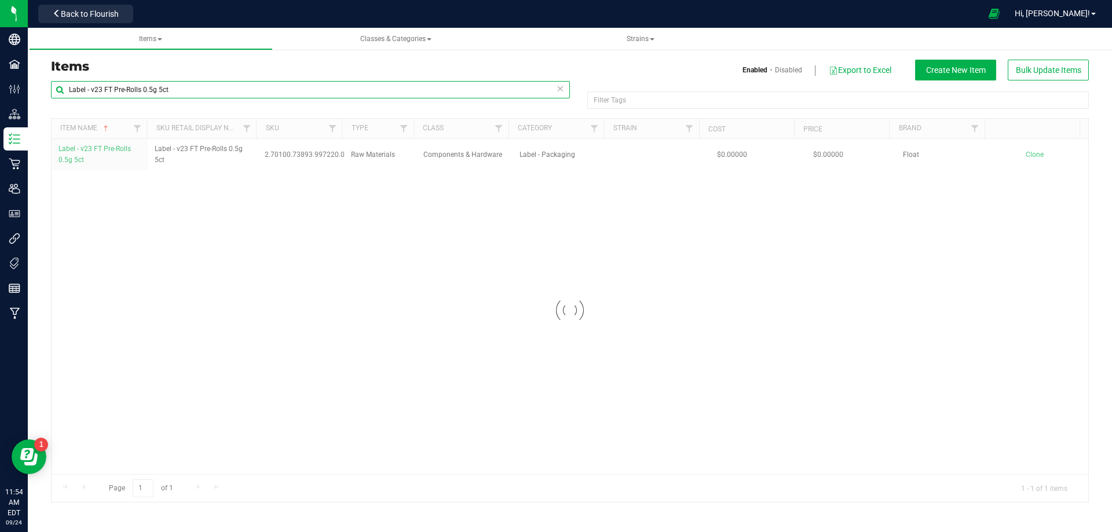
drag, startPoint x: -16, startPoint y: 71, endPoint x: -64, endPoint y: 87, distance: 51.3
click at [0, 87] on html "Company Facilities Configuration Distribution Inventory Retail Users User Roles…" at bounding box center [556, 266] width 1112 height 532
paste input "Tube - FL v25 FT Pre-Roll 0.5g 5ct Extra Wide White with Label"
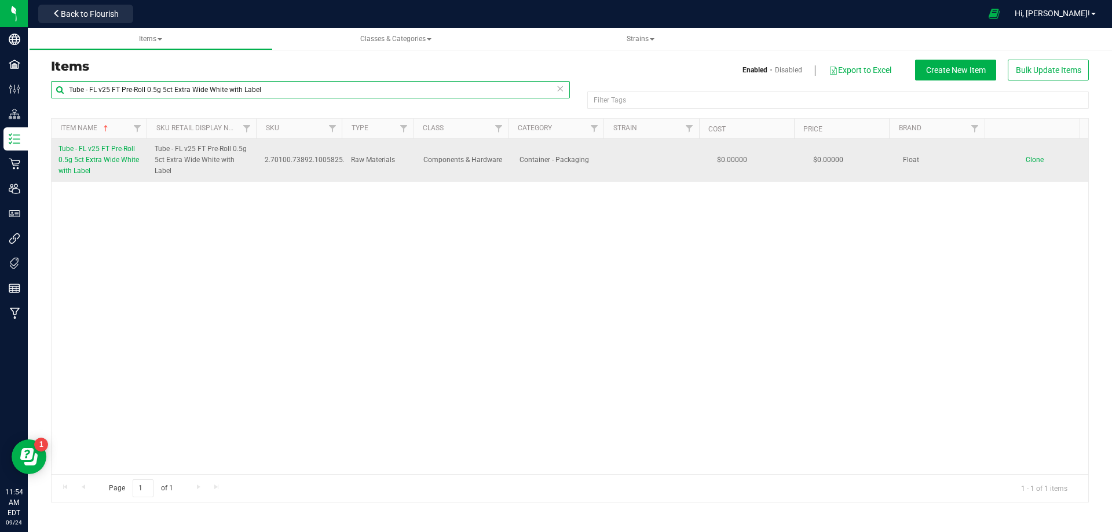
type input "Tube - FL v25 FT Pre-Roll 0.5g 5ct Extra Wide White with Label"
click at [91, 167] on link "Tube - FL v25 FT Pre-Roll 0.5g 5ct Extra Wide White with Label" at bounding box center [99, 161] width 82 height 34
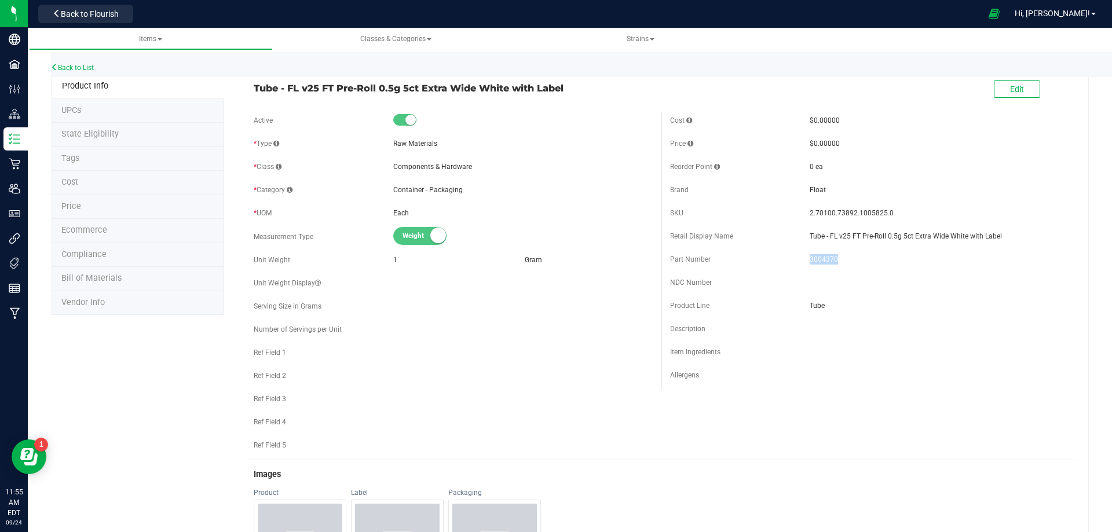
drag, startPoint x: 833, startPoint y: 259, endPoint x: 785, endPoint y: 259, distance: 47.5
click at [798, 257] on div "Part Number 3004370" at bounding box center [869, 259] width 399 height 17
copy div "3004370"
drag, startPoint x: 888, startPoint y: 209, endPoint x: 803, endPoint y: 213, distance: 84.6
click at [809, 213] on span "2.70100.73892.1005825.0" at bounding box center [938, 213] width 259 height 10
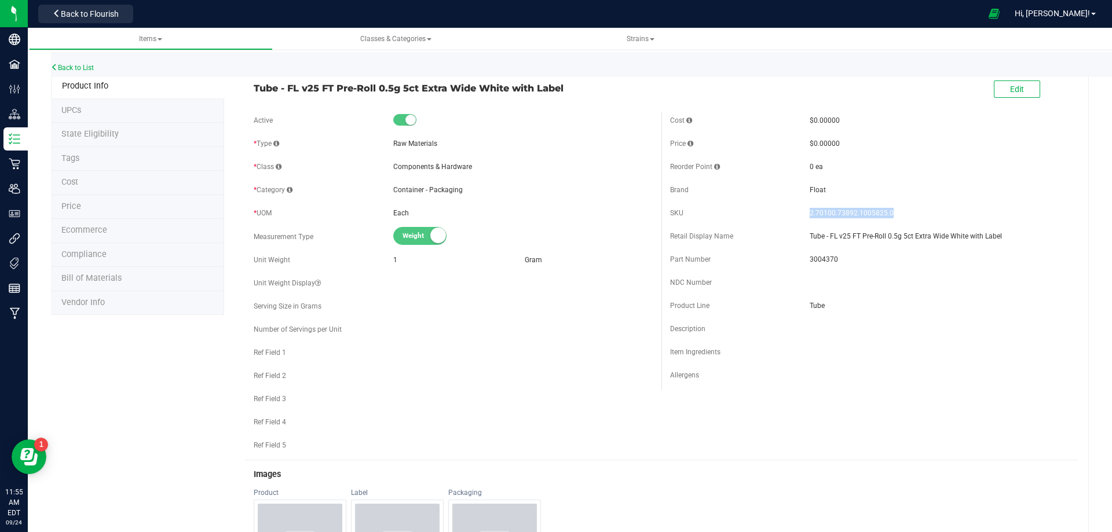
copy span "2.70100.73892.1005825.0"
click at [85, 69] on link "Back to List" at bounding box center [72, 68] width 43 height 8
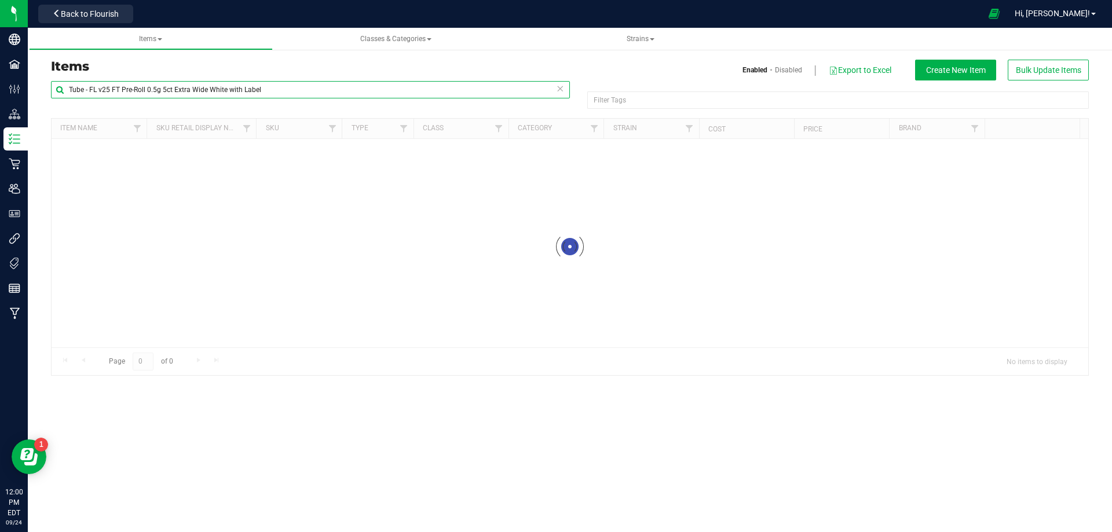
drag, startPoint x: 287, startPoint y: 90, endPoint x: -68, endPoint y: 83, distance: 355.0
click at [0, 83] on html "Company Facilities Configuration Distribution Inventory Retail Users User Roles…" at bounding box center [556, 266] width 1112 height 532
paste input "Lid - v24 FT Kief 1g TPE Seal PL-DML-002-02"
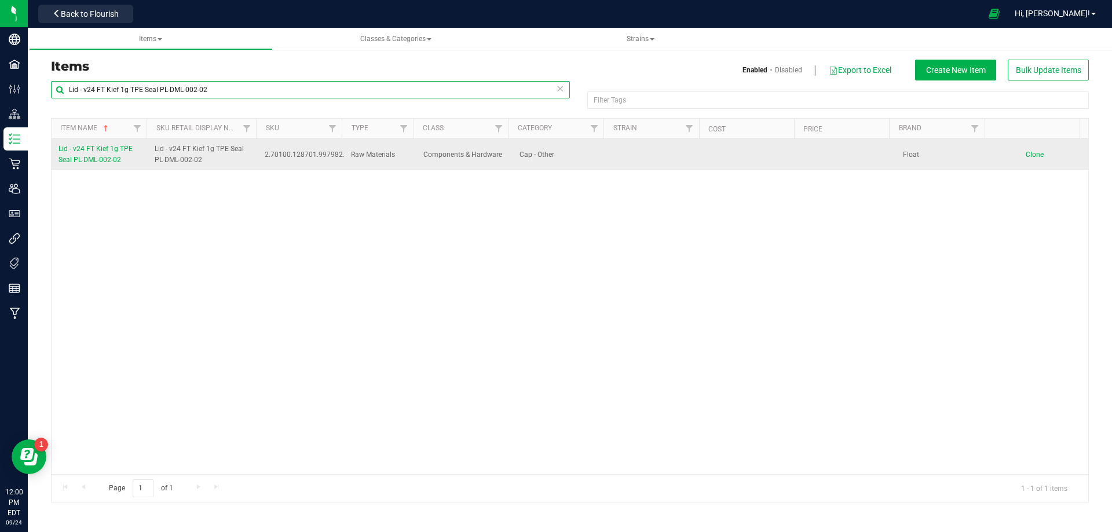
type input "Lid - v24 FT Kief 1g TPE Seal PL-DML-002-02"
click at [90, 164] on span "Lid - v24 FT Kief 1g TPE Seal PL-DML-002-02" at bounding box center [95, 154] width 74 height 19
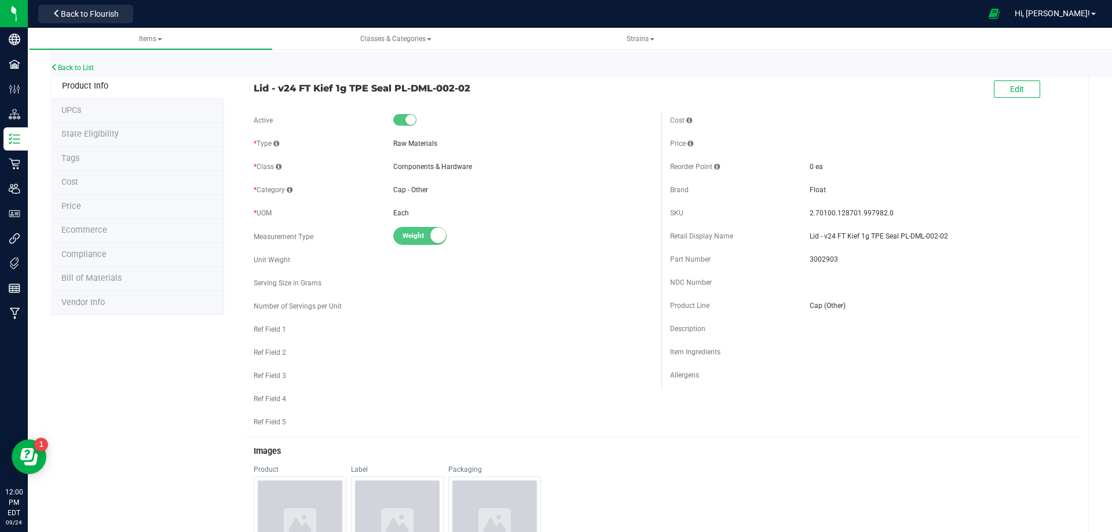
click at [816, 254] on div "Part Number 3002903" at bounding box center [869, 259] width 399 height 17
drag, startPoint x: 909, startPoint y: 239, endPoint x: 848, endPoint y: 232, distance: 61.2
click at [845, 233] on span "Lid - v24 FT Kief 1g TPE Seal PL-DML-002-02" at bounding box center [938, 236] width 259 height 10
drag, startPoint x: 891, startPoint y: 210, endPoint x: 797, endPoint y: 214, distance: 93.9
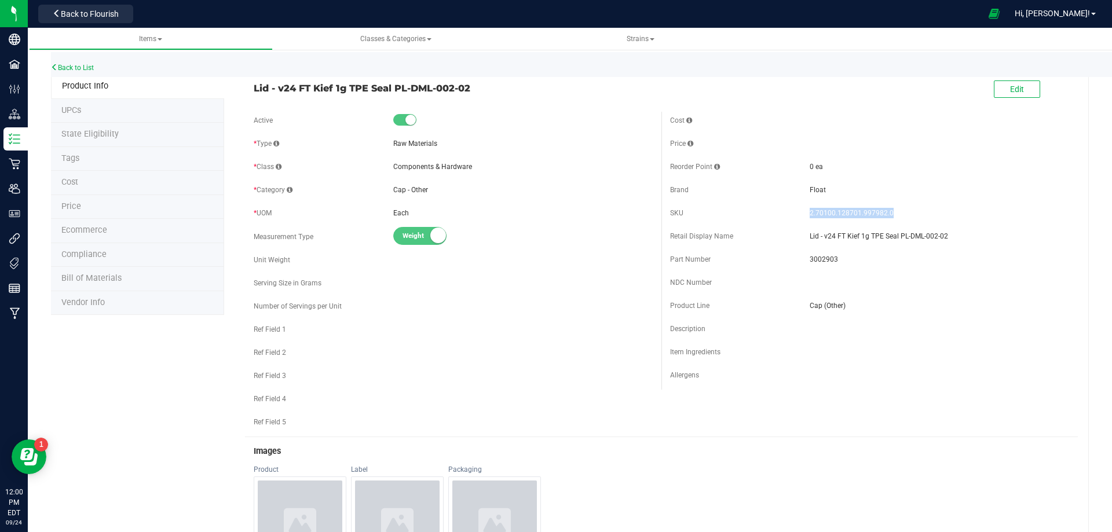
click at [797, 214] on div "SKU 2.70100.128701.997982.0" at bounding box center [869, 212] width 399 height 17
click at [80, 65] on link "Back to List" at bounding box center [72, 68] width 43 height 8
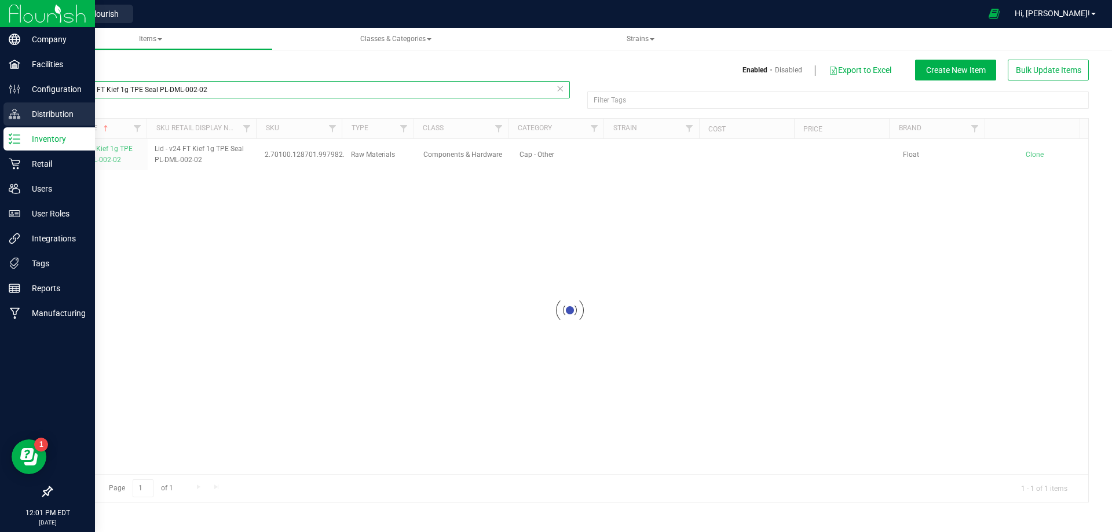
drag, startPoint x: 231, startPoint y: 88, endPoint x: 1, endPoint y: 121, distance: 232.2
click at [6, 120] on div "Company Facilities Configuration Distribution Inventory Retail Users User Roles…" at bounding box center [556, 266] width 1112 height 532
paste input "WGT - KIEF - AML - IND"
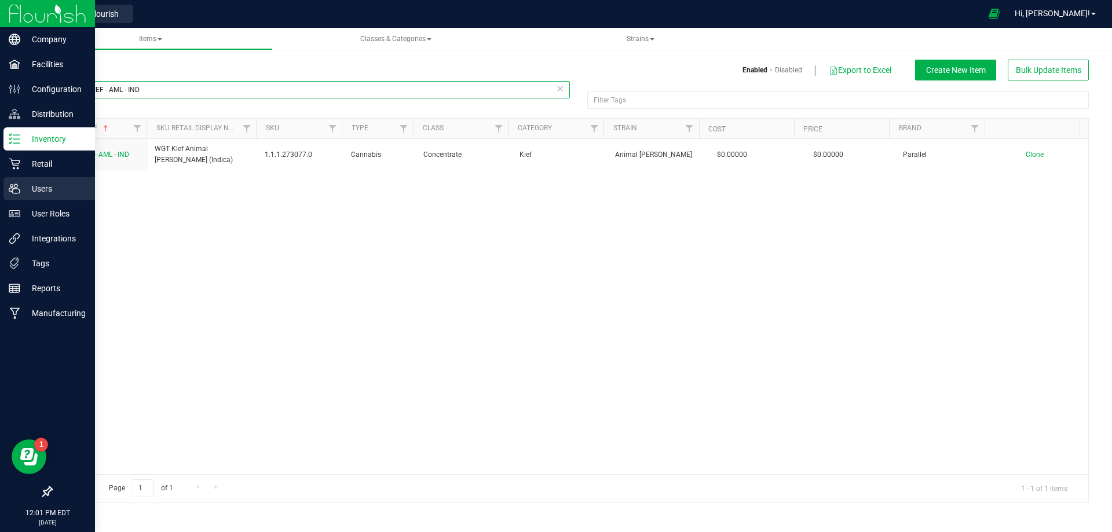
type input "WGT - KIEF - AML - IND"
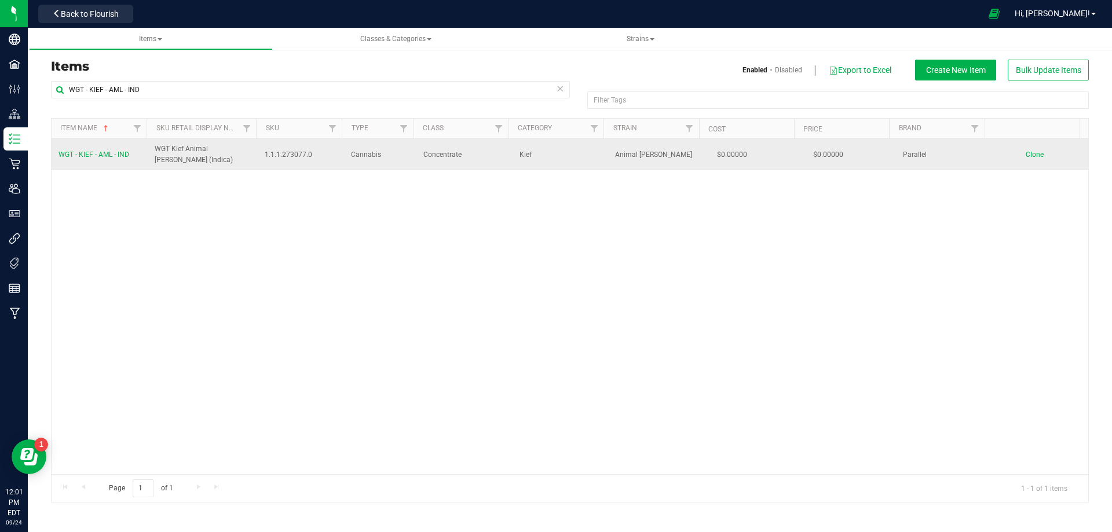
click at [111, 144] on td "WGT - KIEF - AML - IND" at bounding box center [100, 154] width 96 height 31
click at [111, 151] on span "WGT - KIEF - AML - IND" at bounding box center [93, 155] width 71 height 8
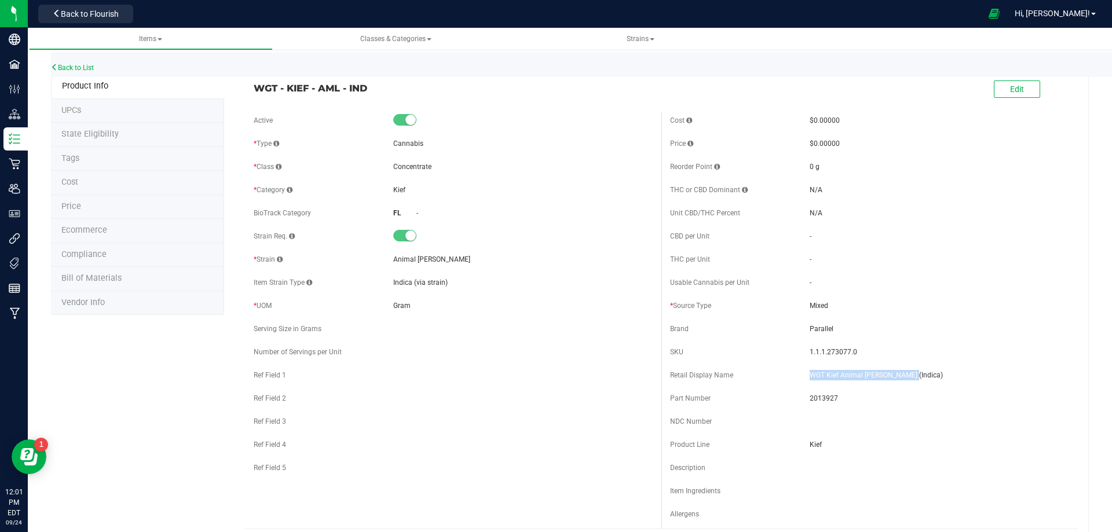
drag, startPoint x: 900, startPoint y: 376, endPoint x: 788, endPoint y: 377, distance: 112.3
click at [800, 373] on div "Retail Display Name WGT Kief Animal Larry (Indica)" at bounding box center [869, 375] width 399 height 17
click at [821, 395] on span "2013927" at bounding box center [938, 398] width 259 height 10
drag, startPoint x: 821, startPoint y: 395, endPoint x: 905, endPoint y: 359, distance: 91.5
click at [820, 395] on span "2013927" at bounding box center [938, 398] width 259 height 10
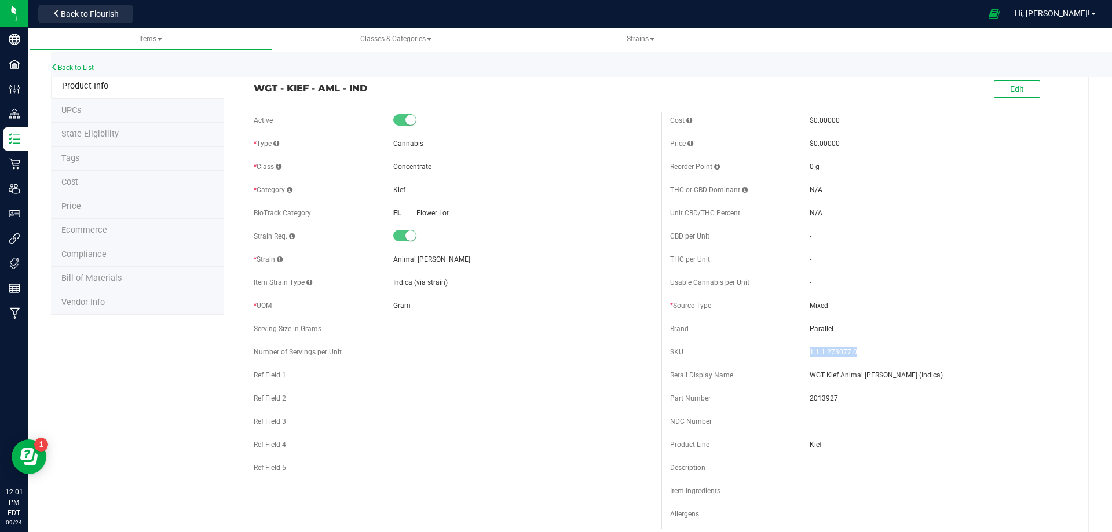
drag, startPoint x: 849, startPoint y: 354, endPoint x: 804, endPoint y: 350, distance: 45.9
click at [809, 350] on span "1.1.1.273077.0" at bounding box center [938, 352] width 259 height 10
click at [67, 69] on link "Back to List" at bounding box center [72, 68] width 43 height 8
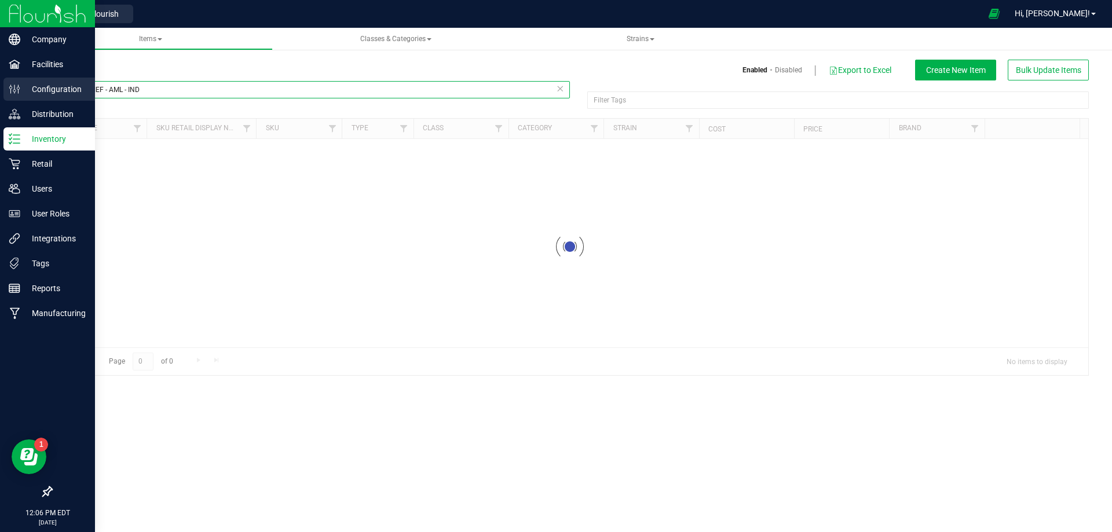
drag, startPoint x: 203, startPoint y: 90, endPoint x: 2, endPoint y: 85, distance: 201.0
click at [9, 84] on div "Company Facilities Configuration Distribution Inventory Retail Users User Roles…" at bounding box center [556, 266] width 1112 height 532
paste input "Lid - v23 FT Live Bubble Hash 1g TPE Seal FEP Liner PL-DML-002-02-F"
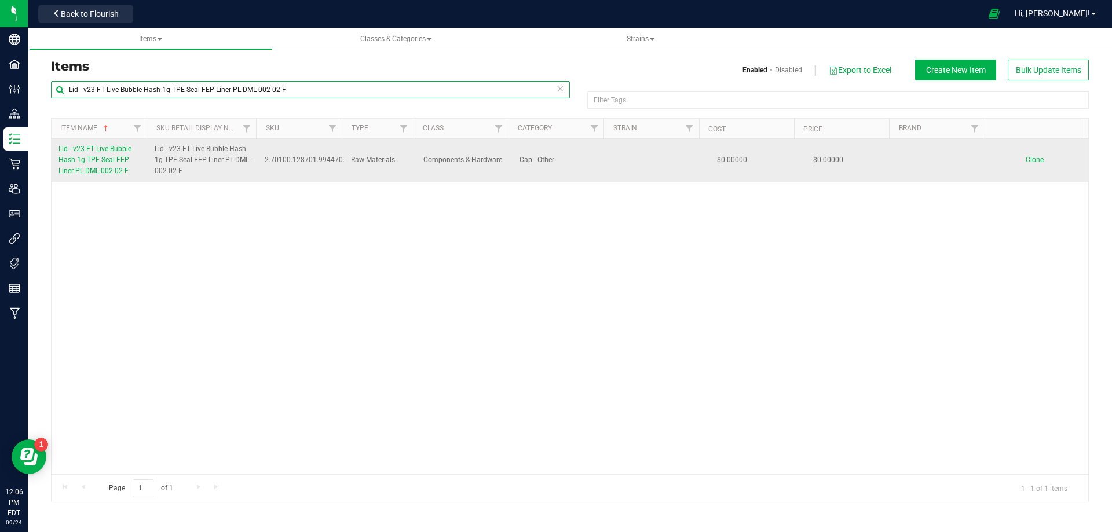
type input "Lid - v23 FT Live Bubble Hash 1g TPE Seal FEP Liner PL-DML-002-02-F"
click at [103, 158] on span "Lid - v23 FT Live Bubble Hash 1g TPE Seal FEP Liner PL-DML-002-02-F" at bounding box center [94, 160] width 73 height 30
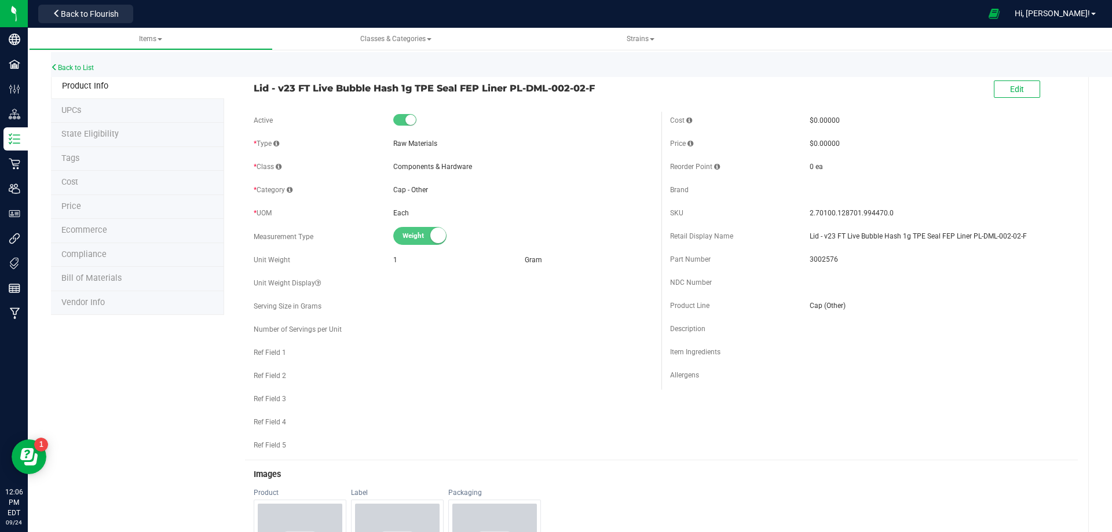
drag, startPoint x: 803, startPoint y: 258, endPoint x: 785, endPoint y: 255, distance: 18.2
click at [785, 255] on div "Cost $0.00000 Price $0.00000 Reorder Point 0 ea" at bounding box center [869, 251] width 416 height 278
click at [833, 273] on div "Cost $0.00000 Price $0.00000 Reorder Point 0 ea" at bounding box center [869, 251] width 416 height 278
drag, startPoint x: 818, startPoint y: 277, endPoint x: 818, endPoint y: 268, distance: 9.3
click at [819, 277] on div "NDC Number" at bounding box center [869, 282] width 399 height 17
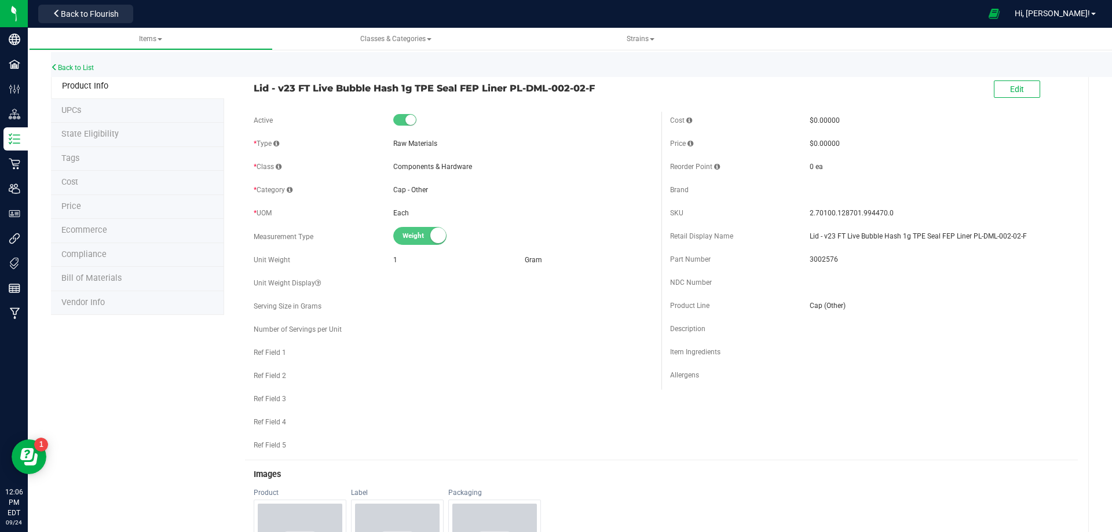
click at [818, 260] on span "3002576" at bounding box center [938, 259] width 259 height 10
click at [818, 259] on span "3002576" at bounding box center [938, 259] width 259 height 10
drag, startPoint x: 888, startPoint y: 213, endPoint x: 804, endPoint y: 219, distance: 83.6
click at [804, 219] on div "SKU 2.70100.128701.994470.0" at bounding box center [869, 212] width 399 height 17
click at [65, 69] on link "Back to List" at bounding box center [72, 68] width 43 height 8
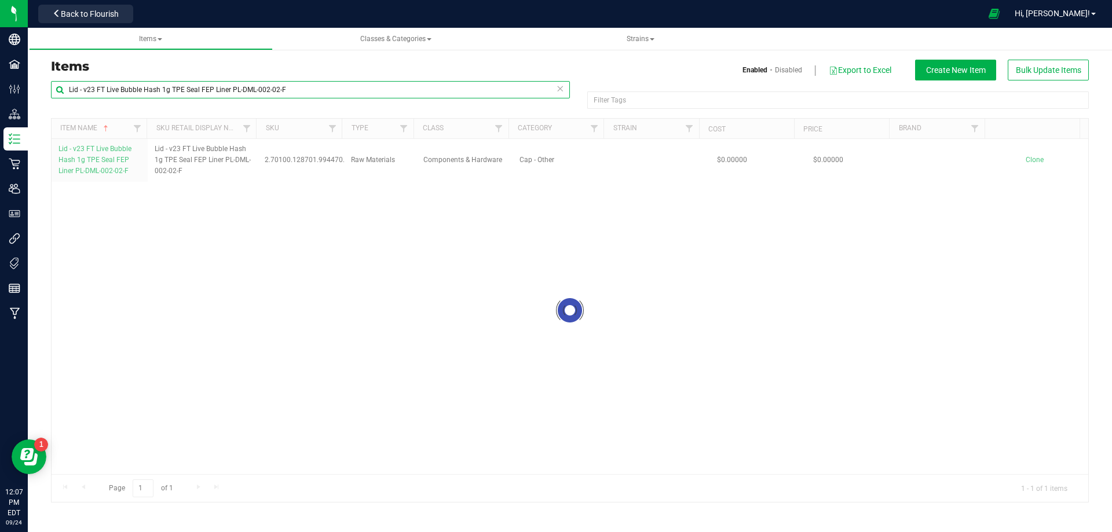
drag, startPoint x: 319, startPoint y: 93, endPoint x: -148, endPoint y: 105, distance: 467.4
click at [0, 105] on html "Company Facilities Configuration Distribution Inventory Retail Users User Roles…" at bounding box center [556, 266] width 1112 height 532
paste input "WGT - NON - LIVE BUBBLE HASH - AML - IND"
type input "WGT - NON - LIVE BUBBLE HASH - AML - IND"
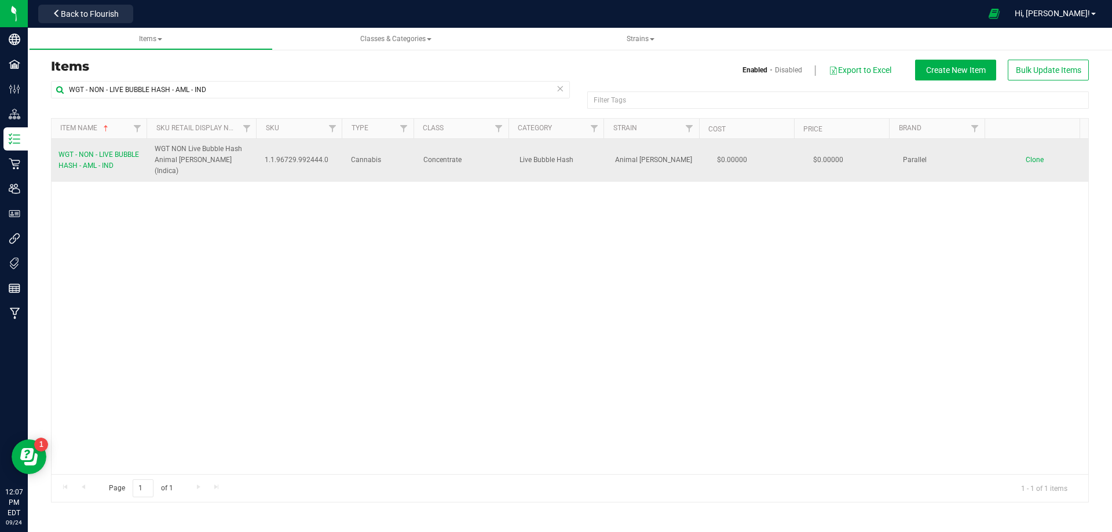
click at [80, 155] on link "WGT - NON - LIVE BUBBLE HASH - AML - IND" at bounding box center [99, 160] width 82 height 22
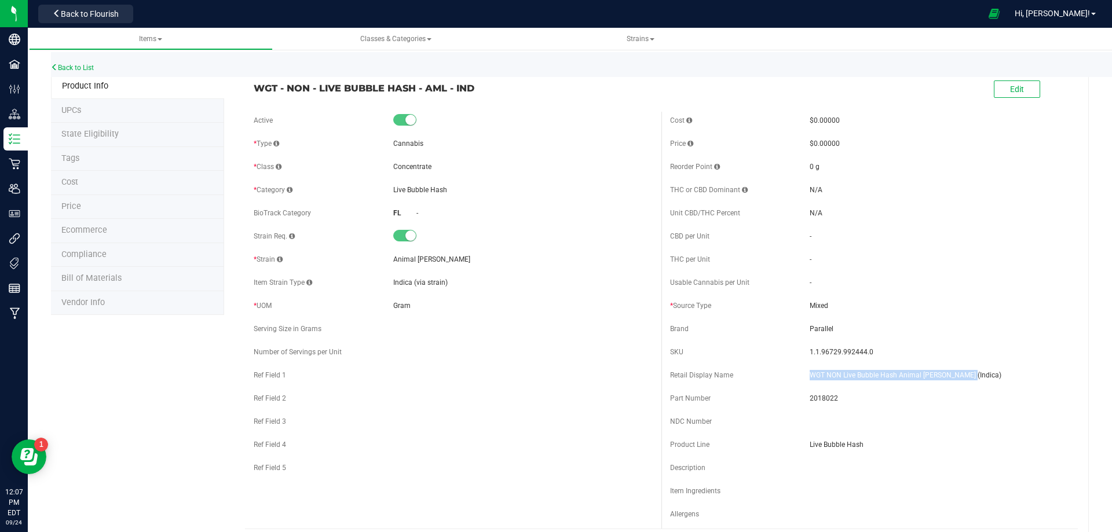
drag, startPoint x: 986, startPoint y: 381, endPoint x: 796, endPoint y: 382, distance: 189.9
click at [795, 379] on div "Retail Display Name WGT NON Live Bubble Hash Animal Larry (Indica)" at bounding box center [869, 375] width 399 height 17
drag, startPoint x: 865, startPoint y: 350, endPoint x: 803, endPoint y: 351, distance: 62.0
click at [809, 351] on span "1.1.96729.992444.0" at bounding box center [938, 352] width 259 height 10
click at [811, 398] on span "2018022" at bounding box center [938, 398] width 259 height 10
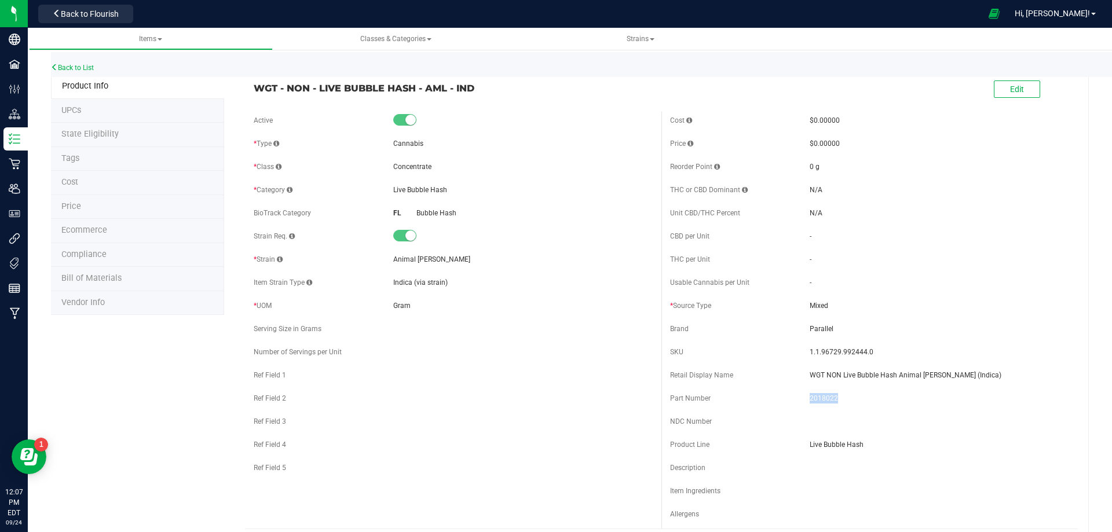
click at [811, 398] on span "2018022" at bounding box center [938, 398] width 259 height 10
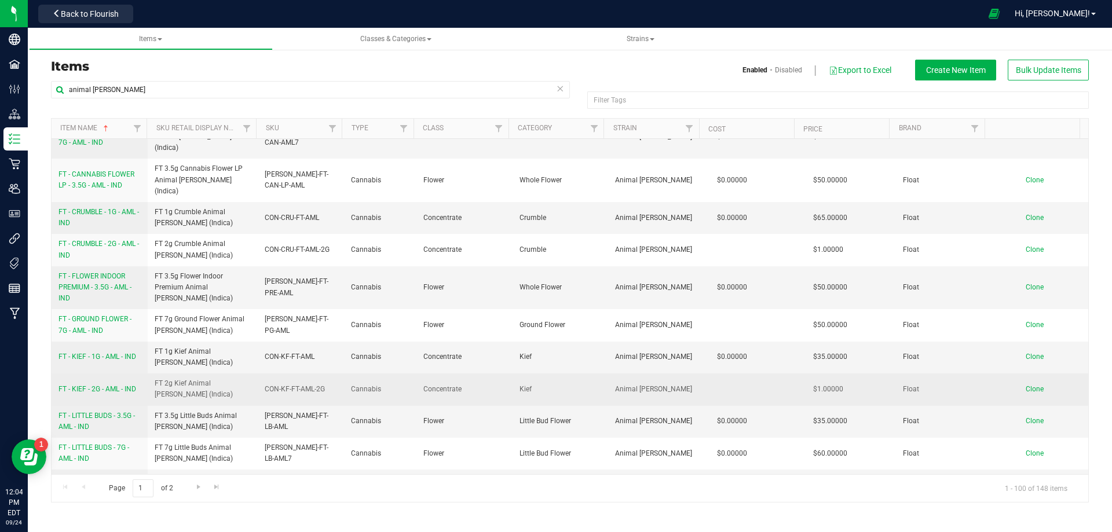
scroll to position [463, 0]
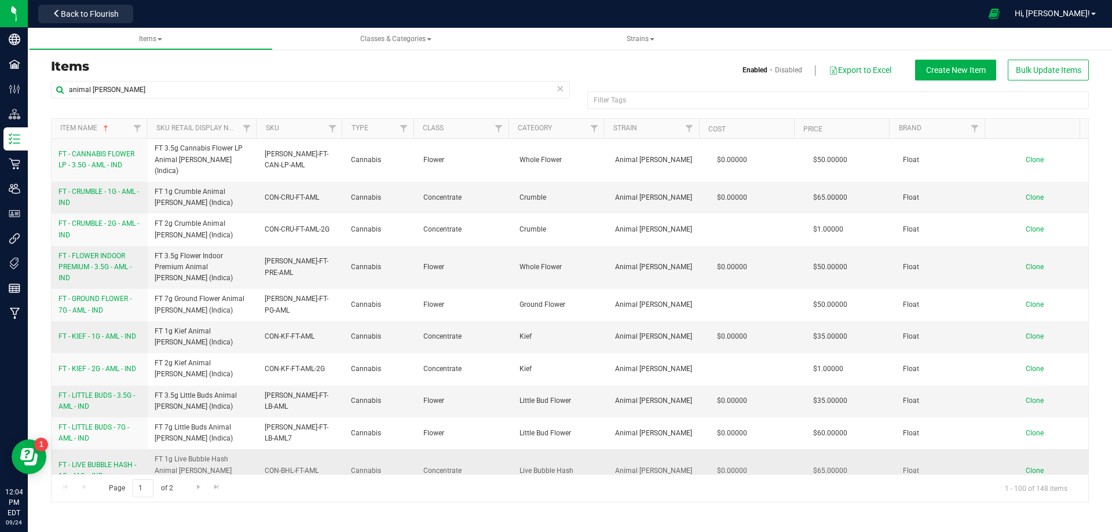
click at [94, 461] on span "FT - LIVE BUBBLE HASH - 1G - AML - IND" at bounding box center [97, 470] width 78 height 19
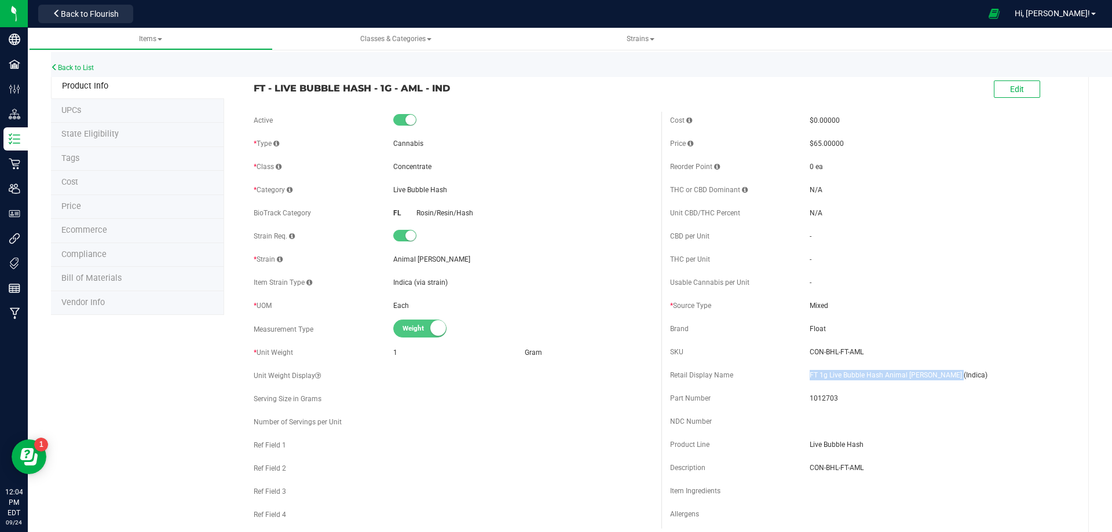
drag, startPoint x: 949, startPoint y: 380, endPoint x: 801, endPoint y: 379, distance: 148.2
click at [801, 379] on div "Retail Display Name FT 1g Live Bubble Hash Animal [PERSON_NAME] (Indica)" at bounding box center [869, 375] width 399 height 17
copy div "FT 1g Live Bubble Hash Animal [PERSON_NAME] (Indica)"
drag, startPoint x: 862, startPoint y: 353, endPoint x: 798, endPoint y: 353, distance: 63.7
click at [801, 353] on div "SKU CON-BHL-FT-AML" at bounding box center [869, 351] width 399 height 17
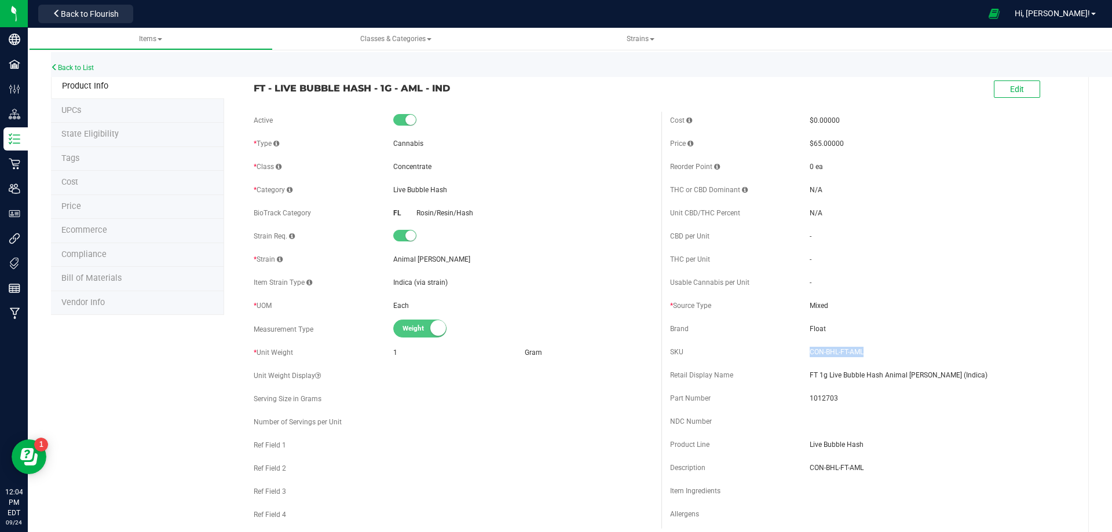
copy div "CON-BHL-FT-AML"
click at [822, 400] on span "1012703" at bounding box center [938, 398] width 259 height 10
copy span "1012703"
drag, startPoint x: 415, startPoint y: 87, endPoint x: 251, endPoint y: 89, distance: 163.9
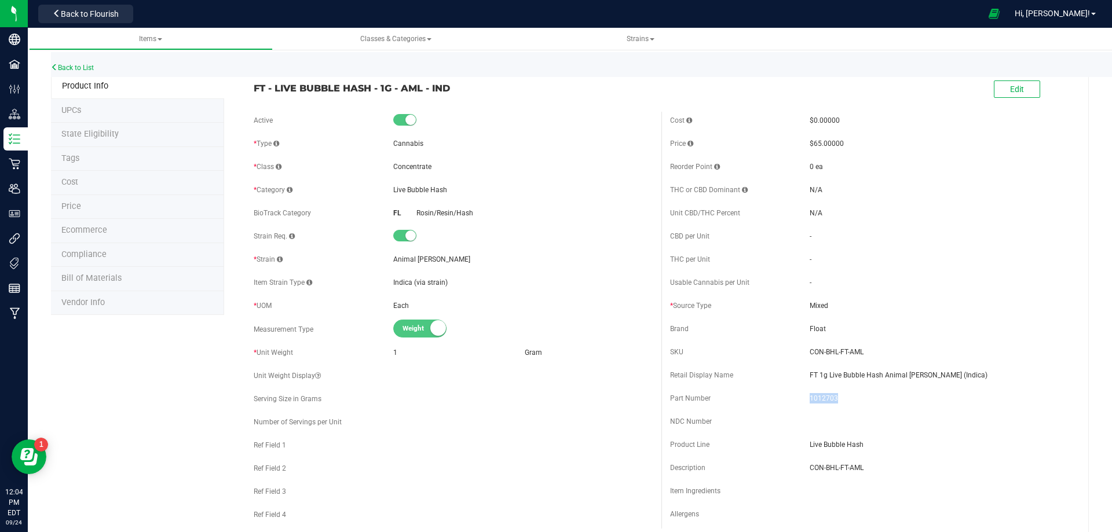
click at [251, 89] on div "FT - LIVE BUBBLE HASH - 1G - AML - IND" at bounding box center [453, 85] width 416 height 20
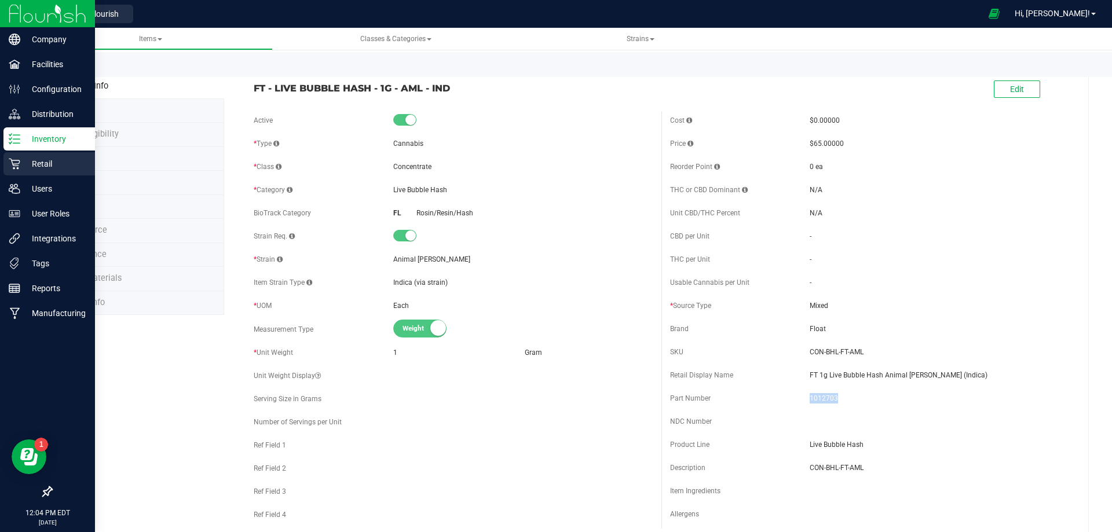
copy span "FT - LIVE BUBBLE HASH - 1G - AML - IND"
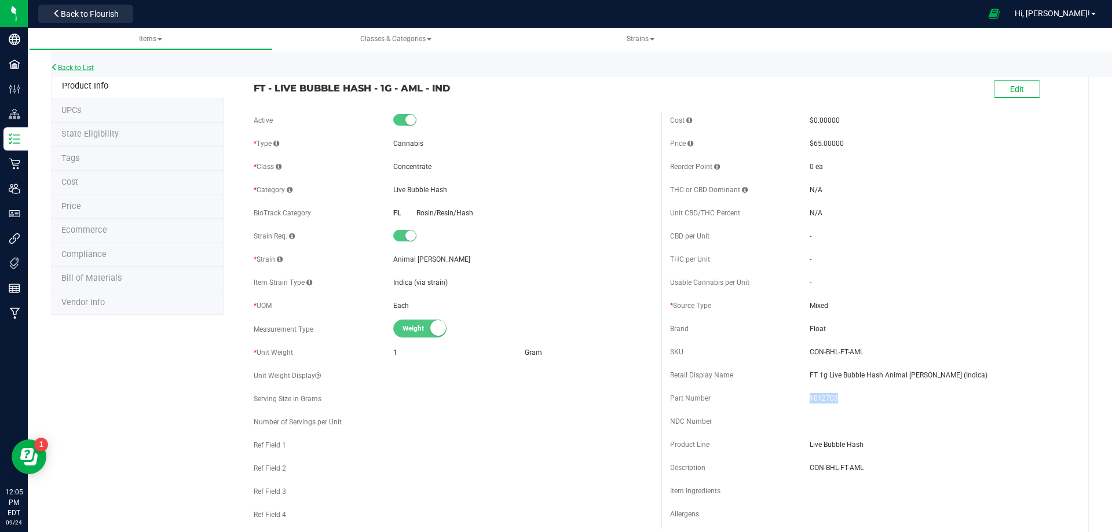
click at [91, 67] on link "Back to List" at bounding box center [72, 68] width 43 height 8
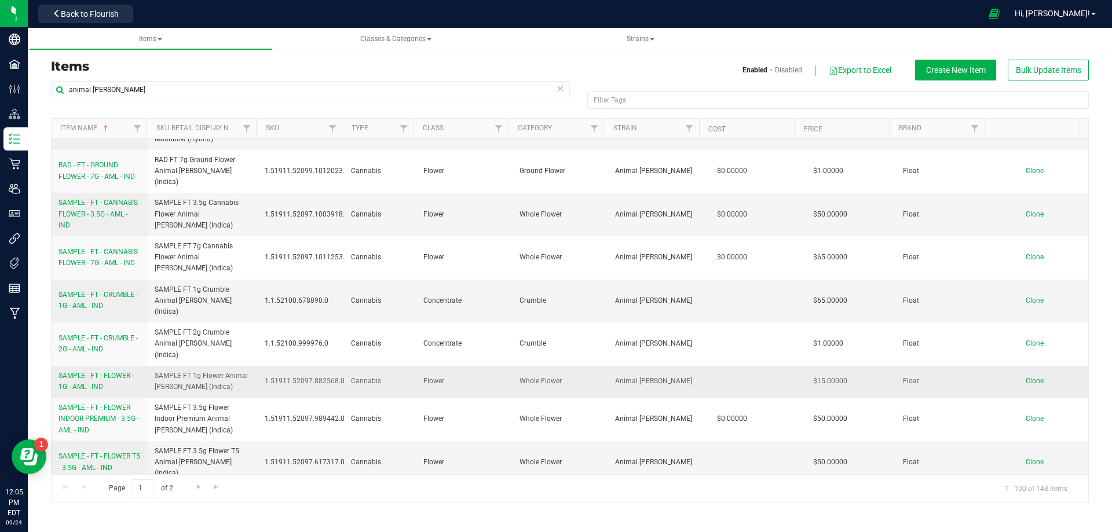
scroll to position [2027, 0]
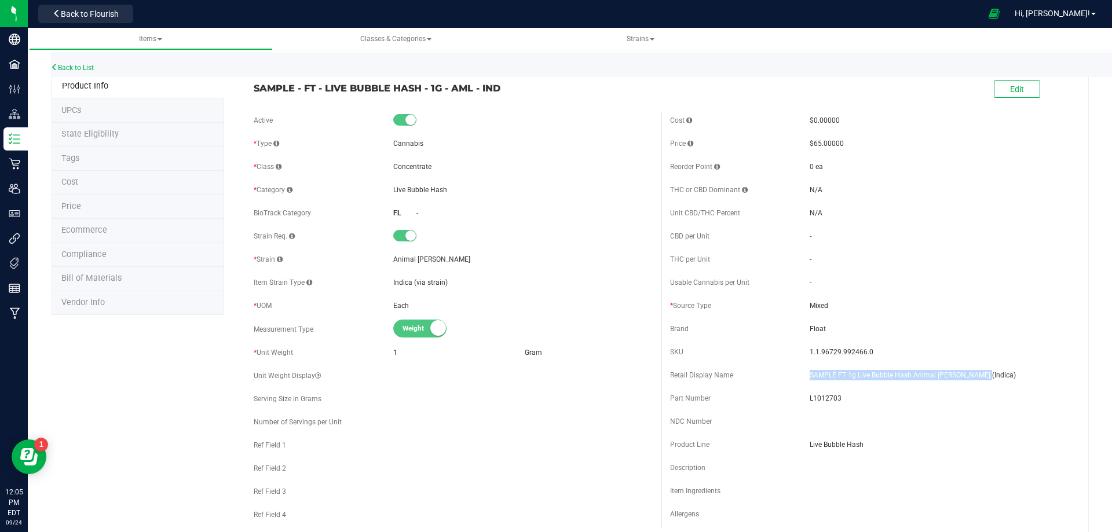
drag, startPoint x: 981, startPoint y: 374, endPoint x: 797, endPoint y: 373, distance: 184.1
click at [797, 373] on div "Retail Display Name SAMPLE FT 1g Live Bubble Hash Animal [PERSON_NAME] (Indica)" at bounding box center [869, 375] width 399 height 17
copy div "SAMPLE FT 1g Live Bubble Hash Animal [PERSON_NAME] (Indica)"
drag, startPoint x: 513, startPoint y: 87, endPoint x: 236, endPoint y: 90, distance: 276.8
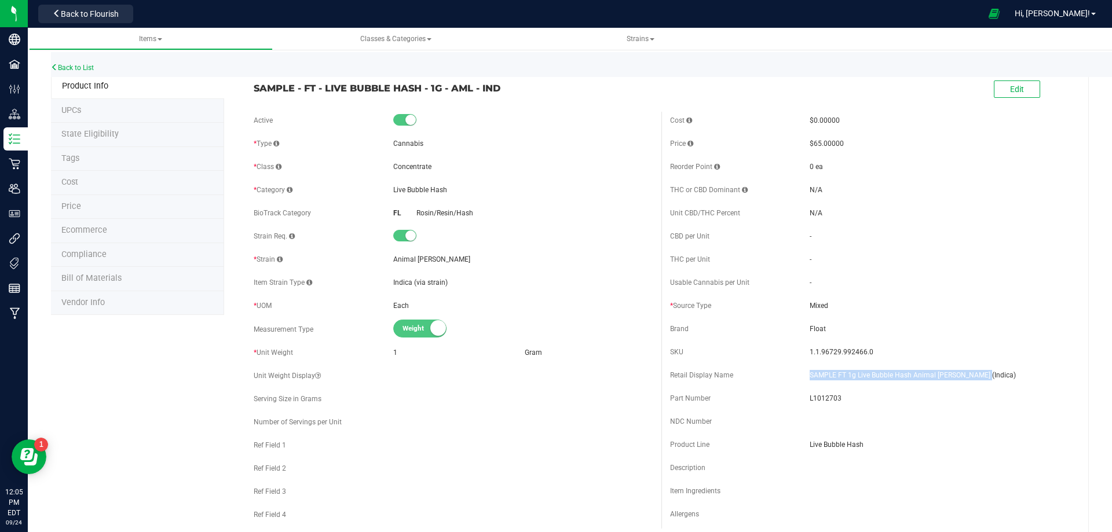
copy span "SAMPLE - FT - LIVE BUBBLE HASH - 1G - AML - IND"
drag, startPoint x: 850, startPoint y: 349, endPoint x: 804, endPoint y: 352, distance: 45.9
click at [804, 353] on div "SKU 1.1.96729.992466.0" at bounding box center [869, 351] width 399 height 17
copy span "1.1.96729.992466.0"
click at [819, 396] on span "L1012703" at bounding box center [938, 398] width 259 height 10
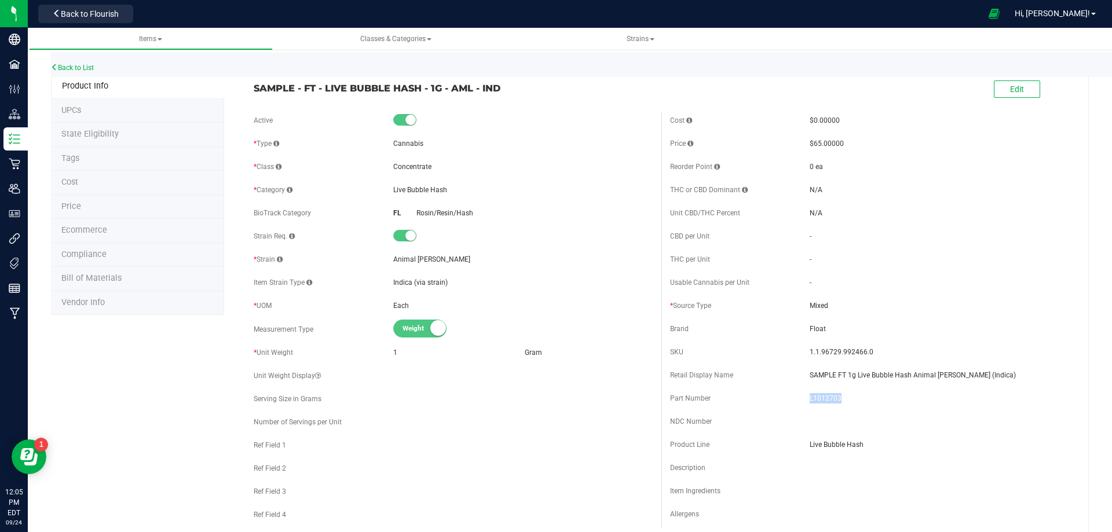
drag, startPoint x: 819, startPoint y: 396, endPoint x: 840, endPoint y: 397, distance: 20.9
click at [818, 396] on span "L1012703" at bounding box center [938, 398] width 259 height 10
copy span "L1012703"
drag, startPoint x: 561, startPoint y: 85, endPoint x: 536, endPoint y: 88, distance: 25.1
click at [559, 85] on span "SAMPLE - FT - LIVE BUBBLE HASH - 1G - AML - IND" at bounding box center [453, 88] width 399 height 14
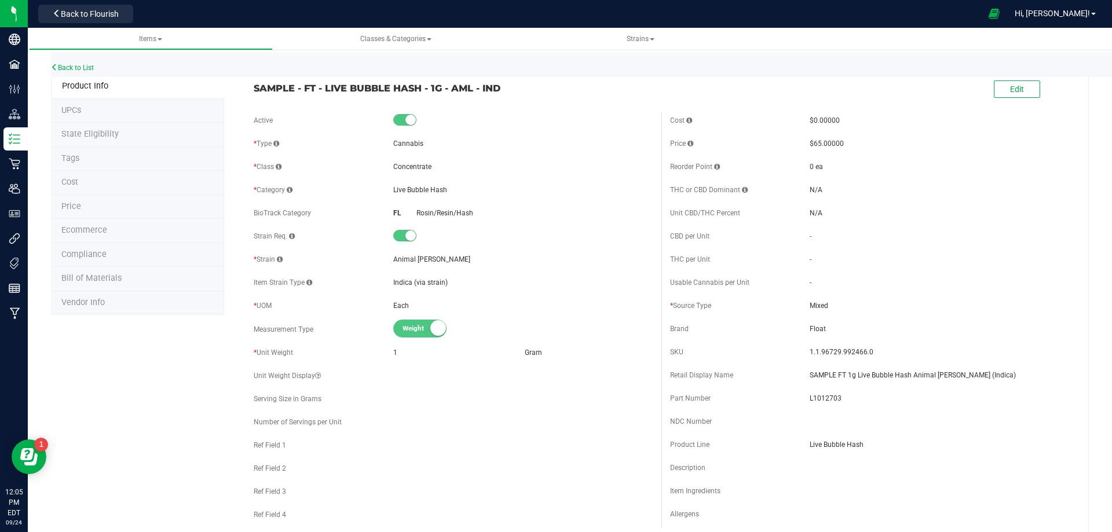
drag, startPoint x: 511, startPoint y: 87, endPoint x: 86, endPoint y: 164, distance: 432.4
click at [250, 77] on div "SAMPLE - FT - LIVE BUBBLE HASH - 1G - AML - IND" at bounding box center [453, 85] width 416 height 20
copy span "SAMPLE - FT - LIVE BUBBLE HASH - 1G - AML - IND"
click at [84, 288] on li "Bill of Materials" at bounding box center [137, 279] width 173 height 24
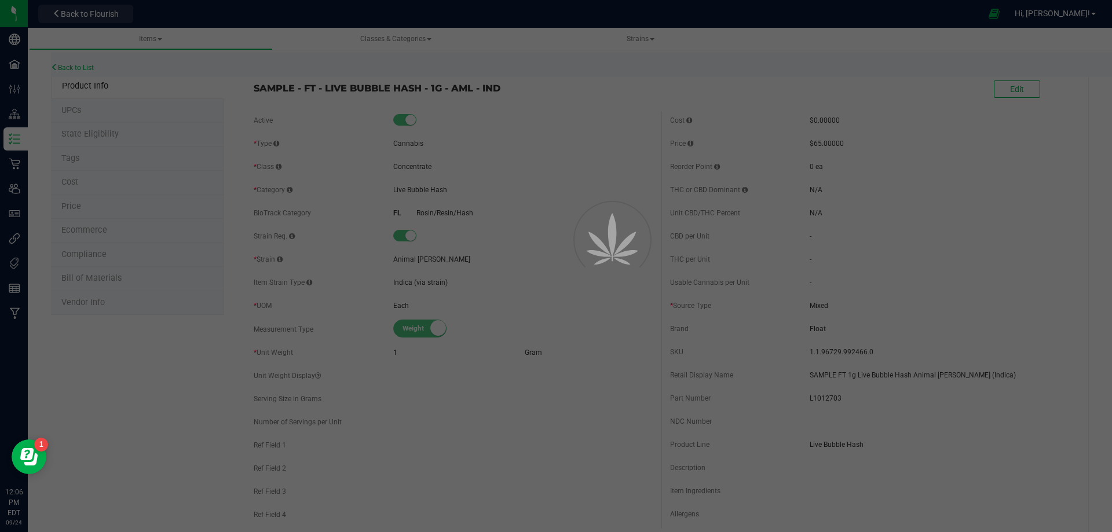
select select "6725"
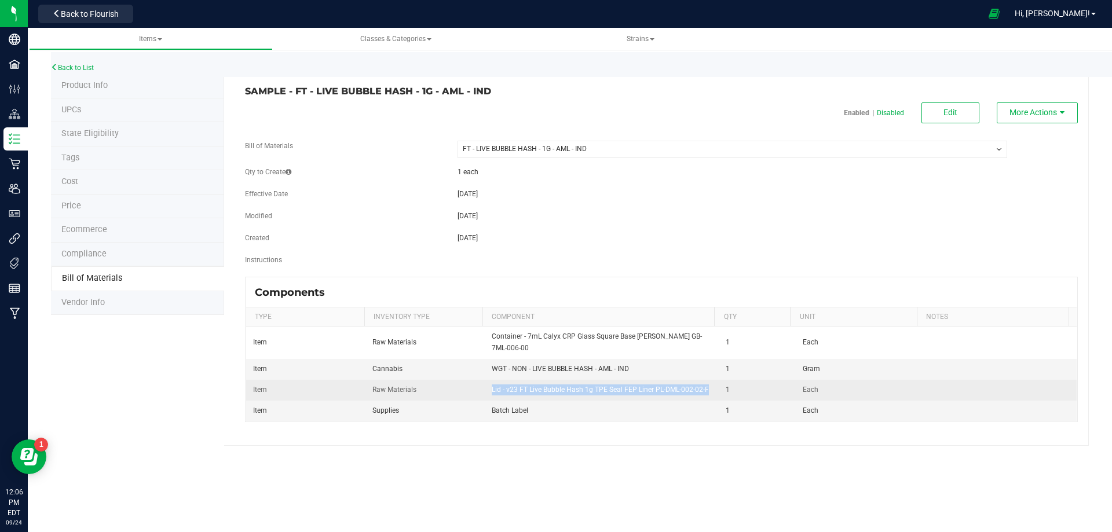
drag, startPoint x: 487, startPoint y: 392, endPoint x: 705, endPoint y: 393, distance: 217.7
click at [705, 393] on td "Lid - v23 FT Live Bubble Hash 1g TPE Seal FEP Liner PL-DML-002-02-F" at bounding box center [602, 390] width 235 height 21
copy span "Lid - v23 FT Live Bubble Hash 1g TPE Seal FEP Liner PL-DML-002-02-F"
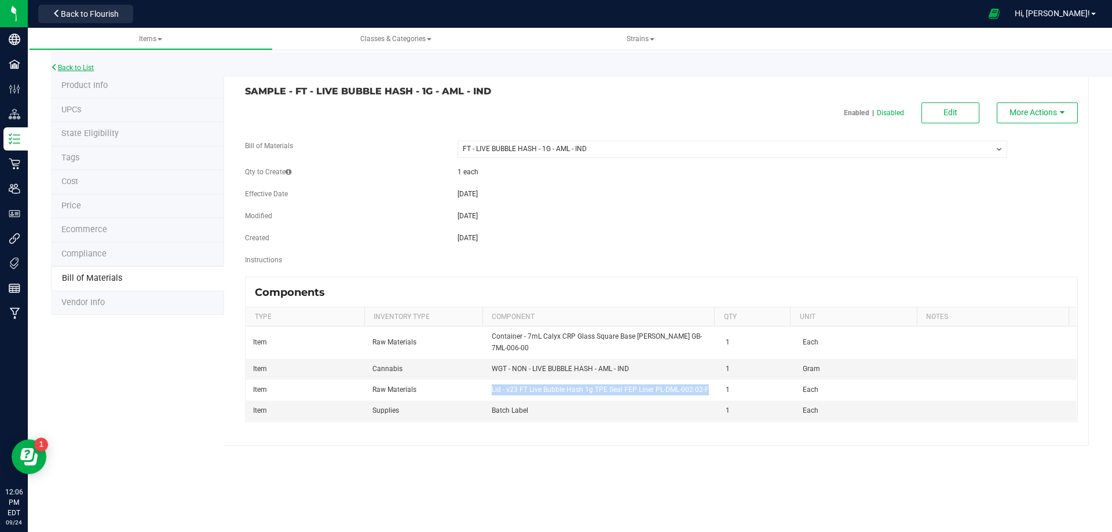
click at [63, 64] on link "Back to List" at bounding box center [72, 68] width 43 height 8
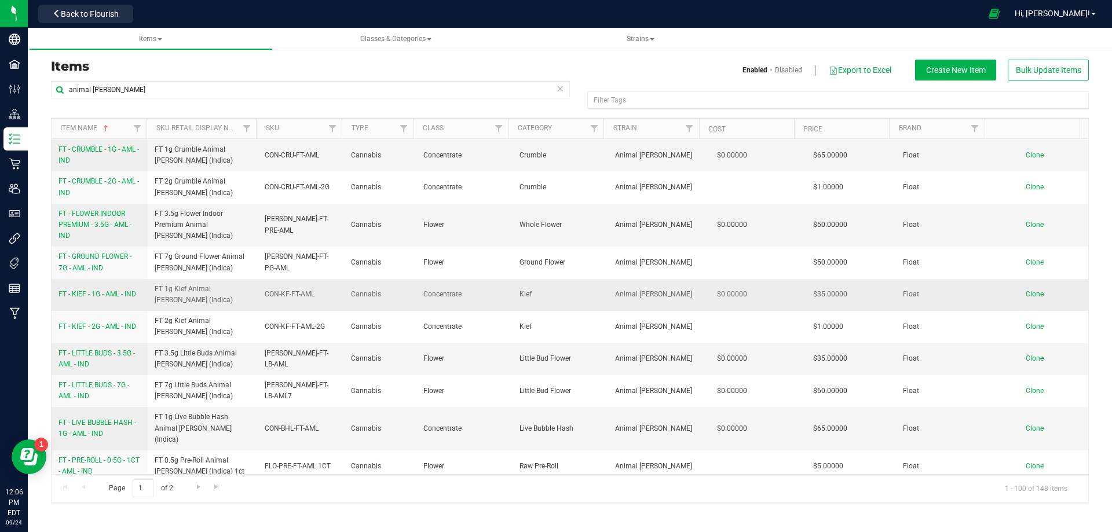
scroll to position [521, 0]
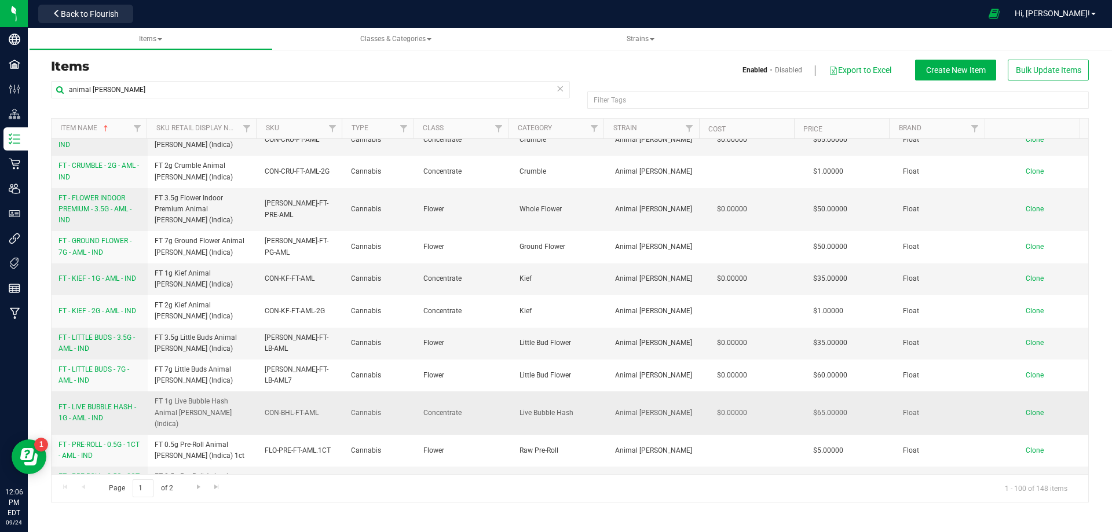
click at [105, 403] on span "FT - LIVE BUBBLE HASH - 1G - AML - IND" at bounding box center [97, 412] width 78 height 19
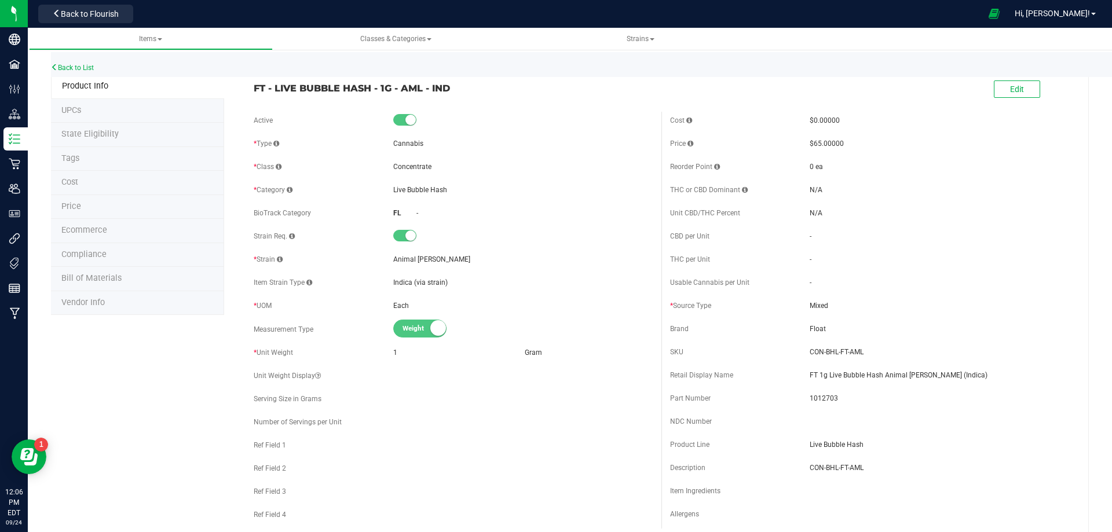
click at [112, 283] on span "Bill of Materials" at bounding box center [91, 278] width 60 height 10
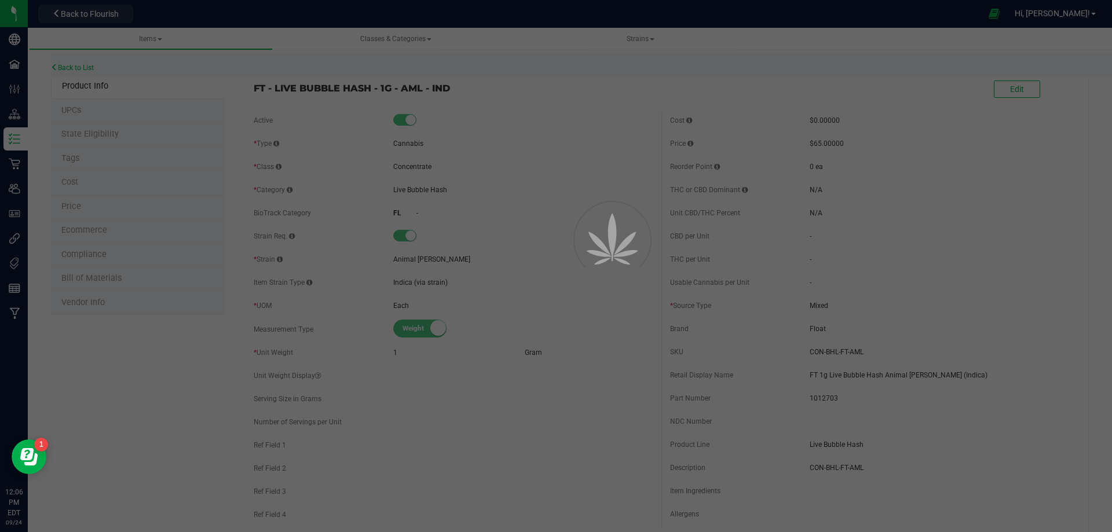
select select "6724"
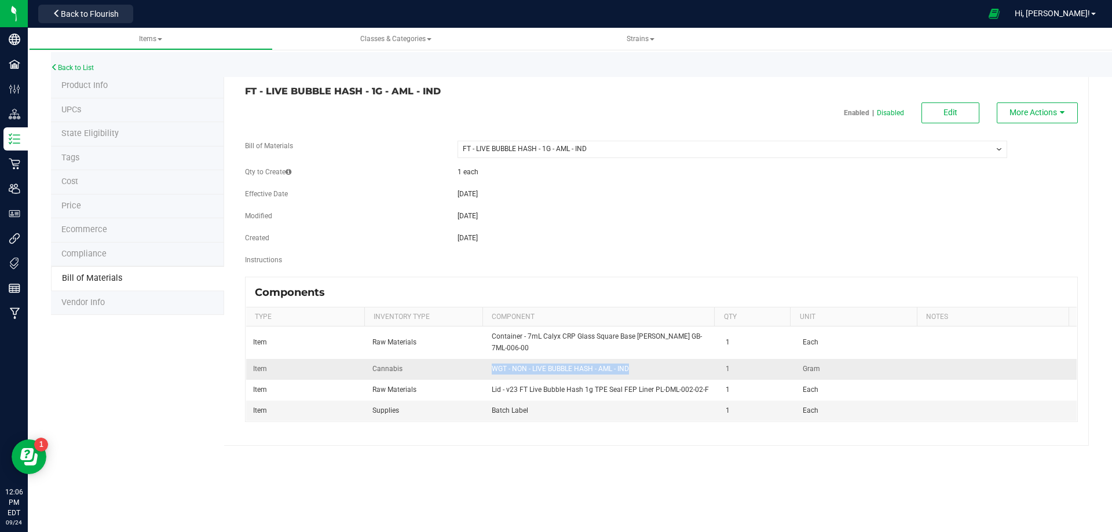
drag, startPoint x: 629, startPoint y: 368, endPoint x: 487, endPoint y: 362, distance: 142.6
click at [487, 362] on td "WGT - NON - LIVE BUBBLE HASH - AML - IND" at bounding box center [602, 369] width 235 height 21
click at [547, 486] on div "Items All items All SKUs Create new item Inventory lock codes Inventory adjustm…" at bounding box center [570, 280] width 1084 height 504
click at [91, 80] on li "Product Info" at bounding box center [137, 86] width 173 height 24
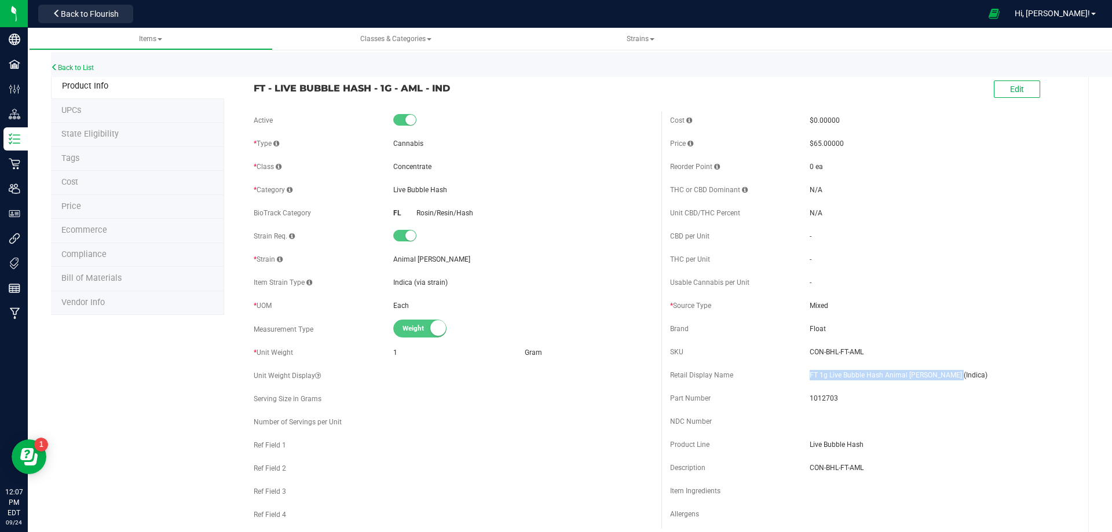
drag, startPoint x: 945, startPoint y: 373, endPoint x: 796, endPoint y: 373, distance: 148.8
click at [796, 373] on div "Retail Display Name FT 1g Live Bubble Hash Animal [PERSON_NAME] (Indica)" at bounding box center [869, 375] width 399 height 17
click at [95, 281] on span "Bill of Materials" at bounding box center [91, 278] width 60 height 10
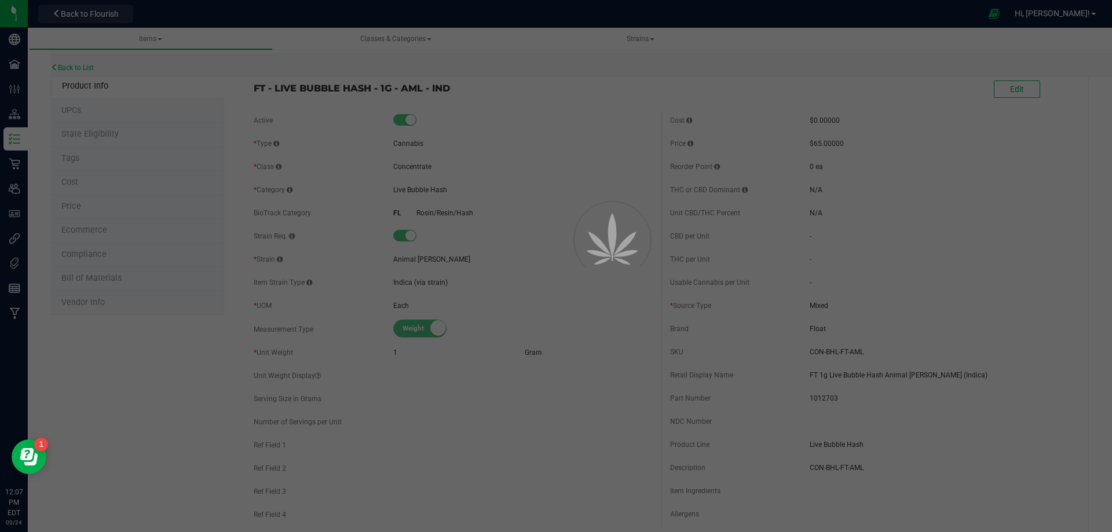
select select "6724"
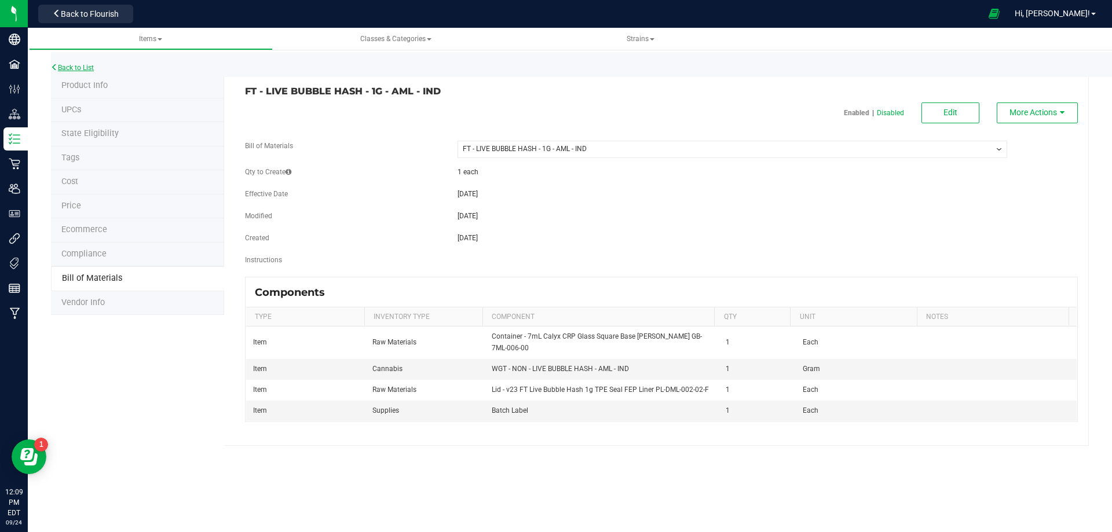
click at [93, 71] on link "Back to List" at bounding box center [72, 68] width 43 height 8
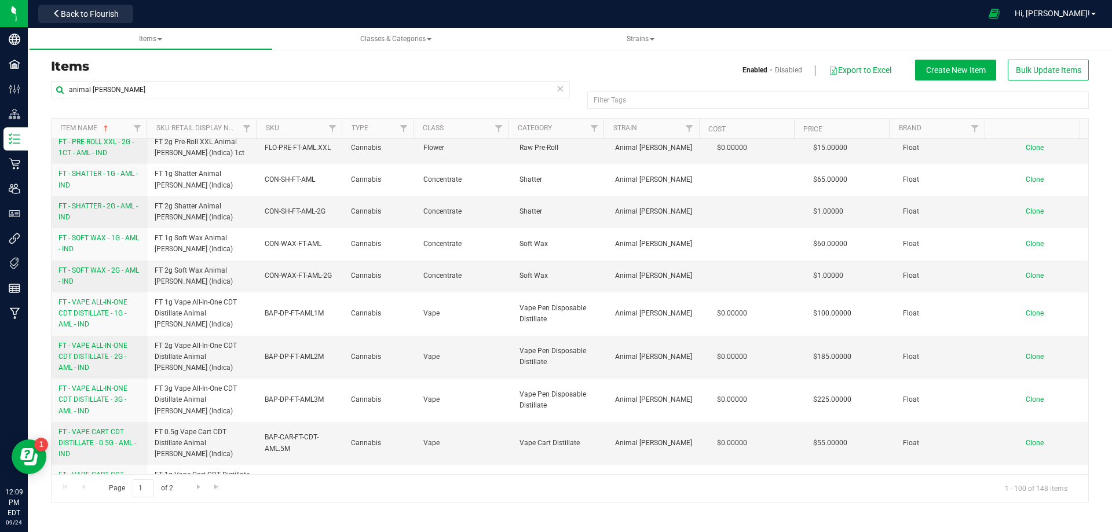
scroll to position [1042, 0]
